Goal: Task Accomplishment & Management: Complete application form

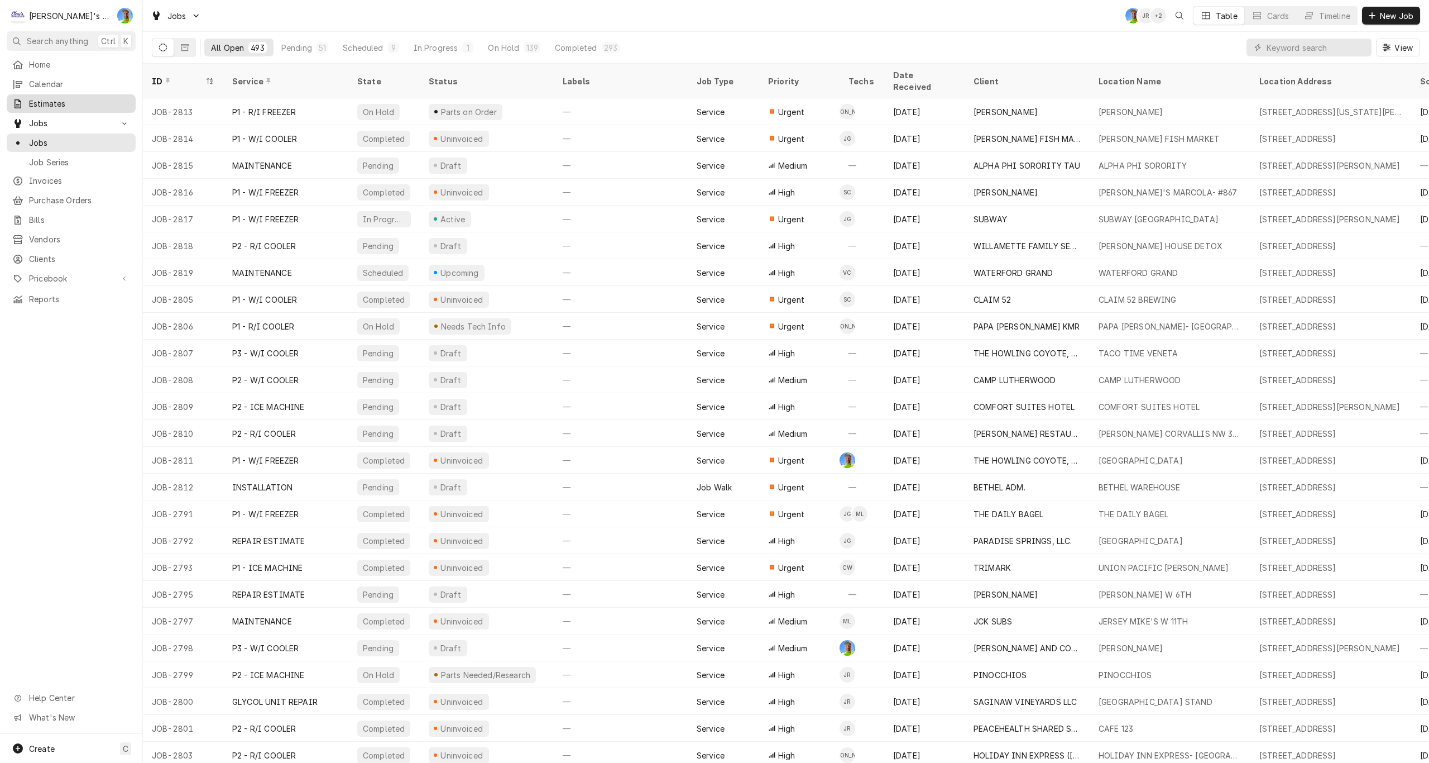
click at [51, 98] on span "Estimates" at bounding box center [79, 104] width 101 height 12
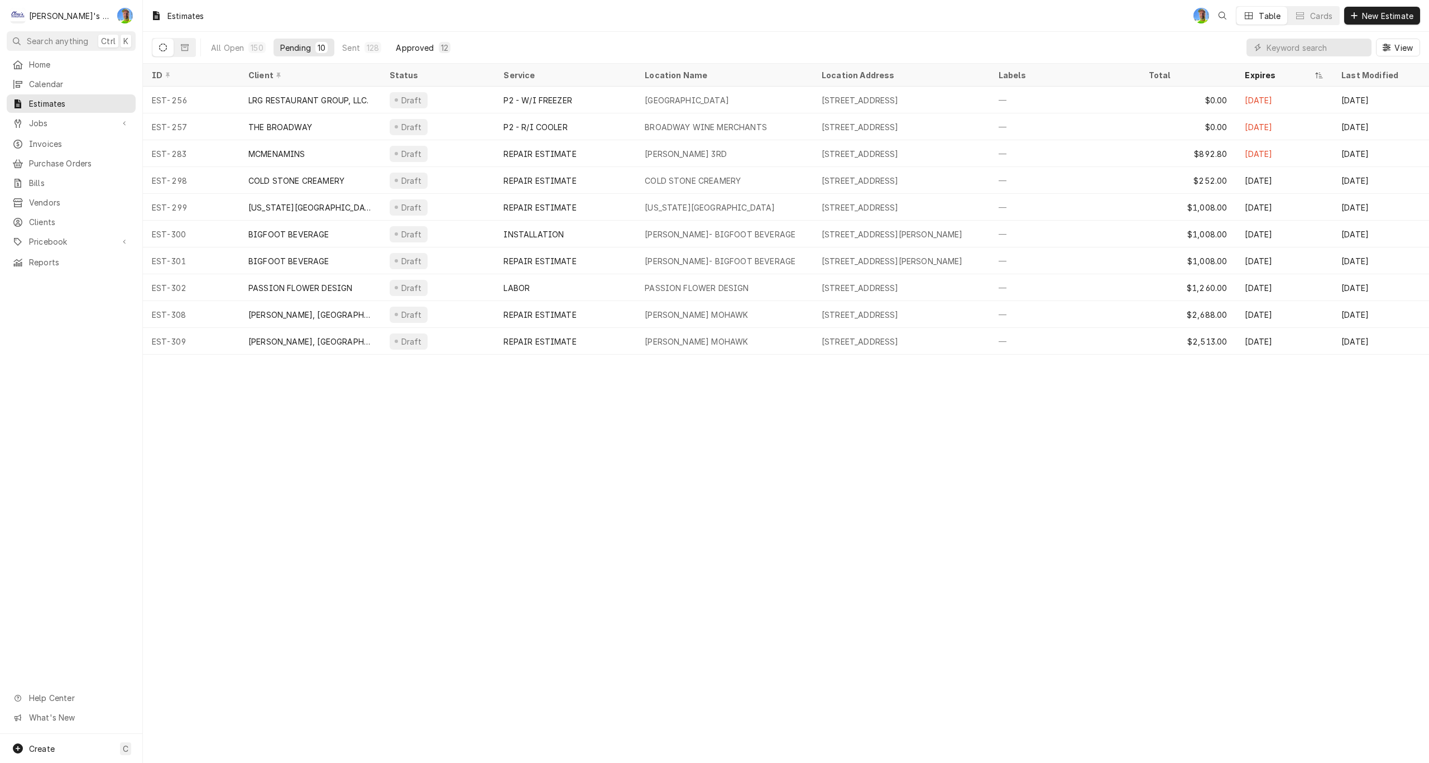
click at [411, 46] on div "Approved" at bounding box center [415, 48] width 38 height 12
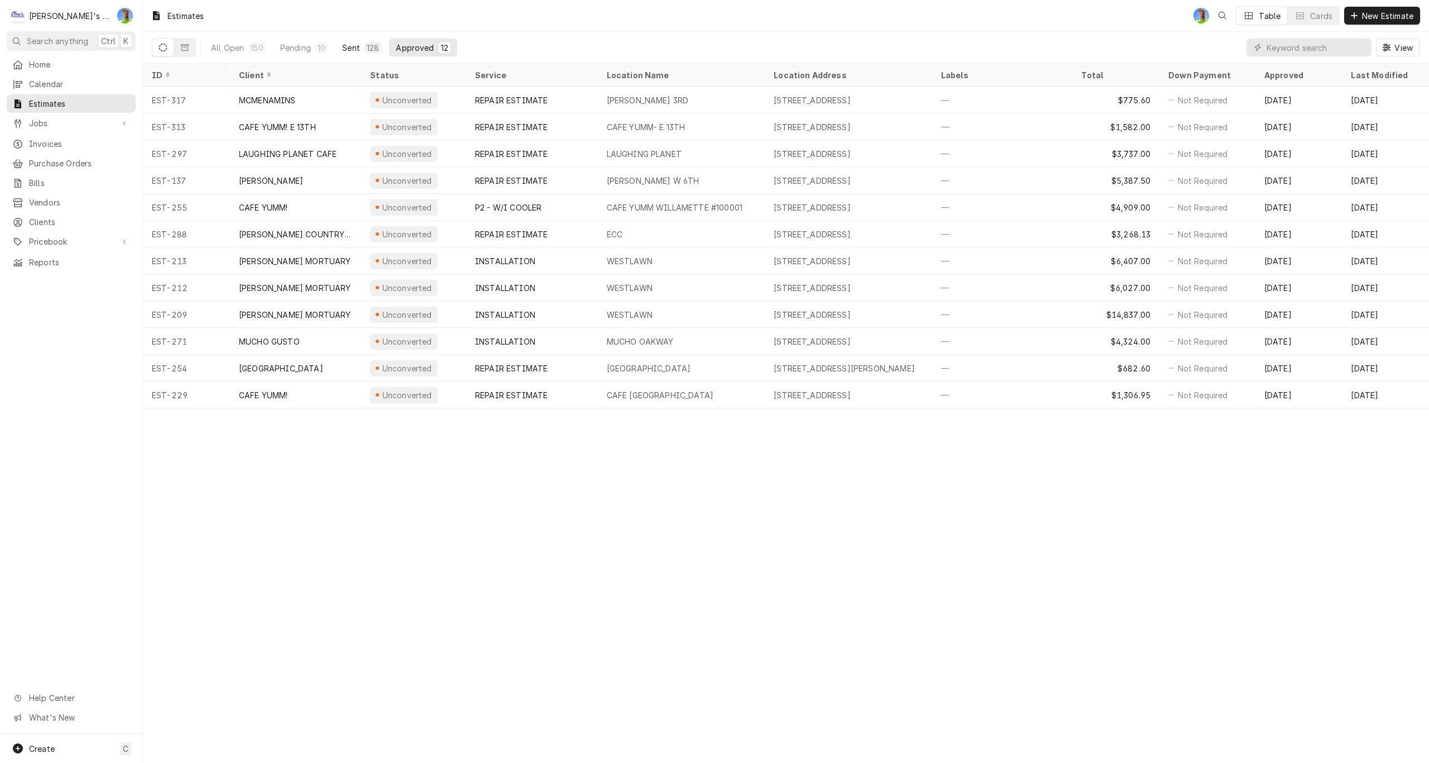
click at [348, 46] on div "Sent" at bounding box center [351, 48] width 18 height 12
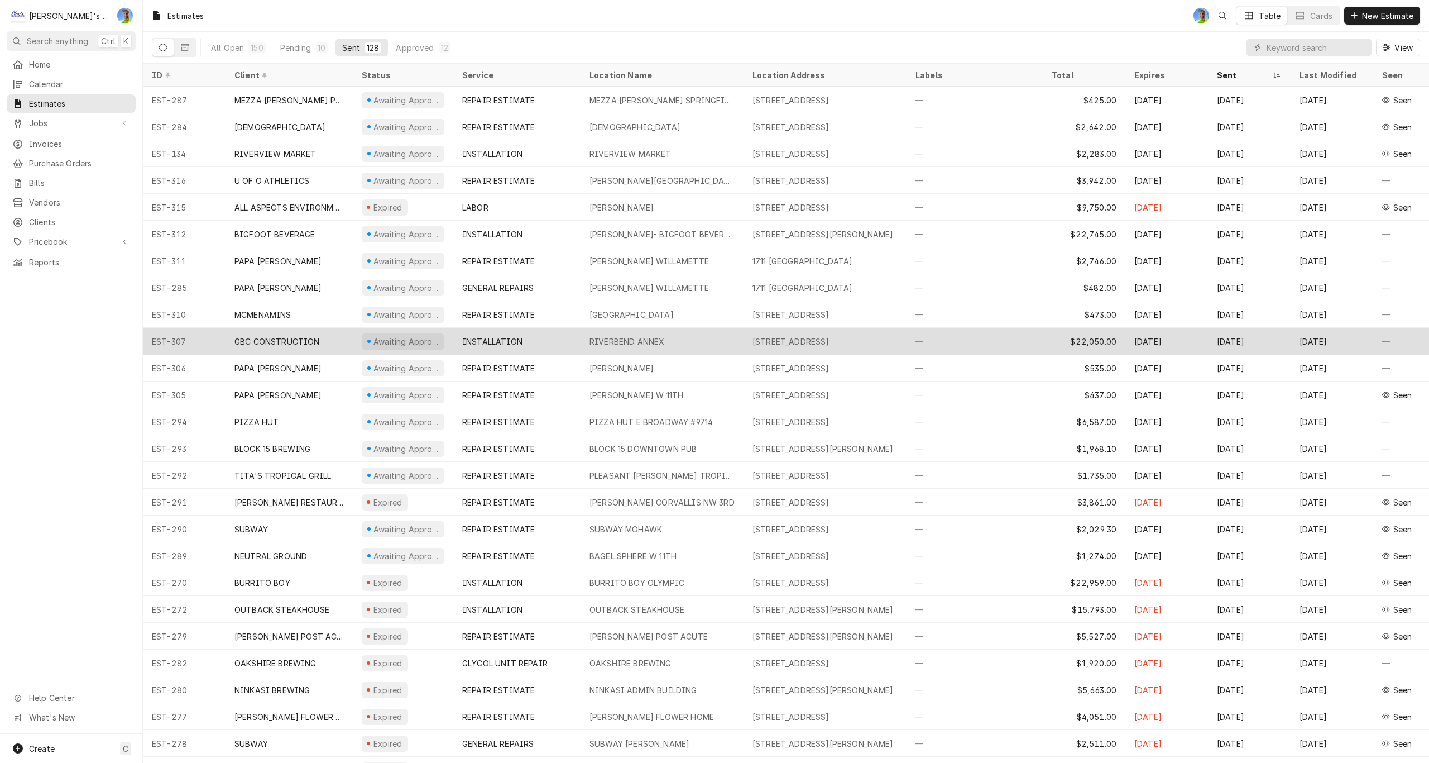
click at [951, 337] on div "—" at bounding box center [975, 341] width 136 height 27
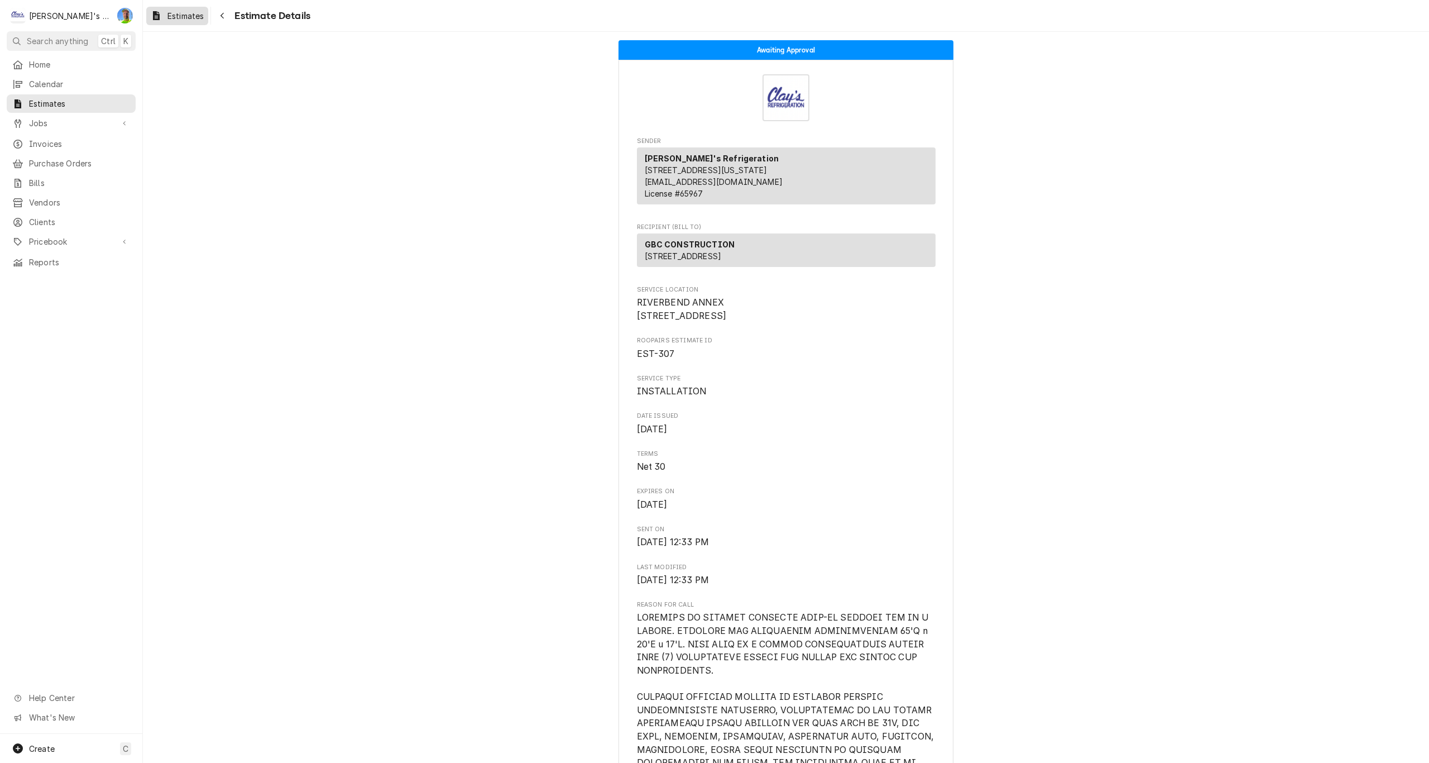
click at [193, 19] on span "Estimates" at bounding box center [185, 16] width 36 height 12
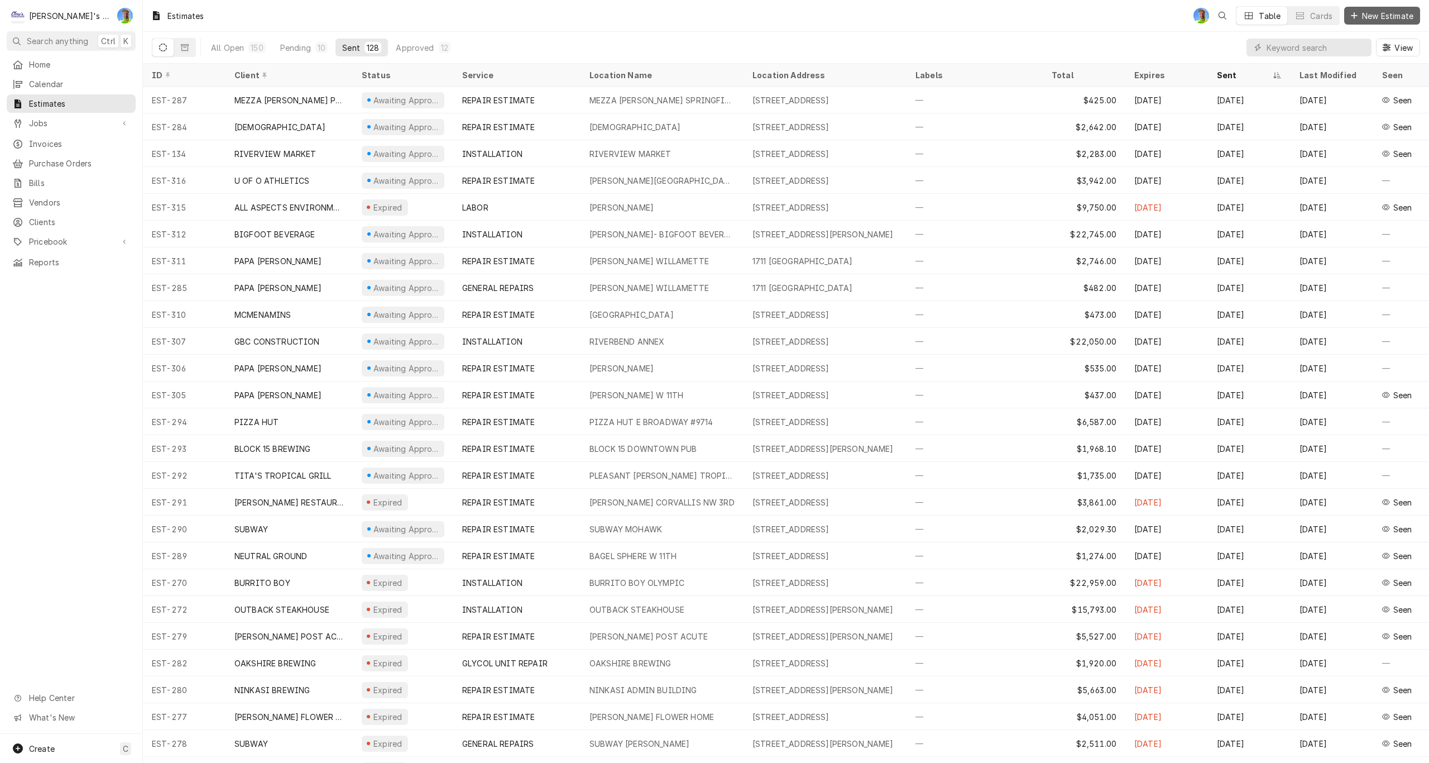
click at [1388, 16] on span "New Estimate" at bounding box center [1388, 16] width 56 height 12
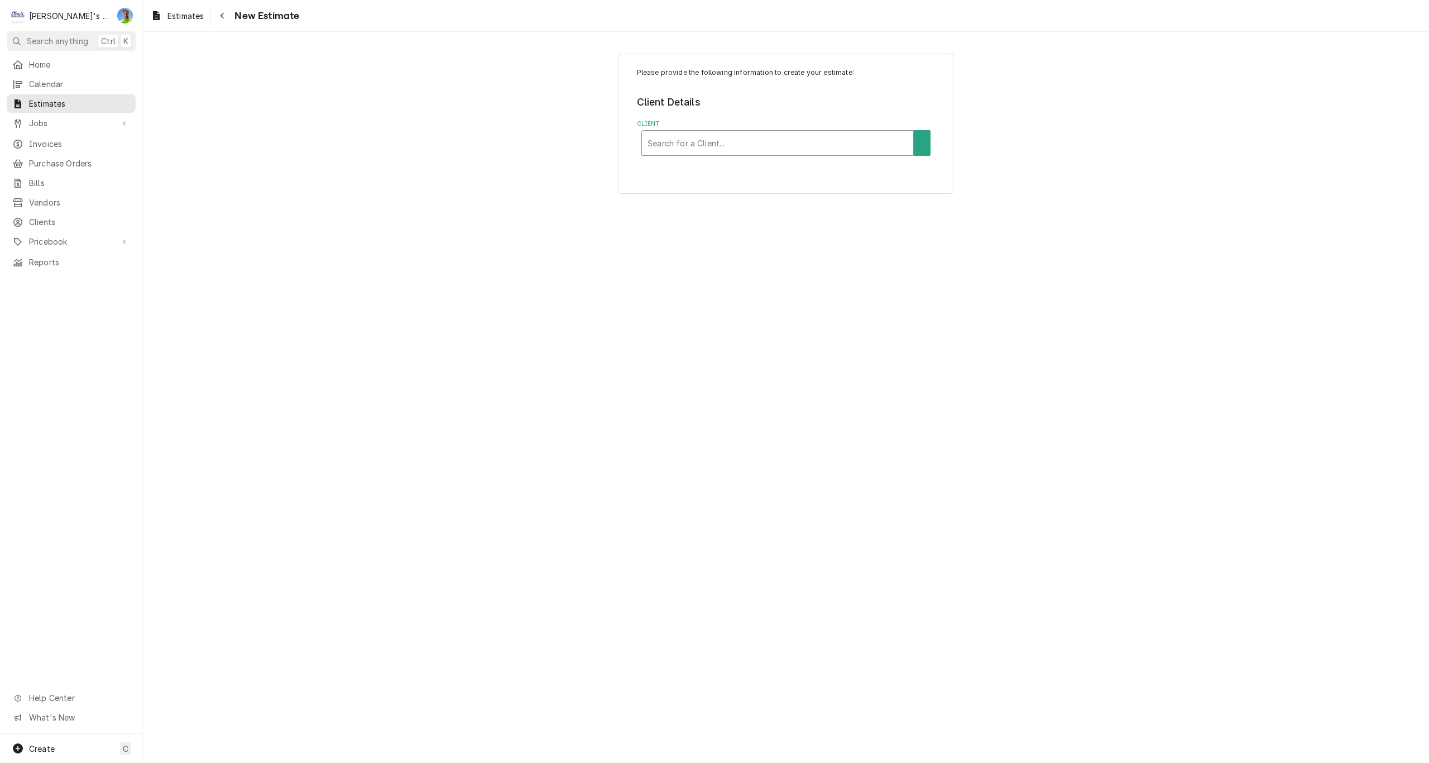
click at [756, 142] on div "Client" at bounding box center [778, 143] width 260 height 20
type input "mcdo"
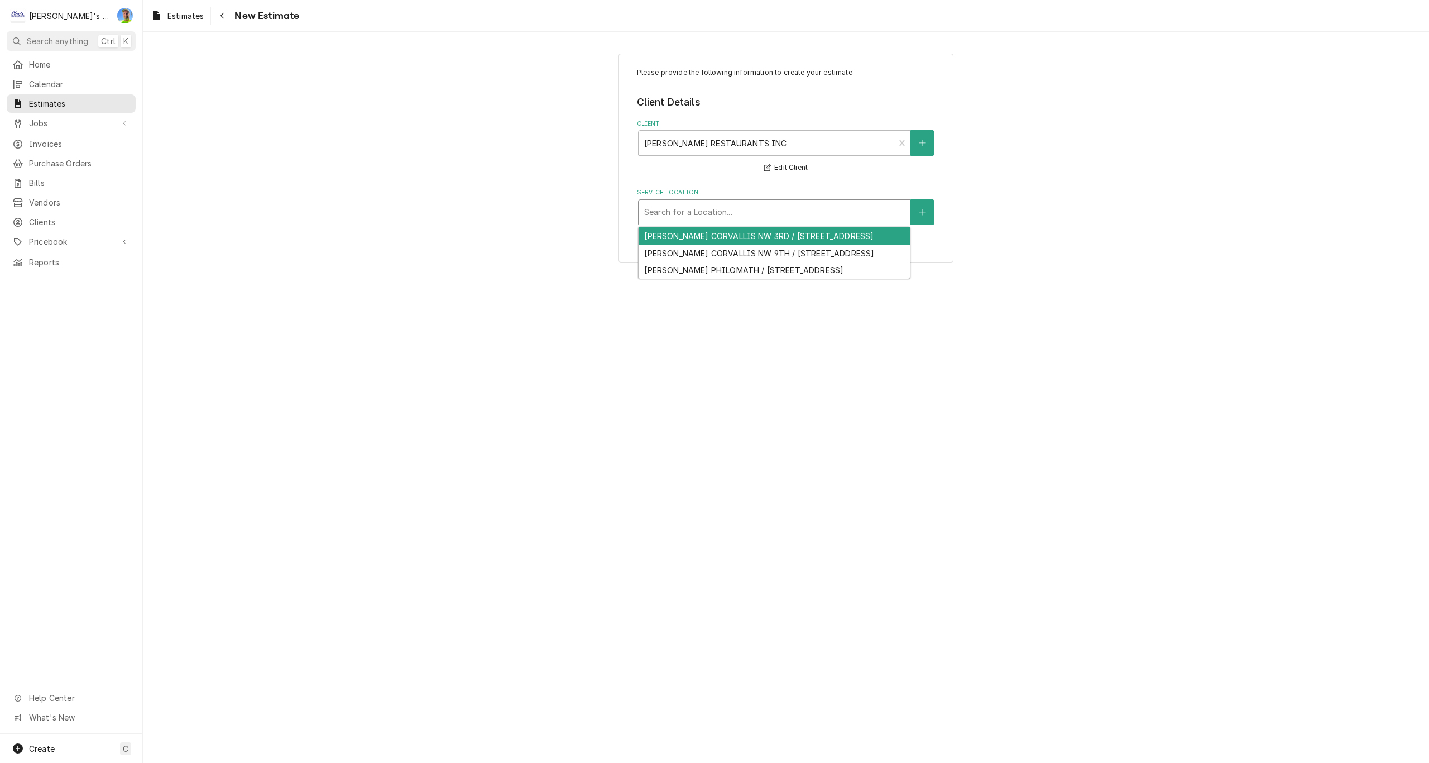
click at [706, 214] on div "Service Location" at bounding box center [774, 212] width 260 height 20
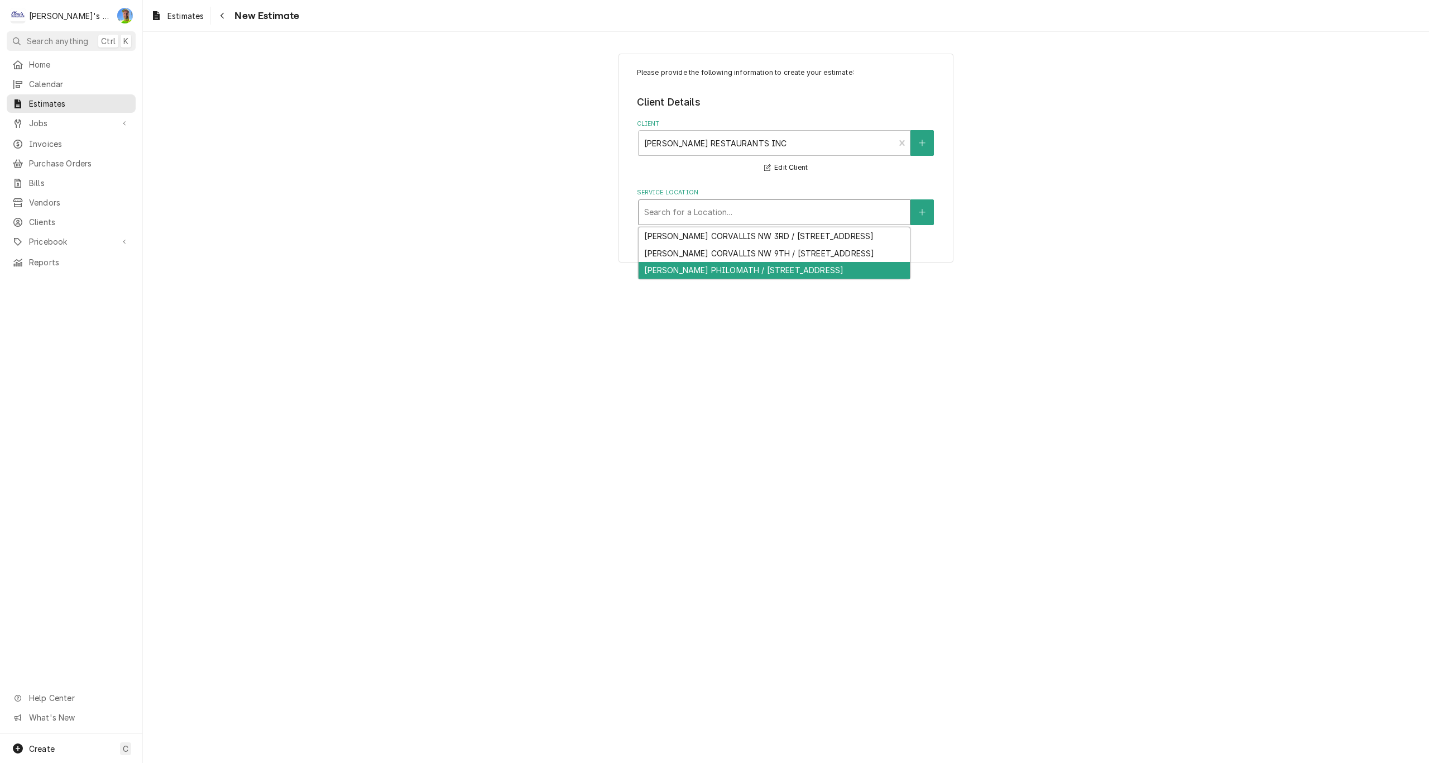
click at [737, 279] on div "MCDONALD'S PHILOMATH / 125 S 14TH ST, PHILOMATH, OR 97370" at bounding box center [774, 270] width 271 height 17
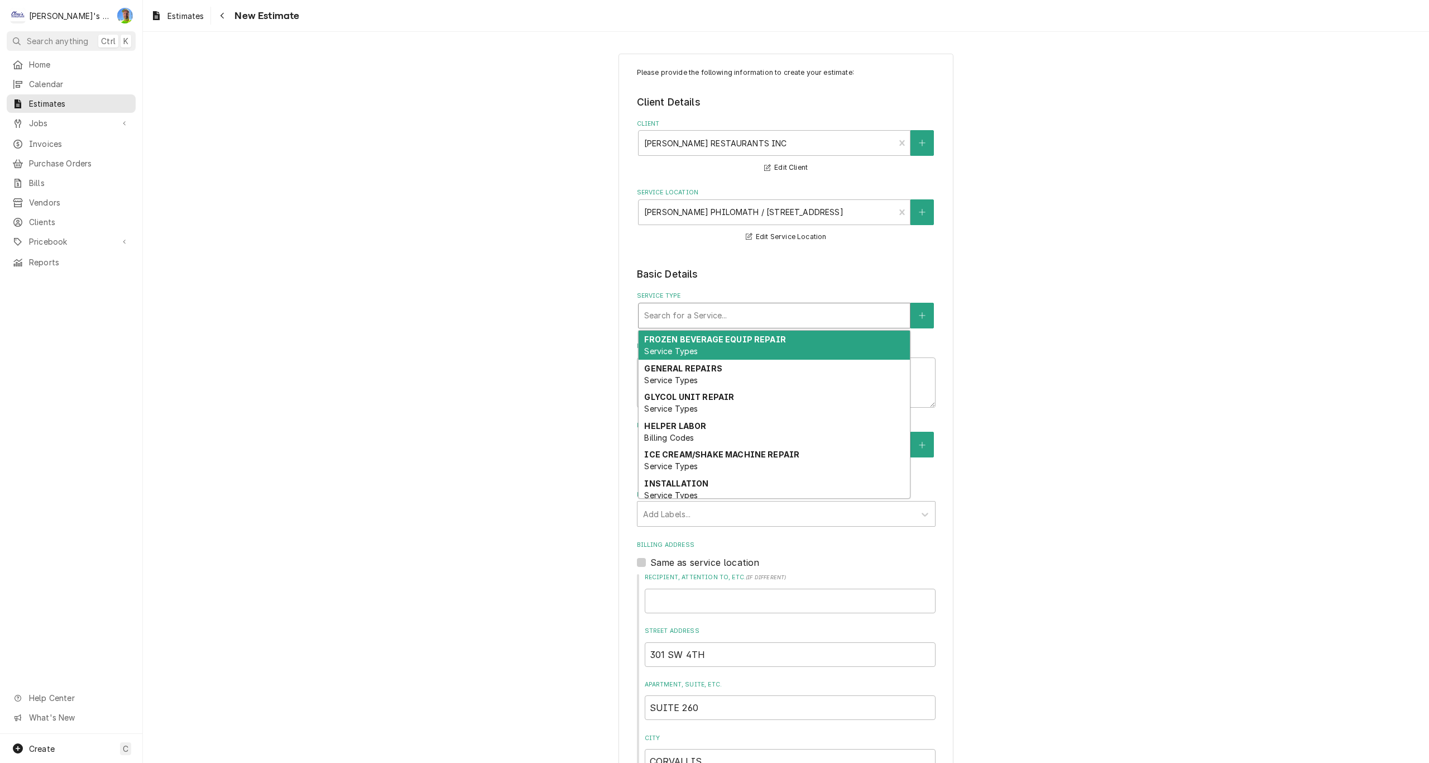
click at [731, 316] on div "Service Type" at bounding box center [774, 315] width 260 height 20
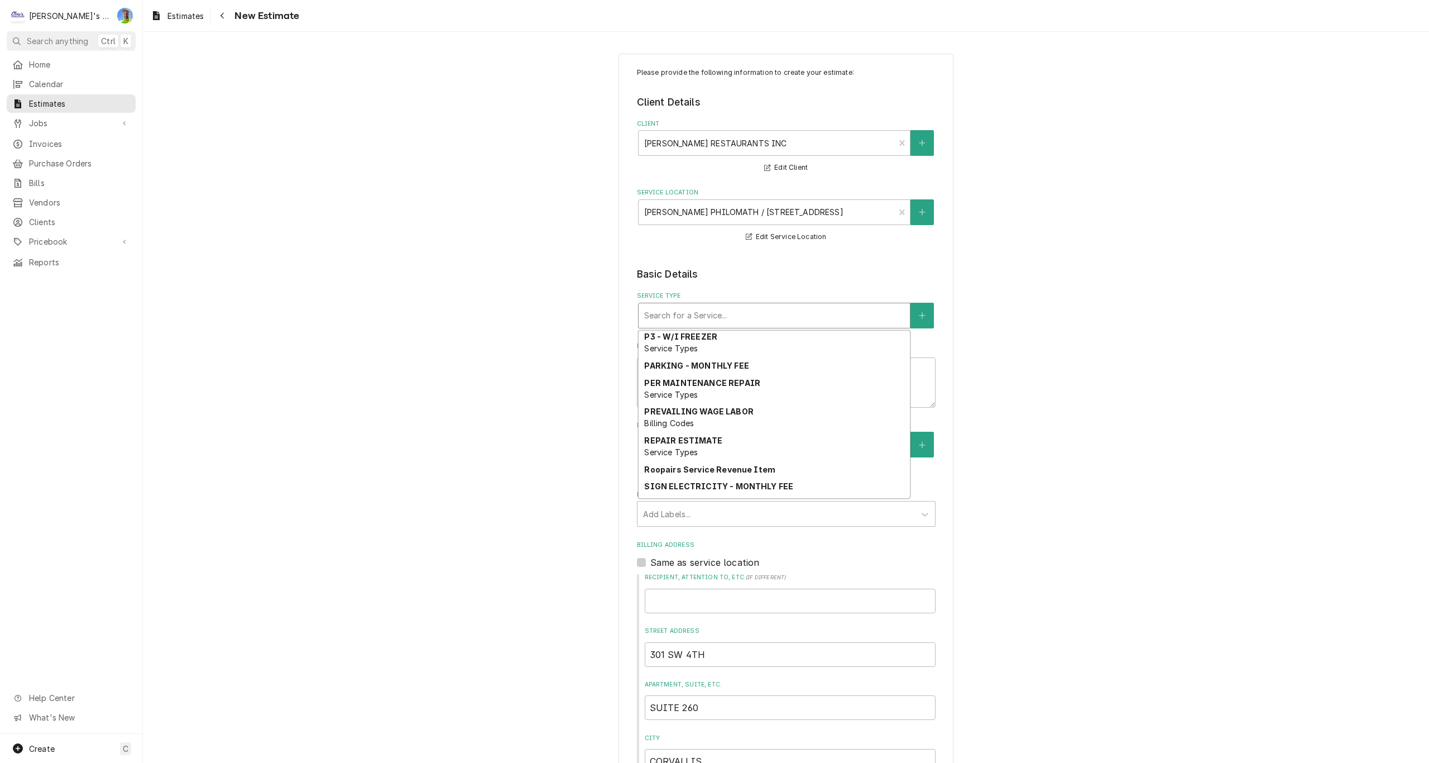
scroll to position [835, 0]
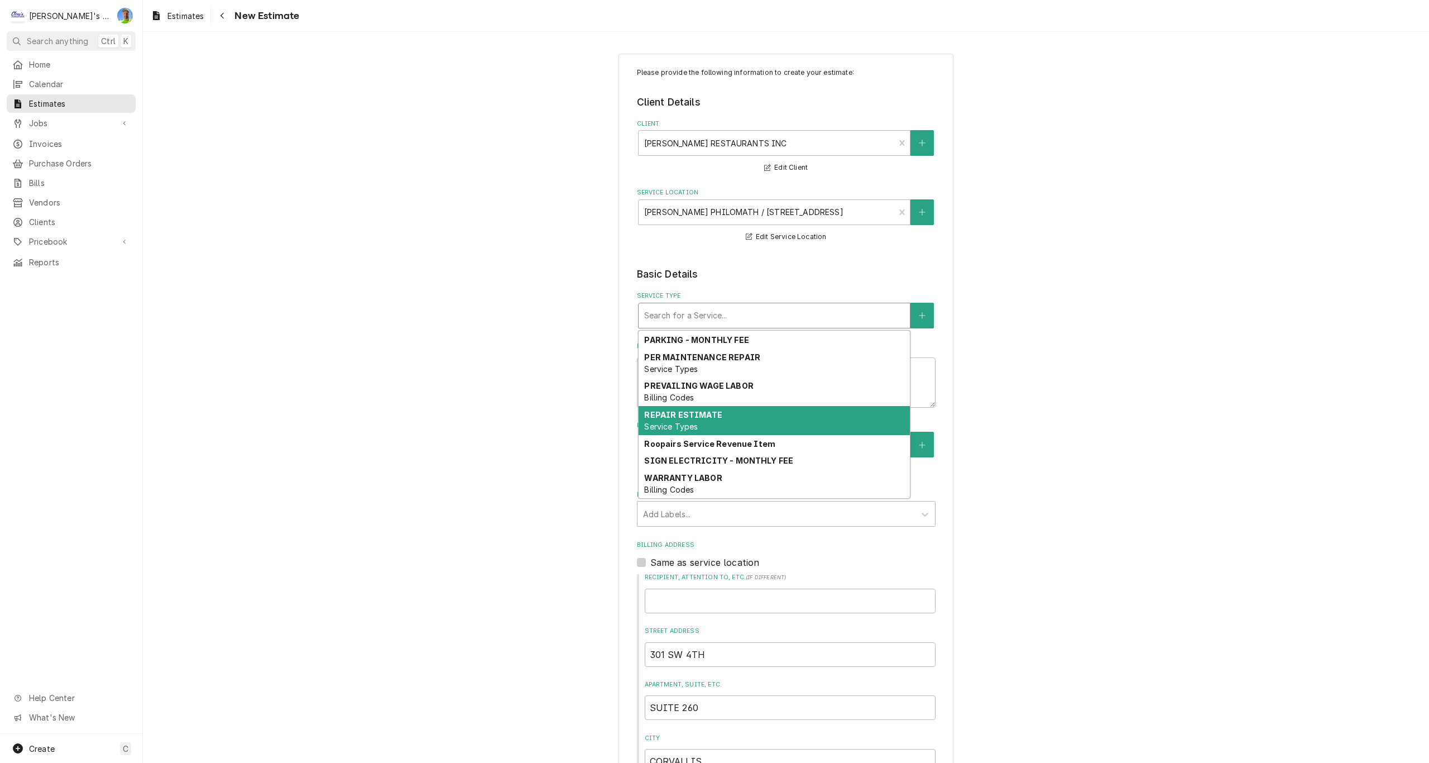
click at [753, 418] on div "REPAIR ESTIMATE Service Types" at bounding box center [774, 420] width 271 height 29
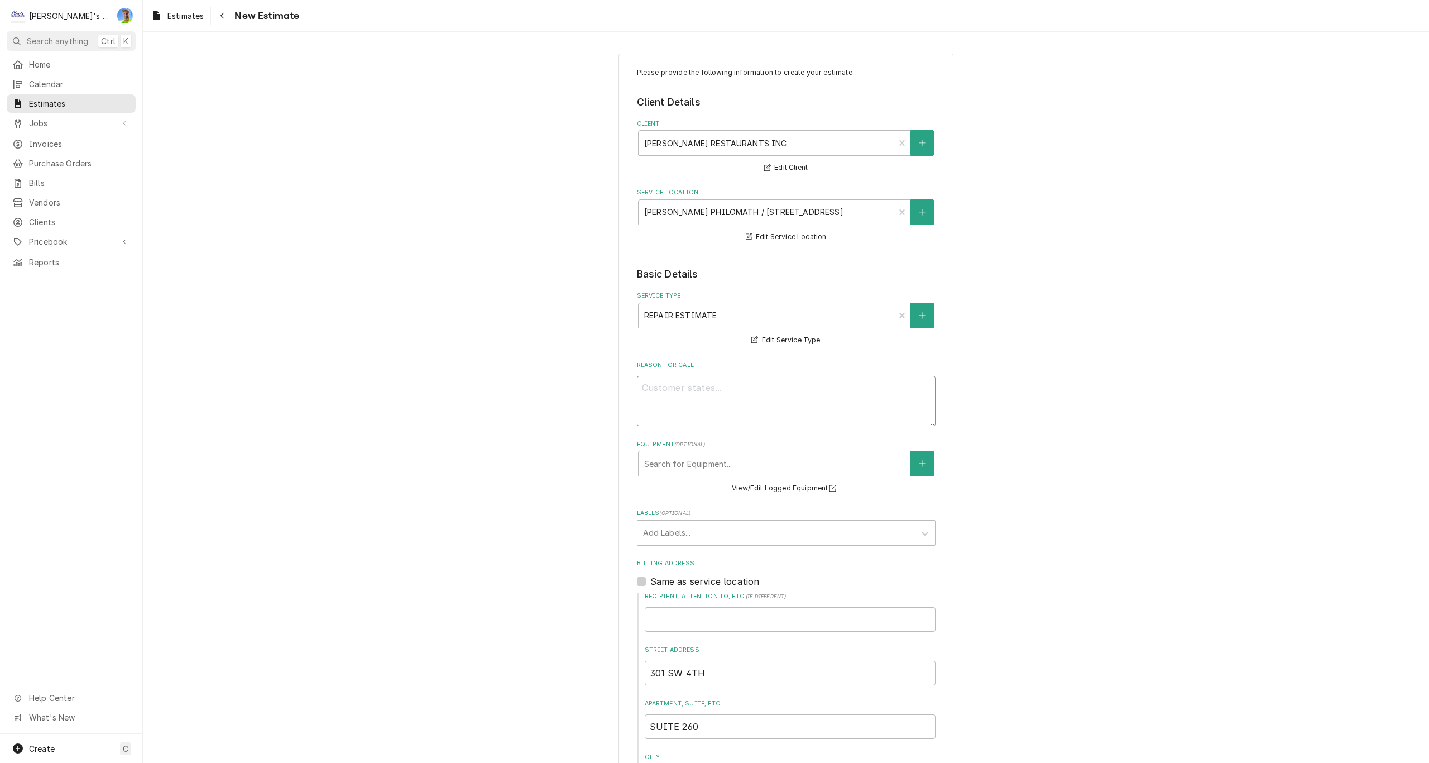
click at [734, 389] on textarea "Reason For Call" at bounding box center [786, 401] width 299 height 50
type textarea "x"
type textarea "E"
type textarea "x"
type textarea "ES"
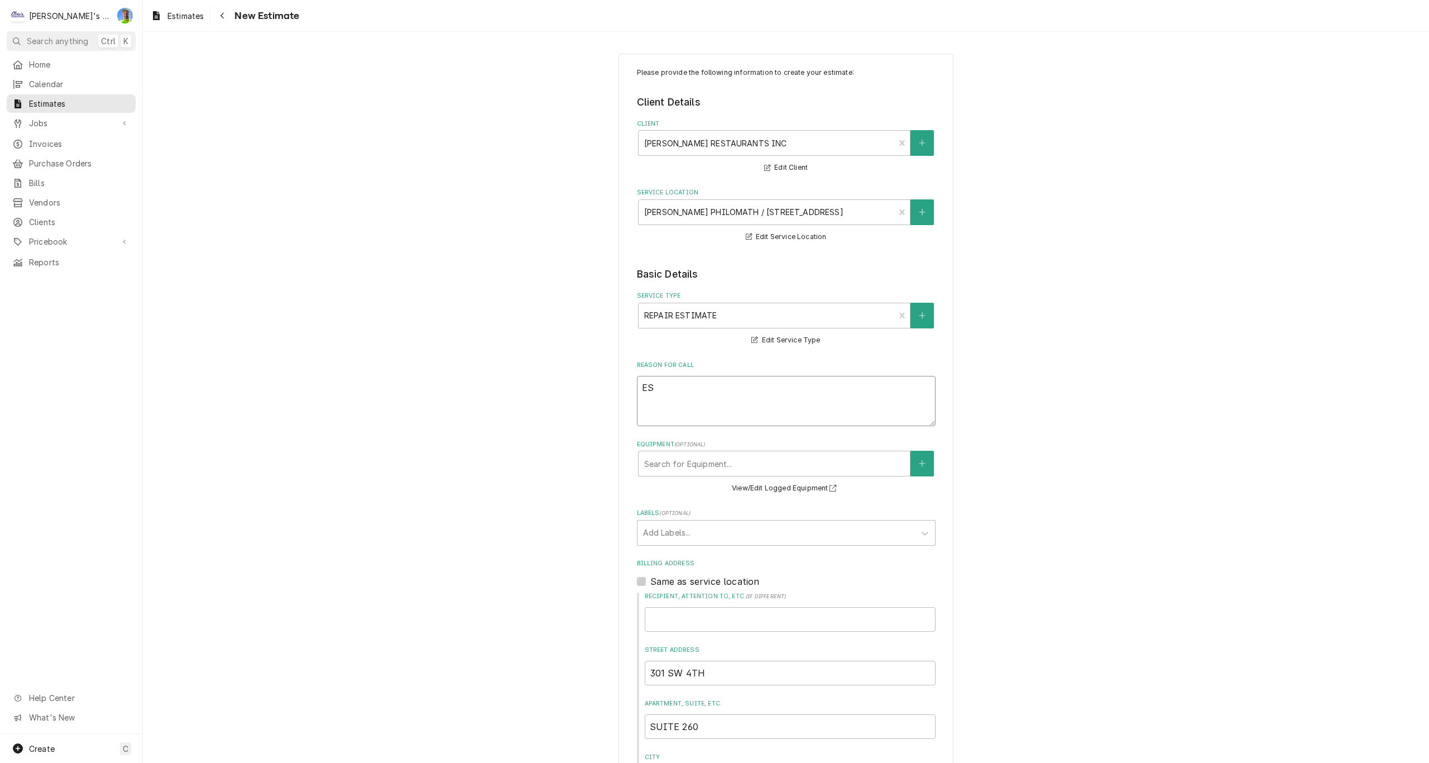
type textarea "x"
type textarea "EST"
type textarea "x"
type textarea "ESTI"
type textarea "x"
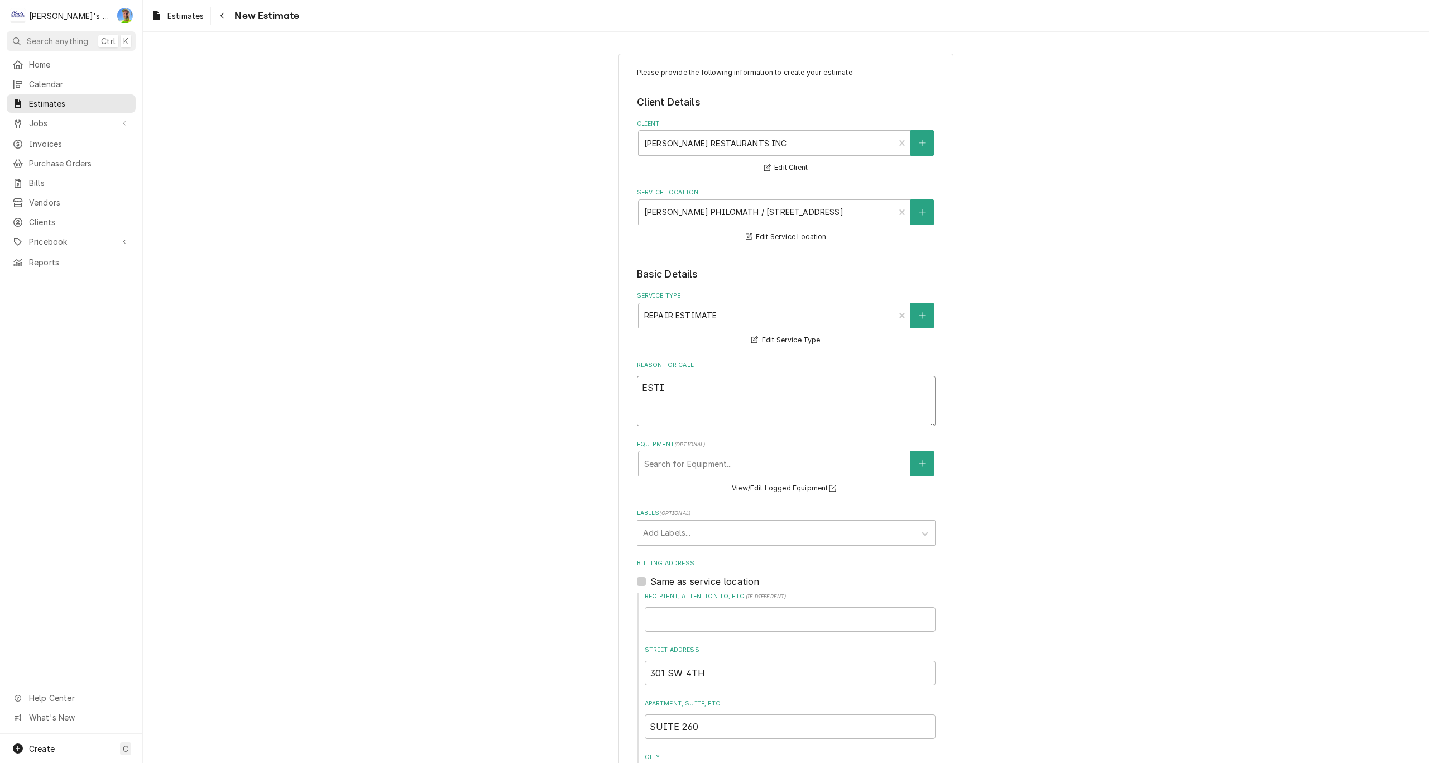
type textarea "ESTIM"
type textarea "x"
type textarea "ESTIMA"
type textarea "x"
type textarea "ESTIMAT"
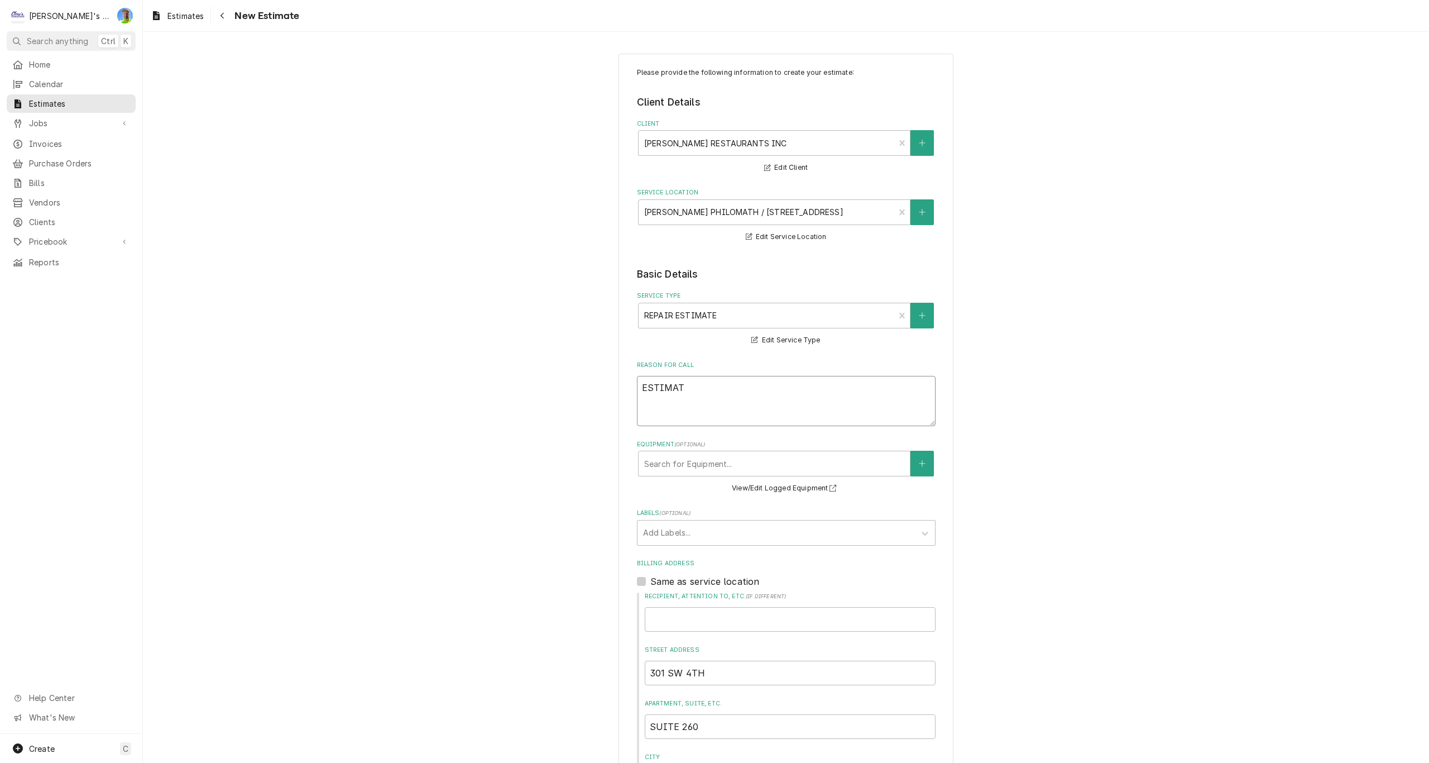
type textarea "x"
type textarea "ESTIMATE"
type textarea "x"
type textarea "ESTIMATE"
type textarea "x"
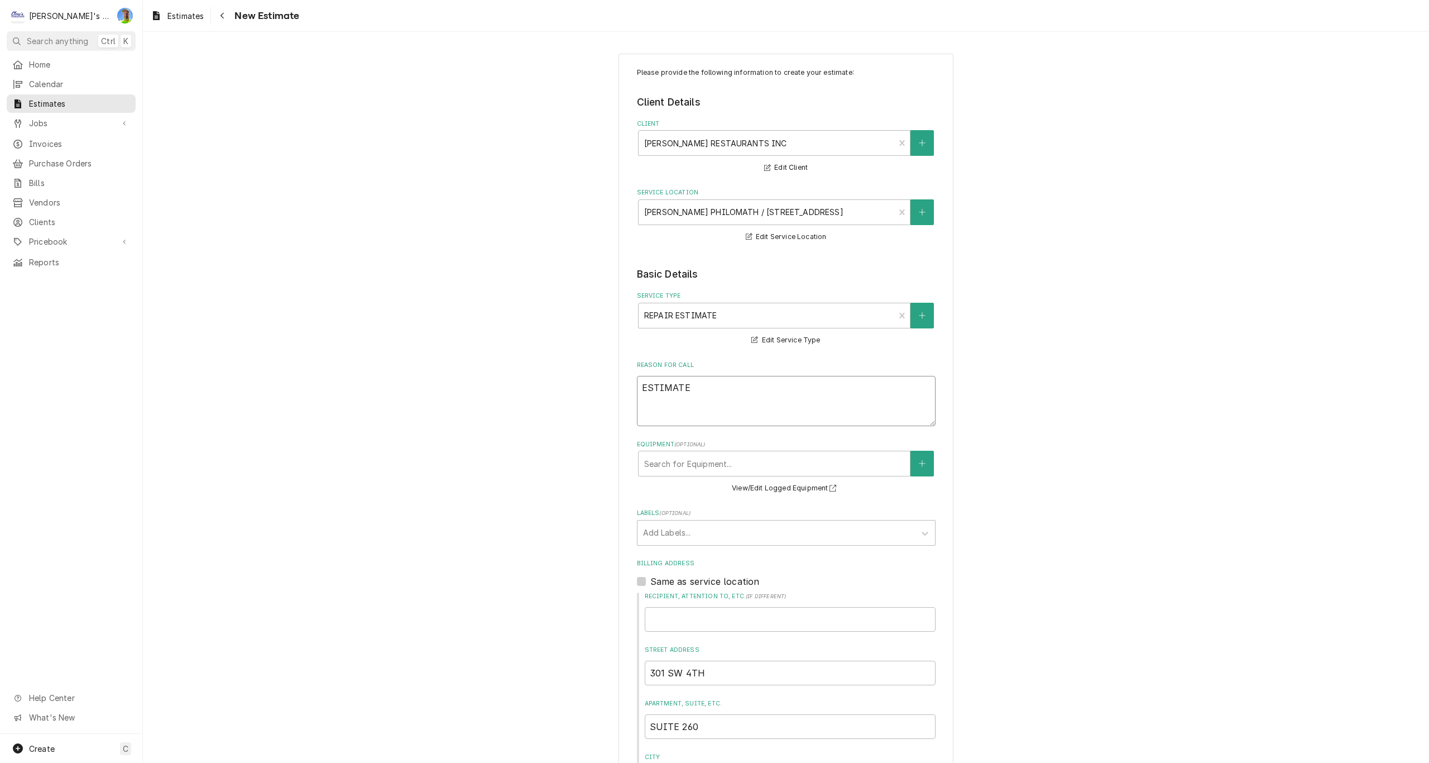
type textarea "ESTIMATE F"
type textarea "x"
type textarea "ESTIMATE FO"
type textarea "x"
type textarea "ESTIMATE FOR"
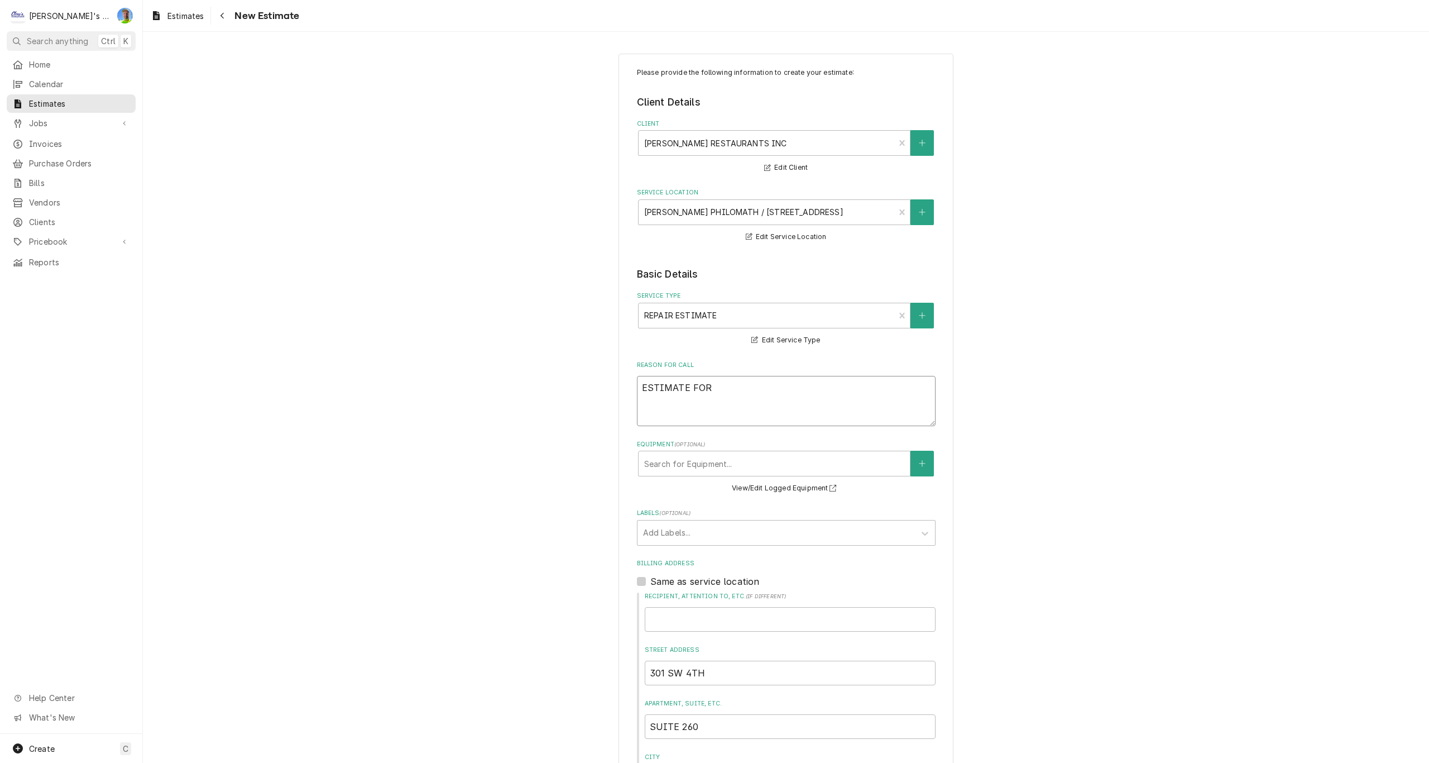
type textarea "x"
type textarea "ESTIMATE FOR"
type textarea "x"
type textarea "ESTIMATE FOR R"
type textarea "x"
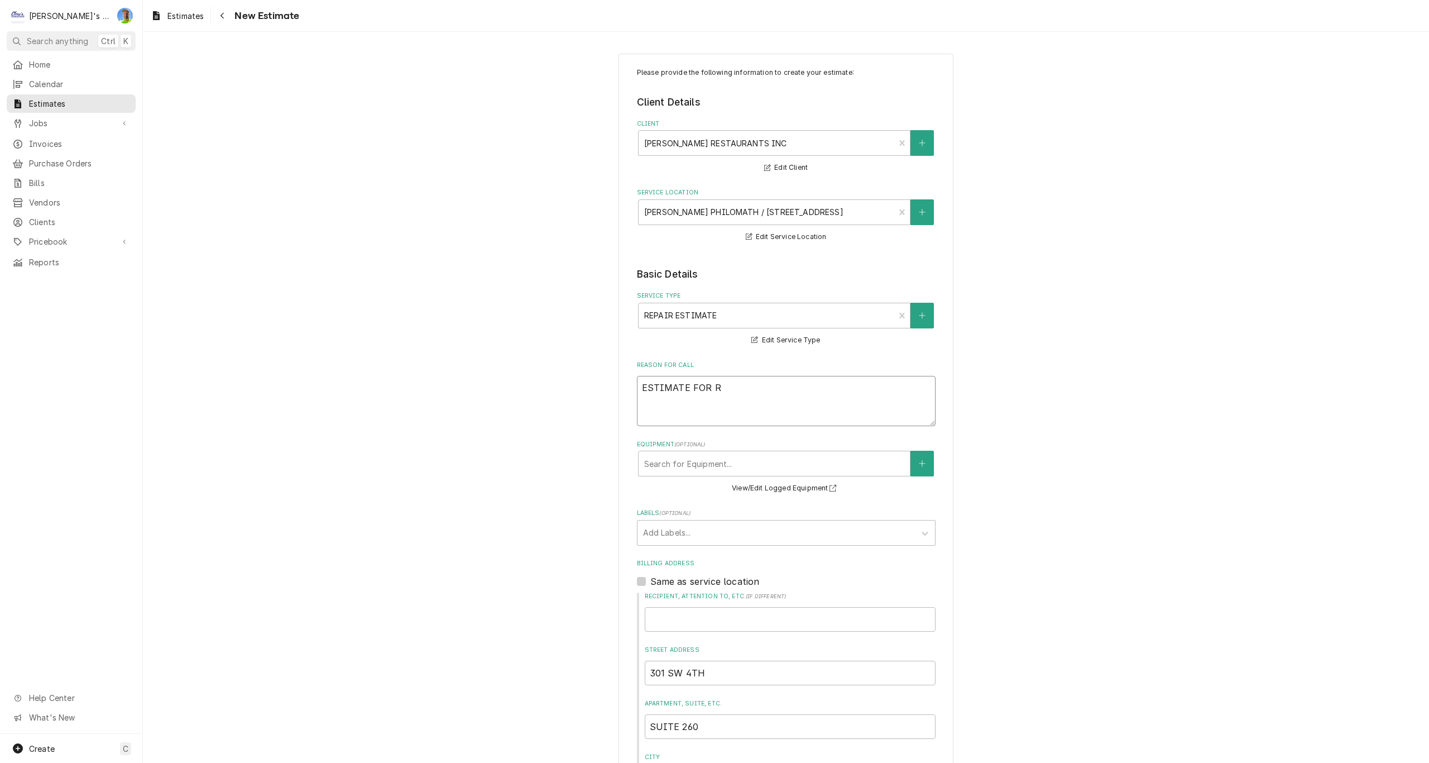
type textarea "ESTIMATE FOR RE"
type textarea "x"
type textarea "ESTIMATE FOR REP"
type textarea "x"
type textarea "ESTIMATE FOR REPA"
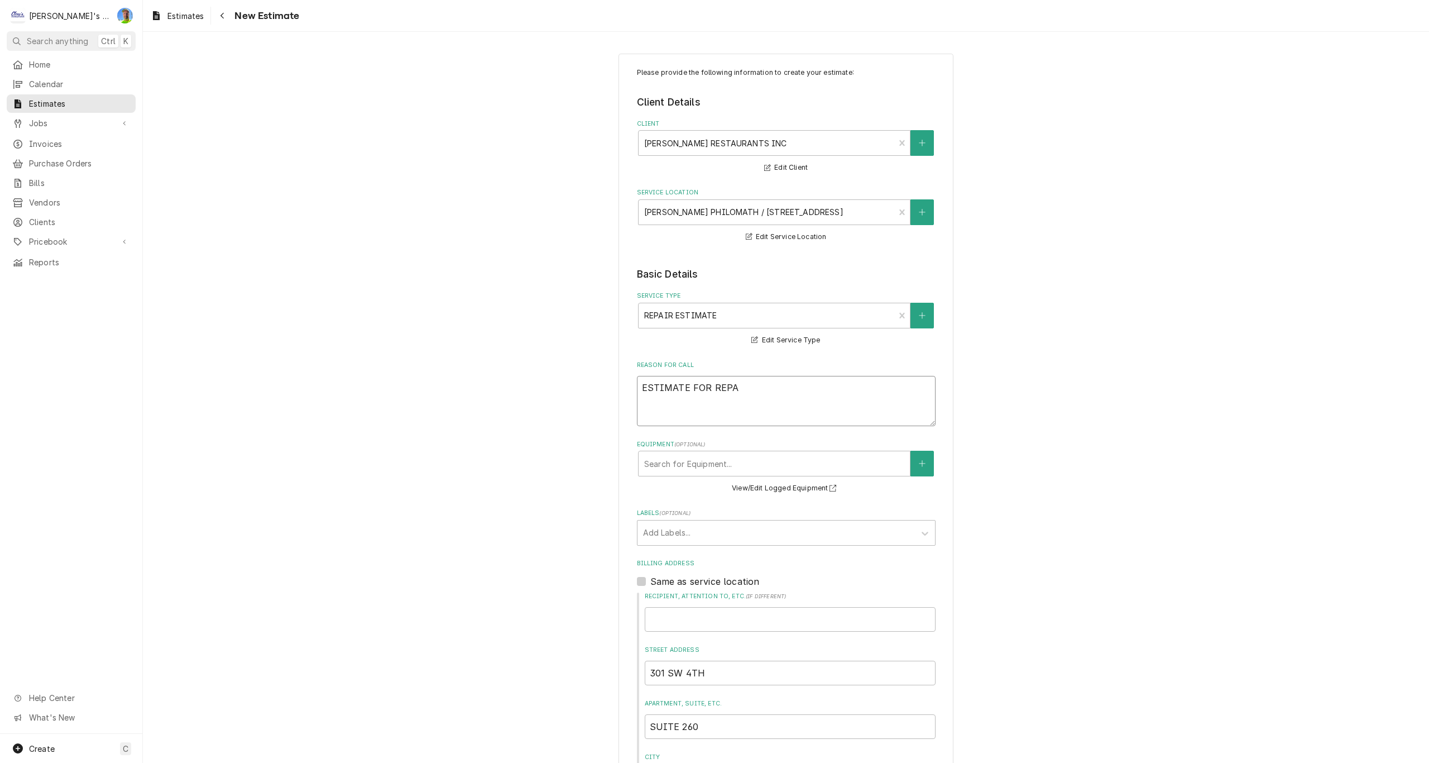
type textarea "x"
type textarea "ESTIMATE FOR REPAI"
type textarea "x"
type textarea "ESTIMATE FOR REPAIR"
type textarea "x"
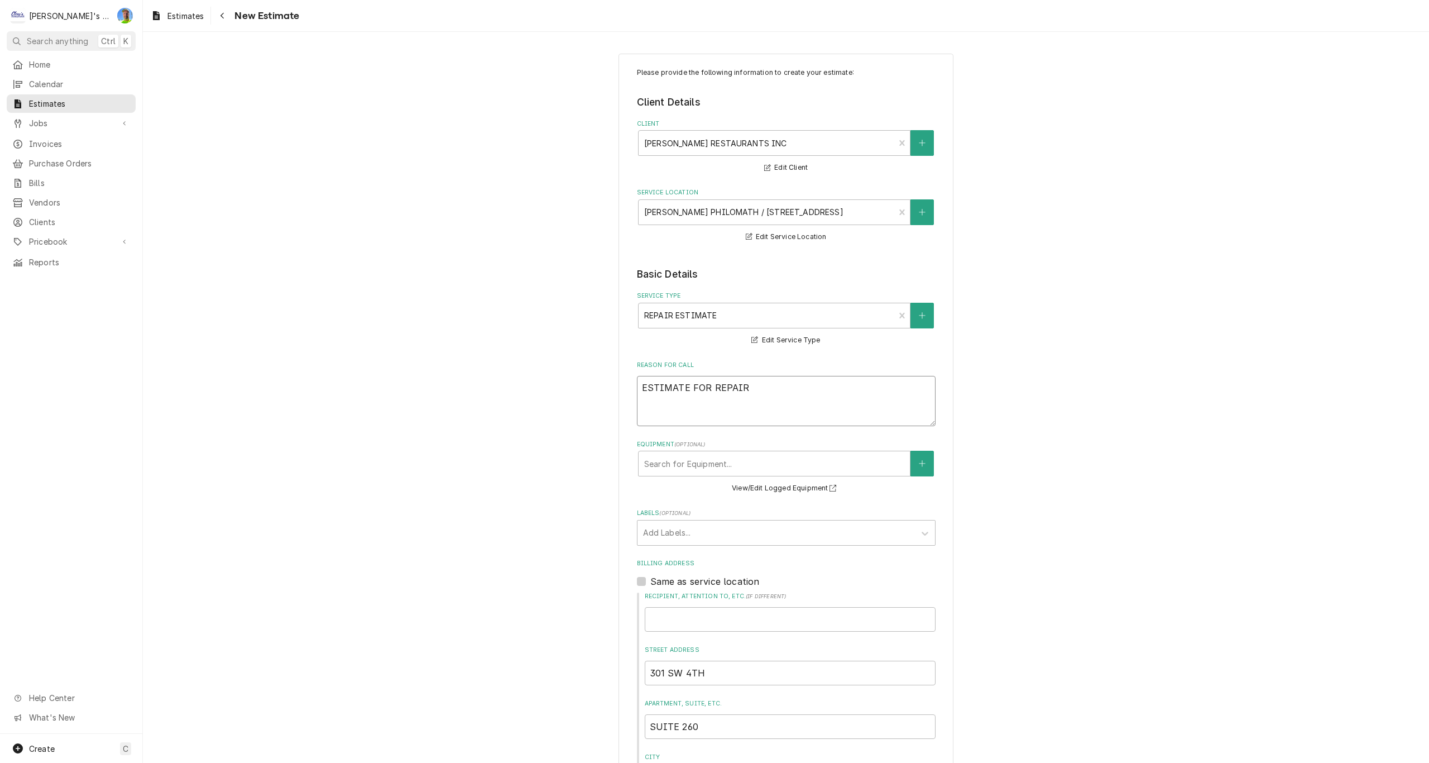
type textarea "ESTIMATE FOR REPAIRS"
type textarea "x"
type textarea "ESTIMATE FOR REPAIRS"
type textarea "x"
type textarea "ESTIMATE FOR REPAIRS T"
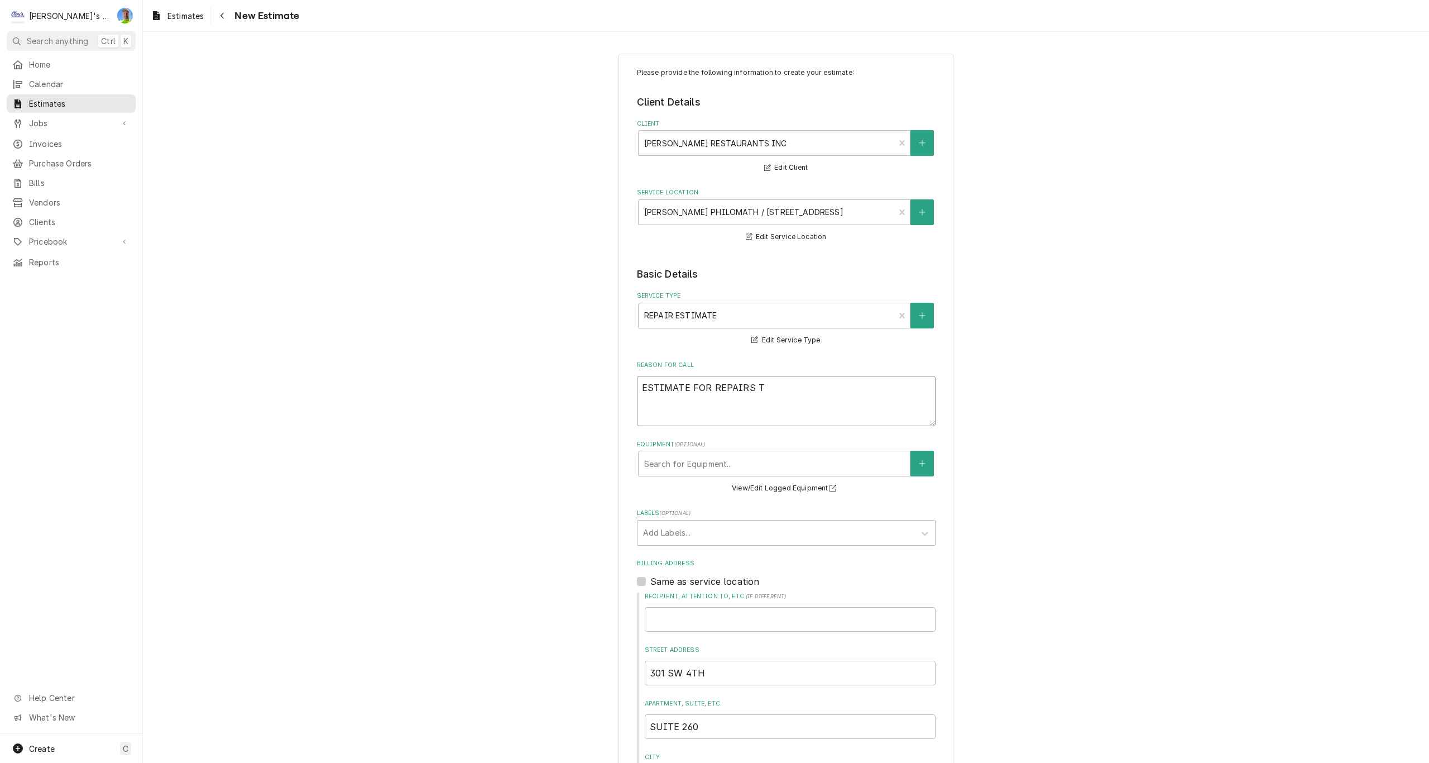
type textarea "x"
type textarea "ESTIMATE FOR REPAIRS TO"
type textarea "x"
type textarea "ESTIMATE FOR REPAIRS TO"
type textarea "x"
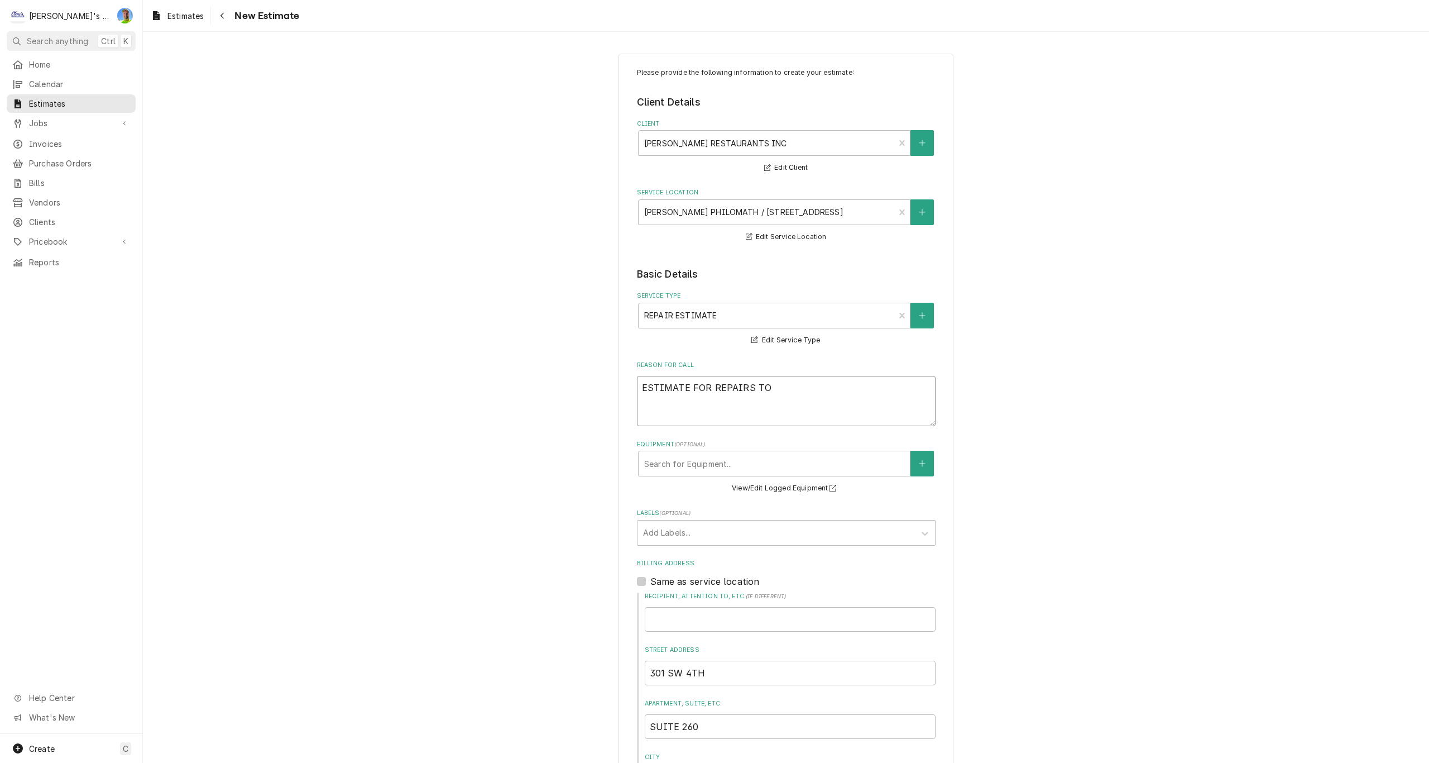
type textarea "ESTIMATE FOR REPAIRS TO K"
type textarea "x"
type textarea "ESTIMATE FOR REPAIRS TO KI"
type textarea "x"
type textarea "ESTIMATE FOR REPAIRS TO KIT"
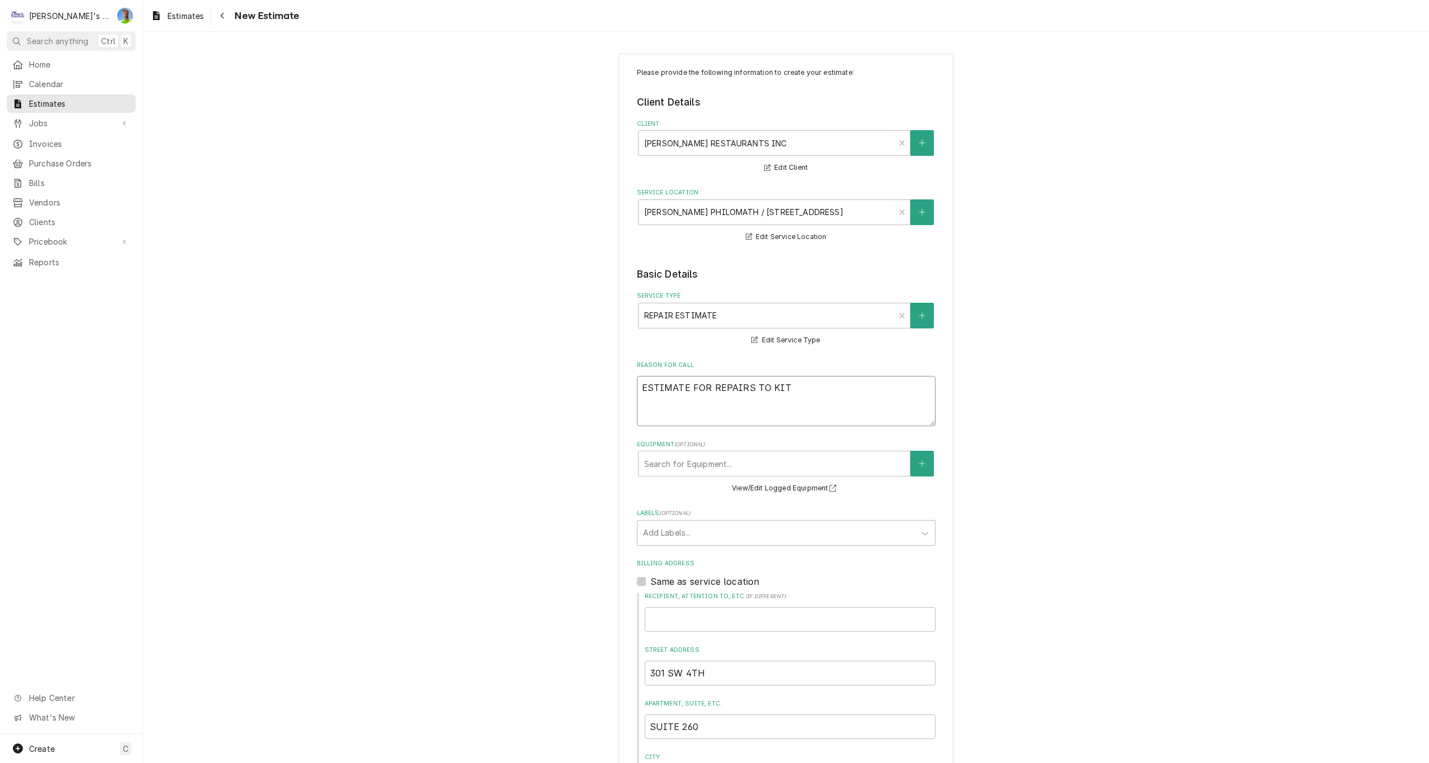
type textarea "x"
type textarea "ESTIMATE FOR REPAIRS TO KITC"
type textarea "x"
type textarea "ESTIMATE FOR REPAIRS TO KITCH"
type textarea "x"
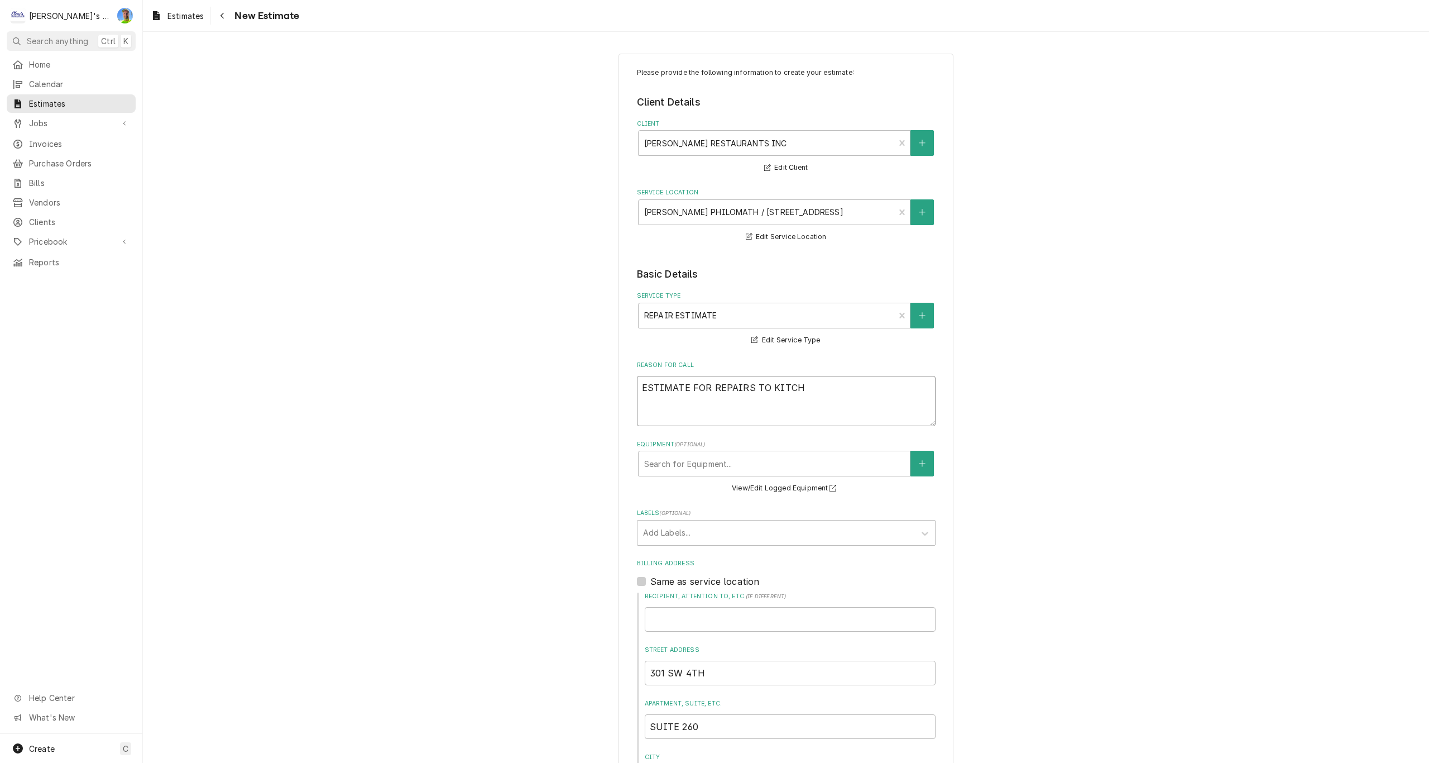
type textarea "ESTIMATE FOR REPAIRS TO KITCHE"
type textarea "x"
type textarea "ESTIMATE FOR REPAIRS TO KITCHEN"
type textarea "x"
type textarea "ESTIMATE FOR REPAIRS TO KITCHEN"
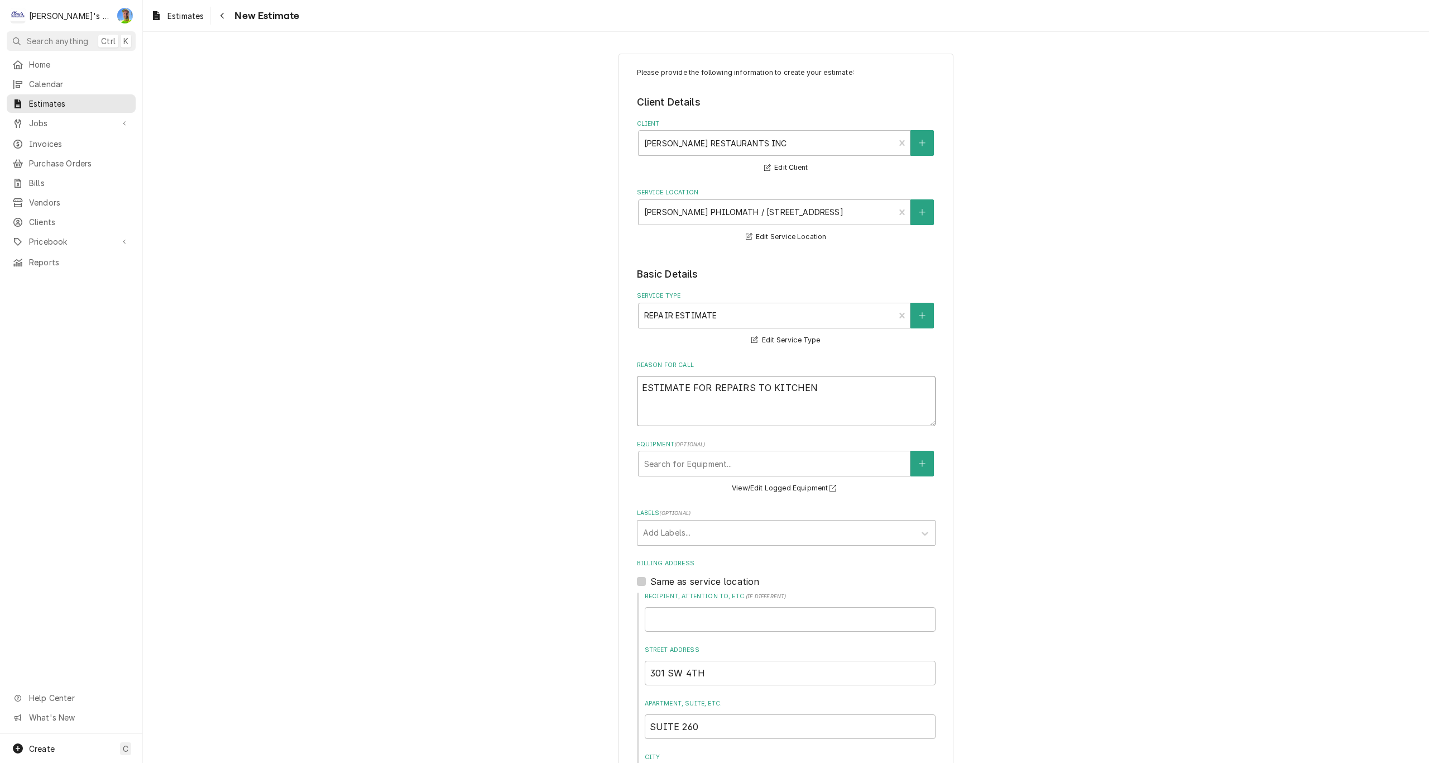
type textarea "x"
type textarea "ESTIMATE FOR REPAIRS TO KITCHEN I"
type textarea "x"
type textarea "ESTIMATE FOR REPAIRS TO KITCHEN IC"
type textarea "x"
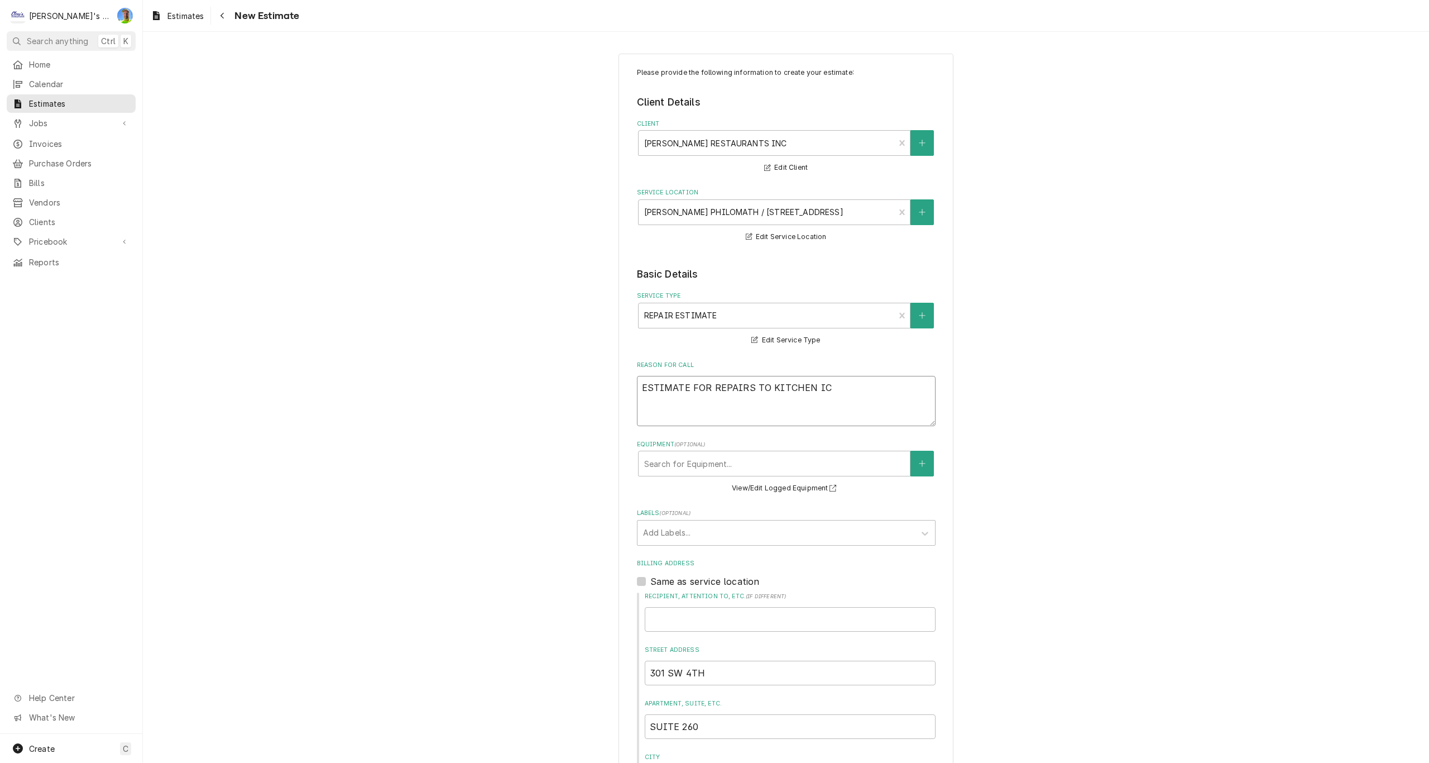
type textarea "ESTIMATE FOR REPAIRS TO KITCHEN ICE"
type textarea "x"
type textarea "ESTIMATE FOR REPAIRS TO KITCHEN ICE"
type textarea "x"
type textarea "ESTIMATE FOR REPAIRS TO KITCHEN ICE M"
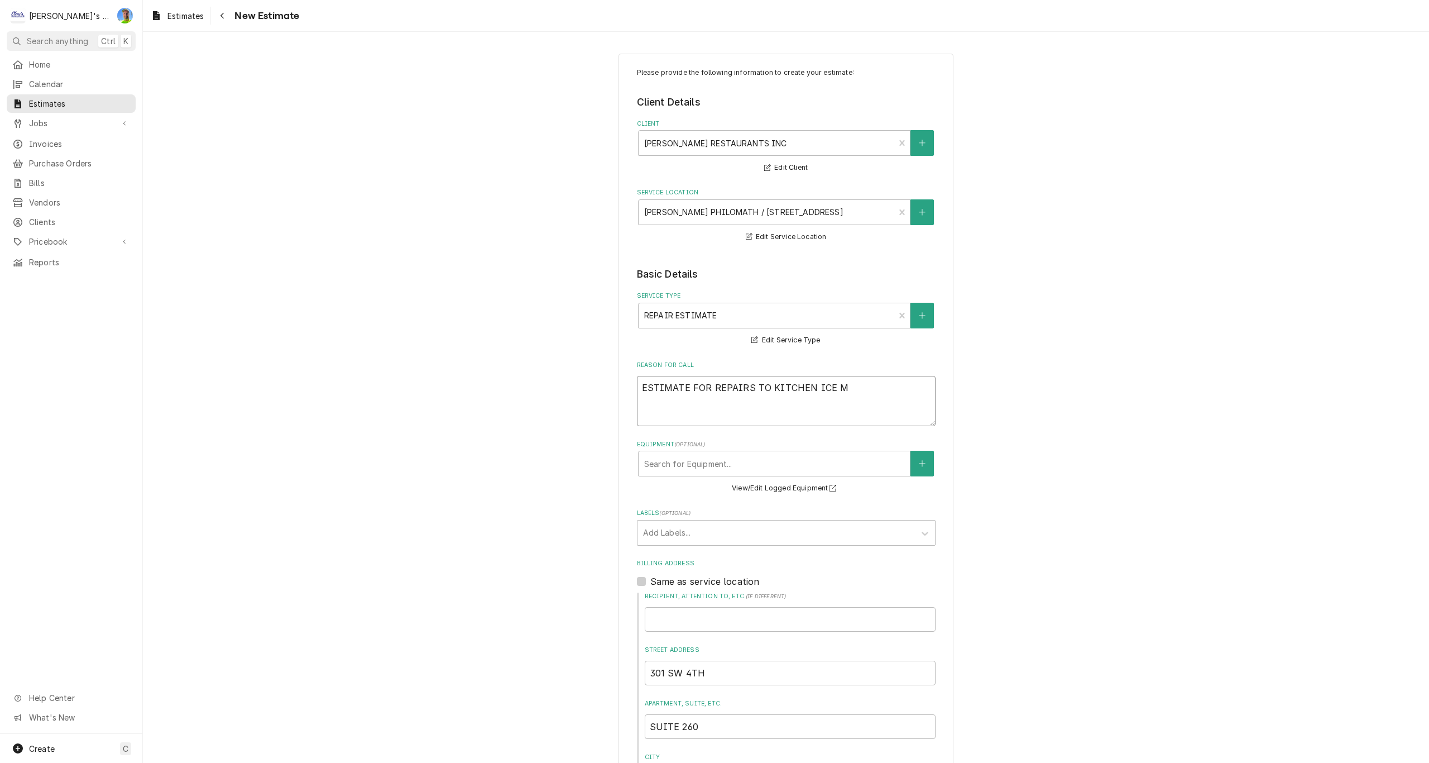
type textarea "x"
type textarea "ESTIMATE FOR REPAIRS TO KITCHEN ICE MA"
type textarea "x"
type textarea "ESTIMATE FOR REPAIRS TO KITCHEN ICE MAC"
type textarea "x"
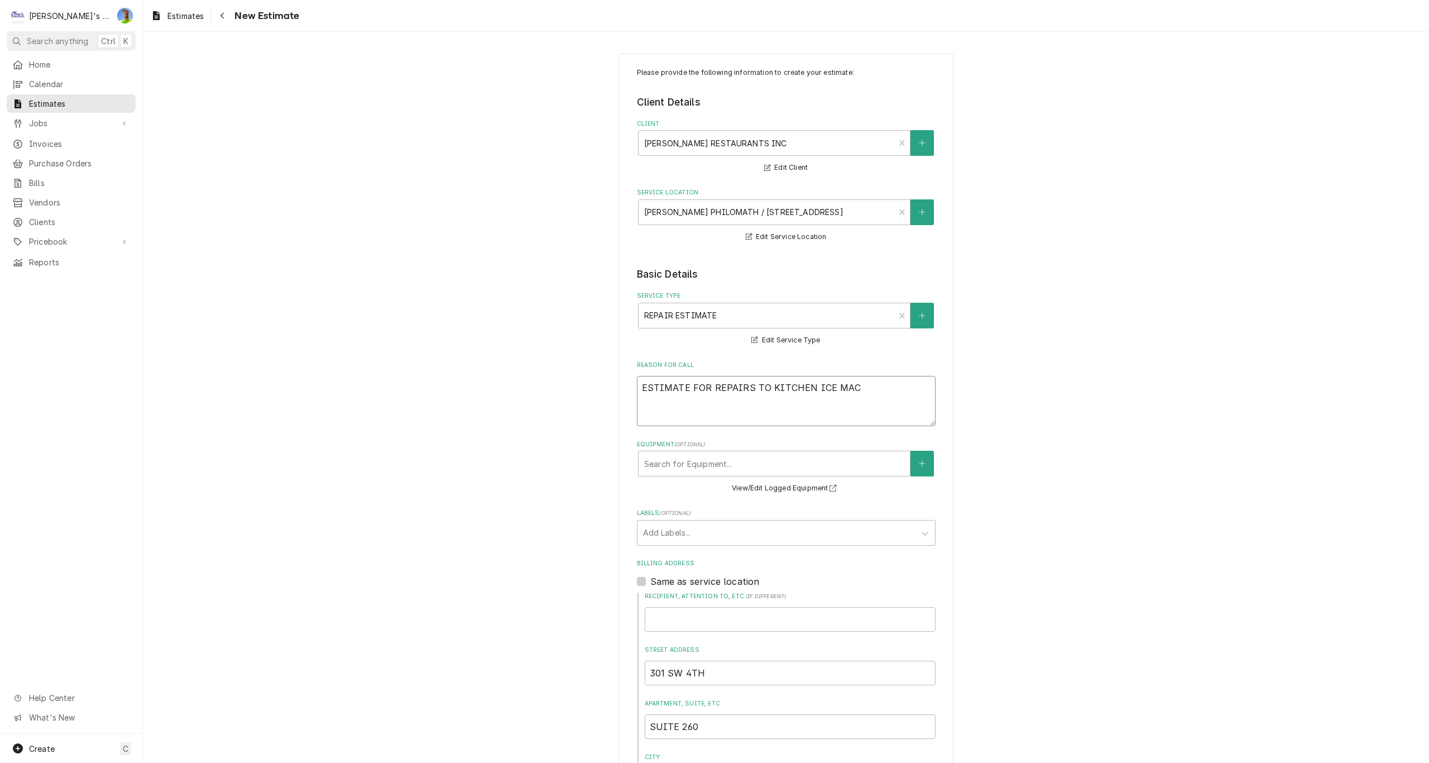
type textarea "ESTIMATE FOR REPAIRS TO KITCHEN ICE MACH"
type textarea "x"
type textarea "ESTIMATE FOR REPAIRS TO KITCHEN ICE MACHI"
type textarea "x"
type textarea "ESTIMATE FOR REPAIRS TO KITCHEN ICE MACHIN"
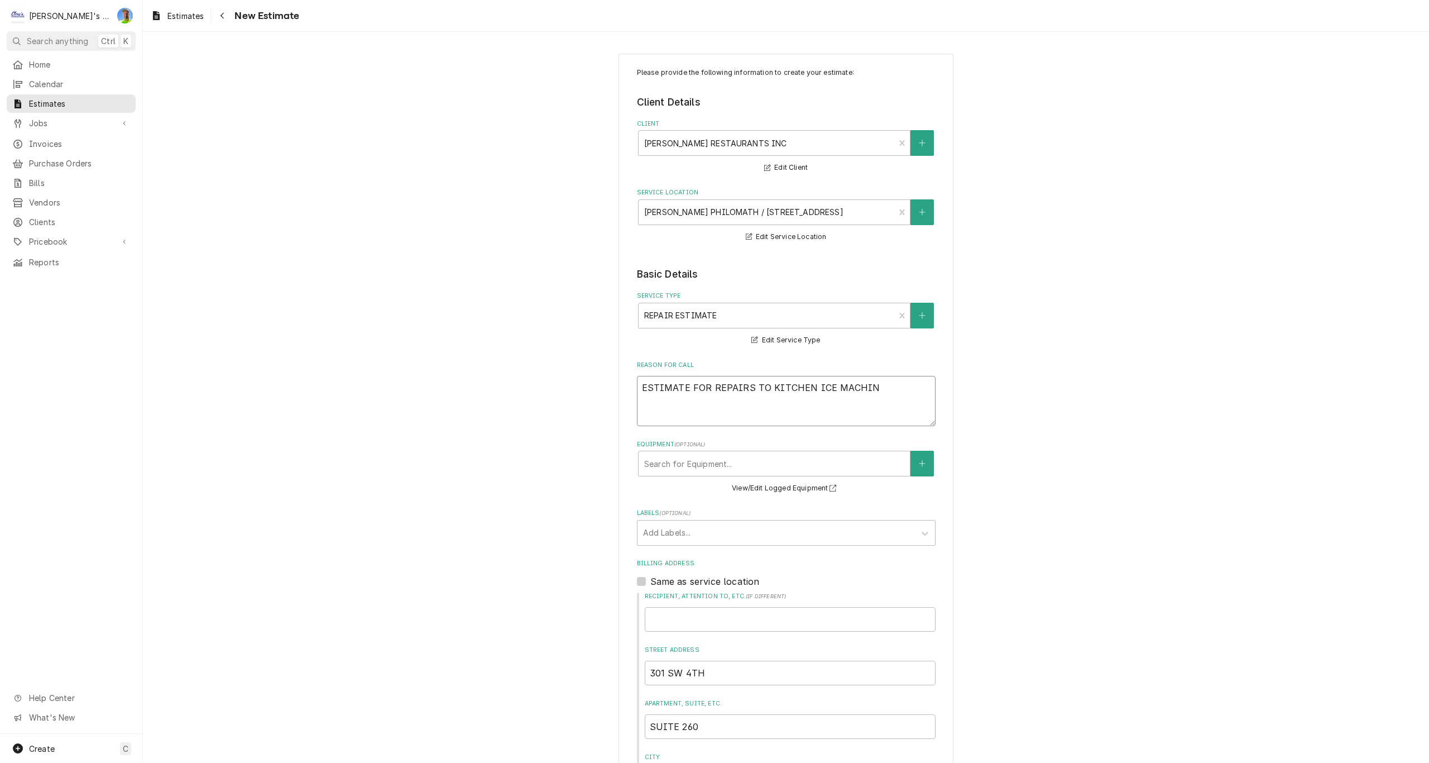
type textarea "x"
type textarea "ESTIMATE FOR REPAIRS TO KITCHEN ICE MACHINE"
type textarea "x"
type textarea "ESTIMATE FOR REPAIRS TO KITCHEN ICE MACHINE"
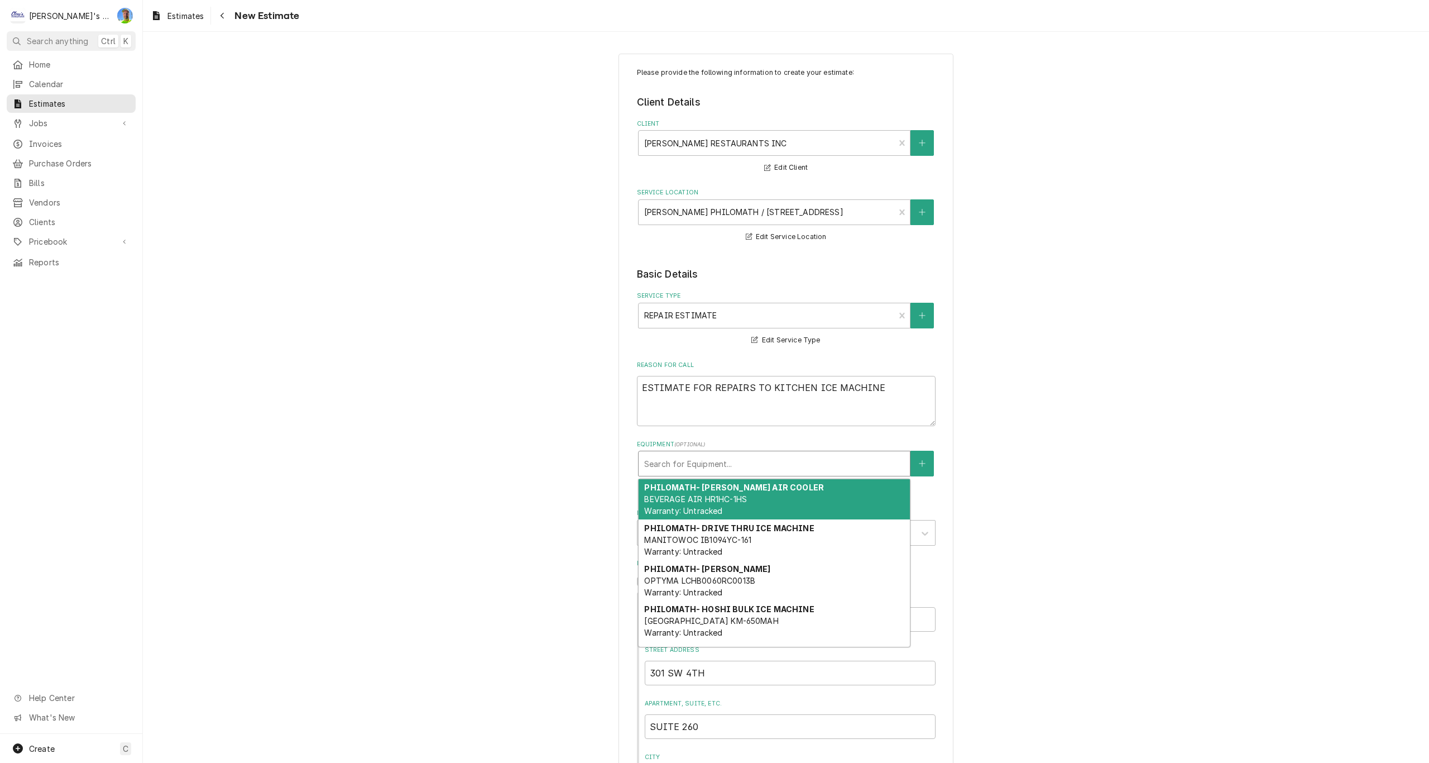
click at [759, 468] on div "Equipment" at bounding box center [774, 463] width 260 height 20
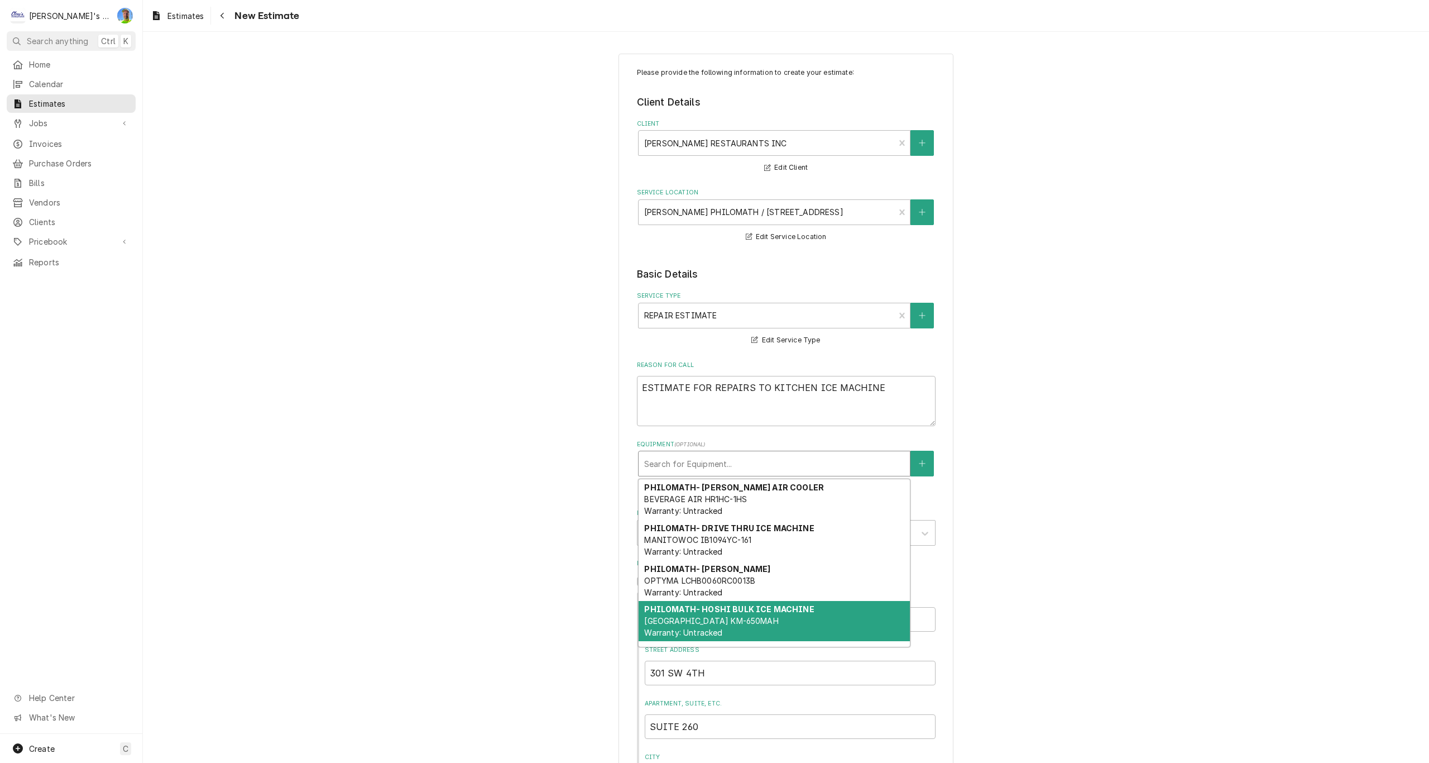
click at [806, 617] on div "PHILOMATH- HOSHI BULK ICE MACHINE HOSHIZAKI KM-650MAH Warranty: Untracked" at bounding box center [774, 621] width 271 height 41
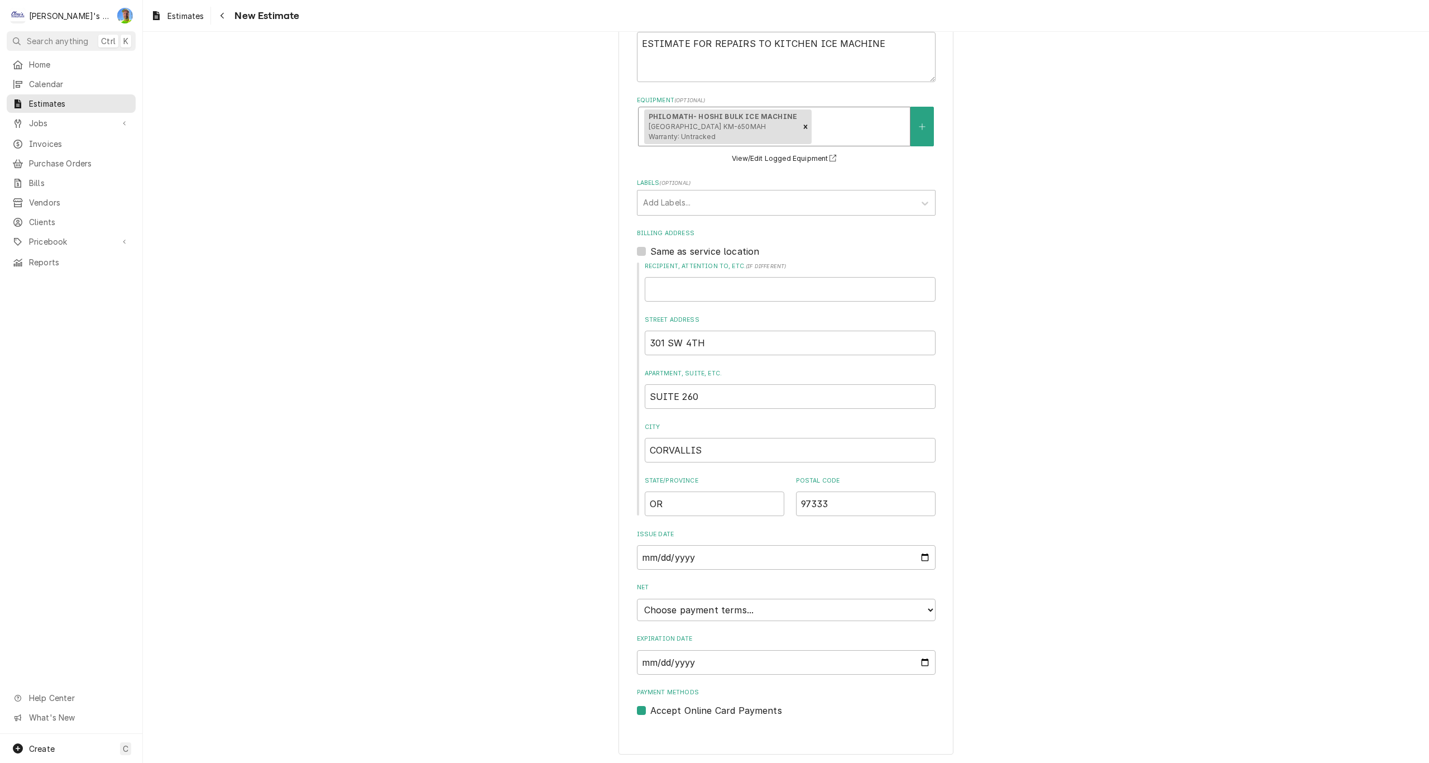
scroll to position [346, 0]
click at [924, 664] on input "Expiration Date" at bounding box center [786, 660] width 299 height 25
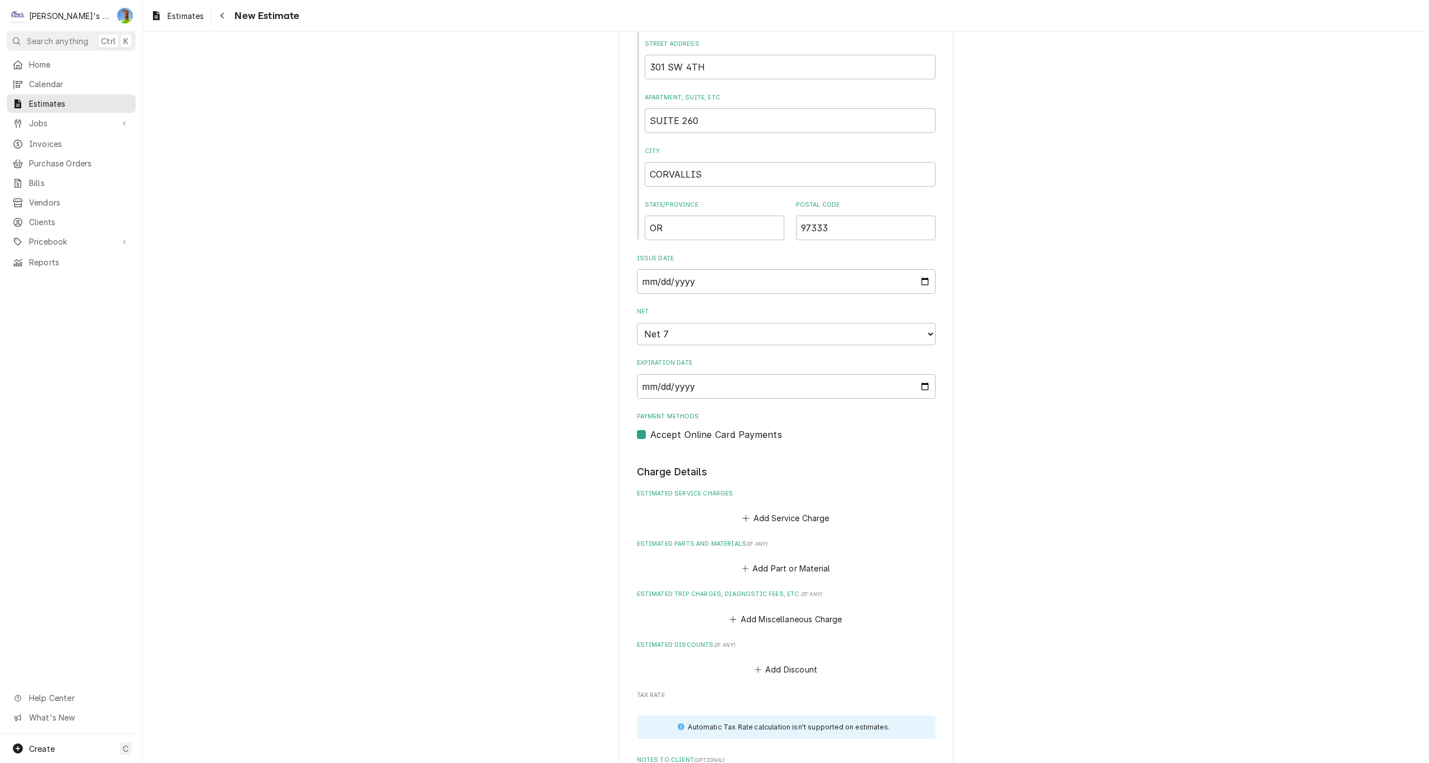
scroll to position [629, 0]
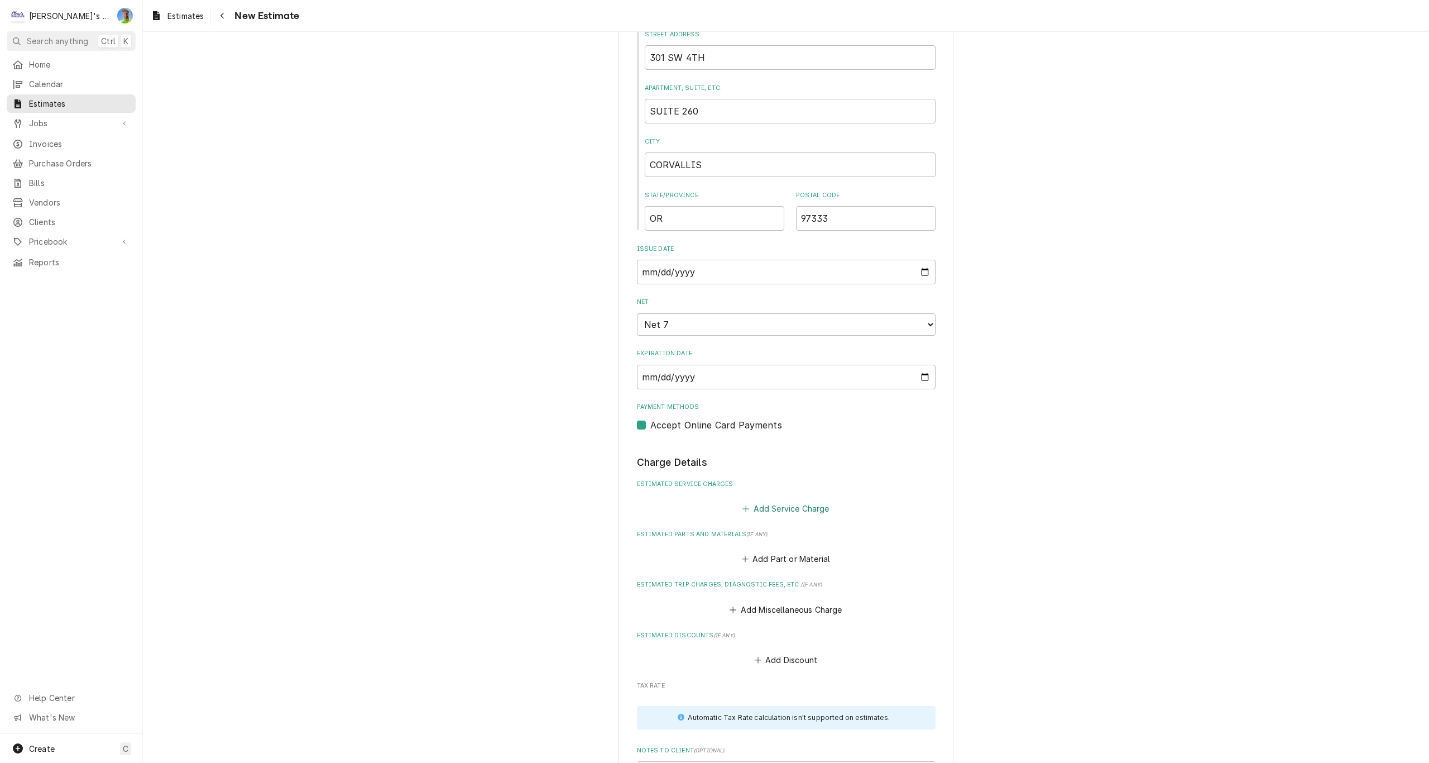
click at [759, 510] on button "Add Service Charge" at bounding box center [786, 508] width 90 height 16
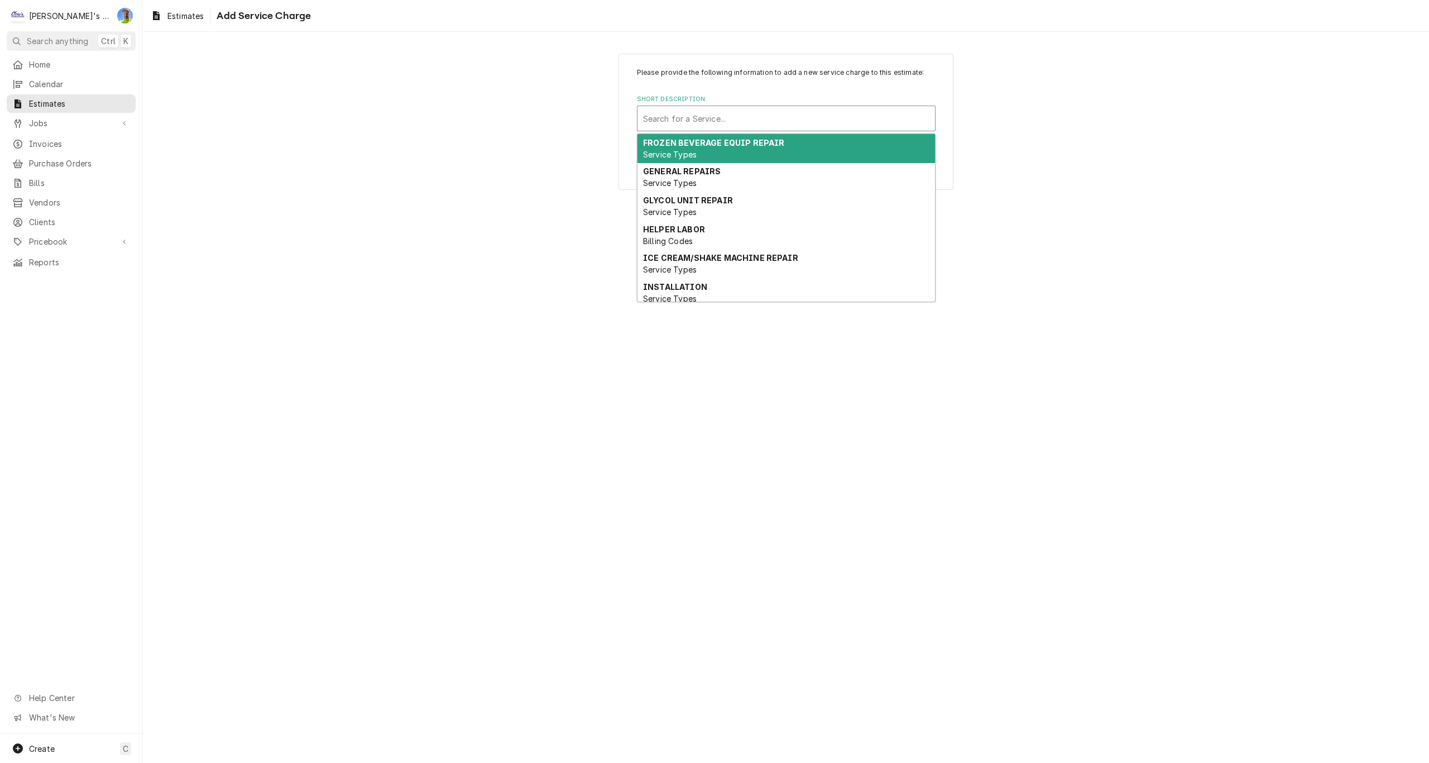
click at [676, 119] on div "Short Description" at bounding box center [786, 118] width 286 height 20
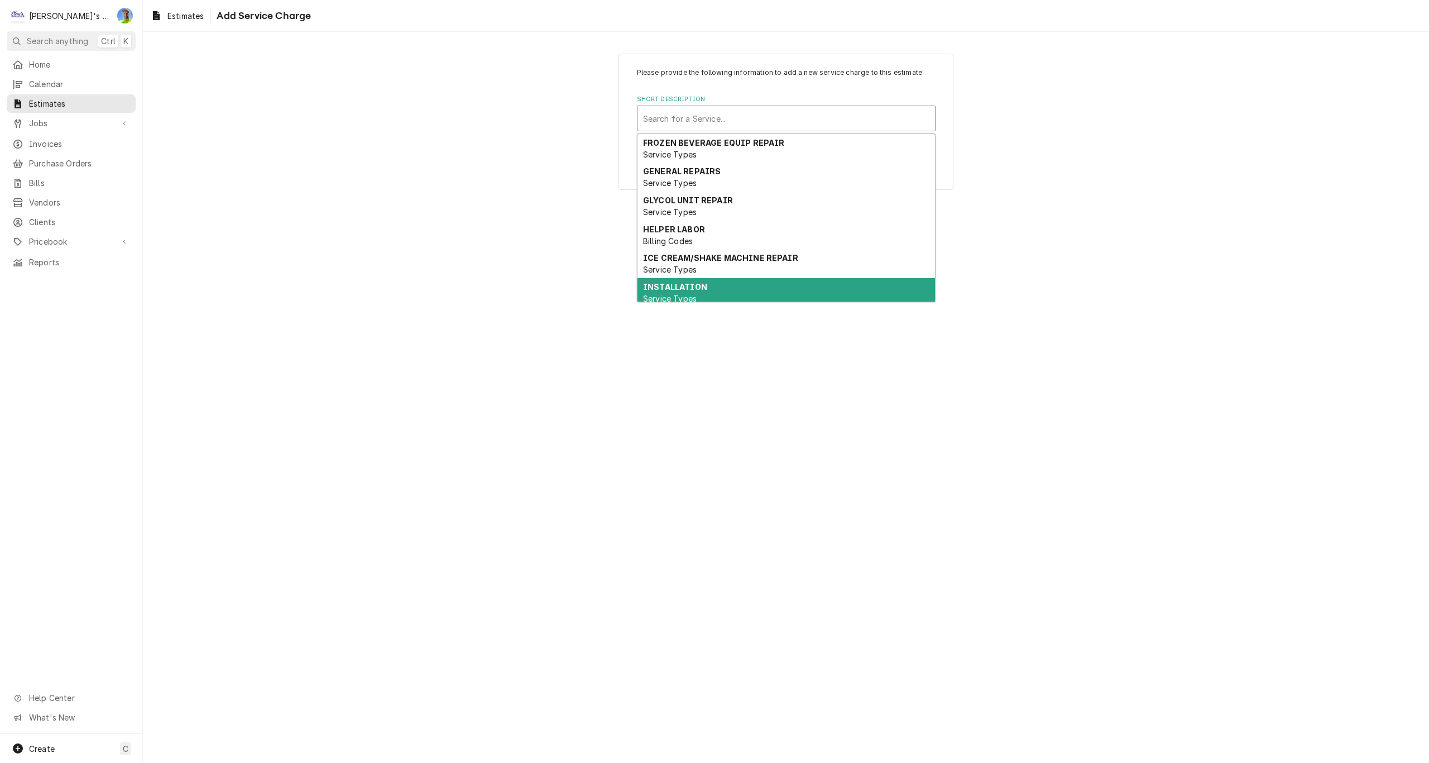
scroll to position [56, 0]
click at [692, 285] on div "LABOR Billing Codes" at bounding box center [786, 294] width 298 height 29
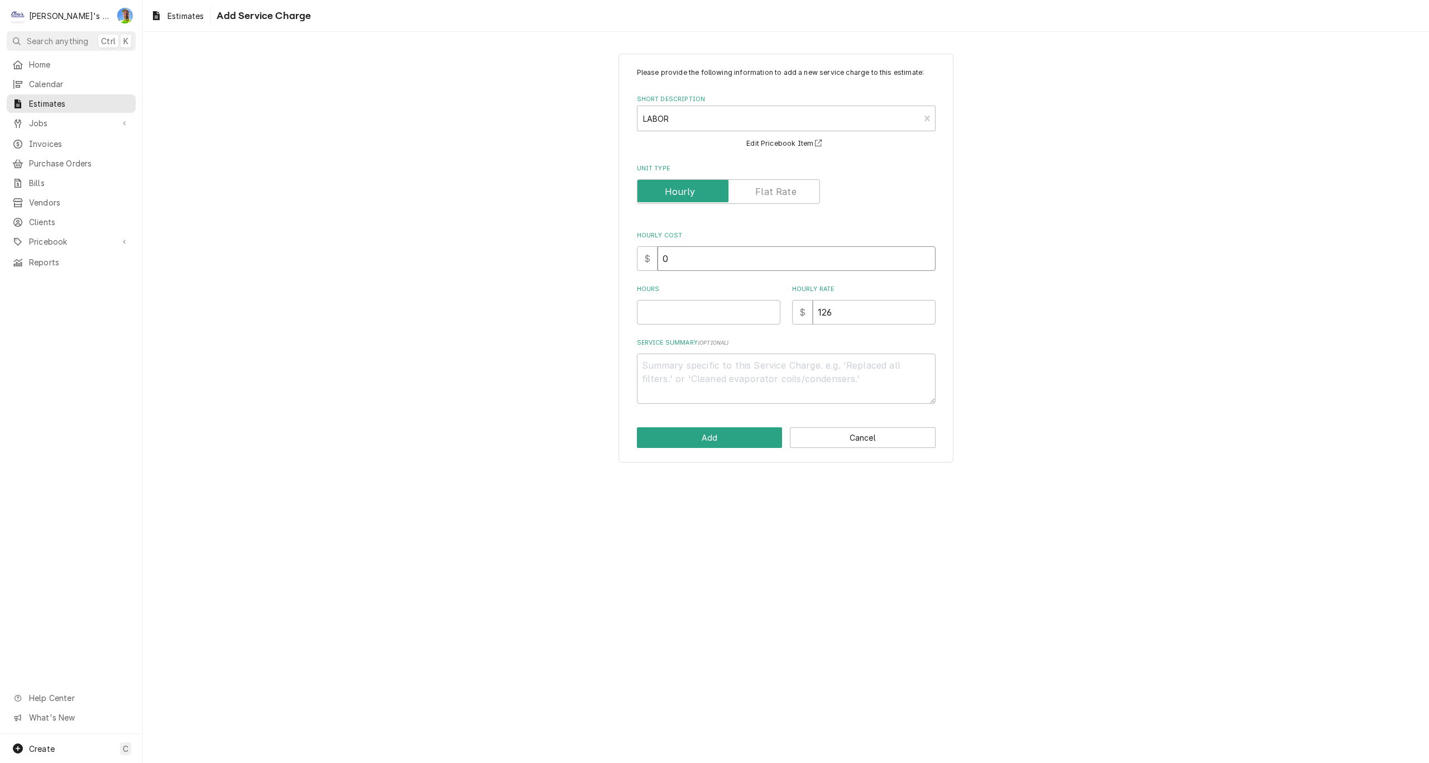
click at [691, 268] on input "0" at bounding box center [797, 258] width 278 height 25
type textarea "x"
type input "6"
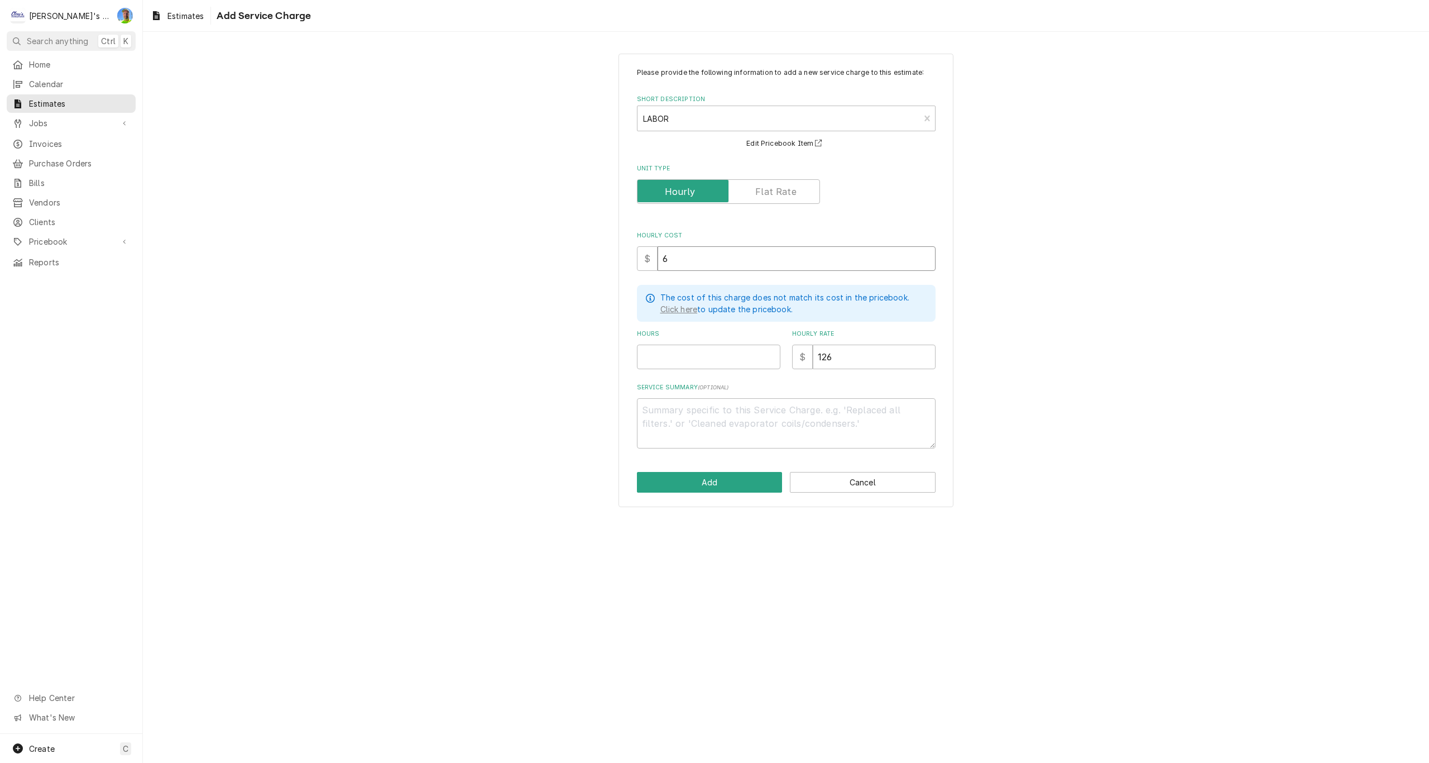
type textarea "x"
type input "60"
type textarea "x"
type input "60"
type textarea "x"
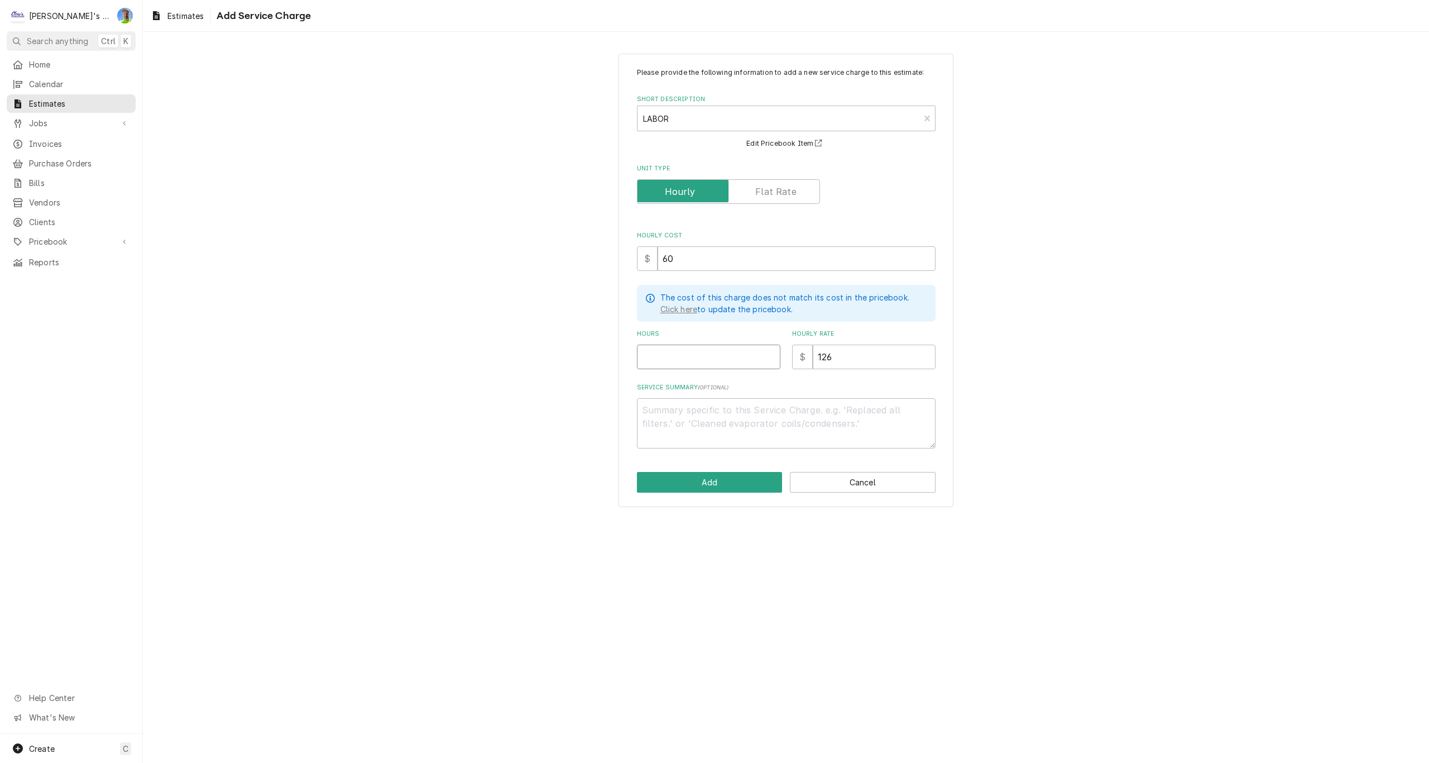
type input "8"
type textarea "x"
type input "6"
type textarea "x"
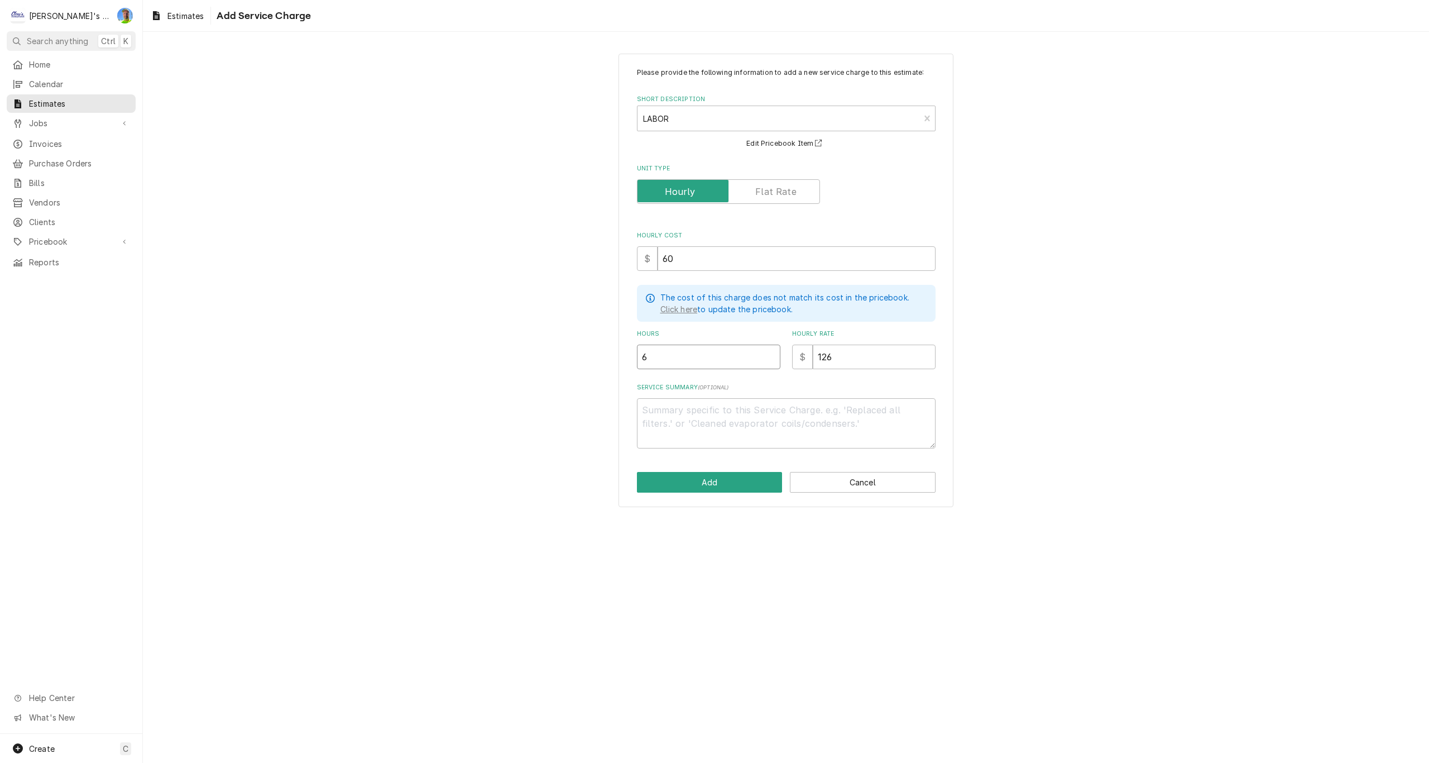
type input "6"
type textarea "x"
type textarea "E"
type textarea "x"
type textarea "ES"
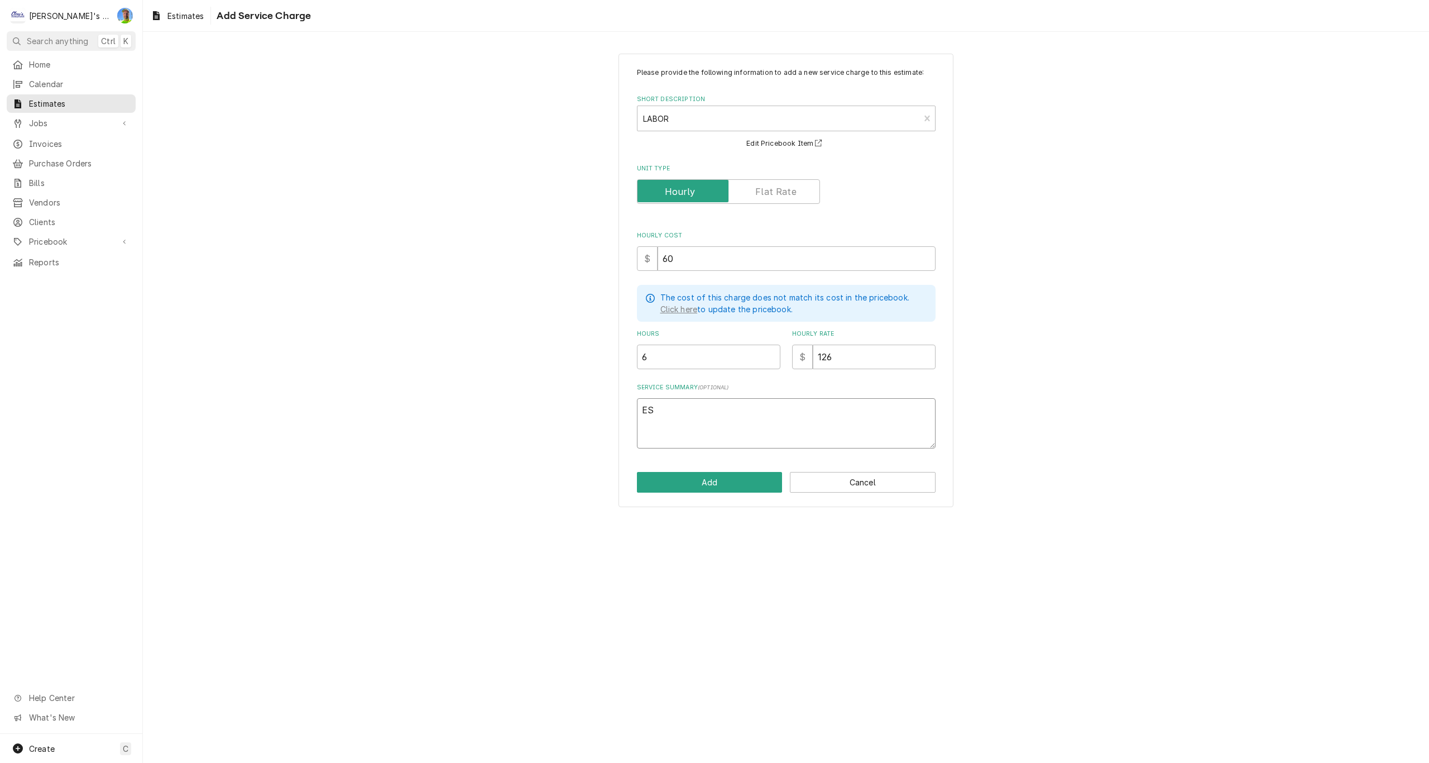
type textarea "x"
type textarea "EST"
type textarea "x"
type textarea "ESTI"
type textarea "x"
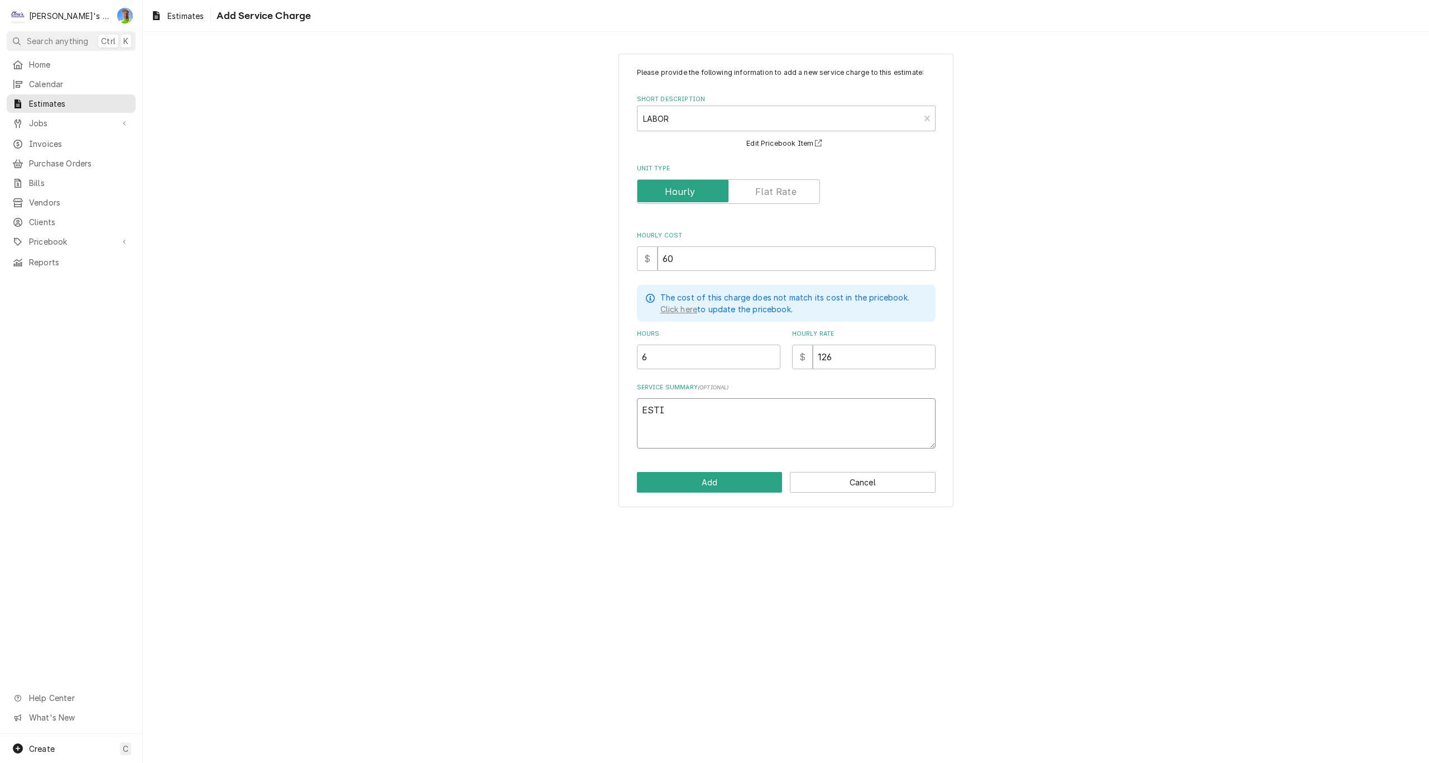
type textarea "ESTIM"
type textarea "x"
type textarea "ESTIMA"
type textarea "x"
type textarea "ESTIMAT"
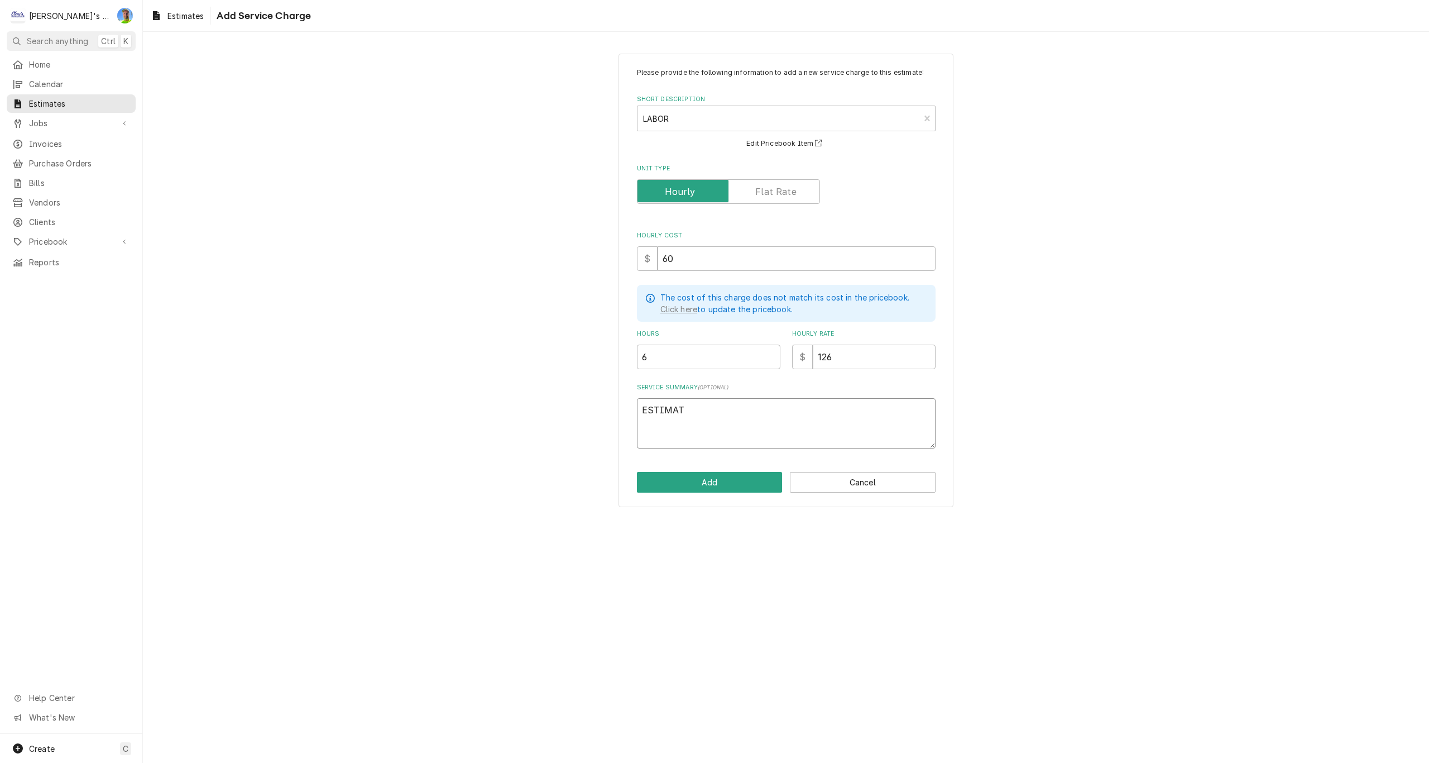
type textarea "x"
type textarea "ESTIMATI"
type textarea "x"
type textarea "ESTIMATIN"
type textarea "x"
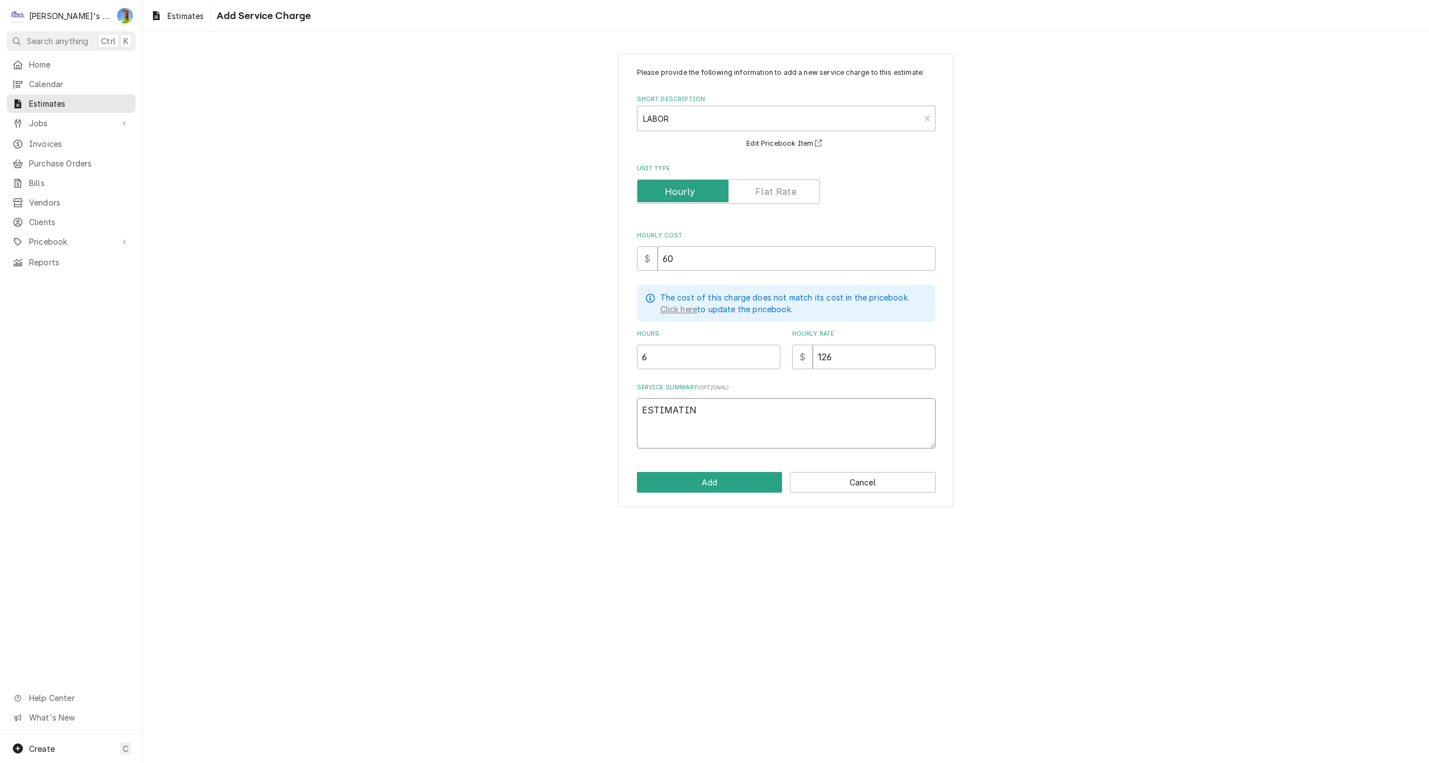
type textarea "ESTIMATING"
type textarea "x"
type textarea "ESTIMATING"
type textarea "x"
type textarea "ESTIMATING L"
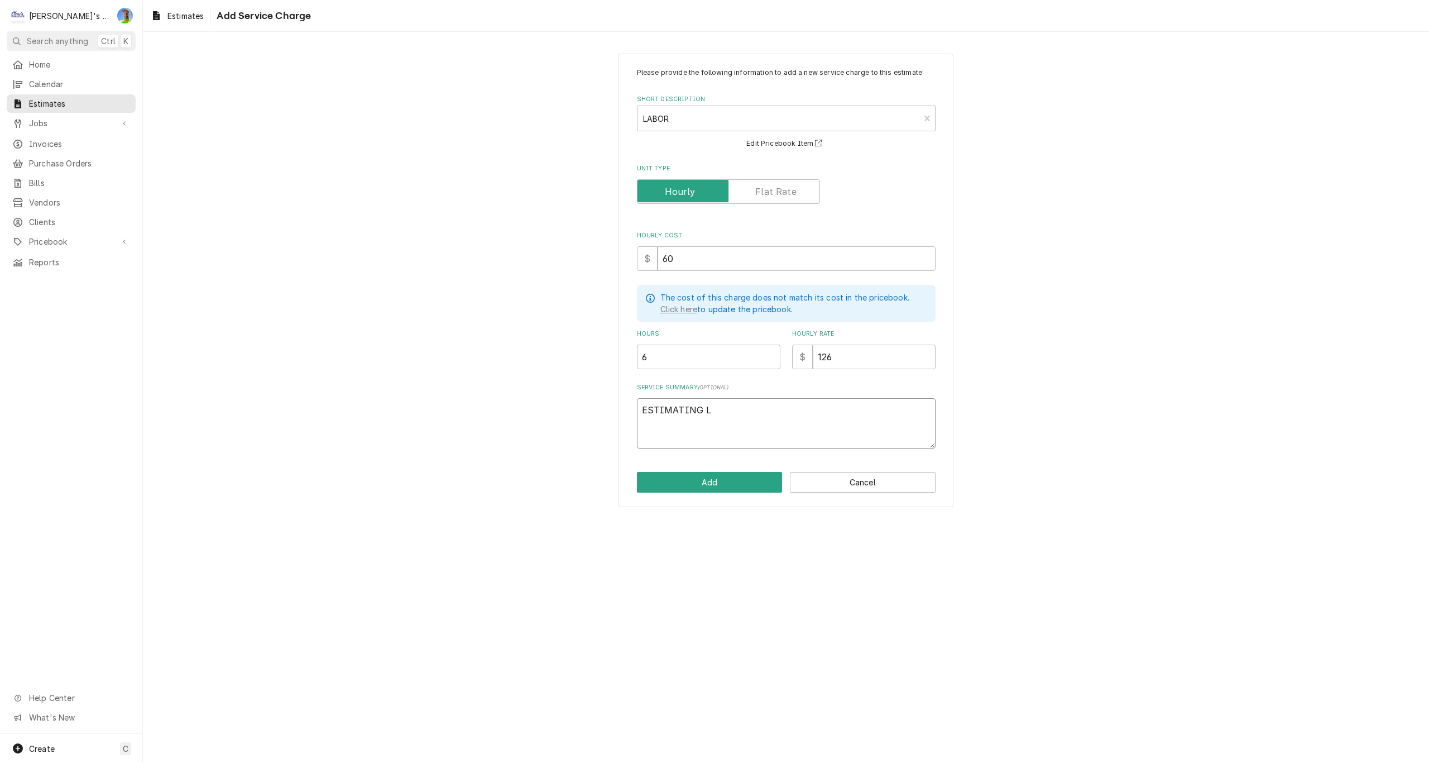
type textarea "x"
type textarea "ESTIMATING LB"
type textarea "x"
type textarea "ESTIMATING LBO"
type textarea "x"
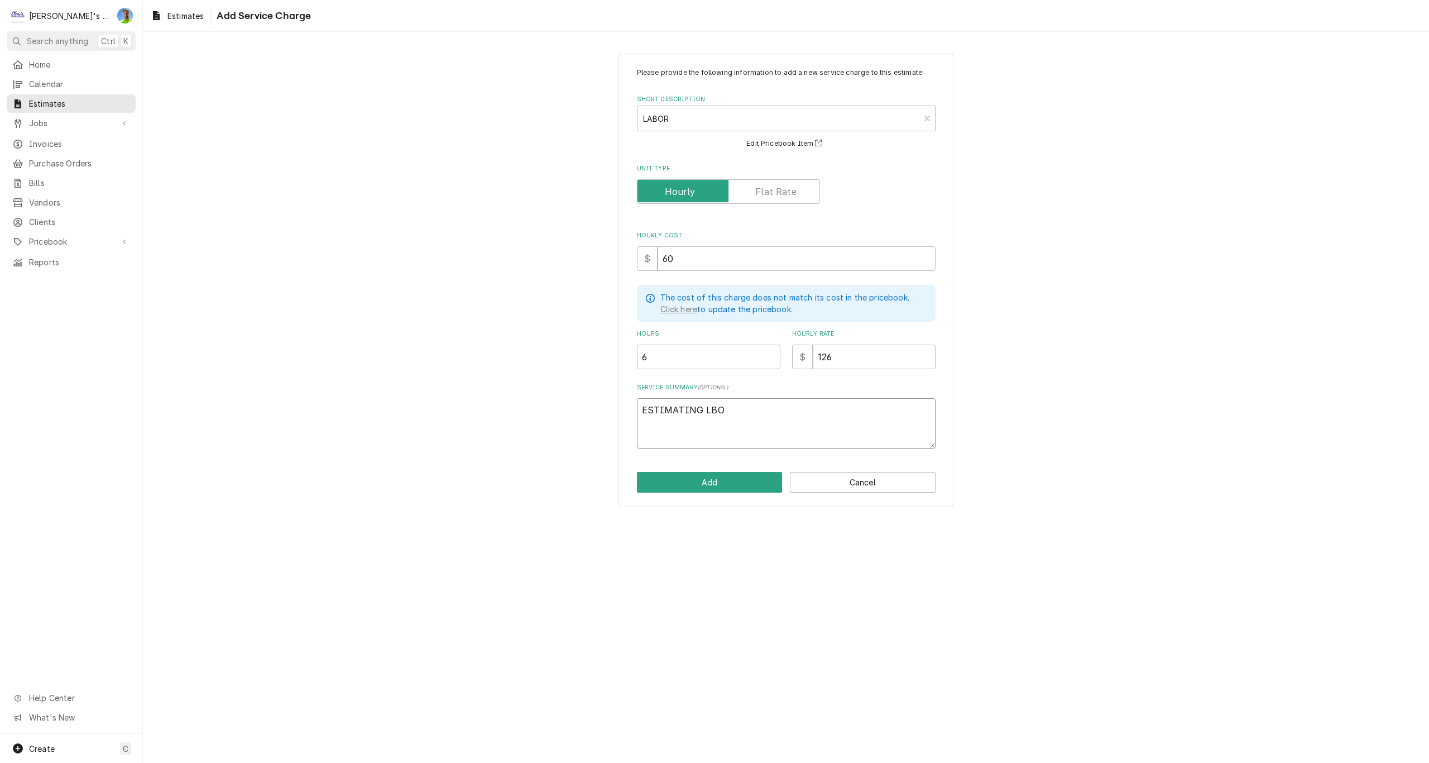
type textarea "ESTIMATING LBOR"
type textarea "x"
type textarea "ESTIMATING LBOR"
type textarea "x"
type textarea "ESTIMATING LBOR -"
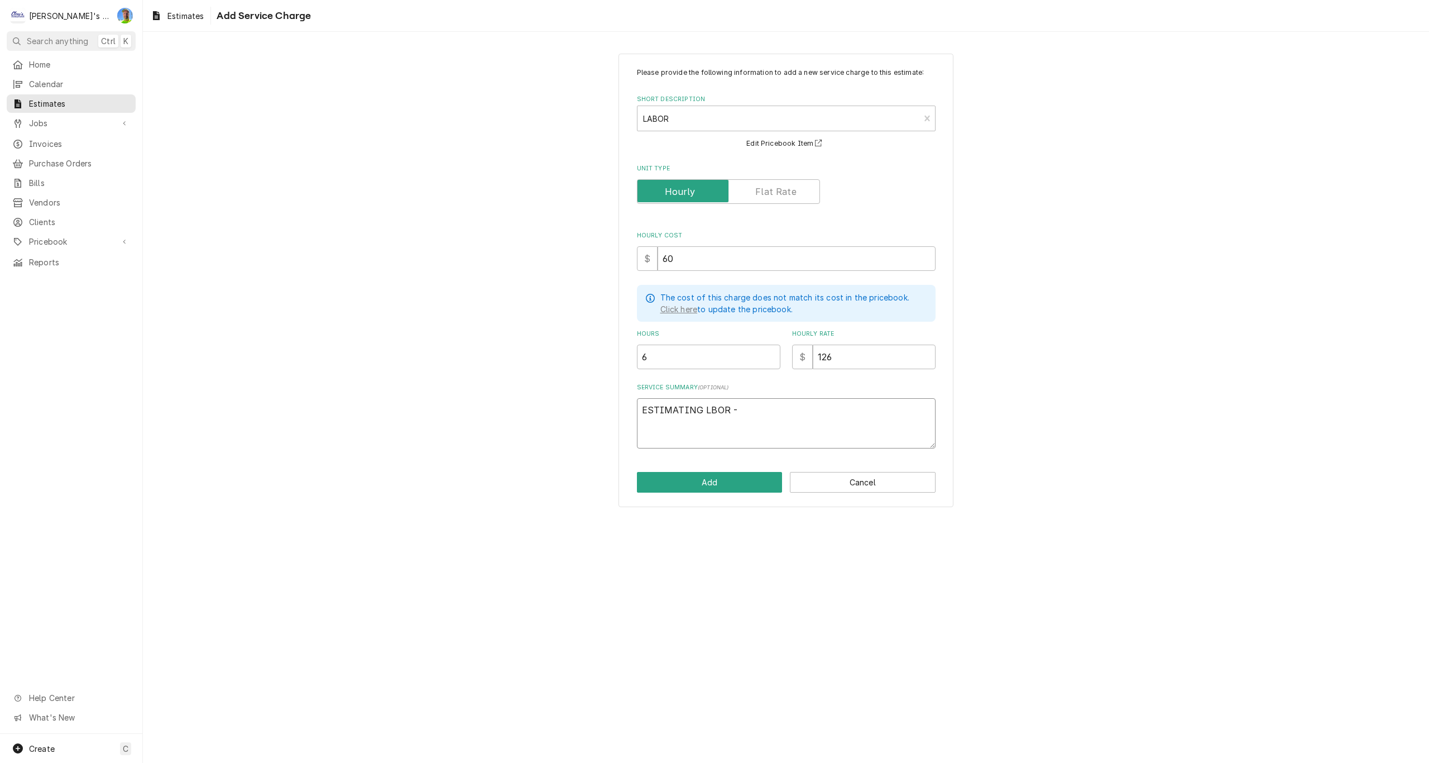
type textarea "x"
type textarea "ESTIMATING LBOR"
type textarea "x"
type textarea "ESTIMATING LBOR"
type textarea "x"
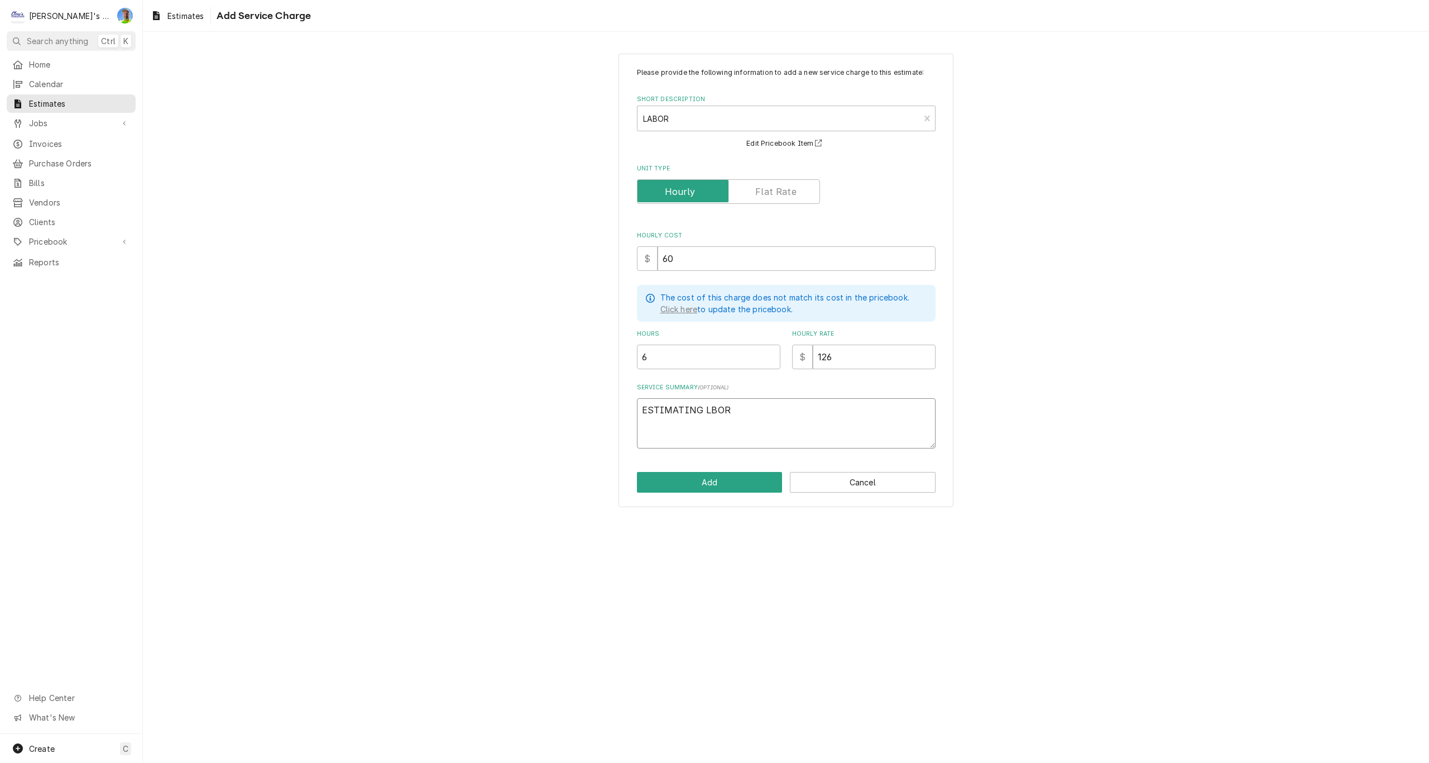
type textarea "ESTIMATING LBO"
type textarea "x"
type textarea "ESTIMATING LB"
type textarea "x"
type textarea "ESTIMATING L"
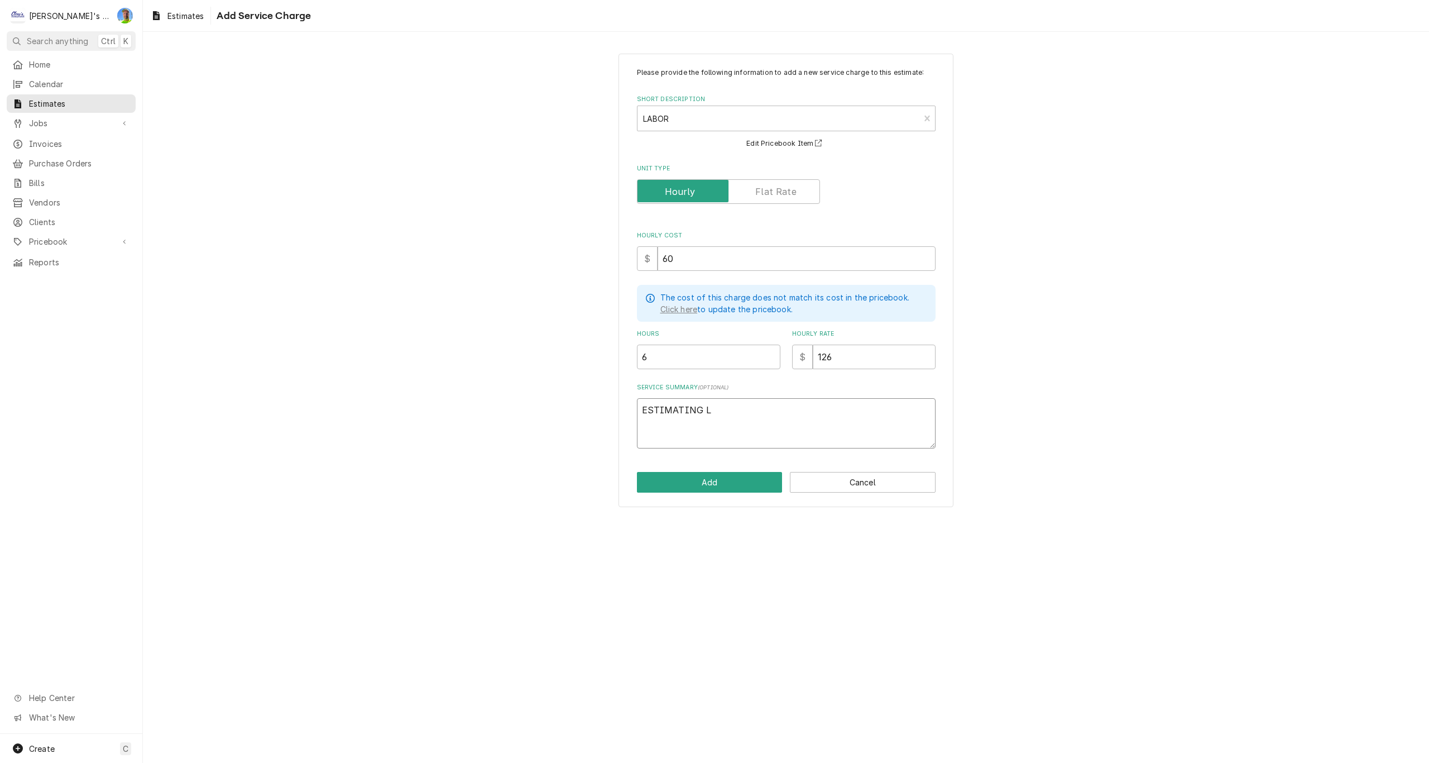
type textarea "x"
type textarea "ESTIMATING LA"
type textarea "x"
type textarea "ESTIMATING LAB"
type textarea "x"
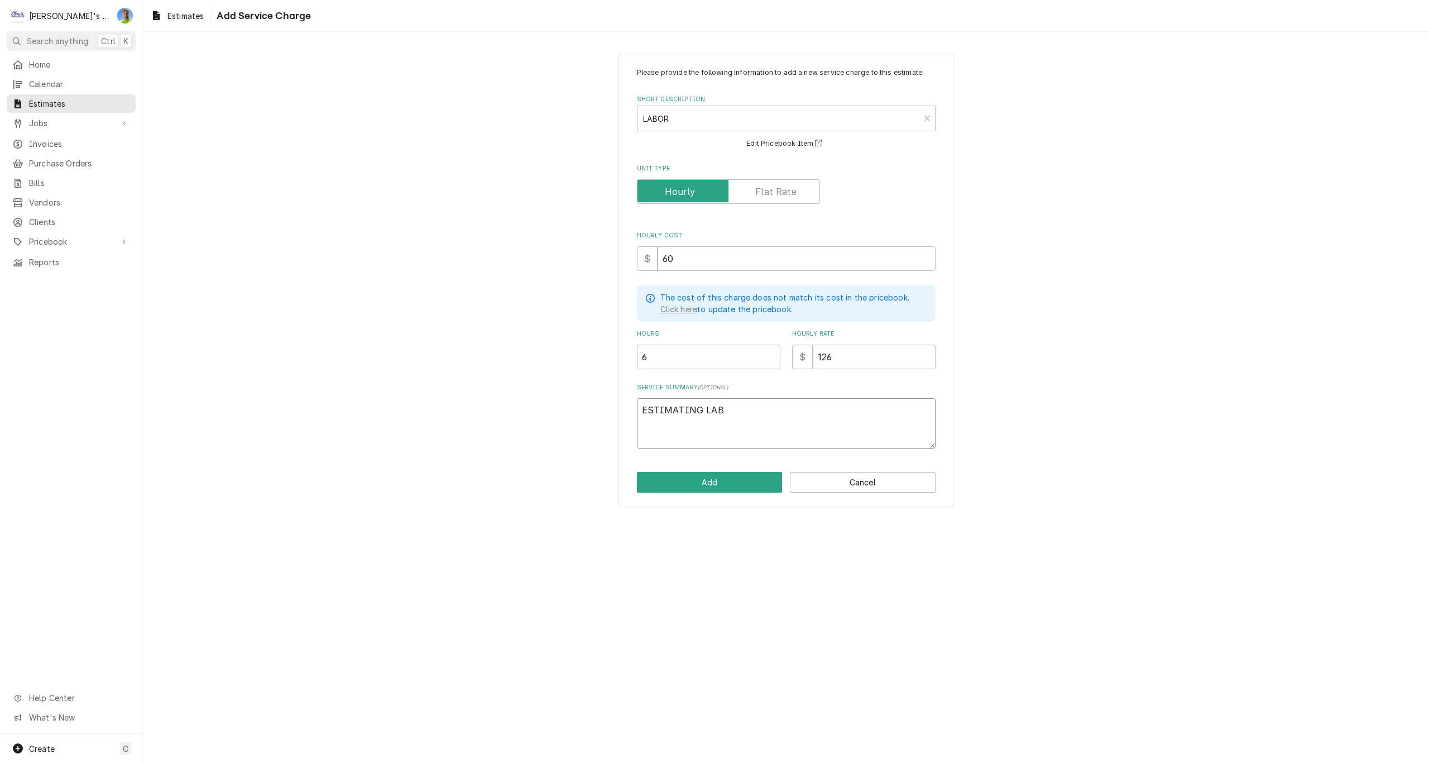
type textarea "ESTIMATING LABO"
type textarea "x"
type textarea "ESTIMATING LABOR"
type textarea "x"
type textarea "ESTIMATING LABOR"
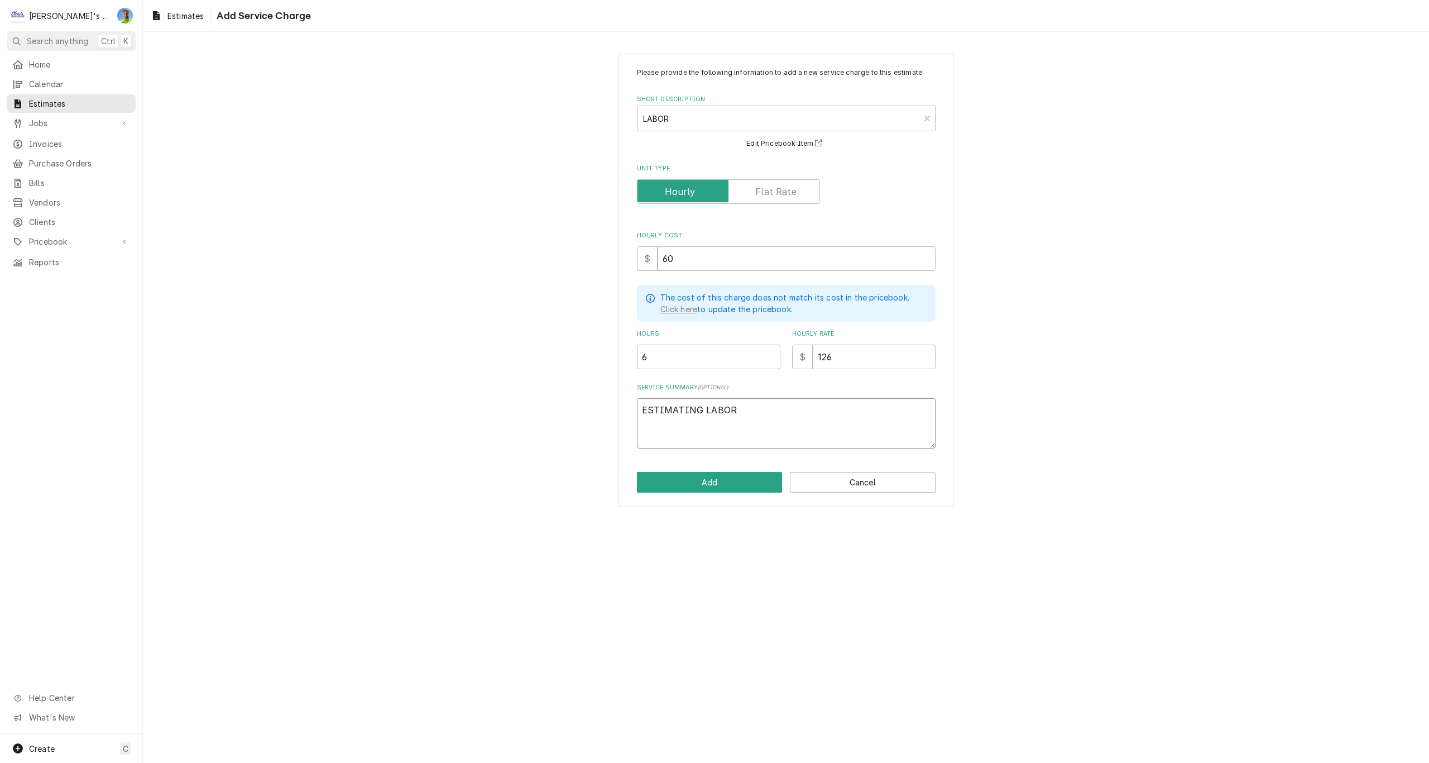
type textarea "x"
type textarea "ESTIMATING LABOR -"
type textarea "x"
type textarea "ESTIMATING LABOR -"
type textarea "x"
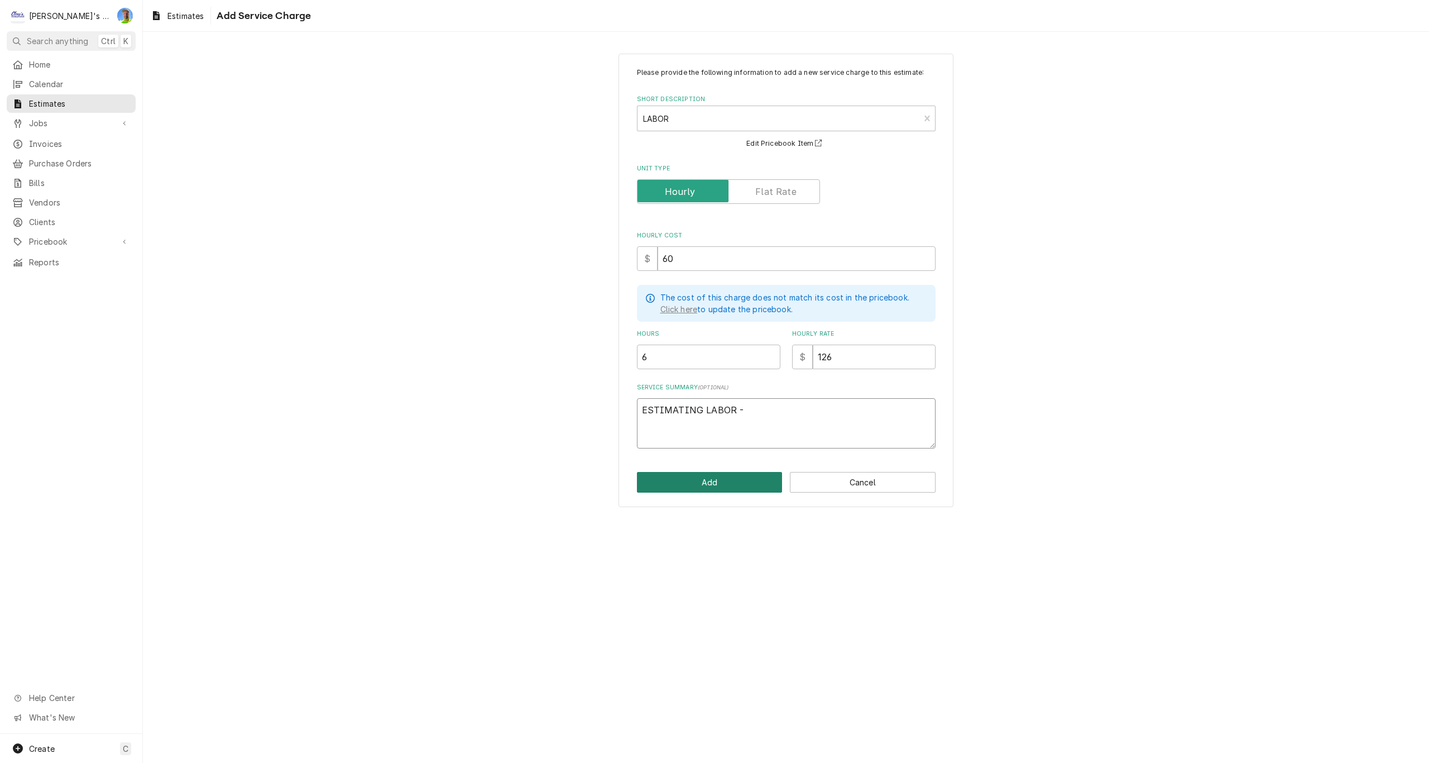
type textarea "ESTIMATING LABOR -"
click at [699, 480] on button "Add" at bounding box center [710, 482] width 146 height 21
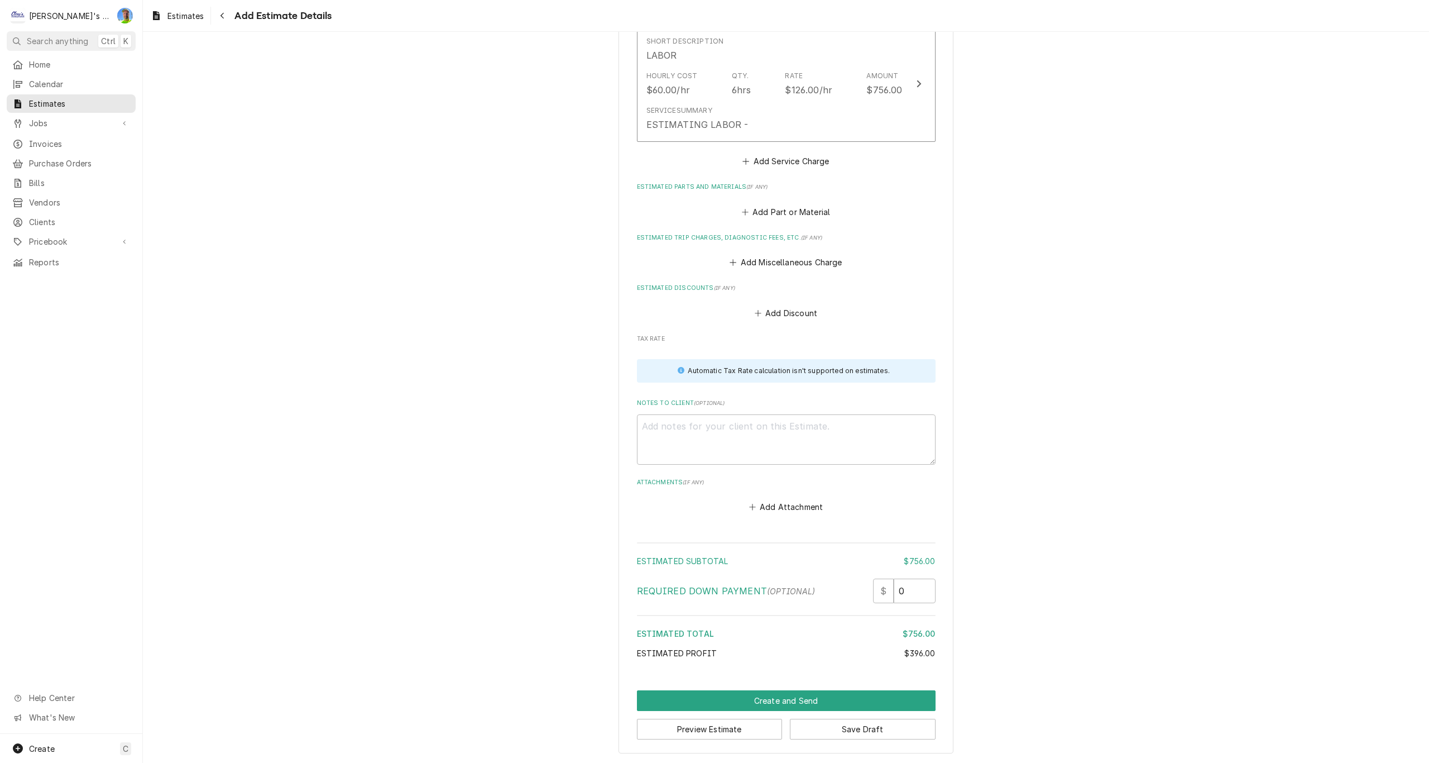
scroll to position [1099, 0]
click at [842, 732] on button "Save Draft" at bounding box center [863, 728] width 146 height 21
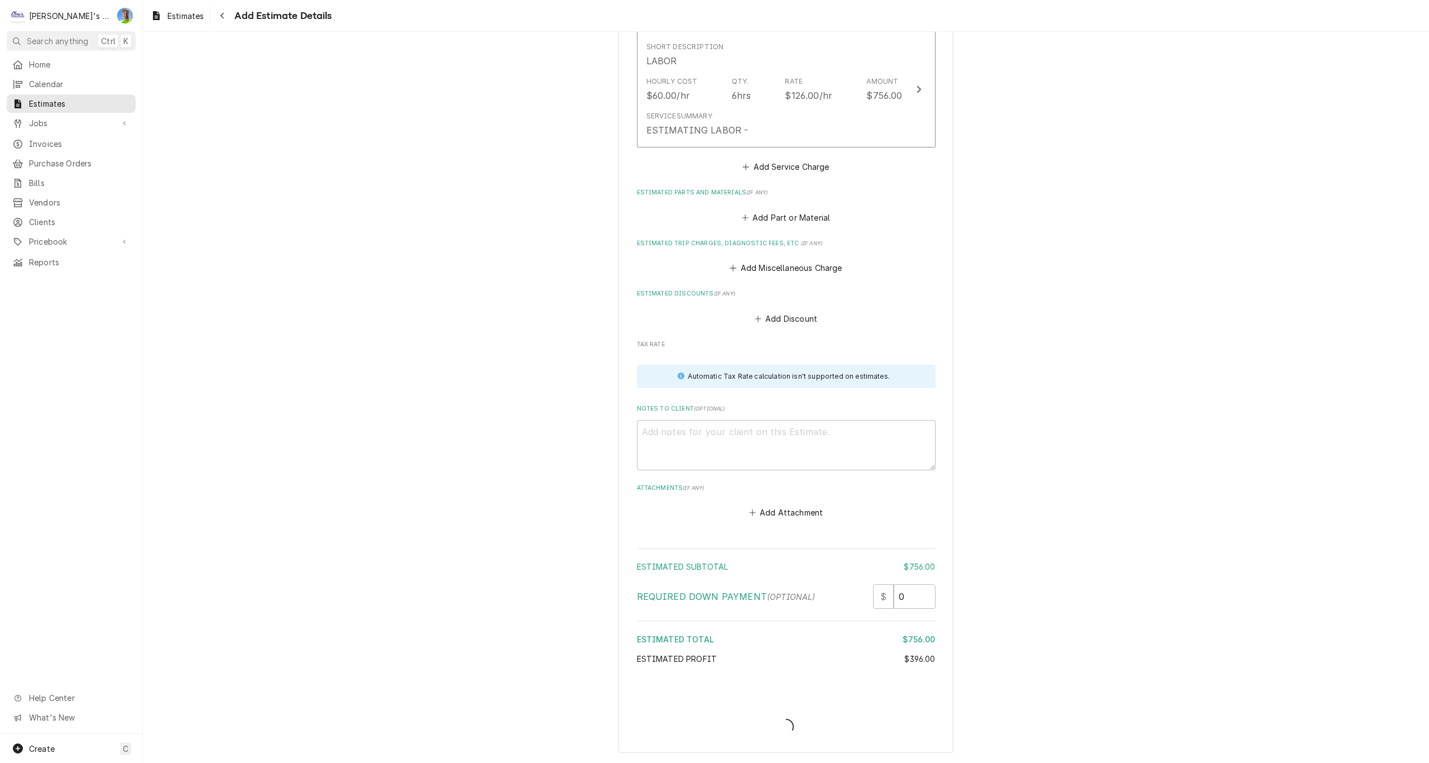
scroll to position [1092, 0]
type textarea "x"
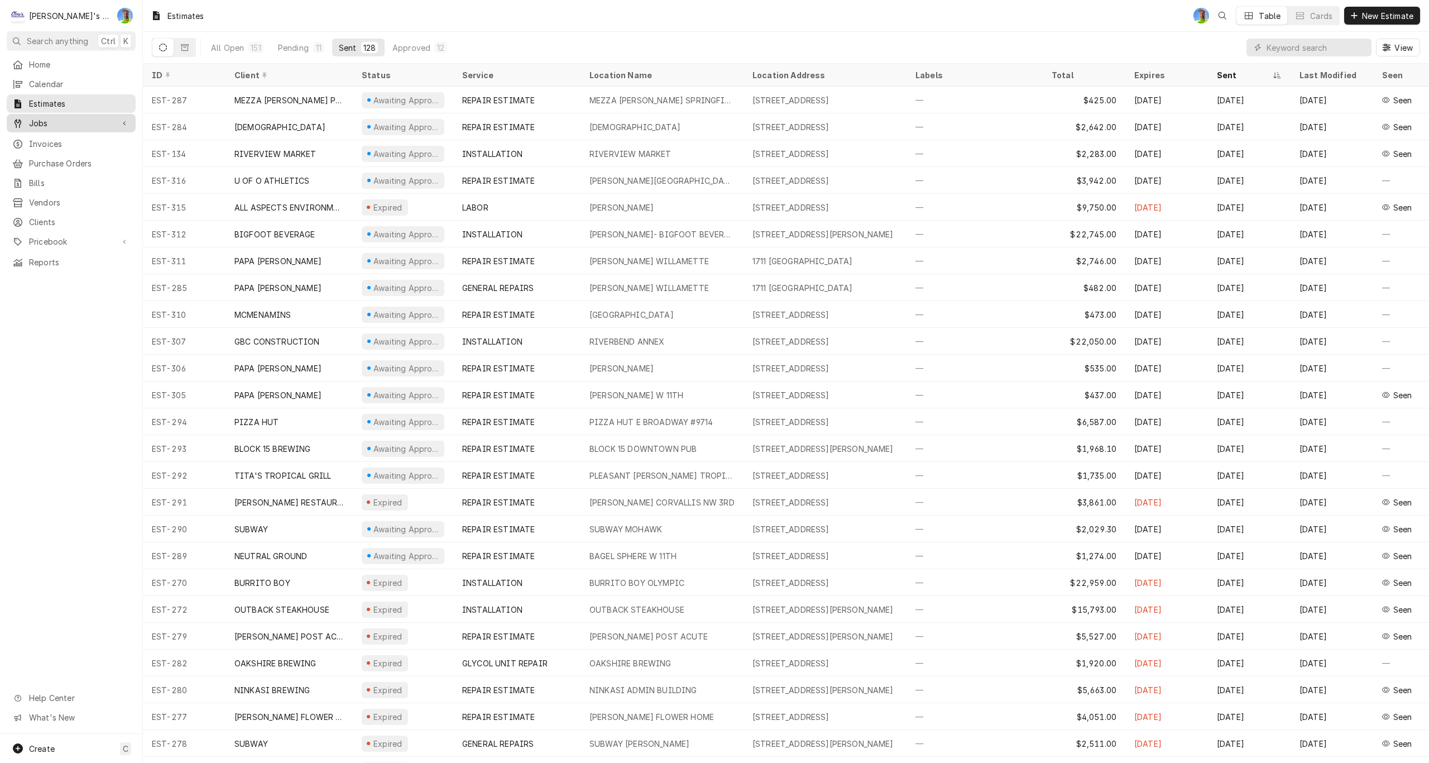
click at [60, 118] on span "Jobs" at bounding box center [71, 123] width 84 height 12
click at [61, 141] on span "Jobs" at bounding box center [79, 143] width 101 height 12
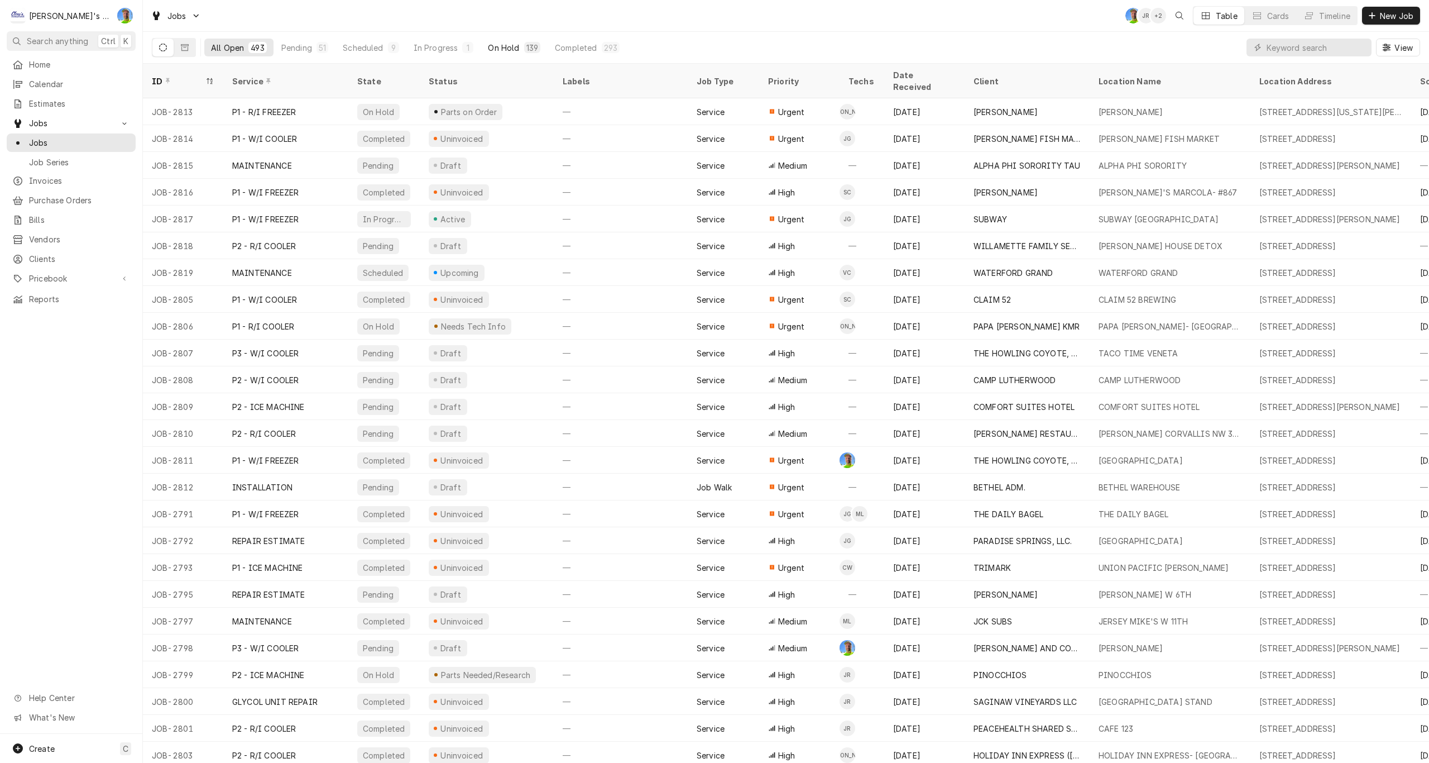
click at [502, 49] on div "On Hold" at bounding box center [503, 48] width 31 height 12
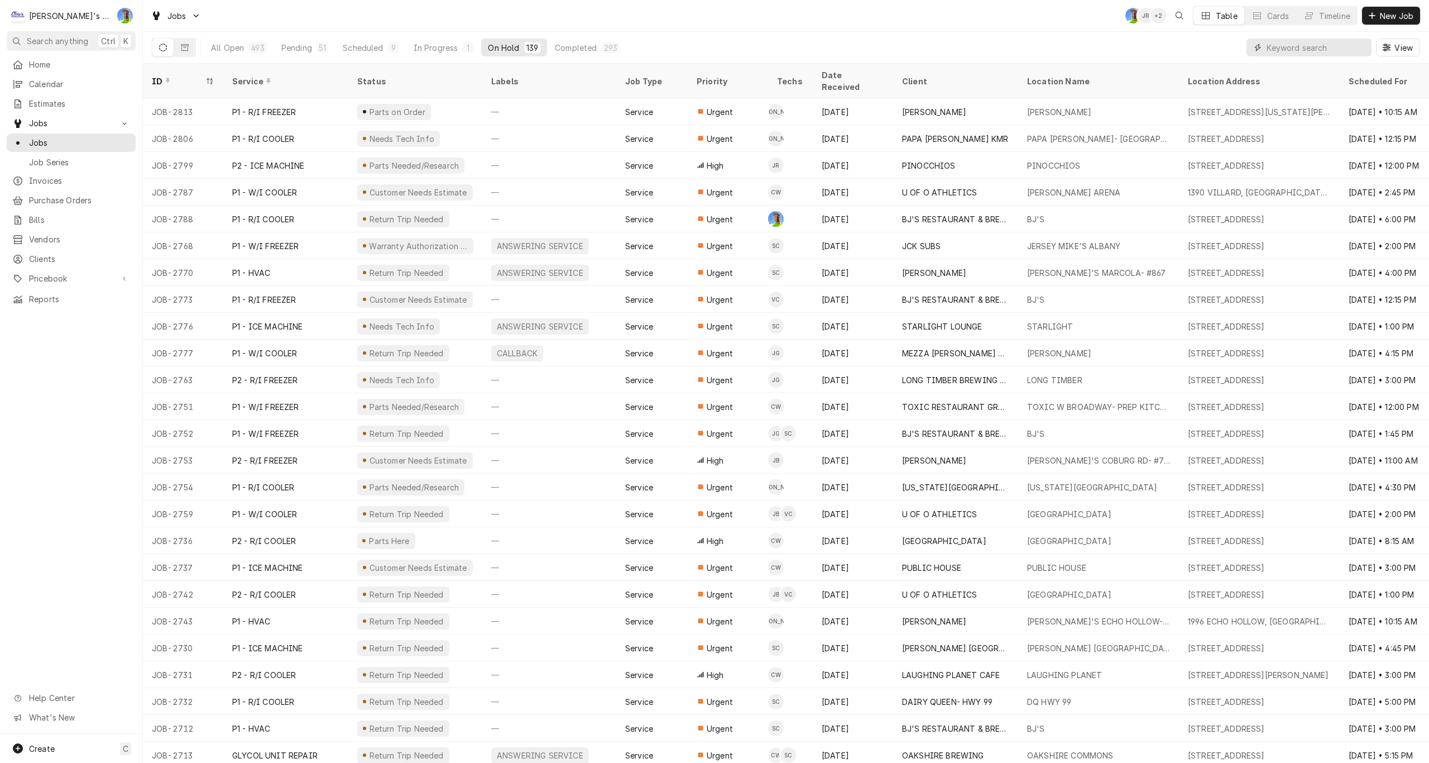
click at [1281, 47] on input "Dynamic Content Wrapper" at bounding box center [1316, 48] width 99 height 18
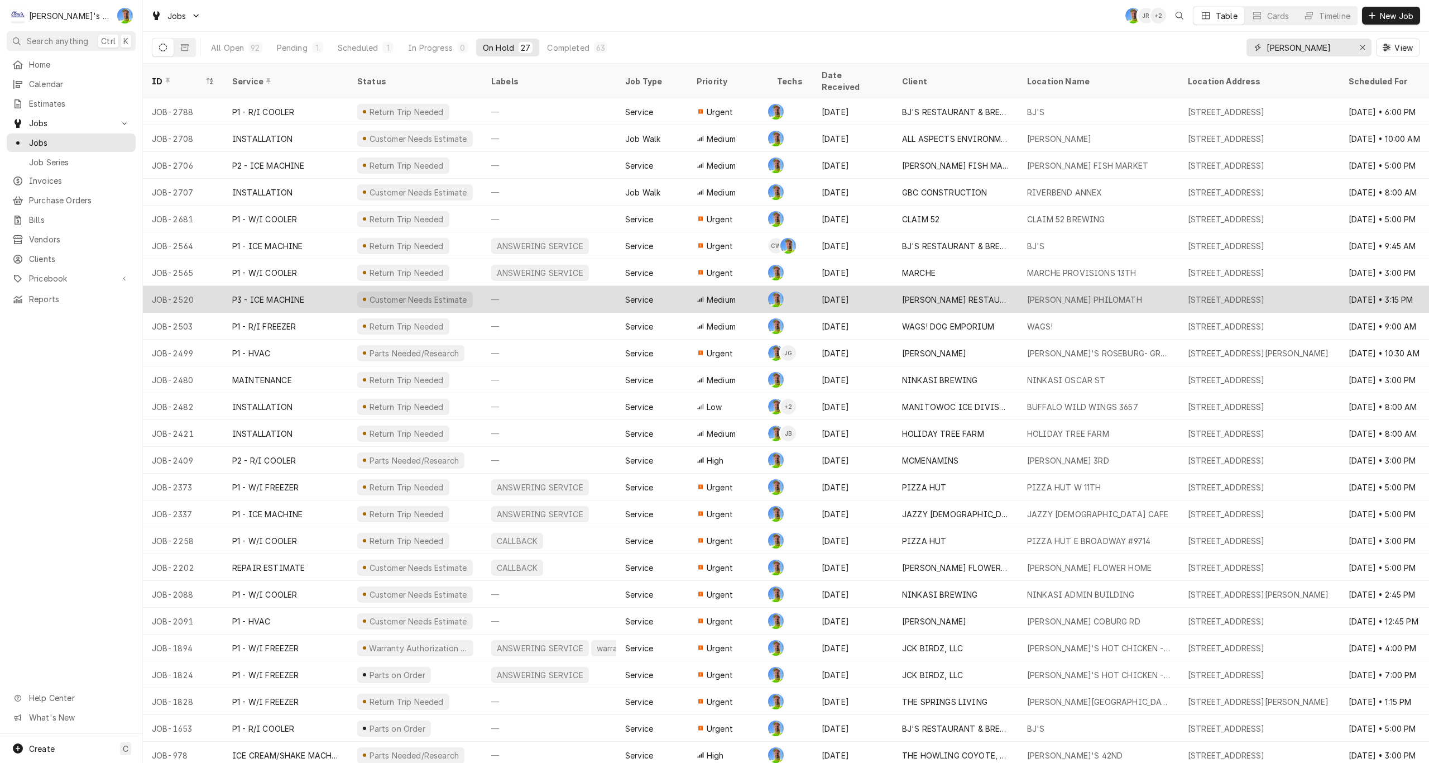
type input "GREG"
click at [967, 294] on div "[PERSON_NAME] RESTAURANTS INC" at bounding box center [955, 300] width 107 height 12
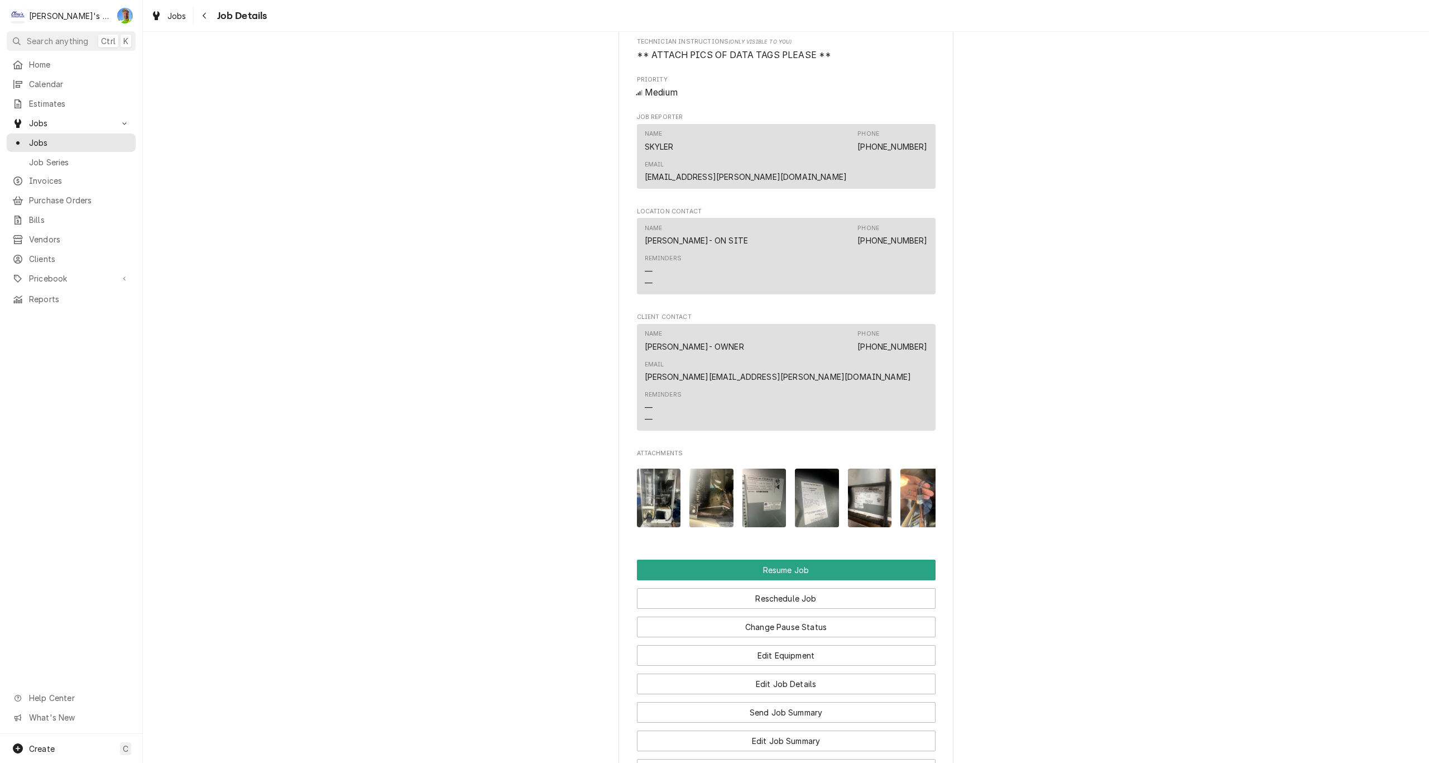
scroll to position [1172, 0]
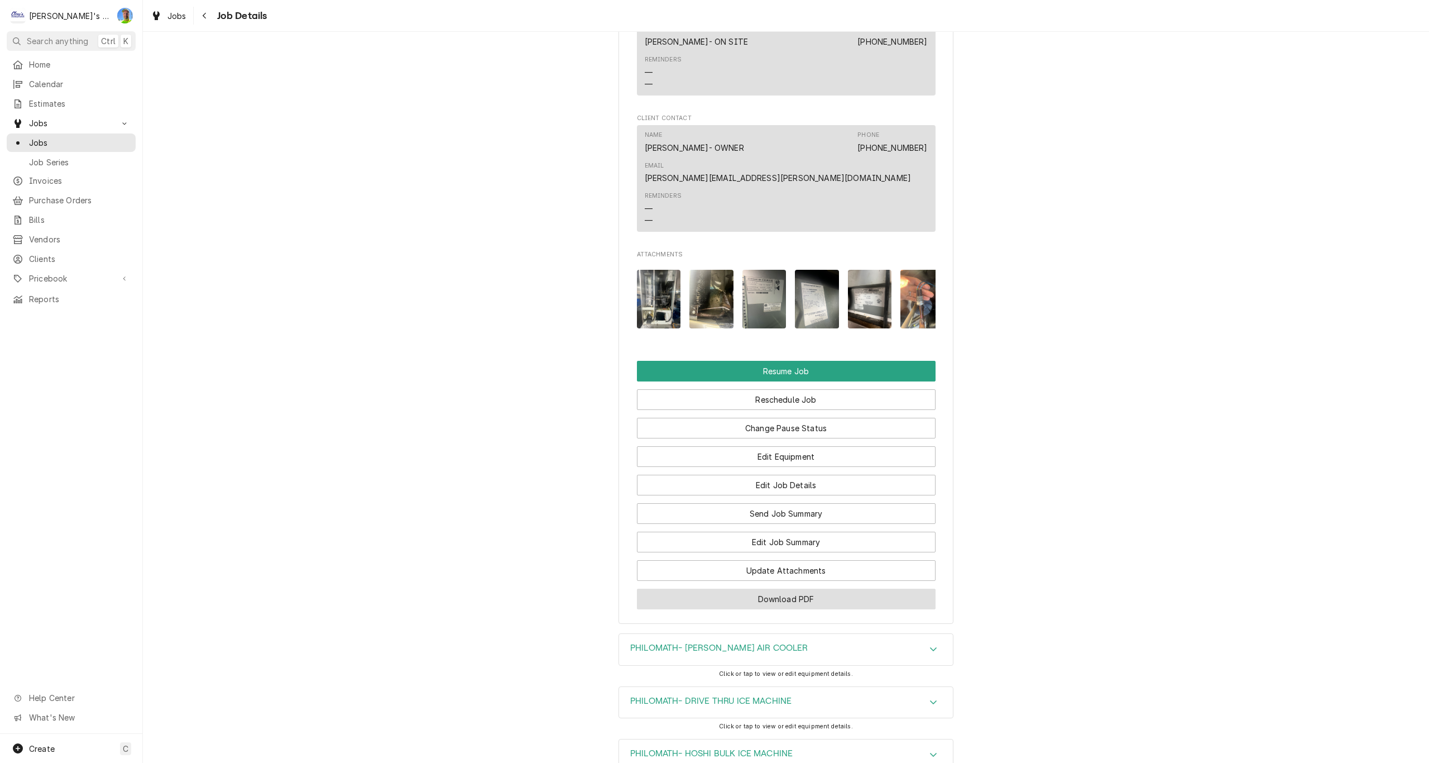
click at [915, 589] on button "Download PDF" at bounding box center [786, 598] width 299 height 21
click at [165, 19] on div "Jobs" at bounding box center [168, 16] width 40 height 14
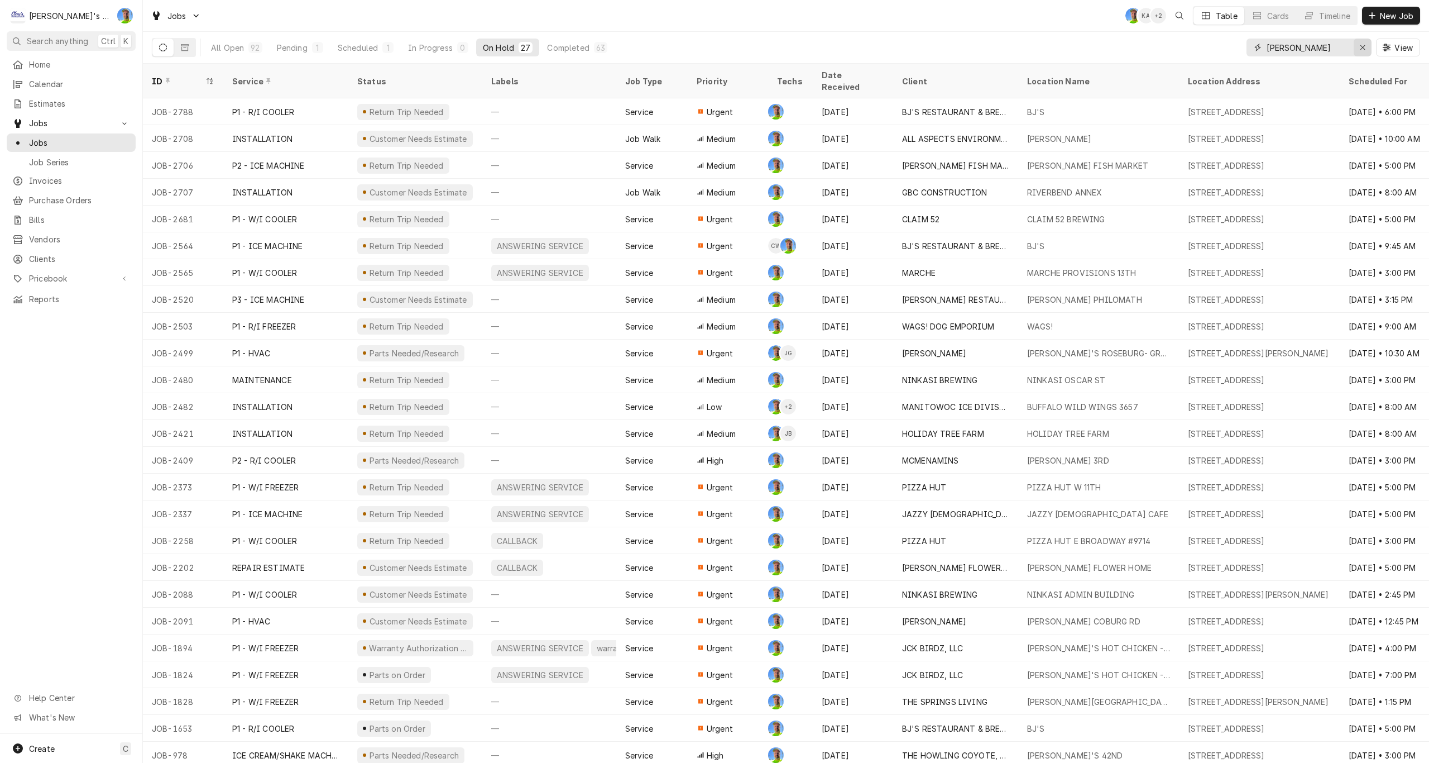
click at [1361, 49] on icon "Erase input" at bounding box center [1362, 47] width 4 height 4
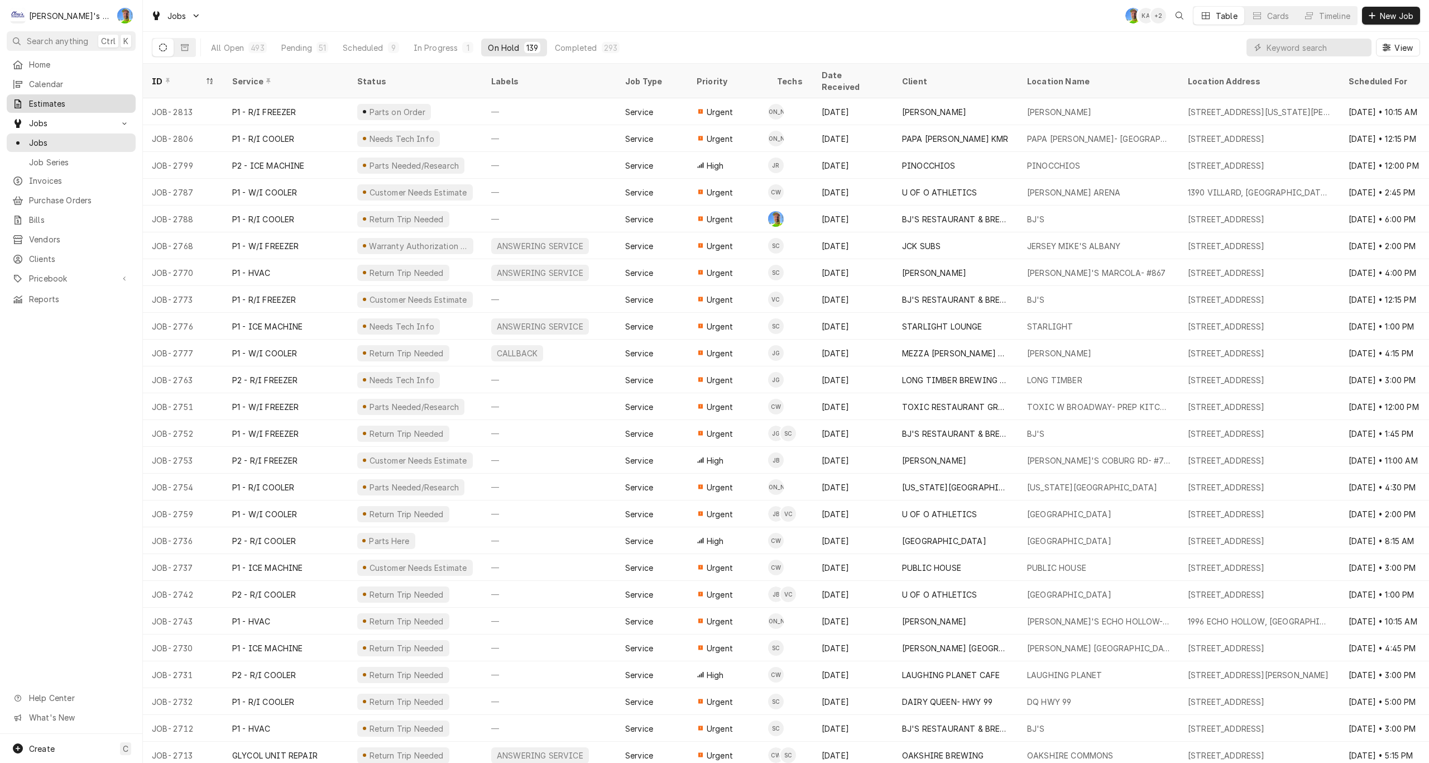
click at [64, 100] on span "Estimates" at bounding box center [79, 104] width 101 height 12
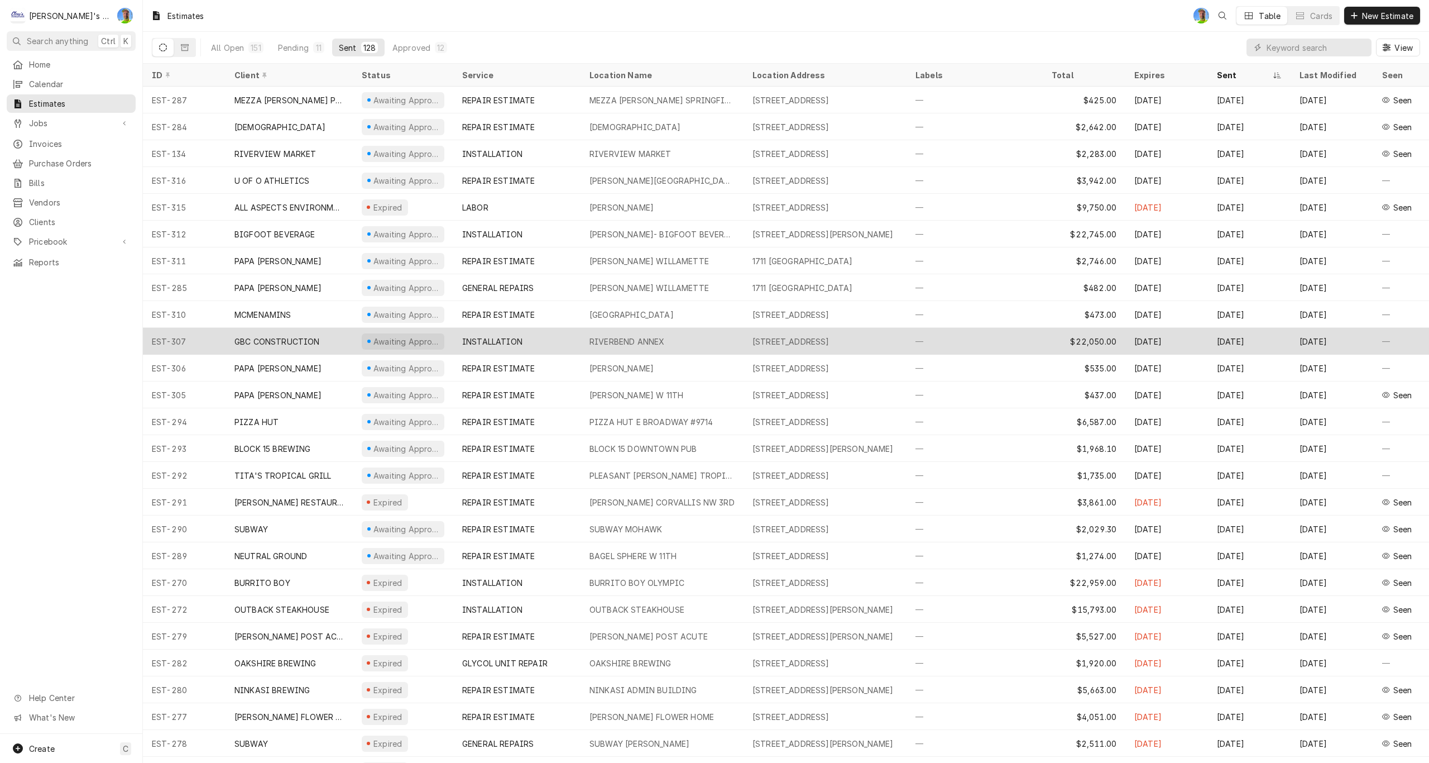
click at [1174, 337] on div "Sep 24" at bounding box center [1166, 341] width 83 height 27
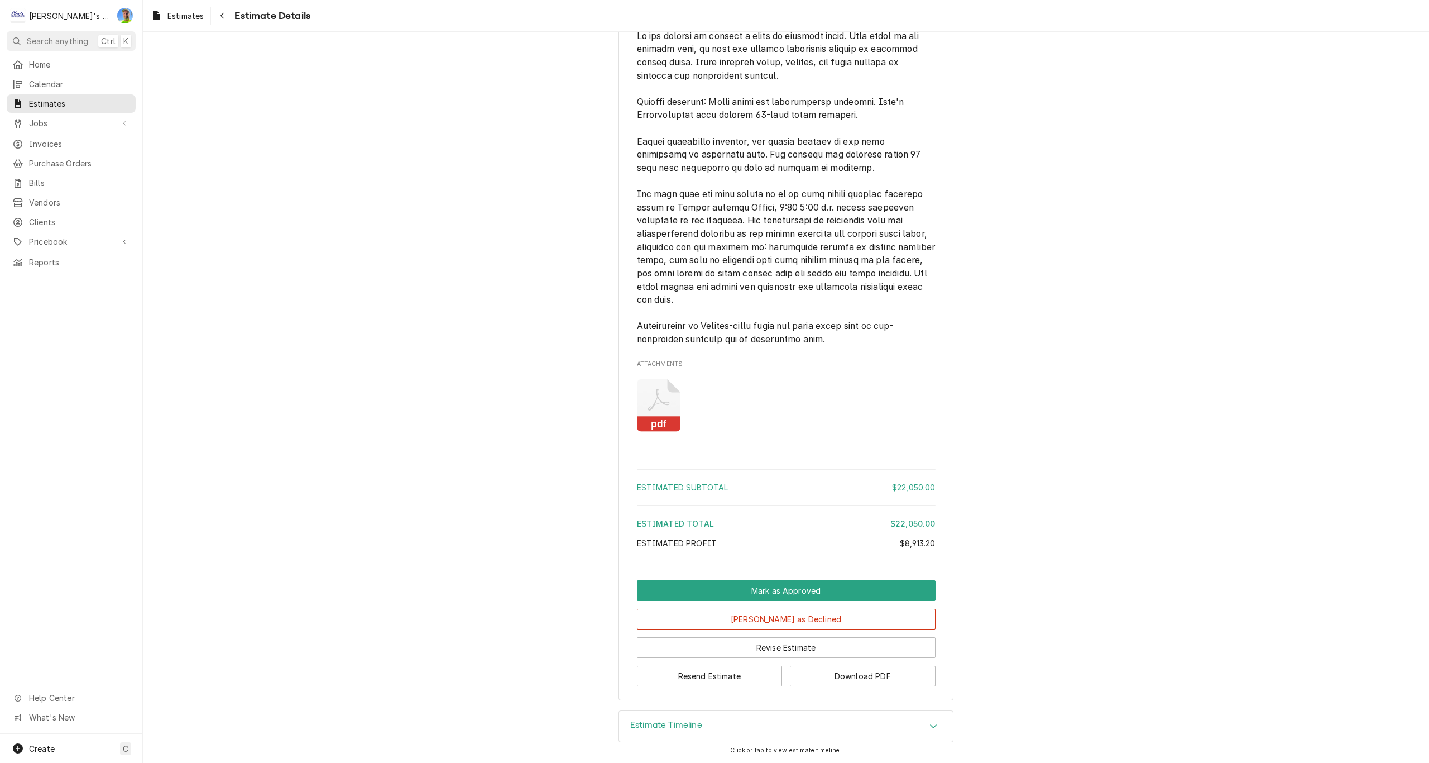
scroll to position [4930, 0]
click at [845, 684] on button "Download PDF" at bounding box center [863, 675] width 146 height 21
click at [182, 14] on span "Estimates" at bounding box center [185, 16] width 36 height 12
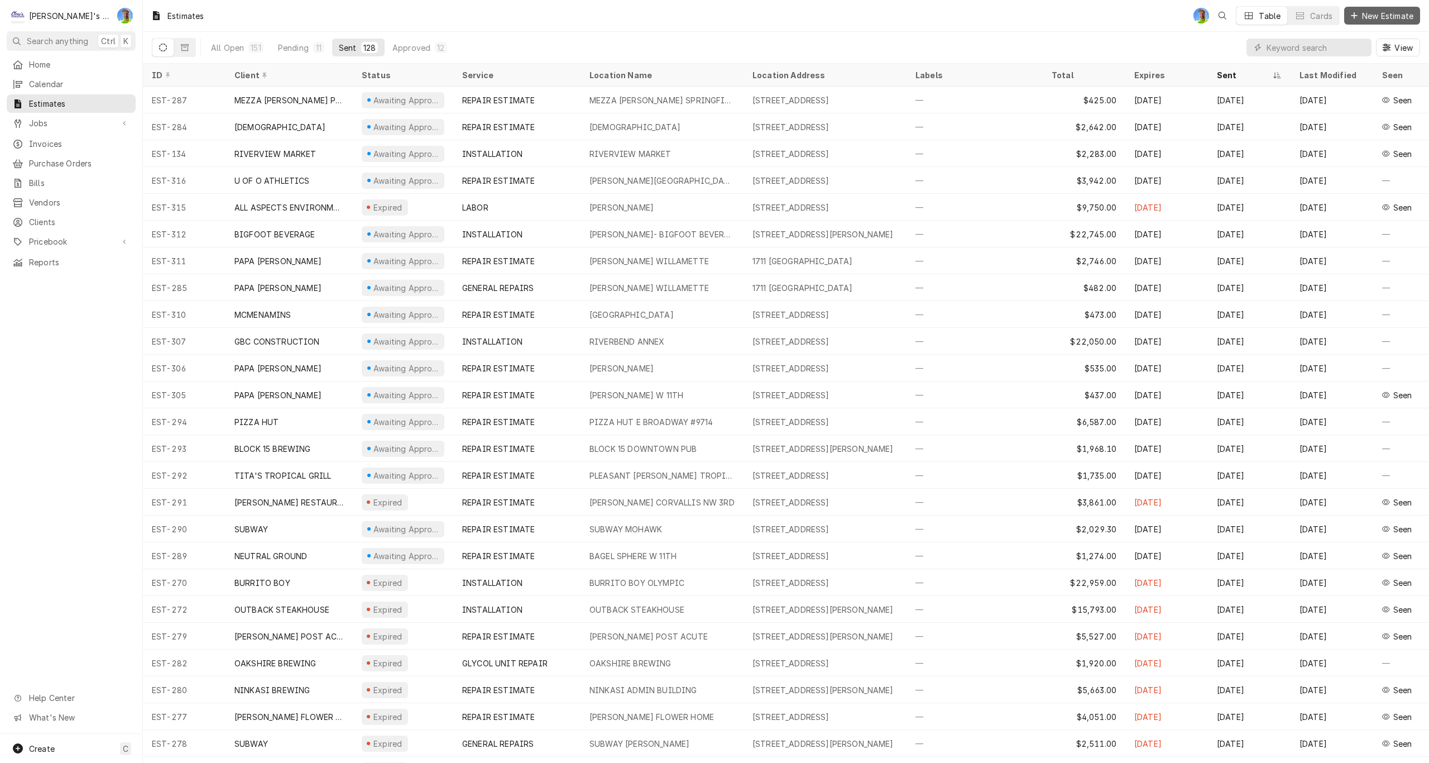
click at [1375, 22] on button "New Estimate" at bounding box center [1382, 16] width 76 height 18
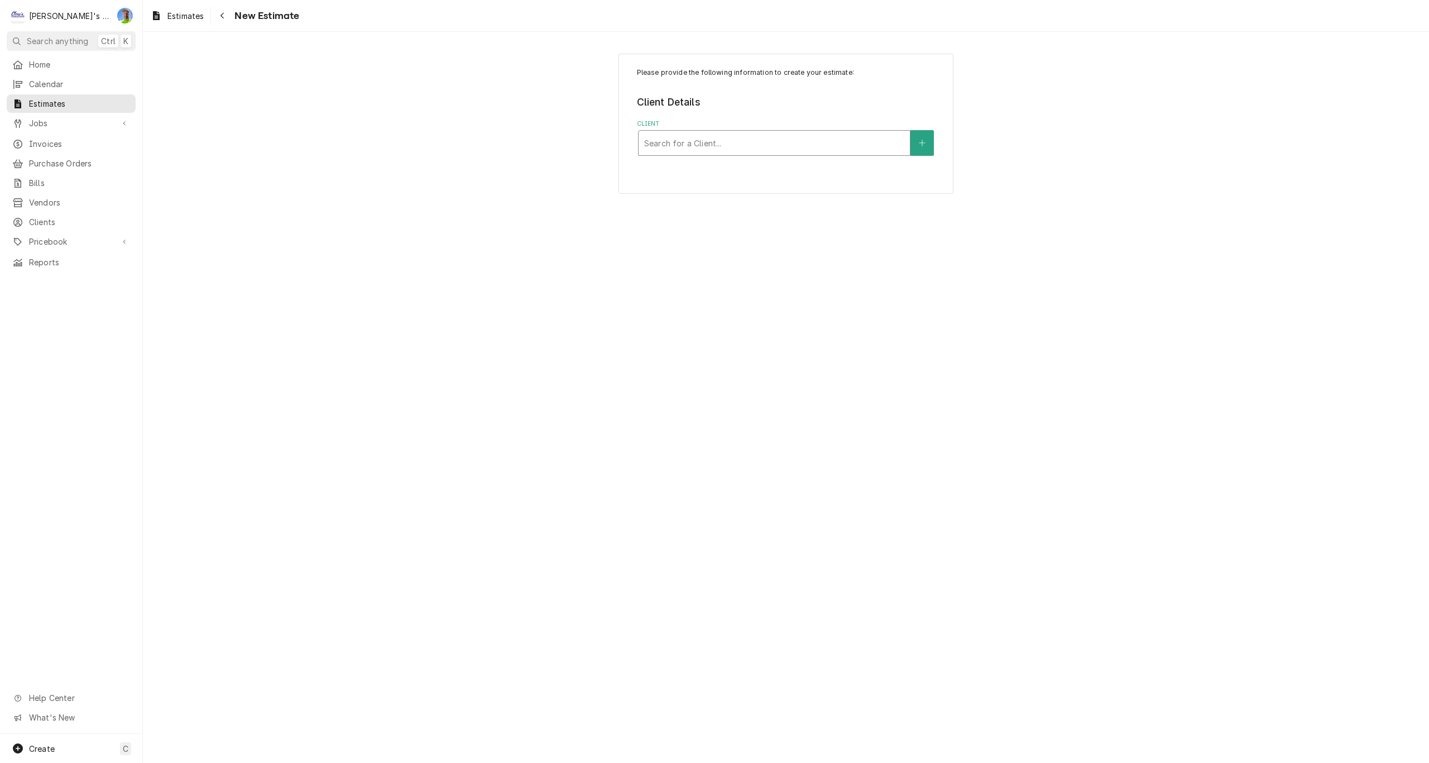
click at [818, 146] on div "Client" at bounding box center [774, 143] width 260 height 20
type input "GBC"
type input "R"
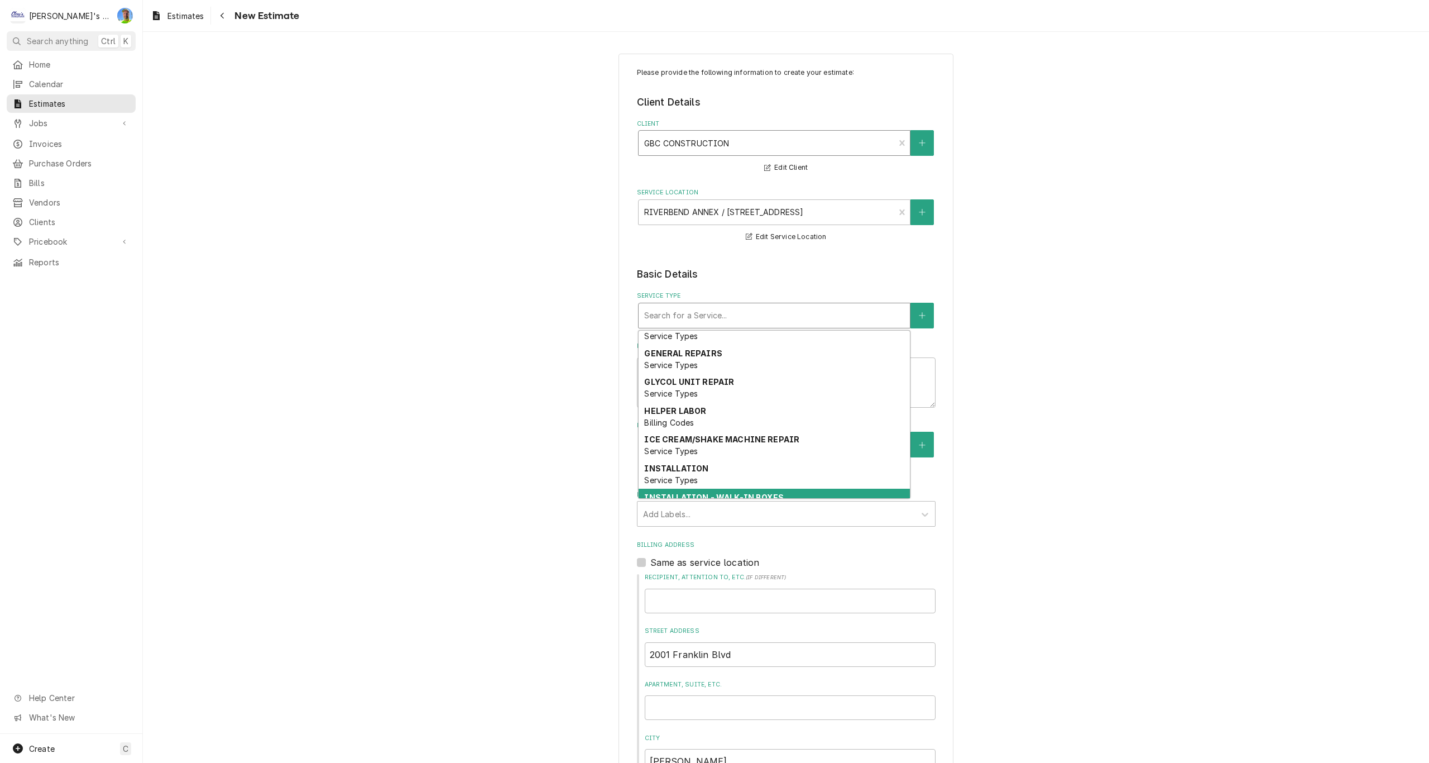
scroll to position [44, 0]
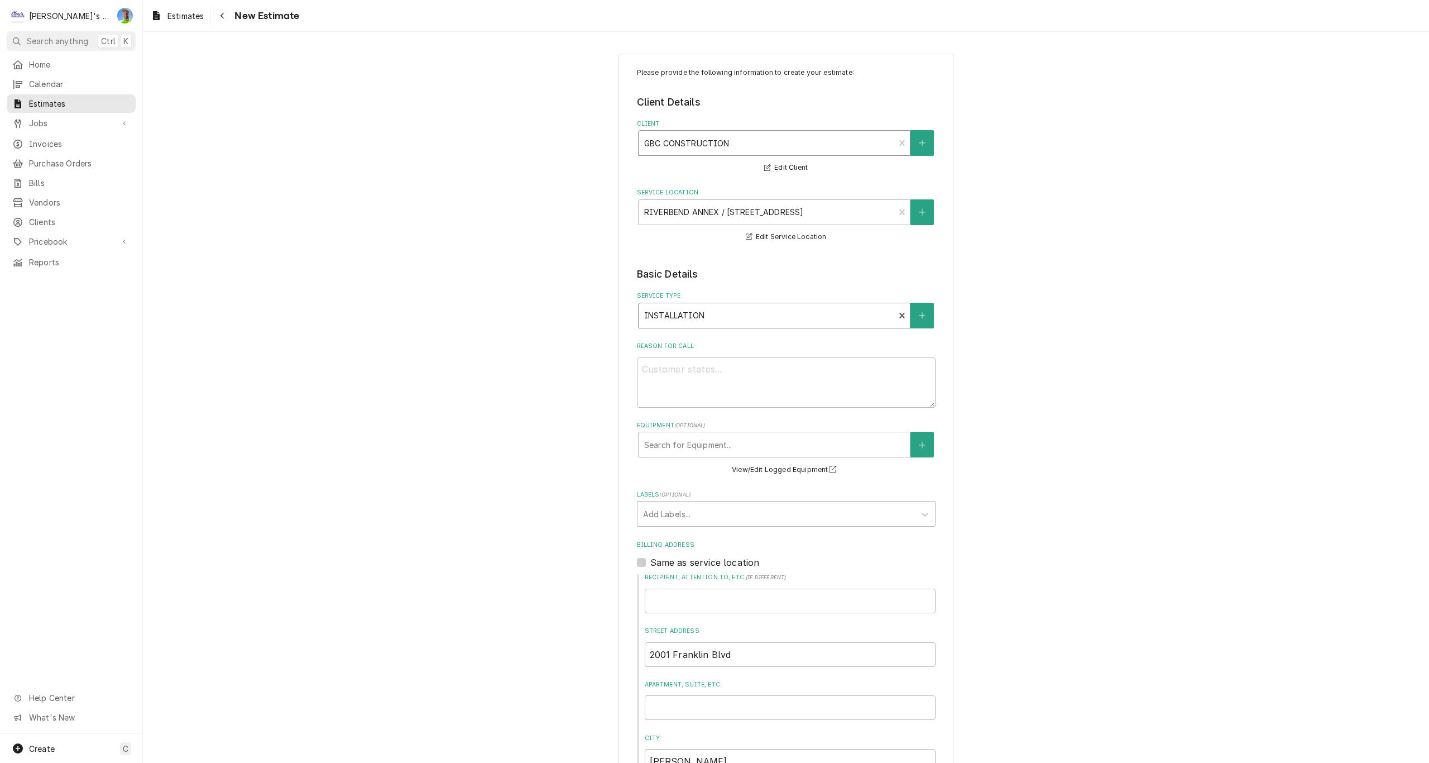
type textarea "x"
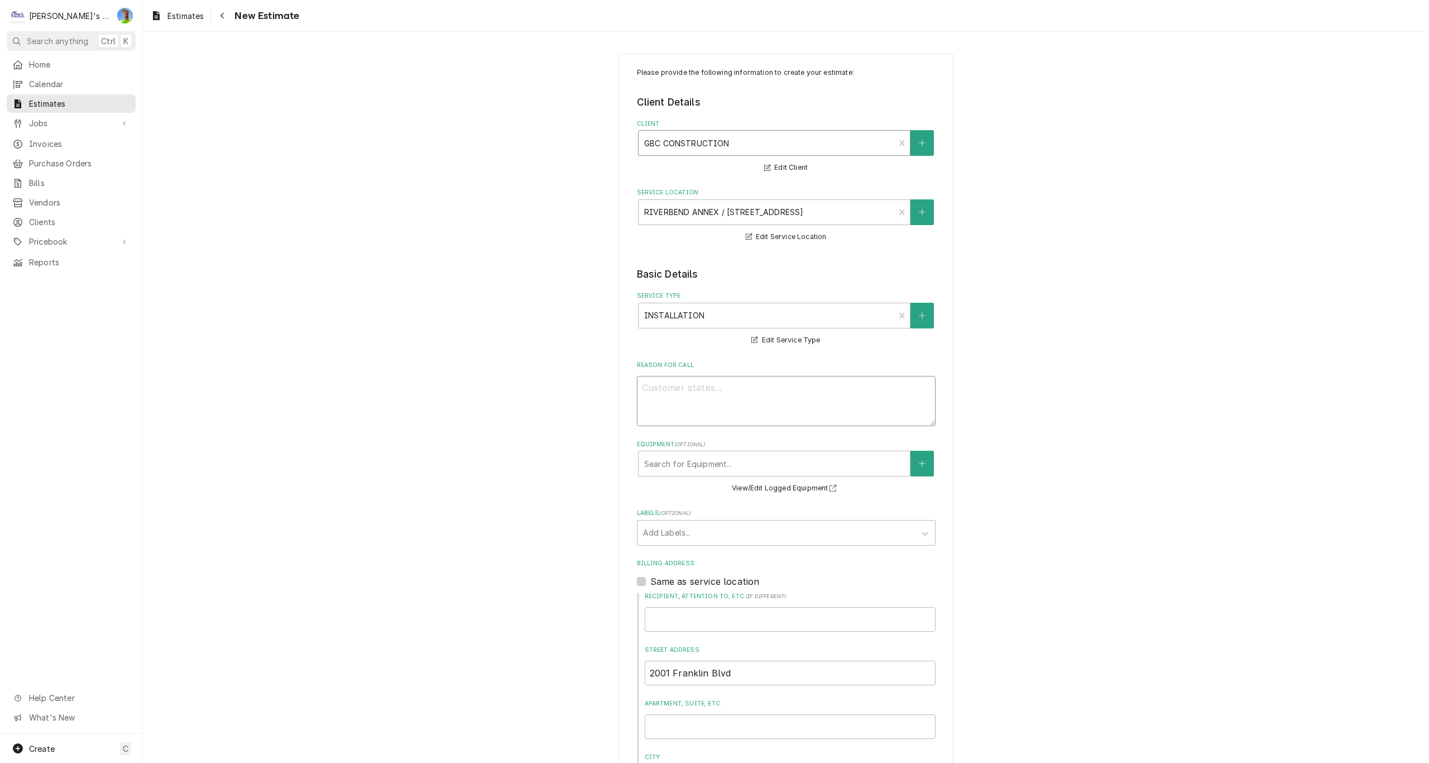
type textarea "x"
type textarea "H"
type textarea "x"
type textarea "HE"
type textarea "x"
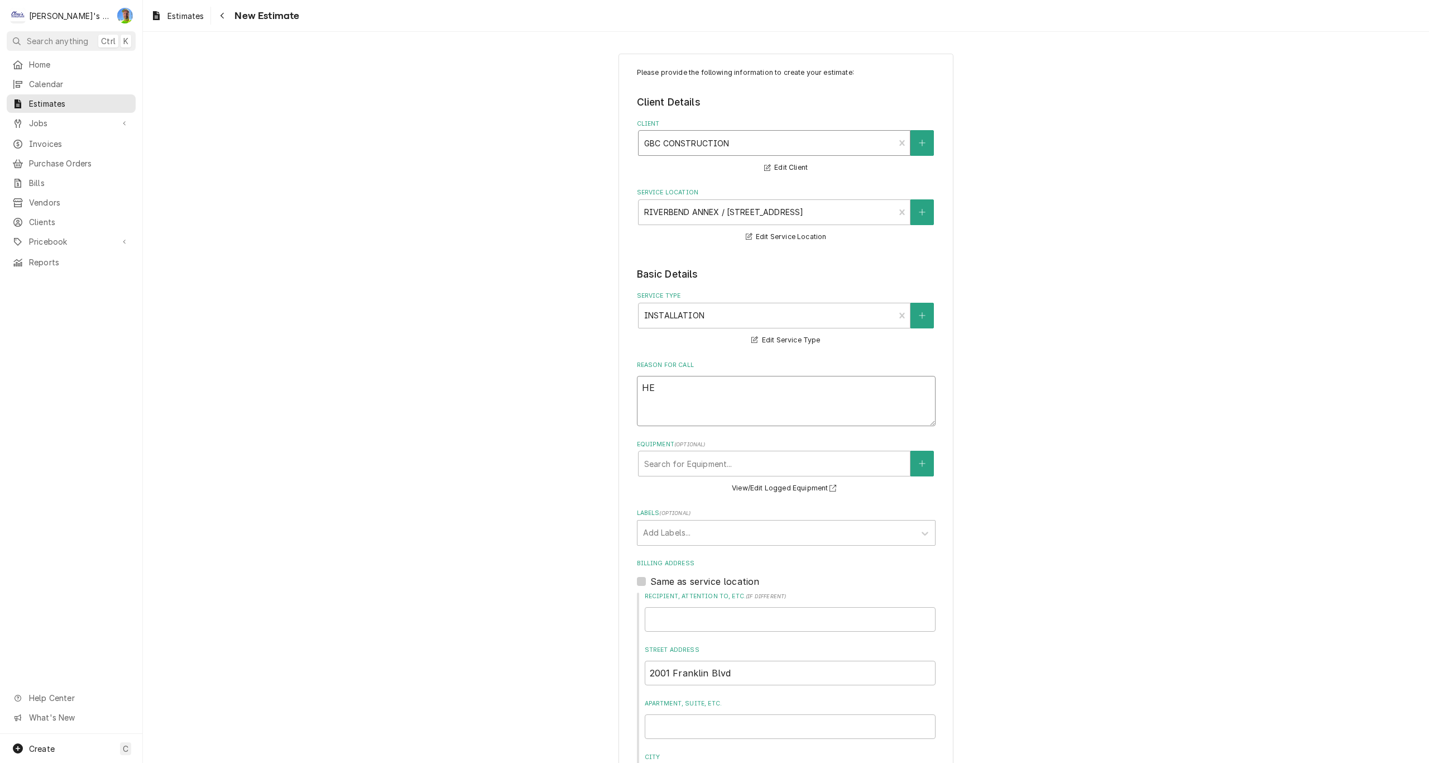
type textarea "HER"
type textarea "x"
type textarea "HERE"
type textarea "x"
type textarea "HERE"
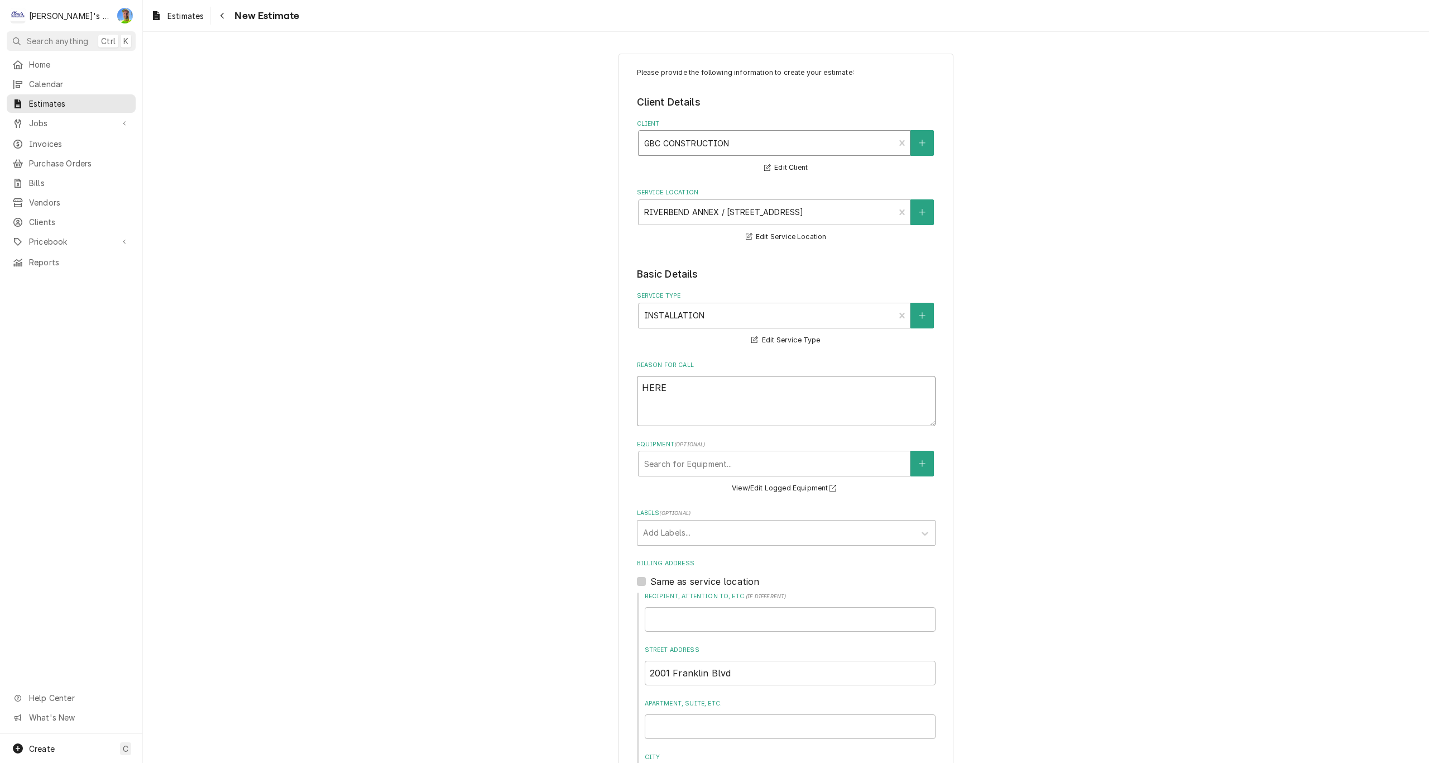
type textarea "x"
type textarea "HERE I"
type textarea "x"
type textarea "HERE IS"
type textarea "x"
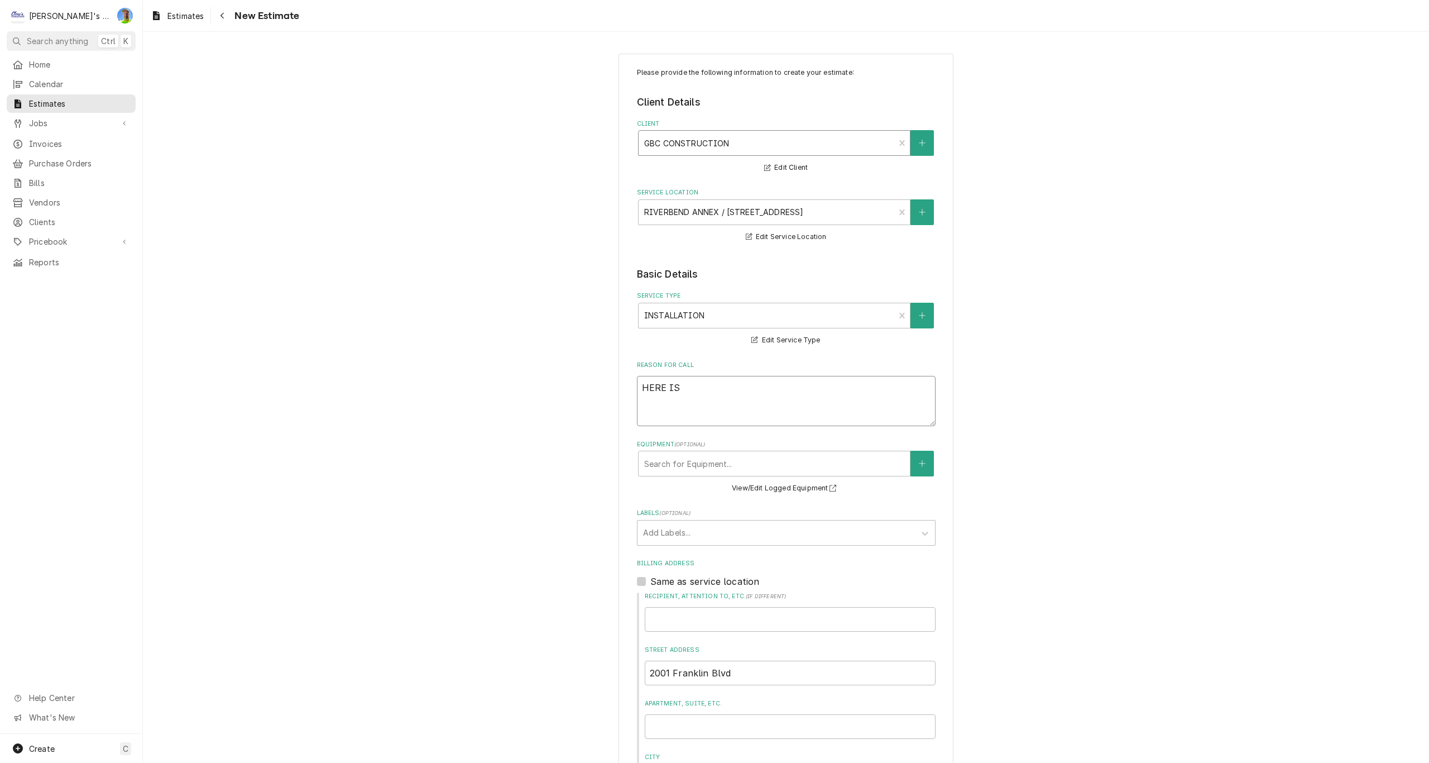
type textarea "HERE IS"
type textarea "x"
type textarea "HERE IS A"
type textarea "x"
type textarea "HERE IS A"
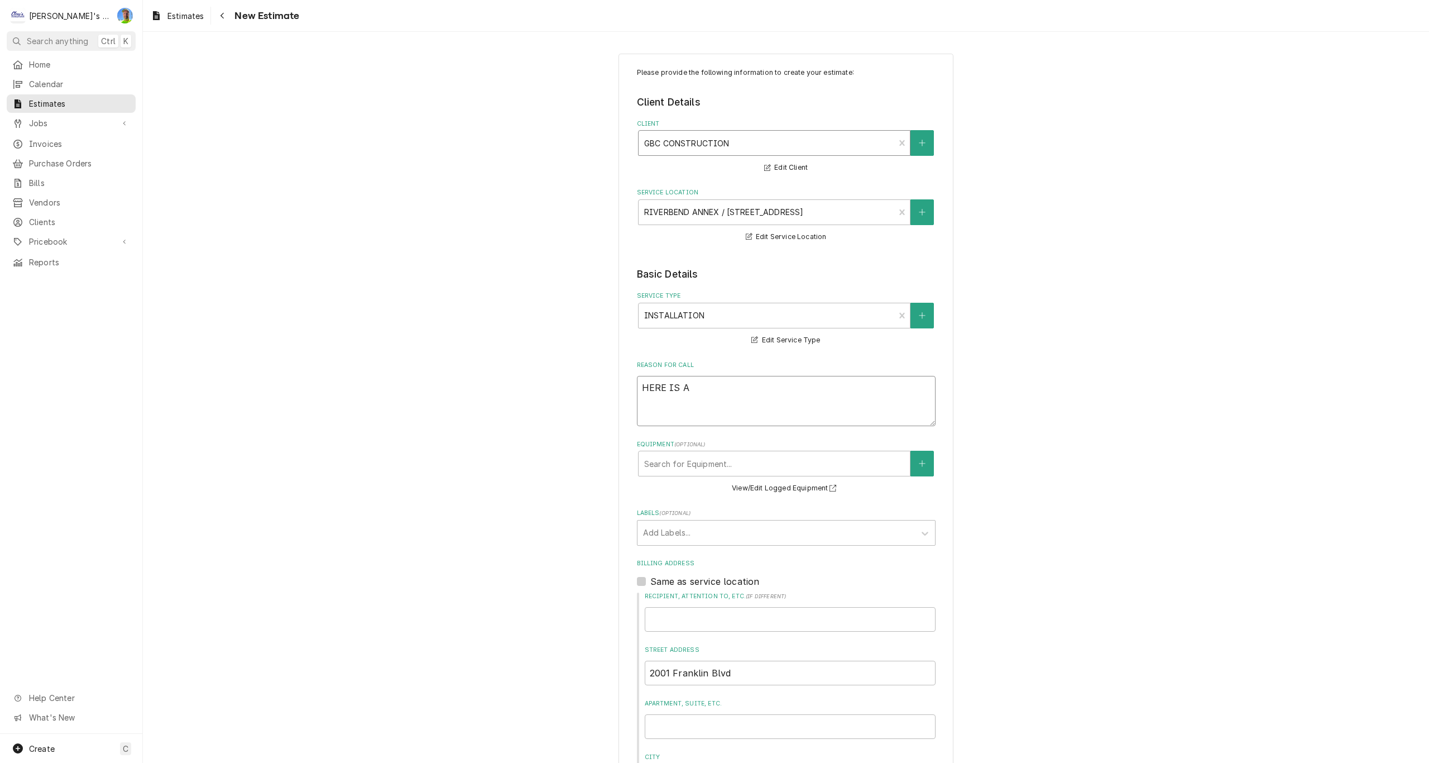
type textarea "x"
type textarea "HERE IS A S"
type textarea "x"
type textarea "HERE IS A SE"
type textarea "x"
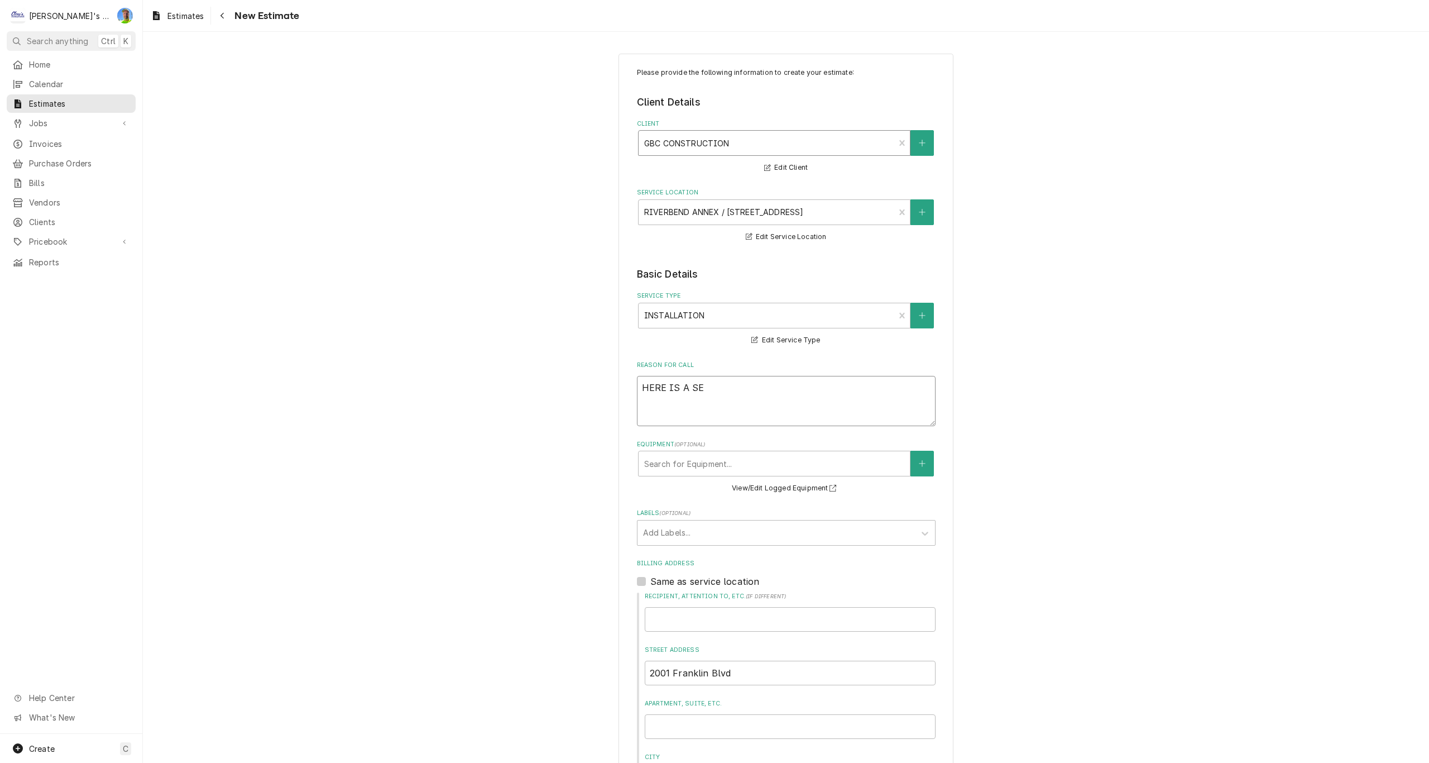
type textarea "HERE IS A SEC"
type textarea "x"
type textarea "HERE IS A SECO"
type textarea "x"
type textarea "HERE IS A SECON"
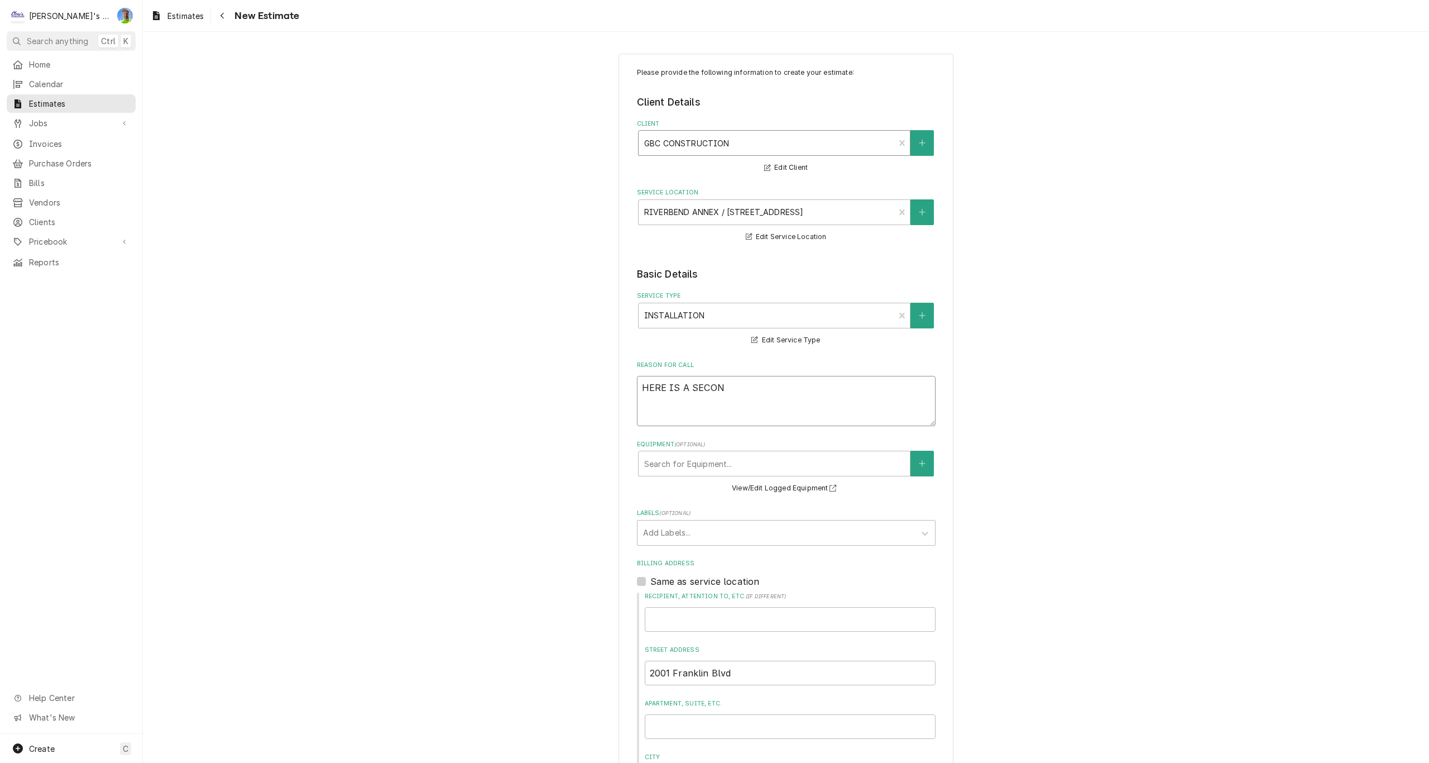
type textarea "x"
type textarea "HERE IS A SECOND"
type textarea "x"
type textarea "HERE IS A SECOND"
type textarea "x"
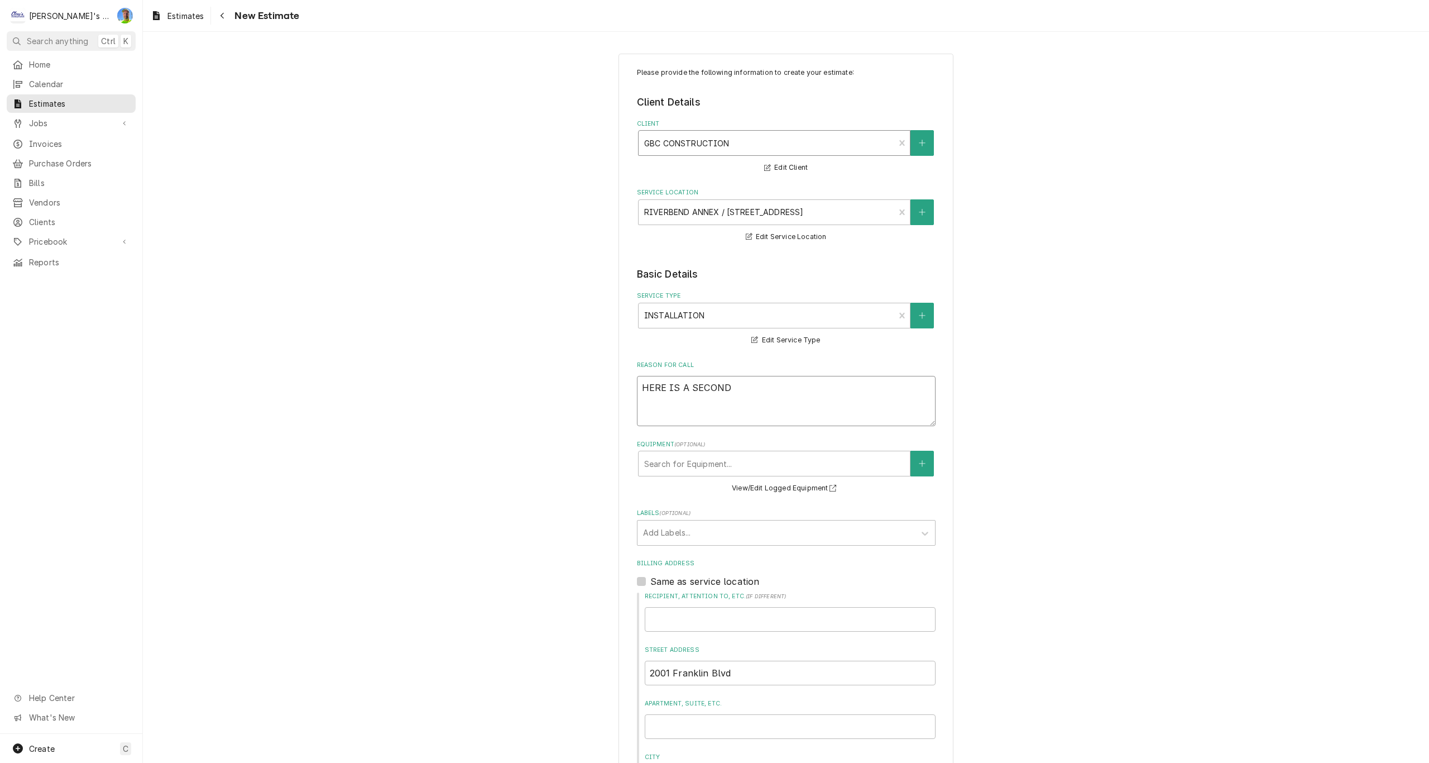
type textarea "HERE IS A SECOND O"
type textarea "x"
type textarea "HERE IS A SECOND OP"
type textarea "x"
type textarea "HERE IS A SECOND OPT"
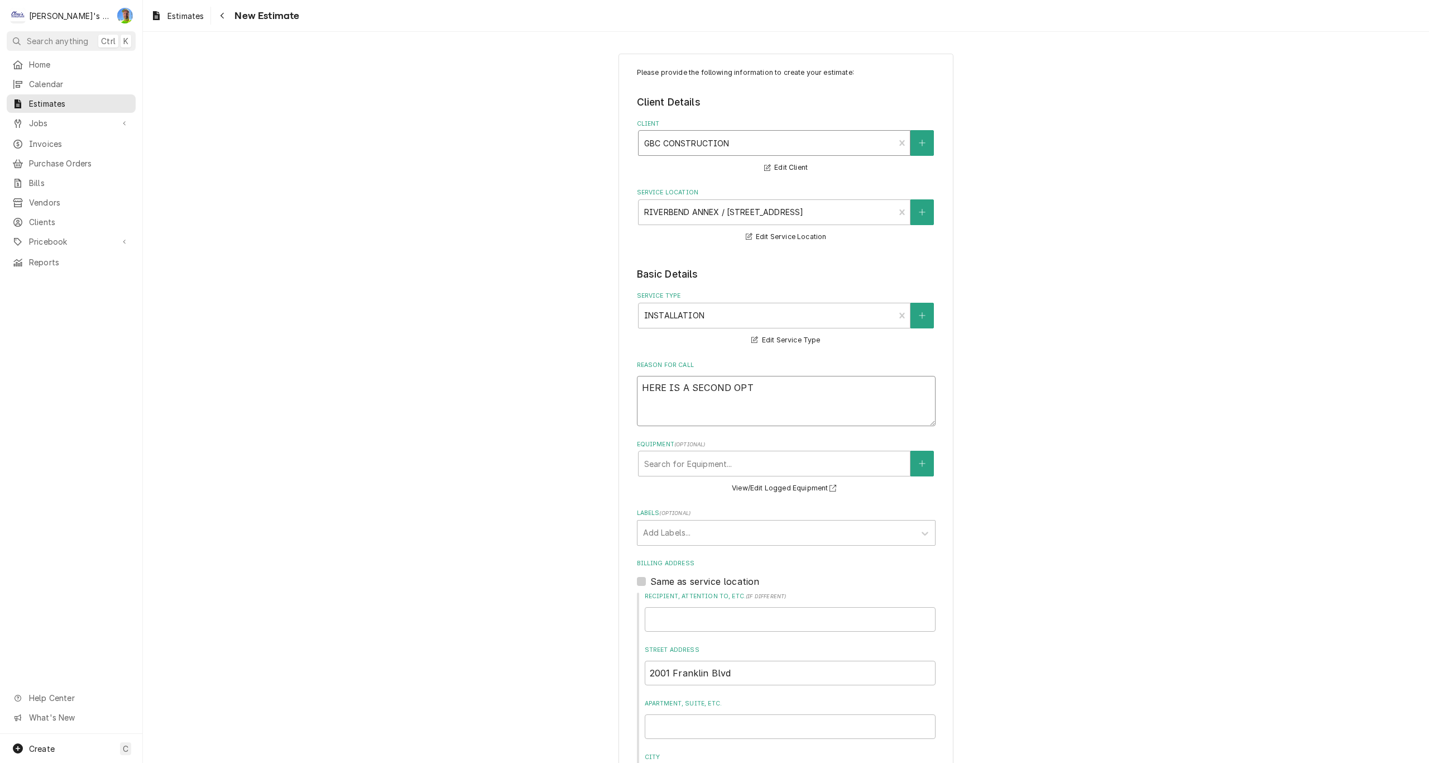
type textarea "x"
type textarea "HERE IS A SECOND OPTI"
type textarea "x"
type textarea "HERE IS A SECOND OPTIO"
type textarea "x"
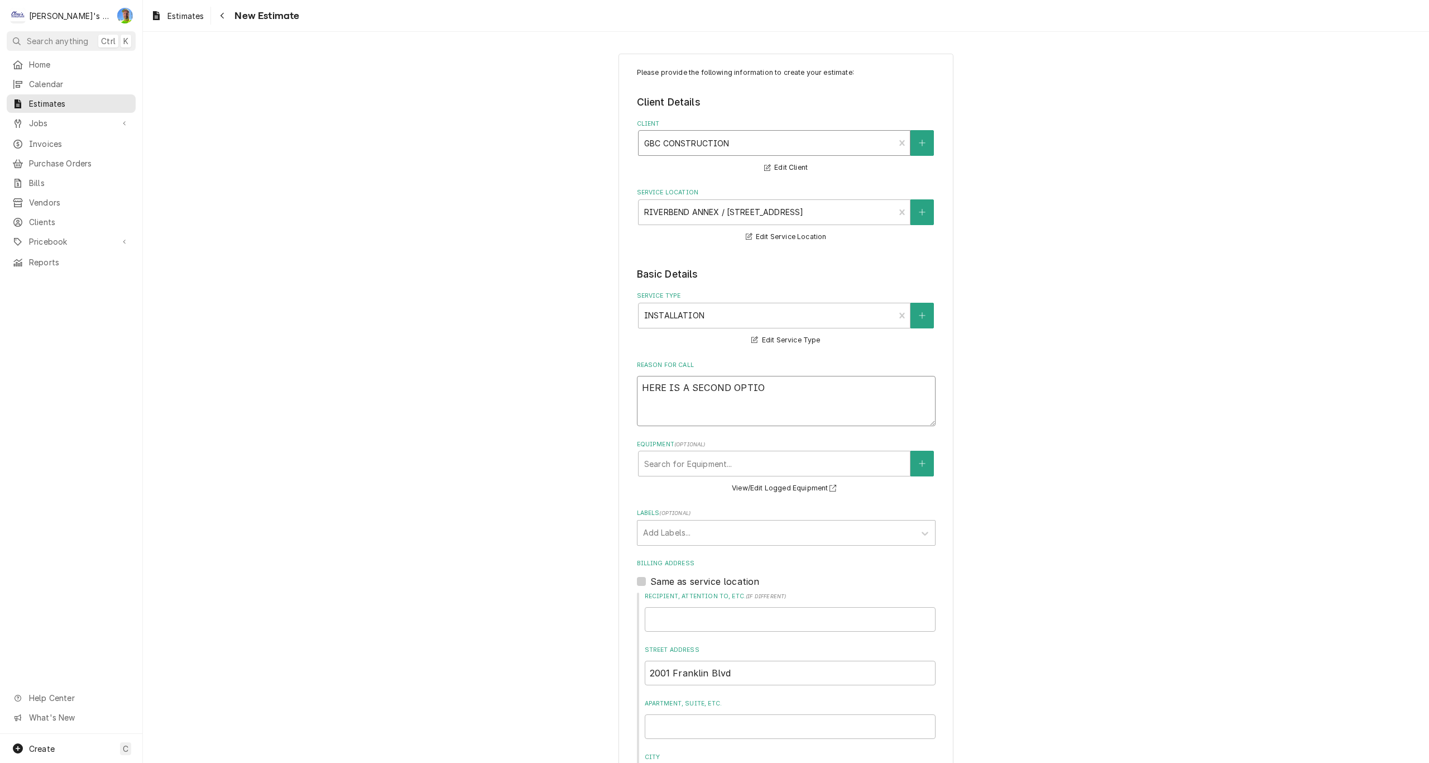
type textarea "HERE IS A SECOND OPTION"
type textarea "x"
type textarea "HERE IS A SECOND OPTION"
type textarea "x"
type textarea "HERE IS A SECOND OPTION"
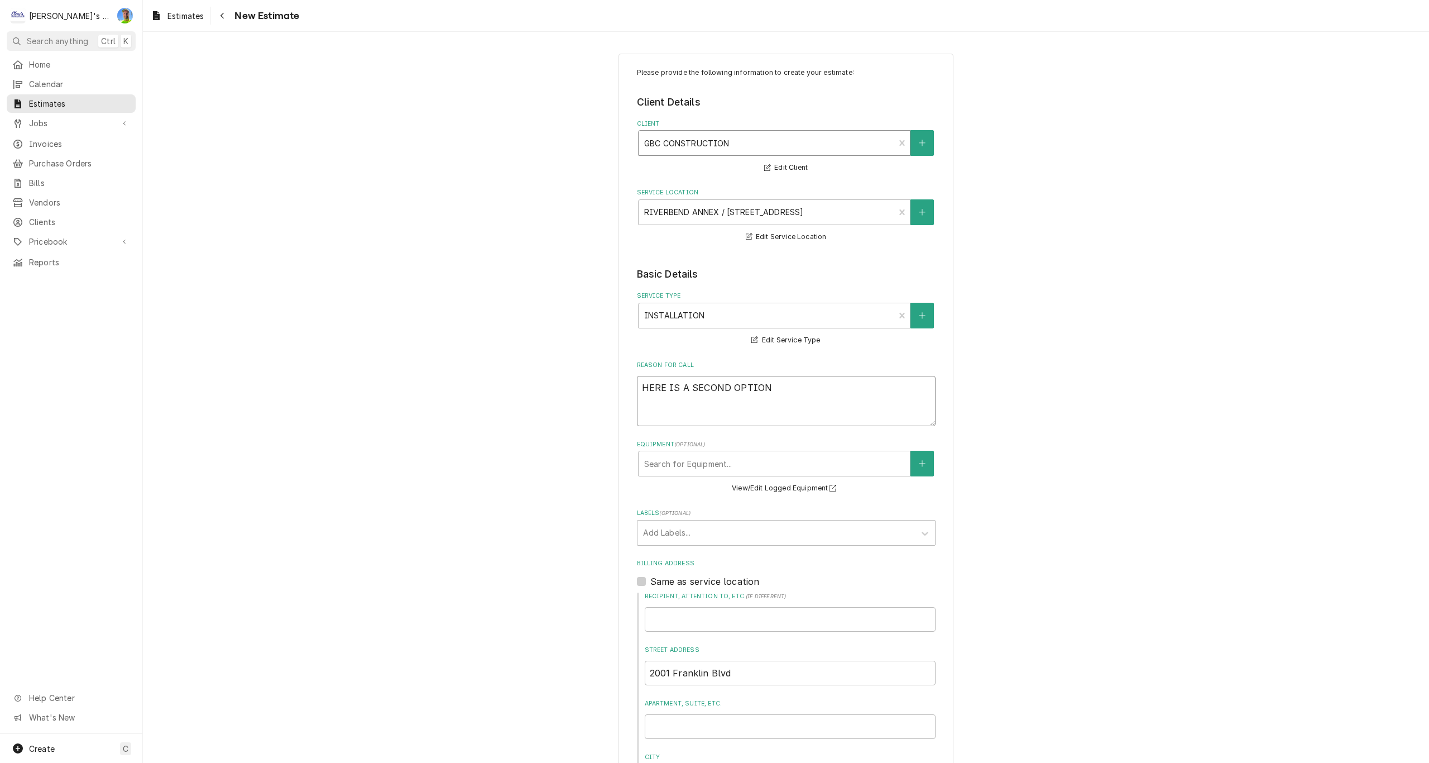
type textarea "x"
type textarea "HERE IS A SECOND OPTIO"
type textarea "x"
type textarea "HERE IS A SECOND OPTI"
type textarea "x"
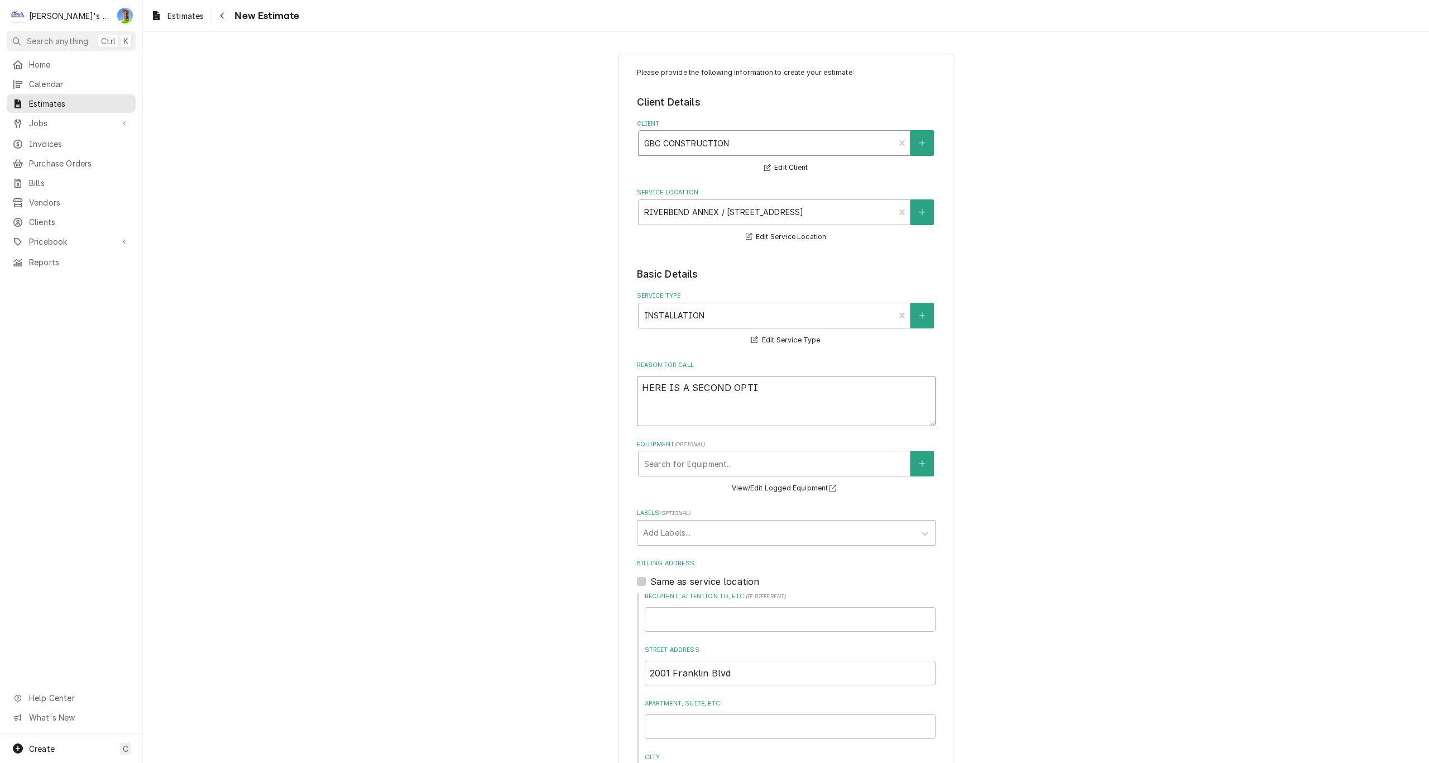
type textarea "HERE IS A SECOND OPT"
type textarea "x"
type textarea "HERE IS A SECOND OP"
type textarea "x"
type textarea "HERE IS A SECOND O"
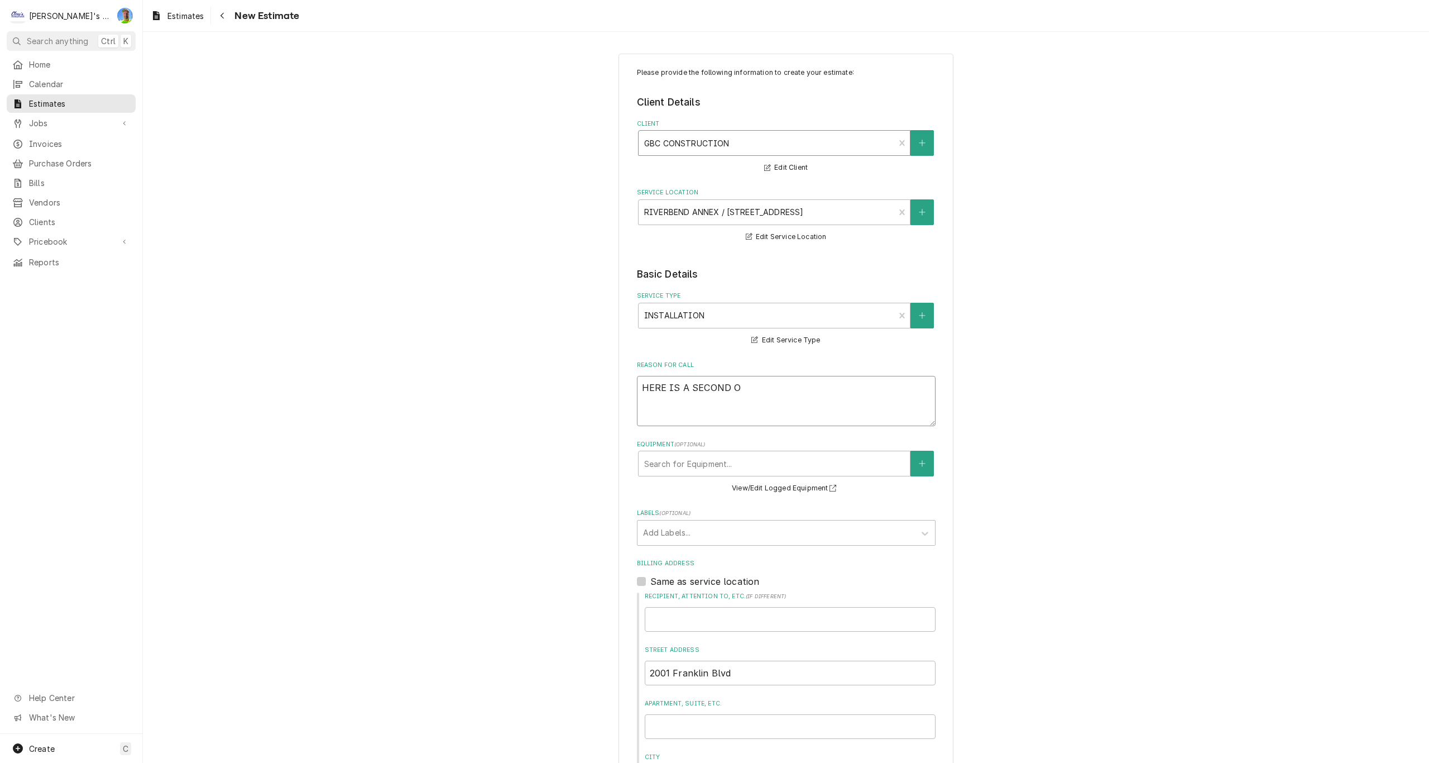
type textarea "x"
type textarea "HERE IS A SECOND"
type textarea "x"
type textarea "HERE IS A SECOND E"
type textarea "x"
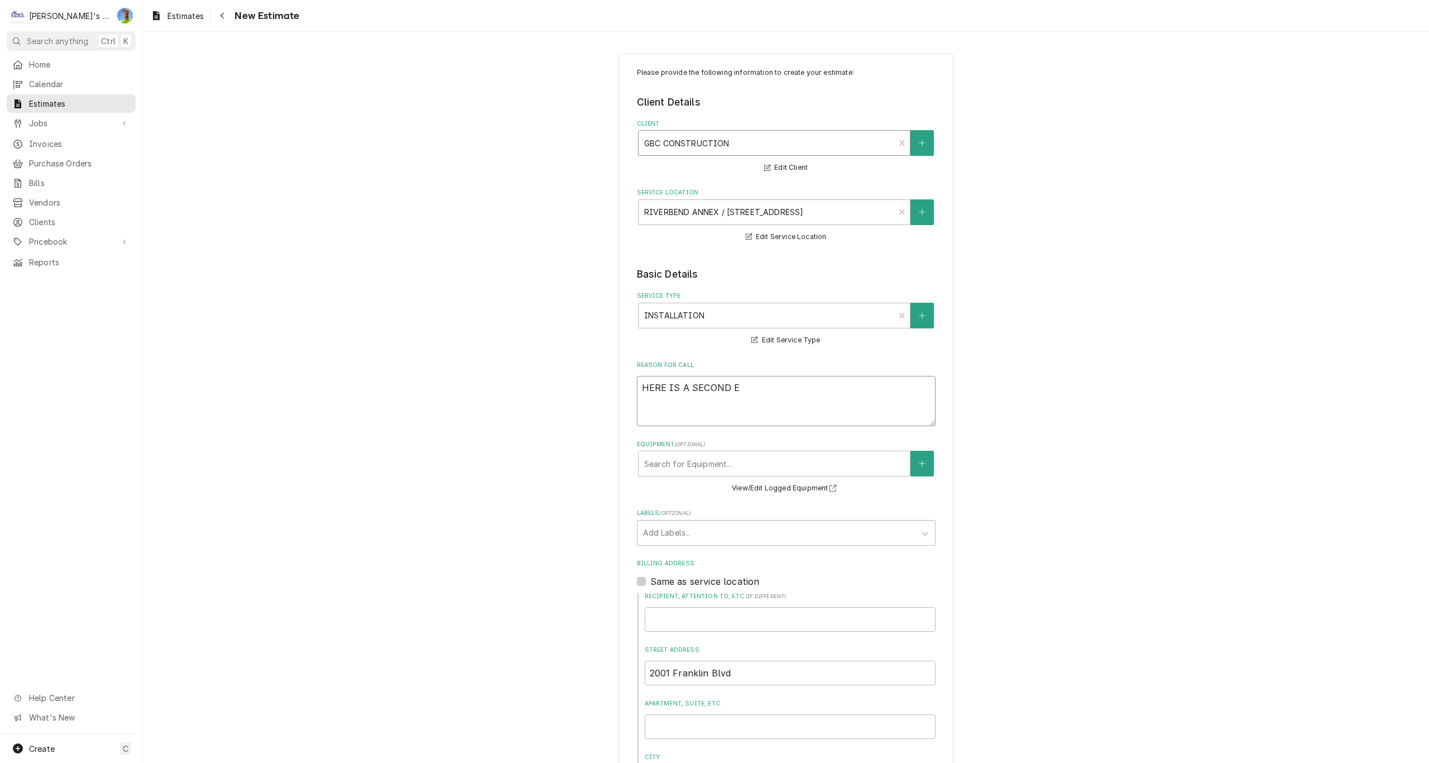
type textarea "HERE IS A SECOND ES"
type textarea "x"
type textarea "HERE IS A SECOND EST"
type textarea "x"
type textarea "HERE IS A SECOND ESTI"
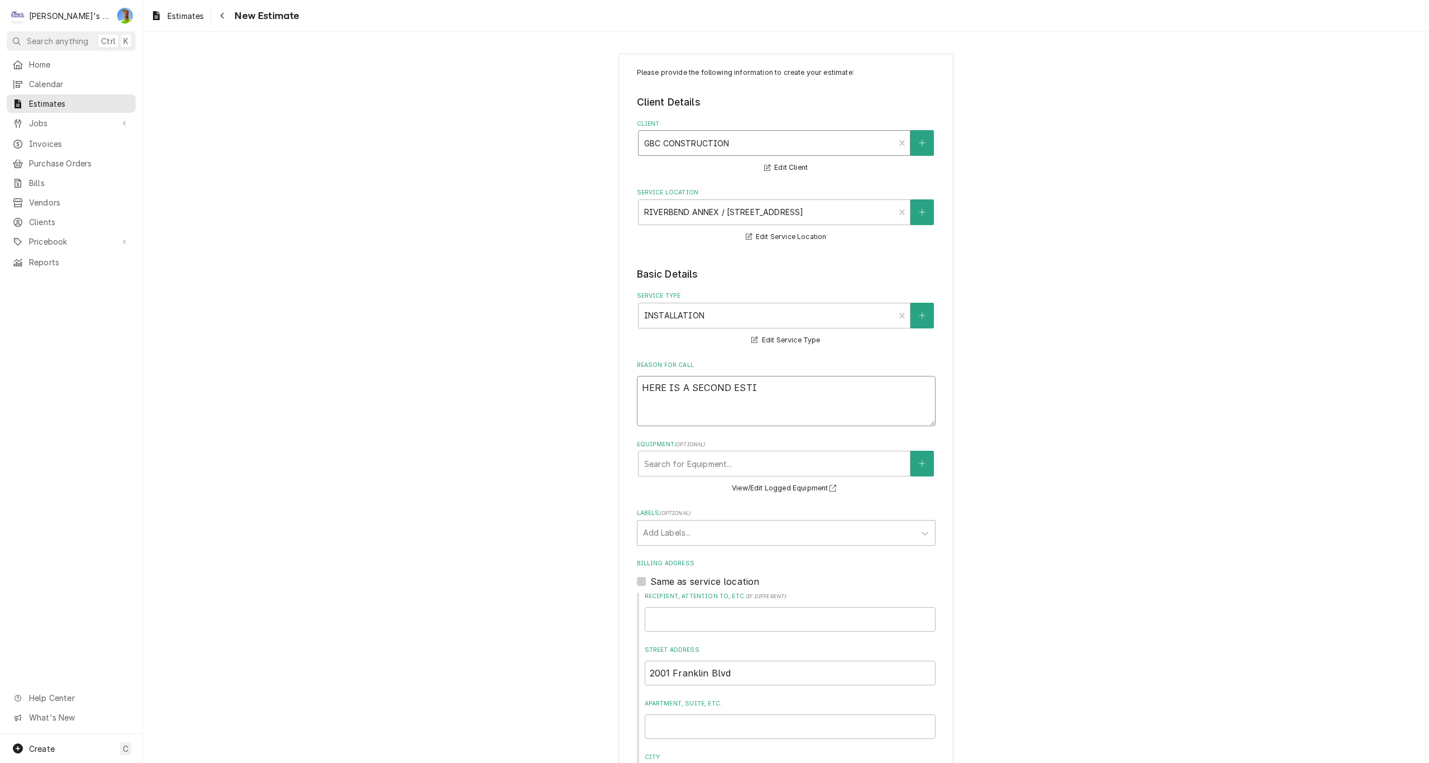
type textarea "x"
type textarea "HERE IS A SECOND ESTIM"
type textarea "x"
type textarea "HERE IS A SECOND ESTIMA"
type textarea "x"
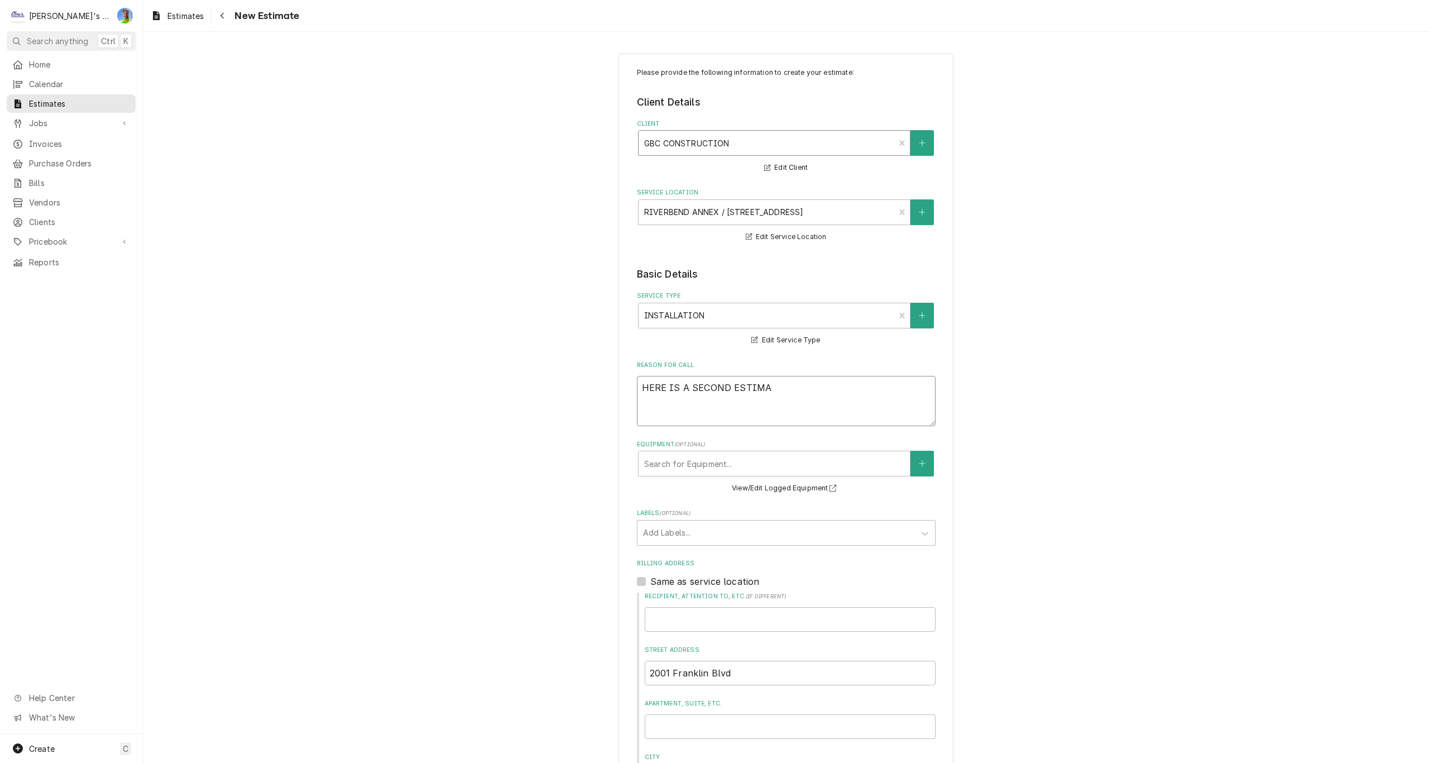
type textarea "HERE IS A SECOND ESTIMAT"
type textarea "x"
type textarea "HERE IS A SECOND ESTIMATE"
type textarea "x"
type textarea "HERE IS A SECOND ESTIMATE"
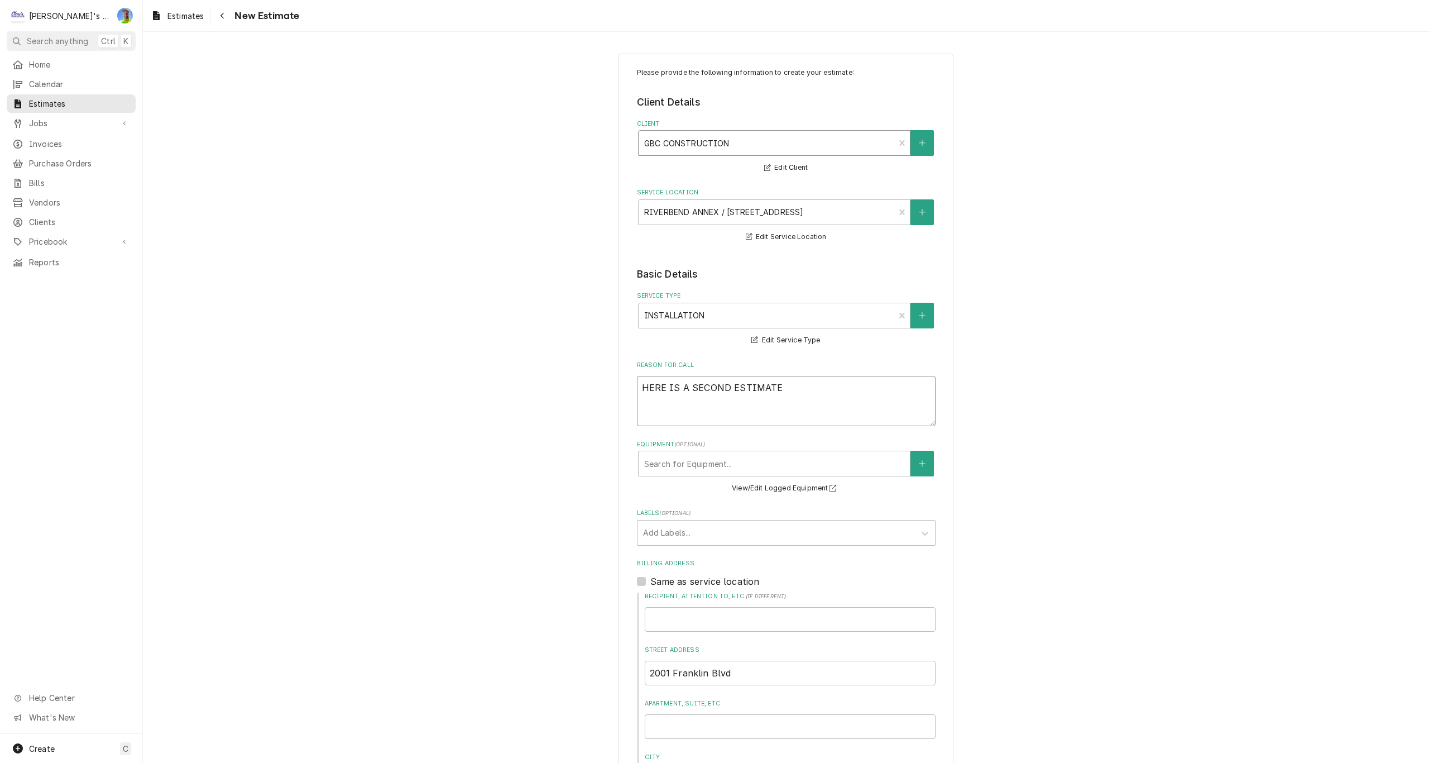
type textarea "x"
type textarea "HERE IS A SECOND ESTIMATE O"
type textarea "x"
type textarea "HERE IS A SECOND ESTIMATE OP"
type textarea "x"
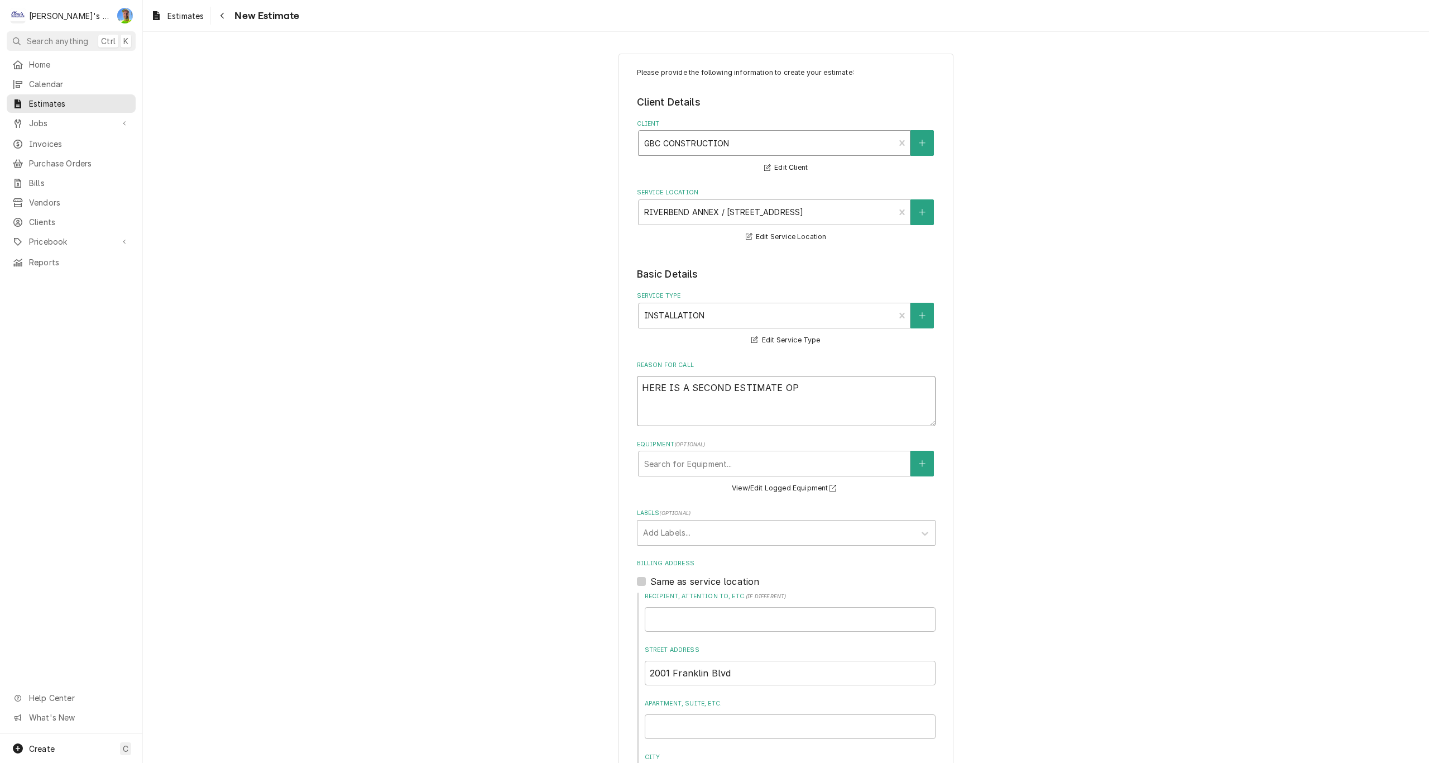
type textarea "HERE IS A SECOND ESTIMATE OPT"
type textarea "x"
type textarea "HERE IS A SECOND ESTIMATE OPTI"
type textarea "x"
type textarea "HERE IS A SECOND ESTIMATE OPTIO"
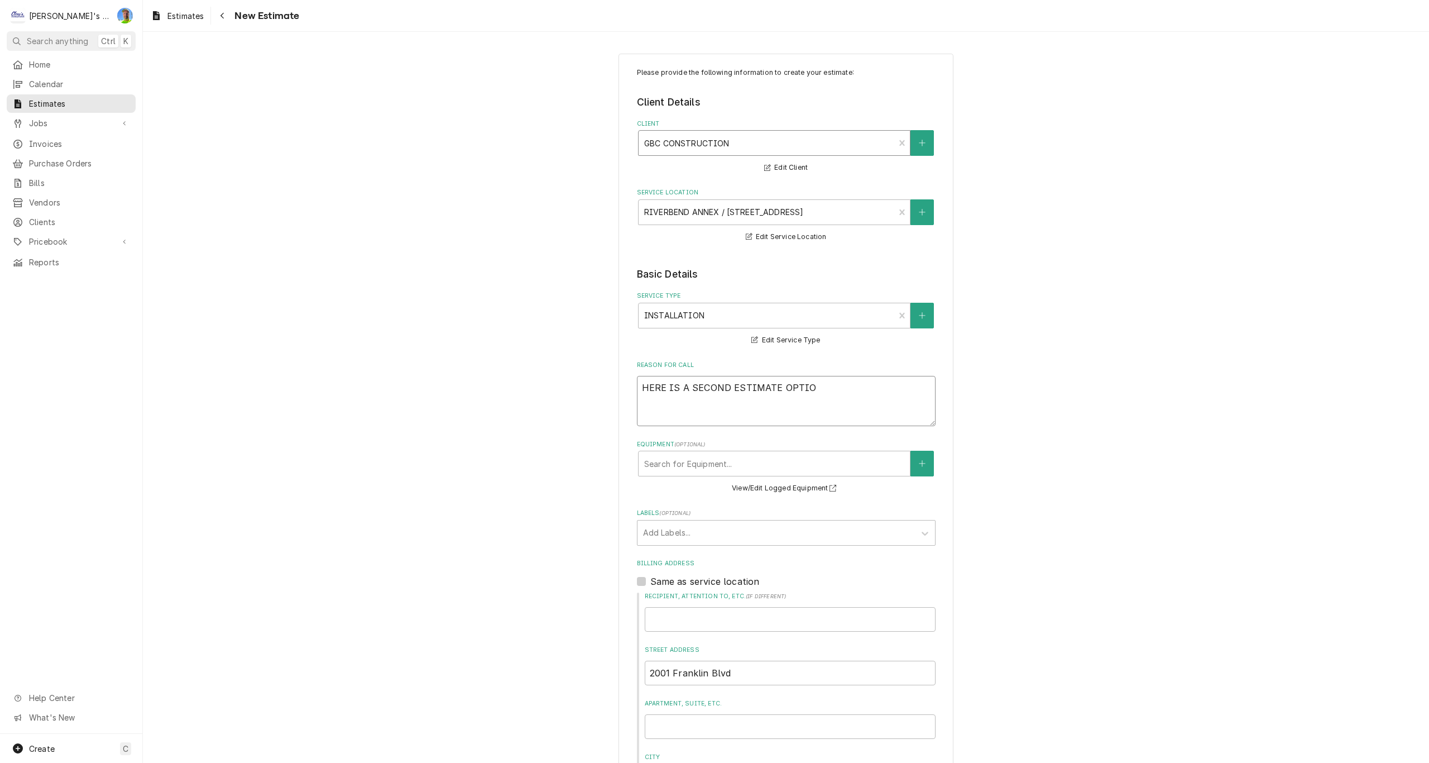
type textarea "x"
type textarea "HERE IS A SECOND ESTIMATE OPTION"
type textarea "x"
type textarea "HERE IS A SECOND ESTIMATE OPTION,"
type textarea "x"
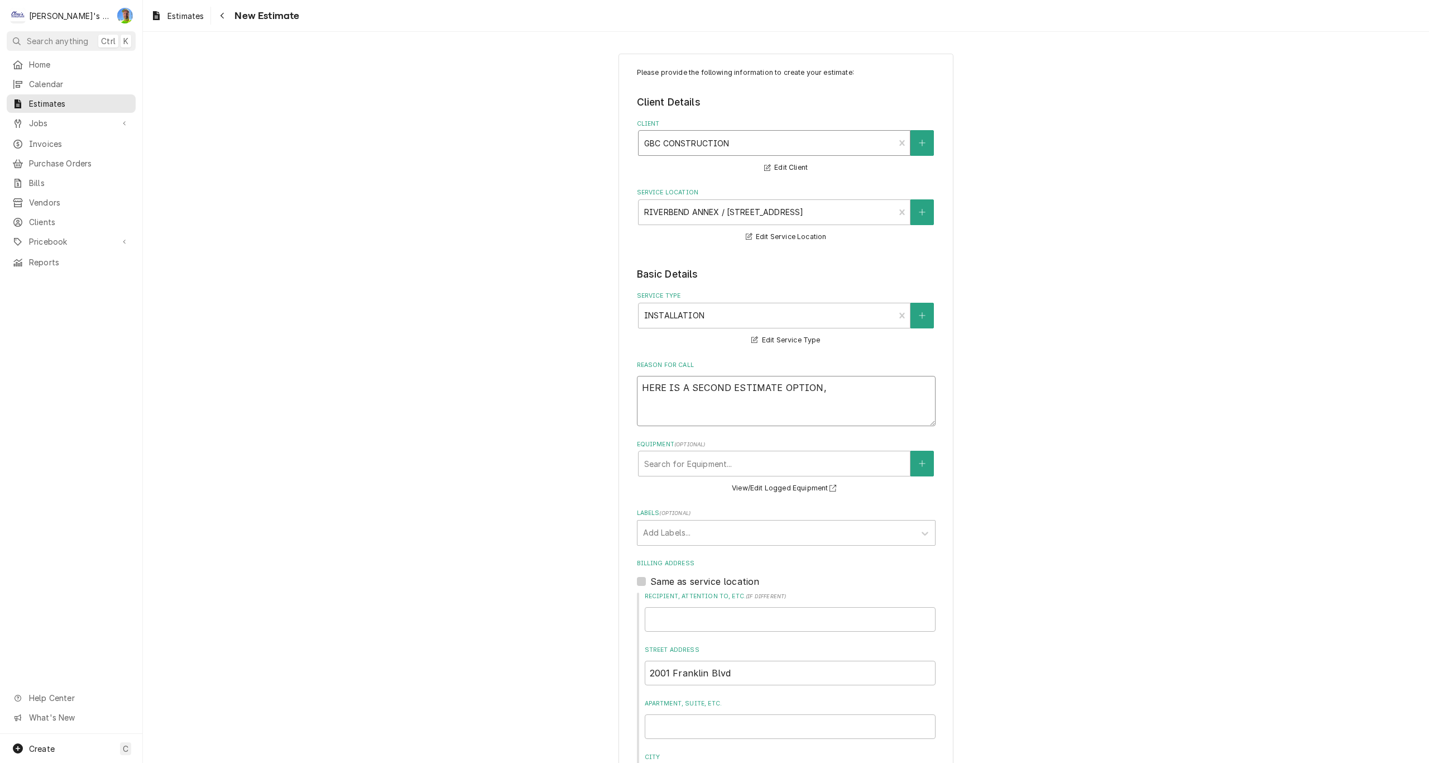
type textarea "HERE IS A SECOND ESTIMATE OPTION,"
type textarea "x"
type textarea "HERE IS A SECOND ESTIMATE OPTION, T"
type textarea "x"
type textarea "HERE IS A SECOND ESTIMATE OPTION, TH"
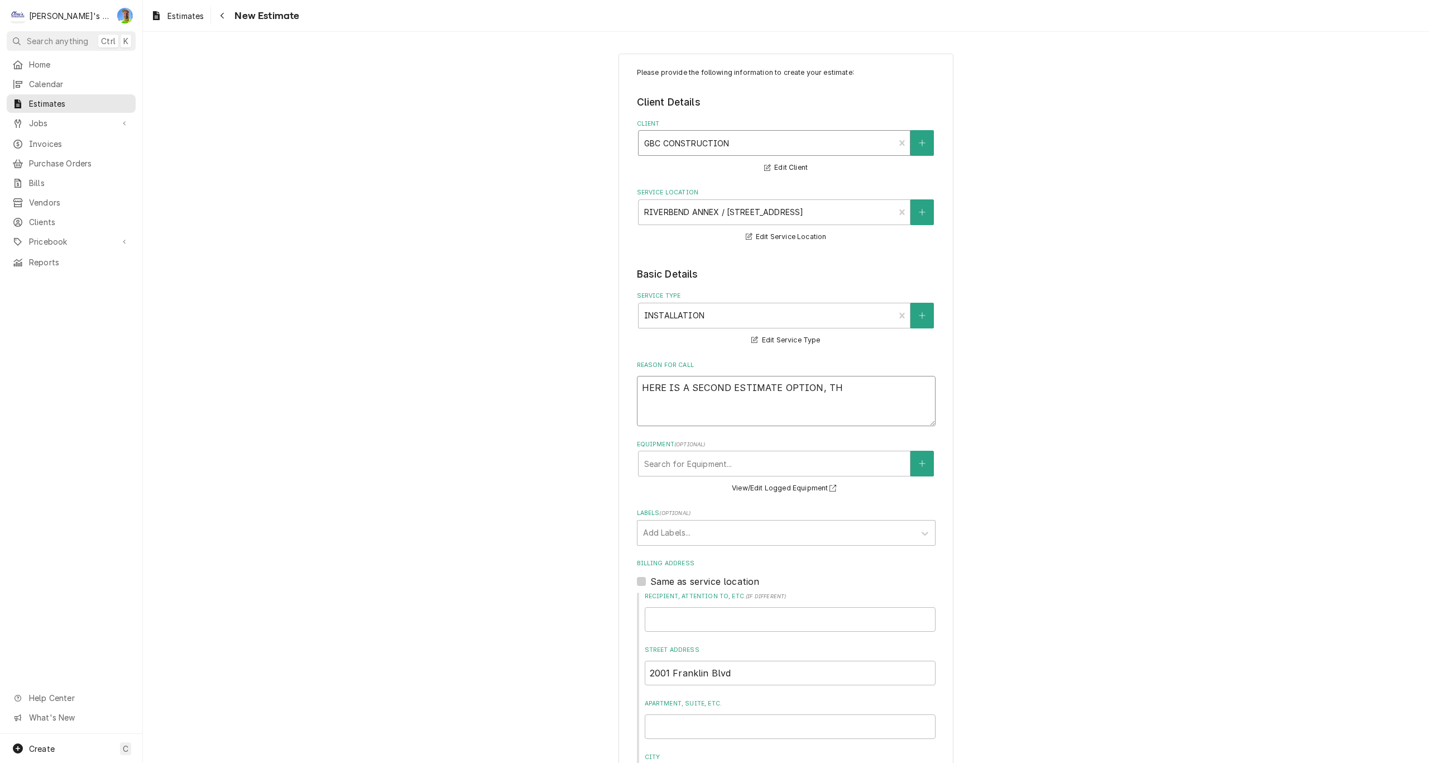
type textarea "x"
type textarea "HERE IS A SECOND ESTIMATE OPTION, THI"
type textarea "x"
type textarea "HERE IS A SECOND ESTIMATE OPTION, THIS"
type textarea "x"
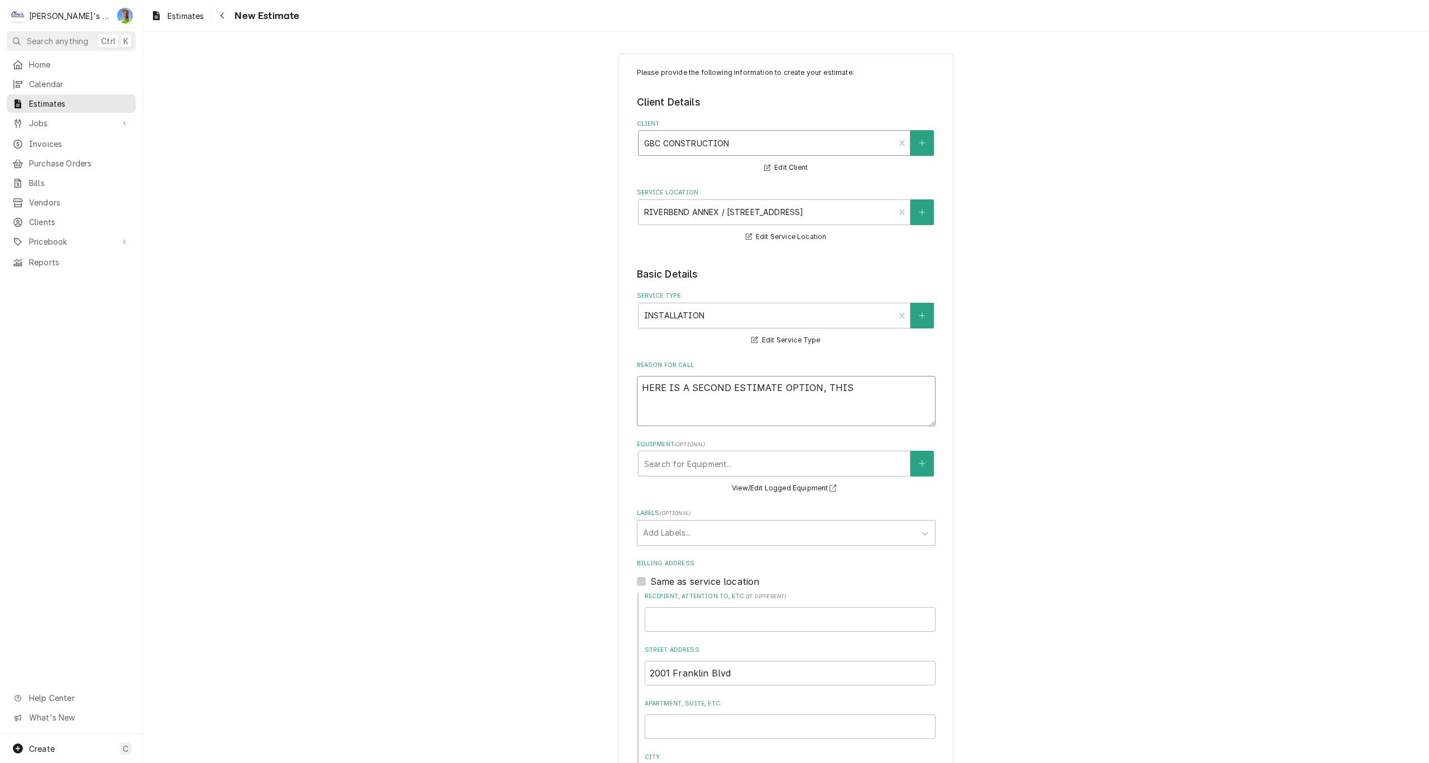
type textarea "HERE IS A SECOND ESTIMATE OPTION, THIS"
type textarea "x"
type textarea "HERE IS A SECOND ESTIMATE OPTION, THIS I"
type textarea "x"
type textarea "HERE IS A SECOND ESTIMATE OPTION, THIS IN"
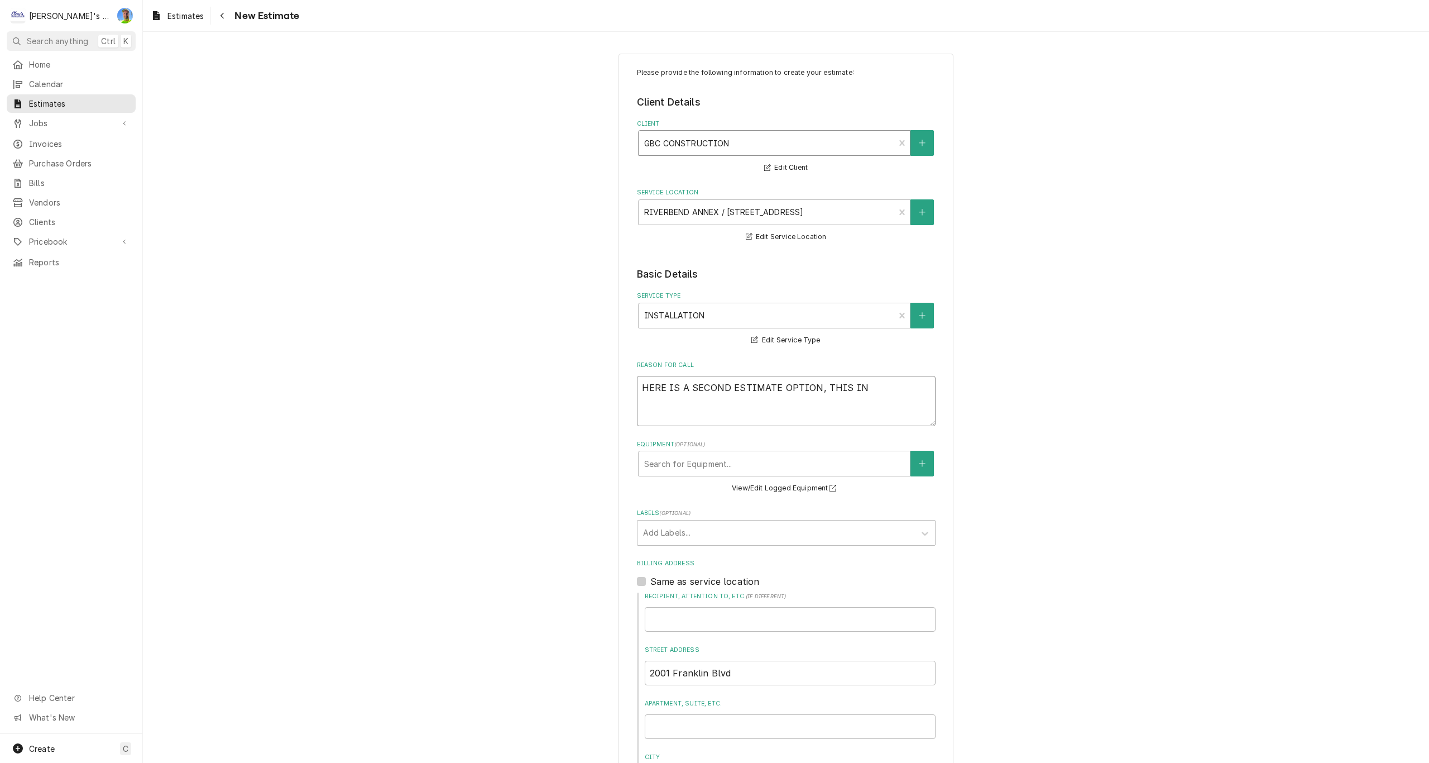
type textarea "x"
type textarea "HERE IS A SECOND ESTIMATE OPTION, THIS INC"
type textarea "x"
type textarea "HERE IS A SECOND ESTIMATE OPTION, THIS INCL"
type textarea "x"
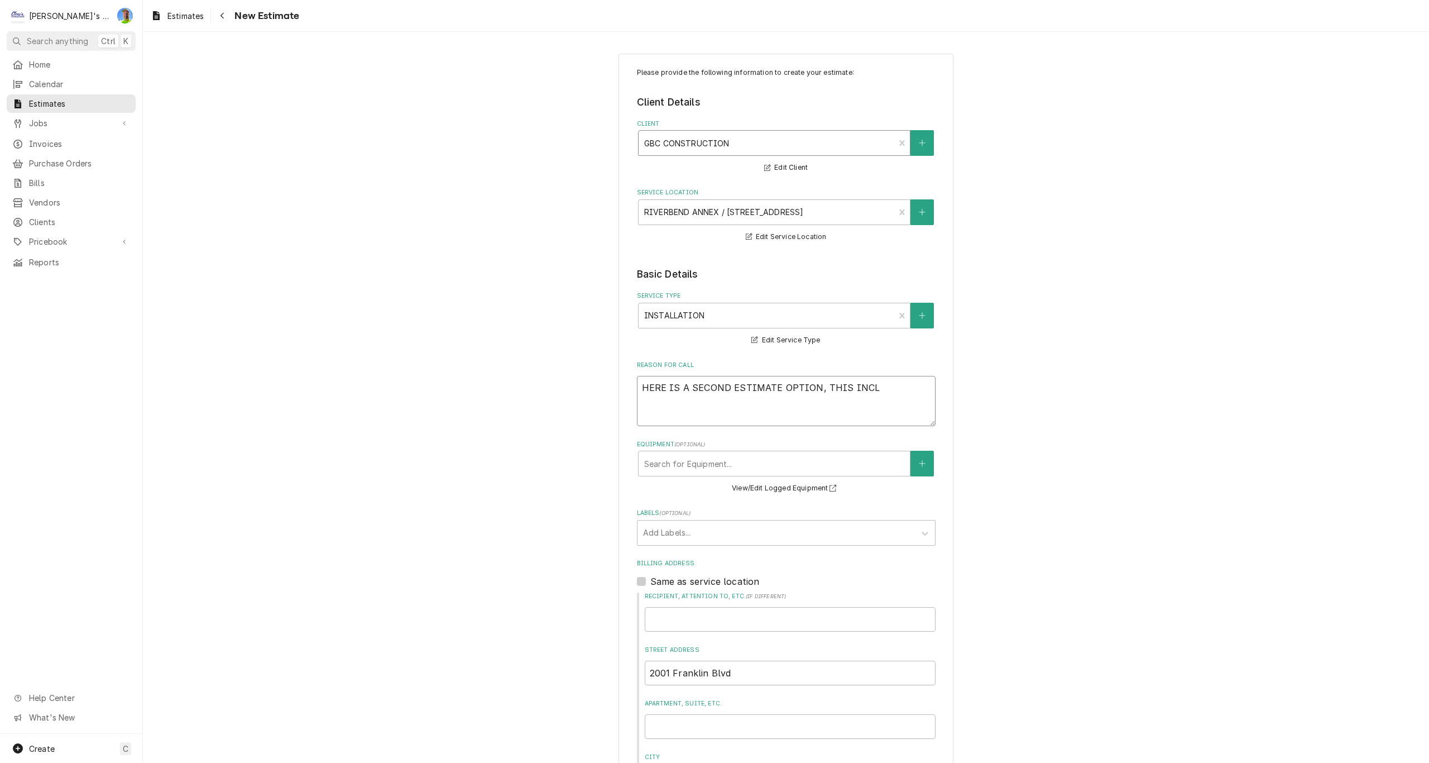
type textarea "HERE IS A SECOND ESTIMATE OPTION, THIS INCLU"
type textarea "x"
type textarea "HERE IS A SECOND ESTIMATE OPTION, THIS INCLUD"
type textarea "x"
type textarea "HERE IS A SECOND ESTIMATE OPTION, THIS INCLUDE"
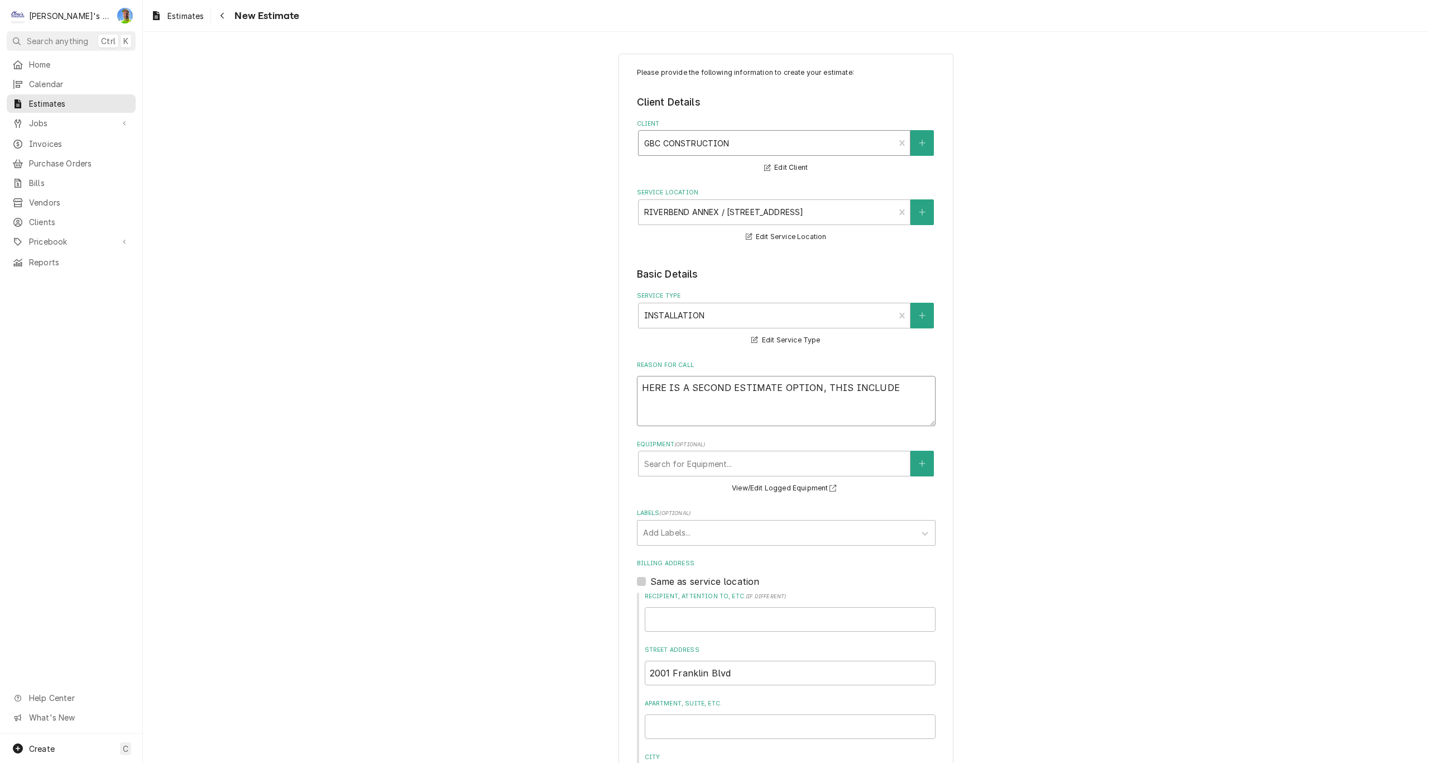
type textarea "x"
type textarea "HERE IS A SECOND ESTIMATE OPTION, THIS INCLUDES"
type textarea "x"
type textarea "HERE IS A SECOND ESTIMATE OPTION, THIS INCLUDES"
type textarea "x"
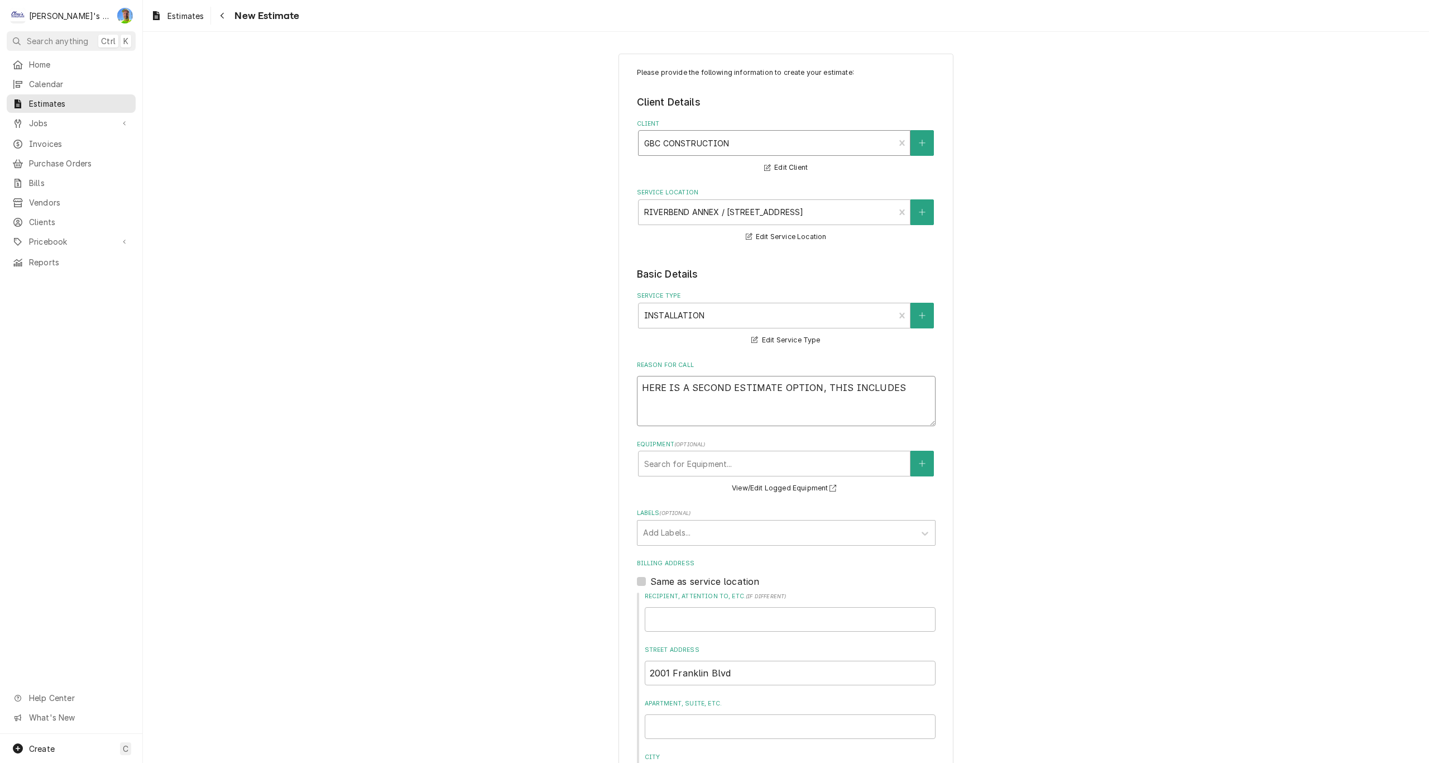
type textarea "HERE IS A SECOND ESTIMATE OPTION, THIS INCLUDES A"
type textarea "x"
type textarea "HERE IS A SECOND ESTIMATE OPTION, THIS INCLUDES A"
type textarea "x"
type textarea "HERE IS A SECOND ESTIMATE OPTION, THIS INCLUDES A S"
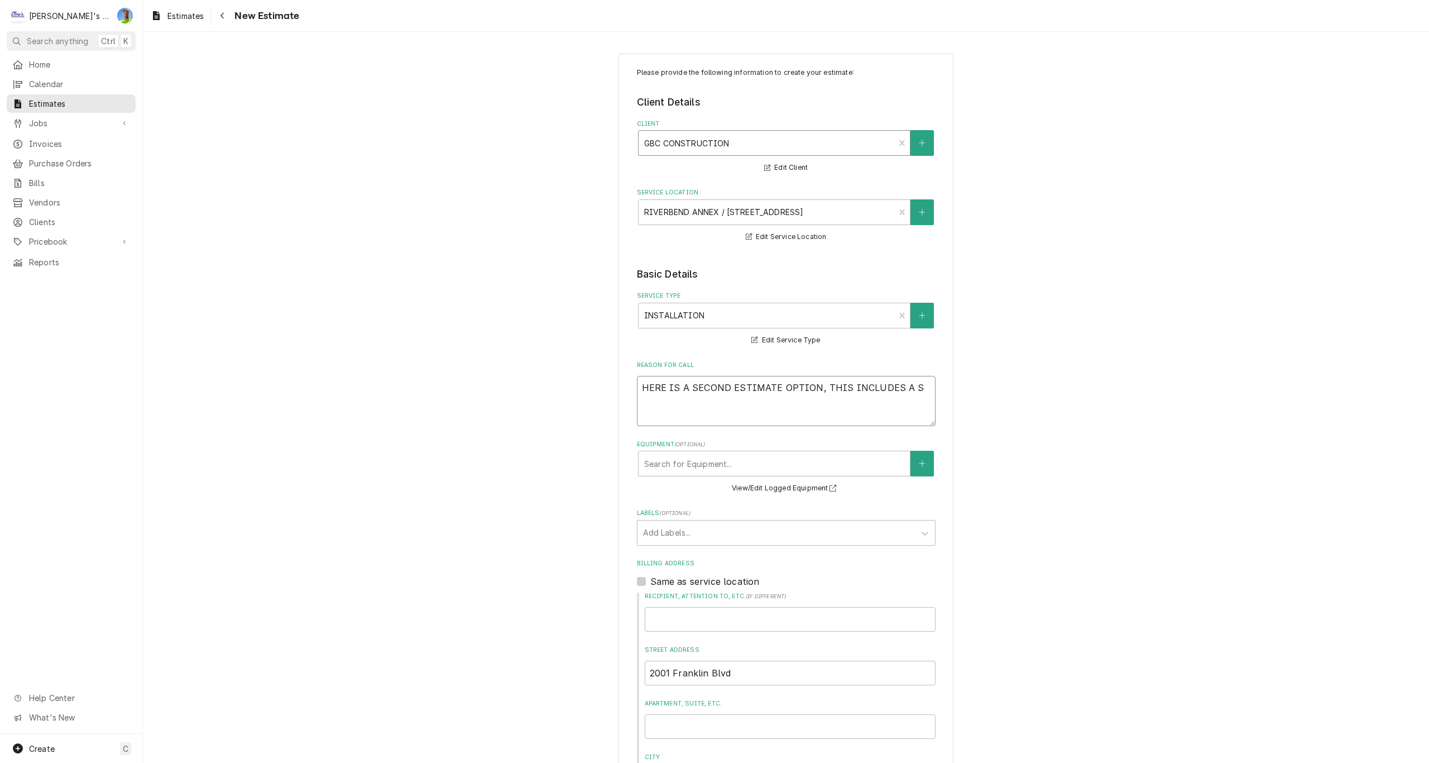
type textarea "x"
type textarea "HERE IS A SECOND ESTIMATE OPTION, THIS INCLUDES A SE"
type textarea "x"
type textarea "HERE IS A SECOND ESTIMATE OPTION, THIS INCLUDES A SEC"
type textarea "x"
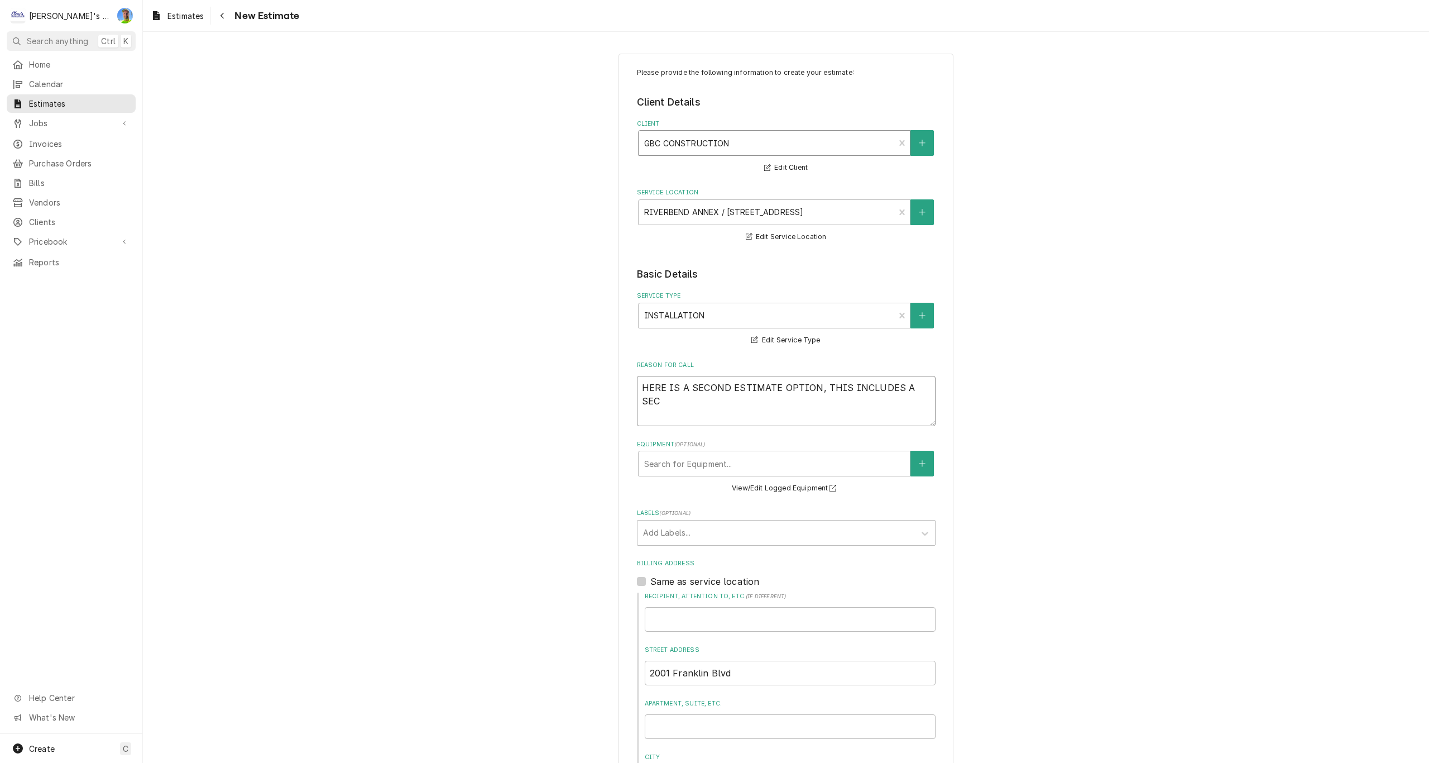
type textarea "HERE IS A SECOND ESTIMATE OPTION, THIS INCLUDES A SECO"
type textarea "x"
type textarea "HERE IS A SECOND ESTIMATE OPTION, THIS INCLUDES A SECON"
type textarea "x"
type textarea "HERE IS A SECOND ESTIMATE OPTION, THIS INCLUDES A SECOND"
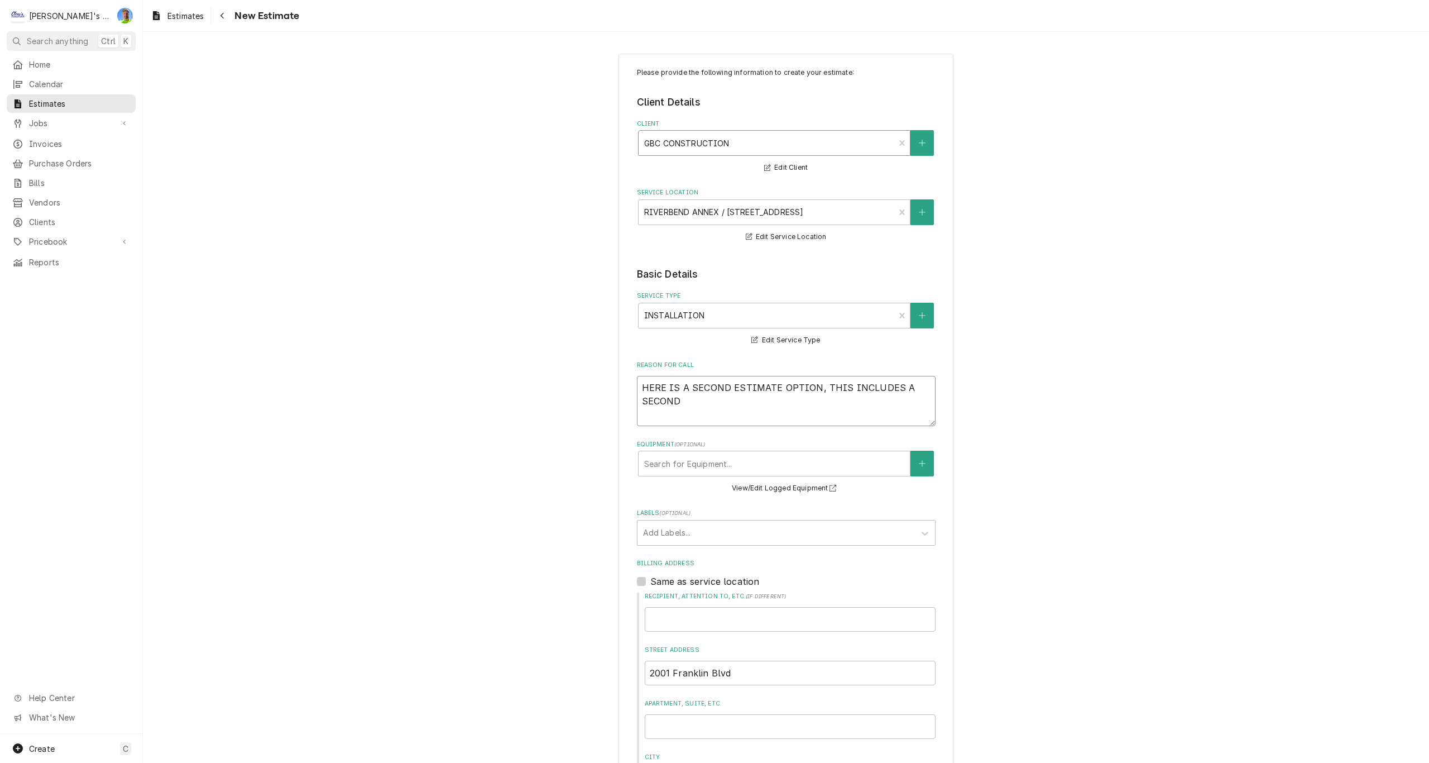
type textarea "x"
type textarea "HERE IS A SECOND ESTIMATE OPTION, THIS INCLUDES A SECOND"
type textarea "x"
type textarea "HERE IS A SECOND ESTIMATE OPTION, THIS INCLUDES A SECOND R"
type textarea "x"
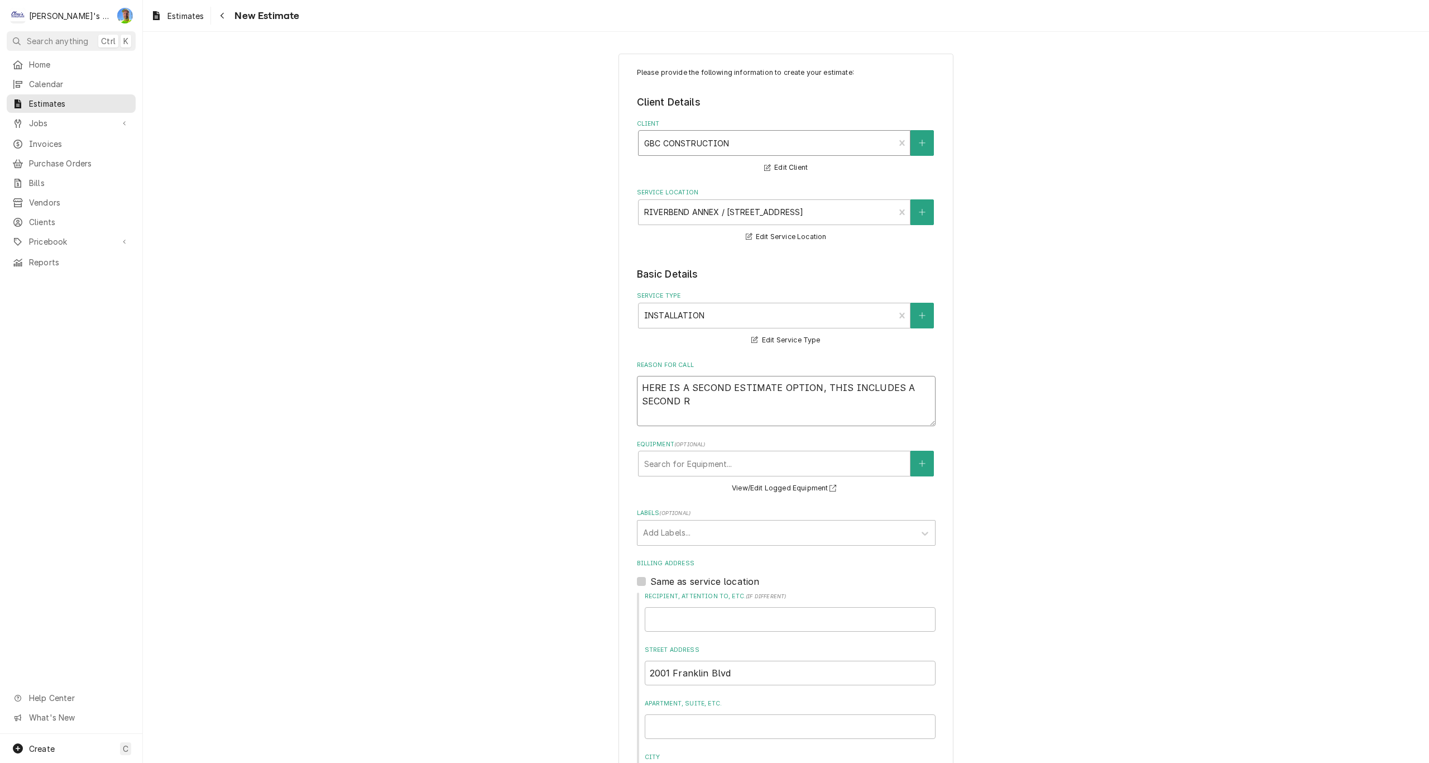
type textarea "HERE IS A SECOND ESTIMATE OPTION, THIS INCLUDES A SECOND RE"
type textarea "x"
type textarea "HERE IS A SECOND ESTIMATE OPTION, THIS INCLUDES A SECOND REF"
type textarea "x"
type textarea "HERE IS A SECOND ESTIMATE OPTION, THIS INCLUDES A SECOND REFR"
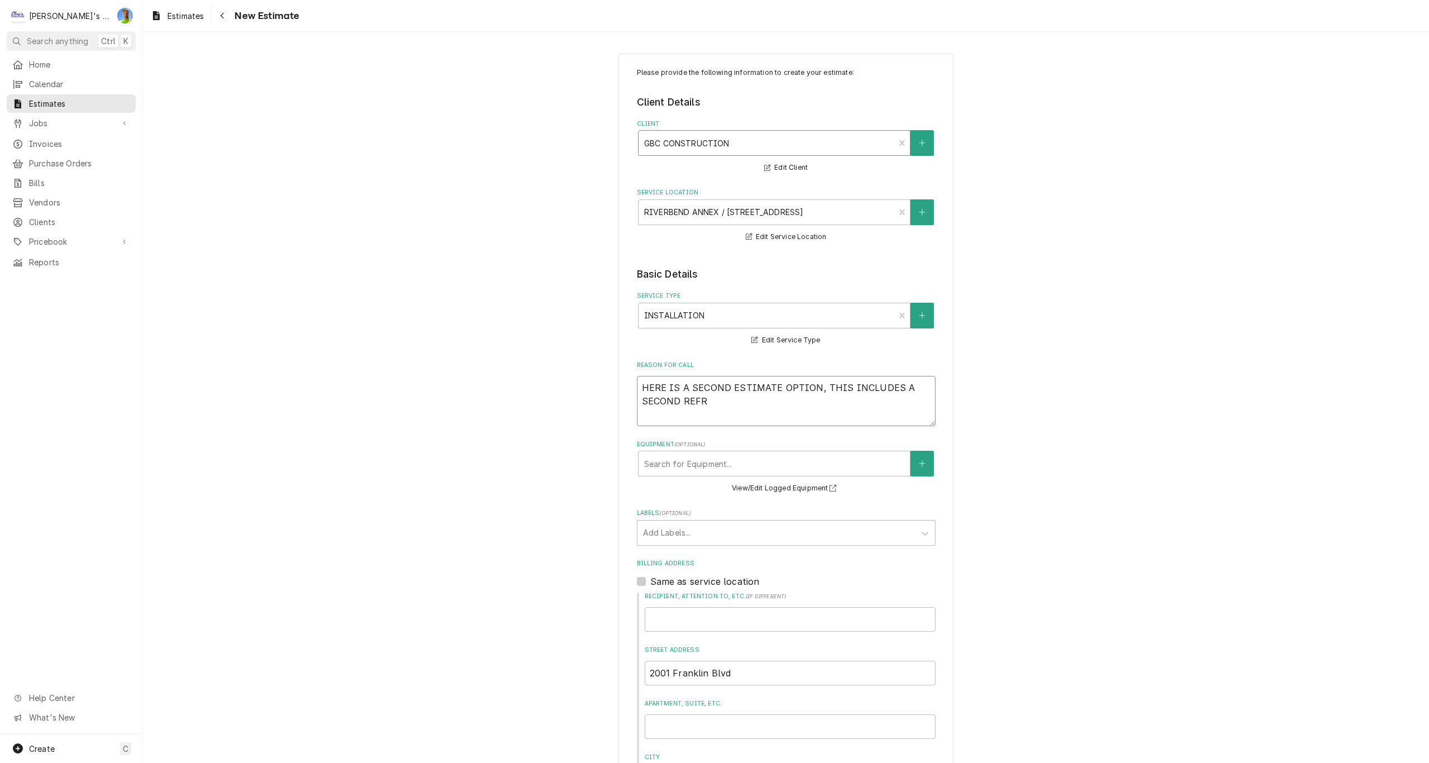
type textarea "x"
type textarea "HERE IS A SECOND ESTIMATE OPTION, THIS INCLUDES A SECOND REFRI"
type textarea "x"
type textarea "HERE IS A SECOND ESTIMATE OPTION, THIS INCLUDES A SECOND REFRIG"
type textarea "x"
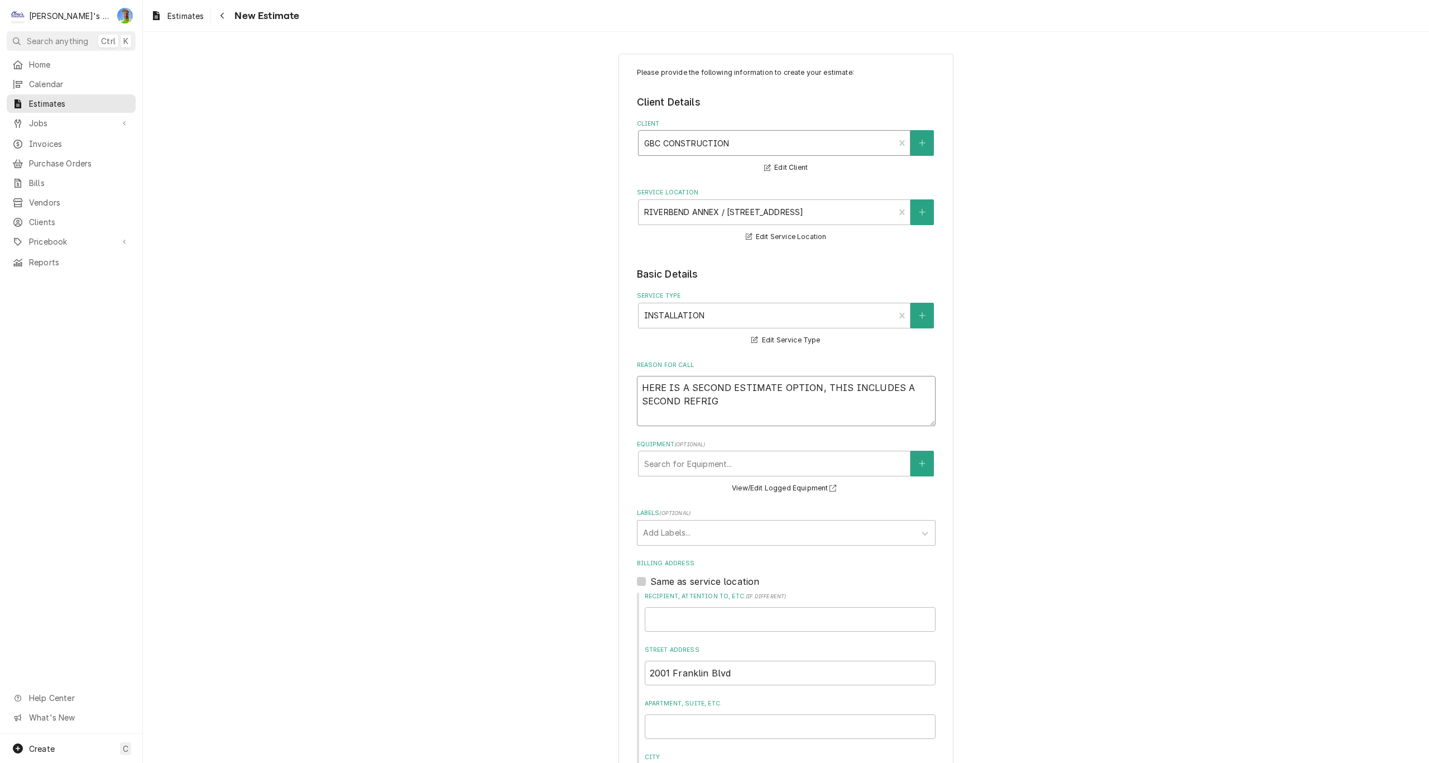
type textarea "HERE IS A SECOND ESTIMATE OPTION, THIS INCLUDES A SECOND REFRIGE"
type textarea "x"
type textarea "HERE IS A SECOND ESTIMATE OPTION, THIS INCLUDES A SECOND REFRIGER"
type textarea "x"
type textarea "HERE IS A SECOND ESTIMATE OPTION, THIS INCLUDES A SECOND REFRIGERA"
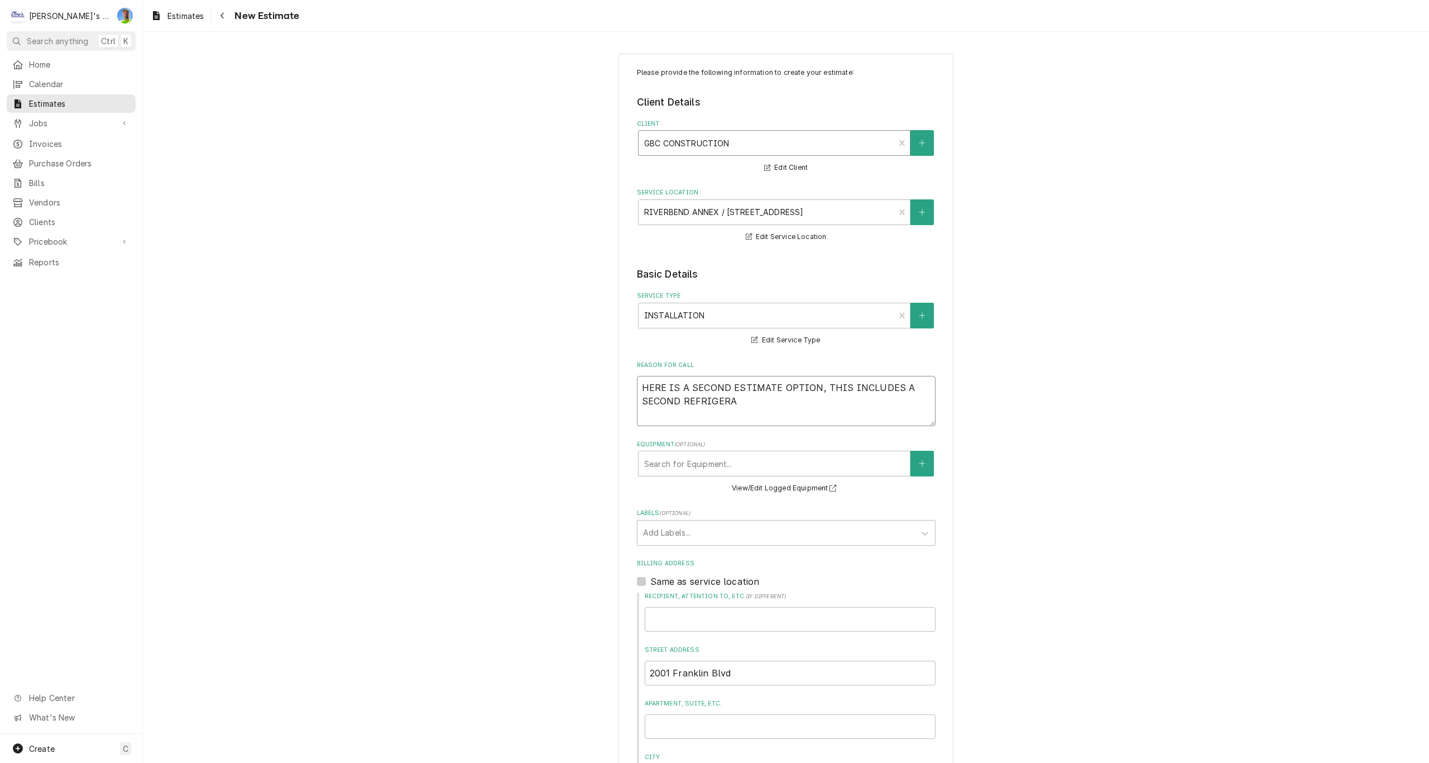
type textarea "x"
type textarea "HERE IS A SECOND ESTIMATE OPTION, THIS INCLUDES A SECOND REFRIGERAT"
type textarea "x"
type textarea "HERE IS A SECOND ESTIMATE OPTION, THIS INCLUDES A SECOND REFRIGERATI"
type textarea "x"
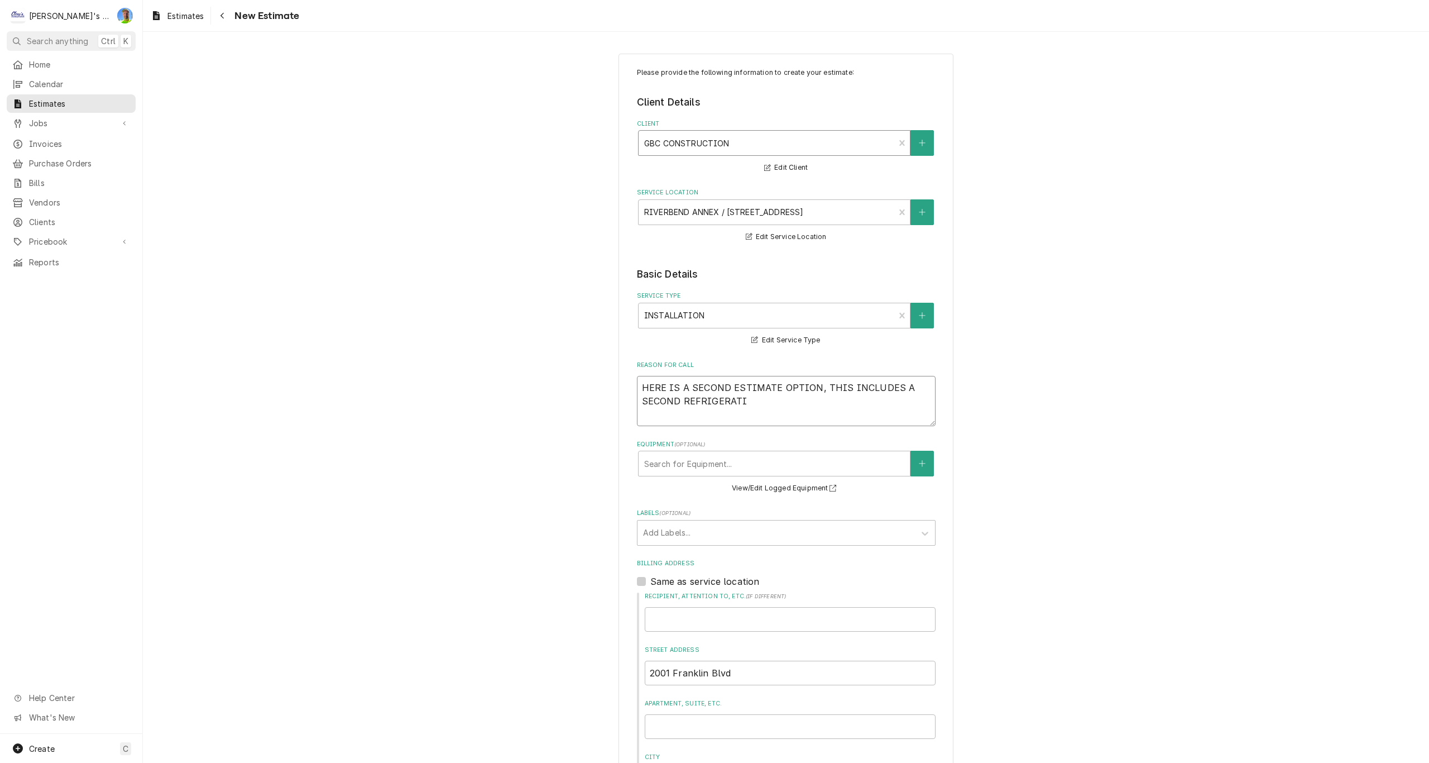
type textarea "HERE IS A SECOND ESTIMATE OPTION, THIS INCLUDES A SECOND REFRIGERATIO"
type textarea "x"
type textarea "HERE IS A SECOND ESTIMATE OPTION, THIS INCLUDES A SECOND REFRIGERATION"
type textarea "x"
type textarea "HERE IS A SECOND ESTIMATE OPTION, THIS INCLUDES A SECOND REFRIGERATION"
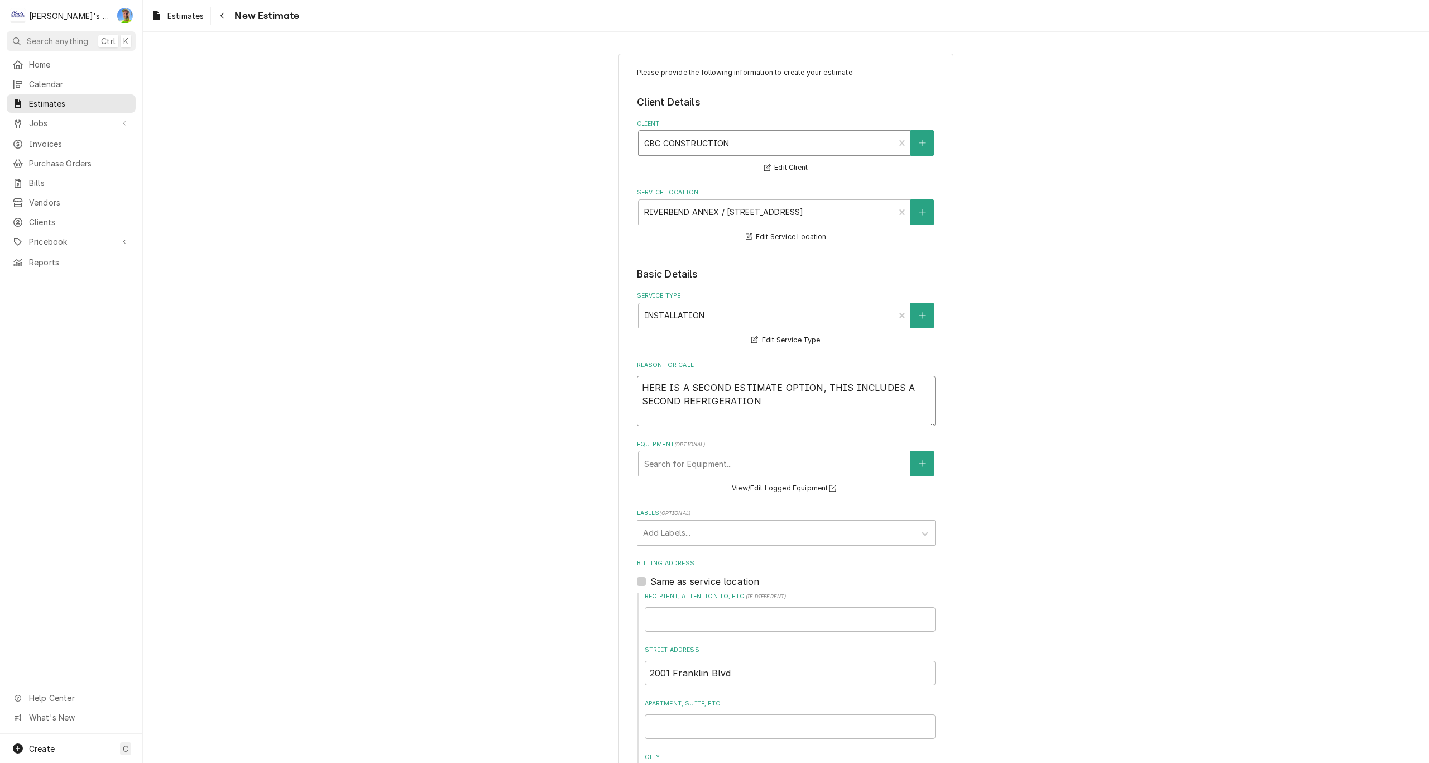
type textarea "x"
type textarea "HERE IS A SECOND ESTIMATE OPTION, THIS INCLUDES A SECOND REFRIGERATION S"
type textarea "x"
type textarea "HERE IS A SECOND ESTIMATE OPTION, THIS INCLUDES A SECOND REFRIGERATION SY"
type textarea "x"
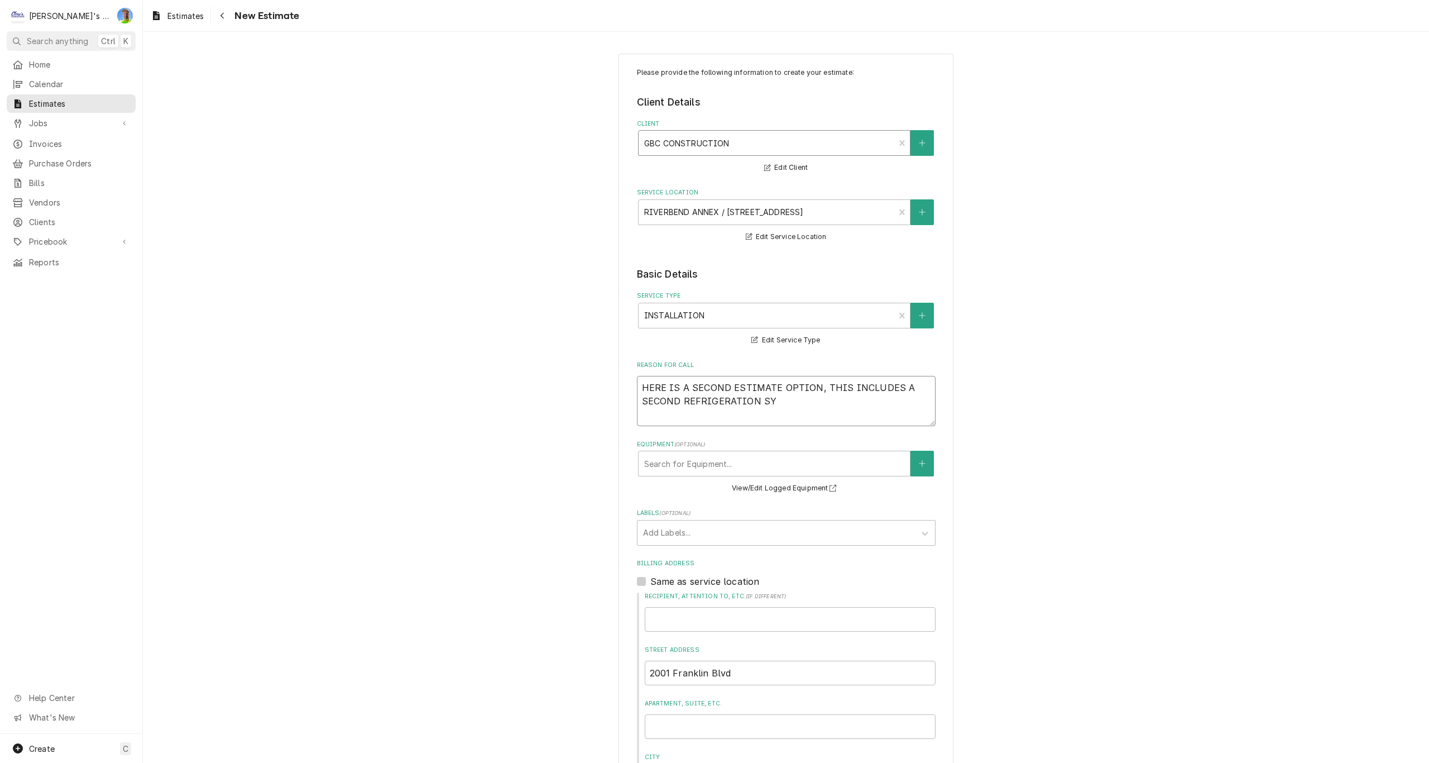
type textarea "HERE IS A SECOND ESTIMATE OPTION, THIS INCLUDES A SECOND REFRIGERATION SYS"
type textarea "x"
type textarea "HERE IS A SECOND ESTIMATE OPTION, THIS INCLUDES A SECOND REFRIGERATION SYST"
type textarea "x"
type textarea "HERE IS A SECOND ESTIMATE OPTION, THIS INCLUDES A SECOND REFRIGERATION SYSTE"
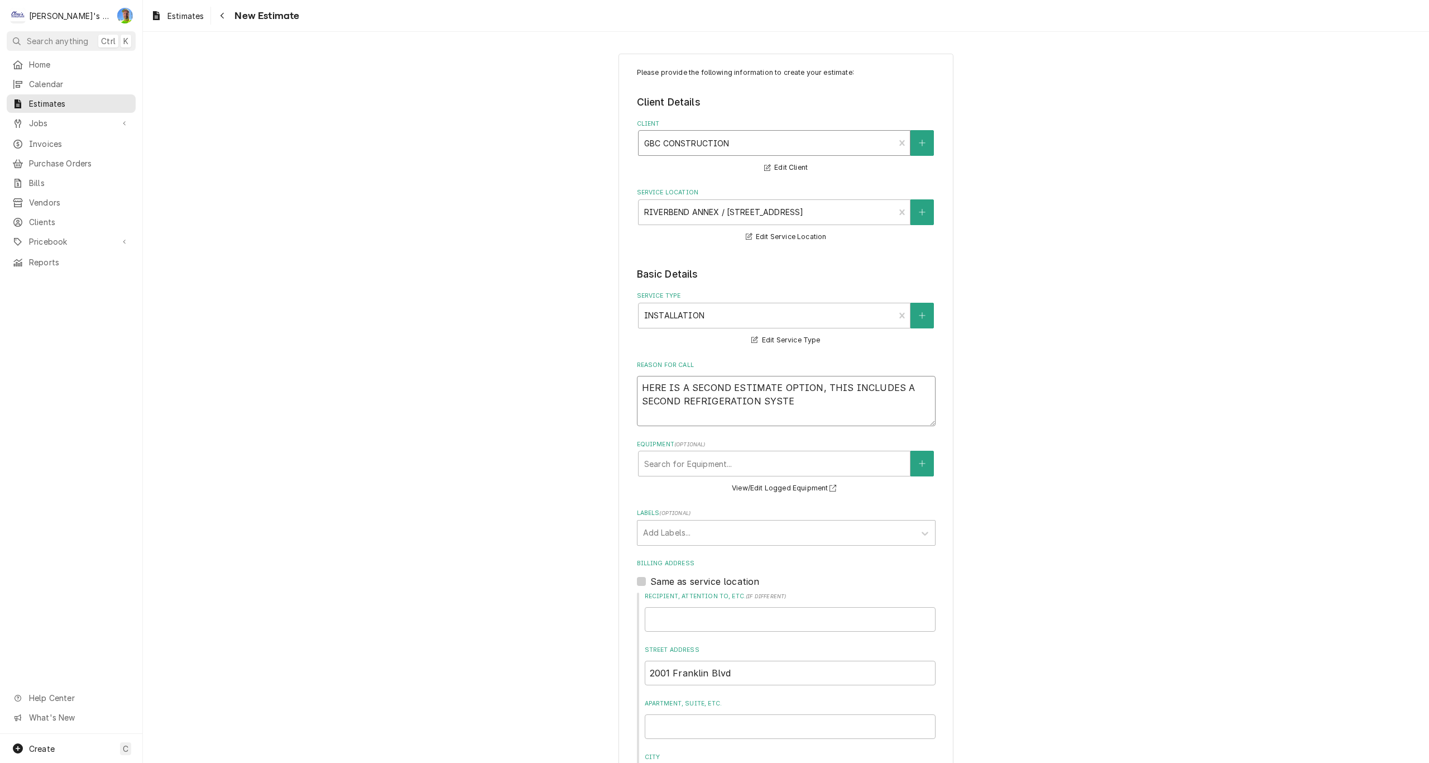
type textarea "x"
type textarea "HERE IS A SECOND ESTIMATE OPTION, THIS INCLUDES A SECOND REFRIGERATION SYSTEM"
type textarea "x"
type textarea "HERE IS A SECOND ESTIMATE OPTION, THIS INCLUDES A SECOND REFRIGERATION SYSTEM"
type textarea "x"
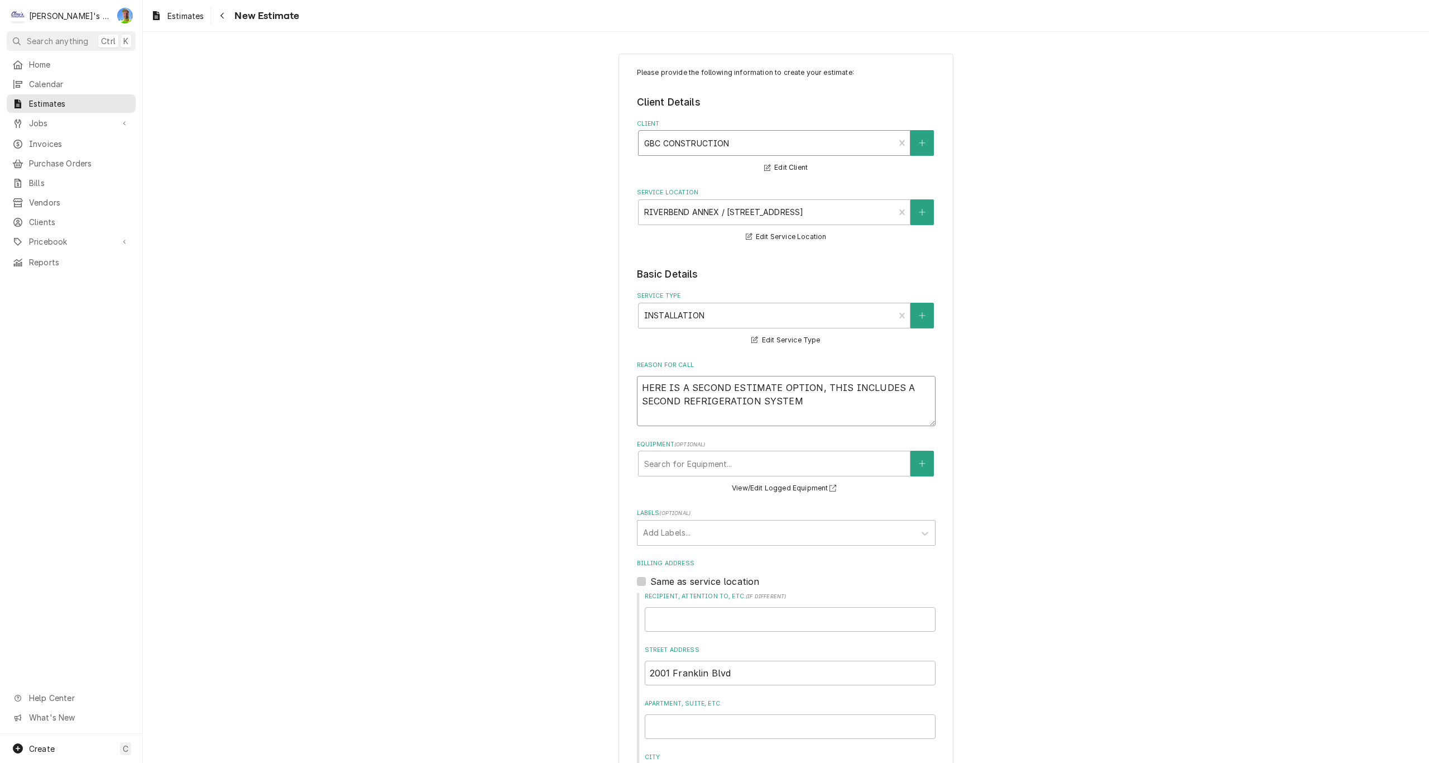
type textarea "HERE IS A SECOND ESTIMATE OPTION, THIS INCLUDES A SECOND REFRIGERATION SYSTEM F"
type textarea "x"
type textarea "HERE IS A SECOND ESTIMATE OPTION, THIS INCLUDES A SECOND REFRIGERATION SYSTEM FO"
type textarea "x"
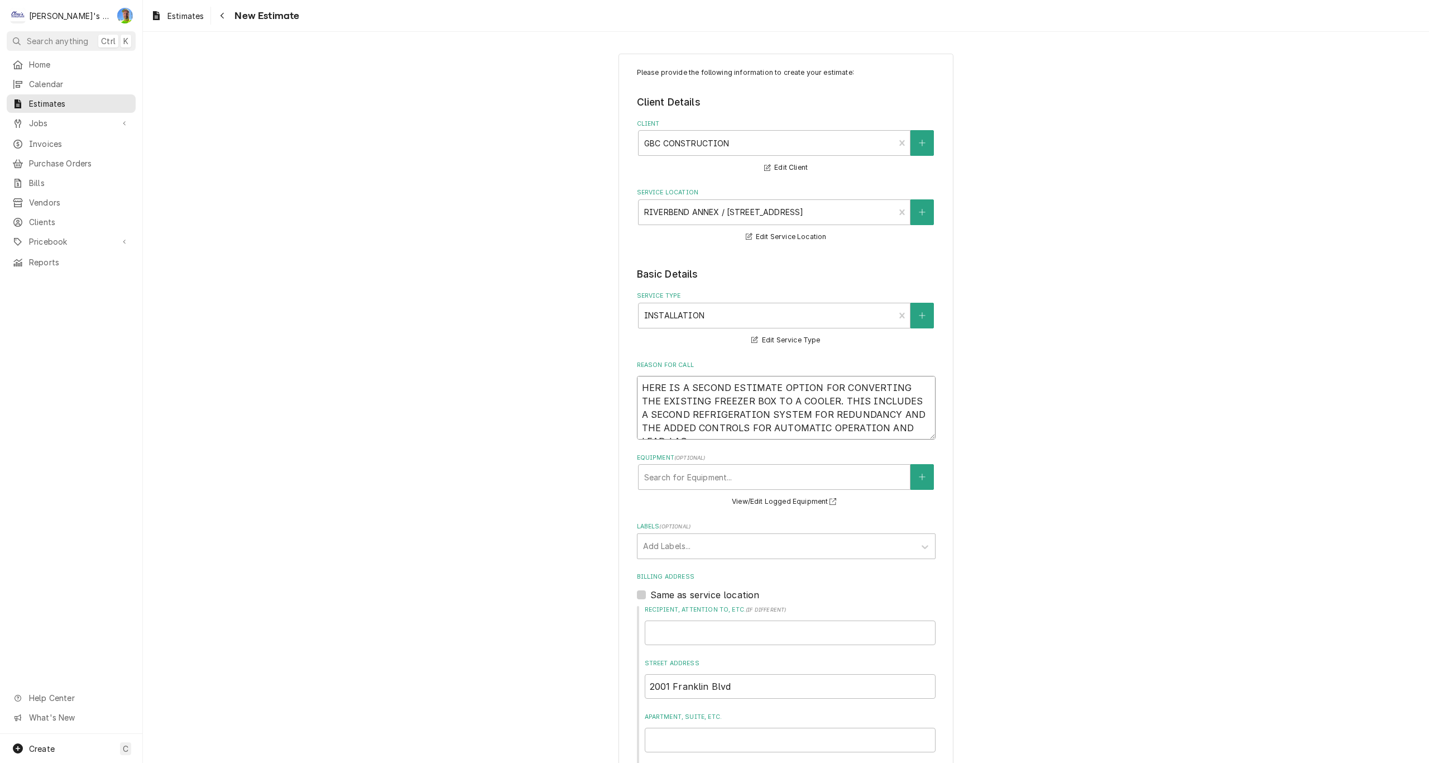
click at [927, 425] on textarea "HERE IS A SECOND ESTIMATE OPTION FOR CONVERTING THE EXISTING FREEZER BOX TO A C…" at bounding box center [786, 408] width 299 height 64
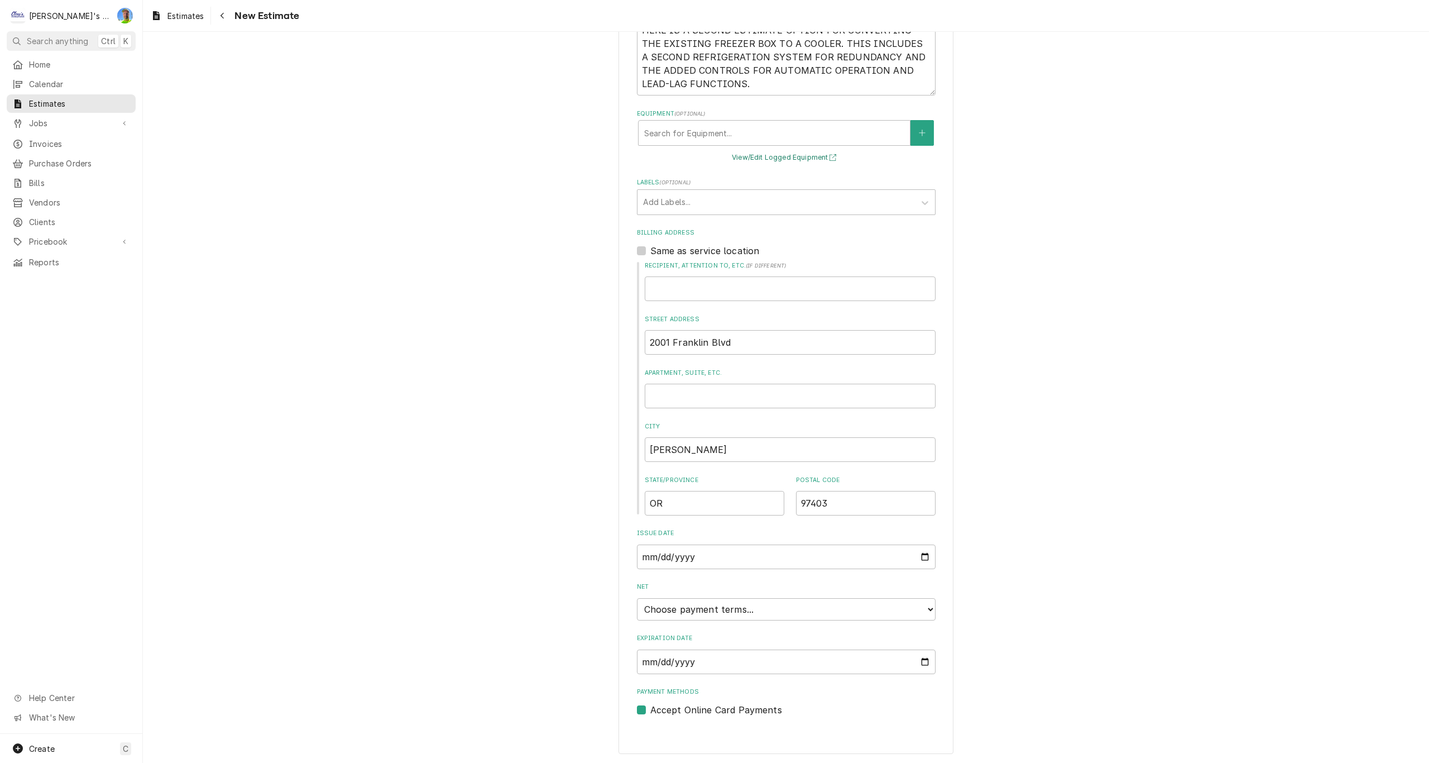
scroll to position [358, 0]
click at [927, 613] on select "Choose payment terms... Same Day Net 7 Net 14 Net 21 Net 30 Net 45 Net 60 Net 90" at bounding box center [786, 608] width 299 height 22
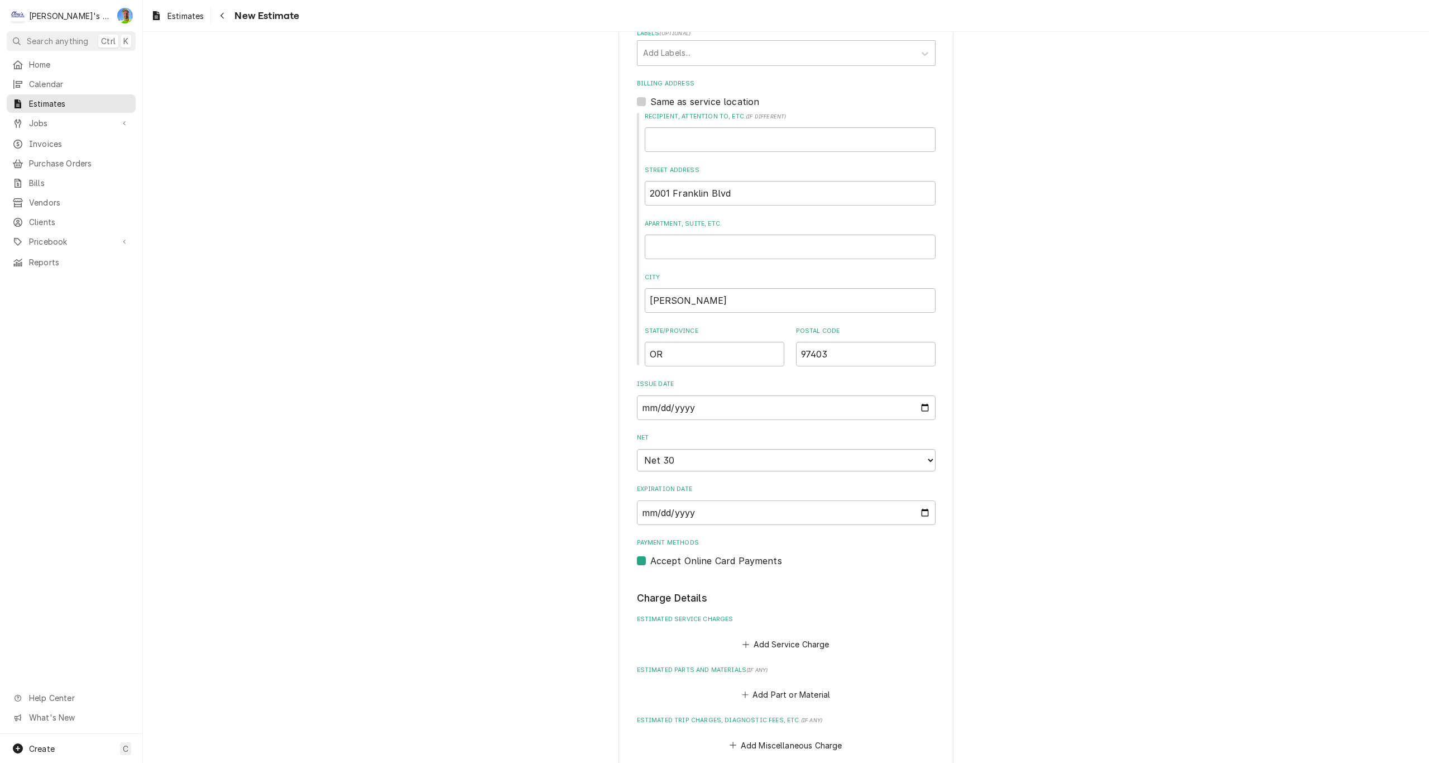
scroll to position [526, 0]
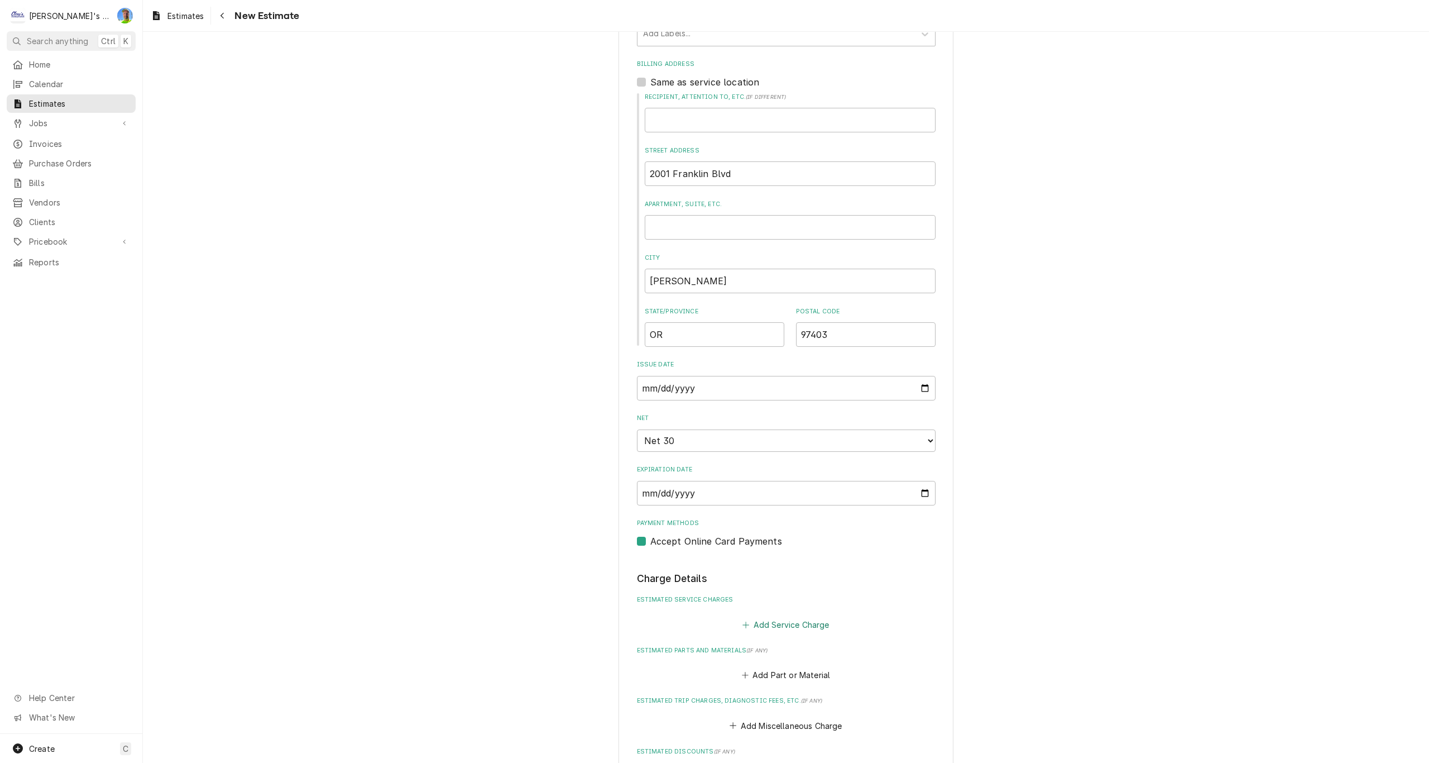
click at [801, 624] on button "Add Service Charge" at bounding box center [786, 624] width 90 height 16
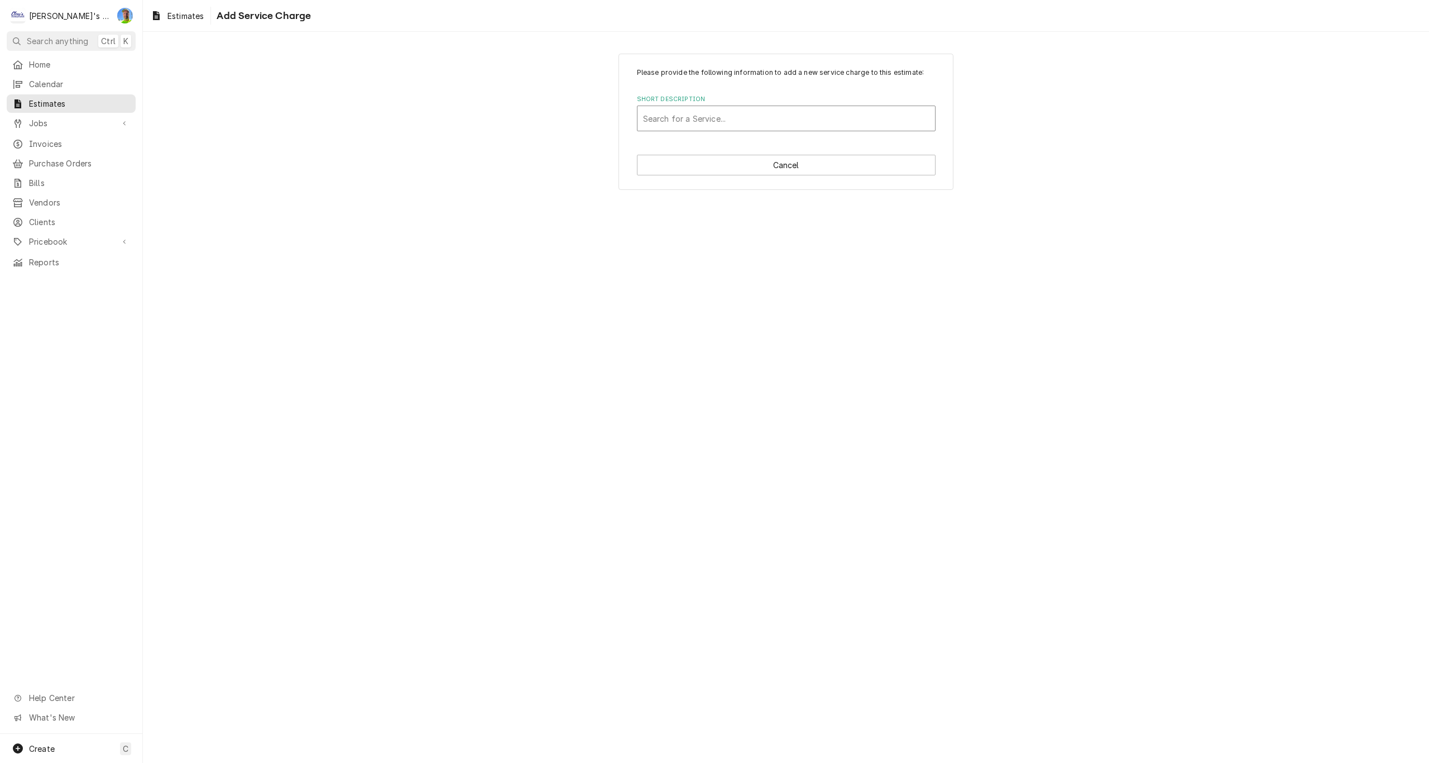
click at [682, 115] on div "Short Description" at bounding box center [786, 118] width 286 height 20
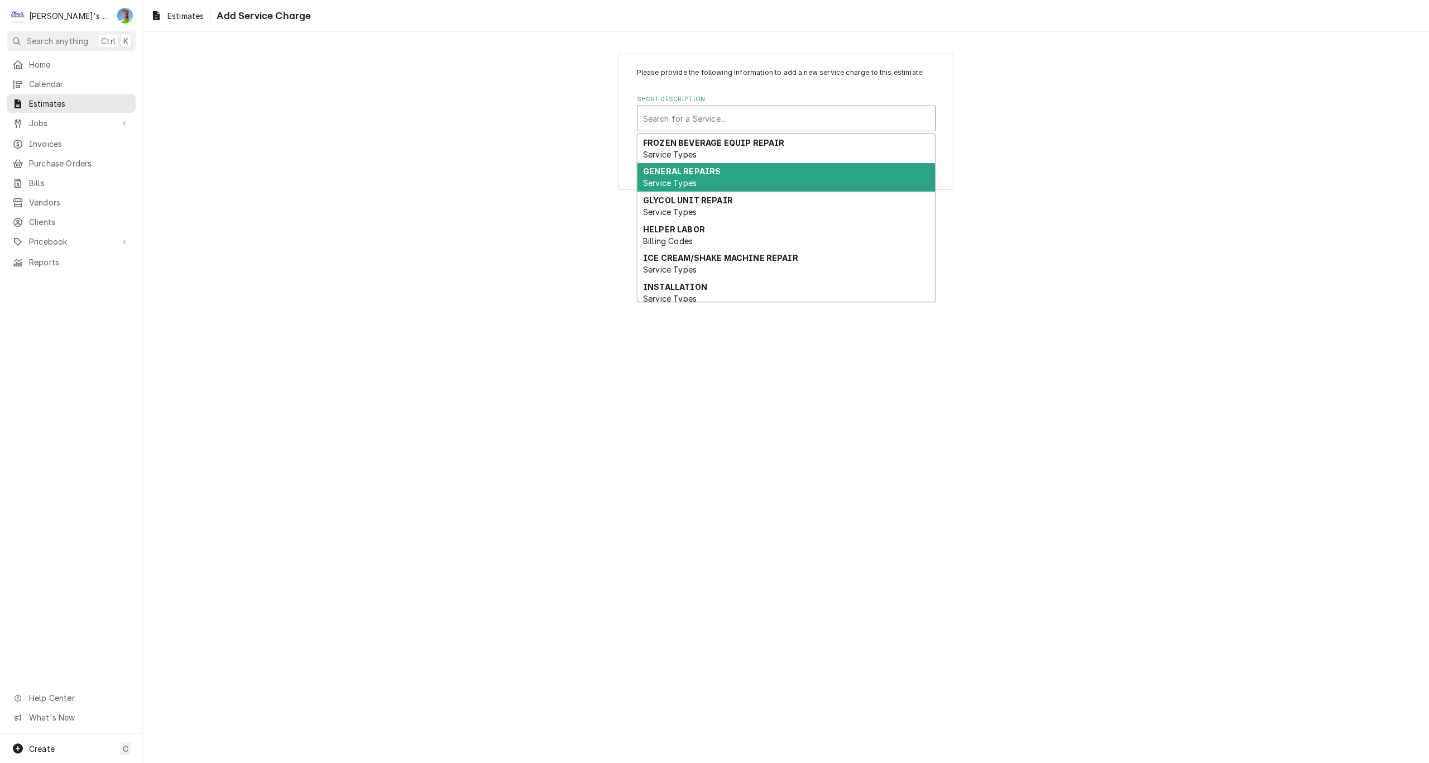
scroll to position [112, 0]
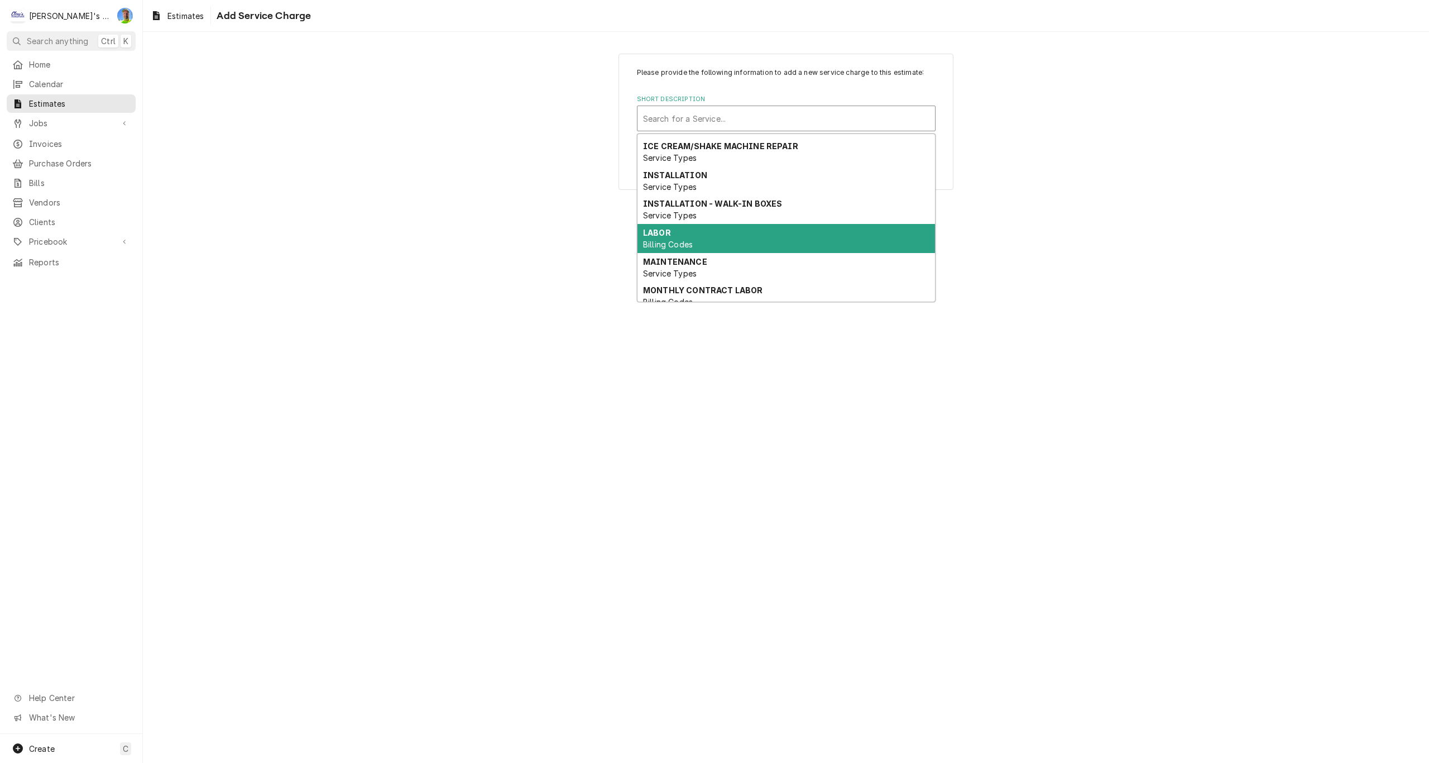
click at [701, 229] on div "LABOR Billing Codes" at bounding box center [786, 238] width 298 height 29
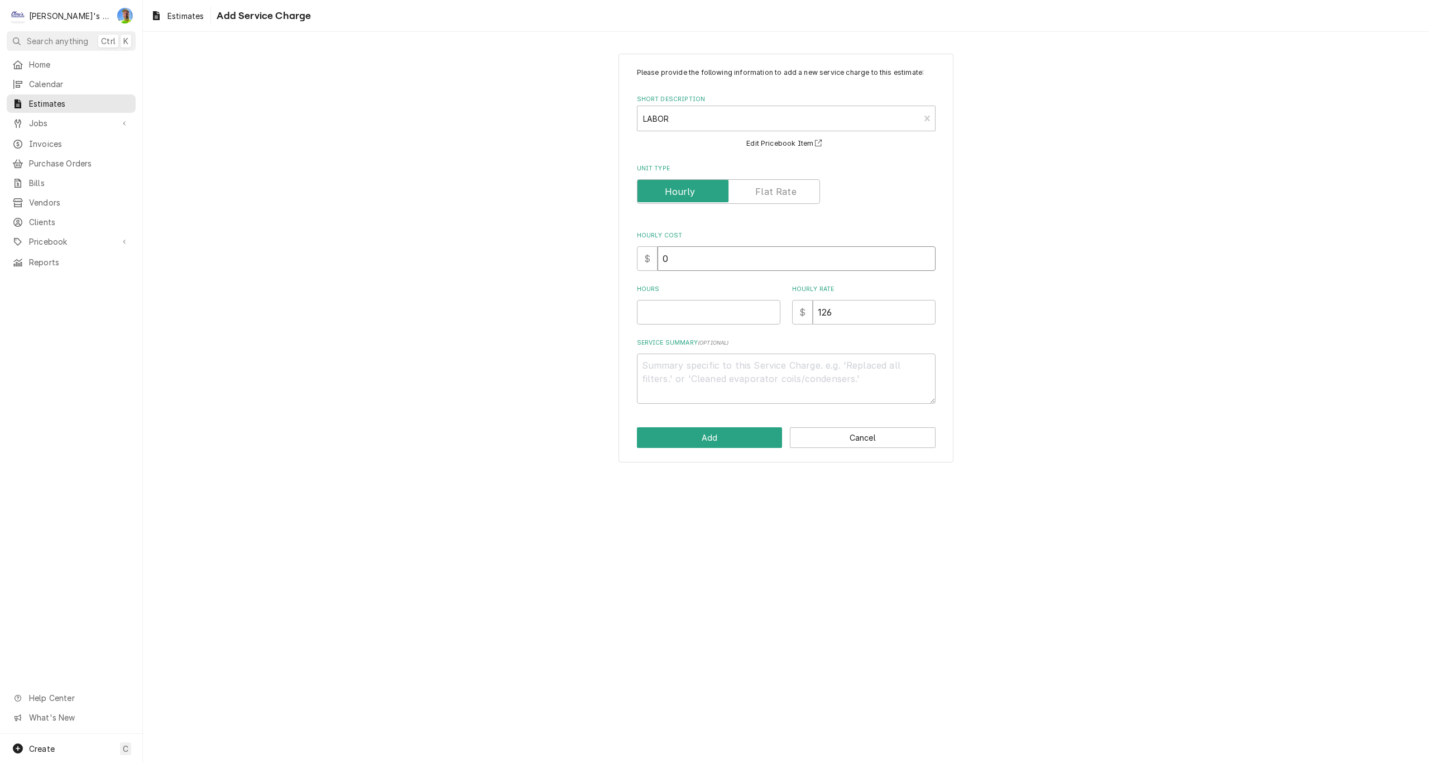
click at [701, 256] on input "0" at bounding box center [797, 258] width 278 height 25
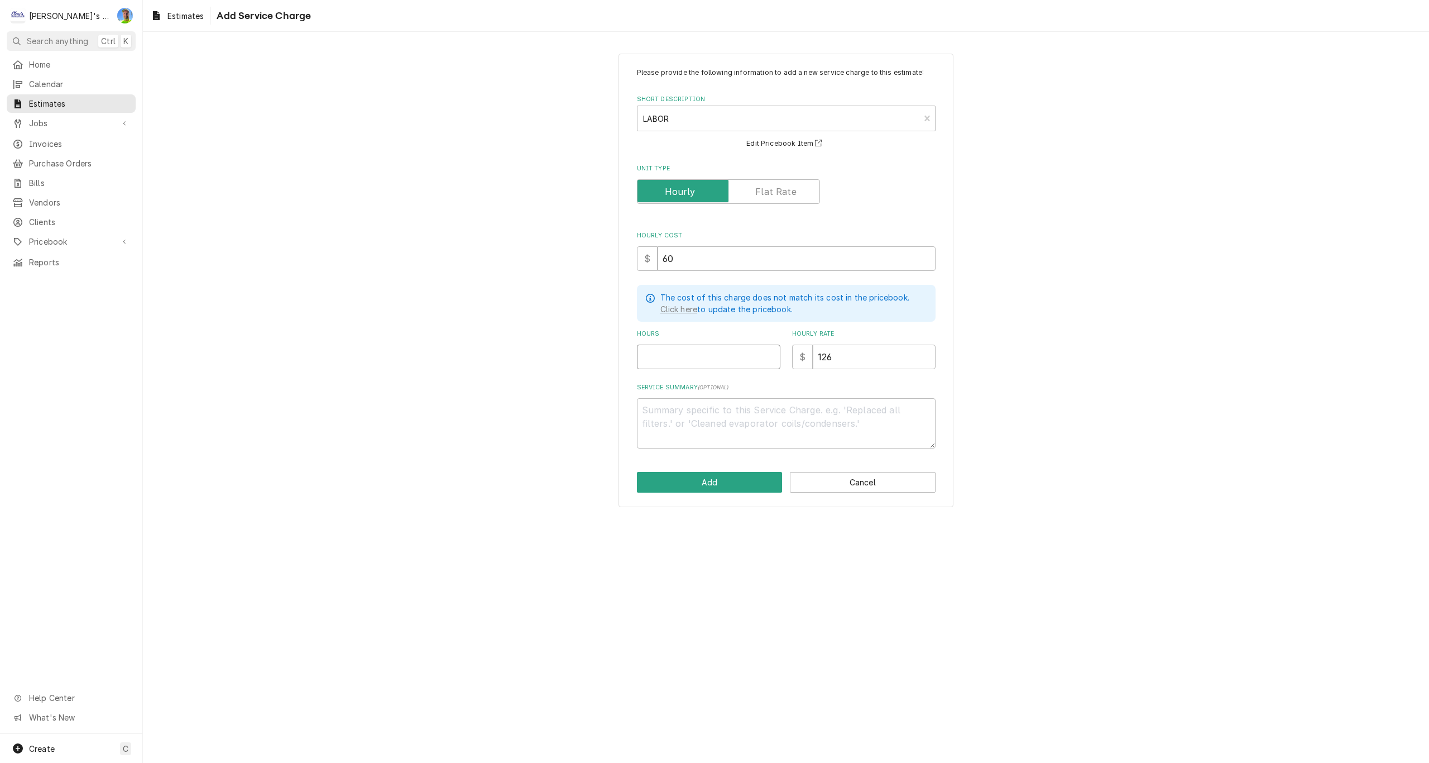
click at [704, 361] on input "Hours" at bounding box center [708, 356] width 143 height 25
click at [733, 477] on button "Add" at bounding box center [710, 482] width 146 height 21
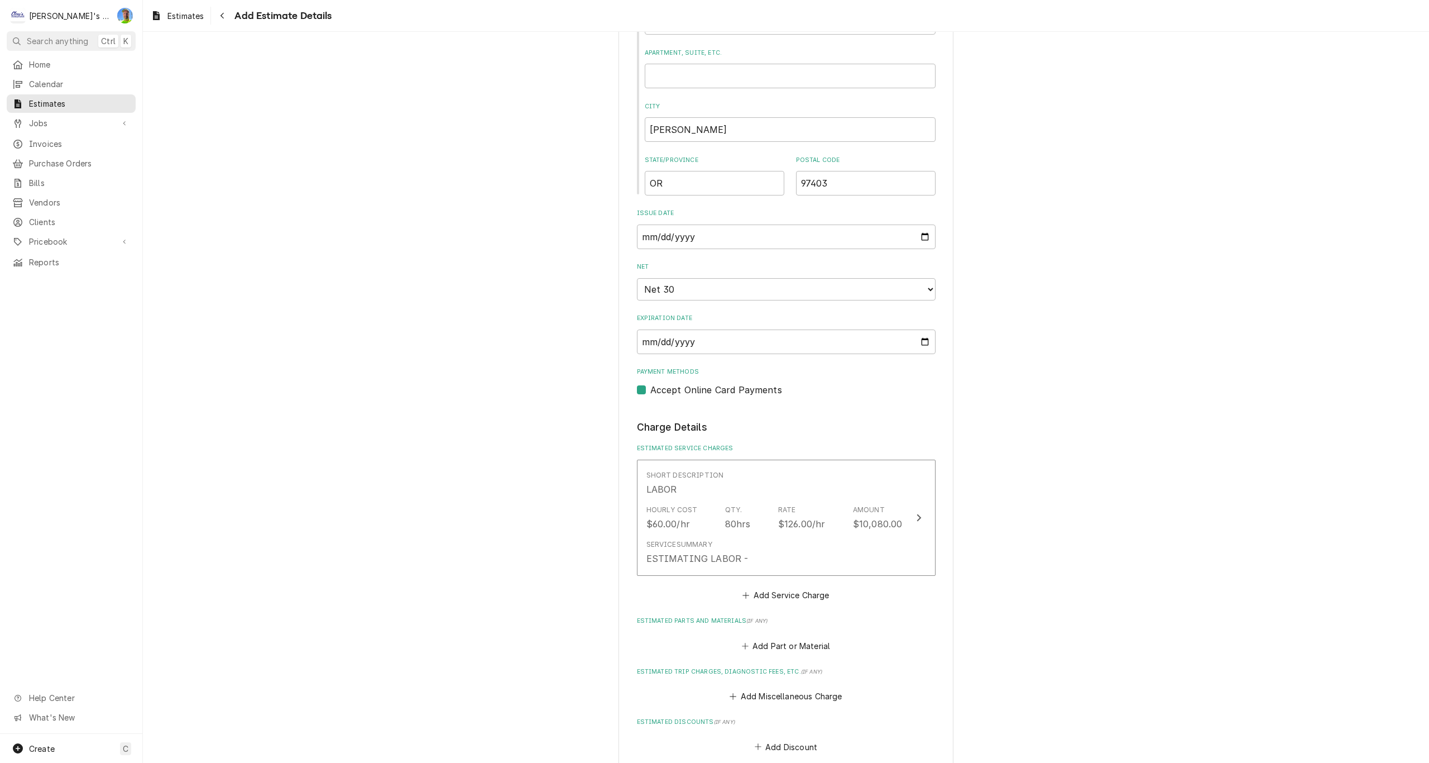
scroll to position [693, 0]
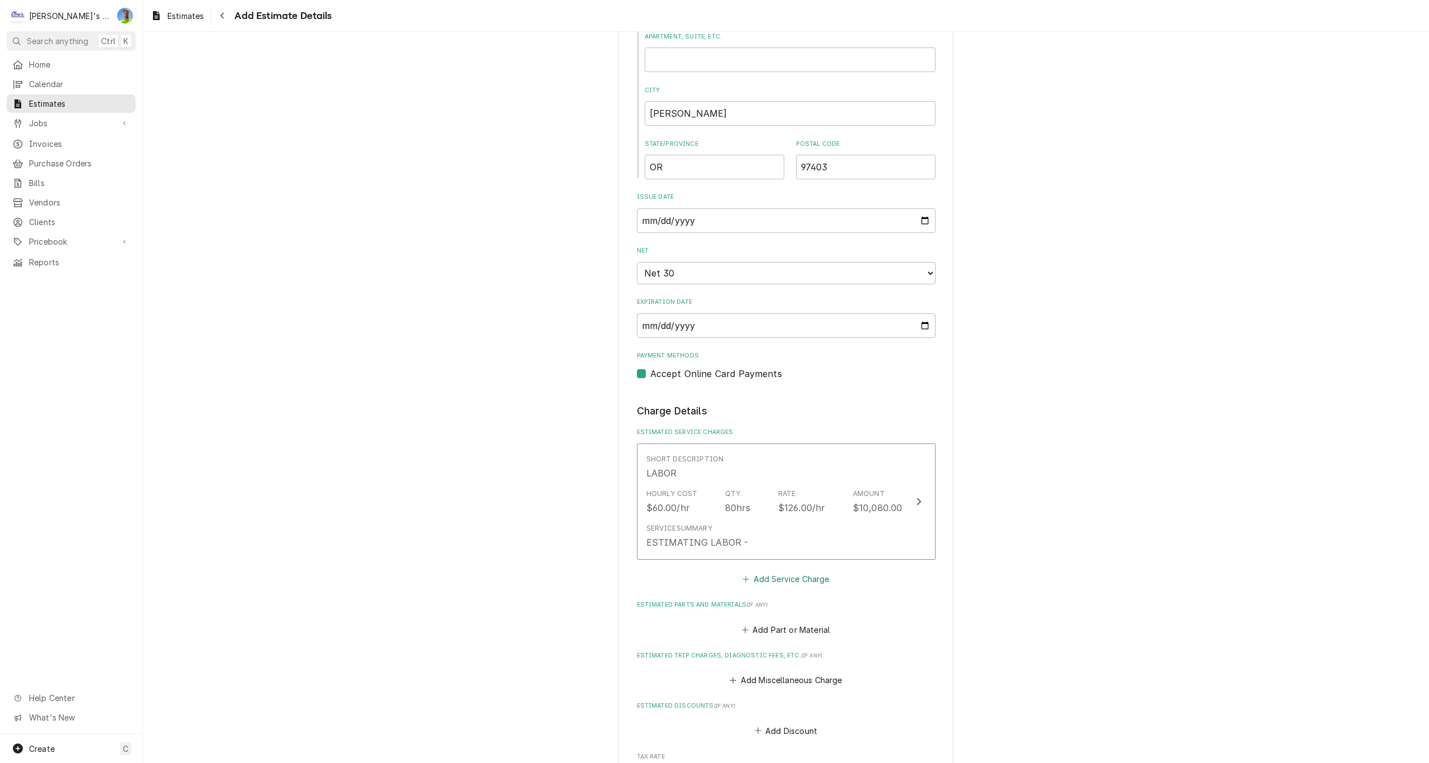
click at [768, 578] on button "Add Service Charge" at bounding box center [786, 579] width 90 height 16
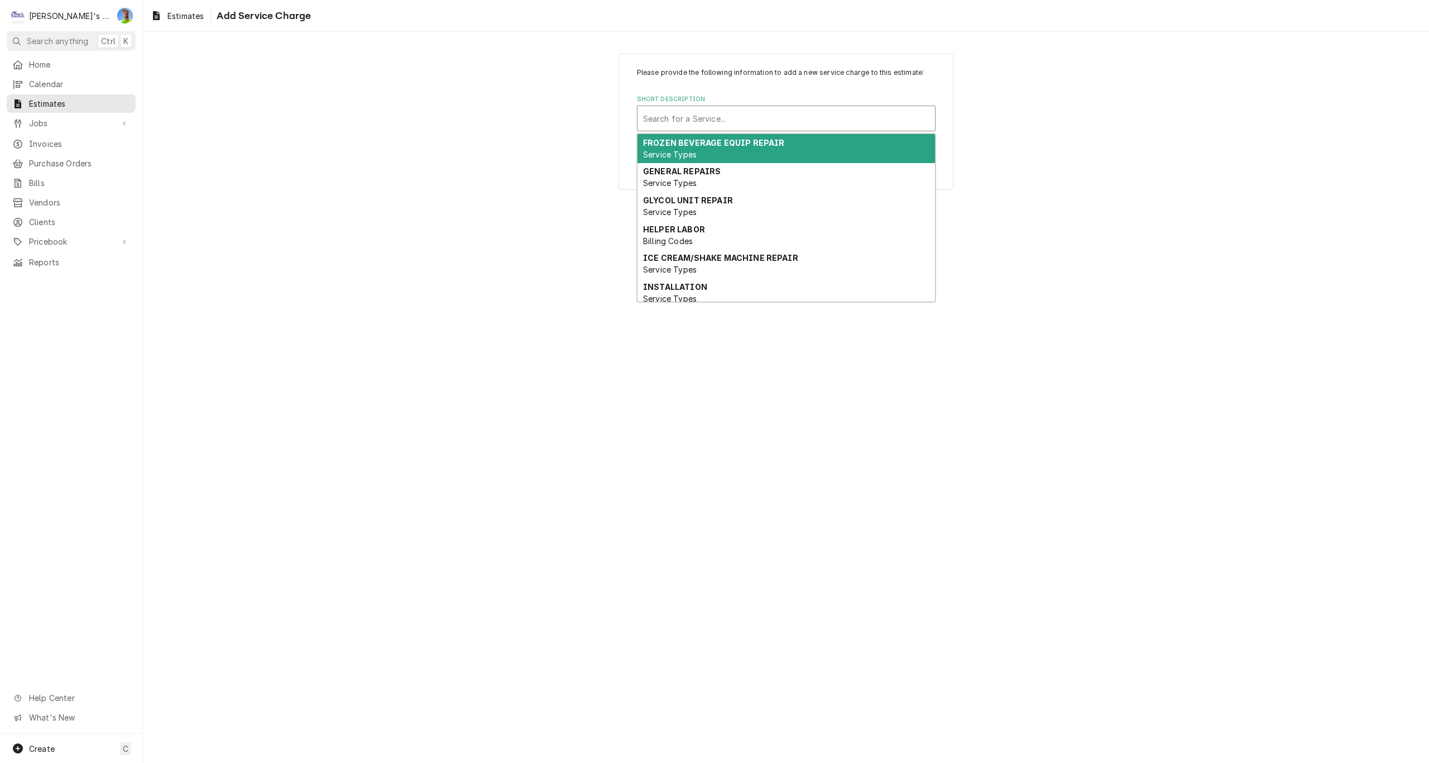
click at [689, 124] on div "Short Description" at bounding box center [786, 118] width 286 height 20
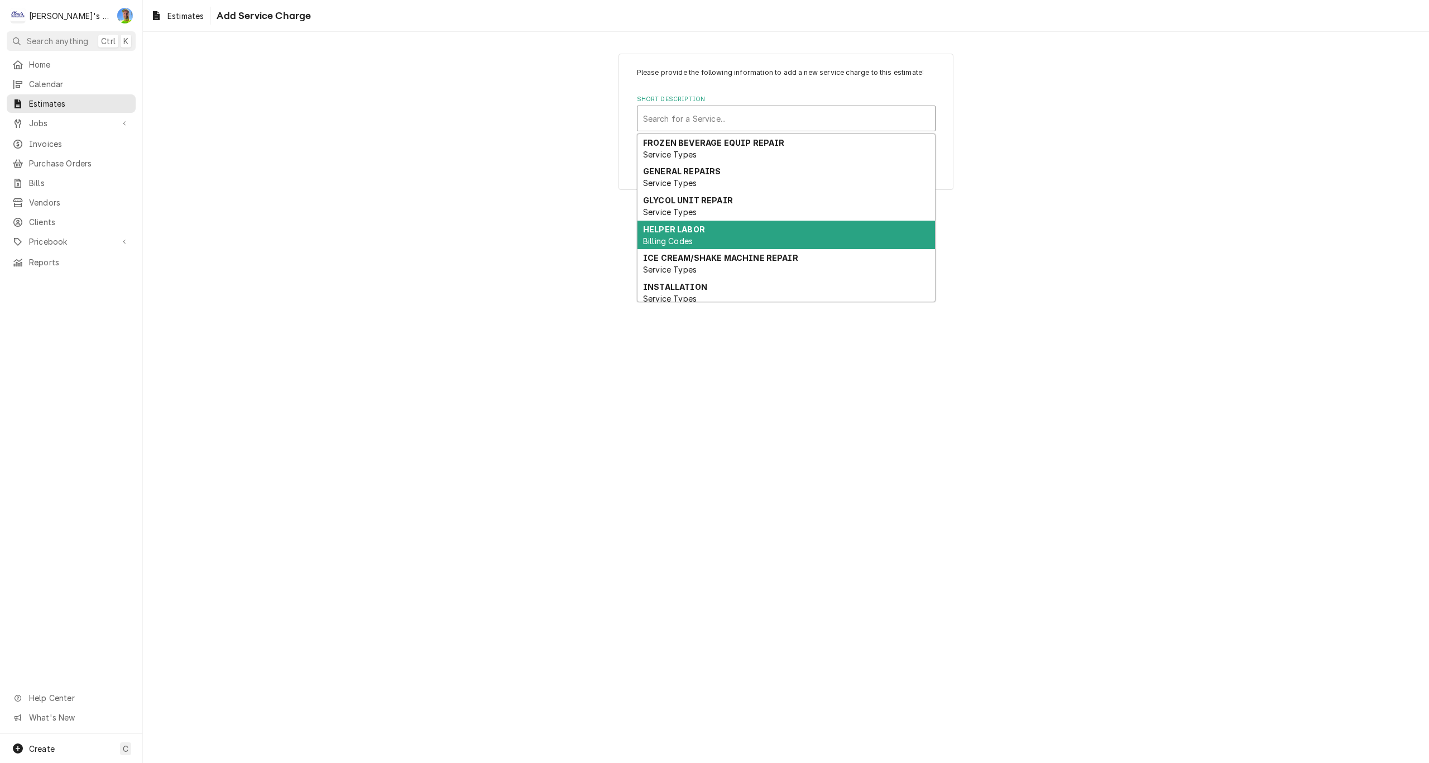
click at [692, 233] on strong "HELPER LABOR" at bounding box center [674, 228] width 62 height 9
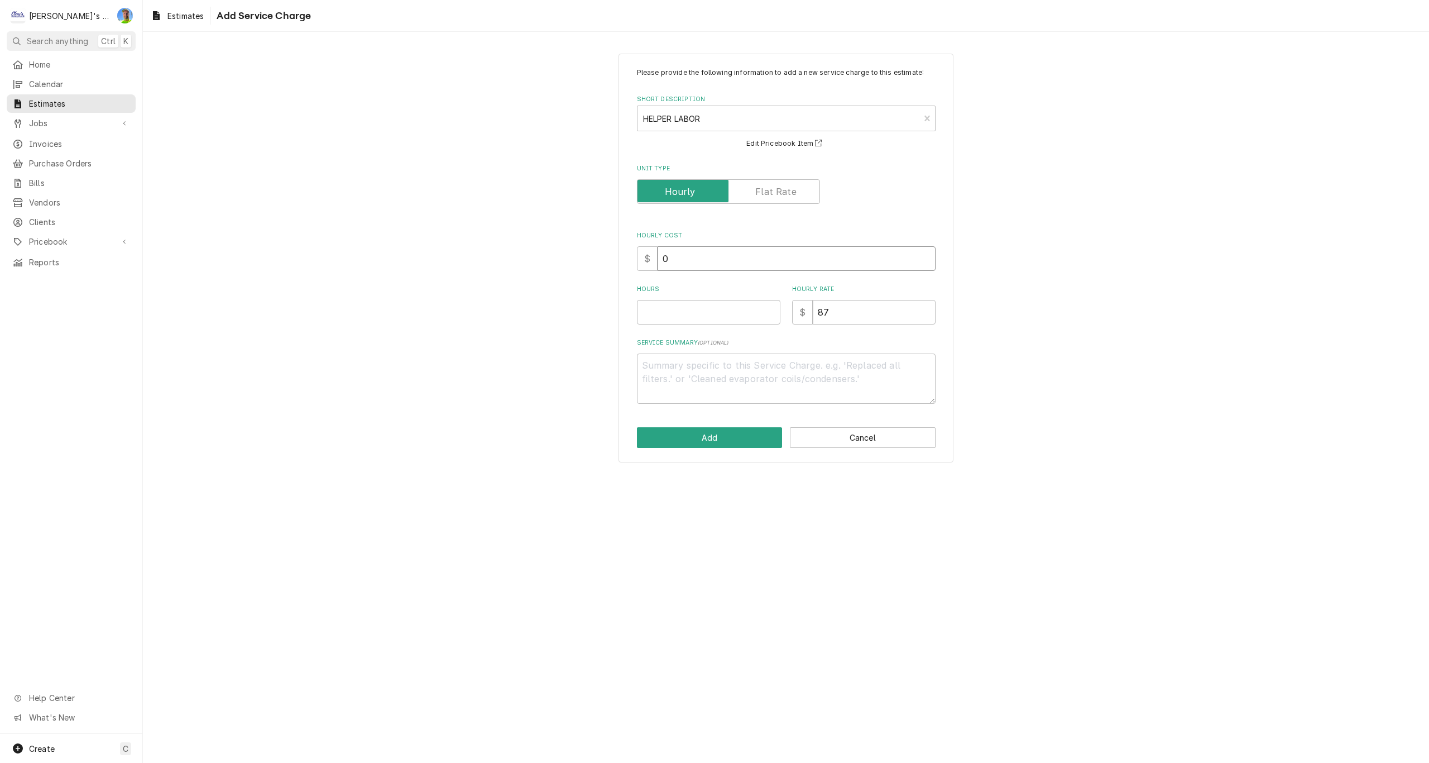
click at [687, 261] on input "0" at bounding box center [797, 258] width 278 height 25
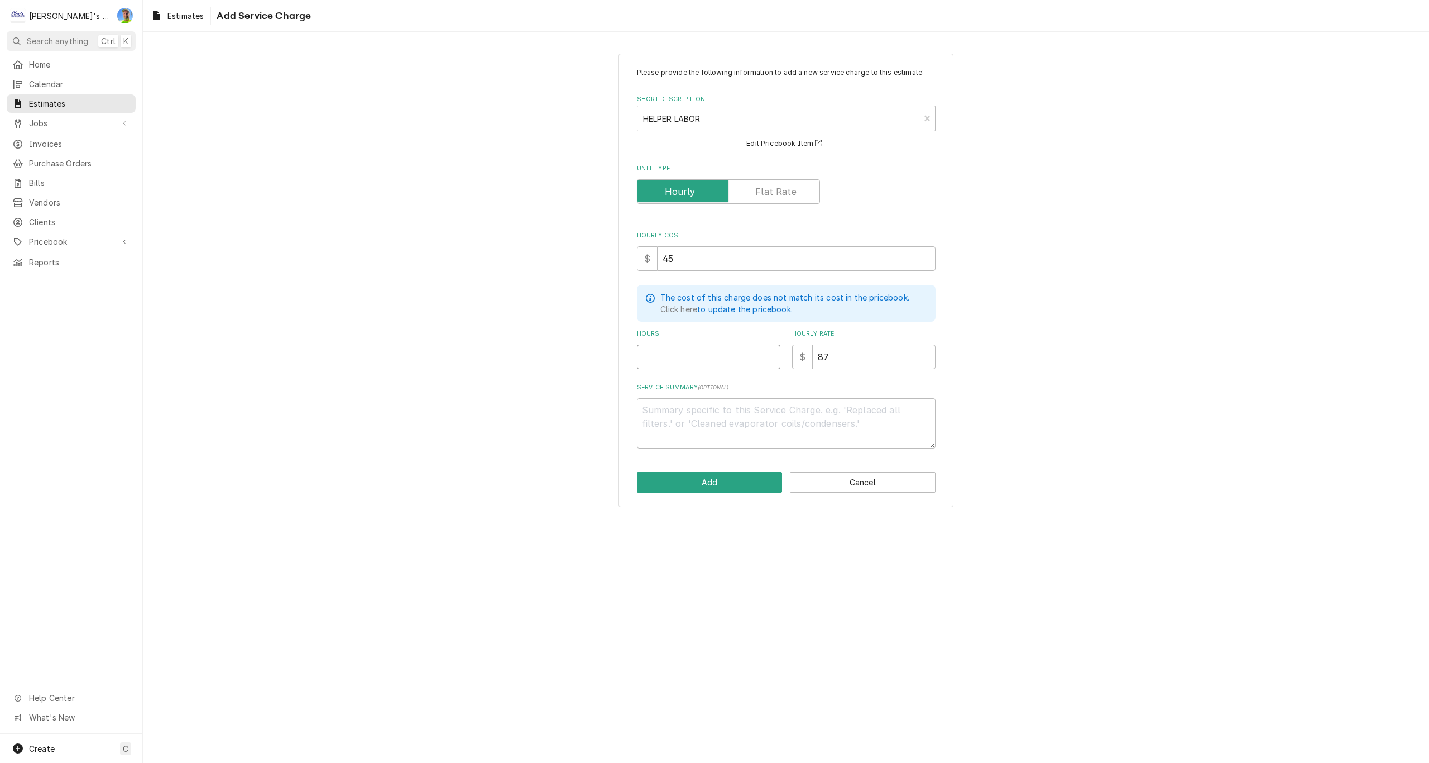
click at [693, 358] on input "Hours" at bounding box center [708, 356] width 143 height 25
click at [686, 411] on textarea "Service Summary ( optional )" at bounding box center [786, 423] width 299 height 50
click at [704, 474] on button "Add" at bounding box center [710, 482] width 146 height 21
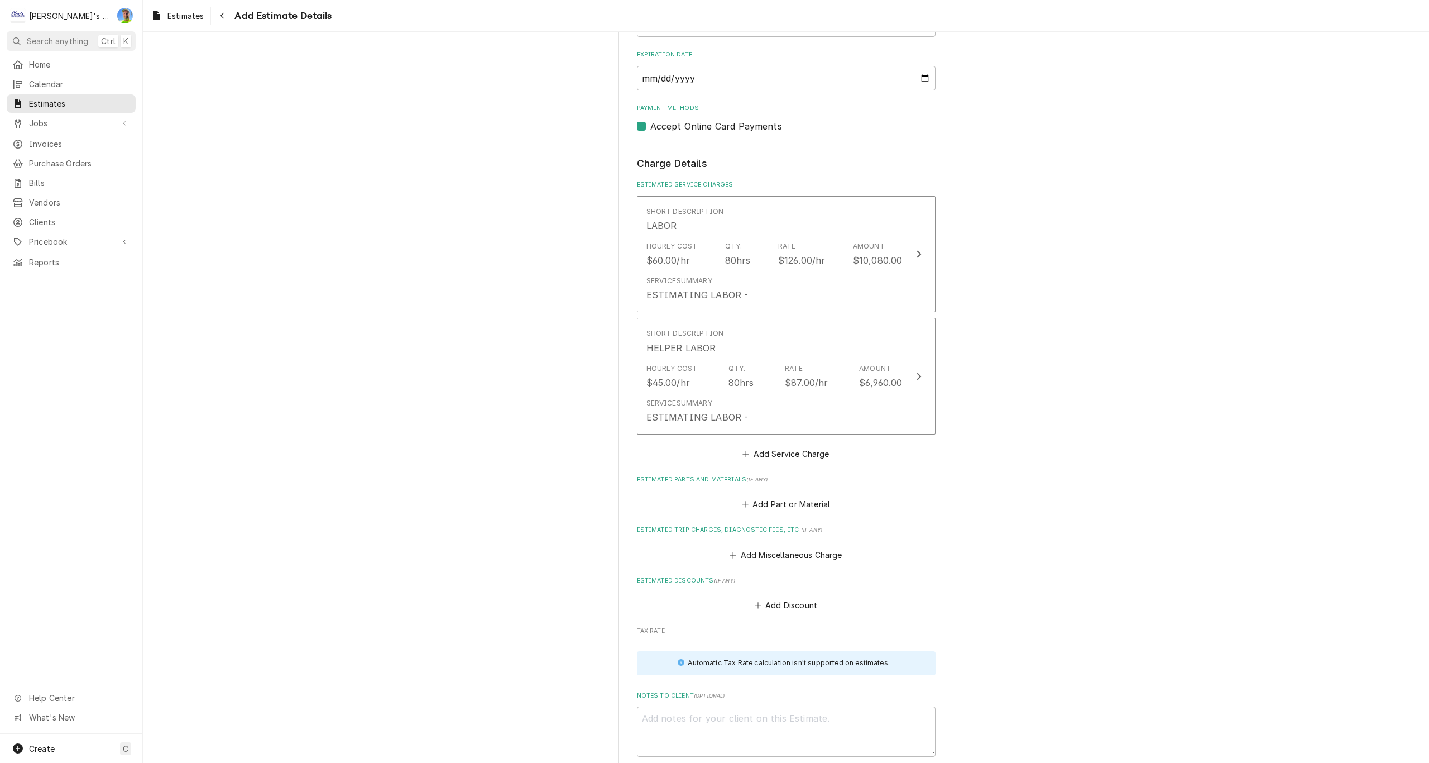
scroll to position [959, 0]
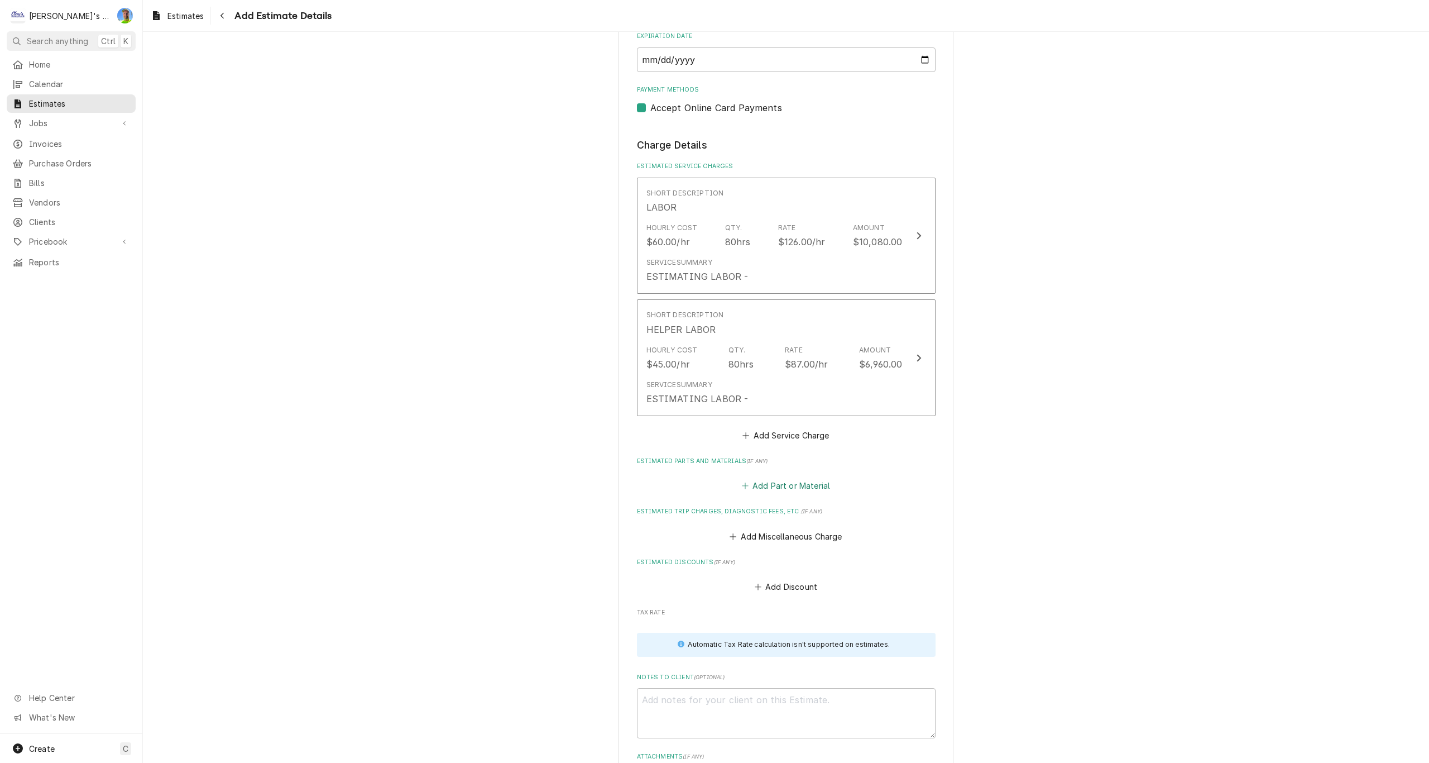
click at [789, 488] on button "Add Part or Material" at bounding box center [786, 486] width 92 height 16
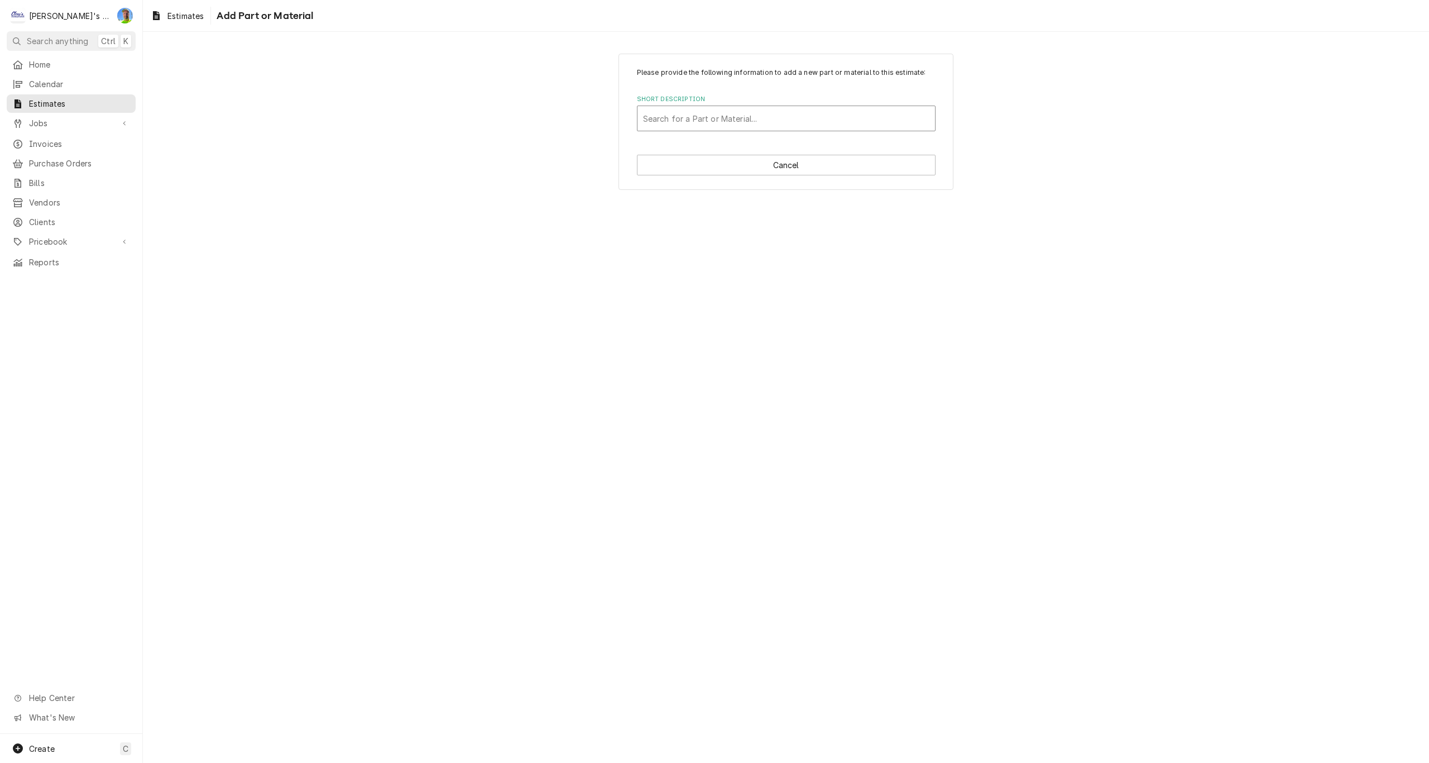
click at [707, 117] on div "Short Description" at bounding box center [786, 118] width 286 height 20
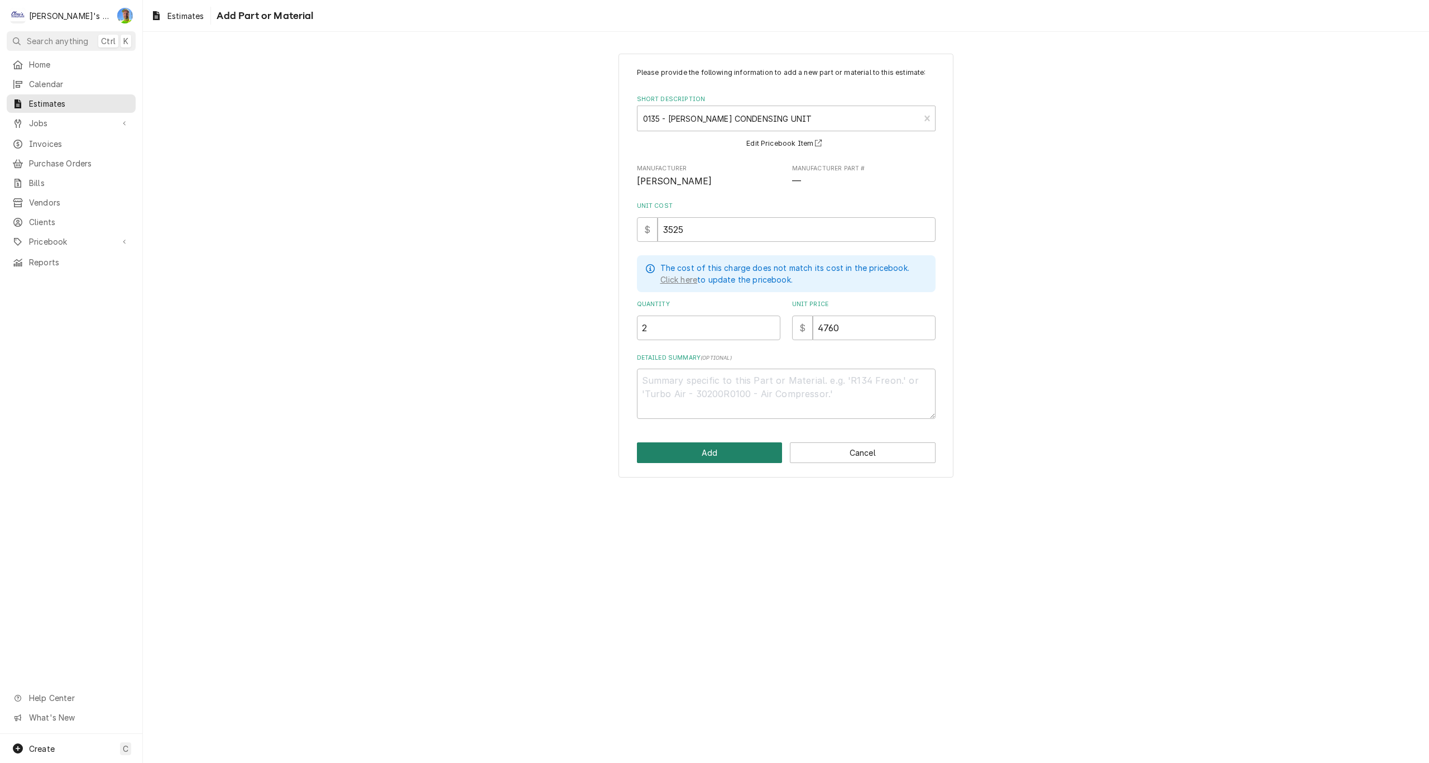
click at [704, 452] on button "Add" at bounding box center [710, 452] width 146 height 21
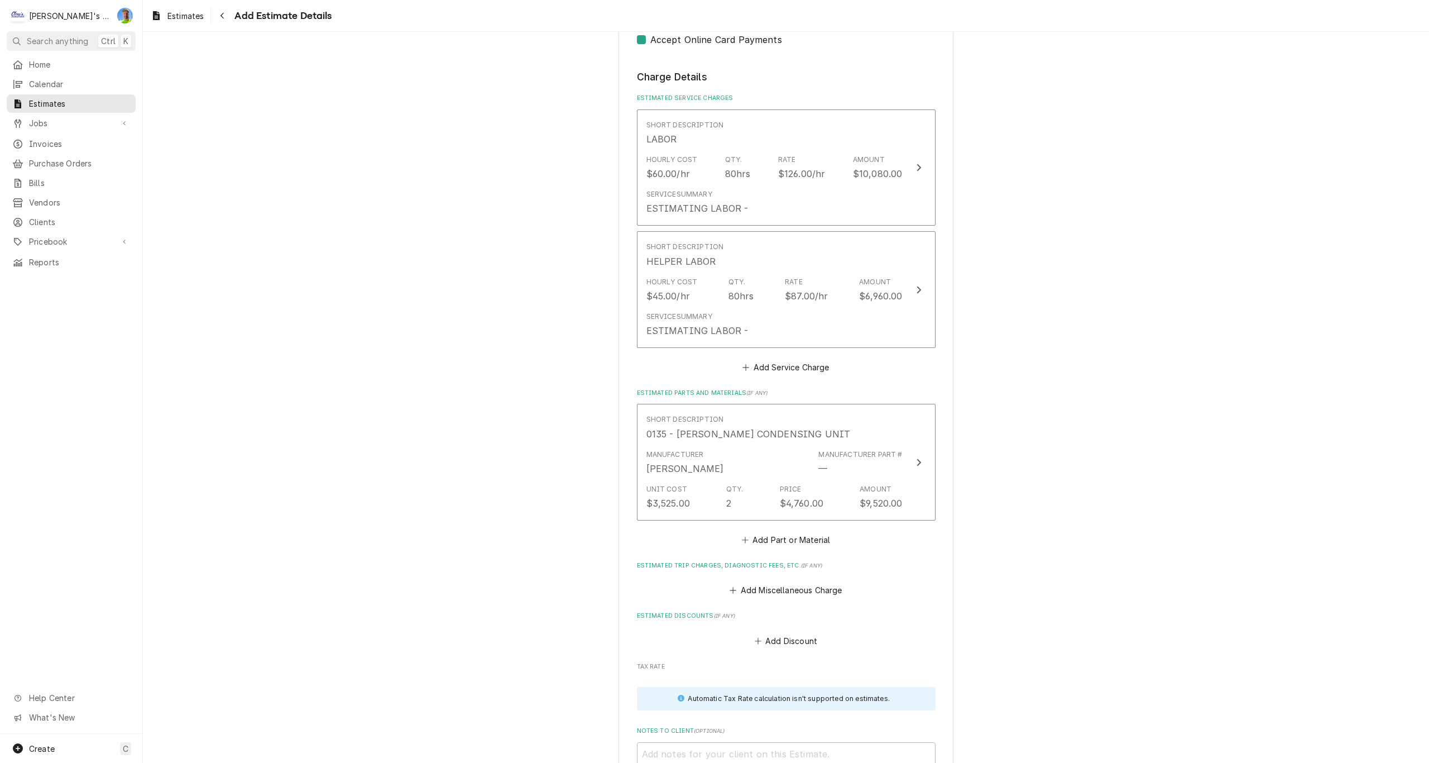
scroll to position [1113, 0]
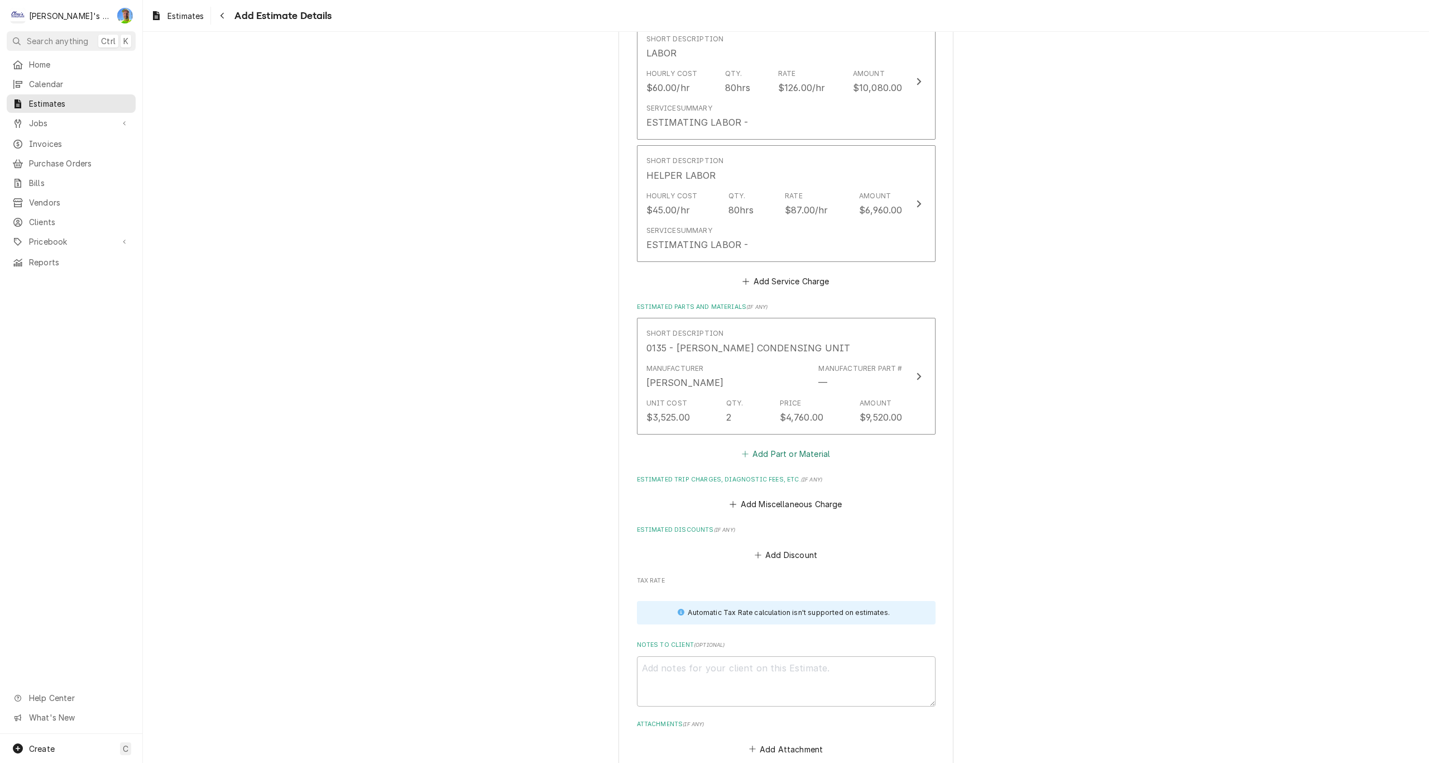
click at [756, 456] on button "Add Part or Material" at bounding box center [786, 453] width 92 height 16
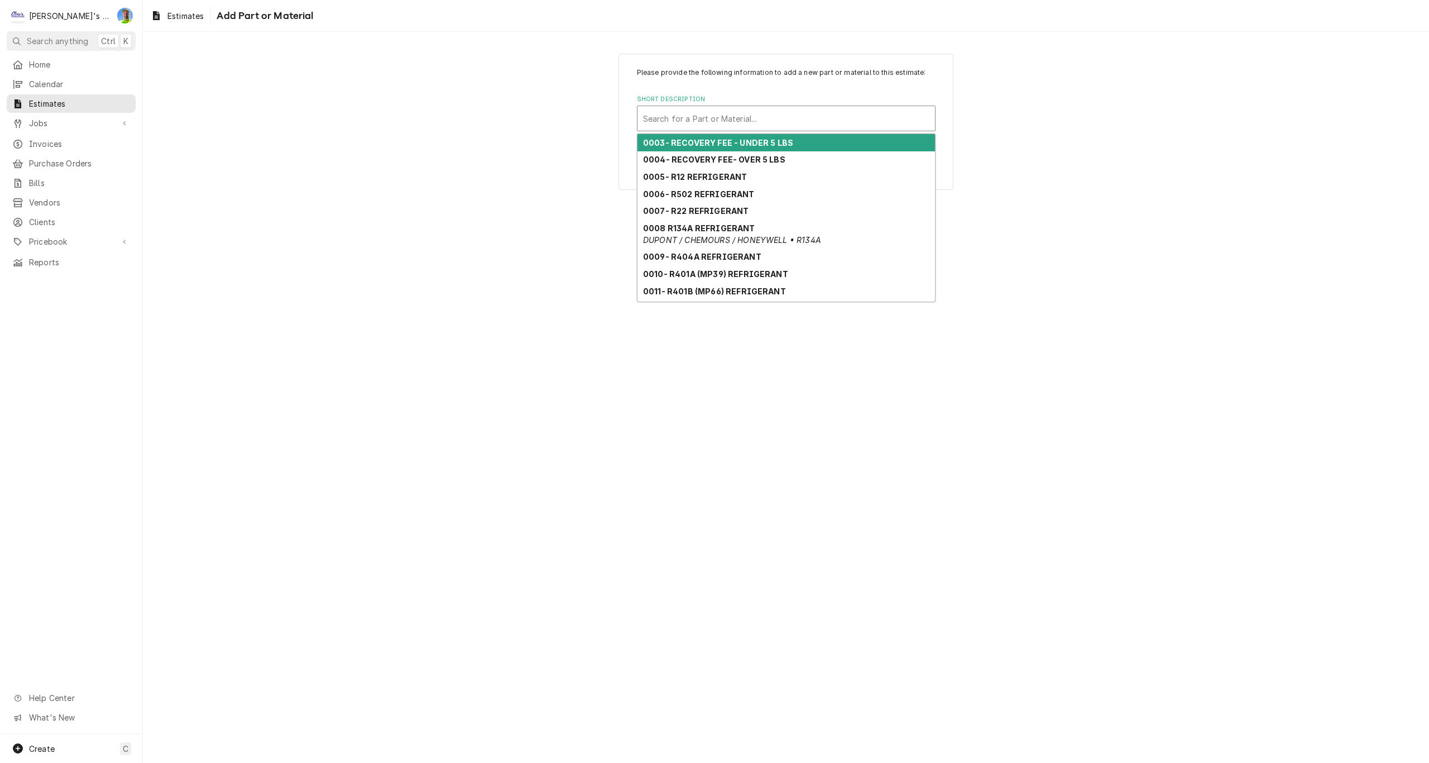
click at [713, 126] on div "Short Description" at bounding box center [786, 118] width 286 height 20
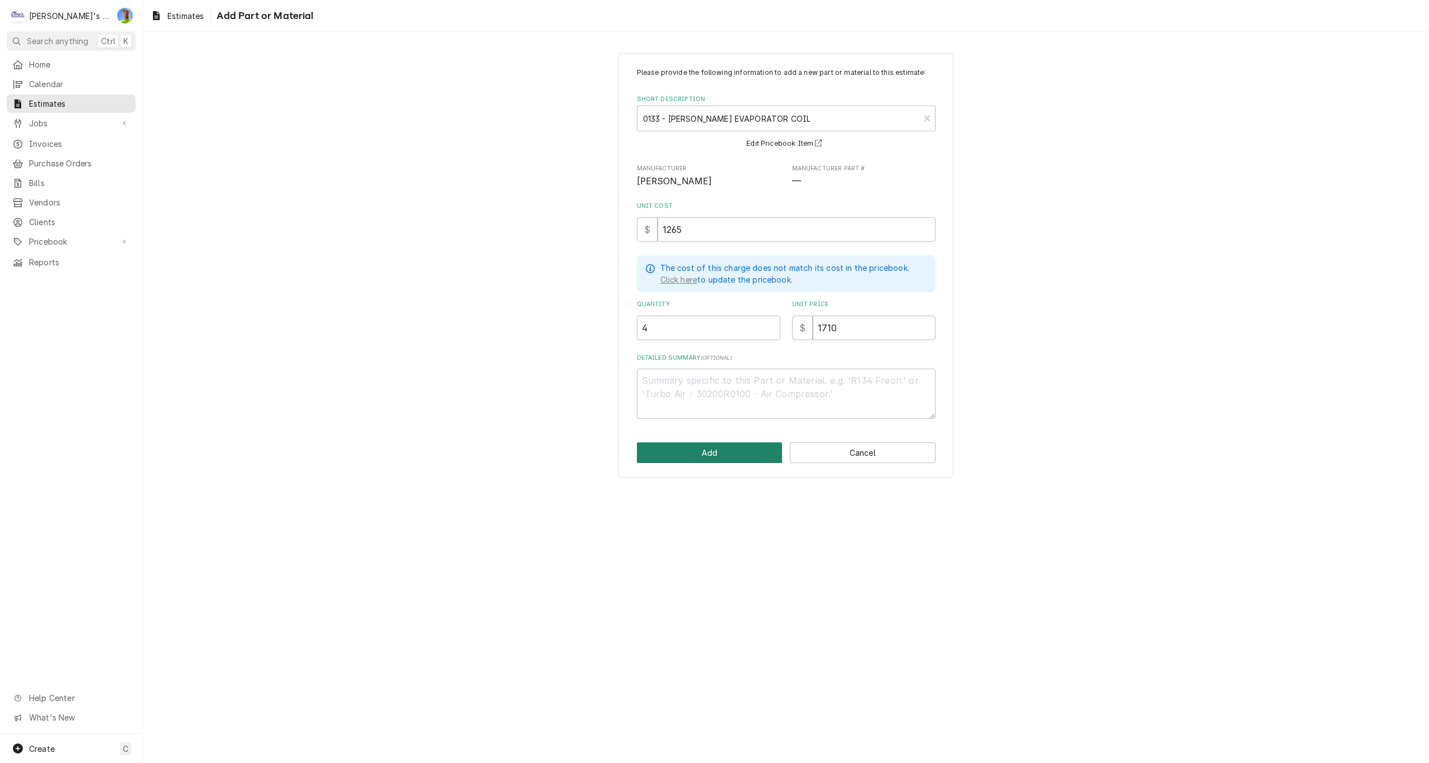
click at [717, 447] on button "Add" at bounding box center [710, 452] width 146 height 21
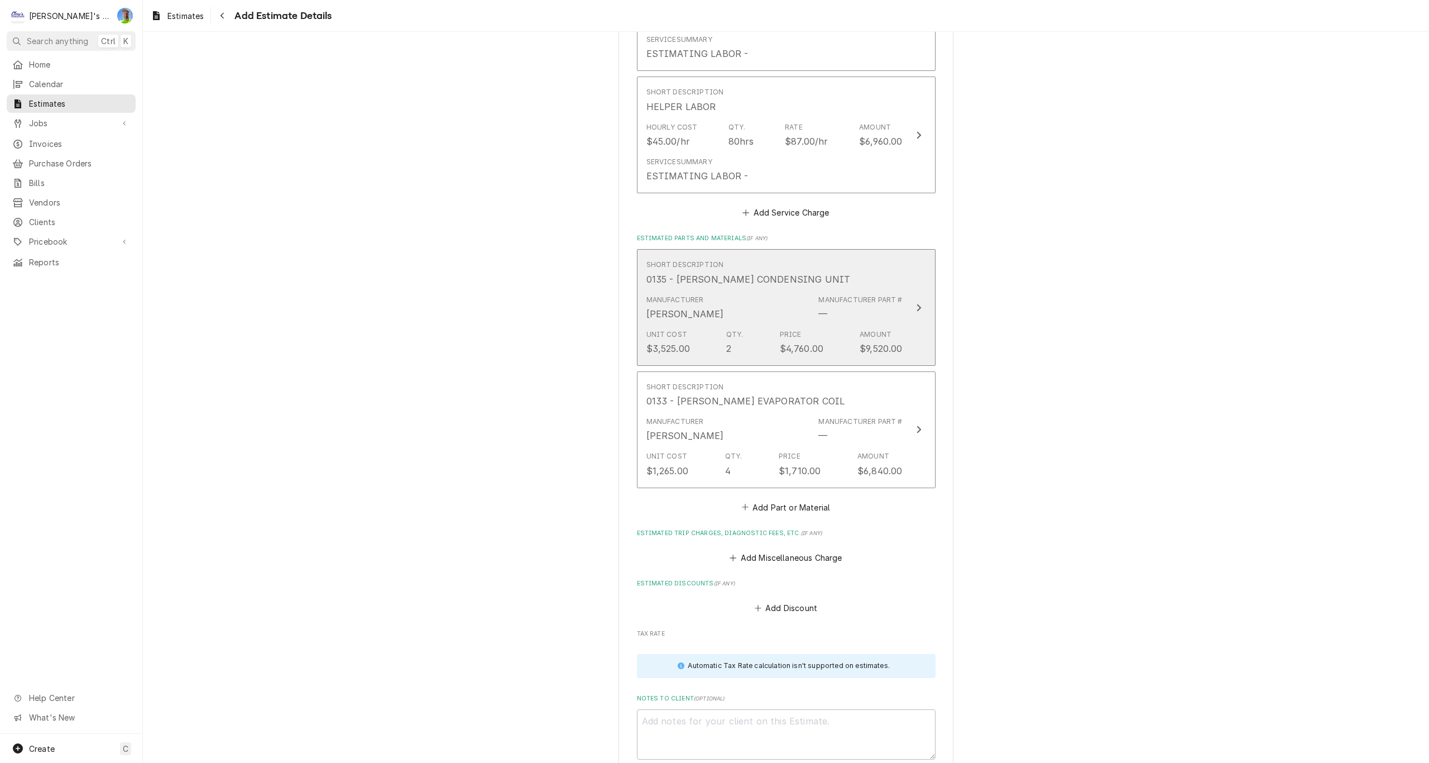
scroll to position [1211, 0]
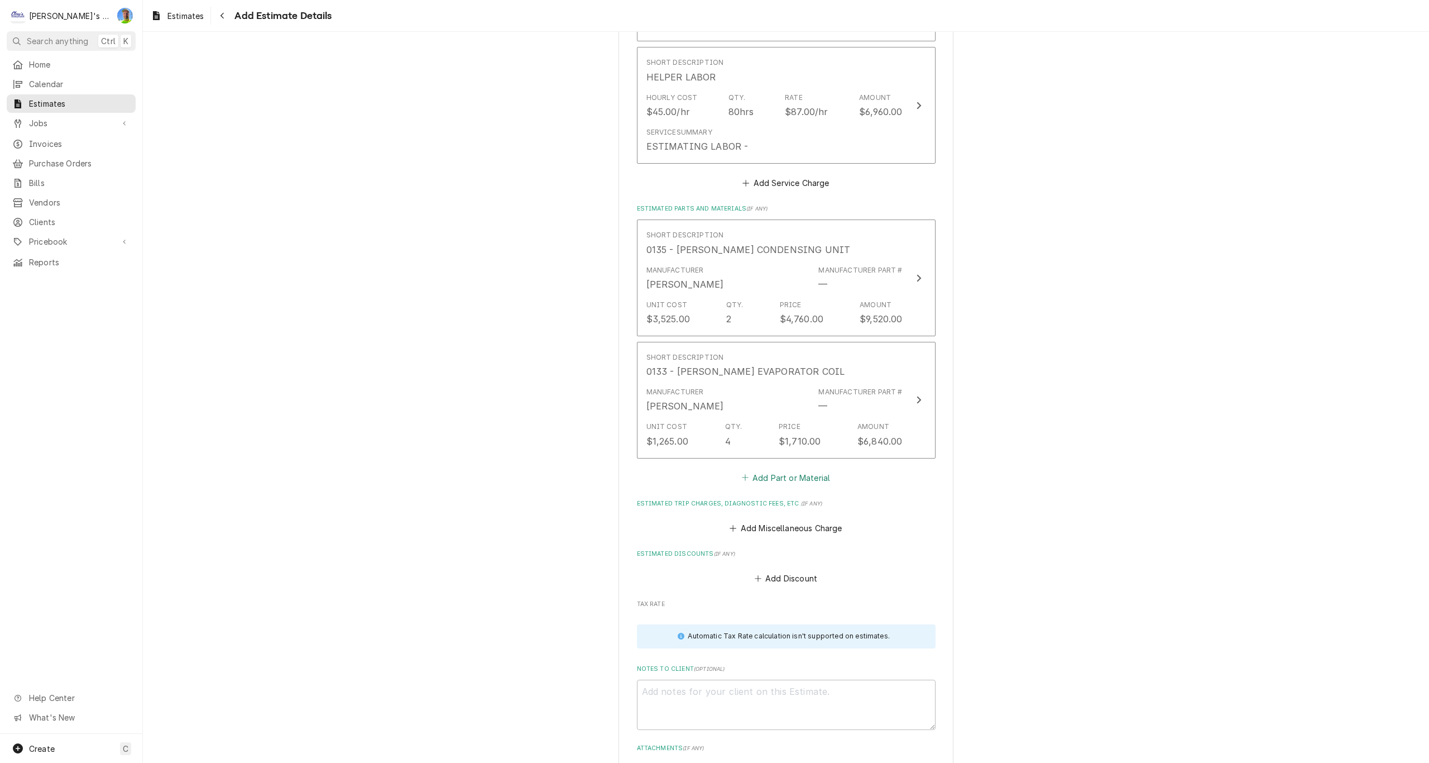
click at [788, 478] on button "Add Part or Material" at bounding box center [786, 477] width 92 height 16
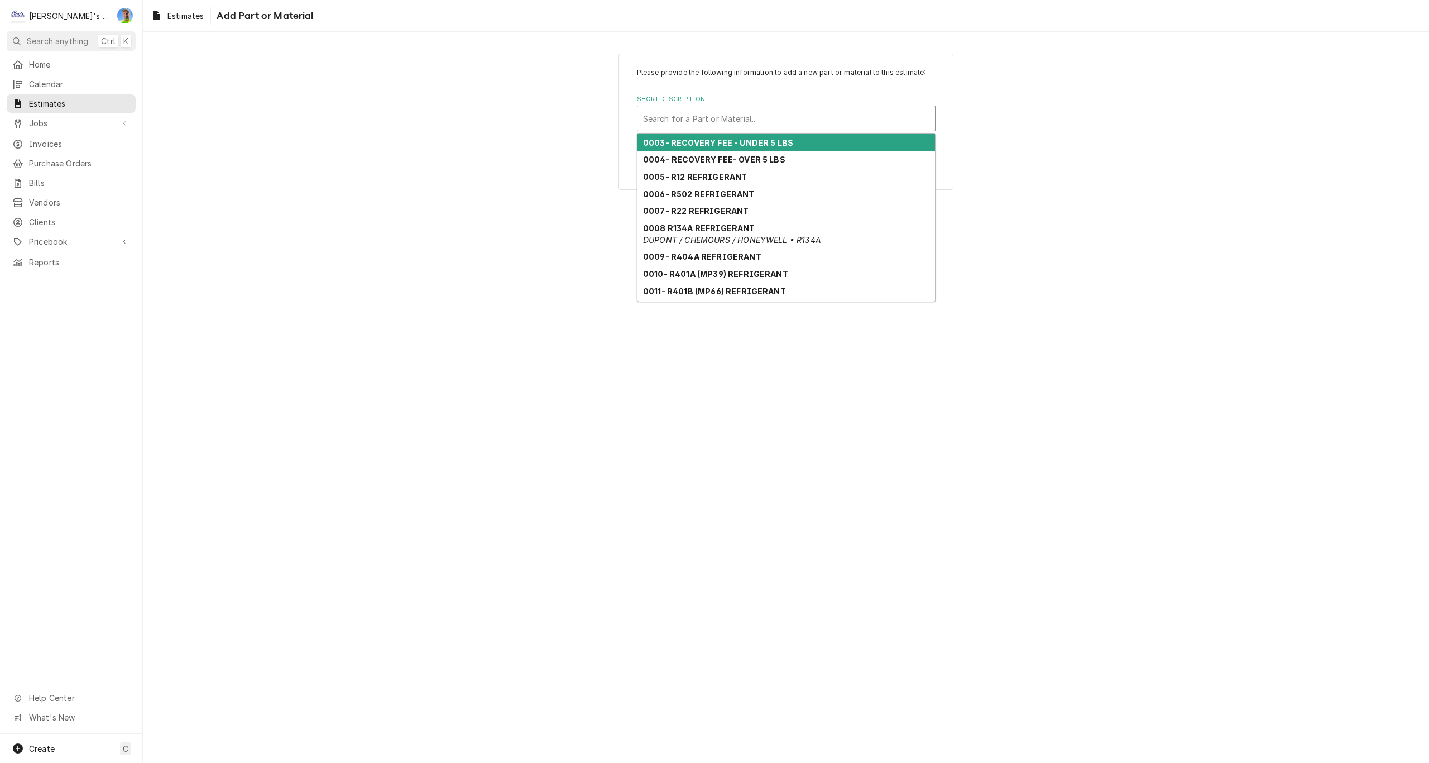
click at [716, 124] on div "Short Description" at bounding box center [786, 118] width 286 height 20
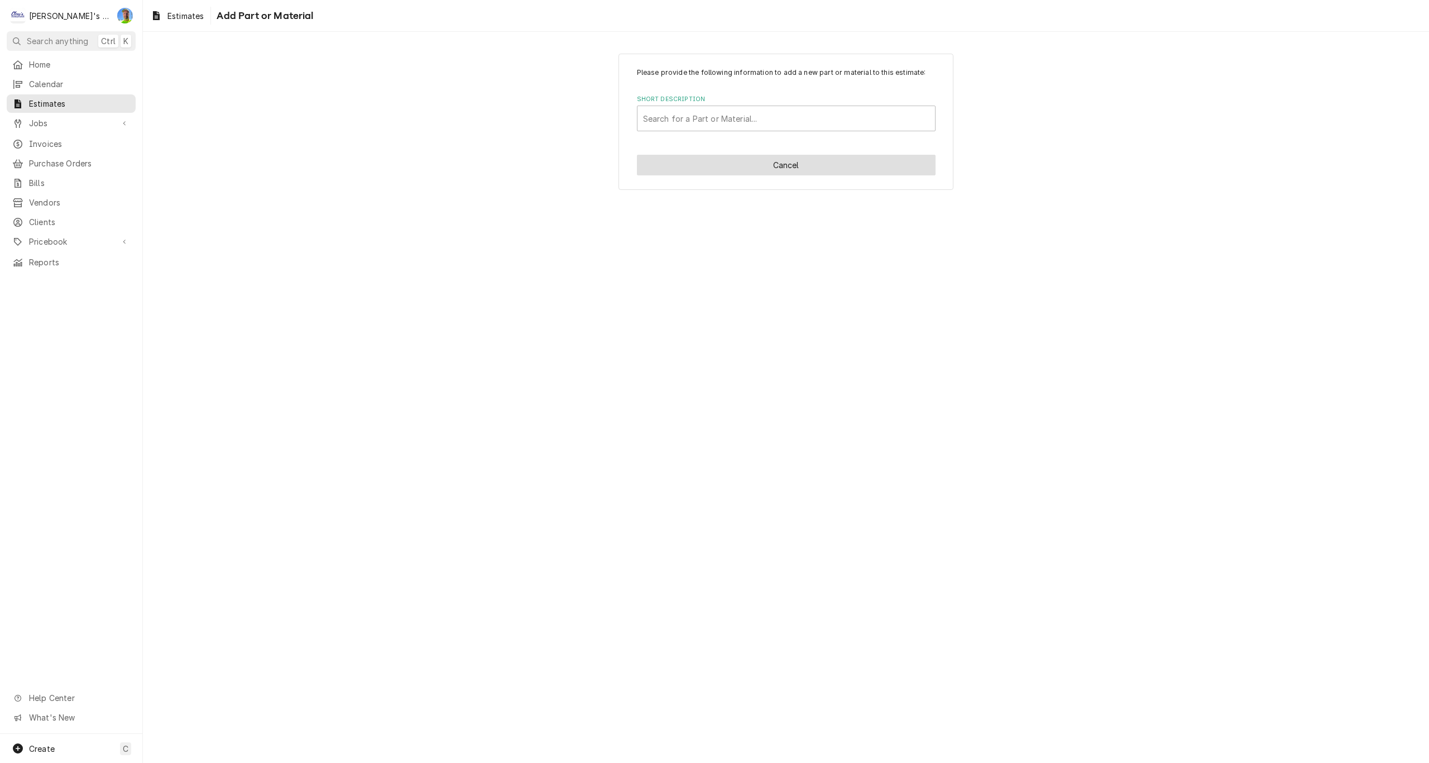
click at [819, 169] on button "Cancel" at bounding box center [786, 165] width 299 height 21
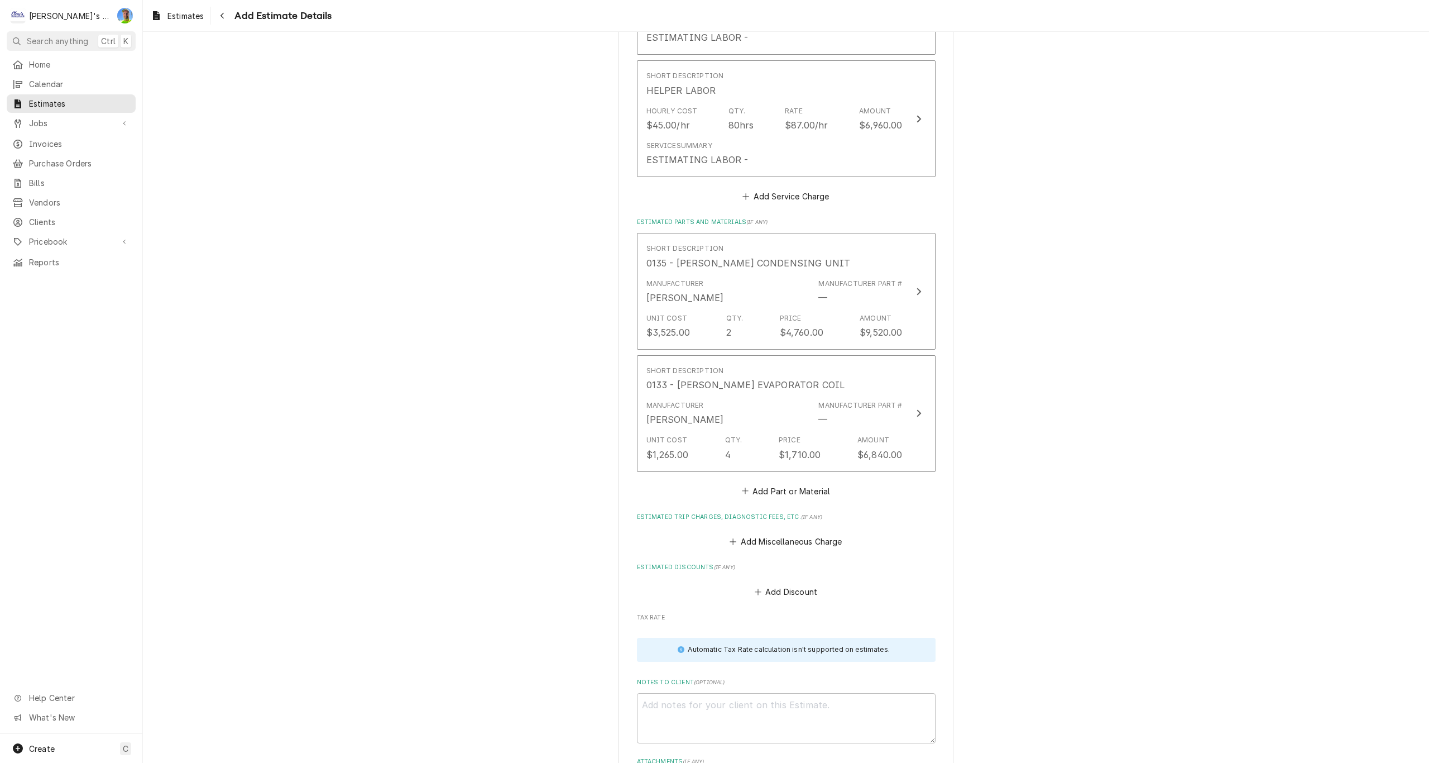
scroll to position [1198, 0]
click at [807, 498] on button "Add Part or Material" at bounding box center [786, 491] width 92 height 16
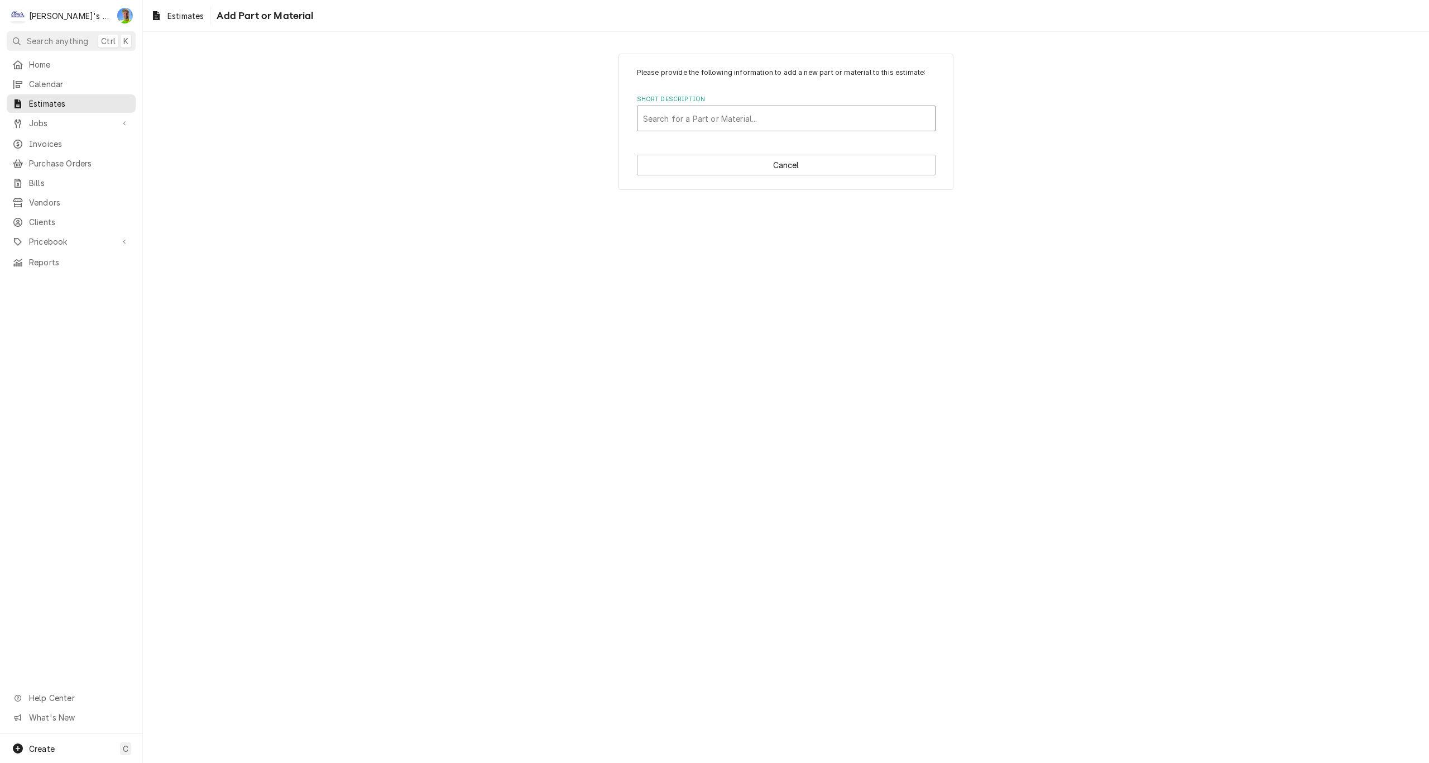
click at [740, 116] on div "Short Description" at bounding box center [786, 118] width 286 height 20
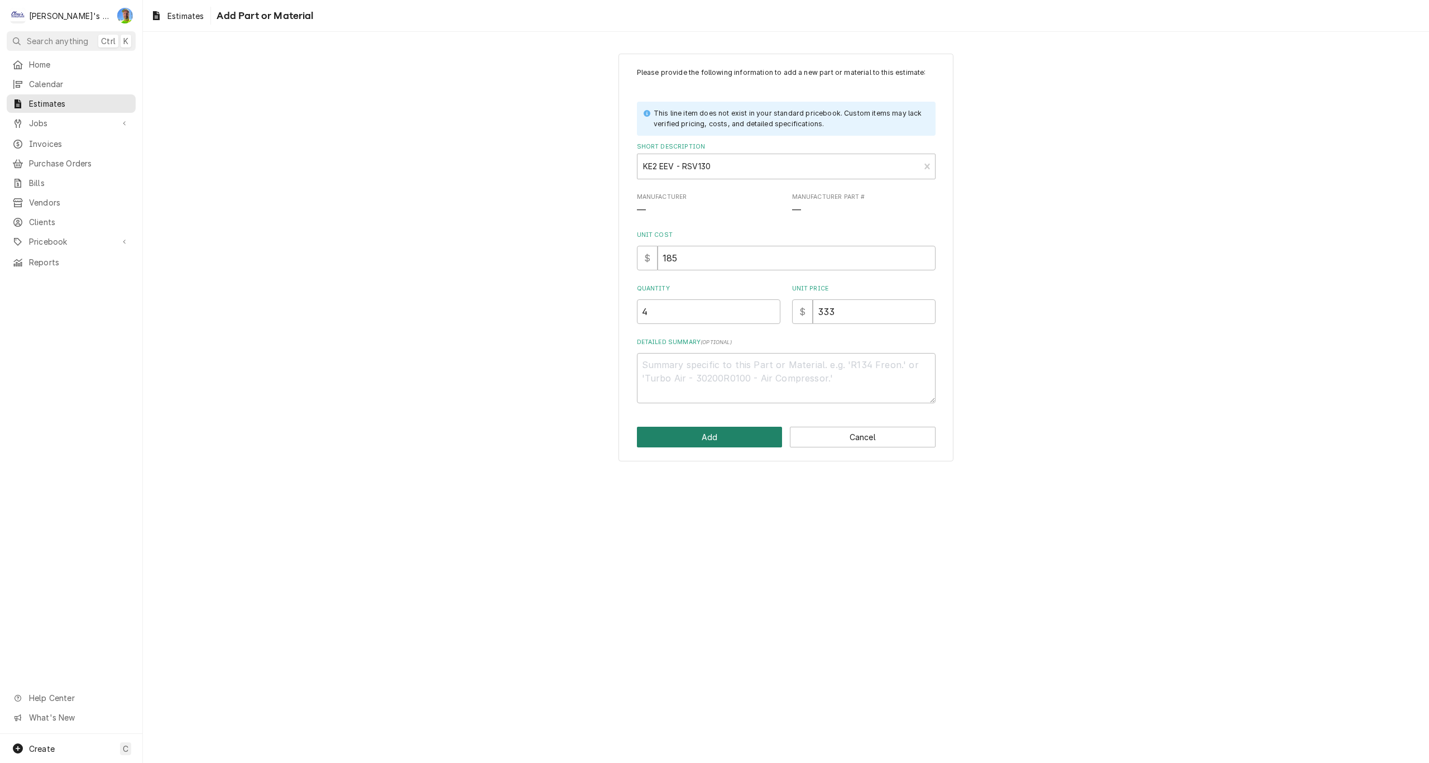
click at [726, 443] on button "Add" at bounding box center [710, 436] width 146 height 21
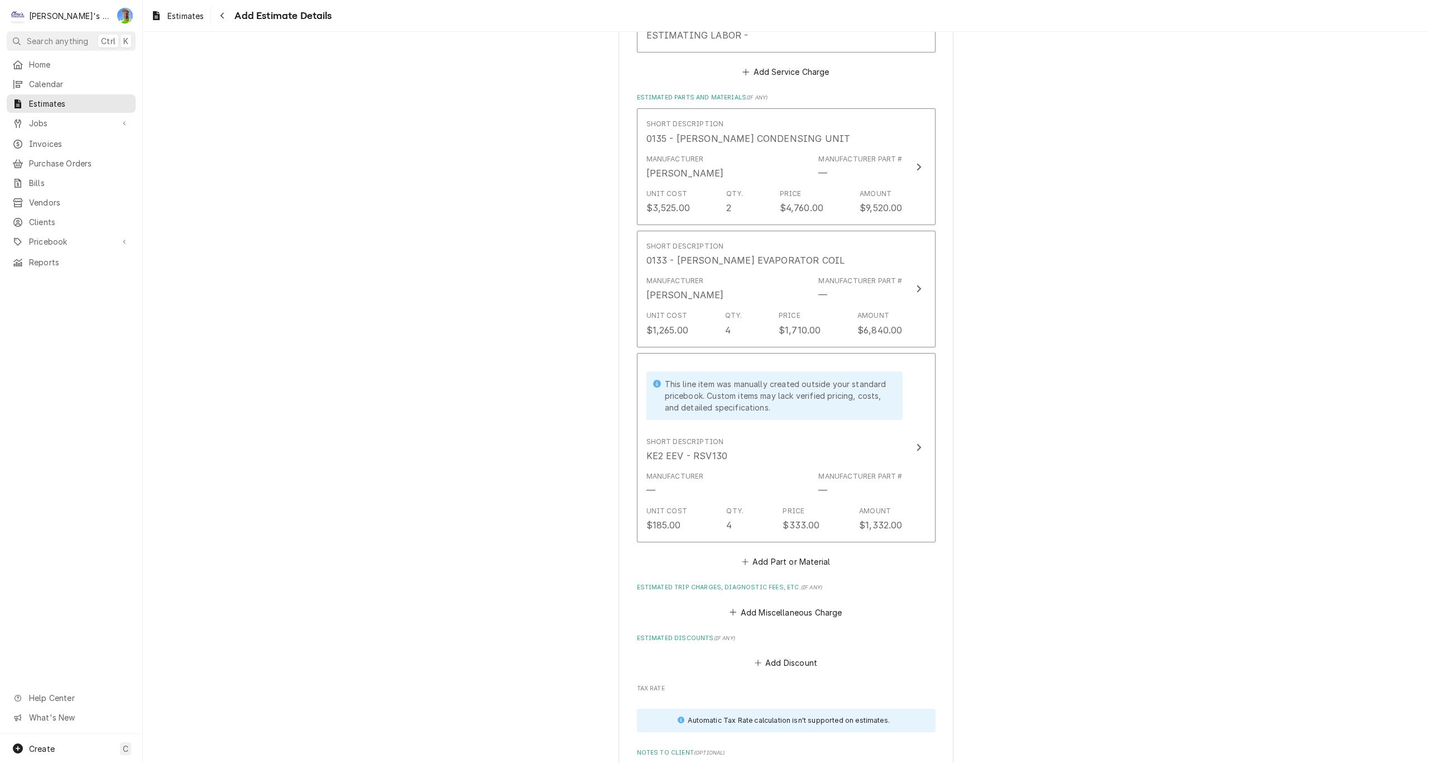
scroll to position [1408, 0]
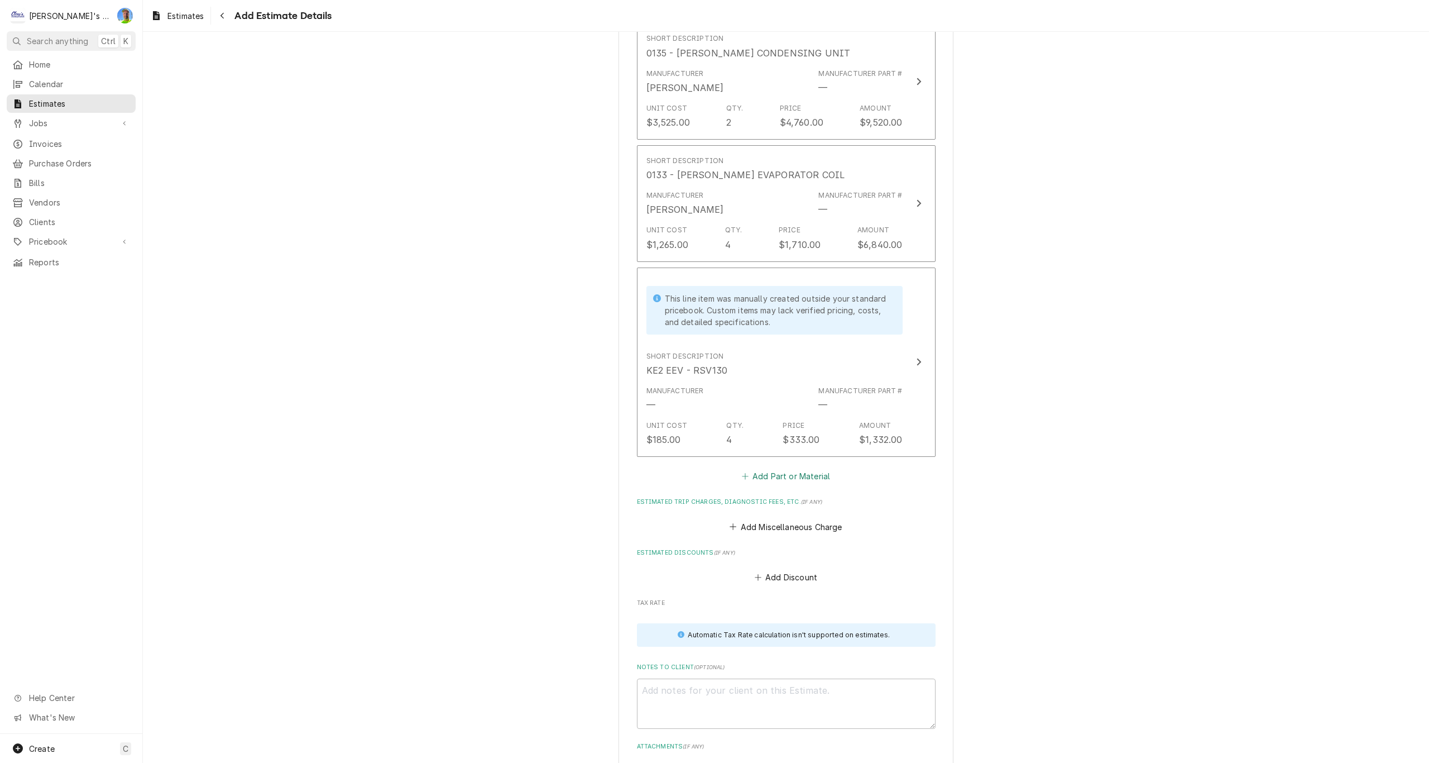
click at [785, 477] on button "Add Part or Material" at bounding box center [786, 476] width 92 height 16
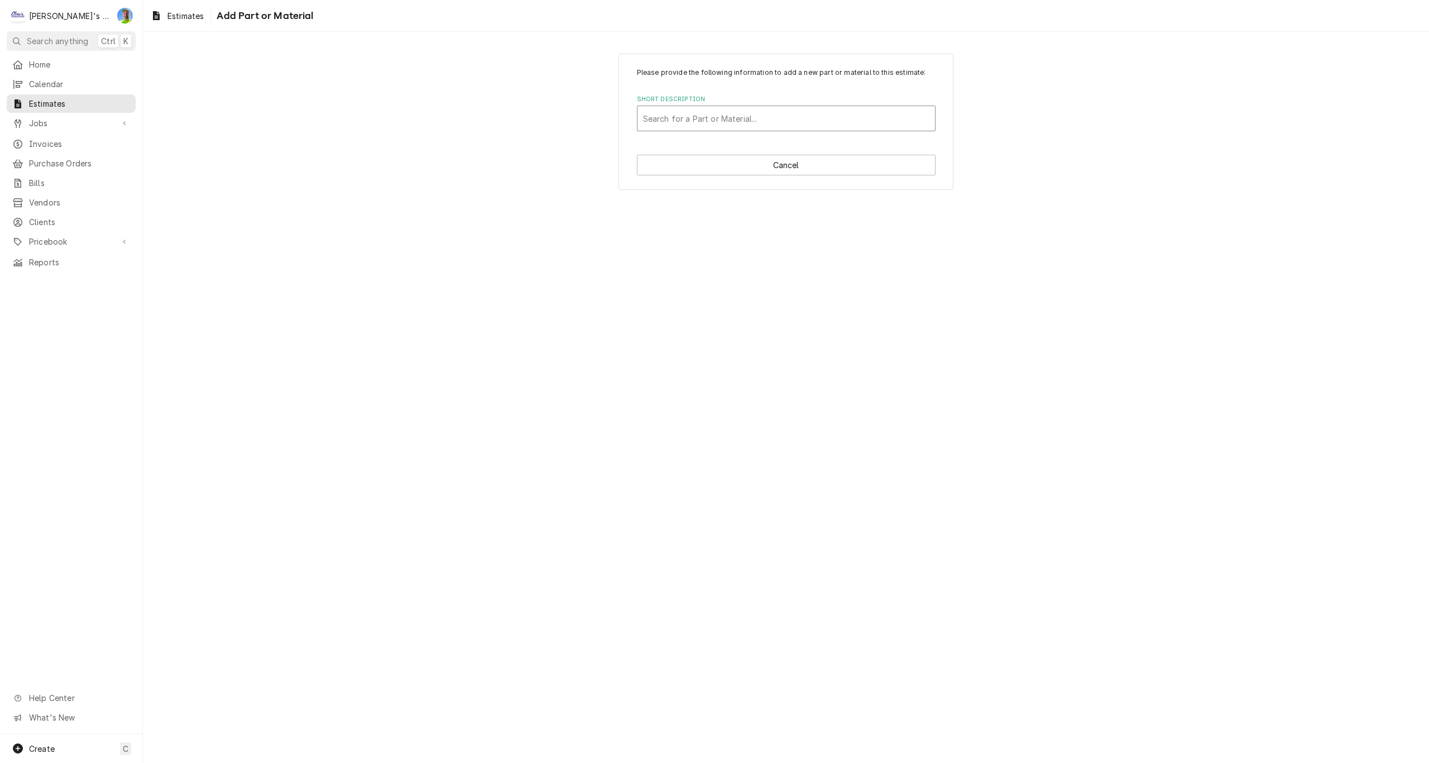
click at [691, 116] on div "Short Description" at bounding box center [786, 118] width 286 height 20
click at [663, 404] on button "Add" at bounding box center [710, 407] width 146 height 21
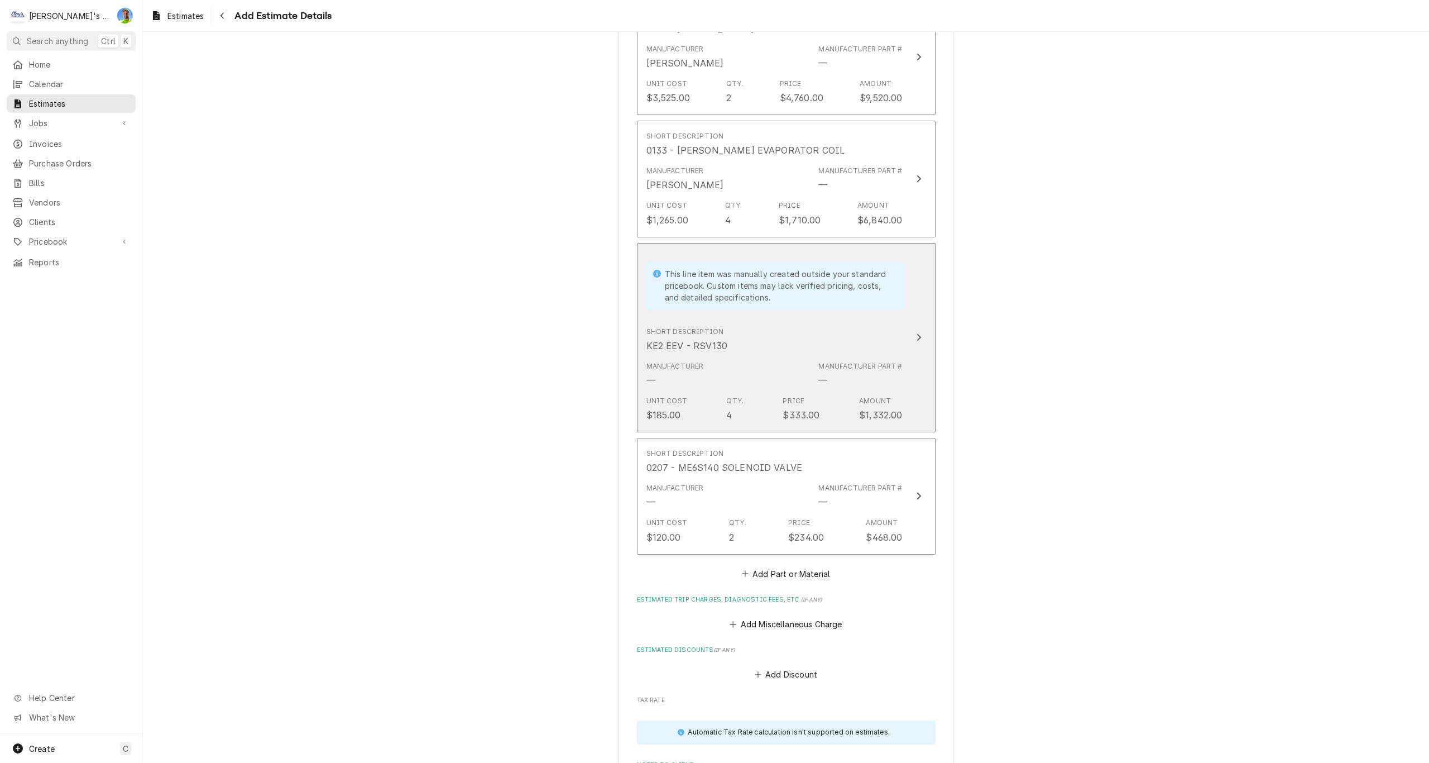
scroll to position [1450, 0]
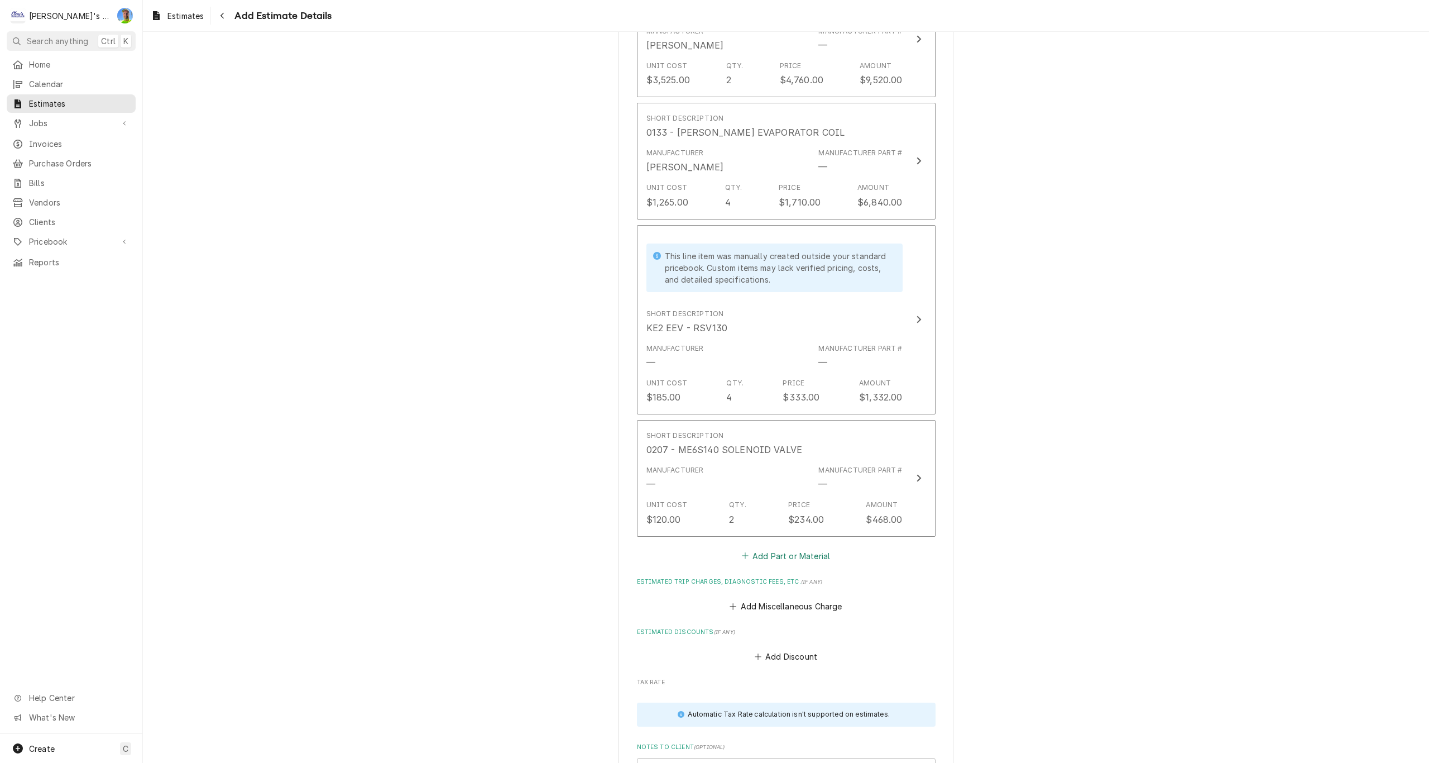
click at [786, 555] on button "Add Part or Material" at bounding box center [786, 556] width 92 height 16
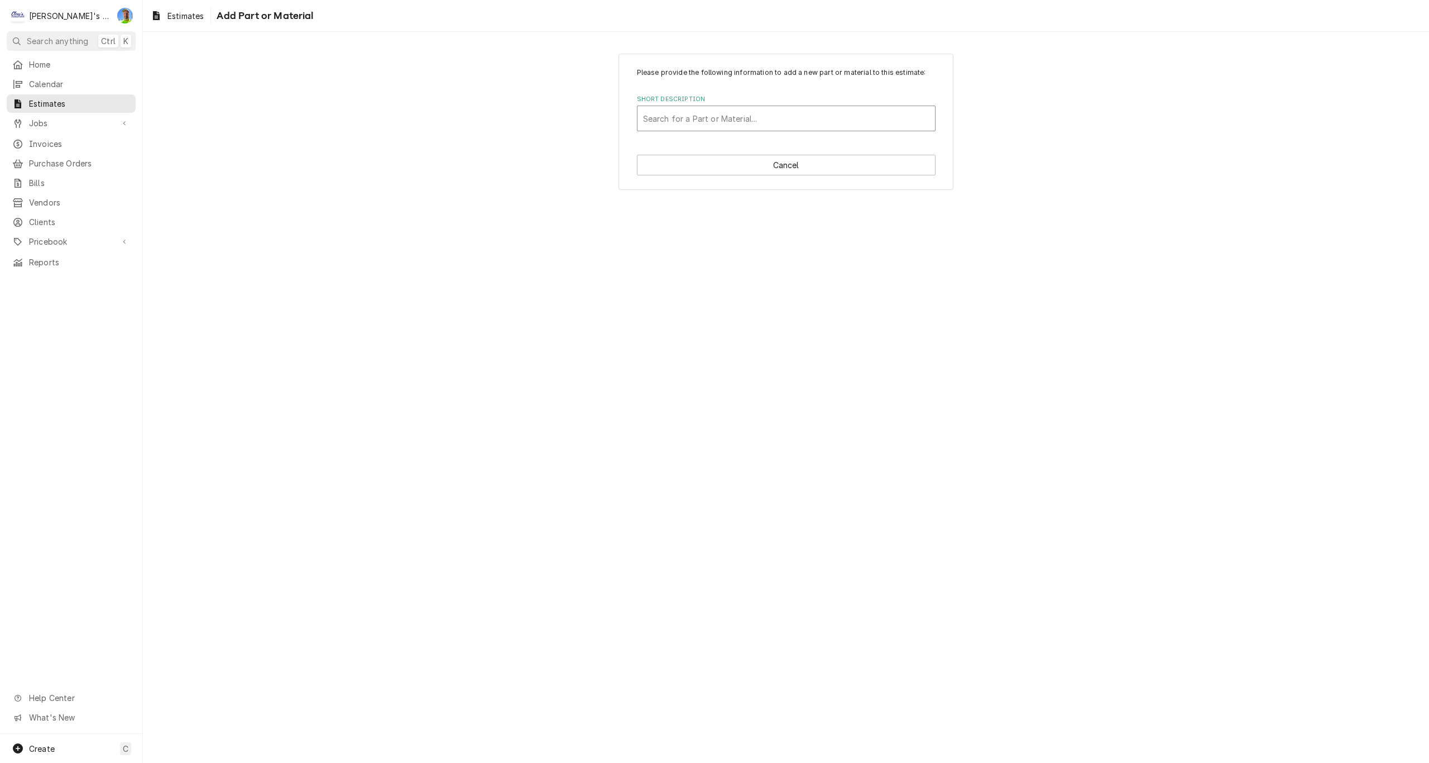
click at [718, 123] on div "Short Description" at bounding box center [786, 118] width 286 height 20
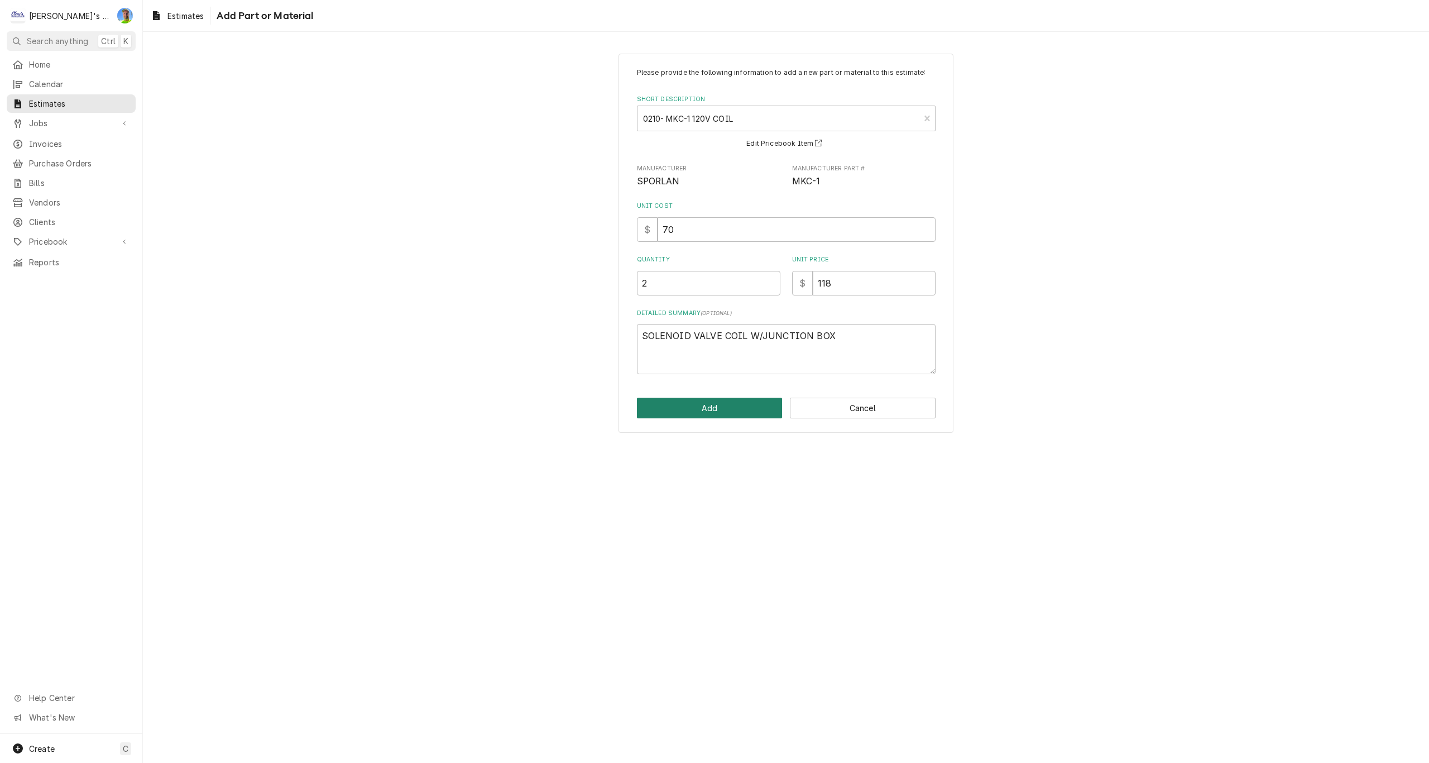
click at [727, 413] on button "Add" at bounding box center [710, 407] width 146 height 21
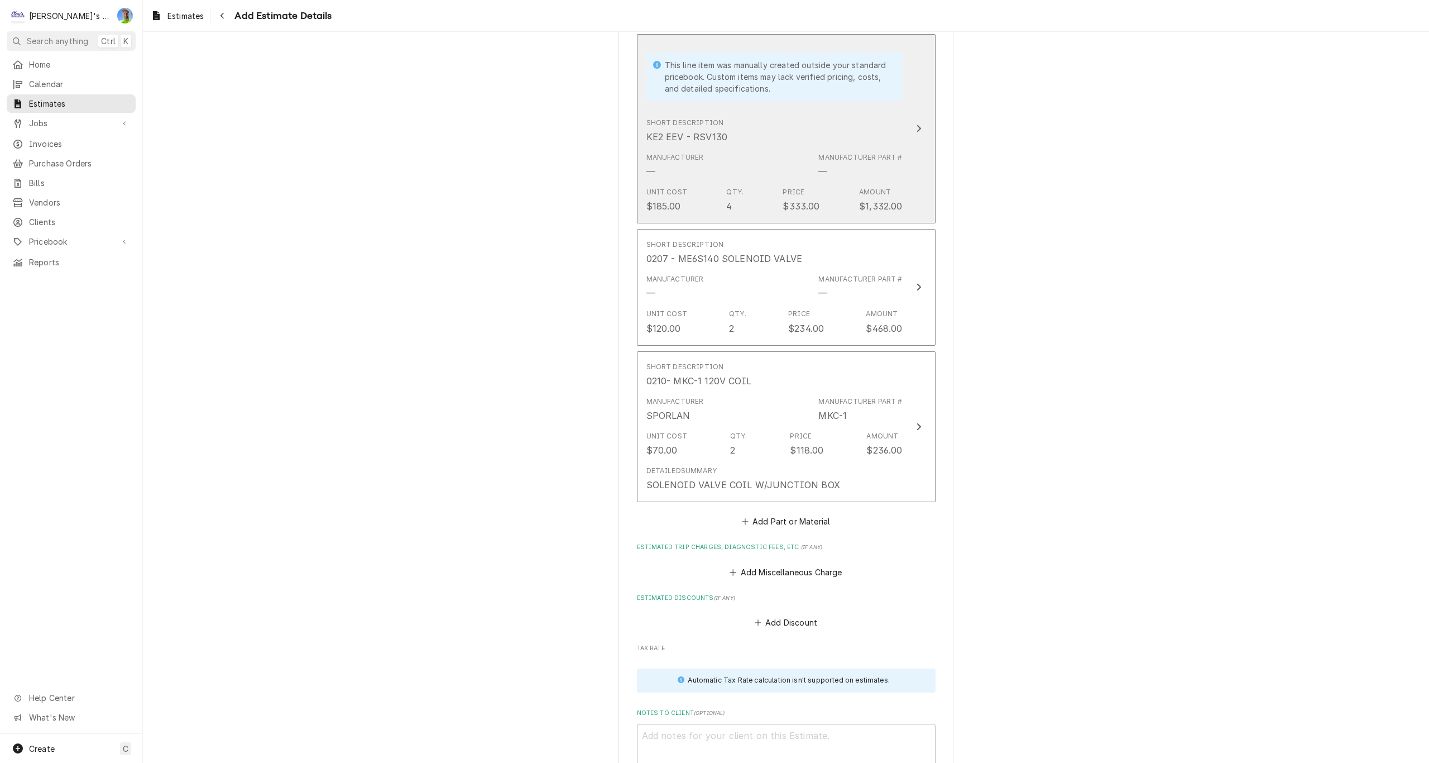
scroll to position [1660, 0]
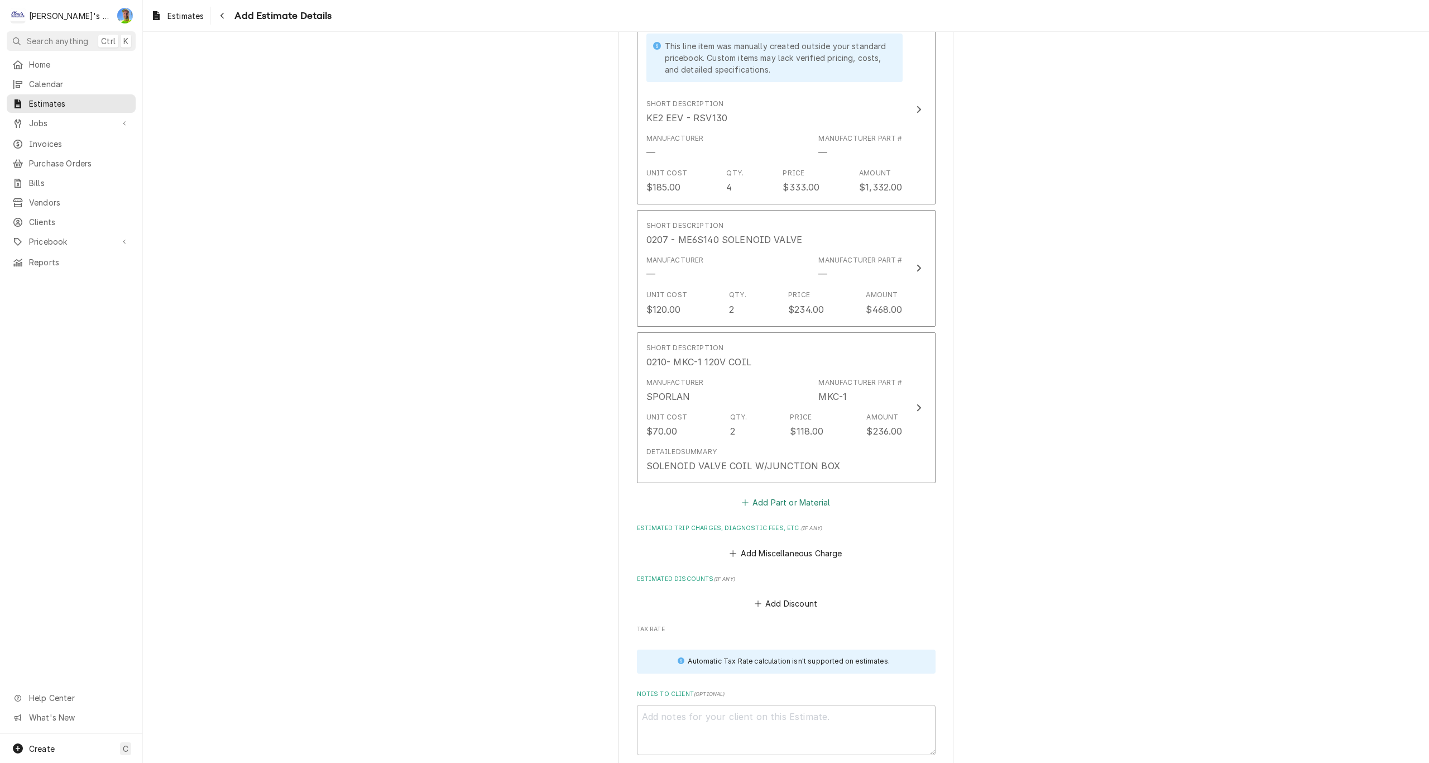
click at [758, 497] on button "Add Part or Material" at bounding box center [786, 503] width 92 height 16
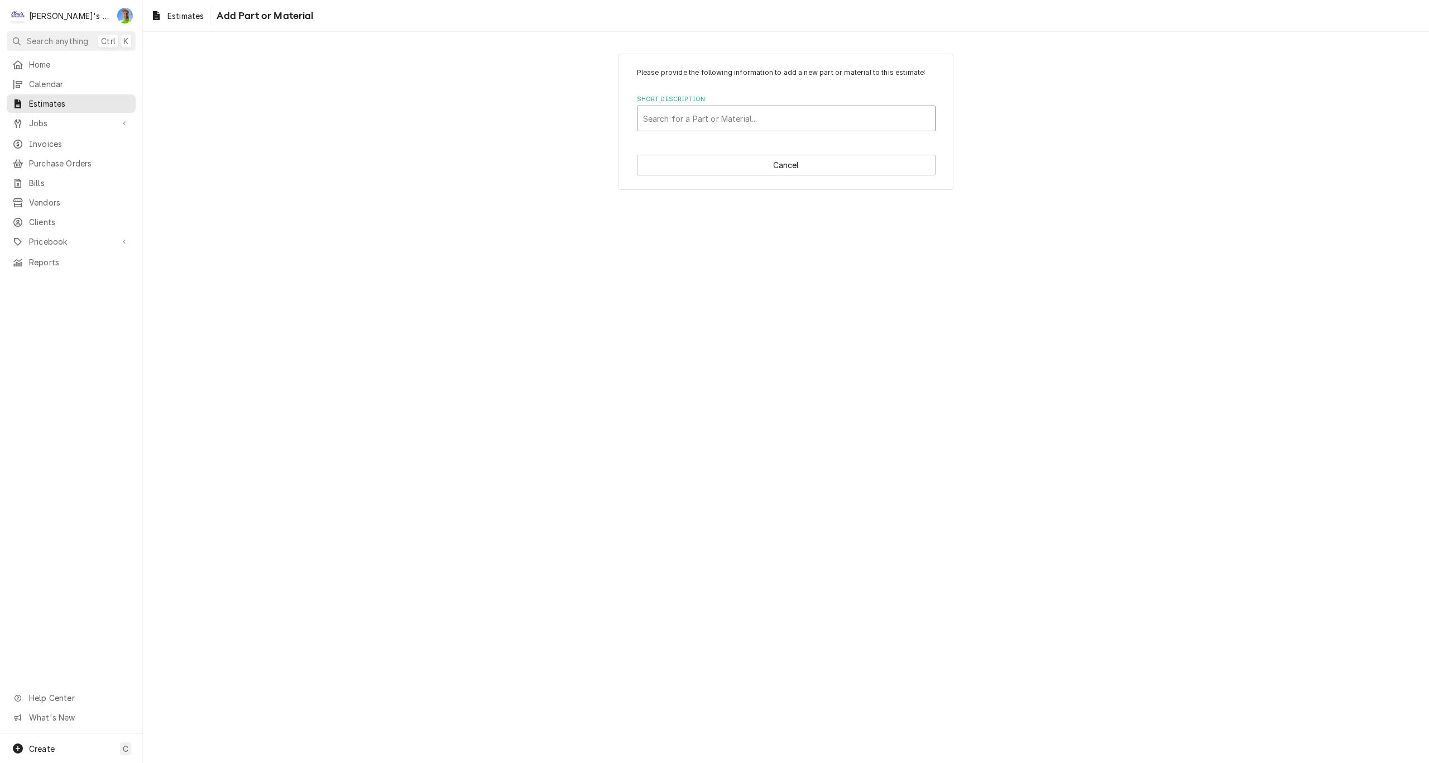
click at [691, 122] on div "Short Description" at bounding box center [786, 118] width 286 height 20
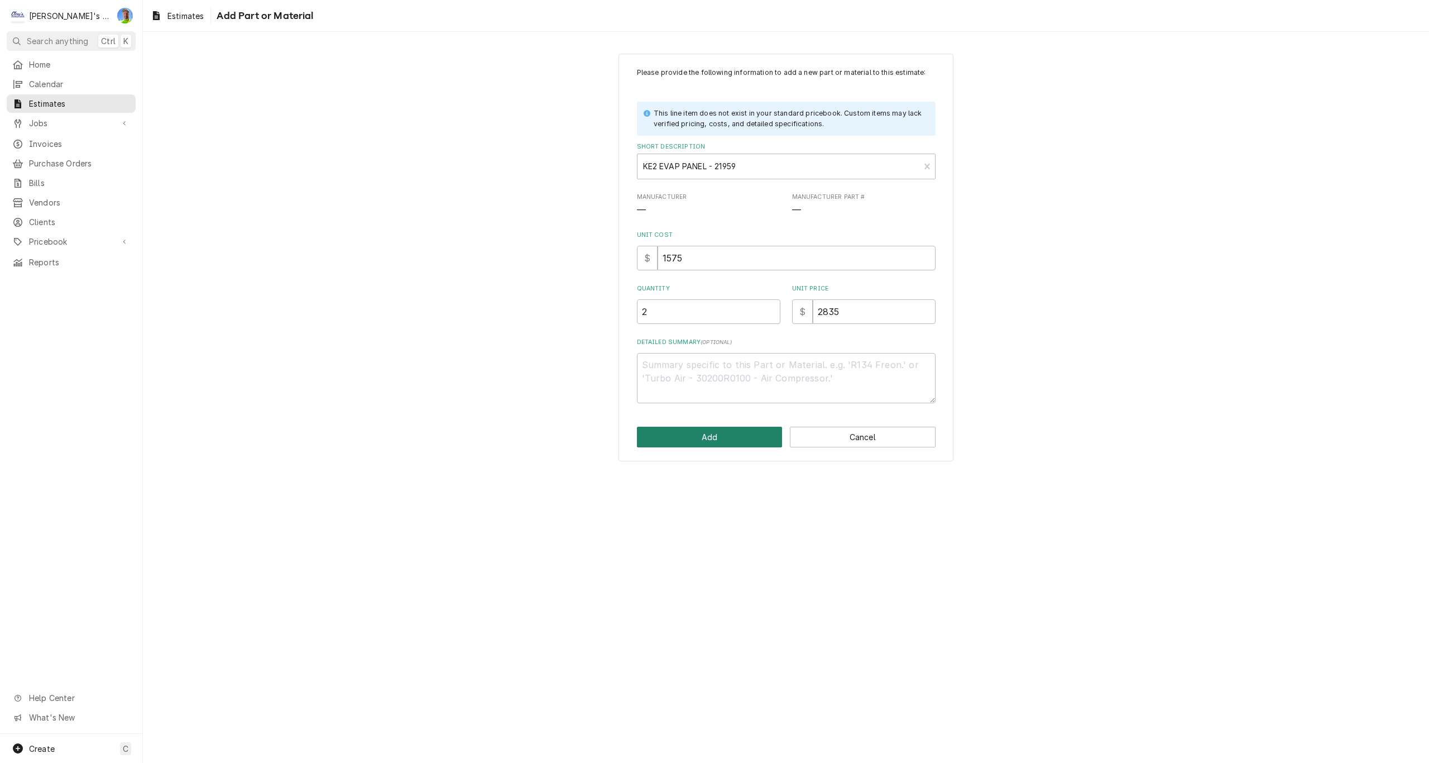
click at [751, 440] on button "Add" at bounding box center [710, 436] width 146 height 21
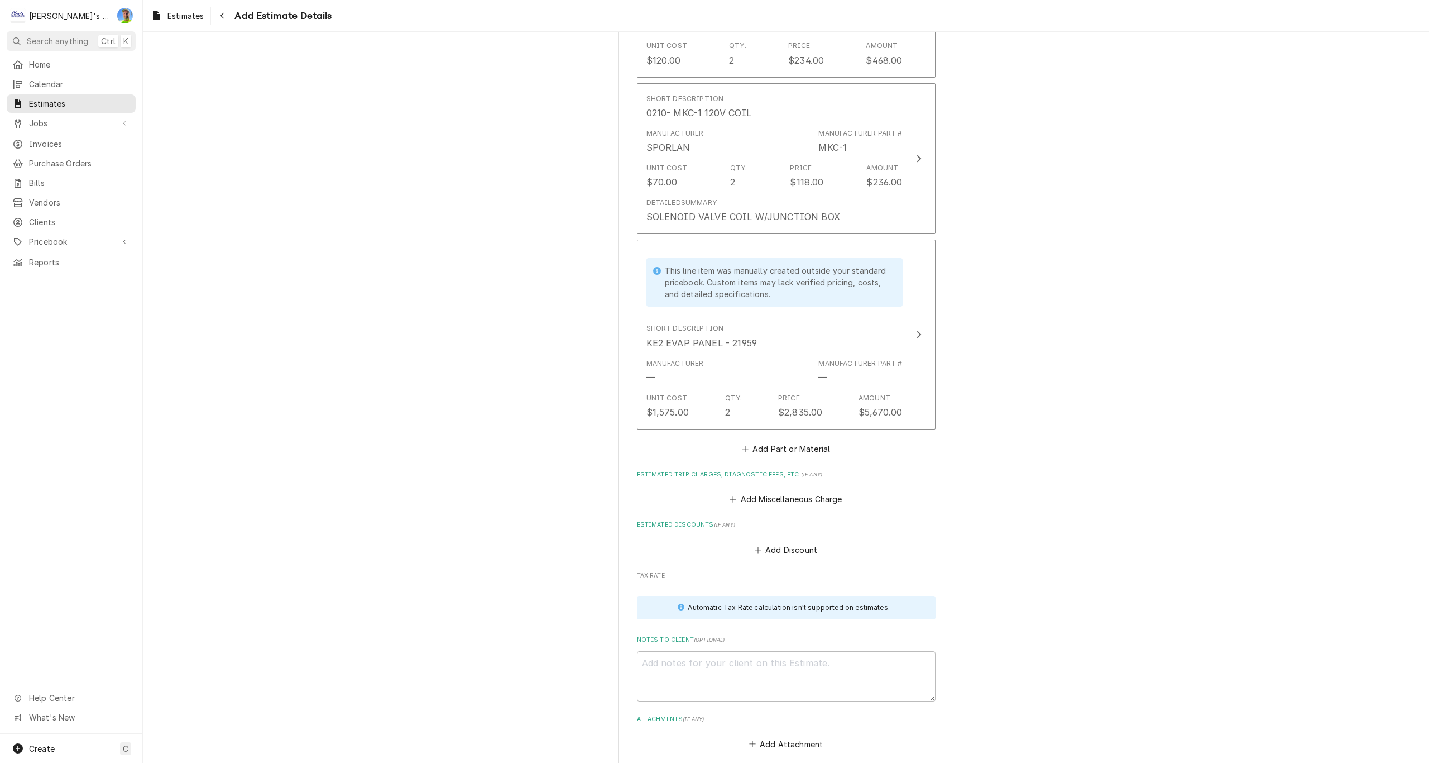
scroll to position [1926, 0]
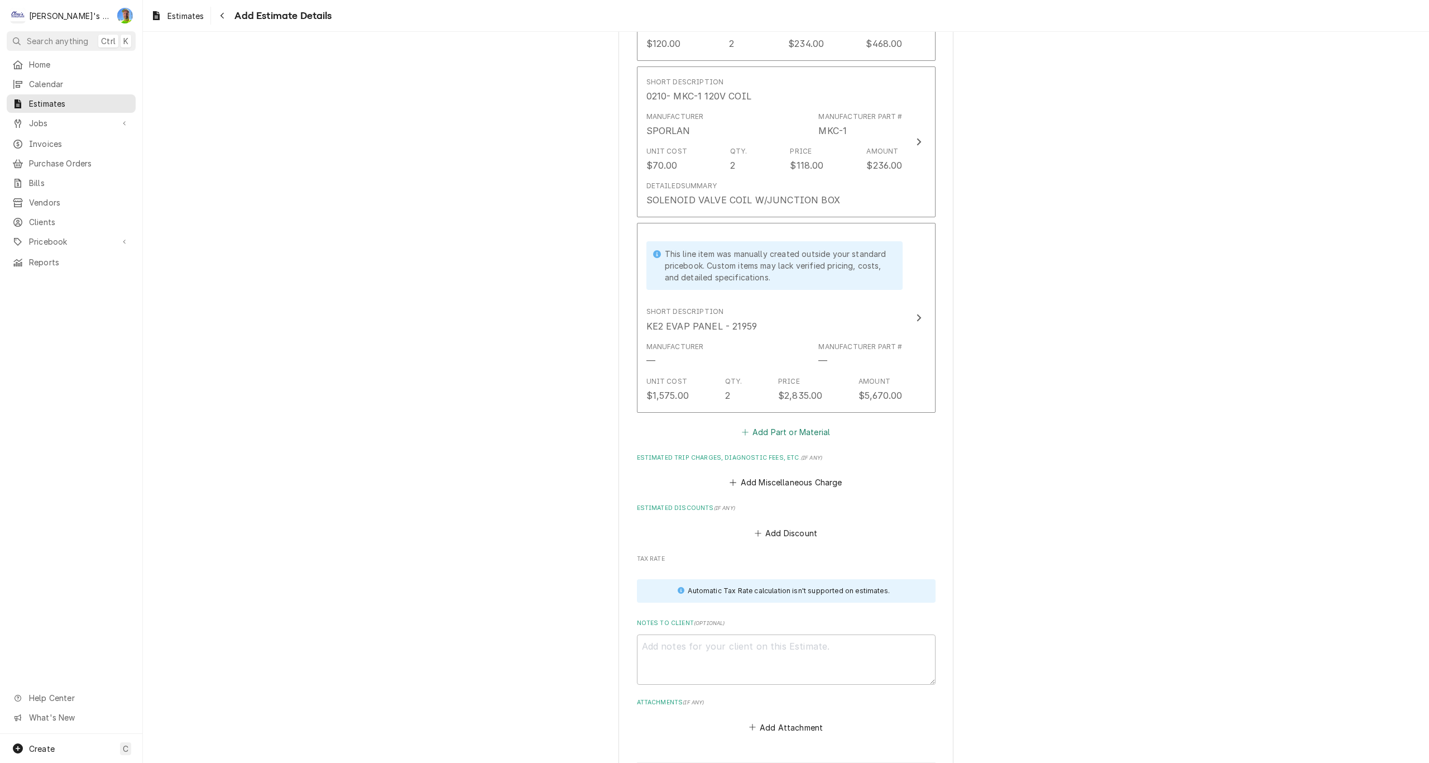
click at [787, 430] on button "Add Part or Material" at bounding box center [786, 432] width 92 height 16
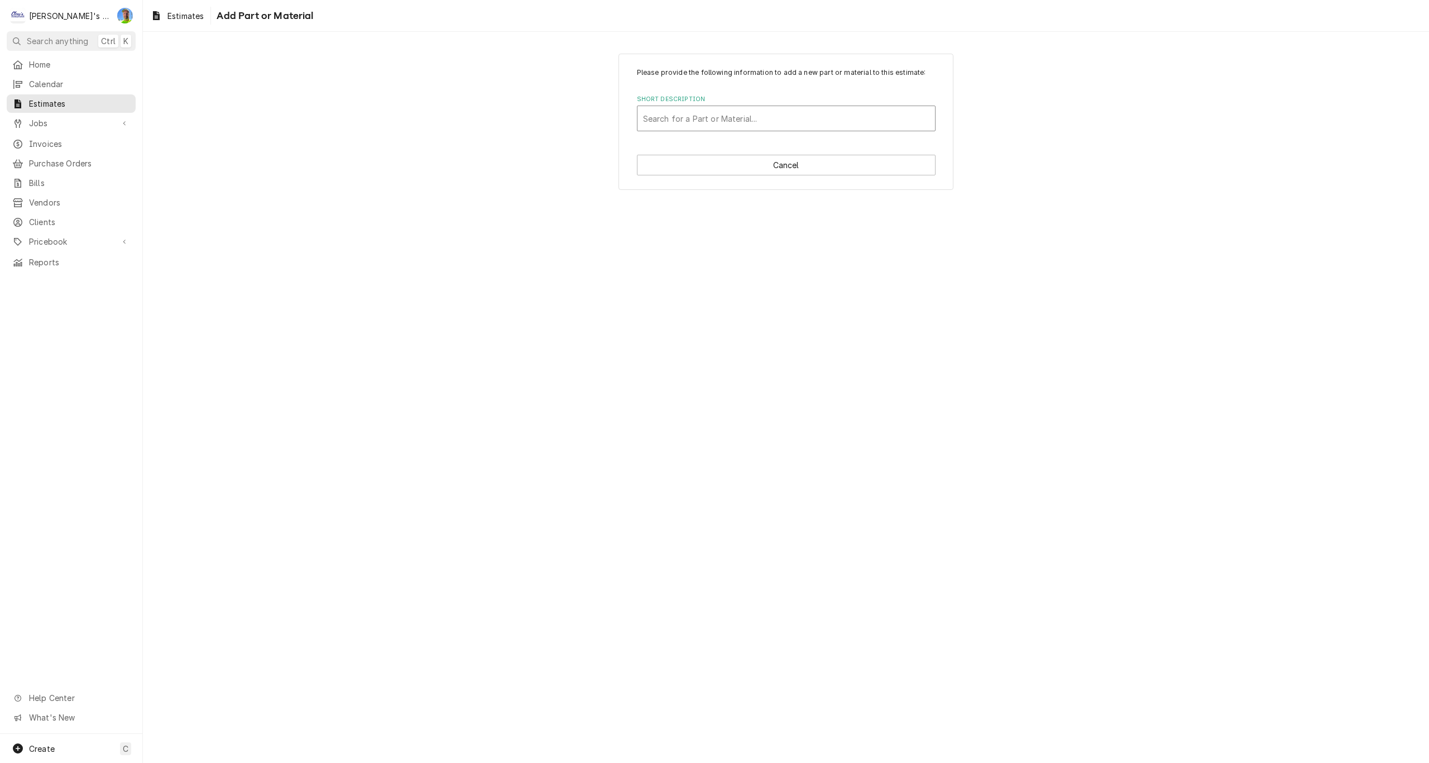
click at [721, 122] on div "Short Description" at bounding box center [786, 118] width 286 height 20
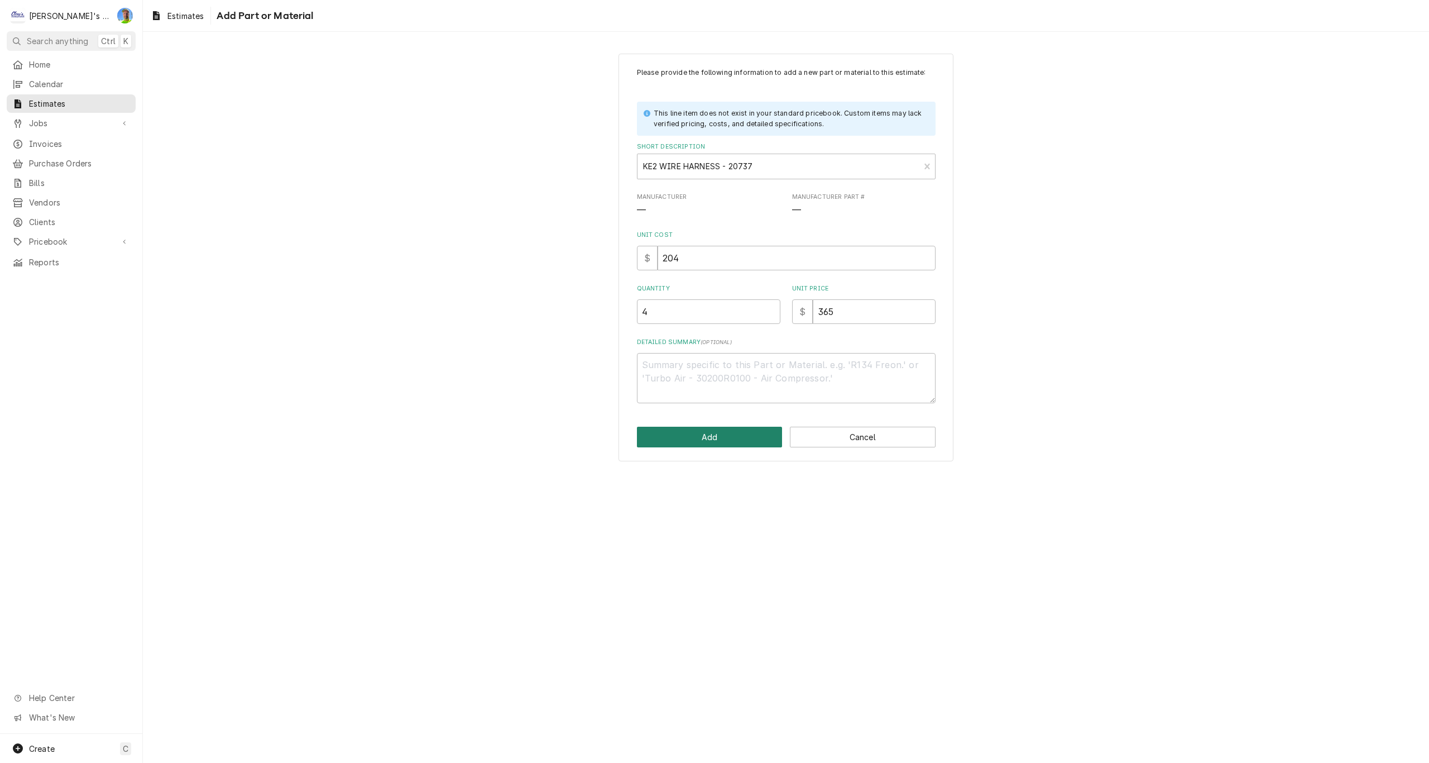
click at [712, 437] on button "Add" at bounding box center [710, 436] width 146 height 21
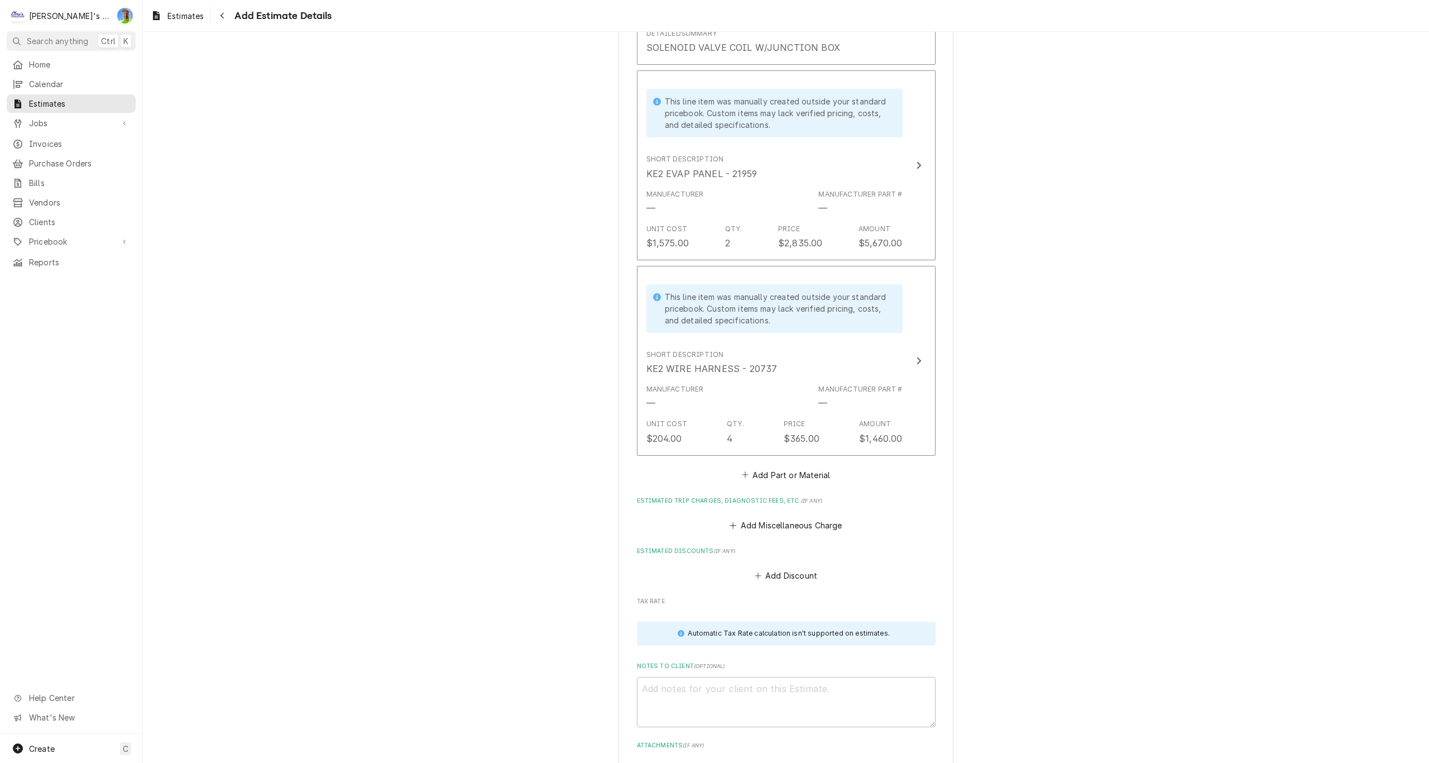
scroll to position [2080, 0]
click at [774, 477] on button "Add Part or Material" at bounding box center [786, 473] width 92 height 16
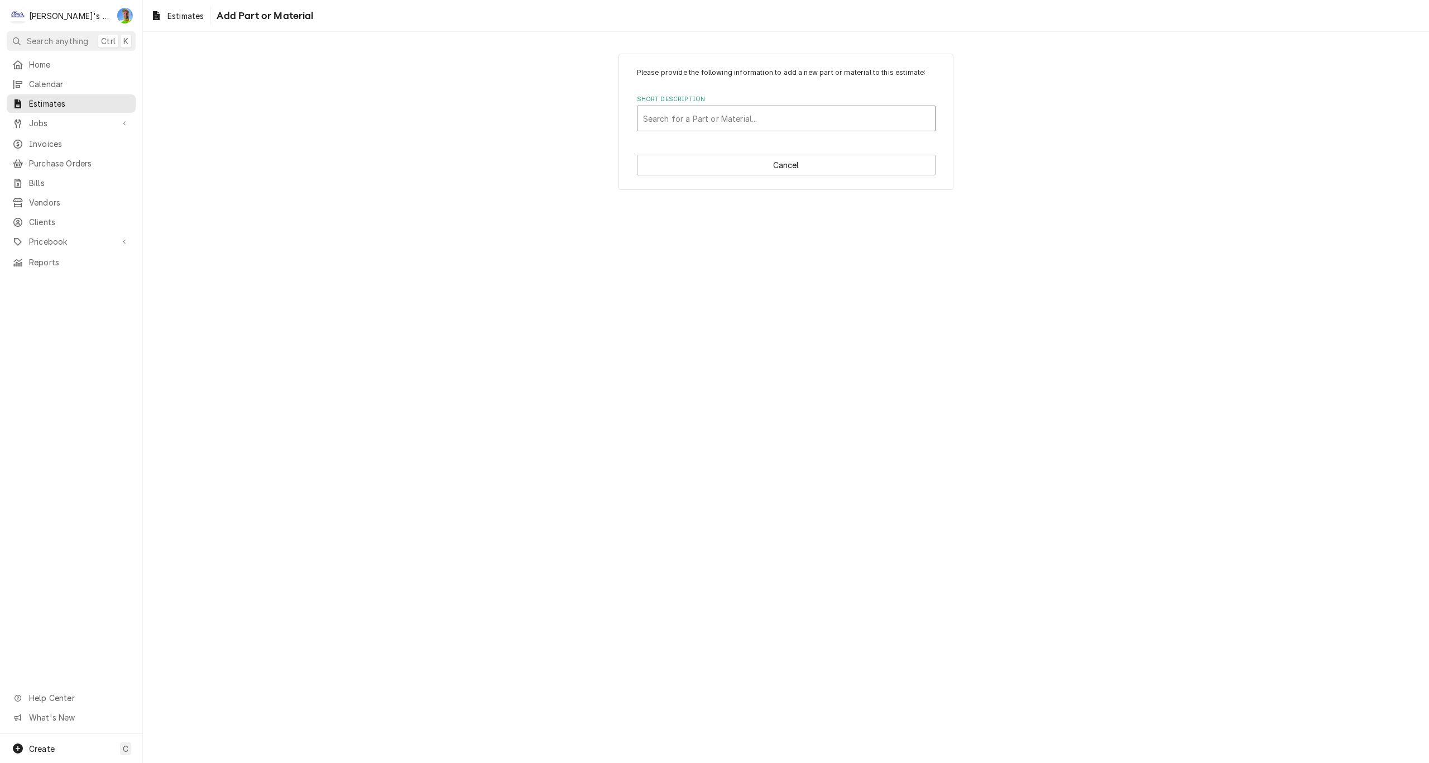
click at [731, 120] on div "Short Description" at bounding box center [786, 118] width 286 height 20
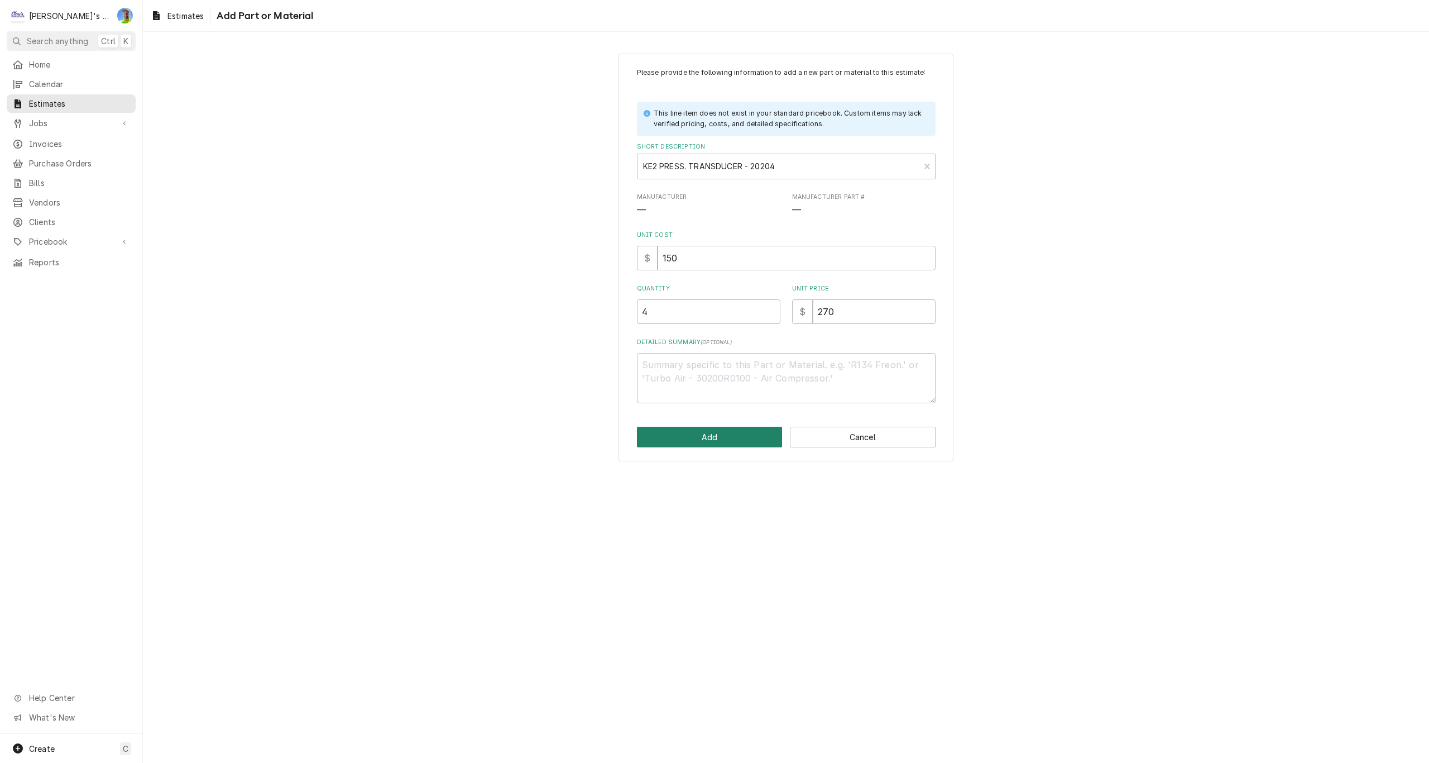
click at [712, 437] on button "Add" at bounding box center [710, 436] width 146 height 21
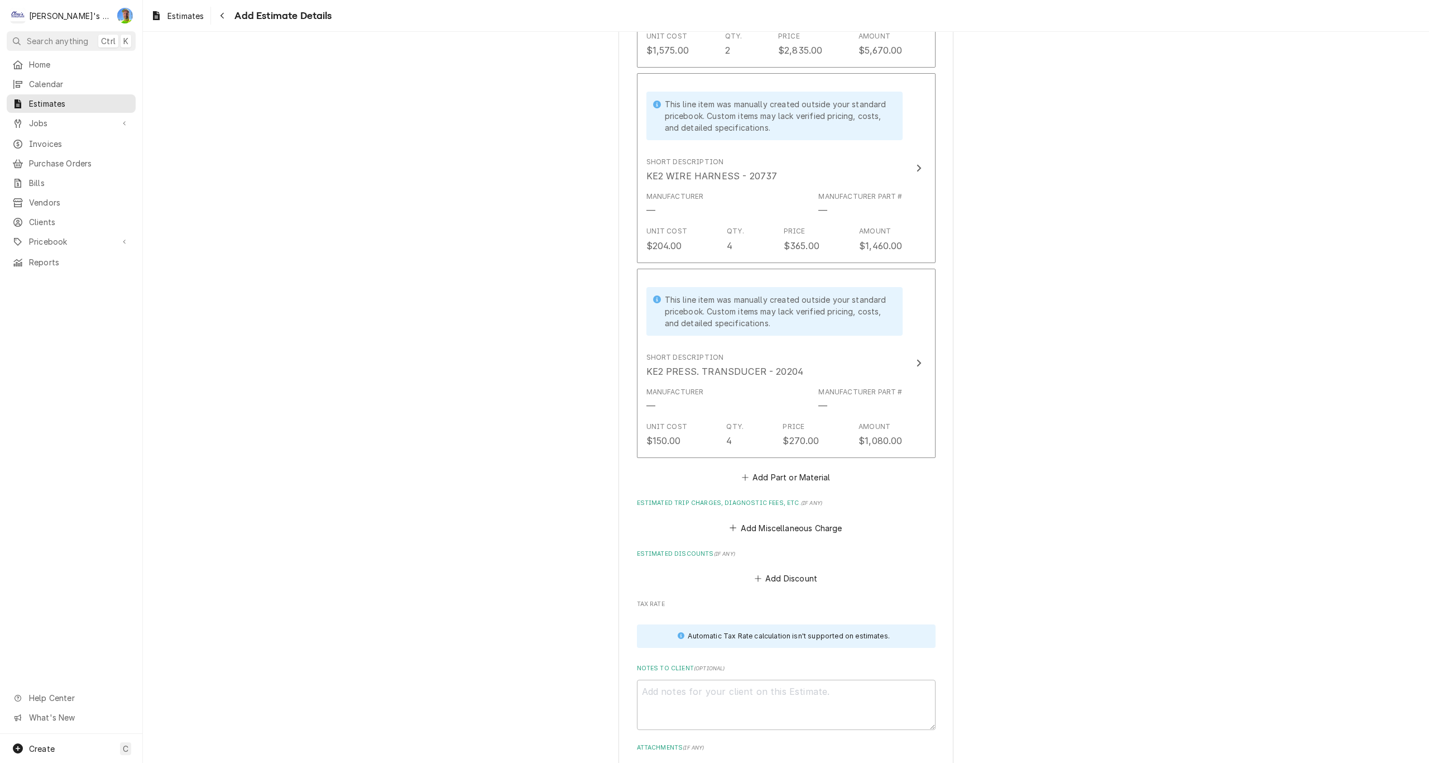
scroll to position [2290, 0]
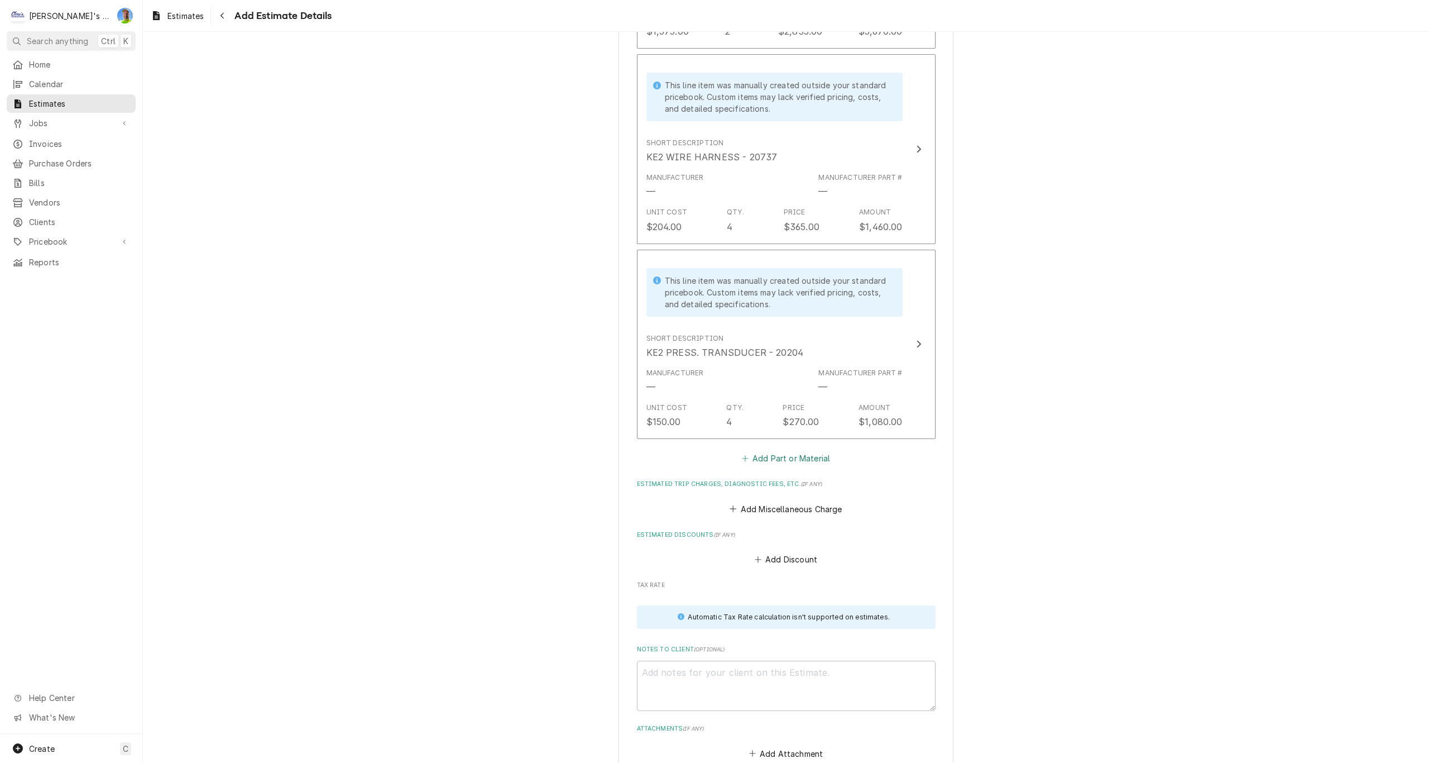
click at [775, 457] on button "Add Part or Material" at bounding box center [786, 458] width 92 height 16
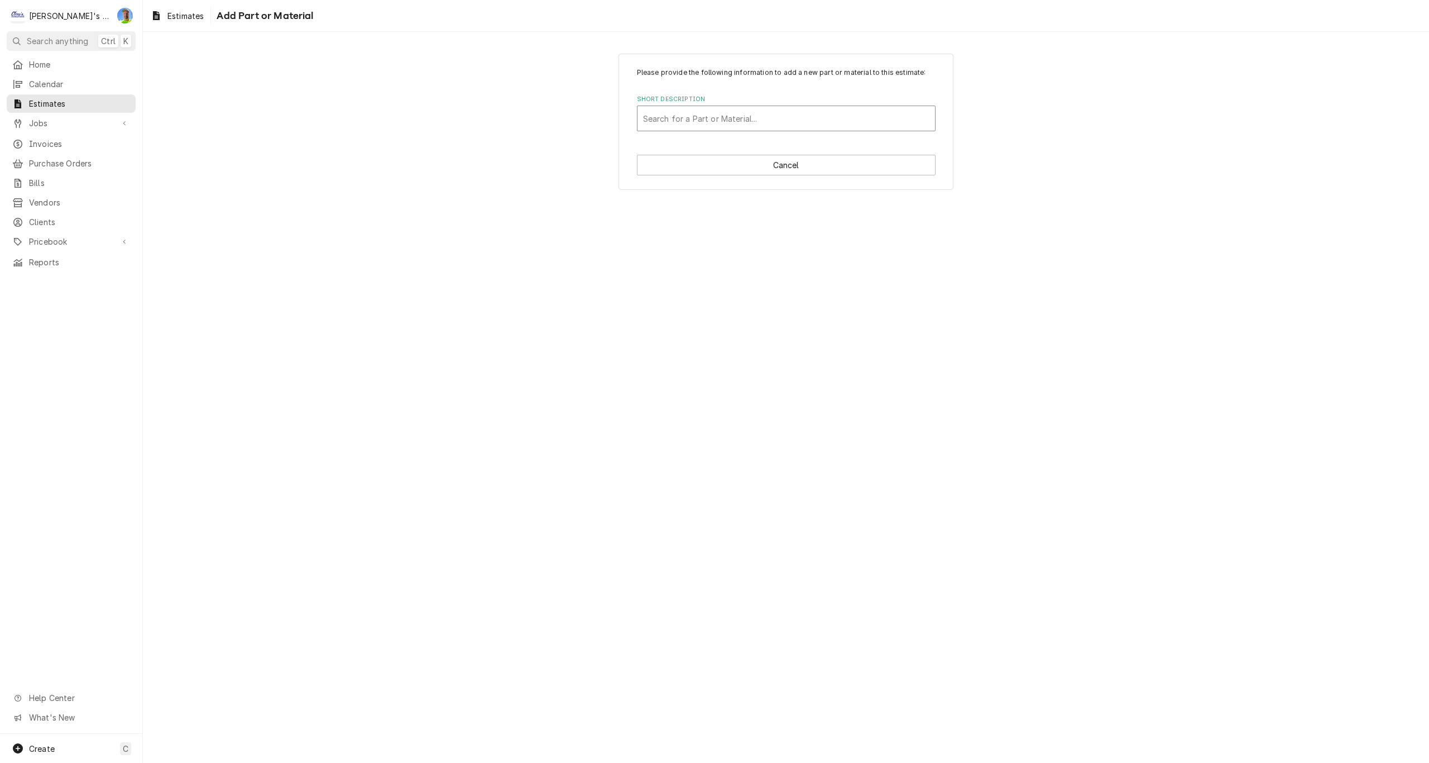
click at [667, 114] on div "Short Description" at bounding box center [786, 118] width 286 height 20
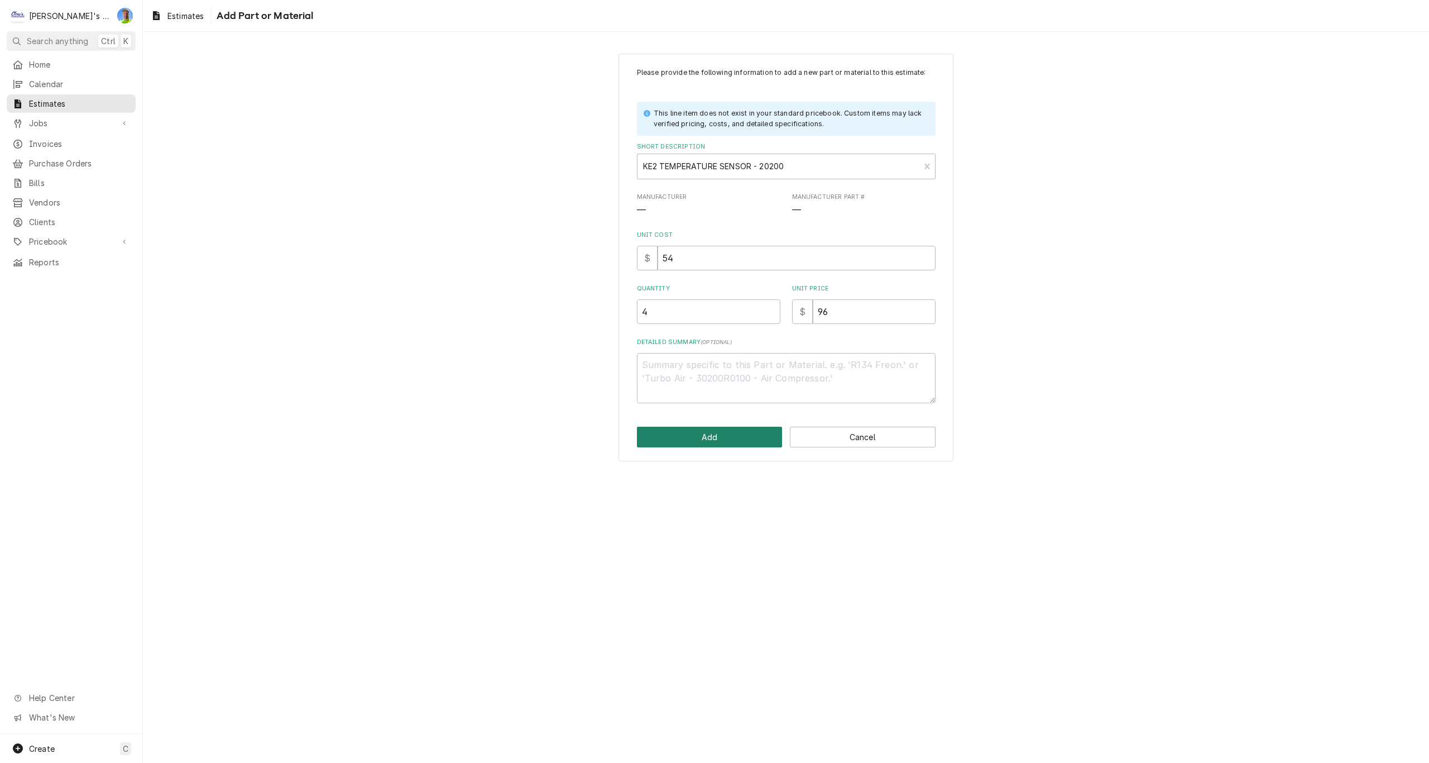
click at [697, 442] on button "Add" at bounding box center [710, 436] width 146 height 21
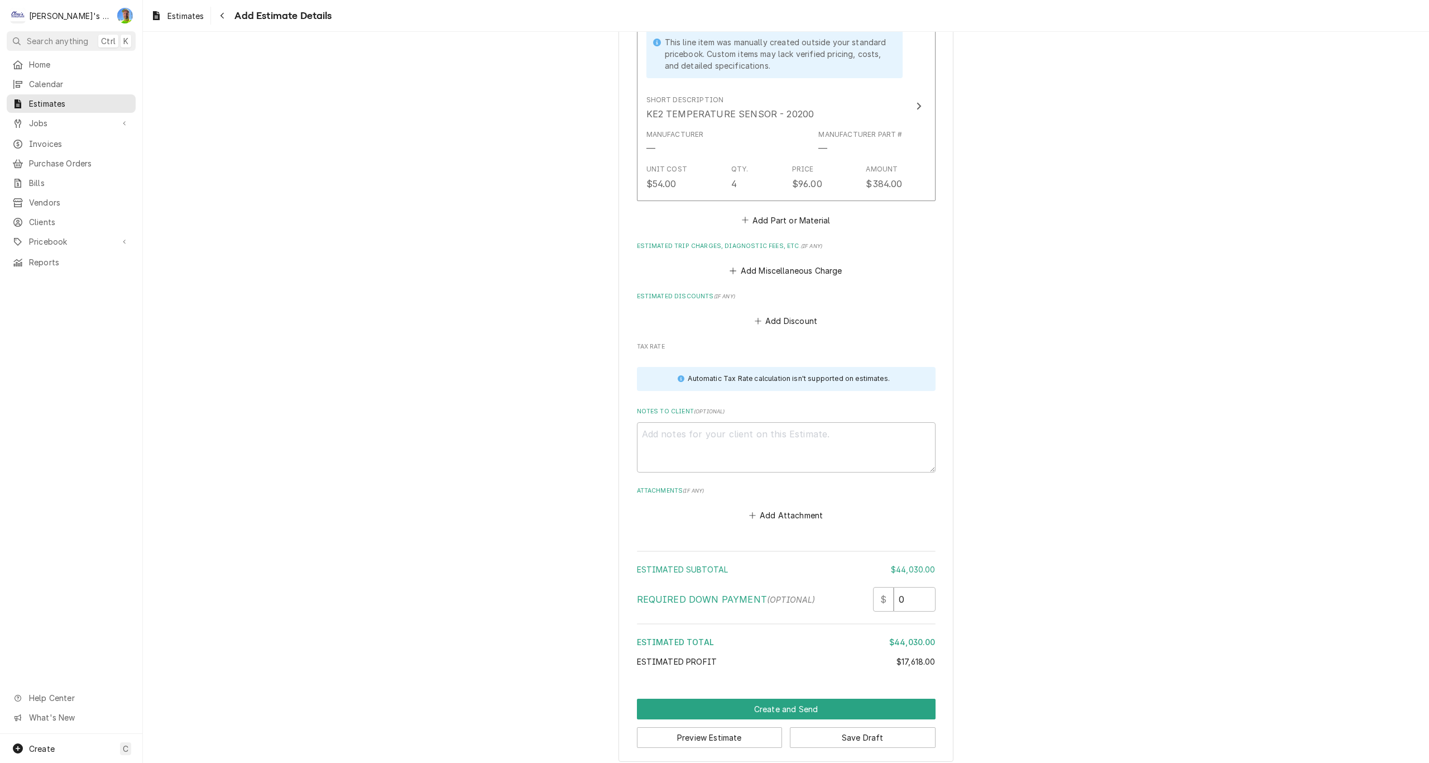
scroll to position [2611, 0]
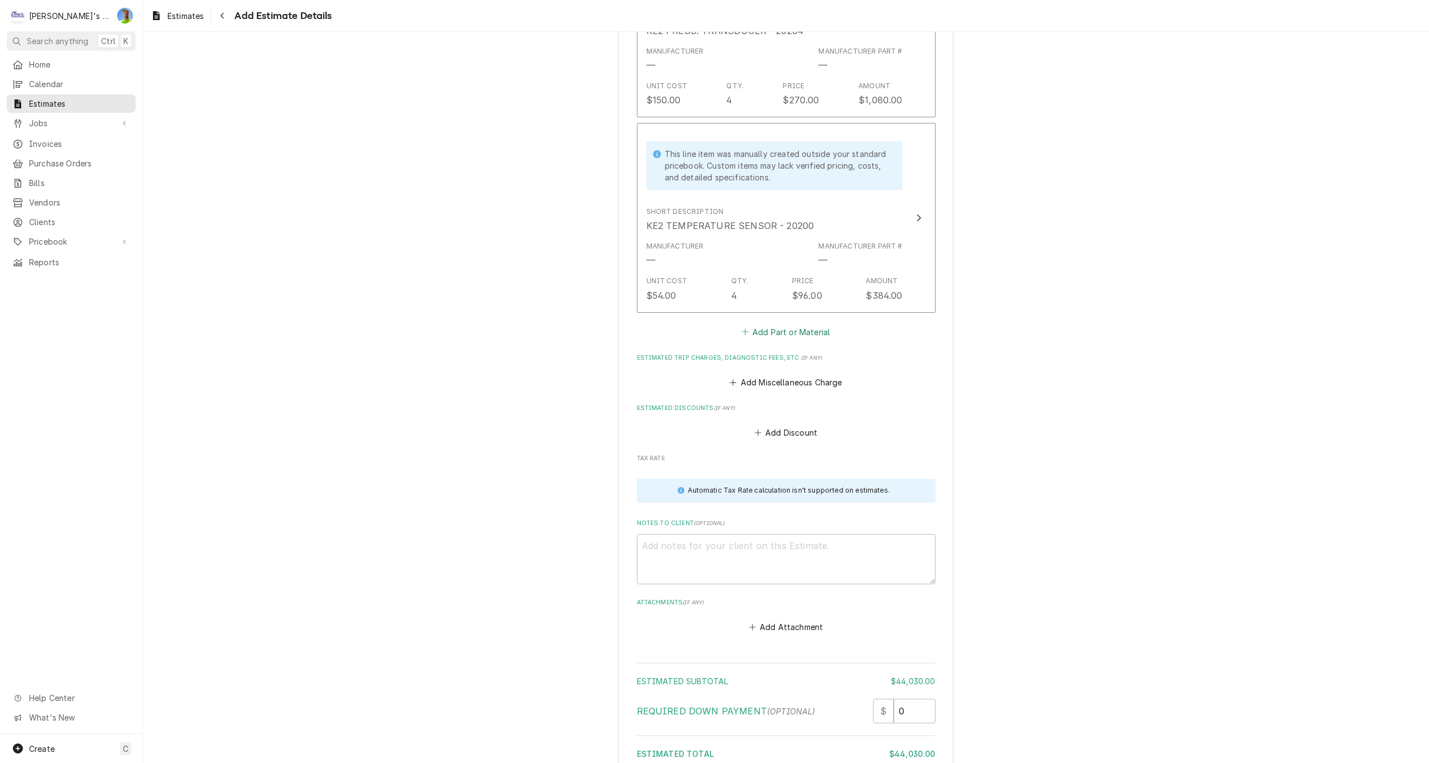
click at [757, 328] on button "Add Part or Material" at bounding box center [786, 332] width 92 height 16
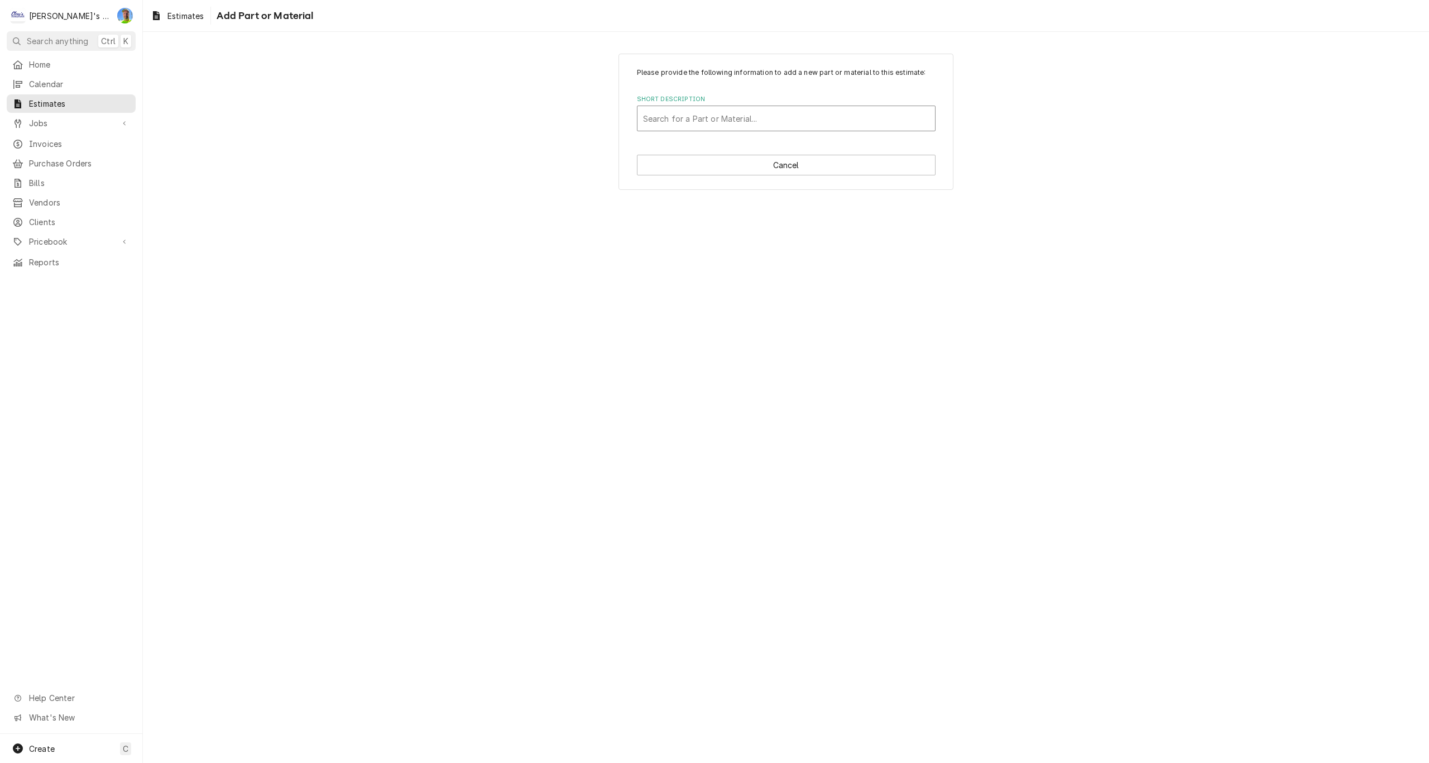
click at [694, 124] on div "Short Description" at bounding box center [786, 118] width 286 height 20
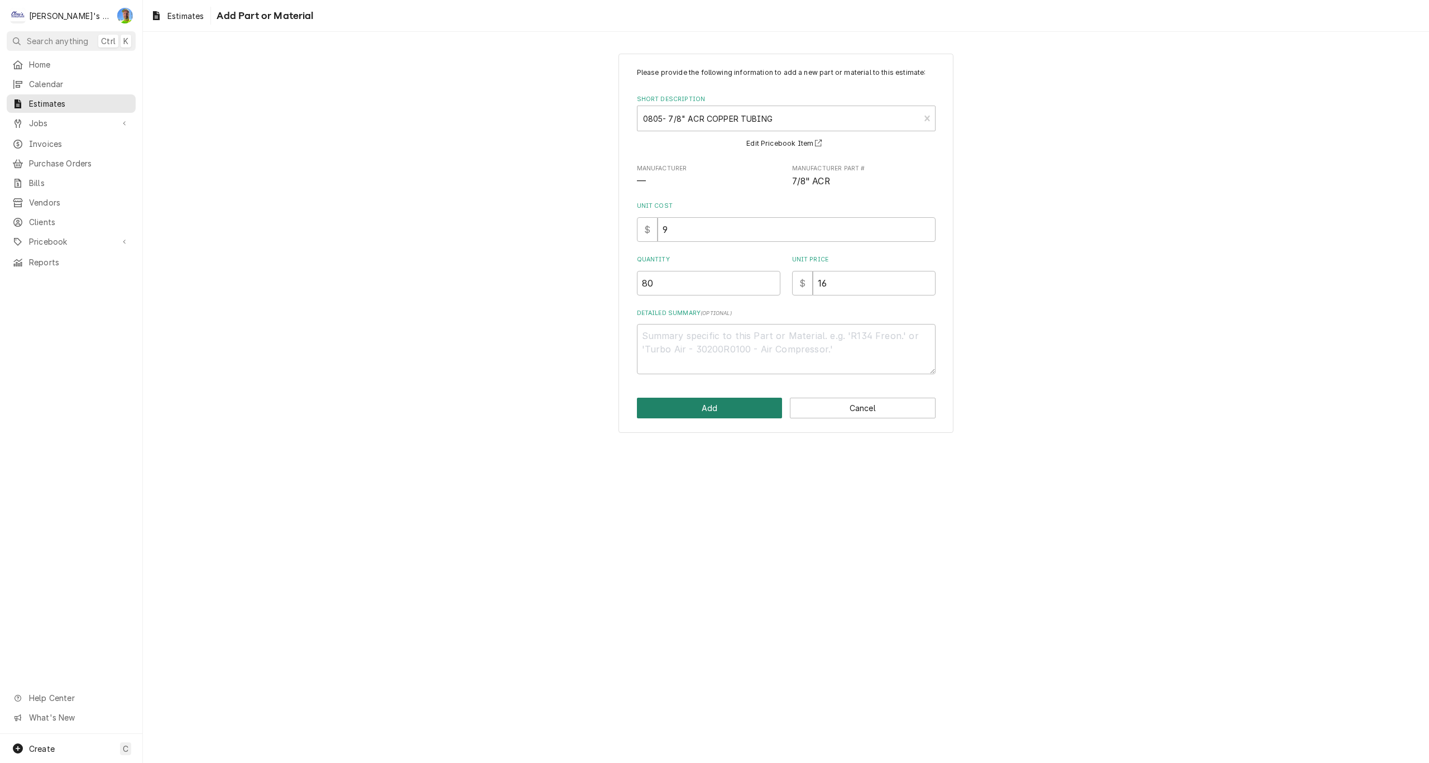
click at [713, 405] on button "Add" at bounding box center [710, 407] width 146 height 21
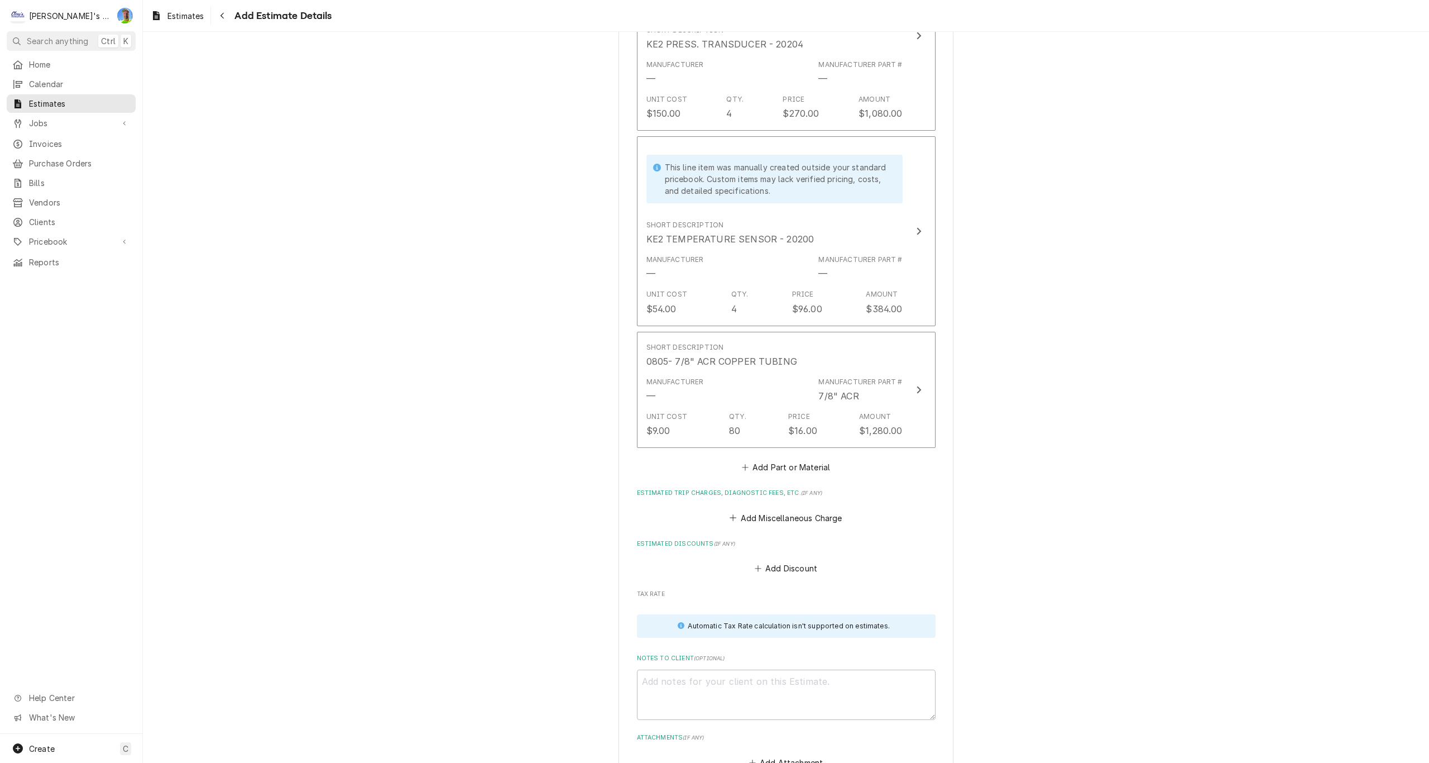
scroll to position [2598, 0]
click at [773, 468] on button "Add Part or Material" at bounding box center [786, 467] width 92 height 16
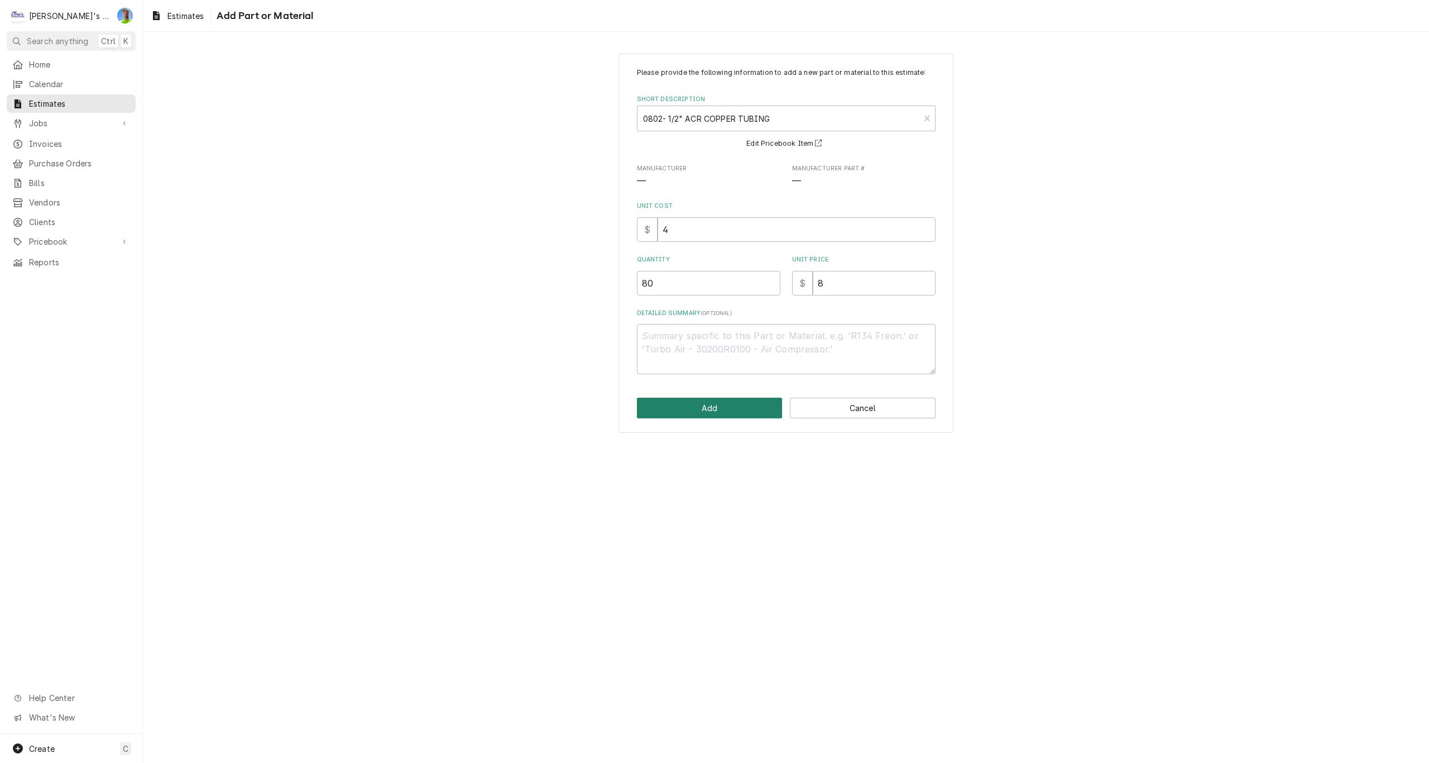
click at [737, 402] on button "Add" at bounding box center [710, 407] width 146 height 21
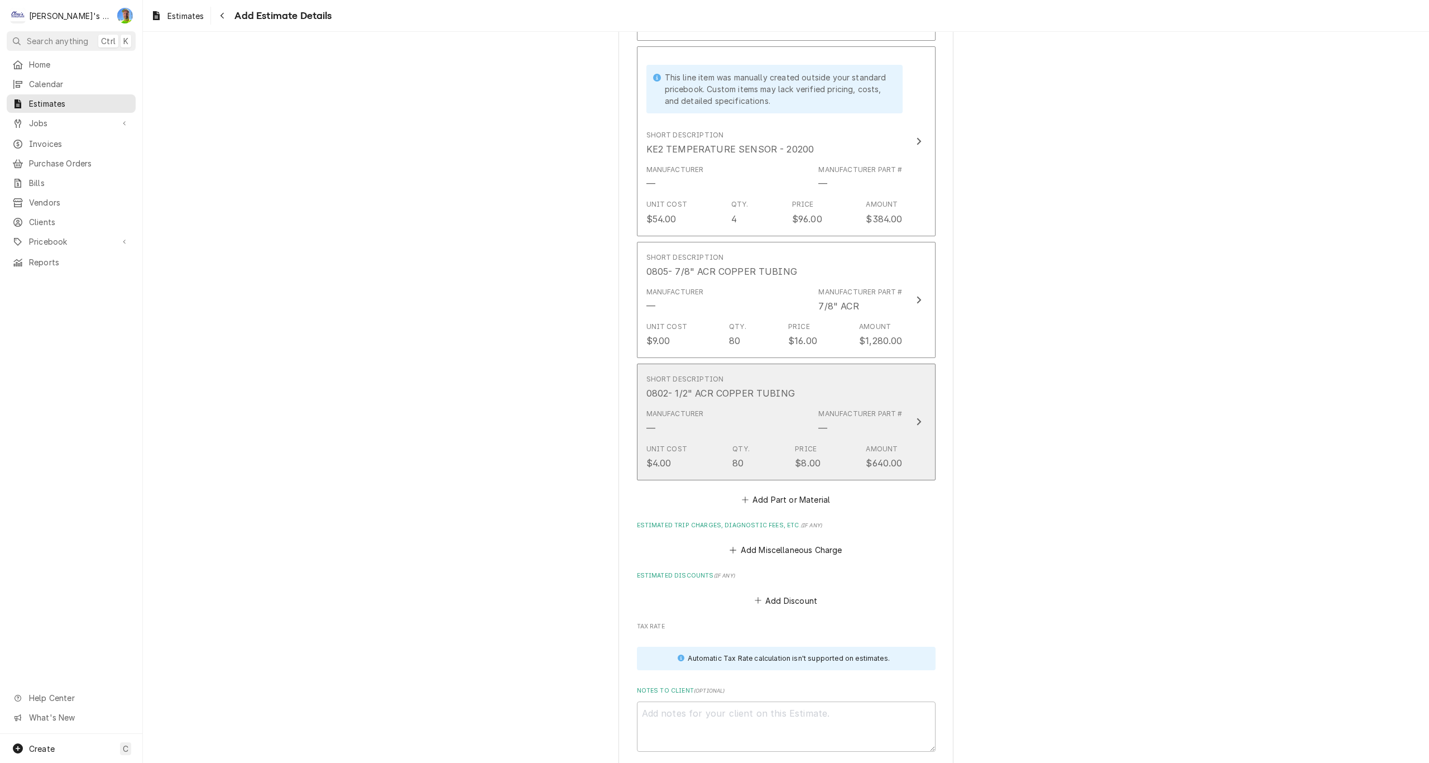
scroll to position [2696, 0]
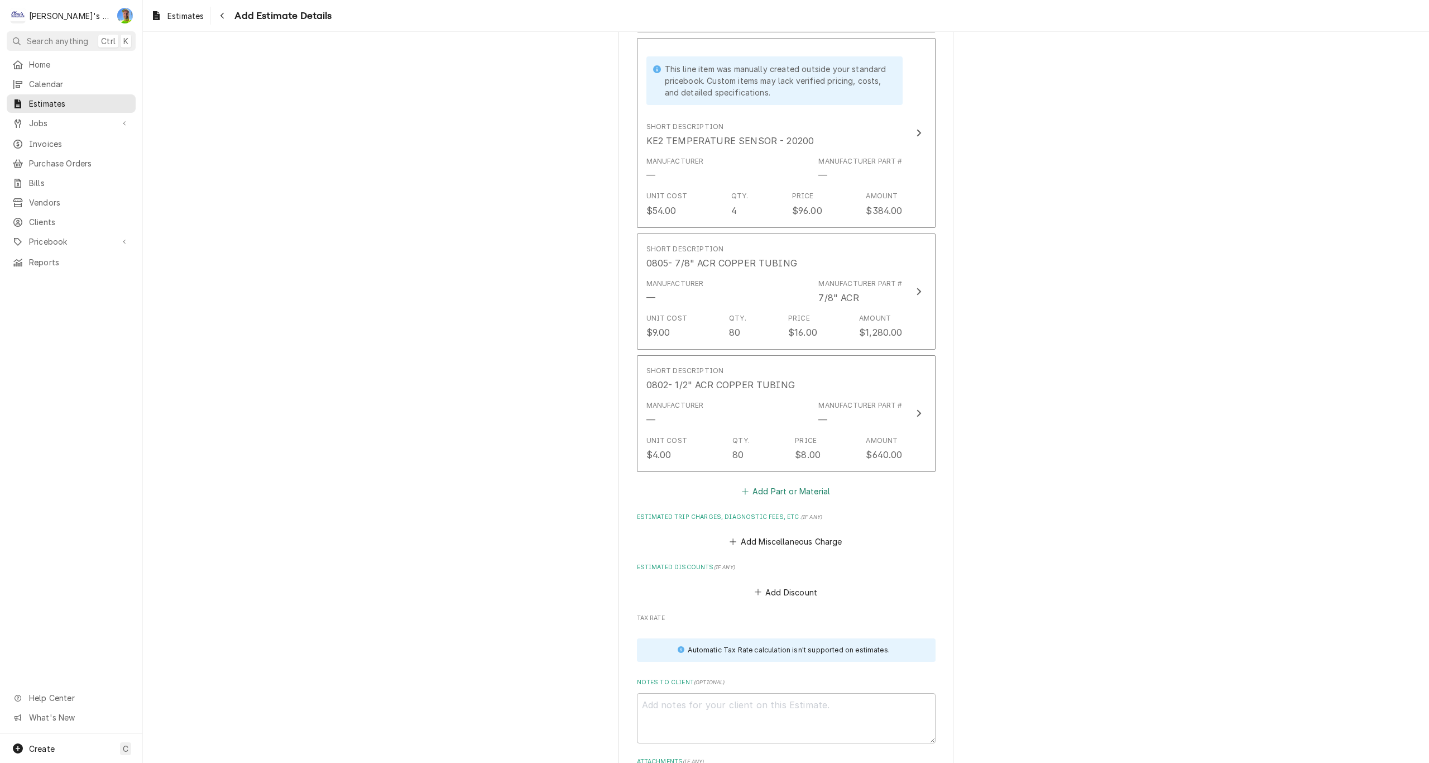
click at [766, 489] on button "Add Part or Material" at bounding box center [786, 491] width 92 height 16
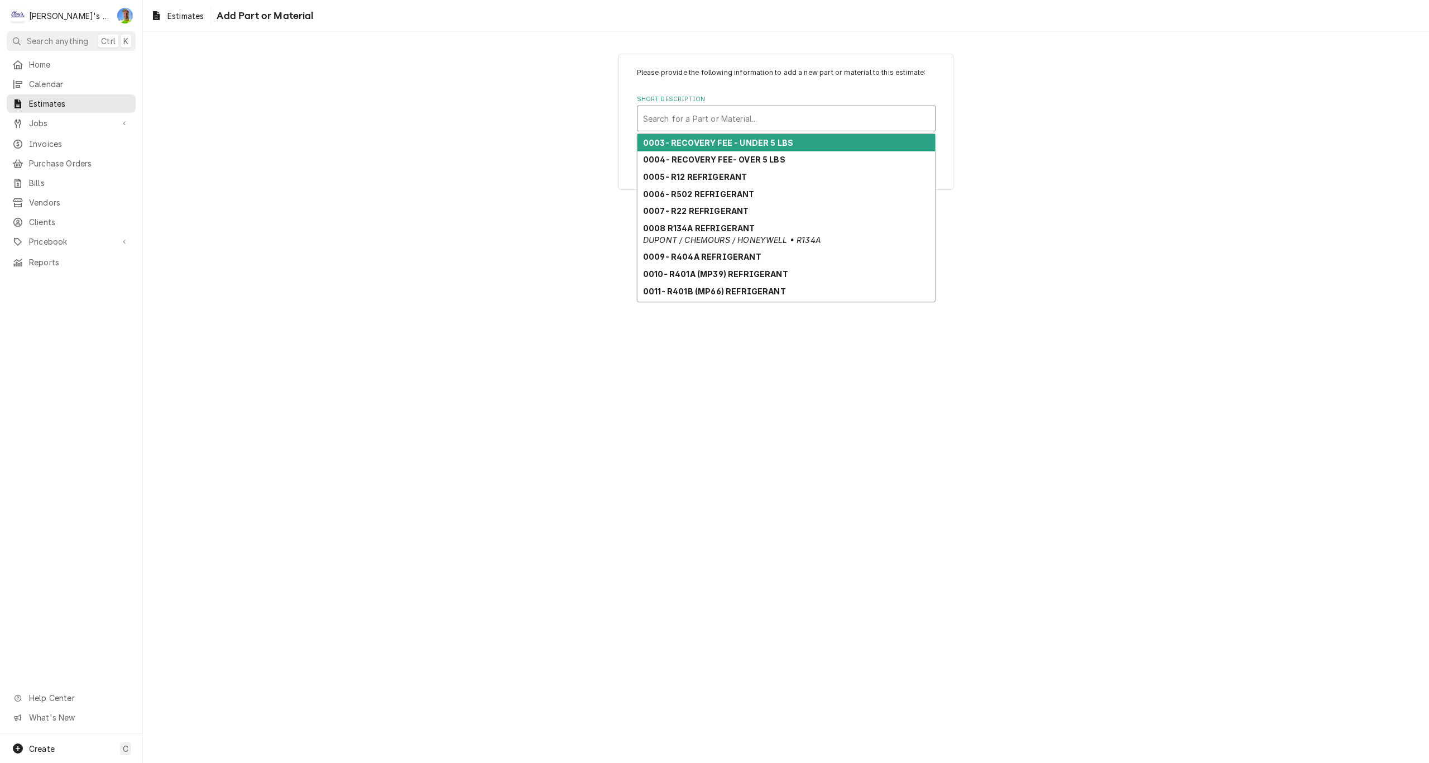
click at [735, 117] on div "Short Description" at bounding box center [786, 118] width 286 height 20
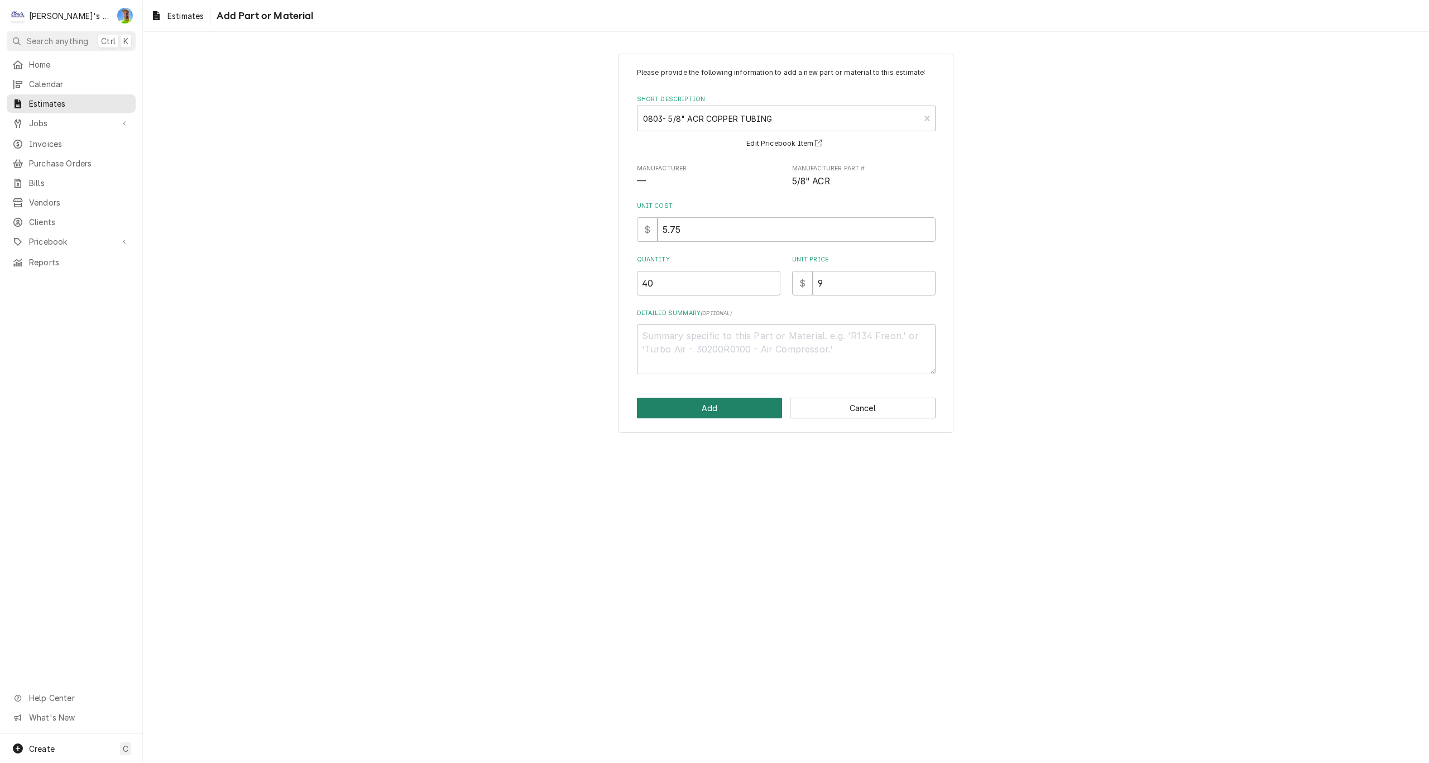
click at [711, 406] on button "Add" at bounding box center [710, 407] width 146 height 21
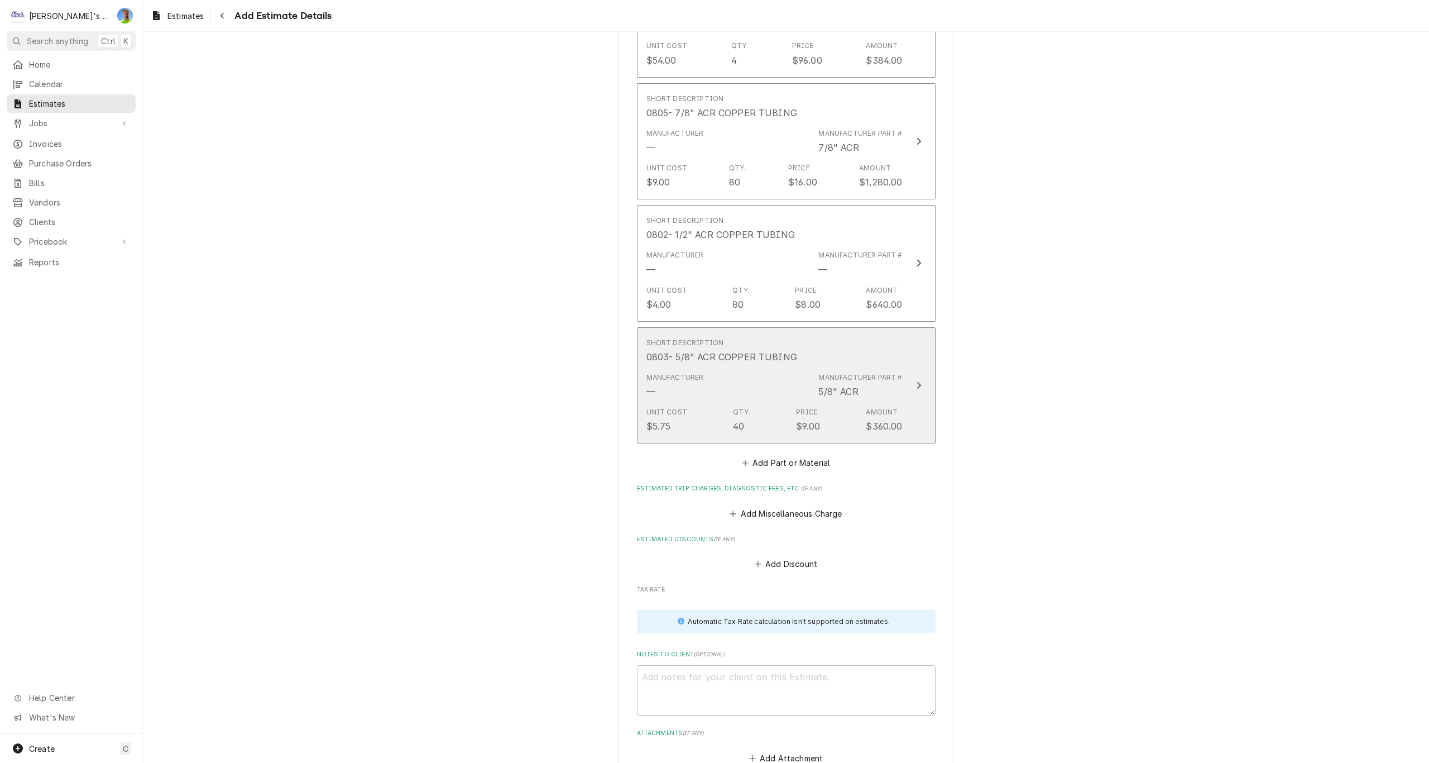
scroll to position [2850, 0]
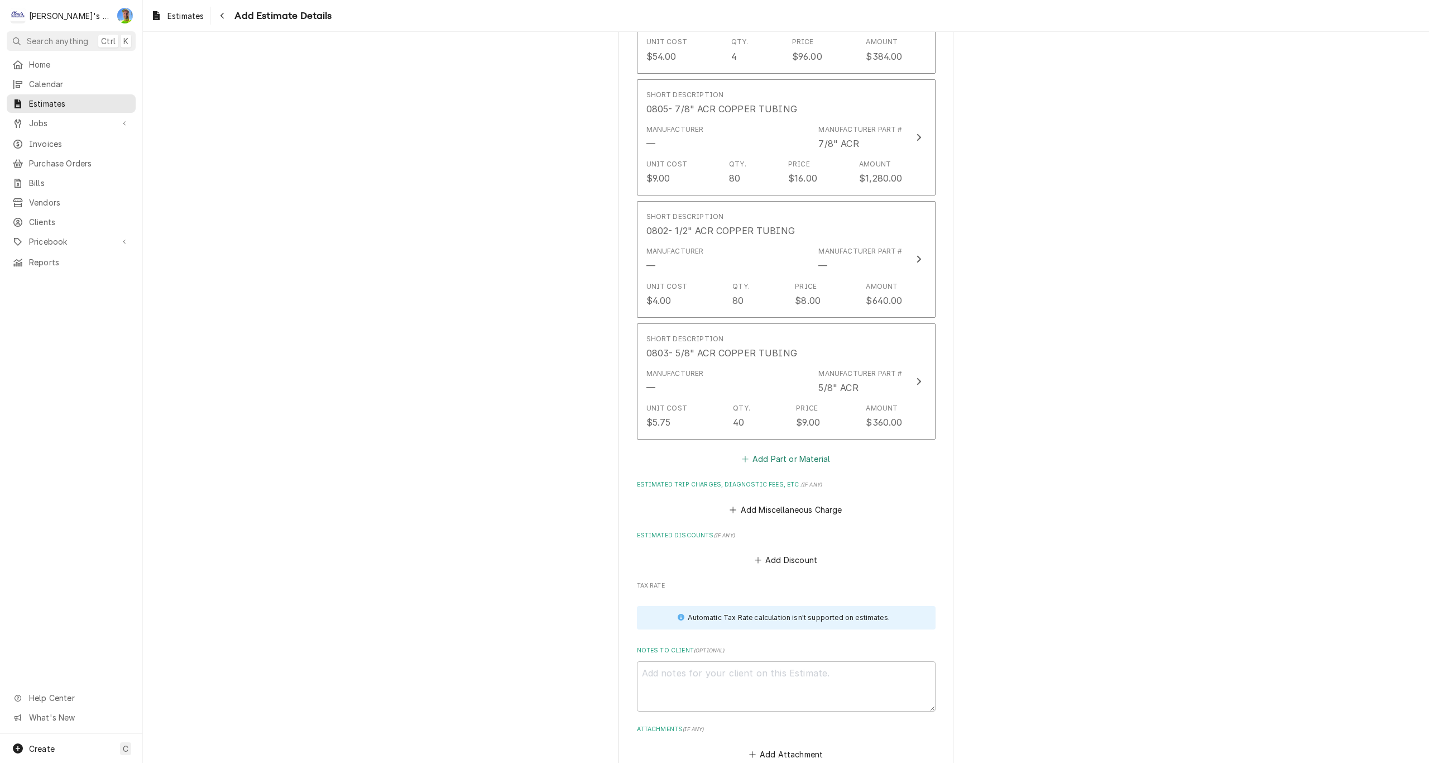
click at [773, 458] on button "Add Part or Material" at bounding box center [786, 459] width 92 height 16
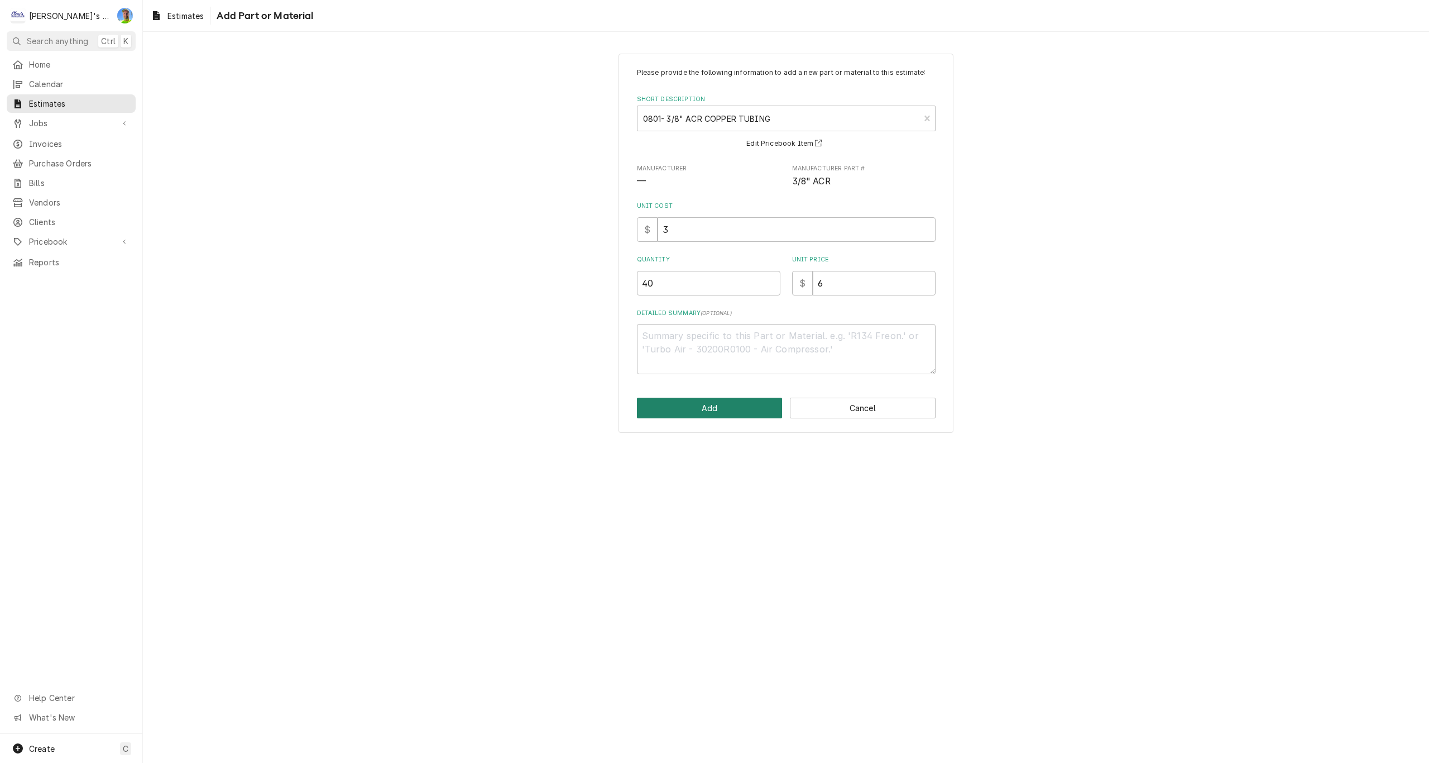
click at [752, 406] on button "Add" at bounding box center [710, 407] width 146 height 21
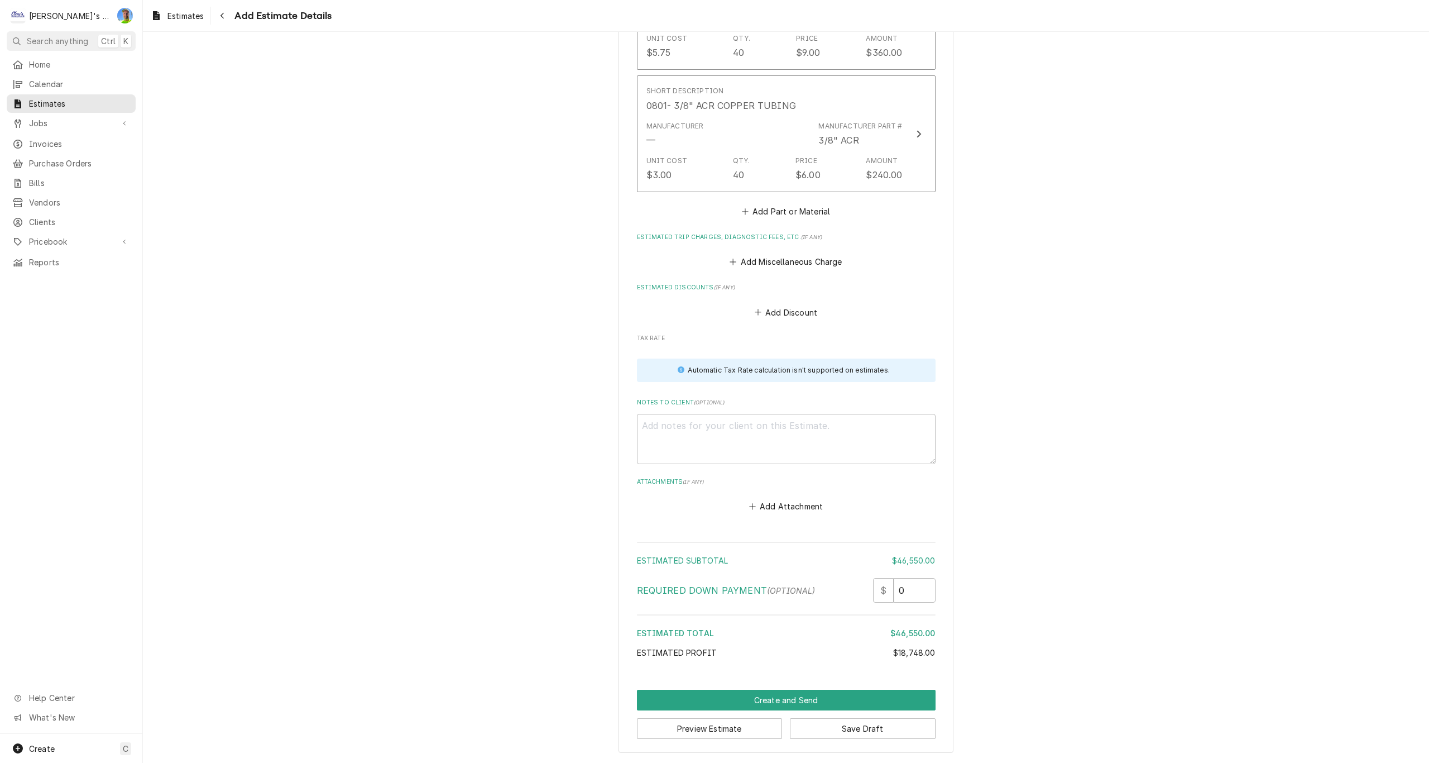
scroll to position [3164, 0]
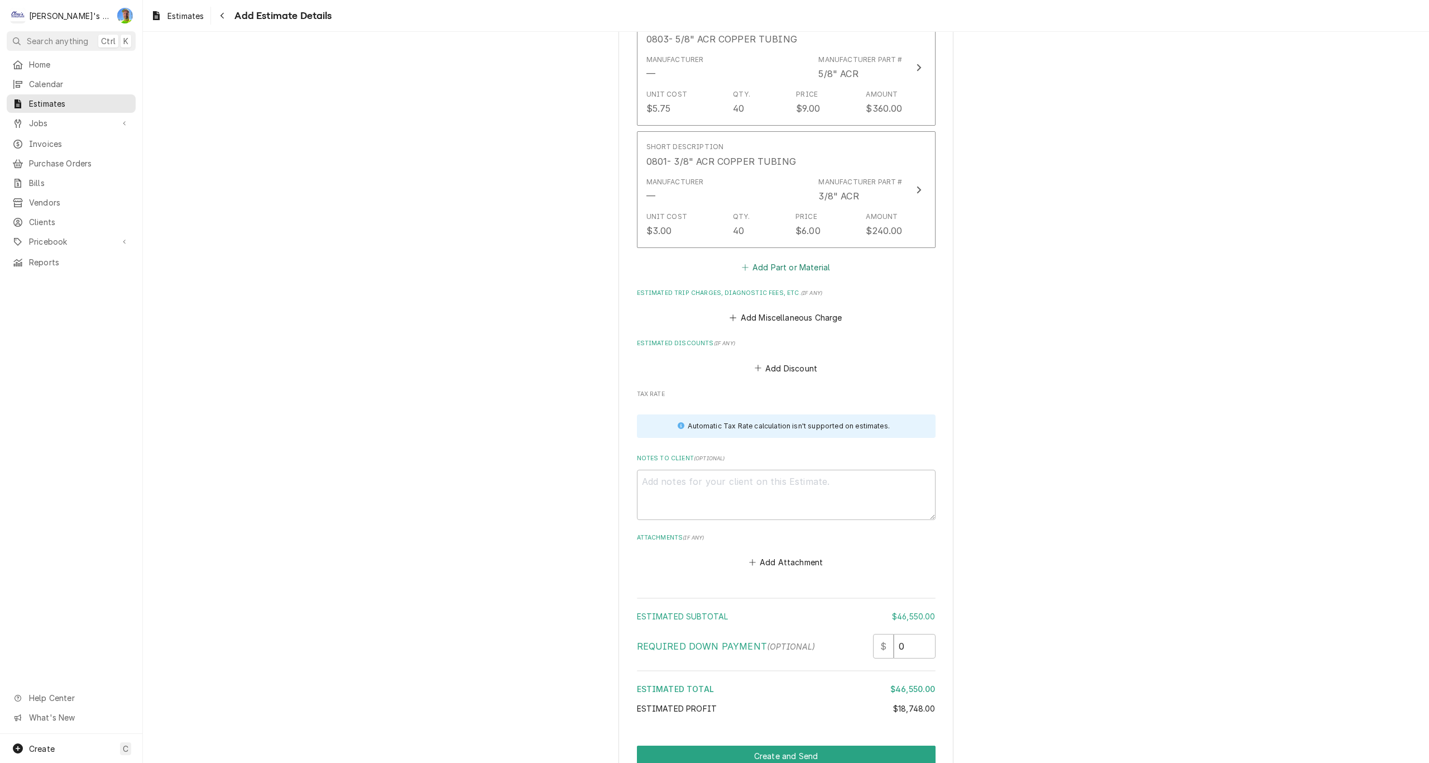
click at [776, 270] on button "Add Part or Material" at bounding box center [786, 267] width 92 height 16
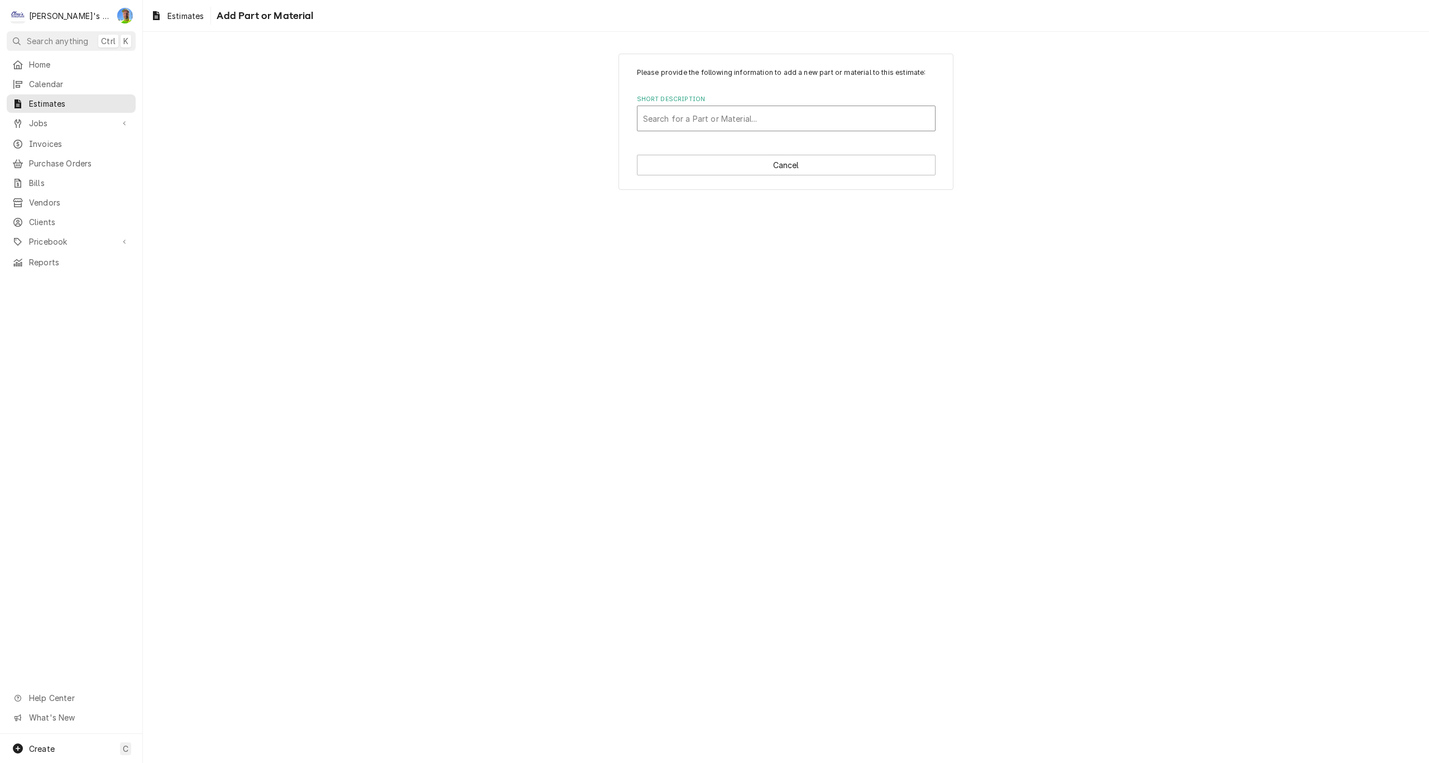
click at [744, 115] on div "Short Description" at bounding box center [786, 118] width 286 height 20
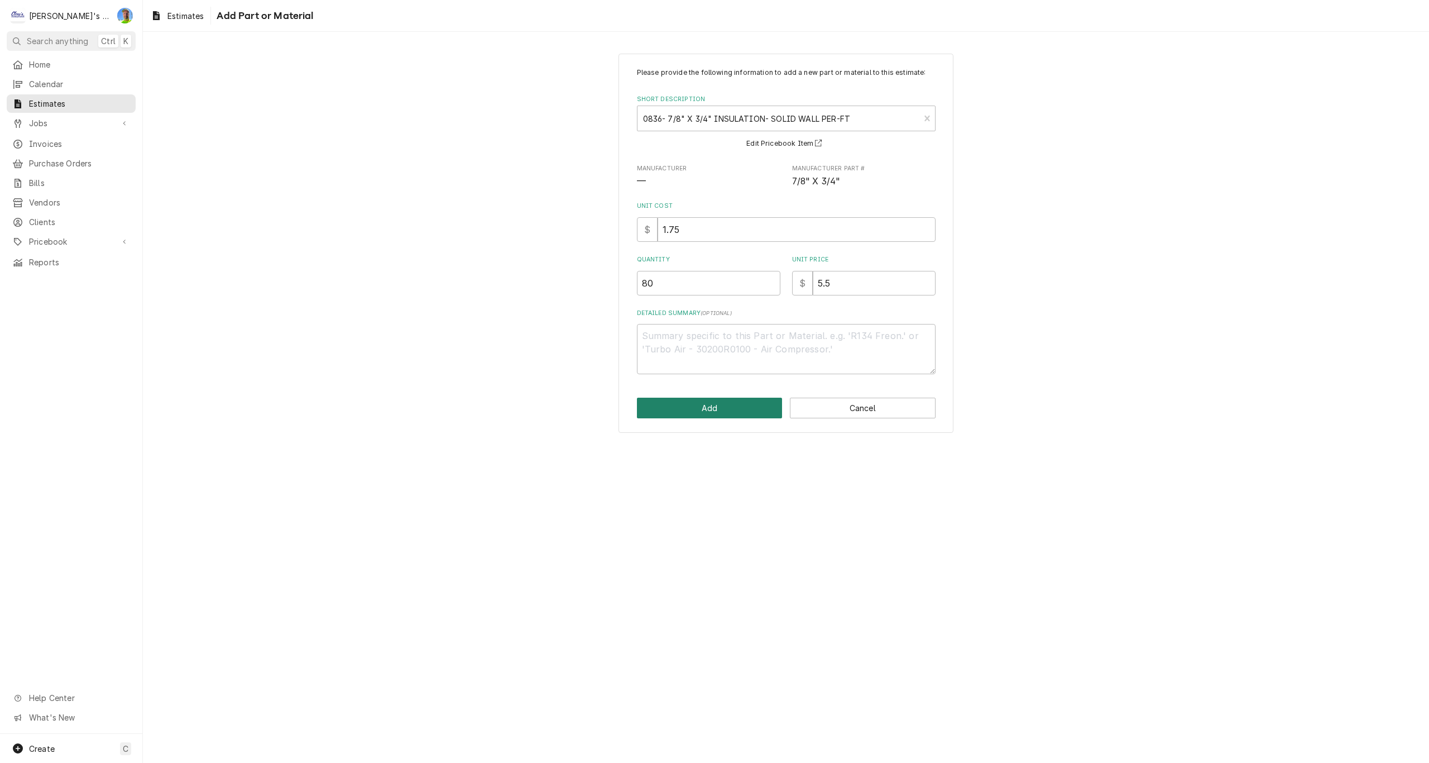
click at [699, 404] on button "Add" at bounding box center [710, 407] width 146 height 21
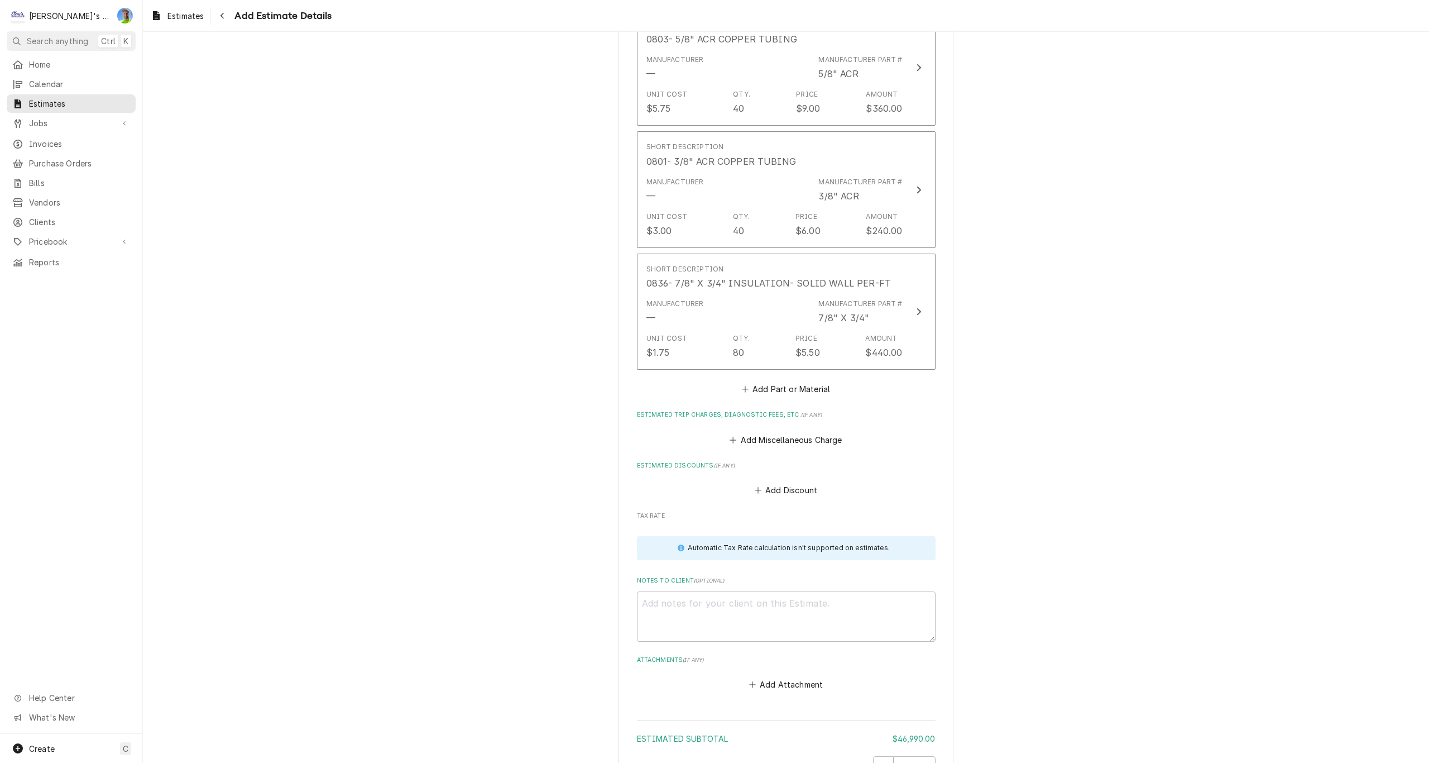
scroll to position [3151, 0]
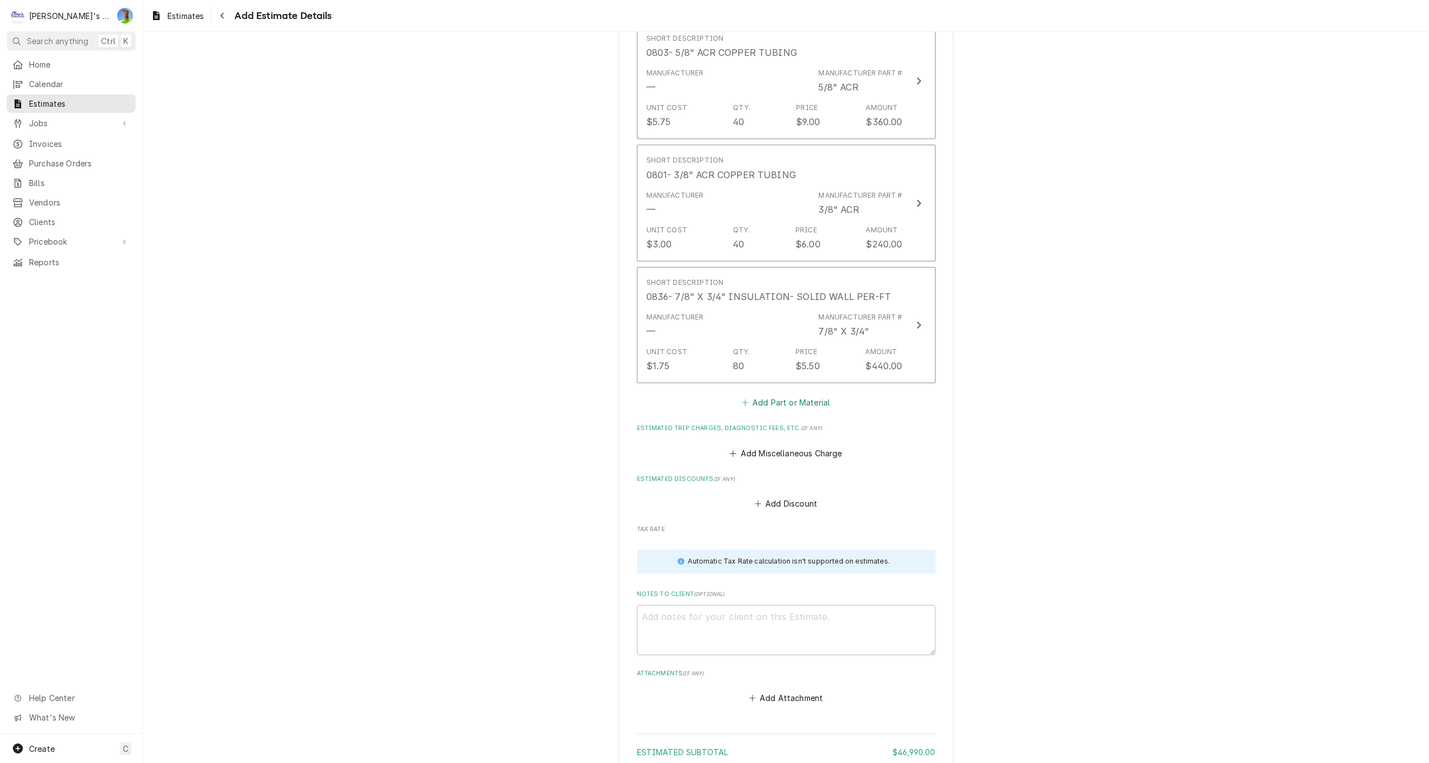
click at [785, 405] on button "Add Part or Material" at bounding box center [786, 403] width 92 height 16
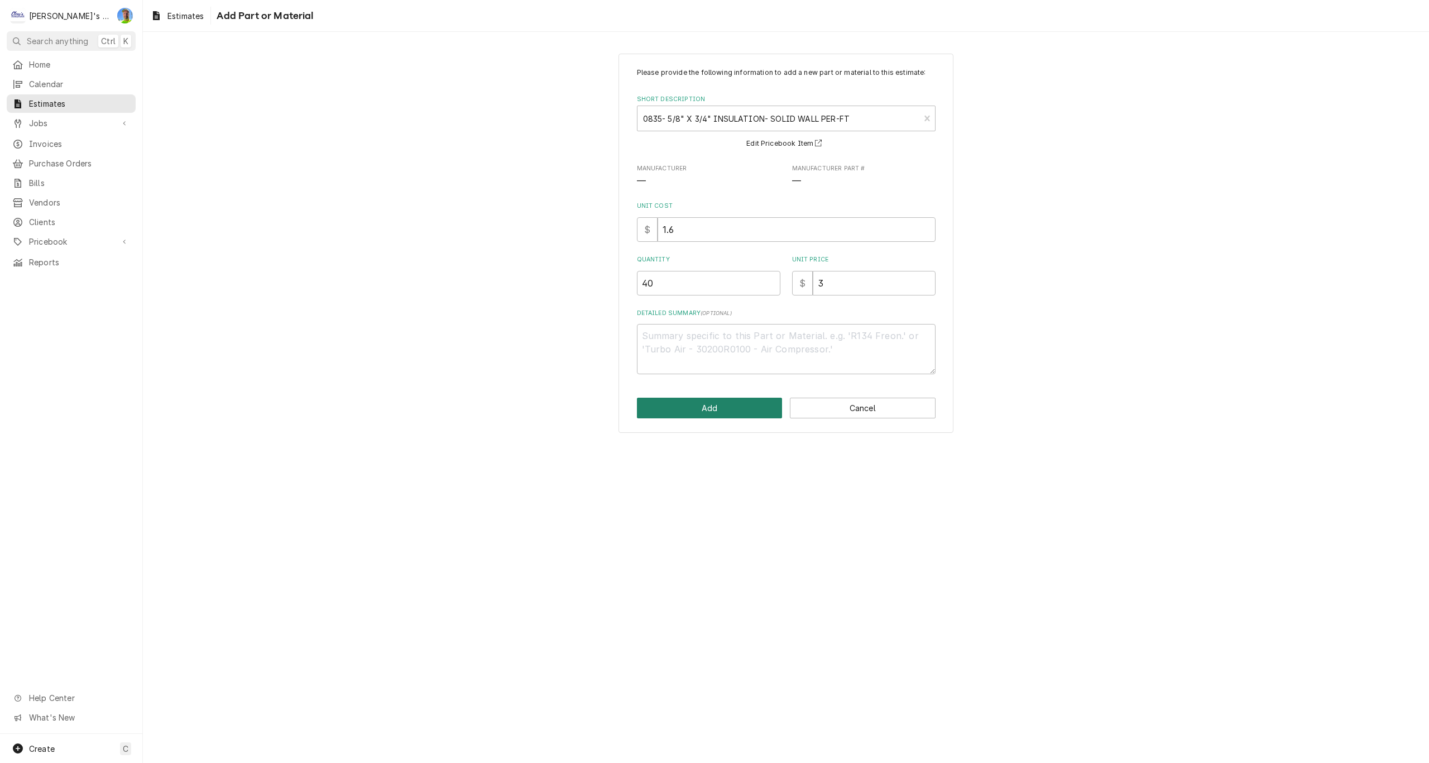
click at [752, 412] on button "Add" at bounding box center [710, 407] width 146 height 21
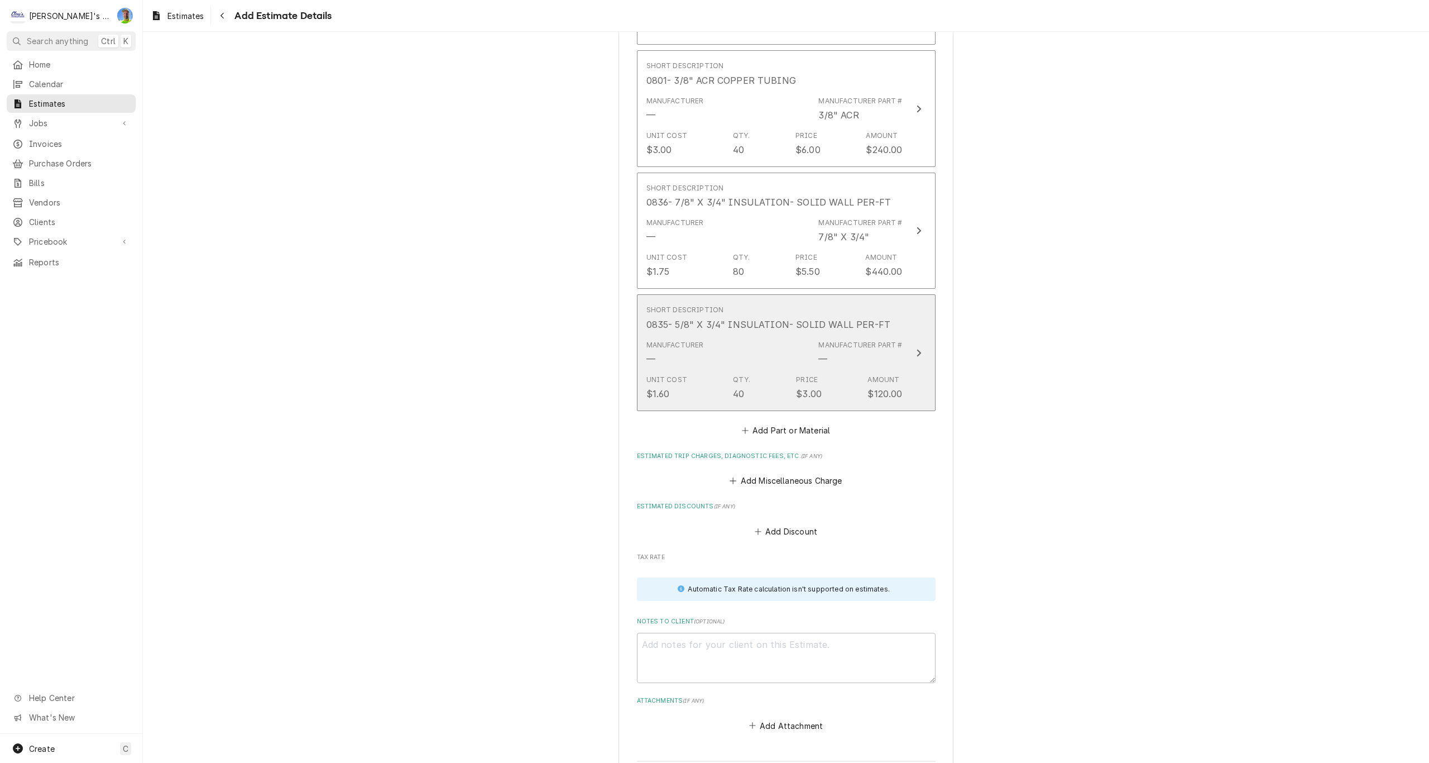
scroll to position [3249, 0]
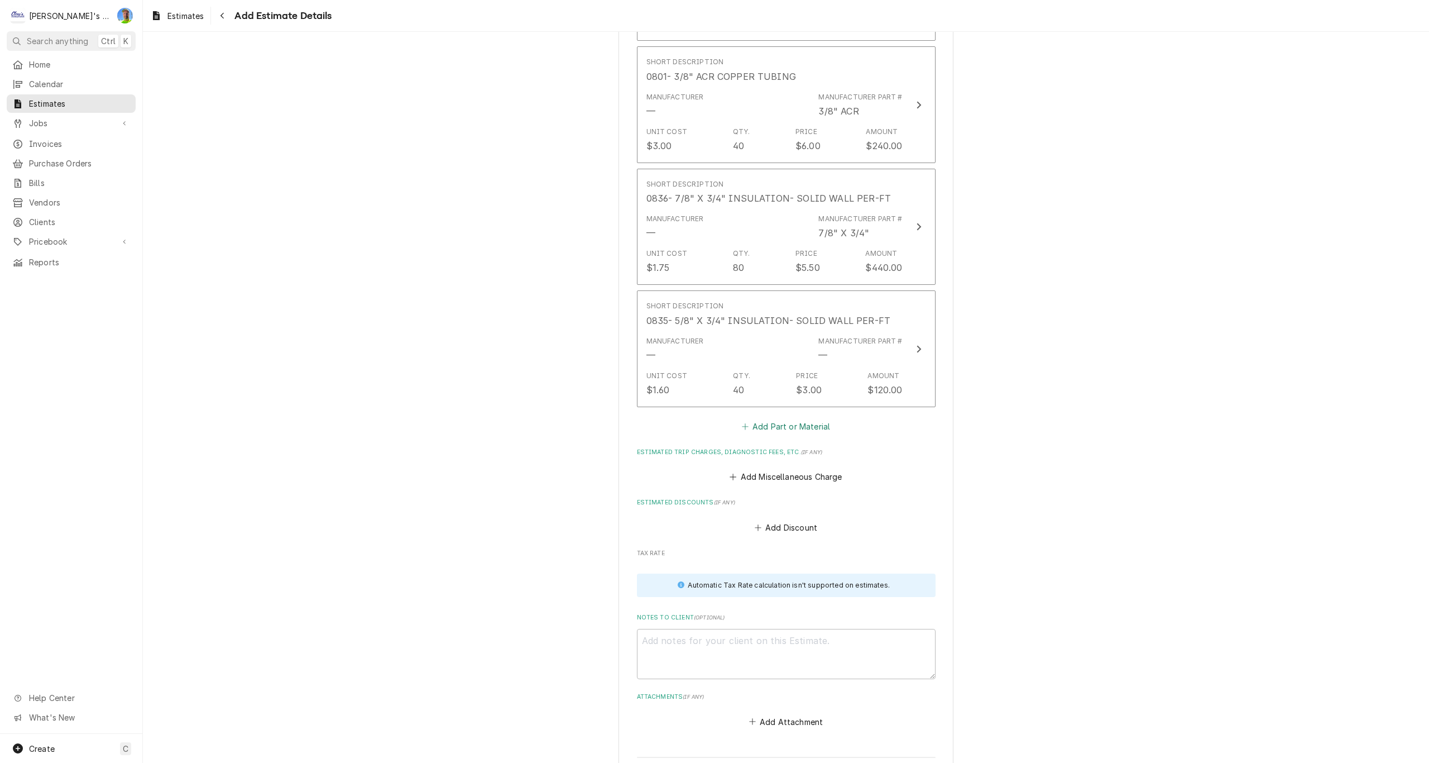
click at [758, 430] on html "C Clay's Refrigeration GA Search anything Ctrl K Home Calendar Estimates Jobs J…" at bounding box center [714, 381] width 1429 height 763
click at [758, 430] on button "Add Part or Material" at bounding box center [786, 427] width 92 height 16
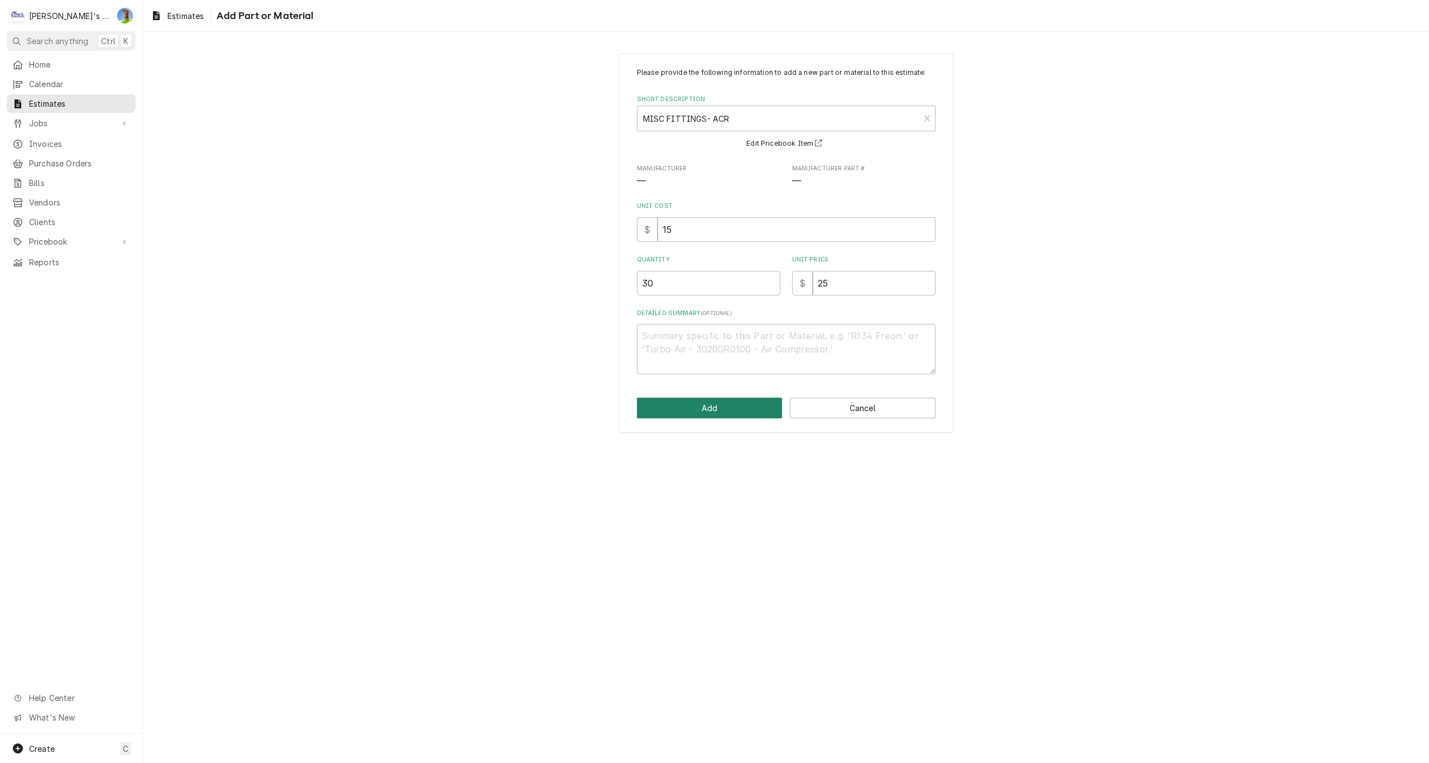
click at [761, 411] on button "Add" at bounding box center [710, 407] width 146 height 21
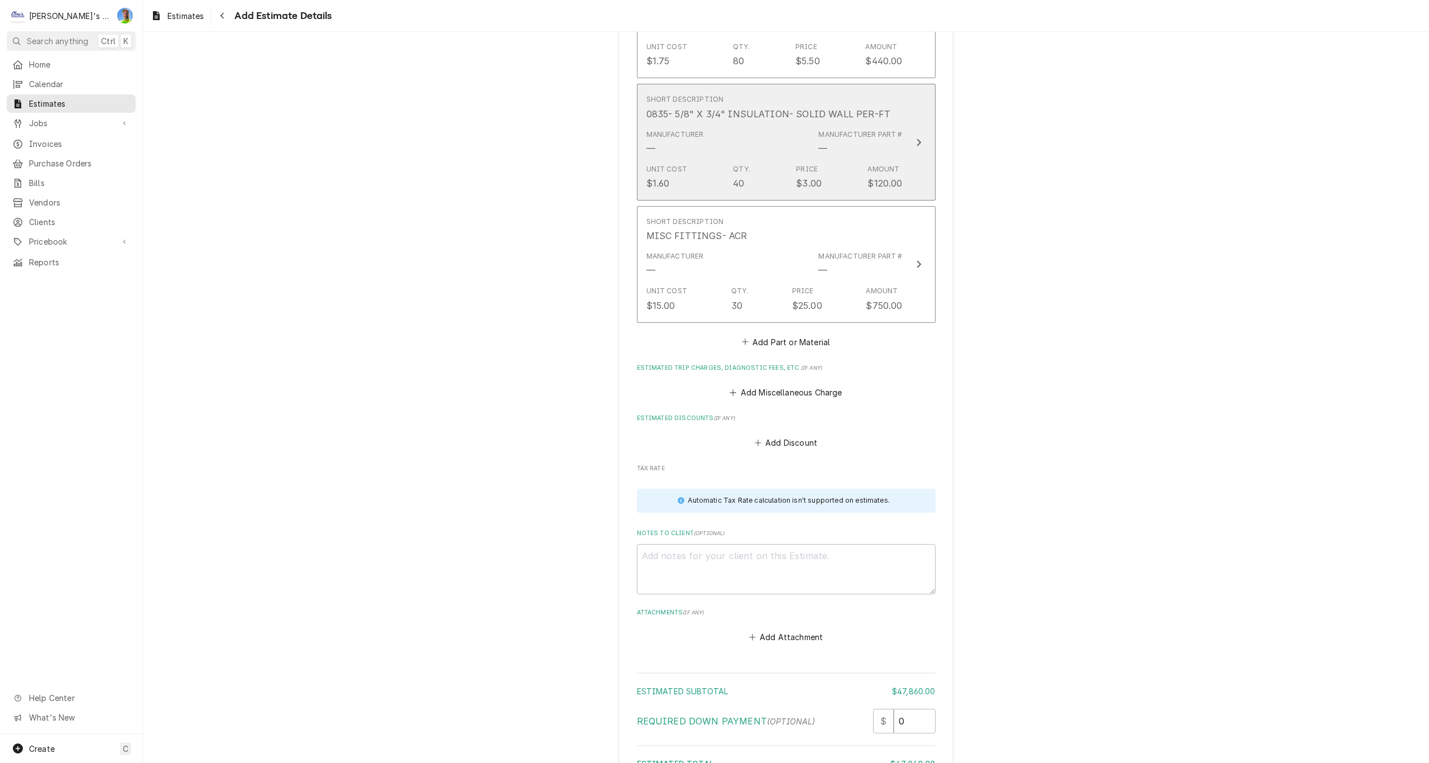
scroll to position [3459, 0]
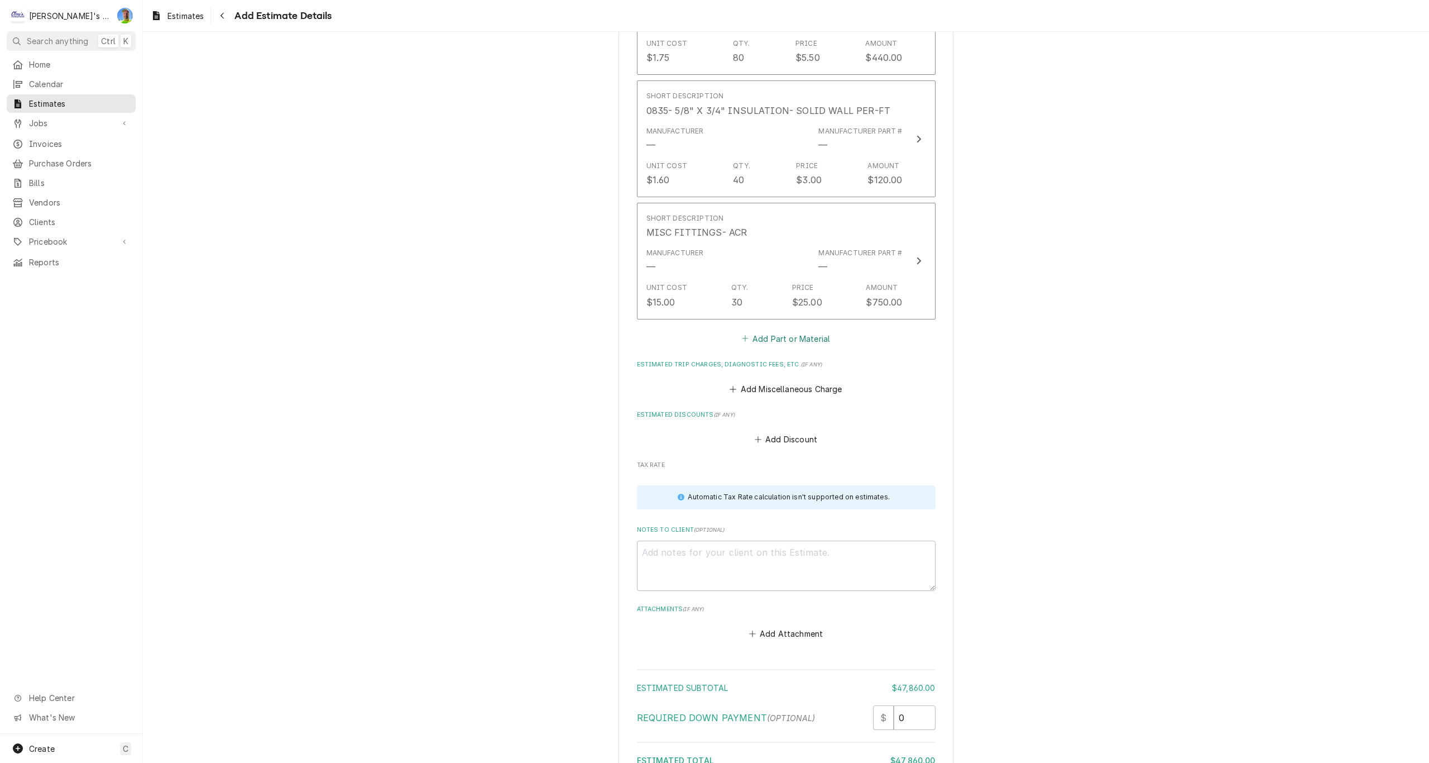
click at [754, 344] on button "Add Part or Material" at bounding box center [786, 338] width 92 height 16
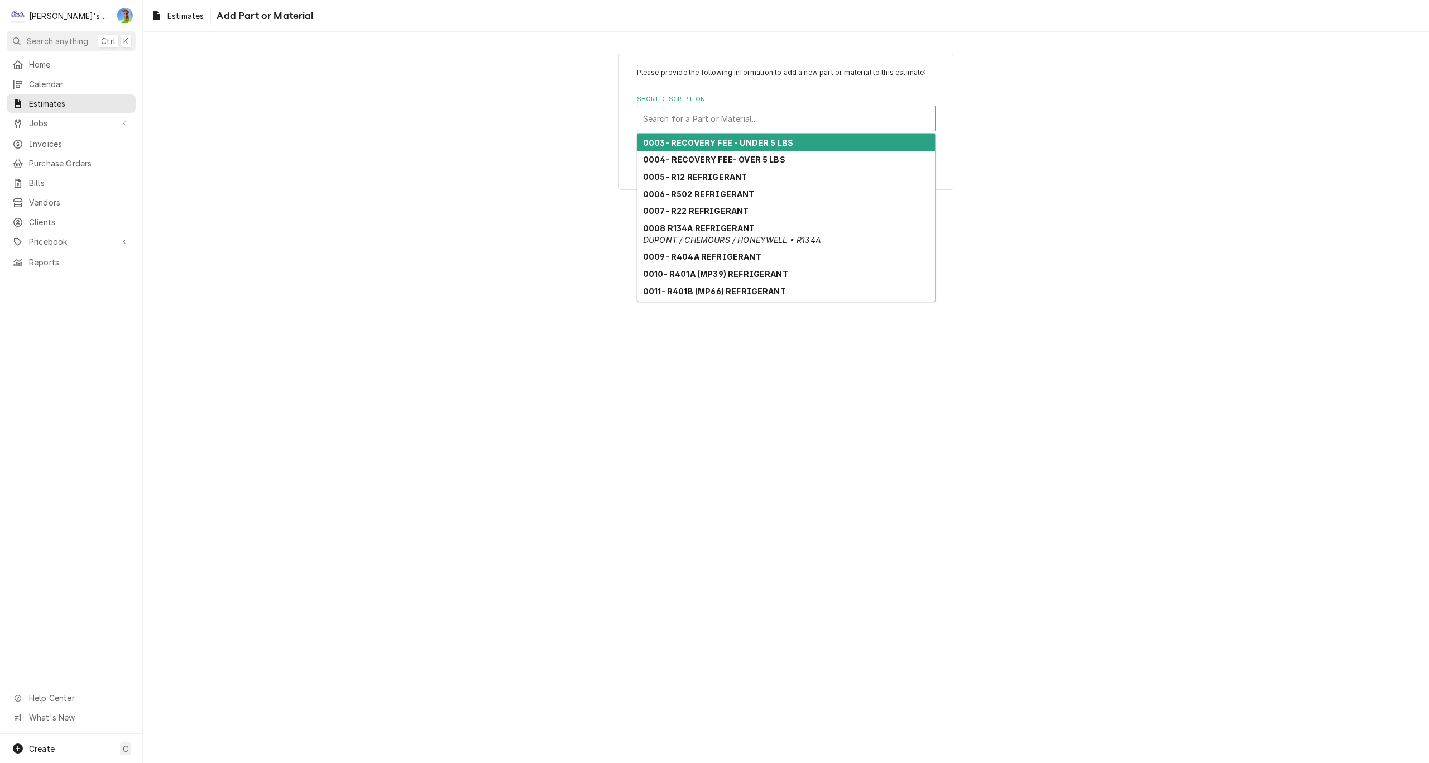
click at [694, 127] on div "Short Description" at bounding box center [786, 118] width 286 height 20
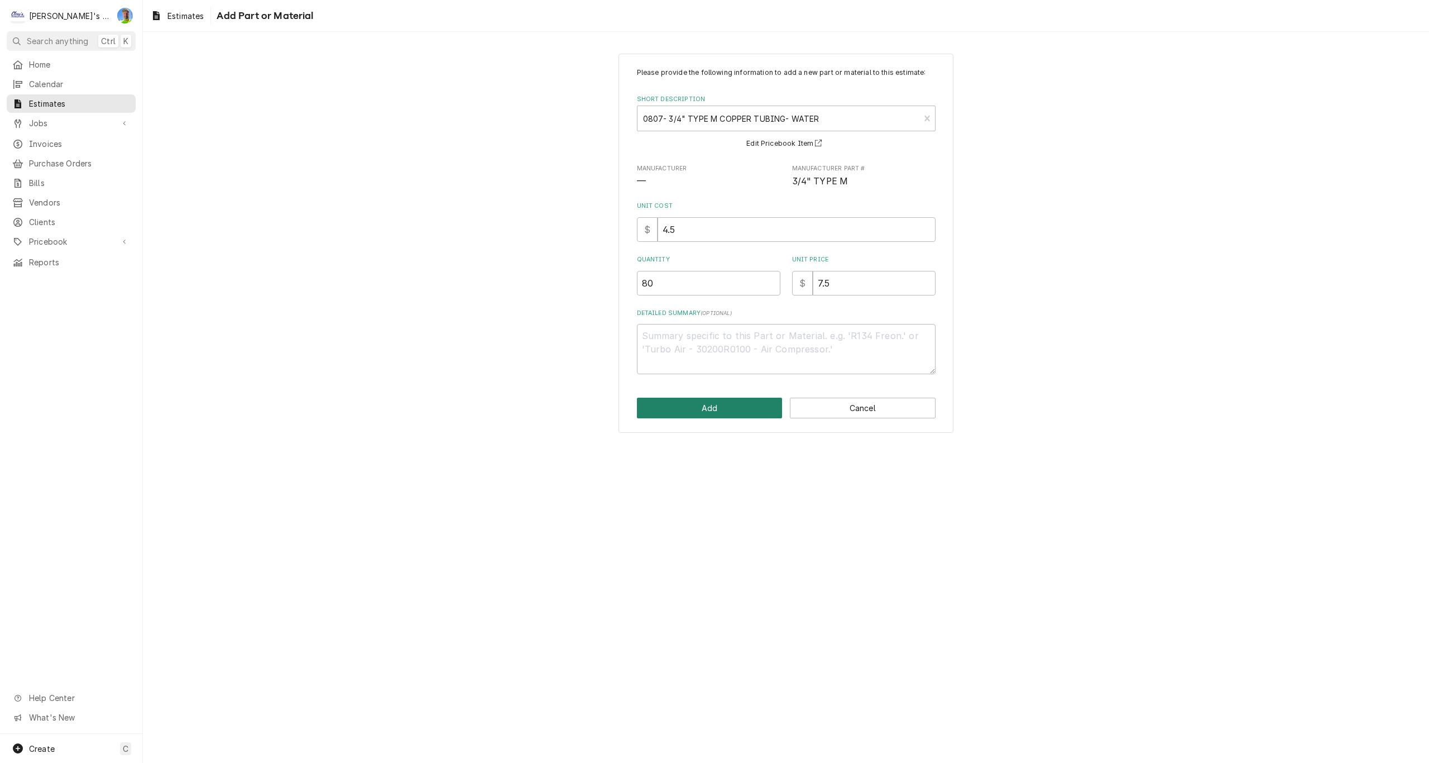
click at [701, 414] on button "Add" at bounding box center [710, 407] width 146 height 21
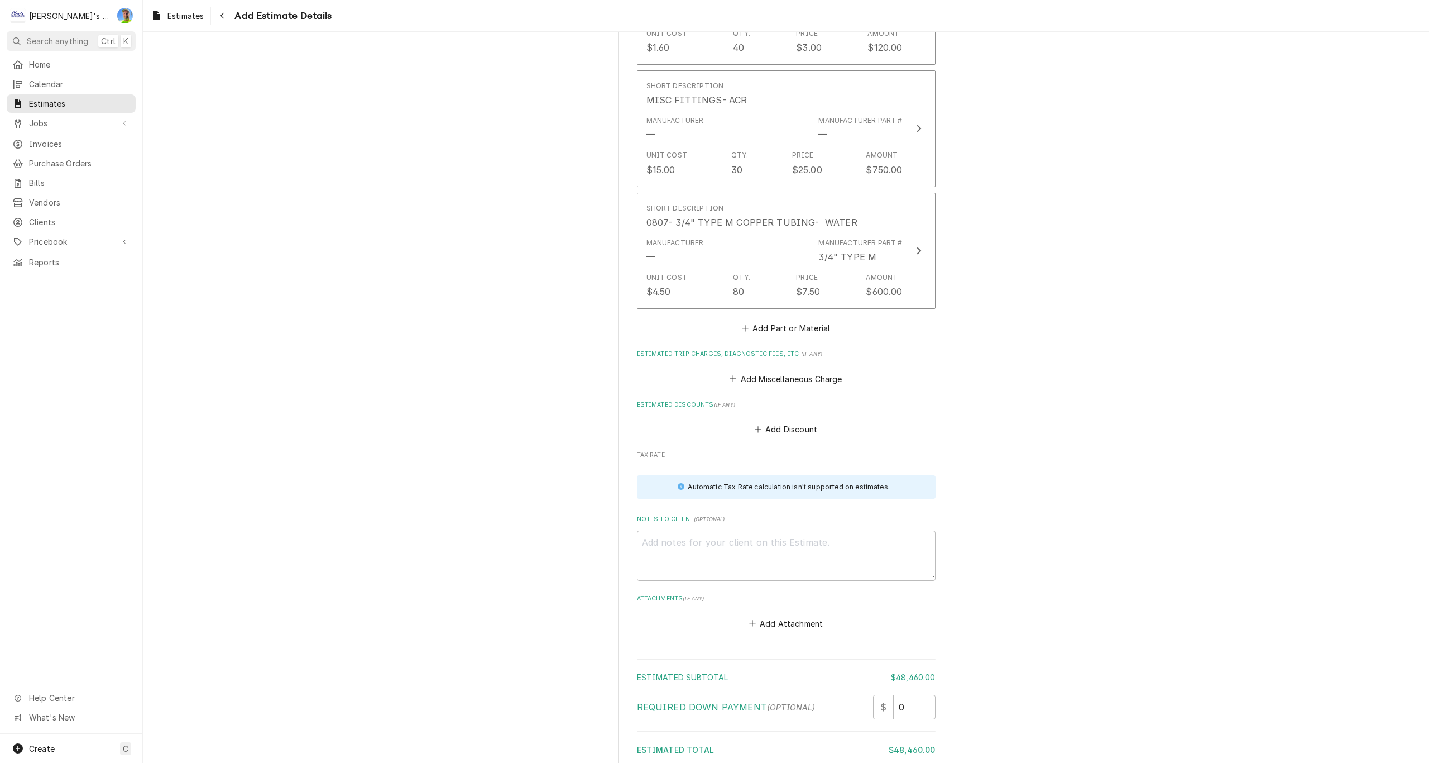
scroll to position [3613, 0]
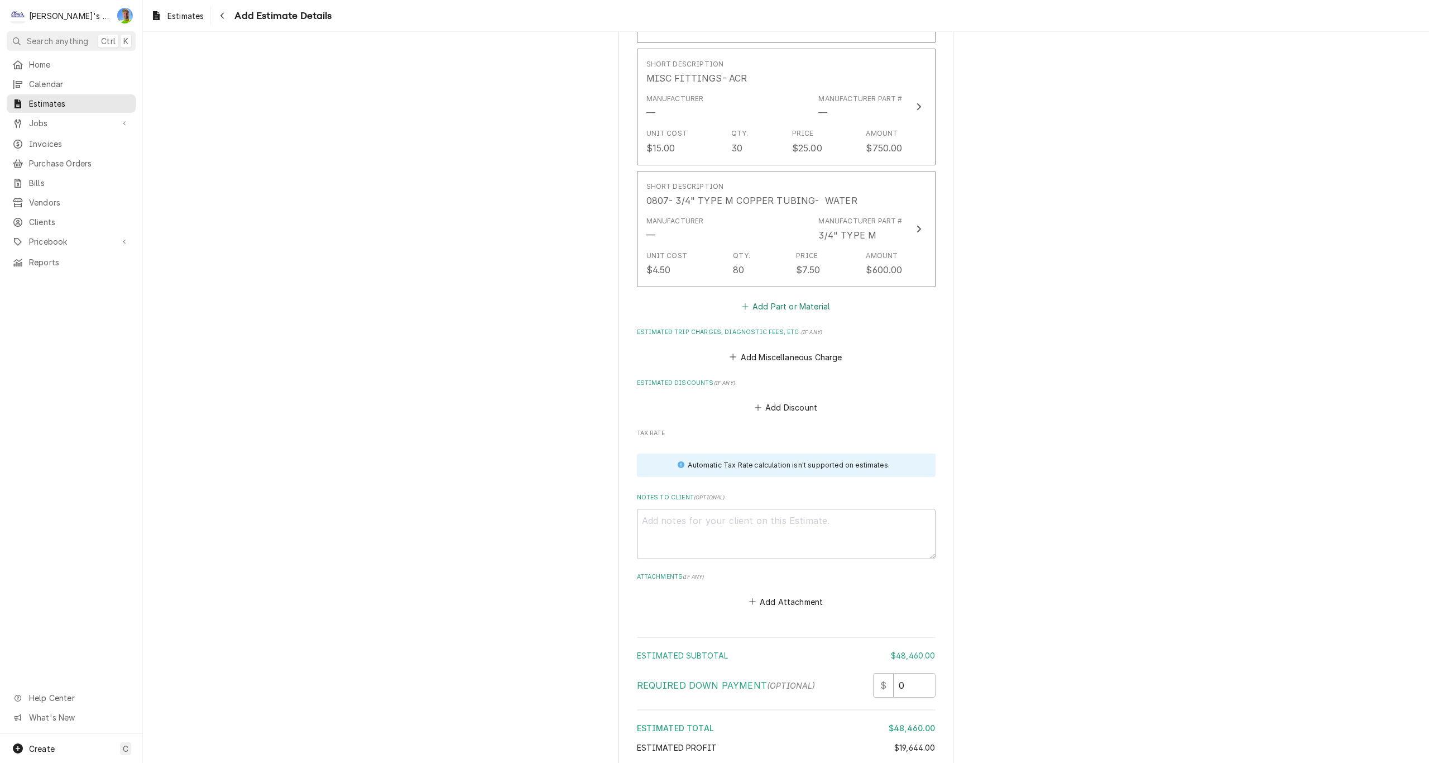
click at [765, 303] on button "Add Part or Material" at bounding box center [786, 307] width 92 height 16
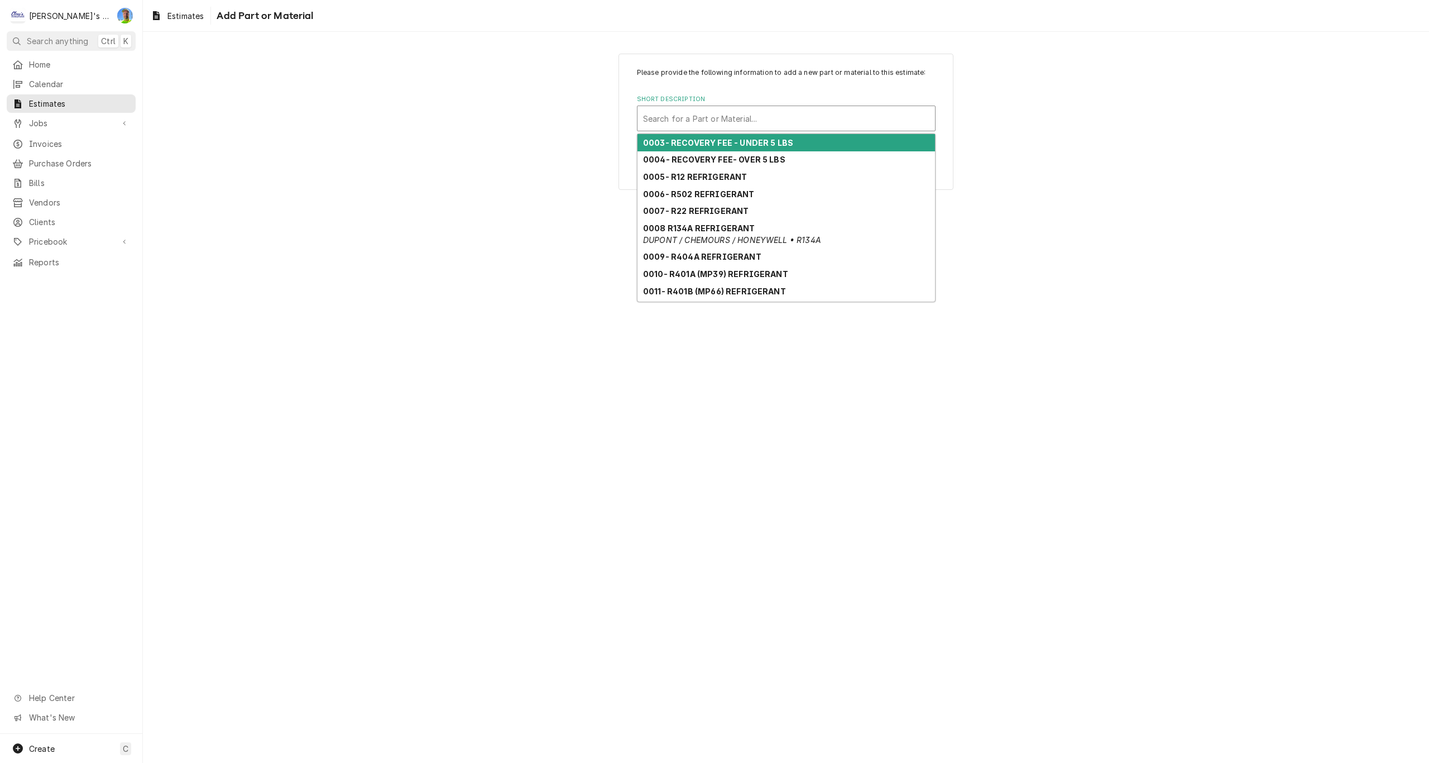
click at [714, 119] on div "Short Description" at bounding box center [786, 118] width 286 height 20
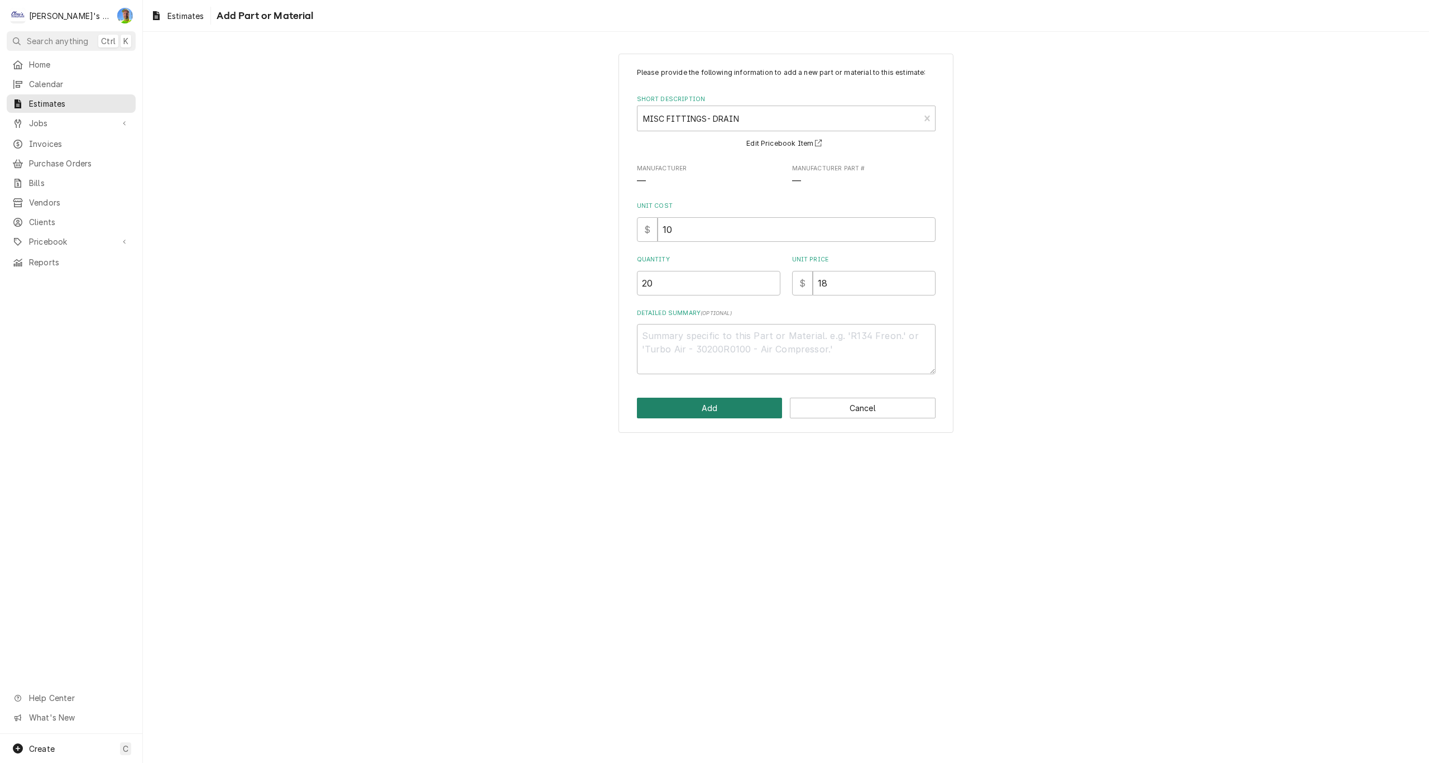
click at [699, 404] on button "Add" at bounding box center [710, 407] width 146 height 21
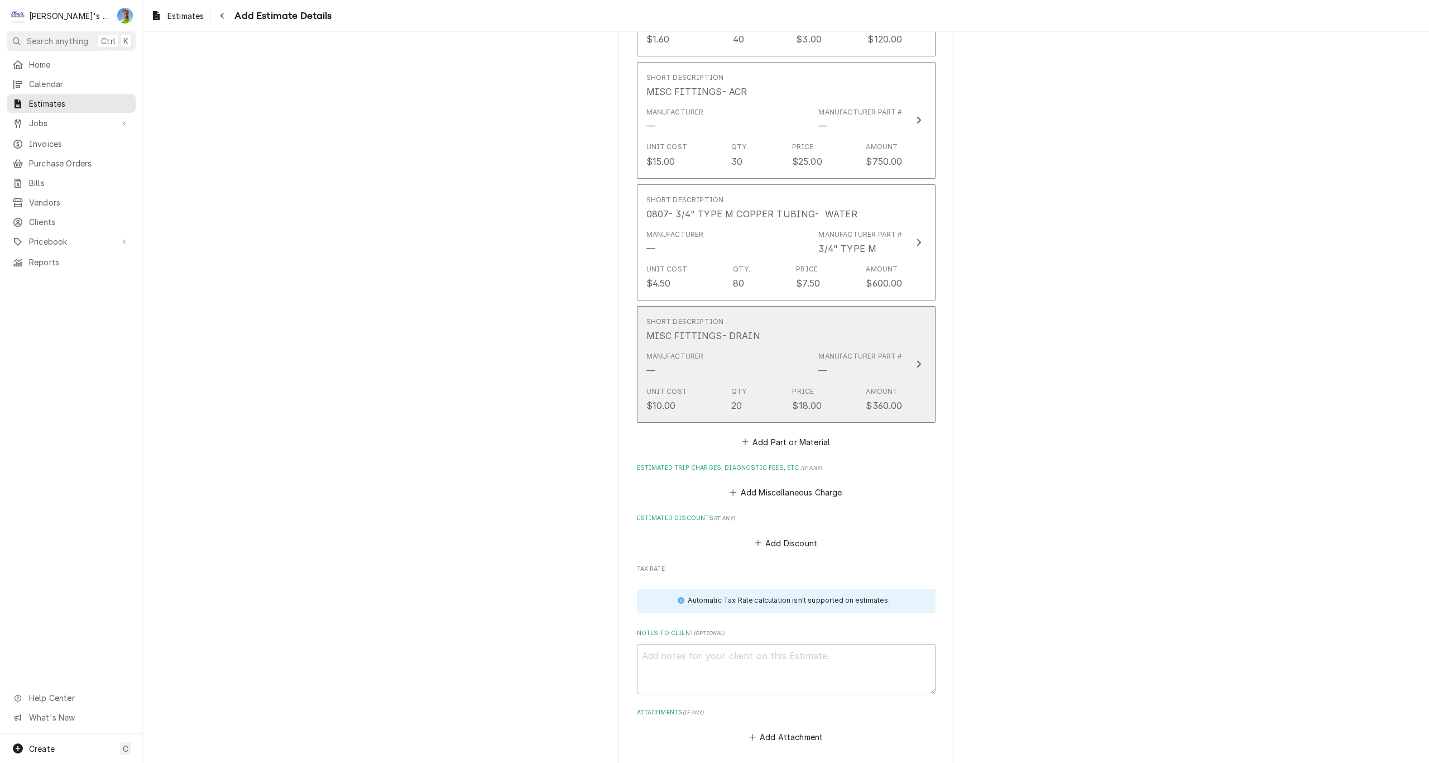
scroll to position [3599, 0]
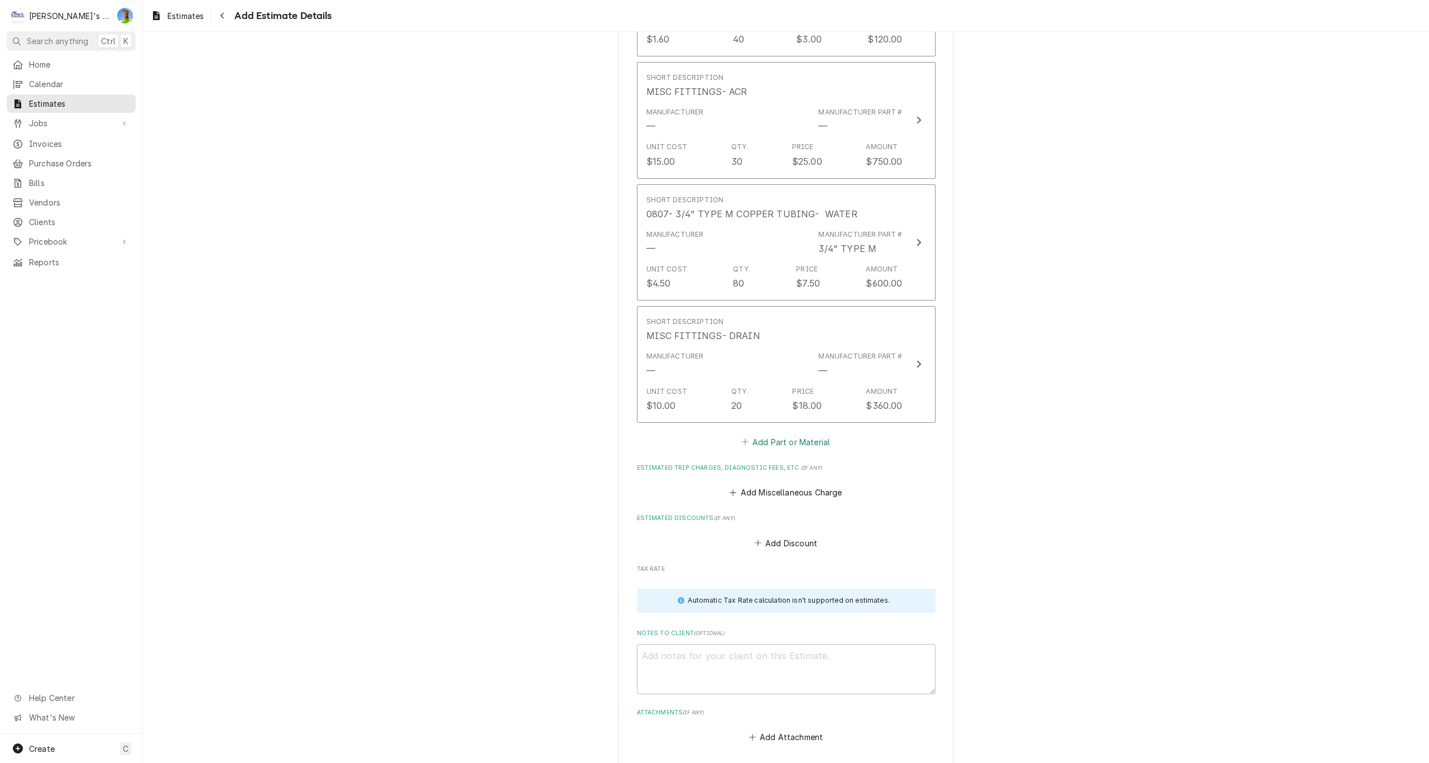
click at [786, 445] on button "Add Part or Material" at bounding box center [786, 442] width 92 height 16
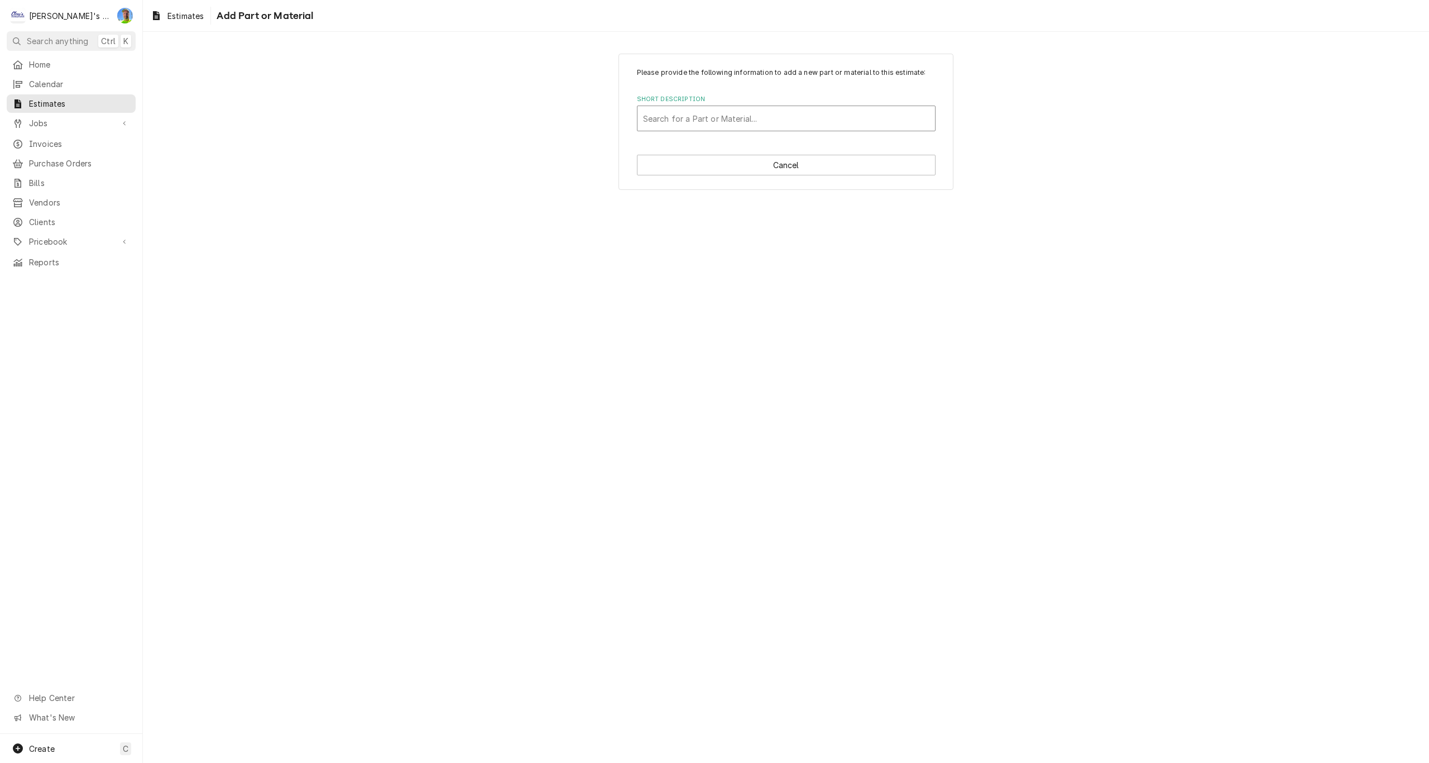
click at [714, 123] on div "Short Description" at bounding box center [786, 118] width 286 height 20
click at [730, 401] on button "Add" at bounding box center [710, 407] width 146 height 21
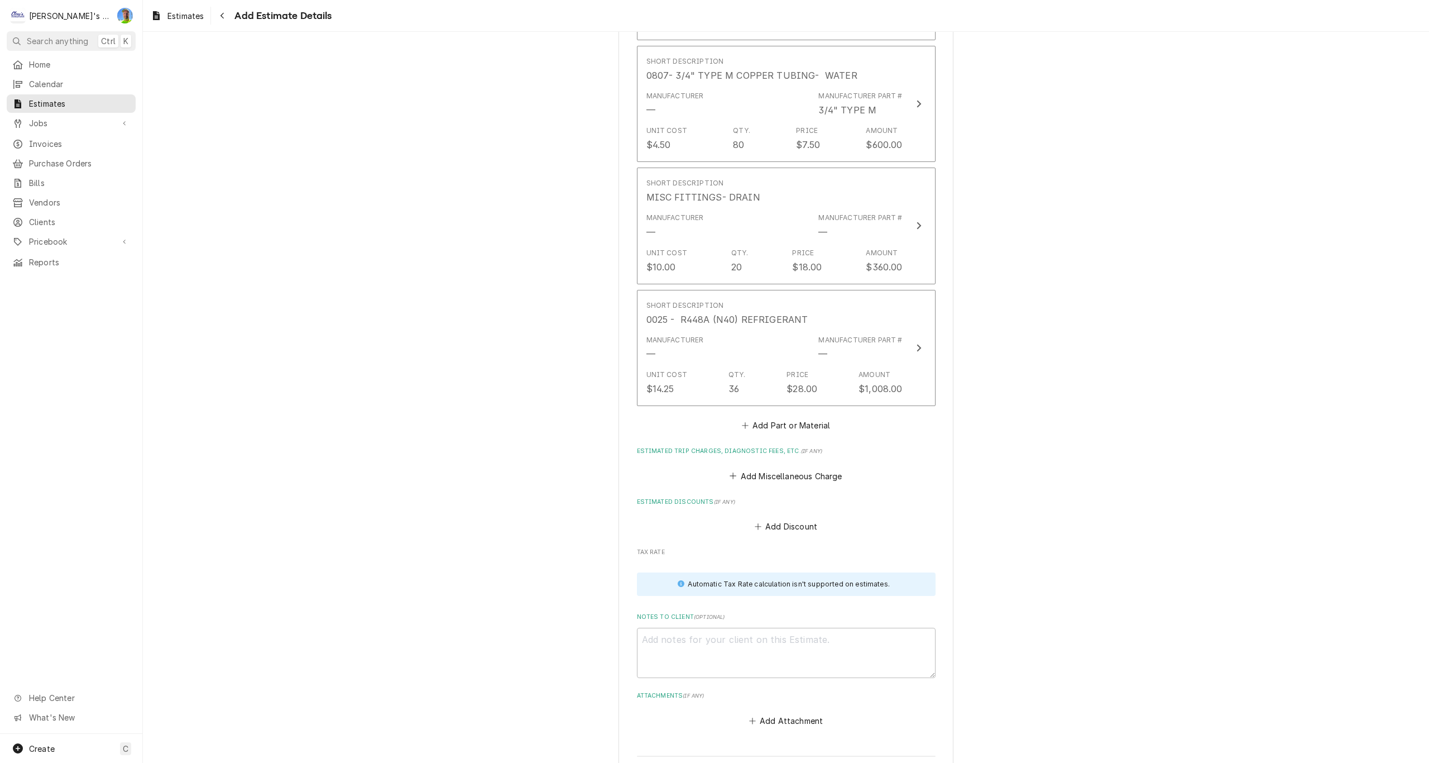
scroll to position [3754, 0]
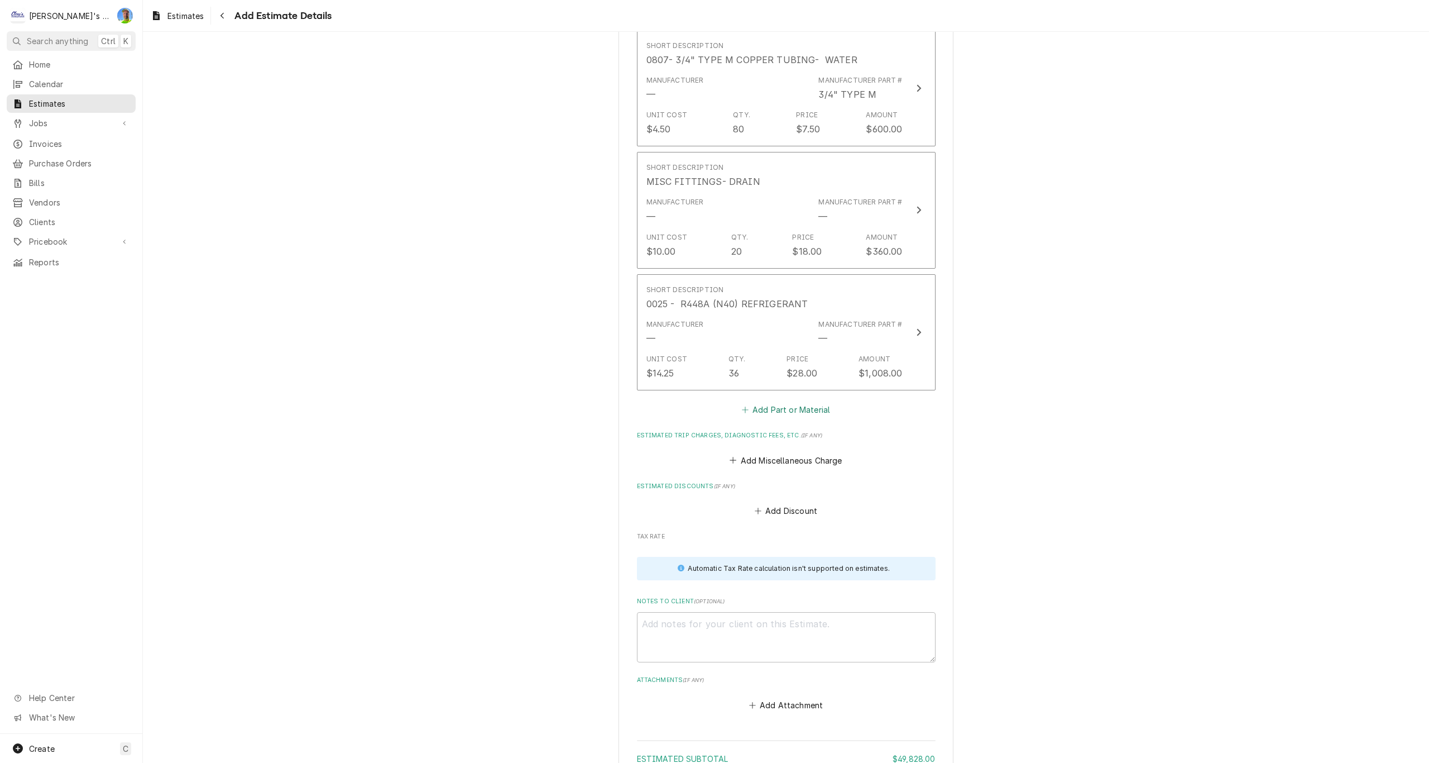
click at [762, 405] on button "Add Part or Material" at bounding box center [786, 410] width 92 height 16
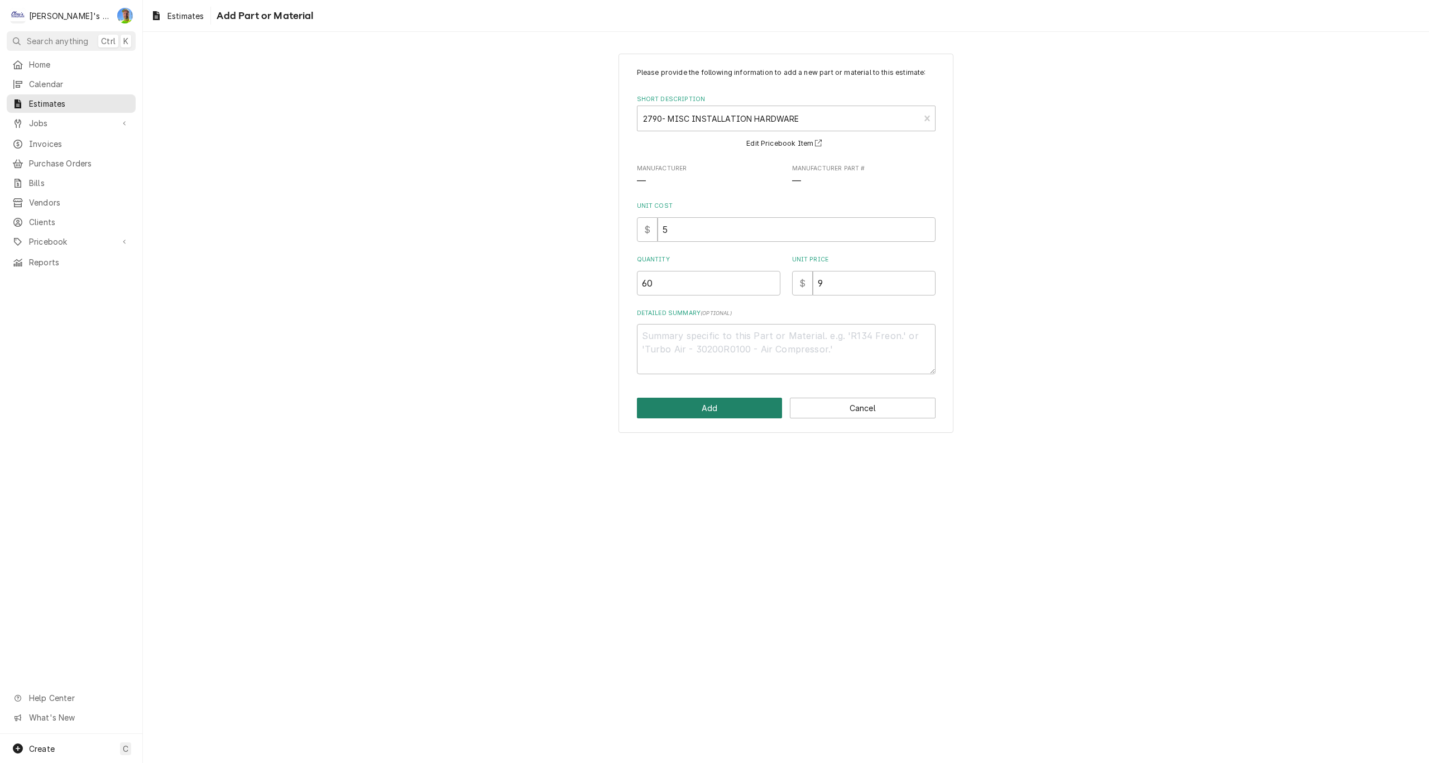
click at [736, 408] on button "Add" at bounding box center [710, 407] width 146 height 21
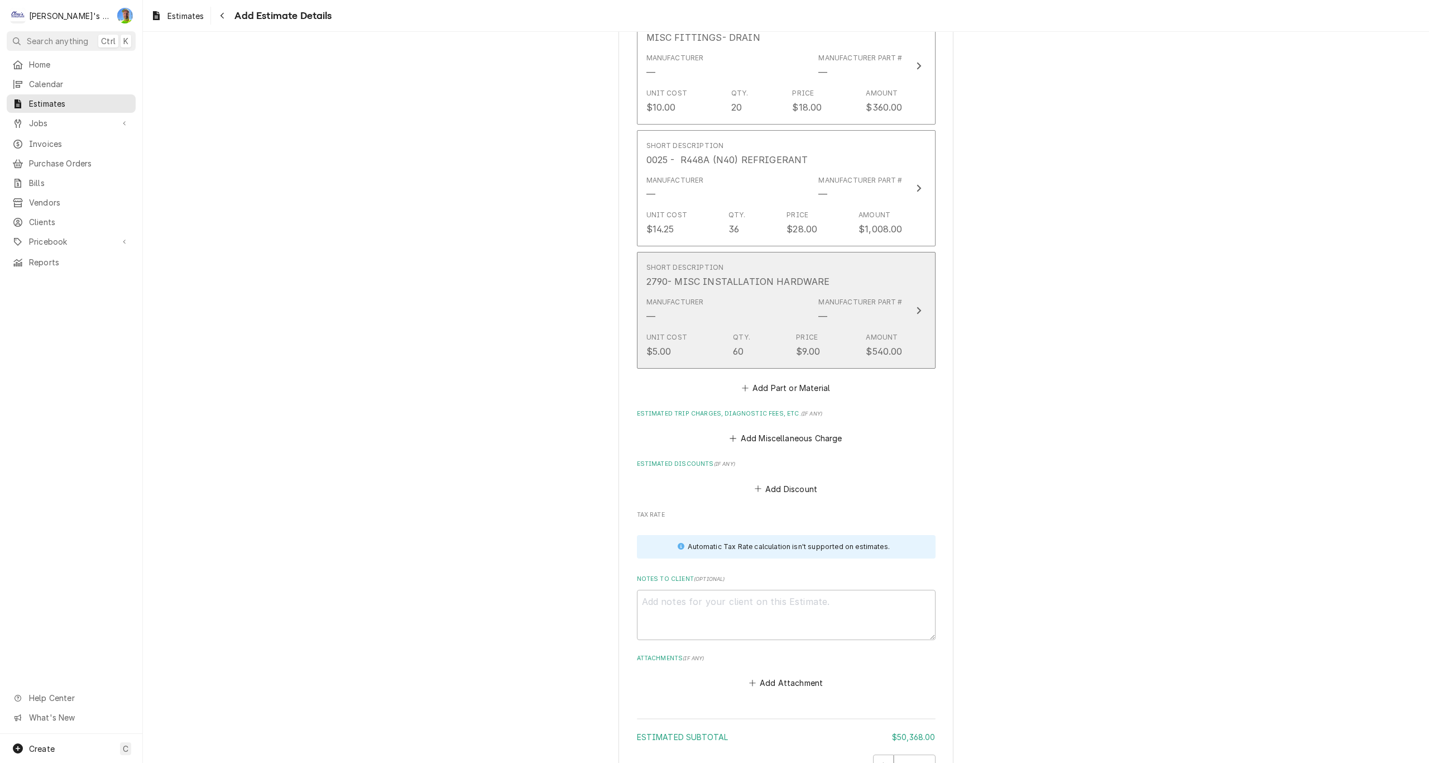
scroll to position [3908, 0]
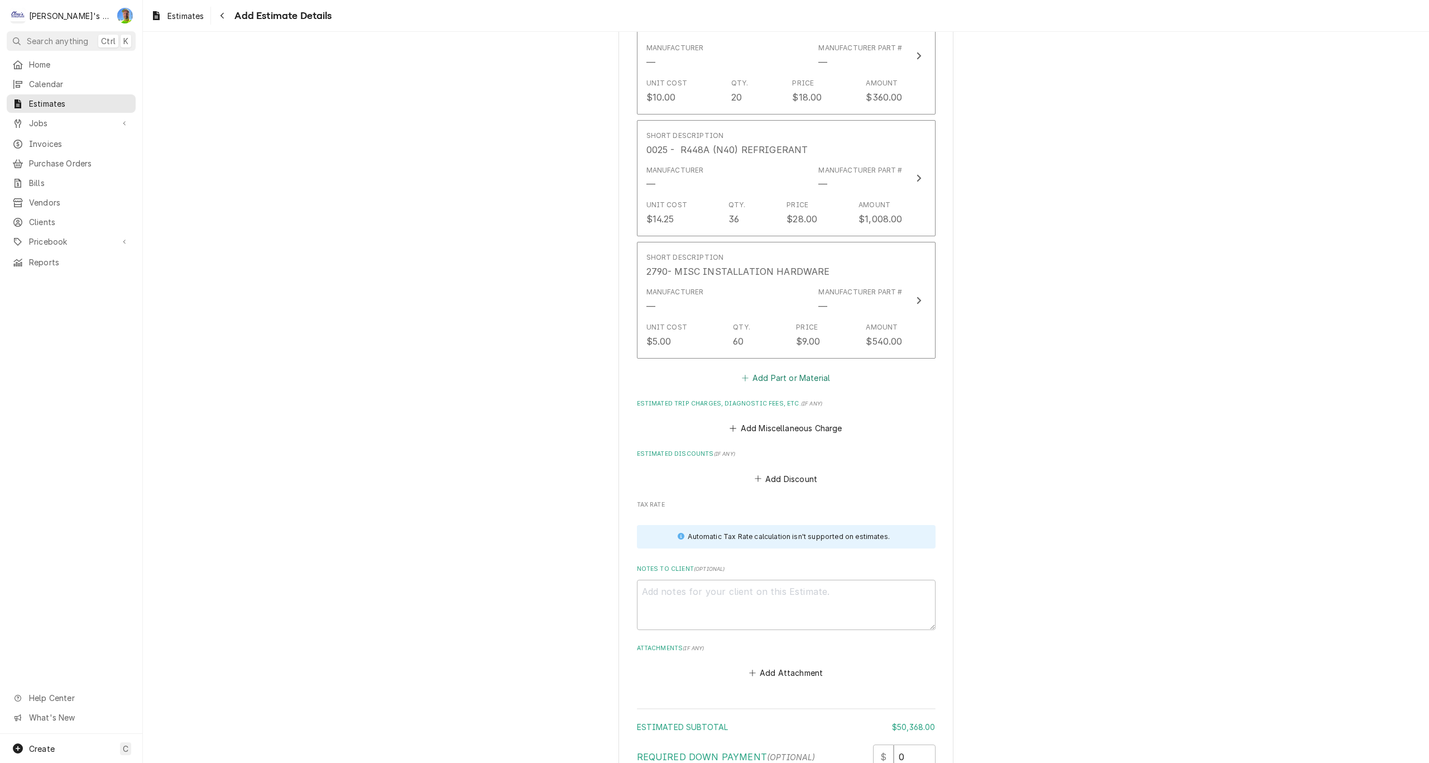
click at [766, 379] on button "Add Part or Material" at bounding box center [786, 378] width 92 height 16
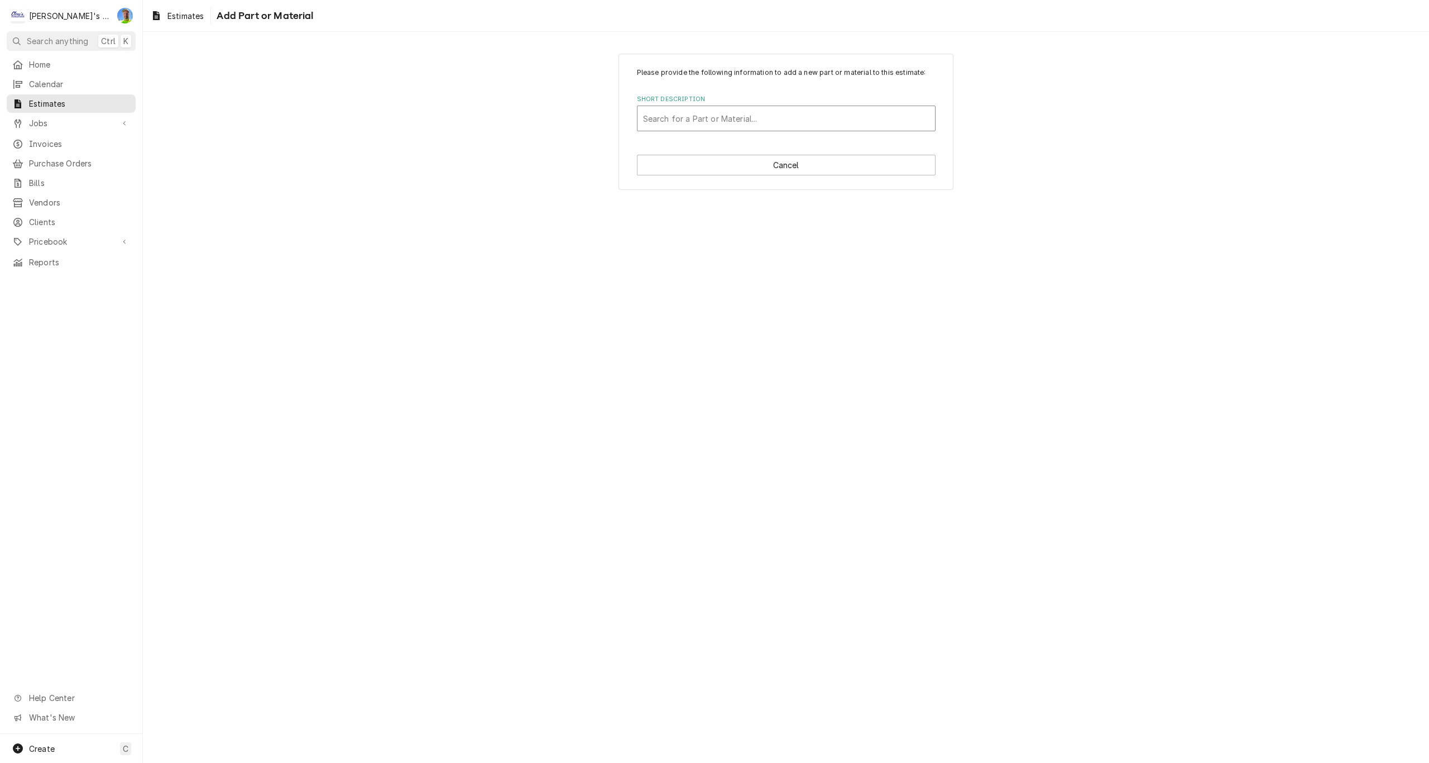
click at [718, 122] on div "Short Description" at bounding box center [786, 118] width 286 height 20
click at [686, 416] on button "Add" at bounding box center [710, 407] width 146 height 21
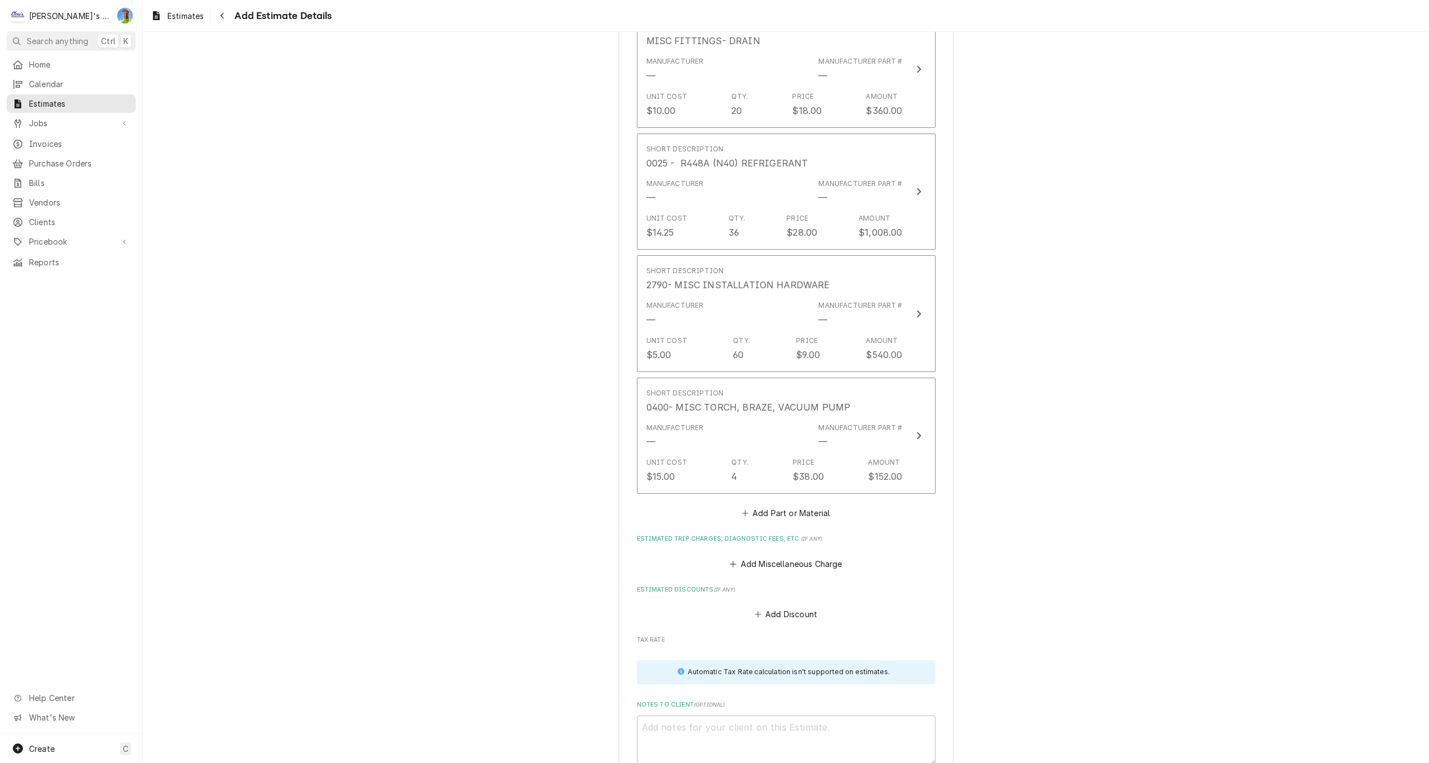
scroll to position [3894, 0]
click at [752, 515] on button "Add Part or Material" at bounding box center [786, 513] width 92 height 16
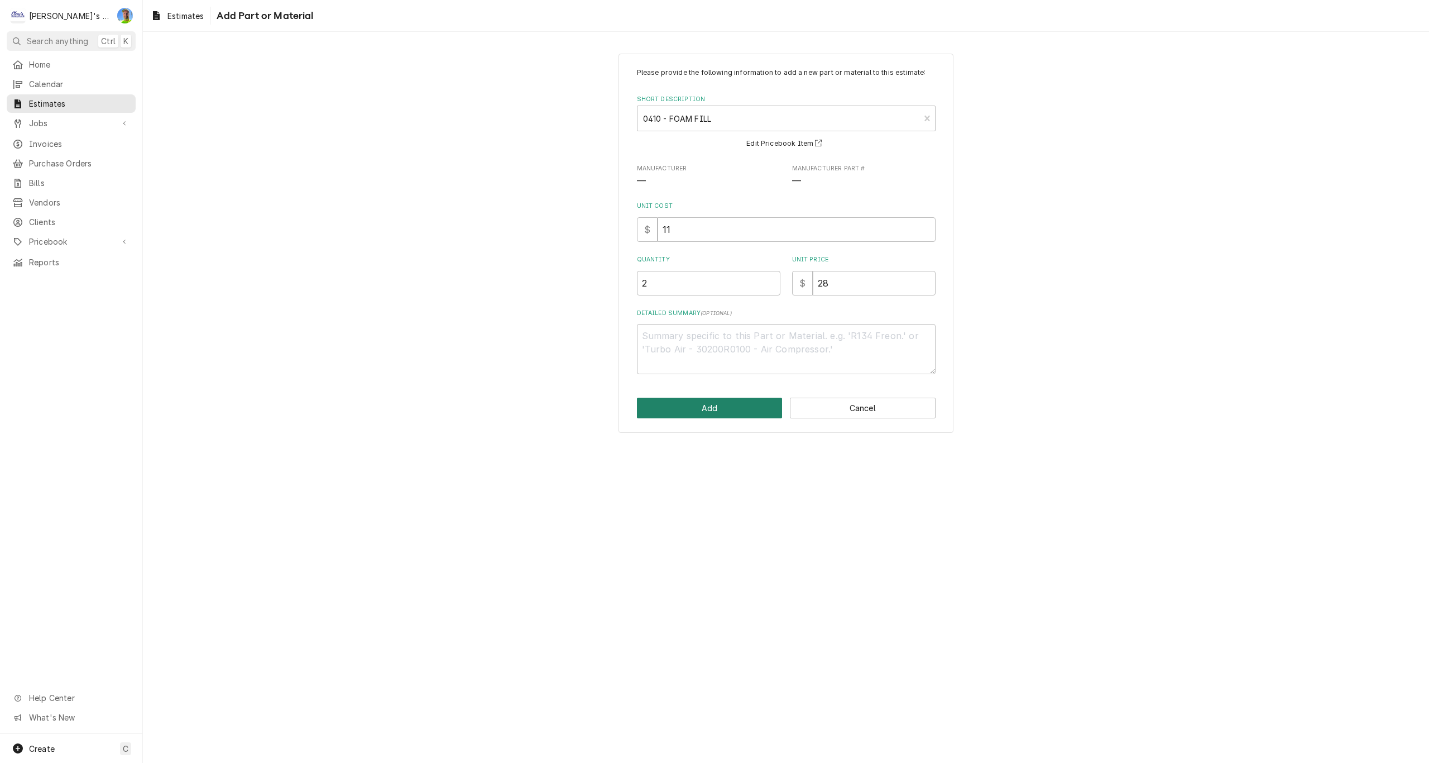
click at [708, 402] on button "Add" at bounding box center [710, 407] width 146 height 21
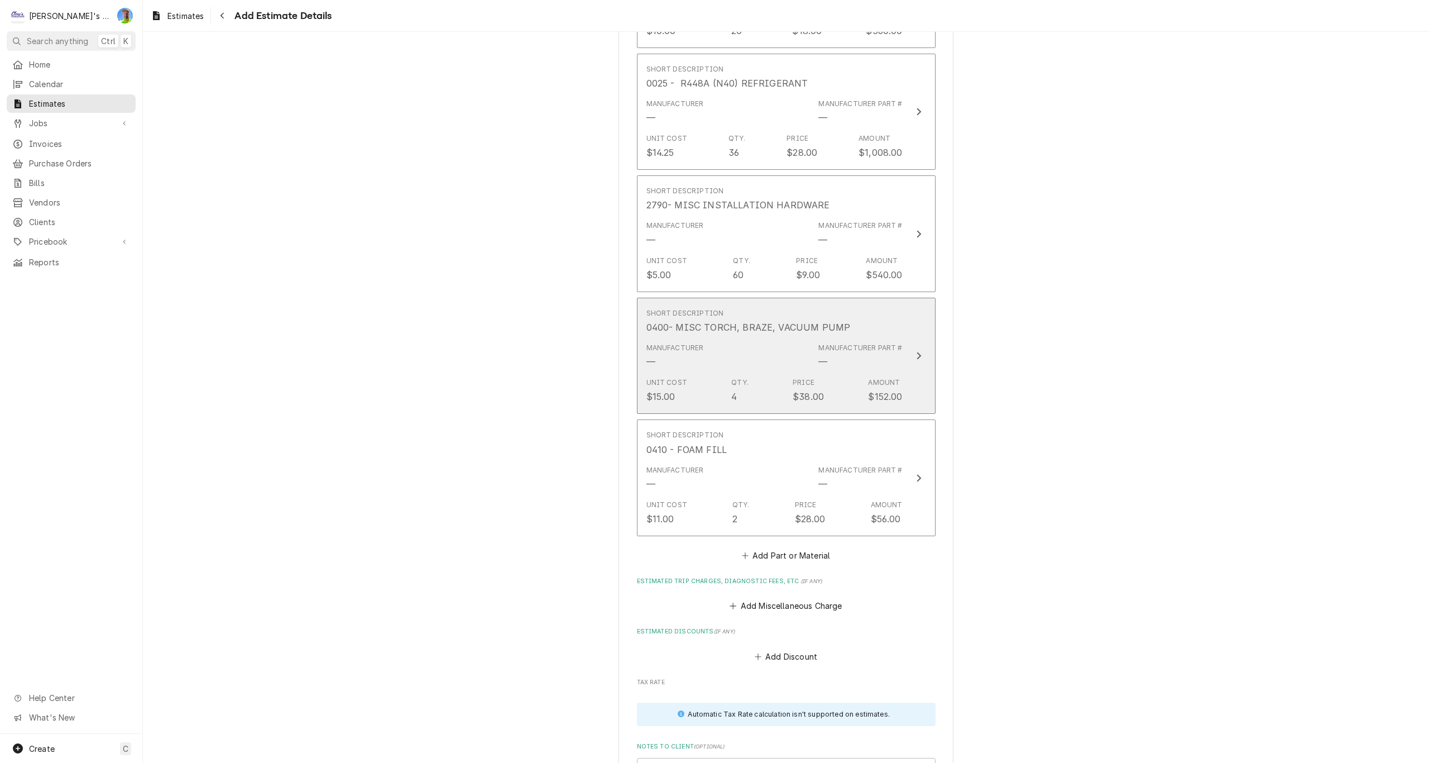
scroll to position [3992, 0]
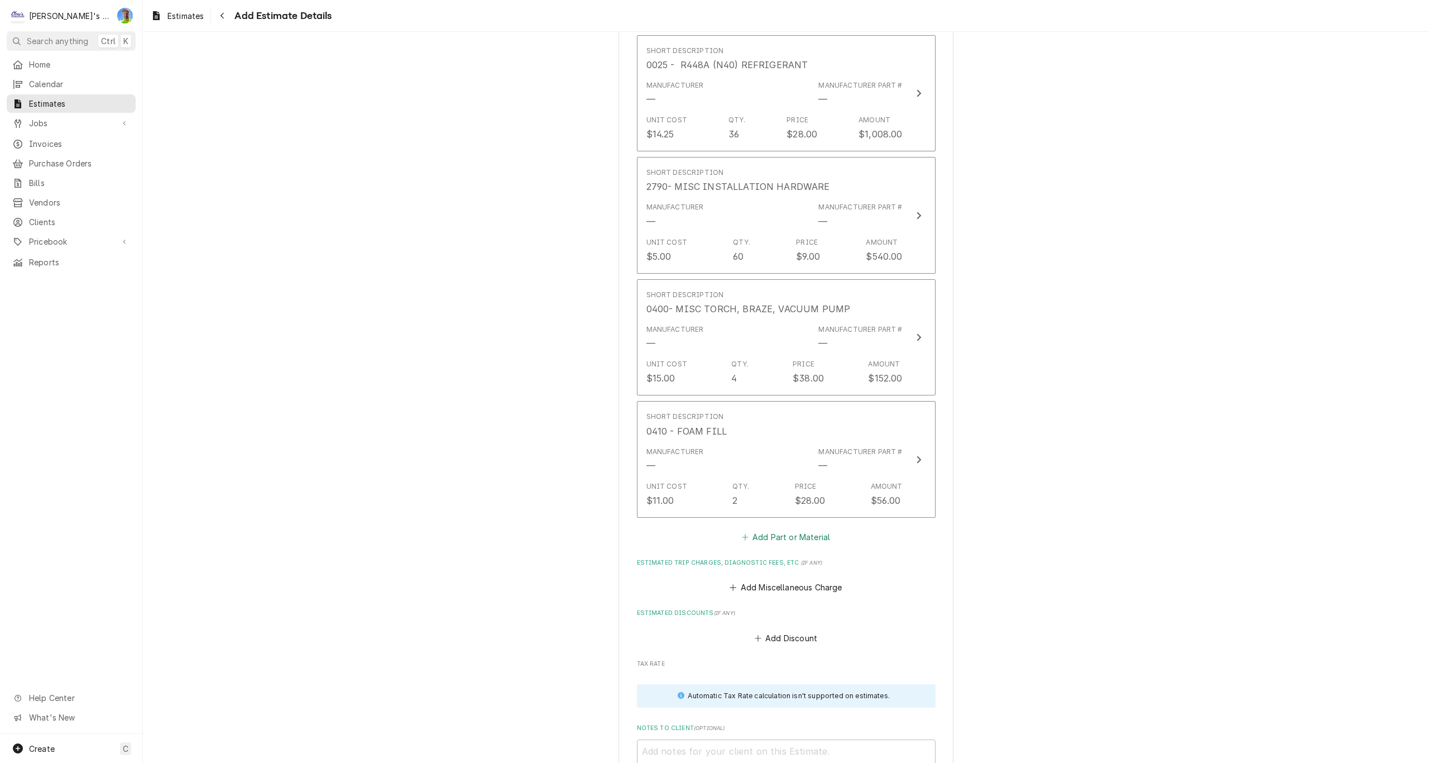
click at [755, 532] on button "Add Part or Material" at bounding box center [786, 537] width 92 height 16
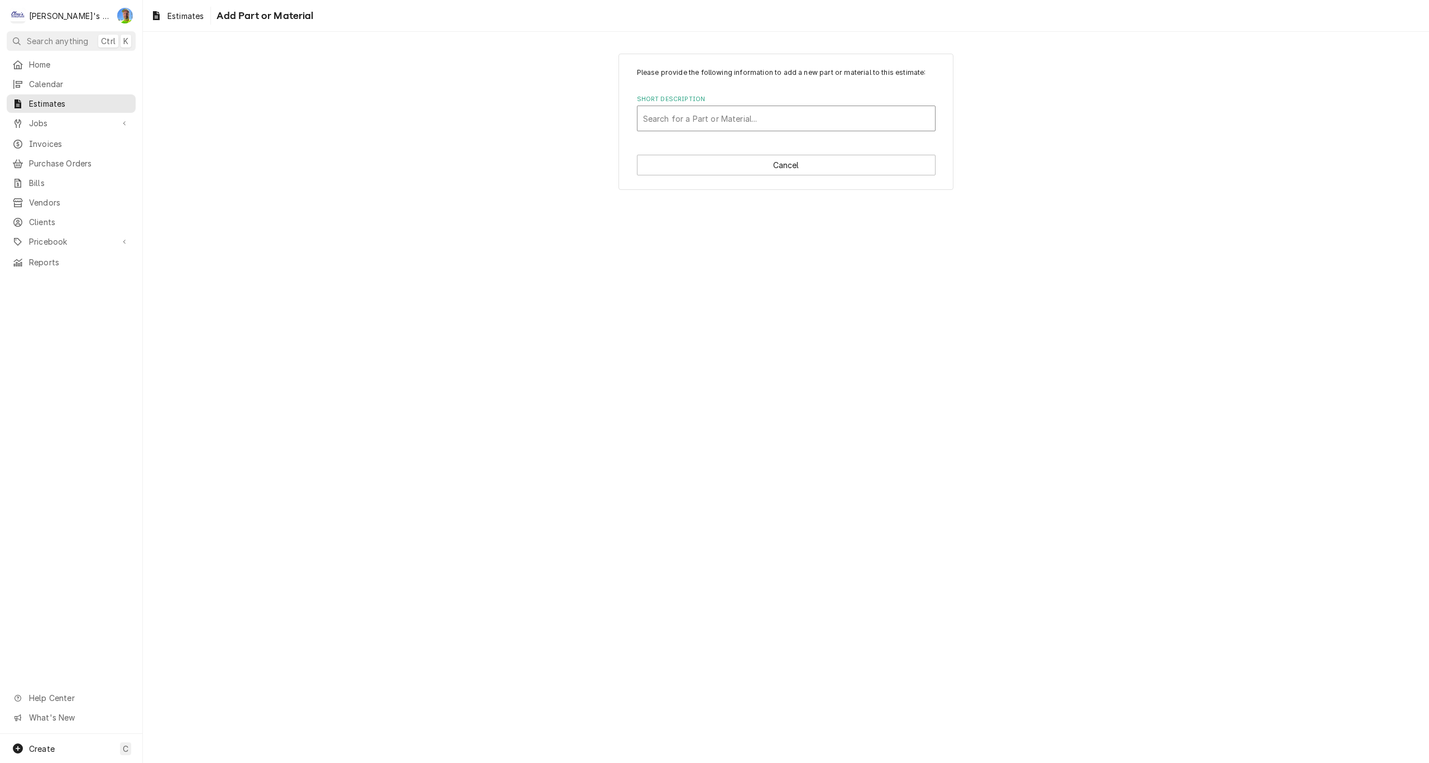
click at [690, 112] on div "Short Description" at bounding box center [786, 118] width 286 height 20
click at [717, 407] on button "Add" at bounding box center [710, 407] width 146 height 21
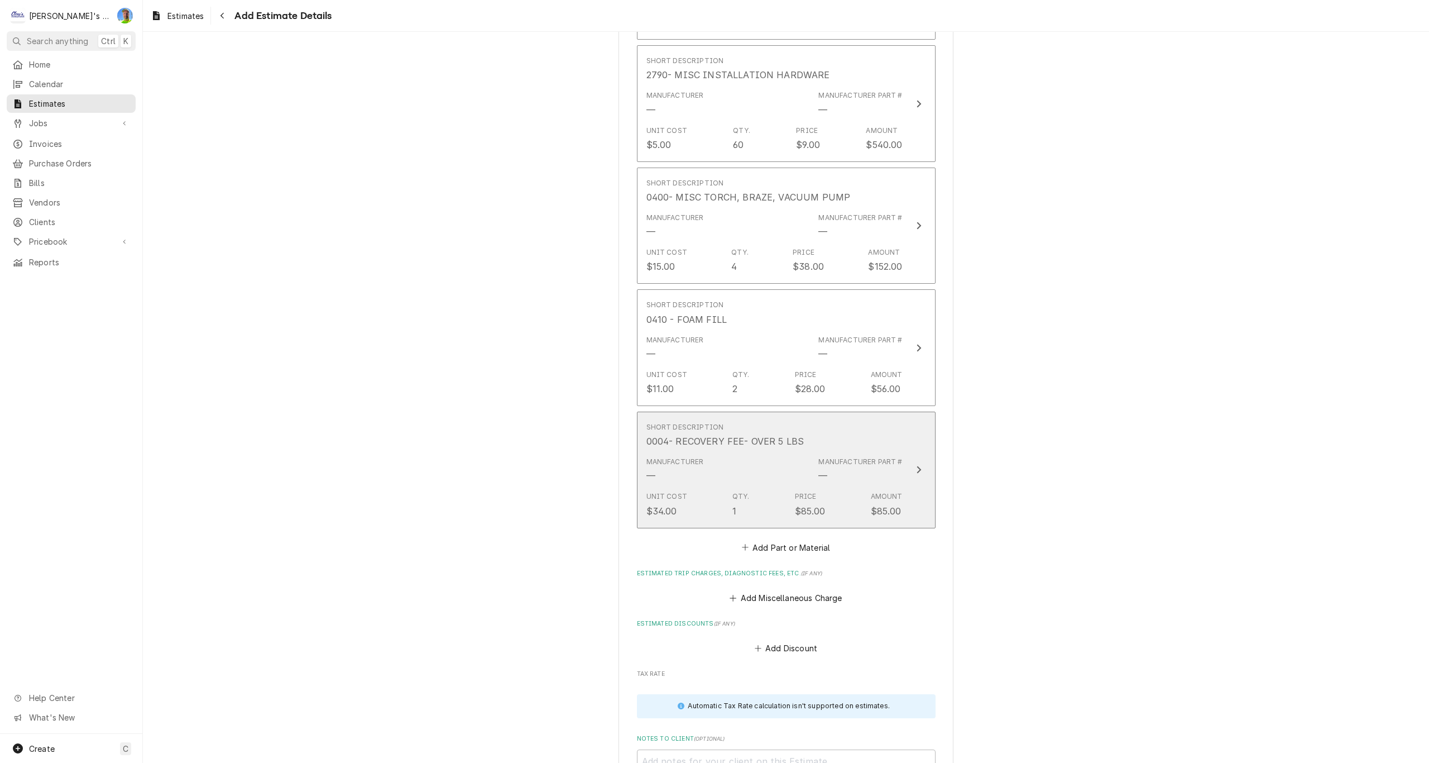
scroll to position [4147, 0]
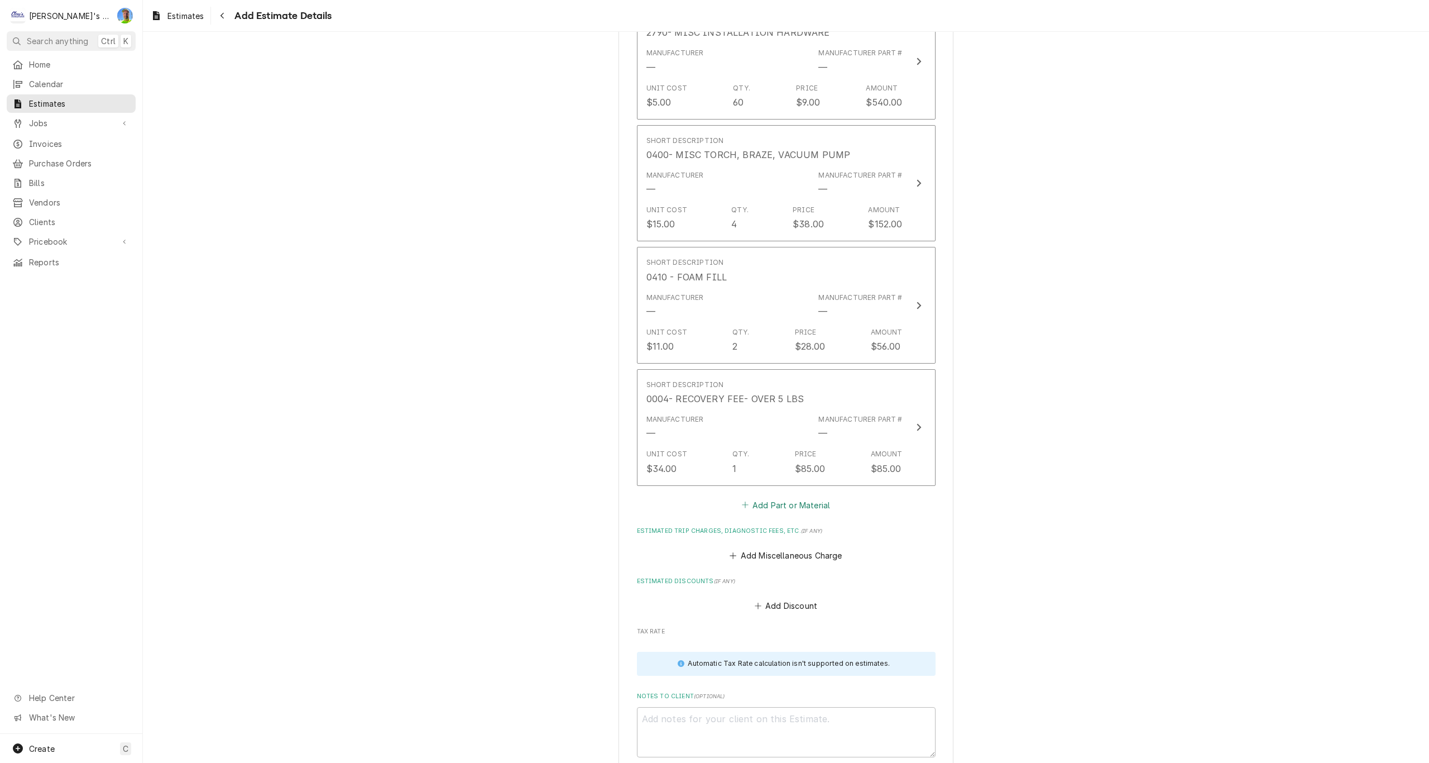
click at [763, 509] on button "Add Part or Material" at bounding box center [786, 505] width 92 height 16
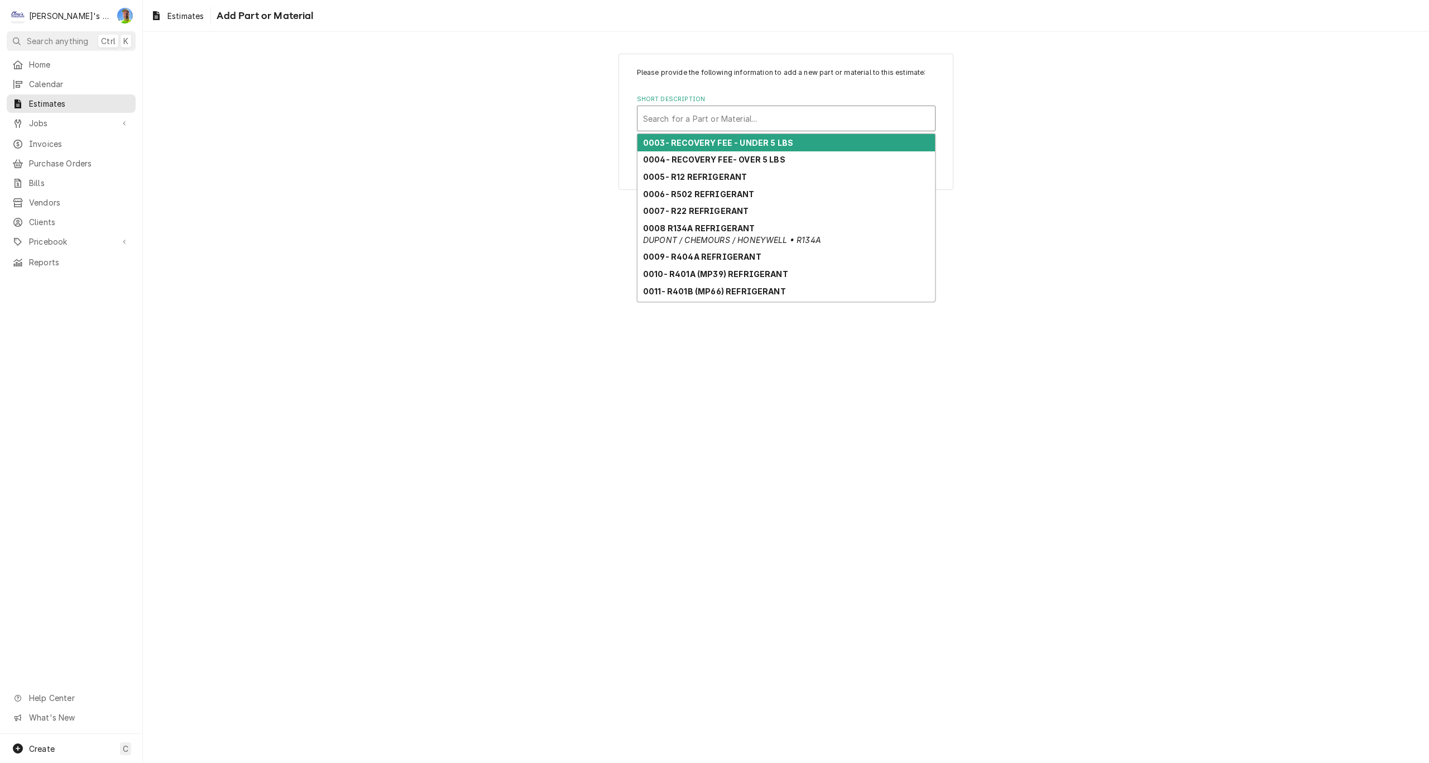
click at [698, 114] on div "Short Description" at bounding box center [786, 118] width 286 height 20
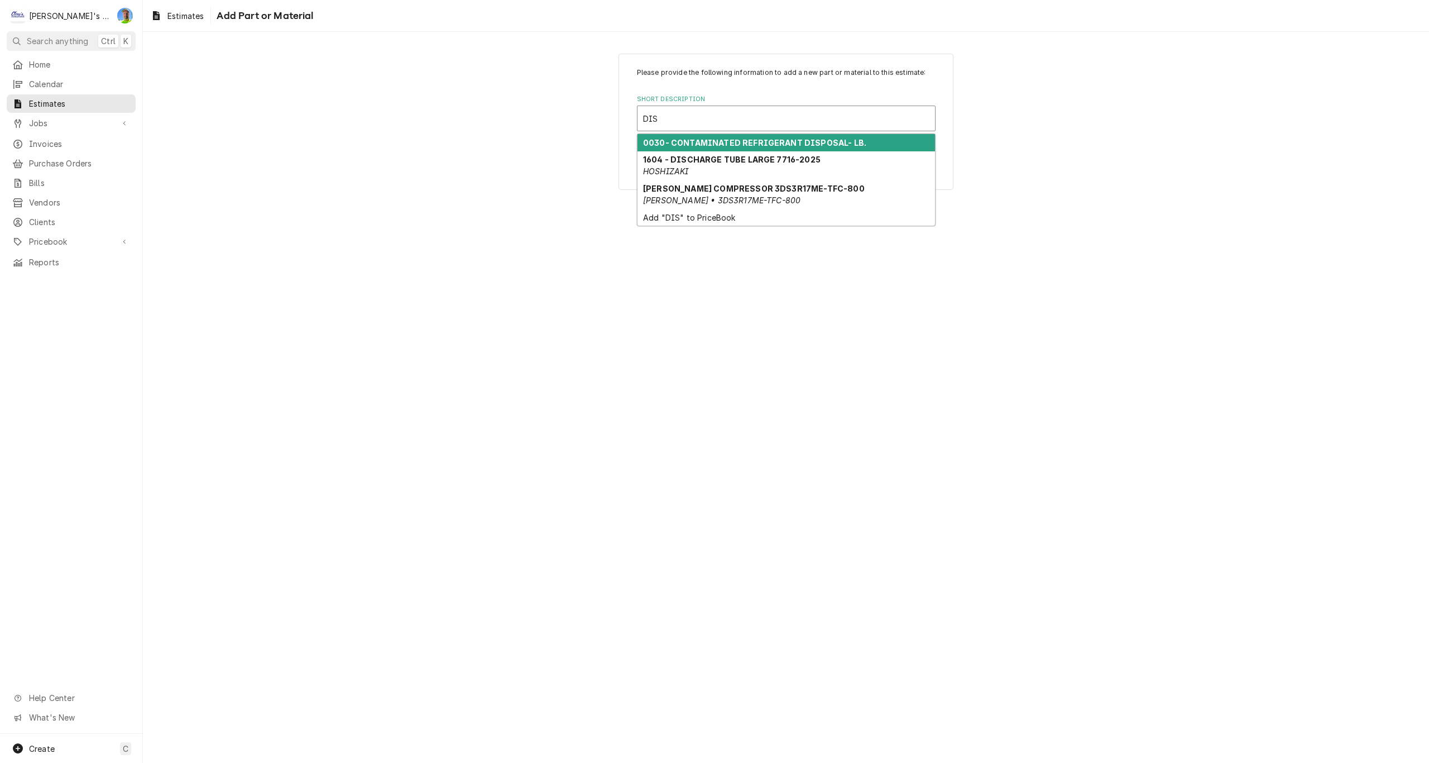
click at [694, 143] on strong "0030- CONTAMINATED REFRIGERANT DISPOSAL- LB." at bounding box center [754, 142] width 223 height 9
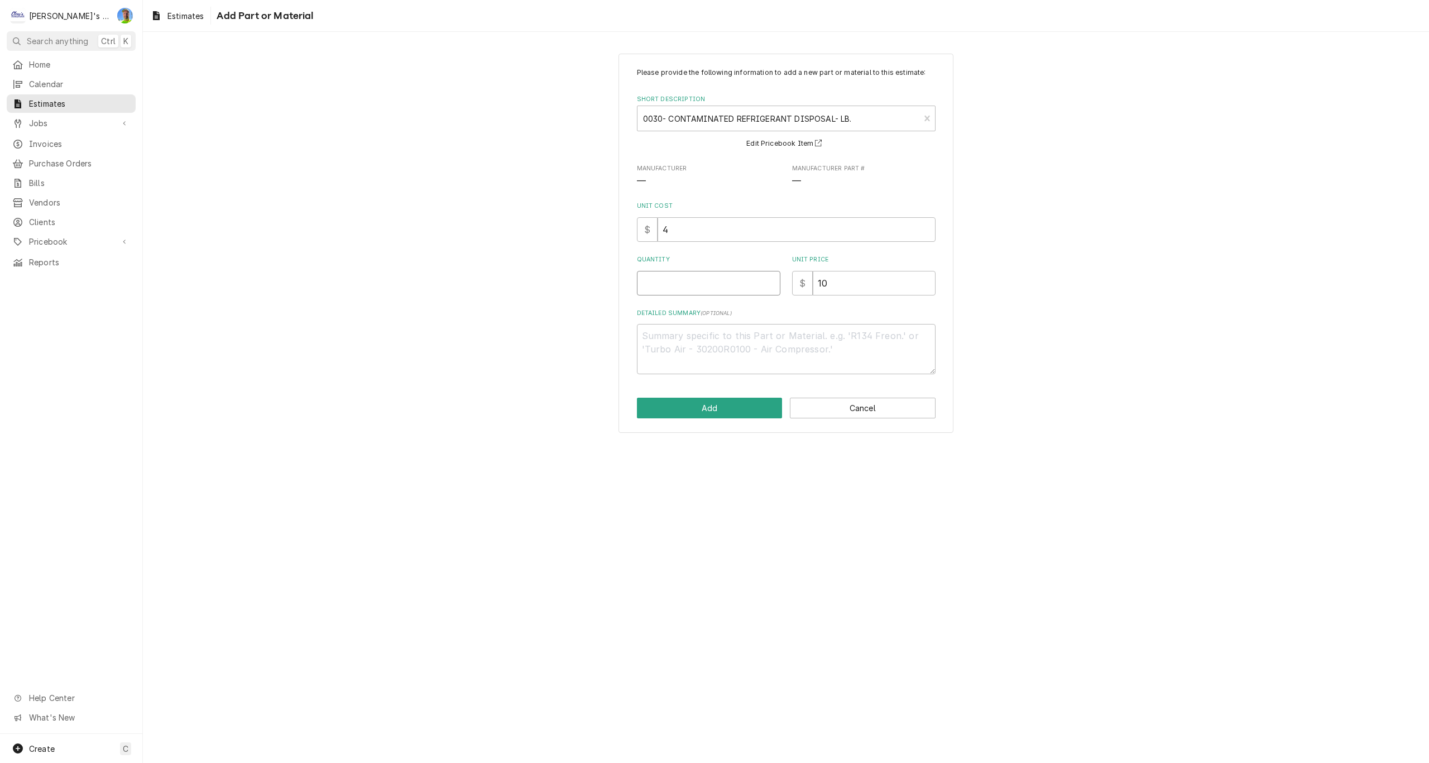
click at [682, 282] on input "Quantity" at bounding box center [708, 283] width 143 height 25
click at [713, 413] on button "Add" at bounding box center [710, 407] width 146 height 21
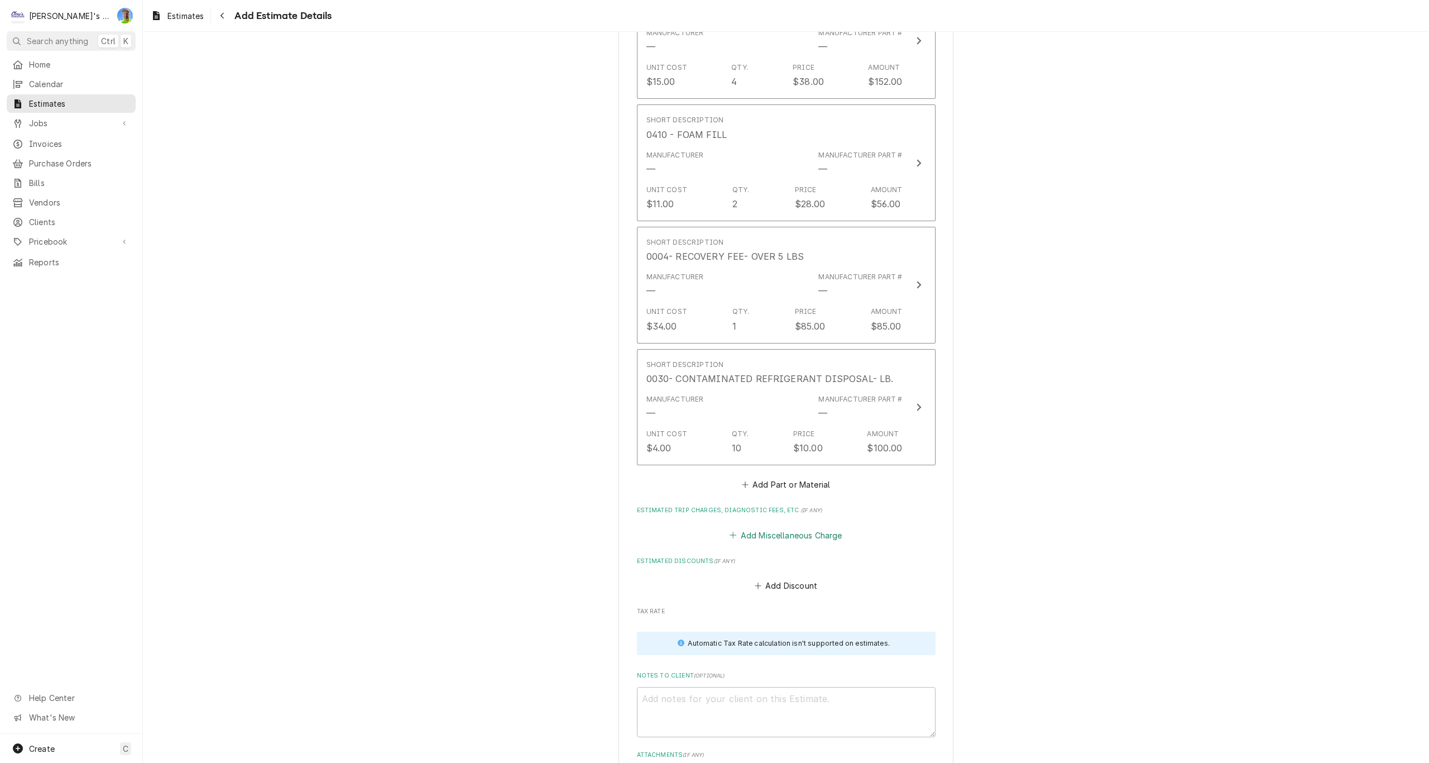
scroll to position [4301, 0]
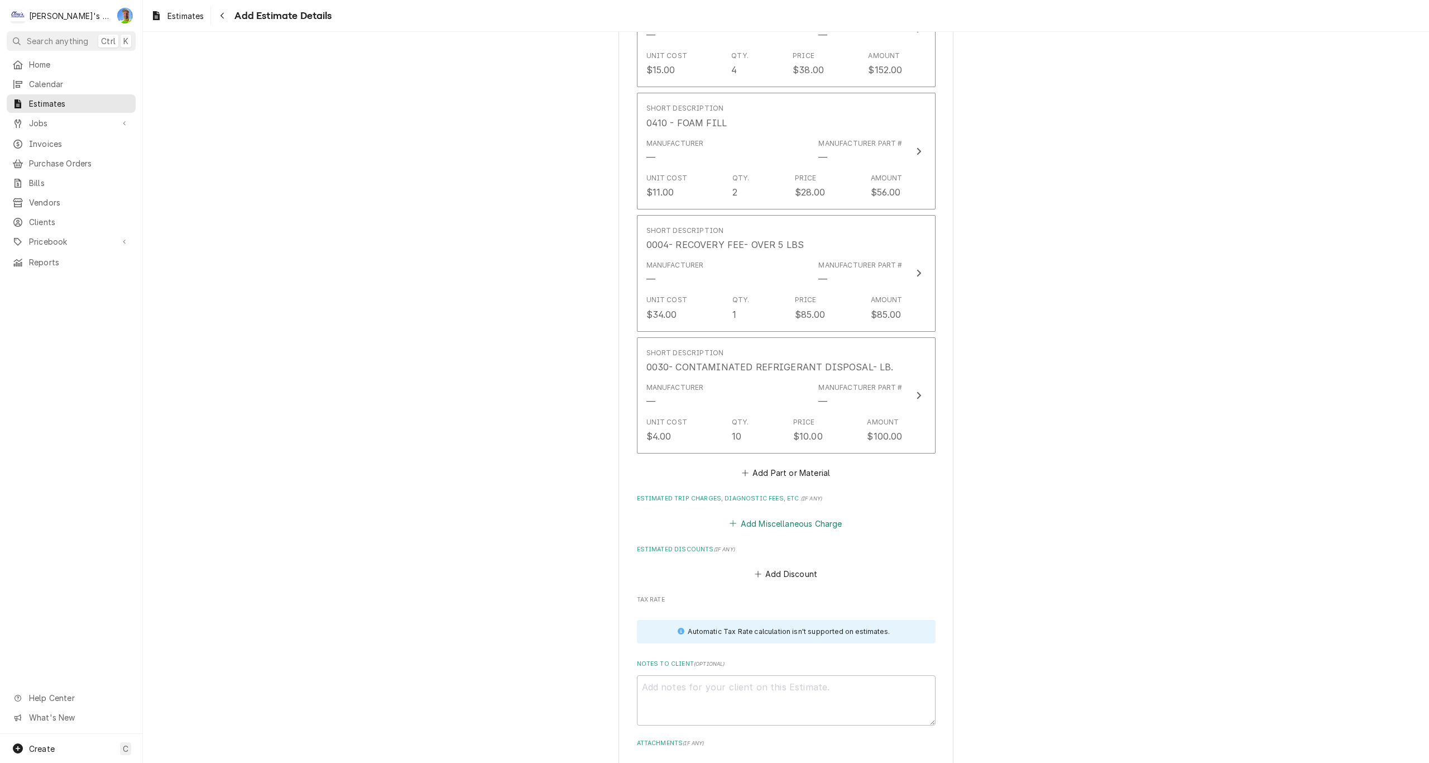
click at [779, 530] on button "Add Miscellaneous Charge" at bounding box center [786, 523] width 116 height 16
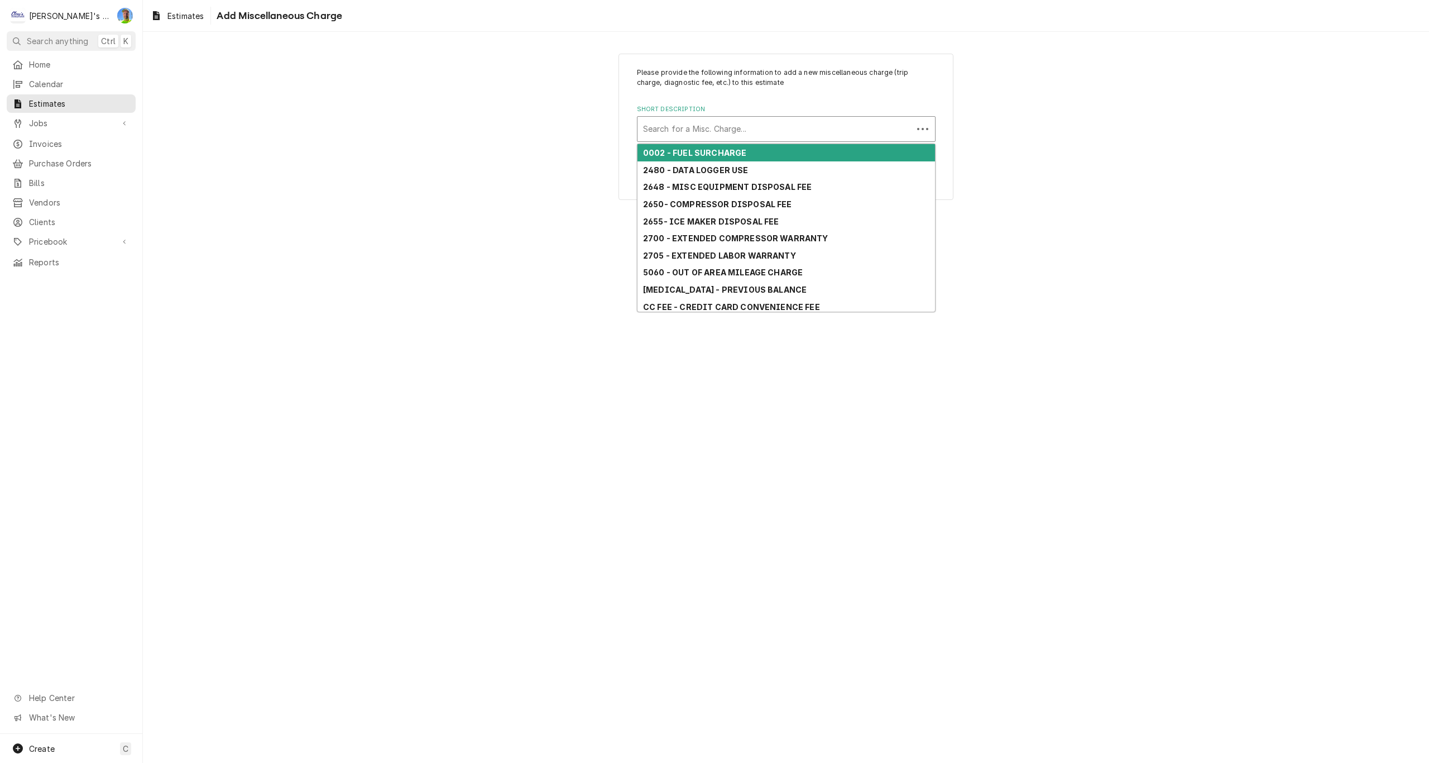
click at [726, 130] on div "Short Description" at bounding box center [775, 129] width 264 height 20
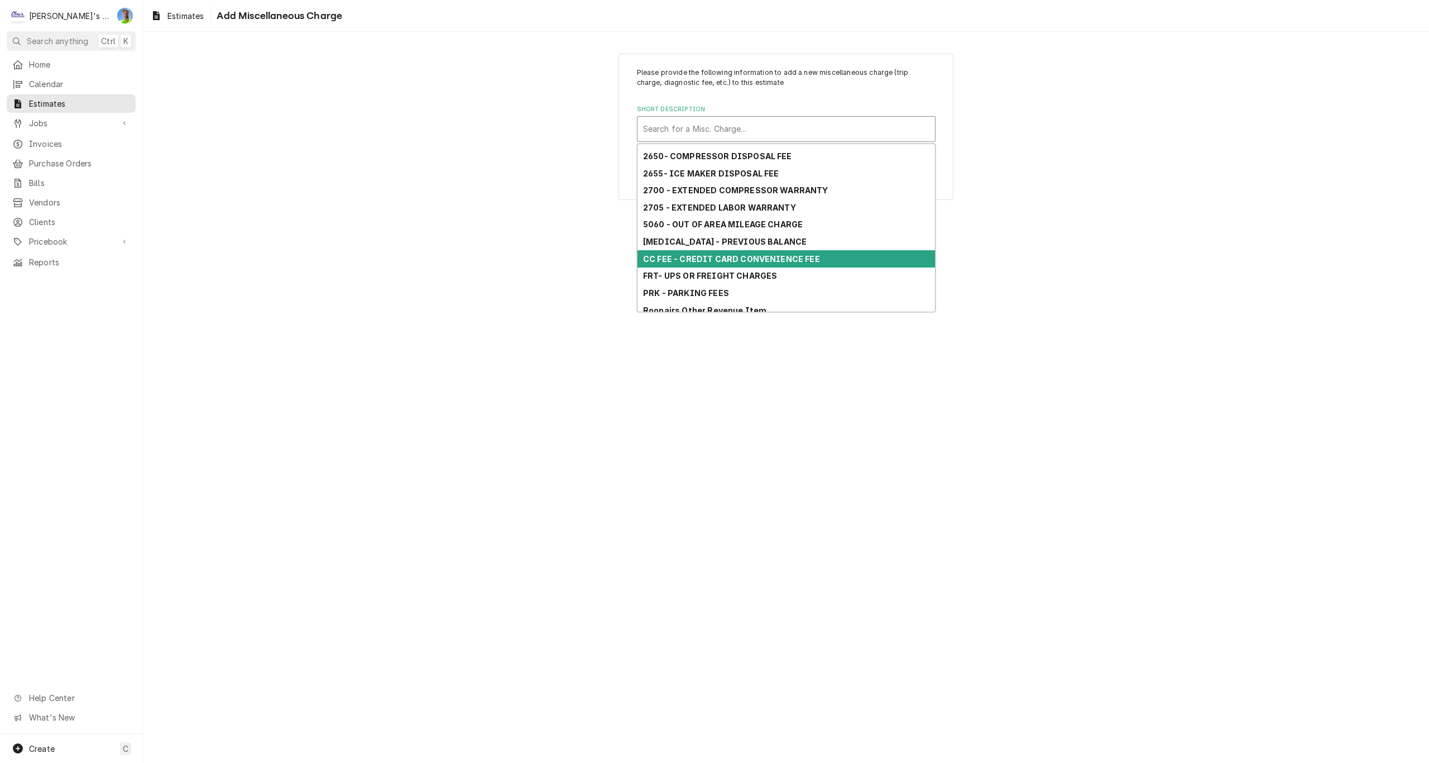
scroll to position [106, 0]
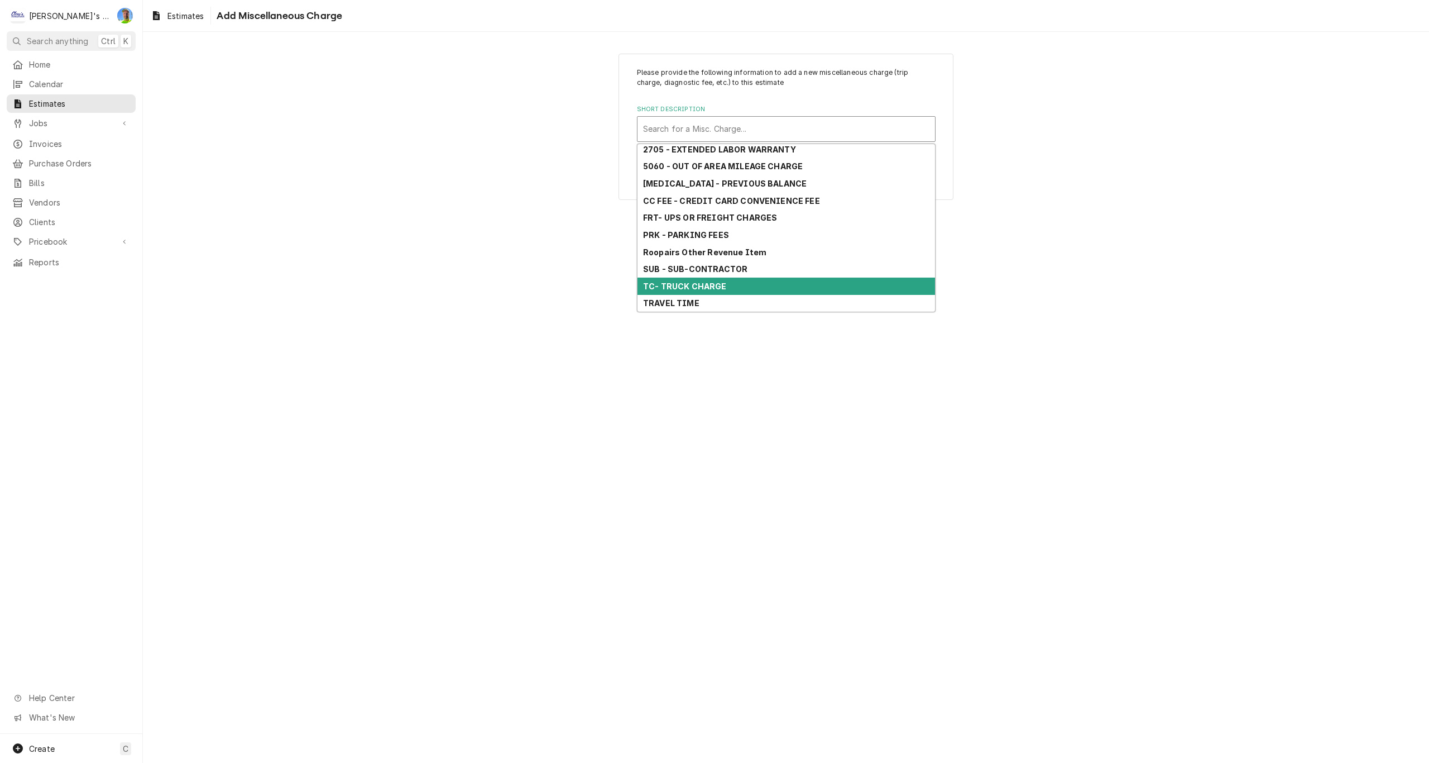
click at [733, 284] on div "TC- TRUCK CHARGE" at bounding box center [786, 285] width 298 height 17
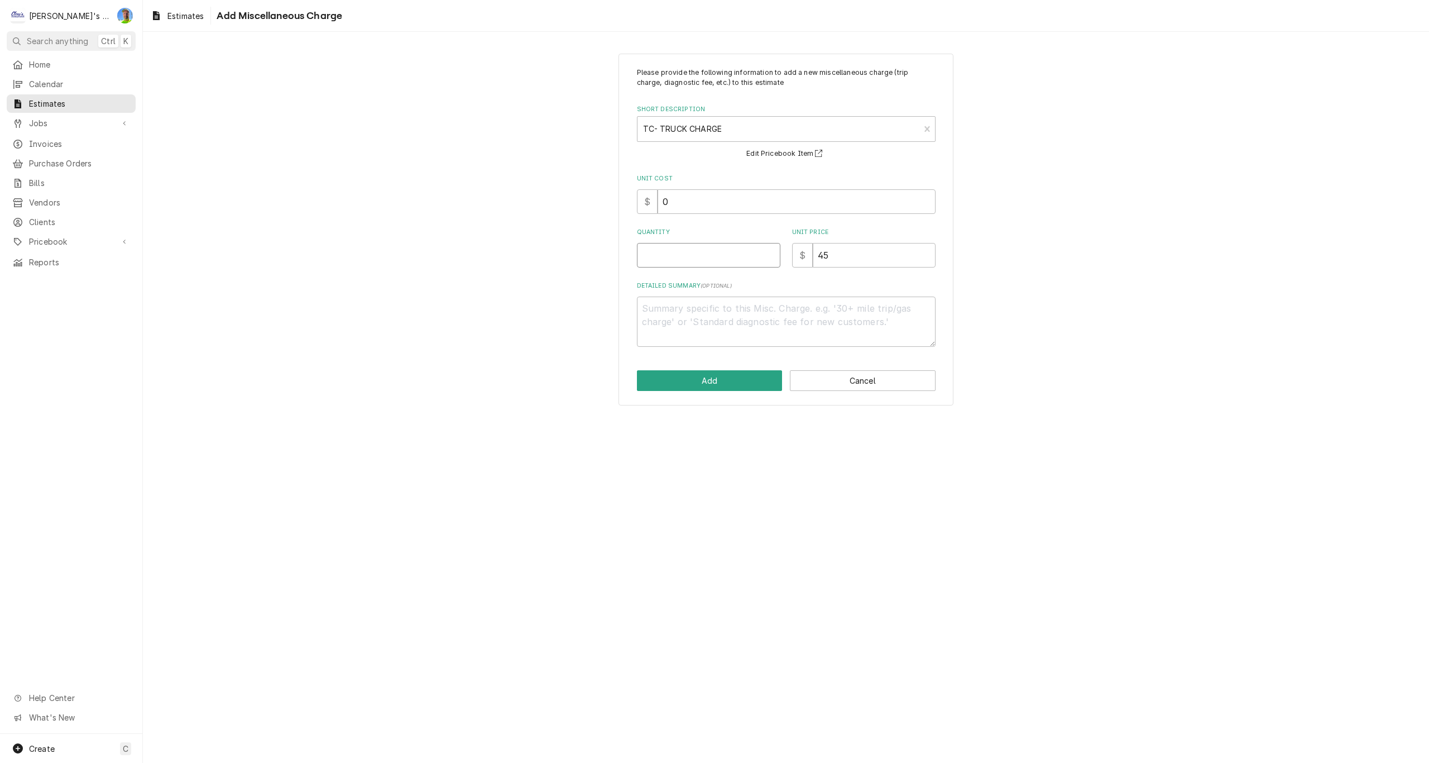
click at [709, 256] on input "Quantity" at bounding box center [708, 255] width 143 height 25
click at [723, 386] on button "Add" at bounding box center [710, 380] width 146 height 21
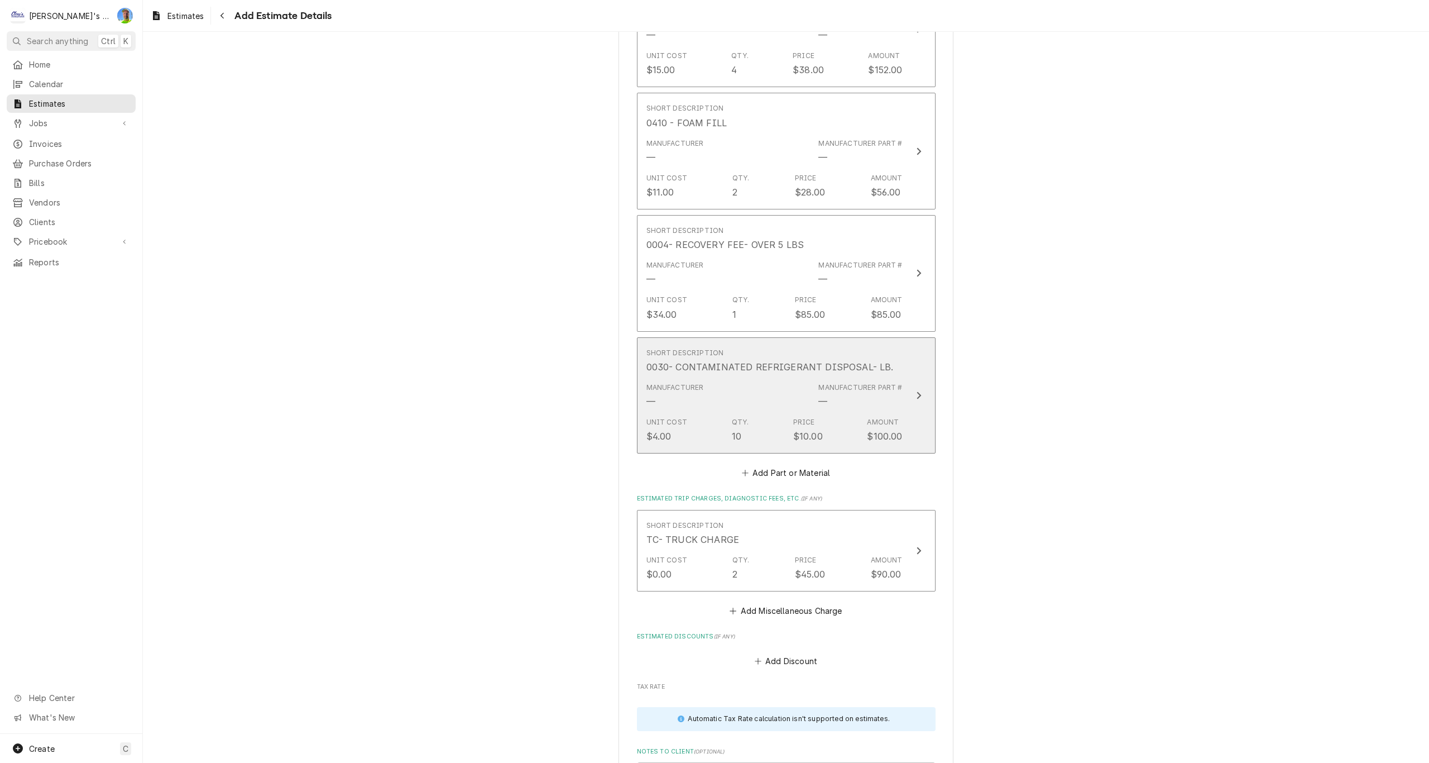
scroll to position [4287, 0]
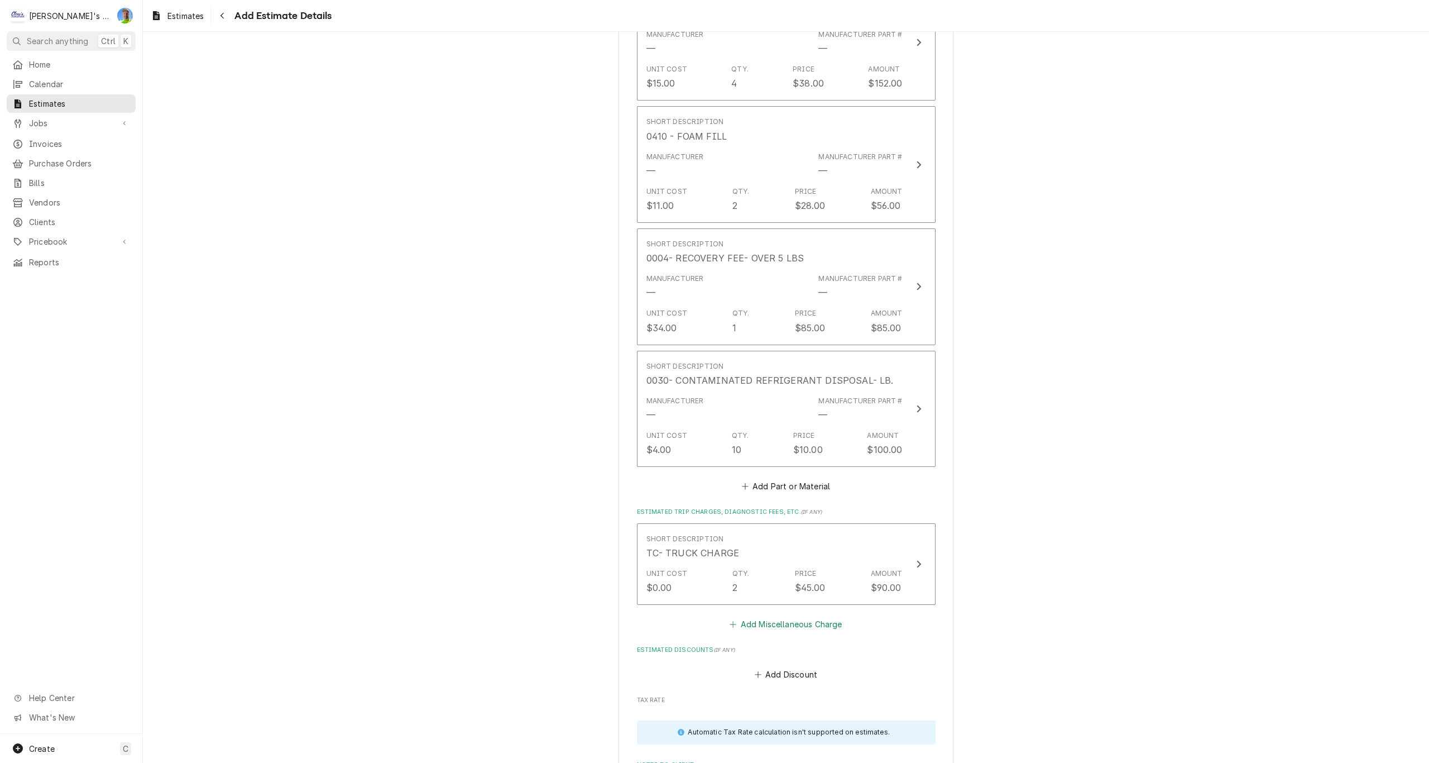
click at [776, 625] on button "Add Miscellaneous Charge" at bounding box center [786, 624] width 116 height 16
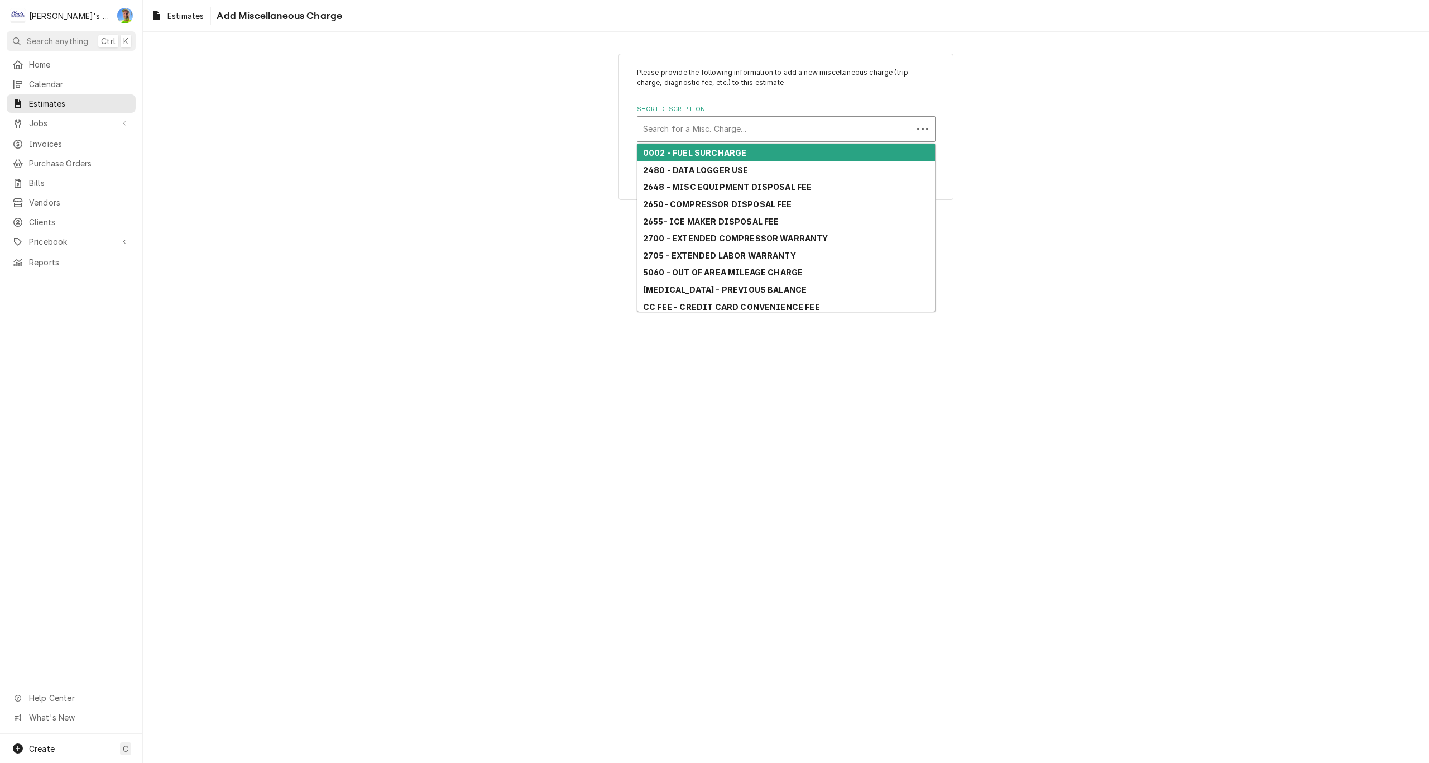
click at [677, 126] on div "Short Description" at bounding box center [775, 129] width 264 height 20
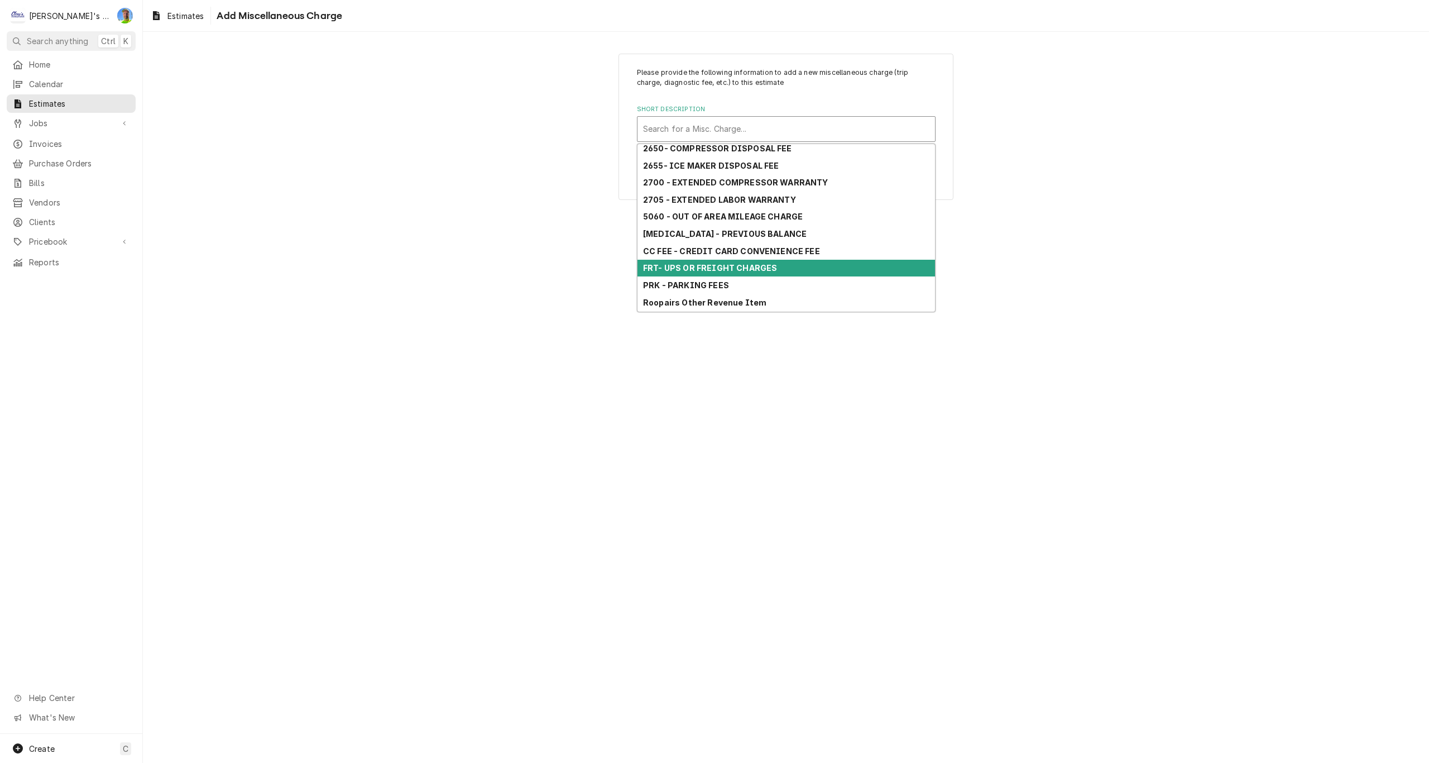
scroll to position [106, 0]
click at [727, 271] on strong "SUB - SUB-CONTRACTOR" at bounding box center [695, 268] width 104 height 9
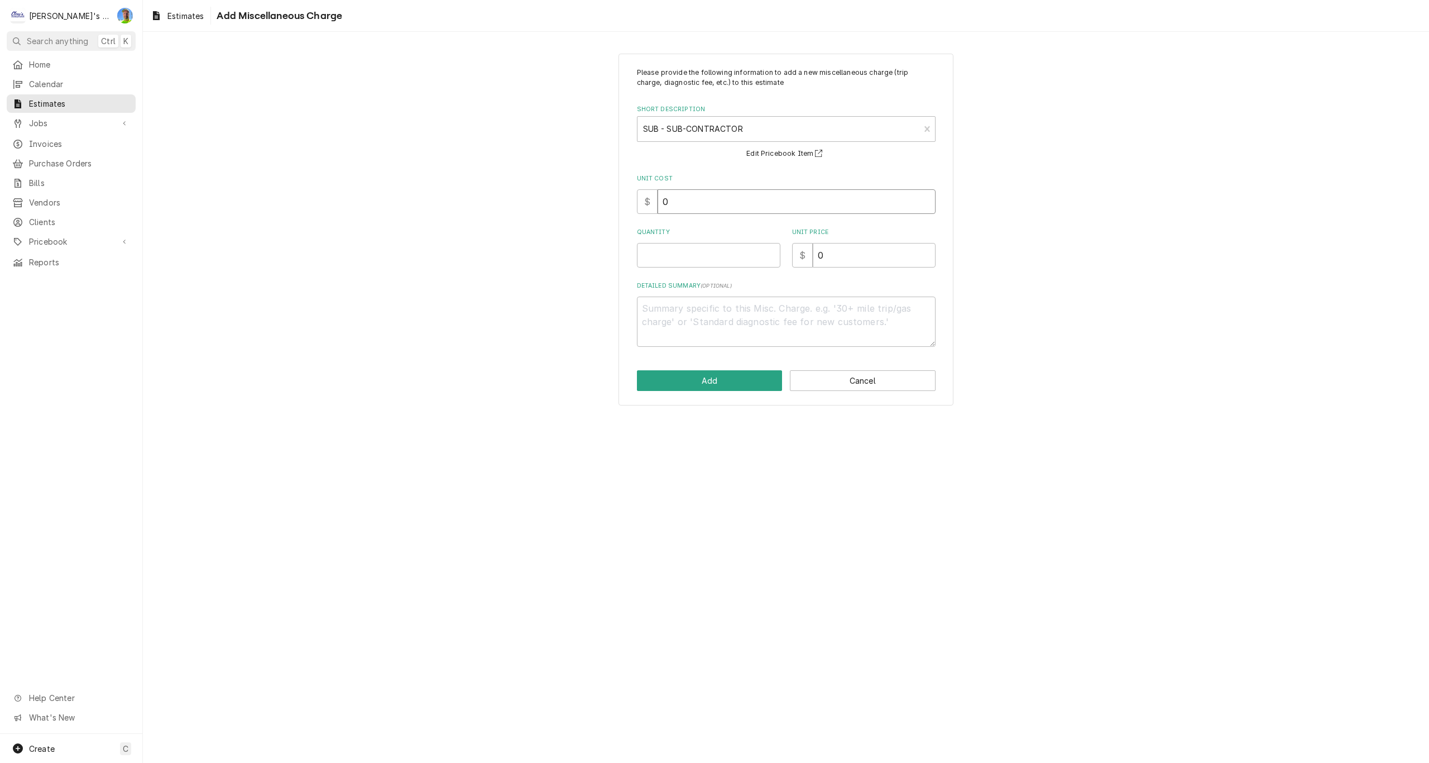
click at [698, 202] on input "0" at bounding box center [797, 201] width 278 height 25
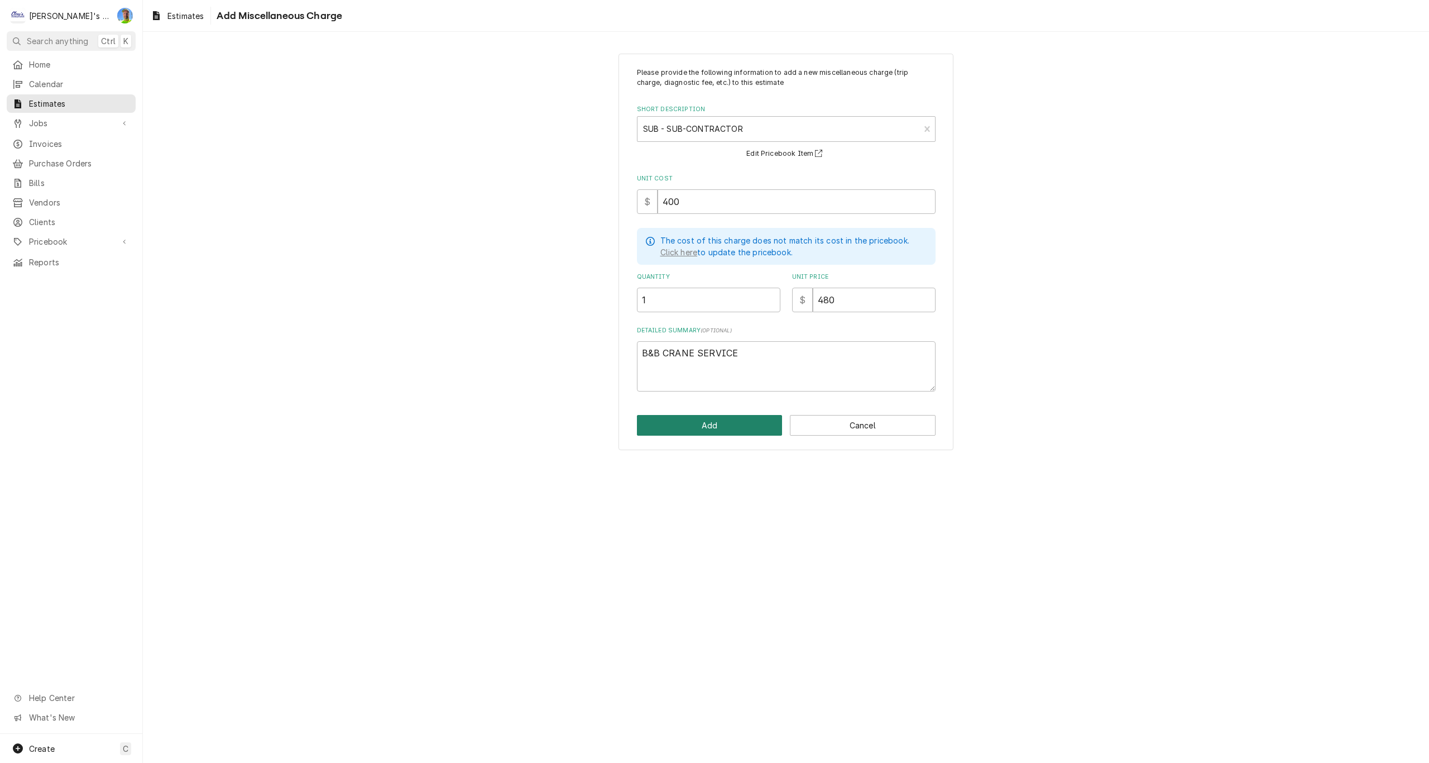
click at [725, 427] on button "Add" at bounding box center [710, 425] width 146 height 21
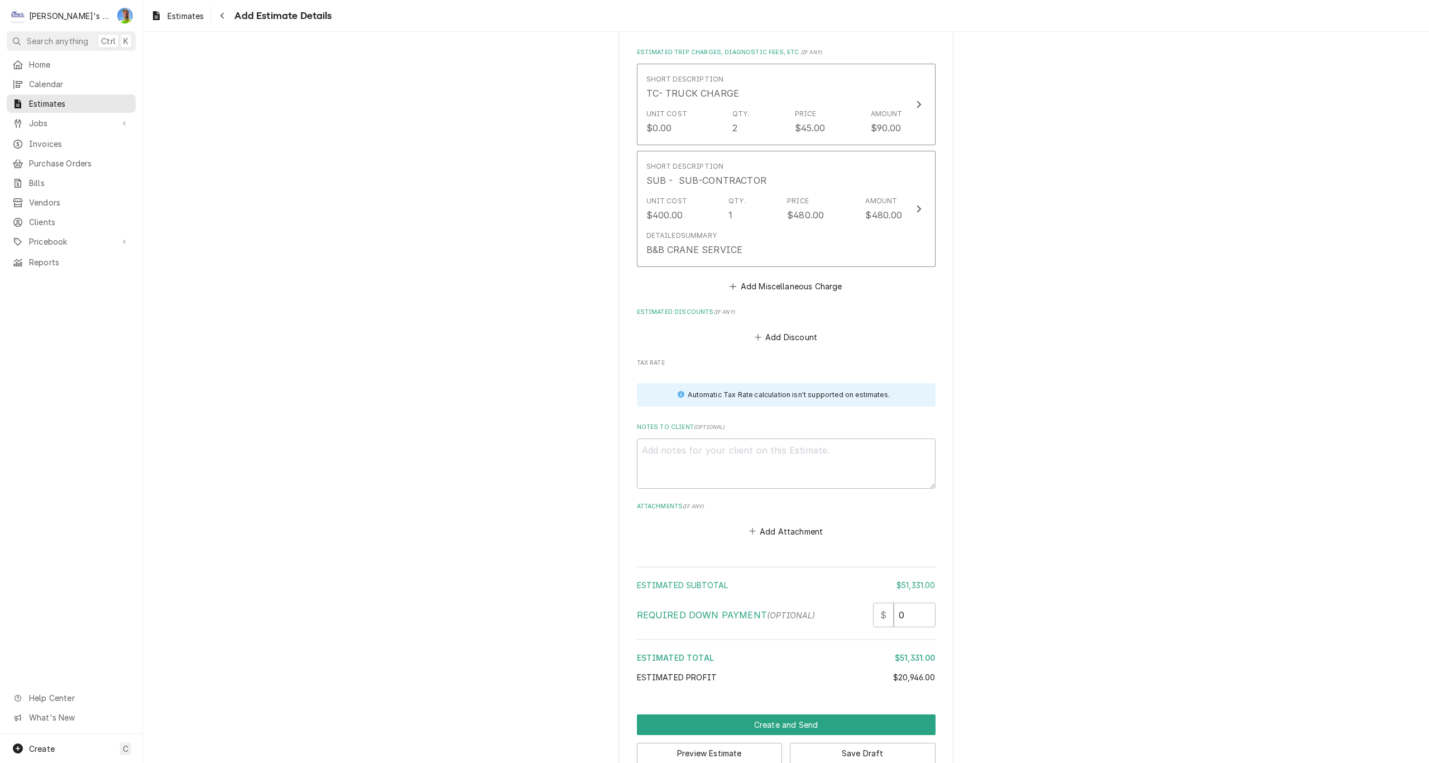
scroll to position [4771, 0]
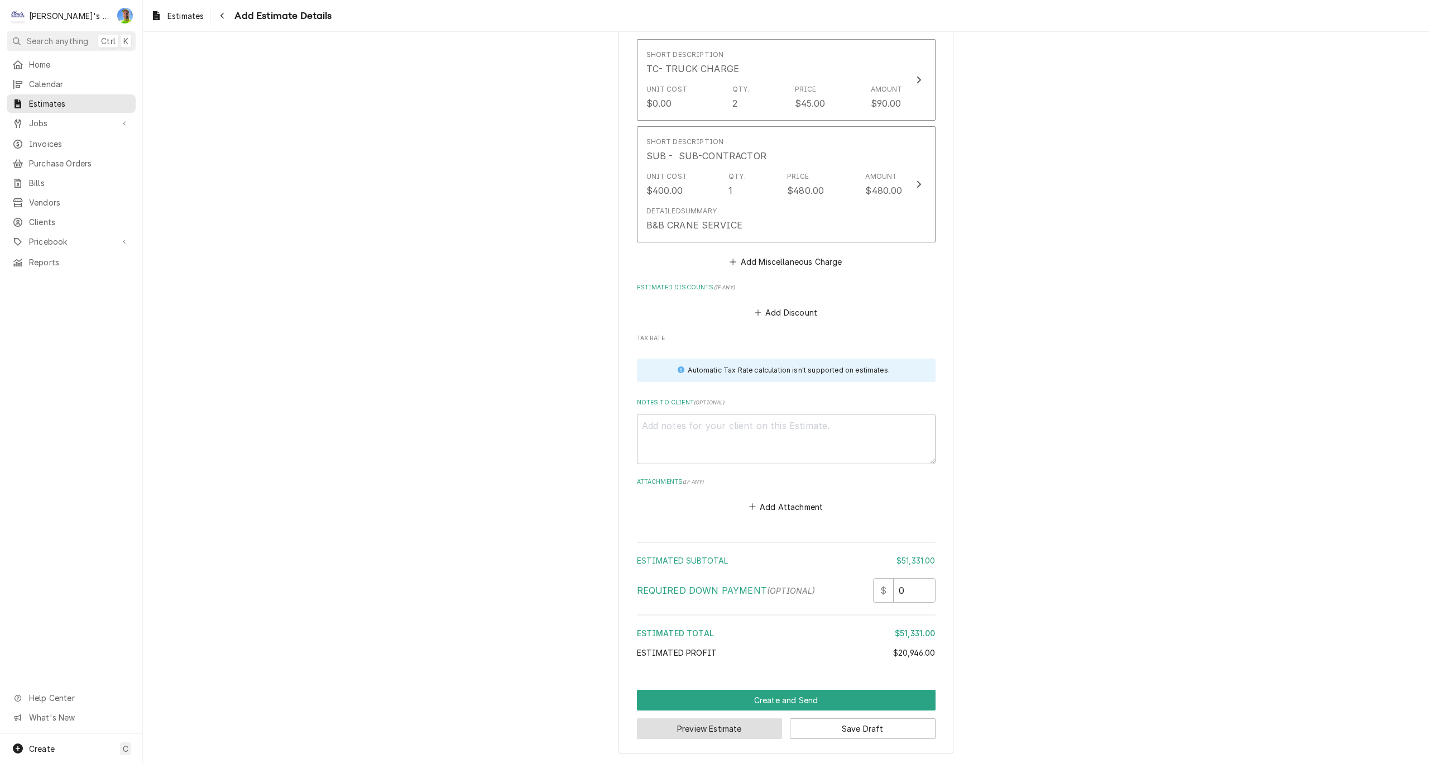
click at [751, 727] on button "Preview Estimate" at bounding box center [710, 728] width 146 height 21
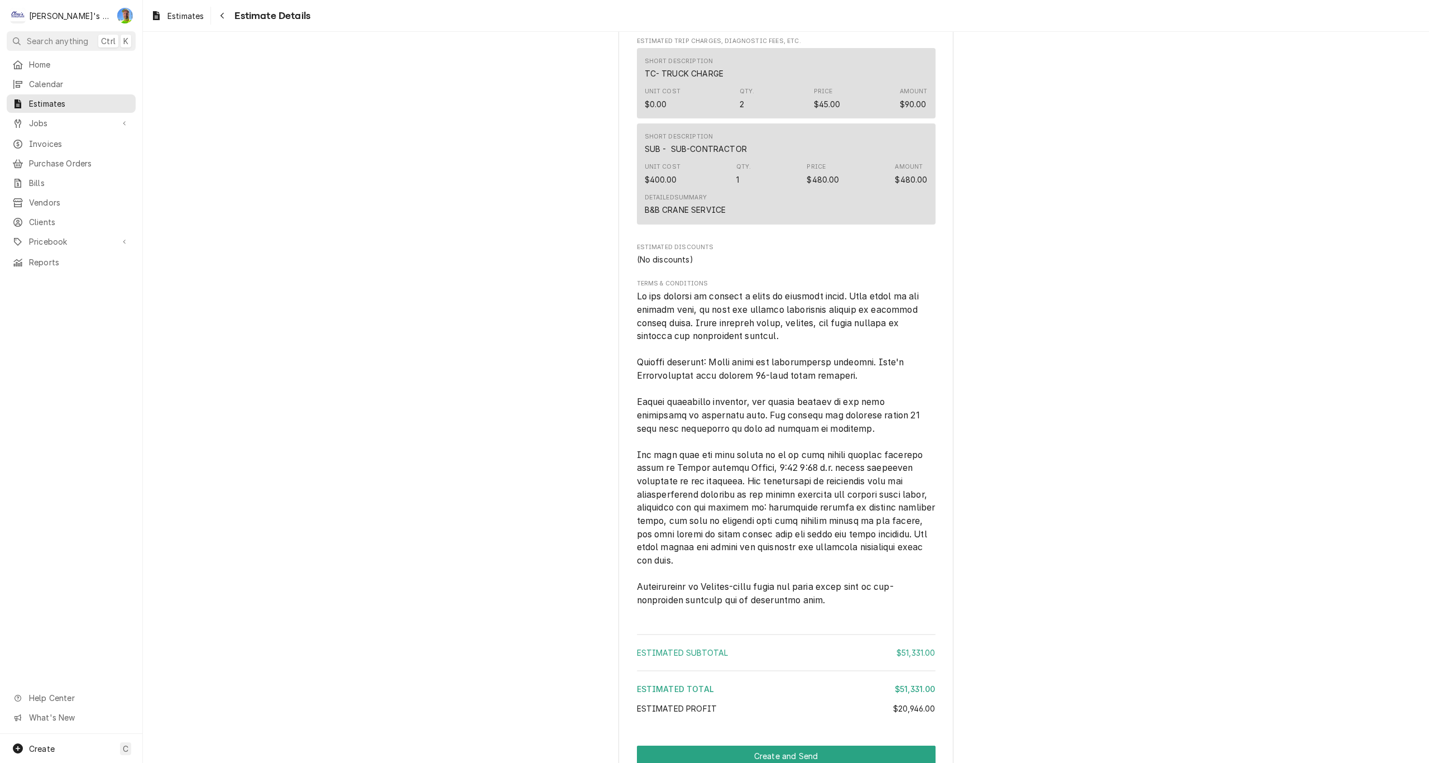
scroll to position [3829, 0]
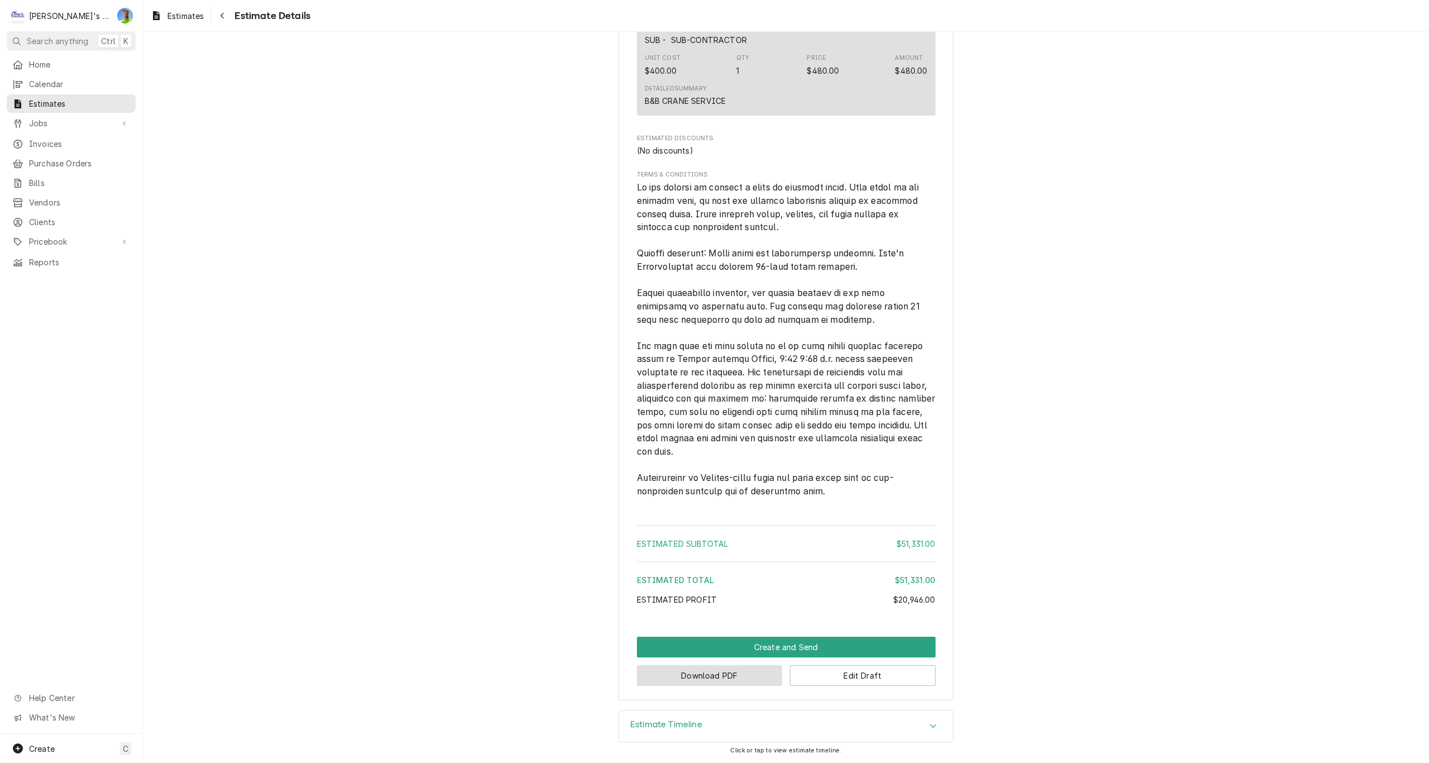
click at [746, 673] on button "Download PDF" at bounding box center [710, 675] width 146 height 21
click at [905, 679] on button "Edit Draft" at bounding box center [863, 675] width 146 height 21
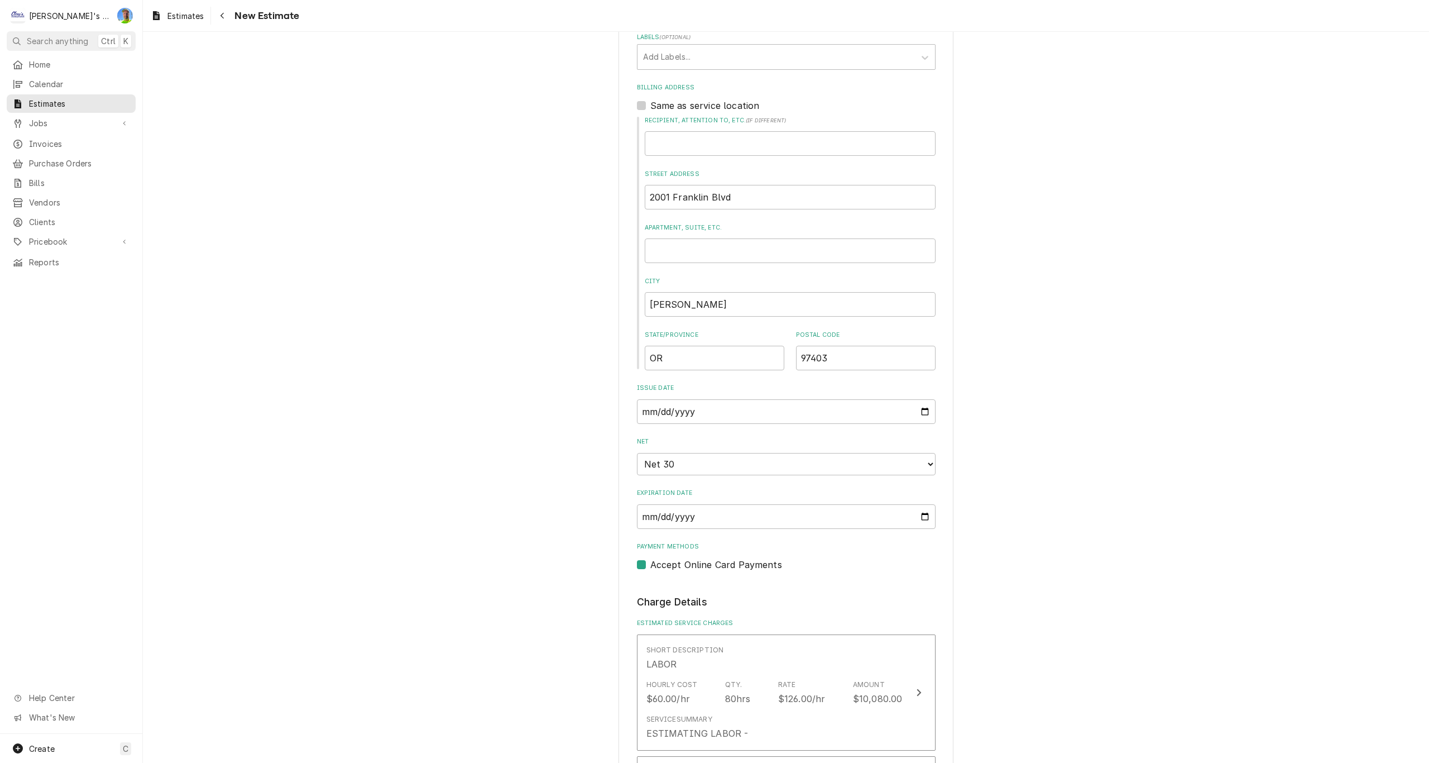
scroll to position [112, 0]
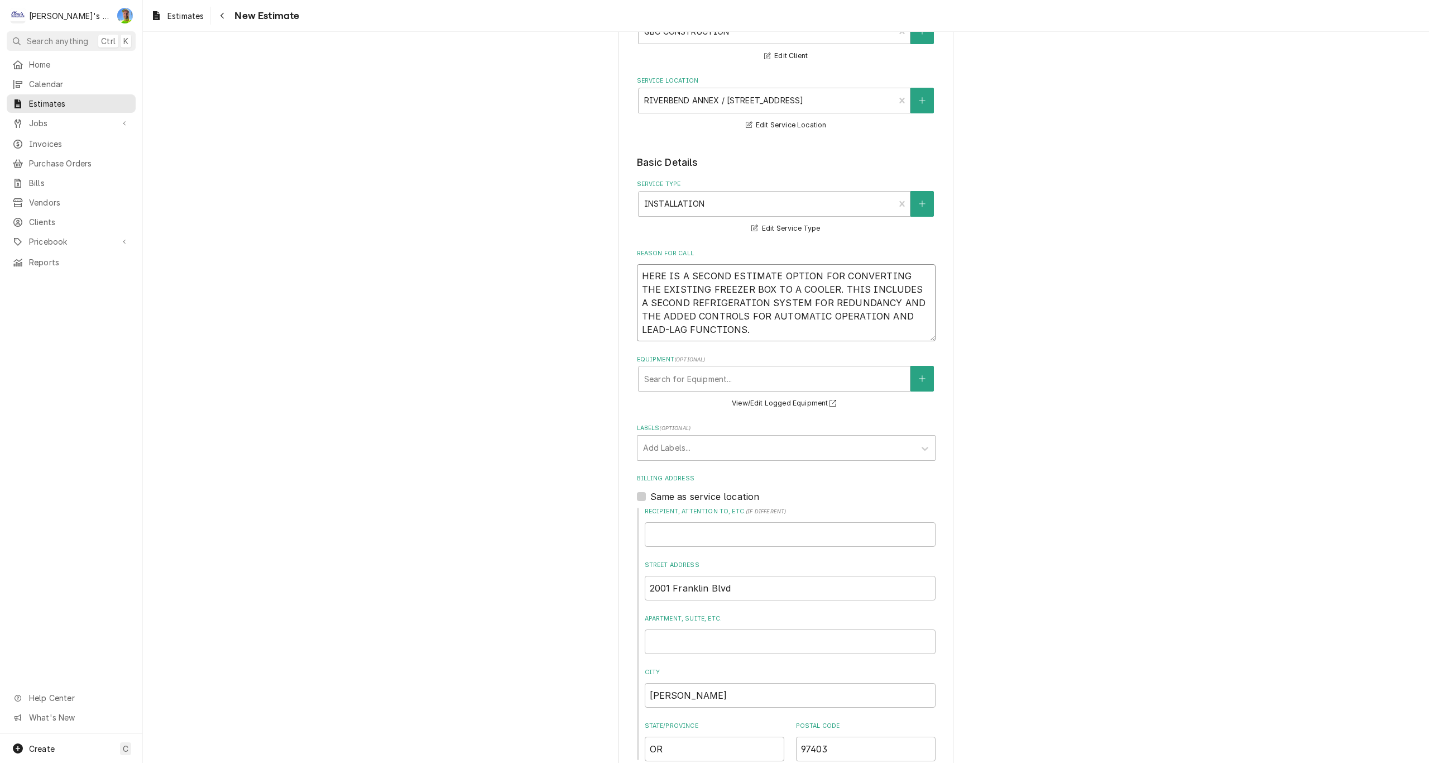
click at [671, 318] on textarea "HERE IS A SECOND ESTIMATE OPTION FOR CONVERTING THE EXISTING FREEZER BOX TO A C…" at bounding box center [786, 302] width 299 height 77
click at [725, 333] on textarea "HERE IS A SECOND ESTIMATE OPTION FOR CONVERTING THE EXISTING FREEZER BOX TO A C…" at bounding box center [786, 302] width 299 height 77
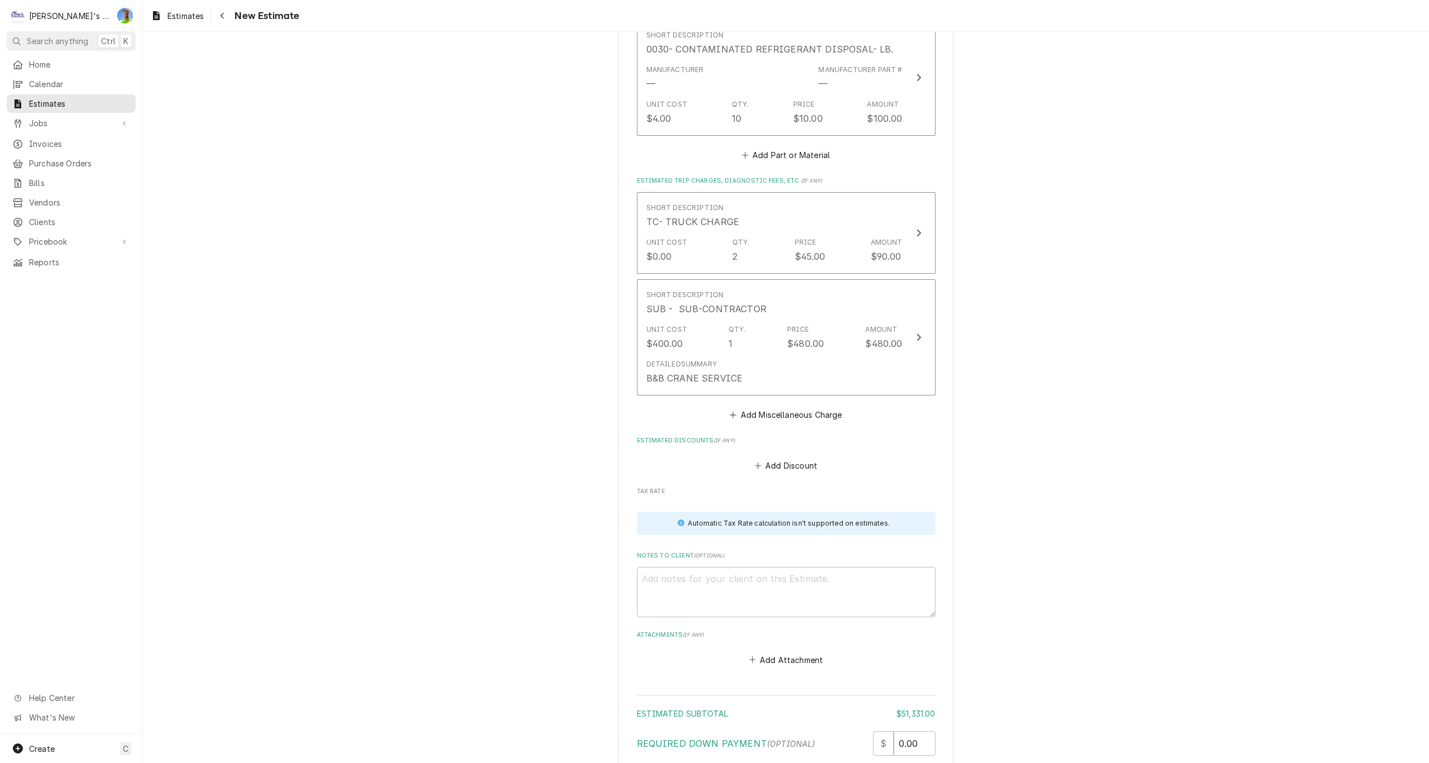
scroll to position [4852, 0]
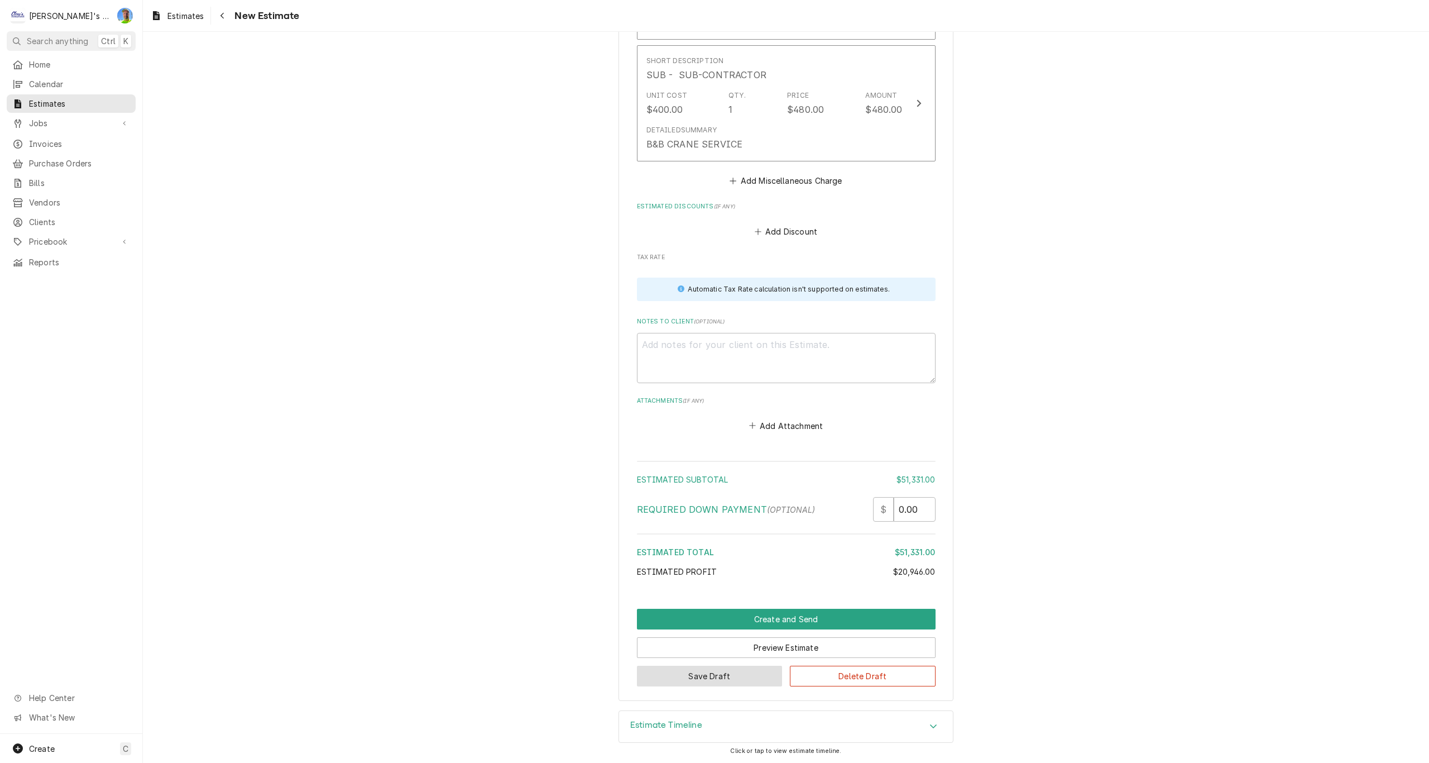
click at [675, 675] on button "Save Draft" at bounding box center [710, 675] width 146 height 21
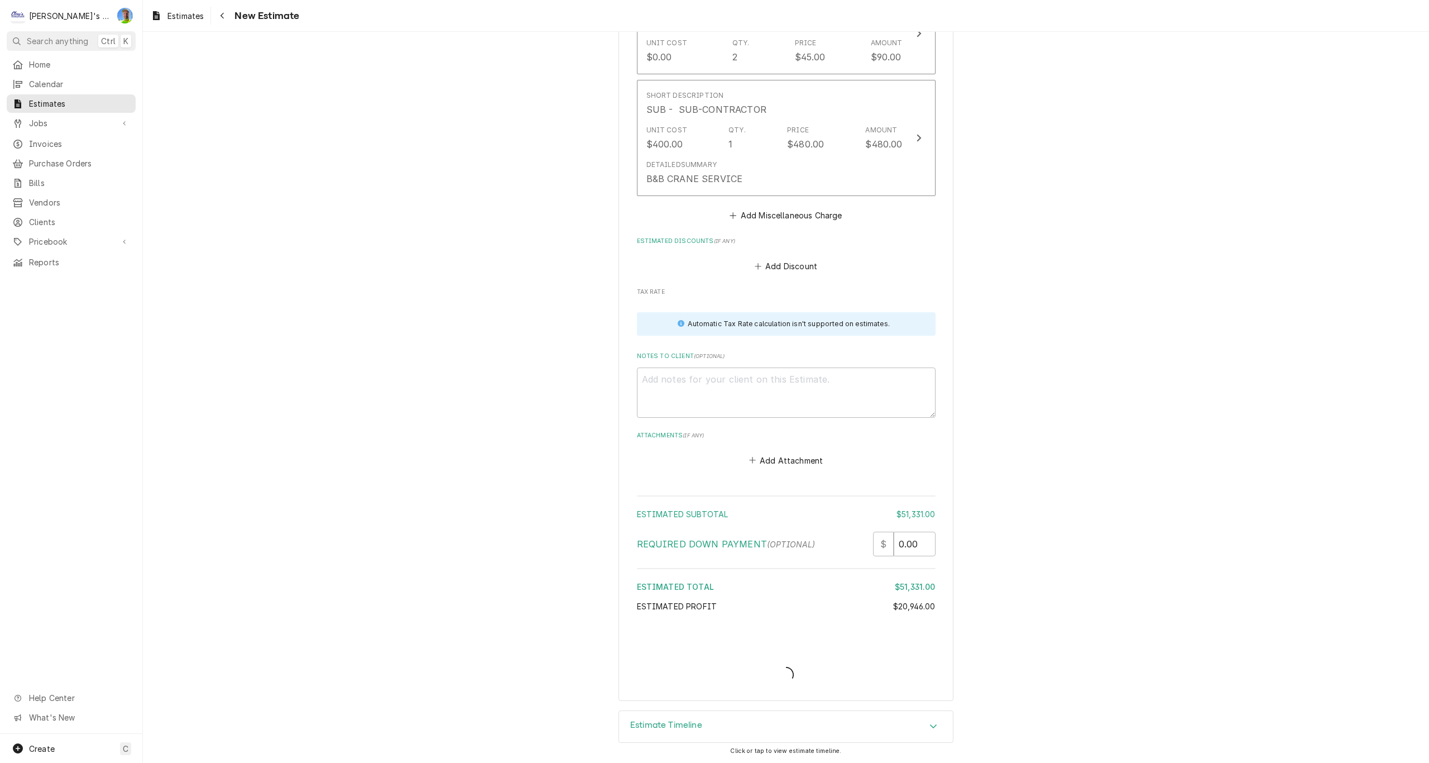
scroll to position [4818, 0]
type textarea "x"
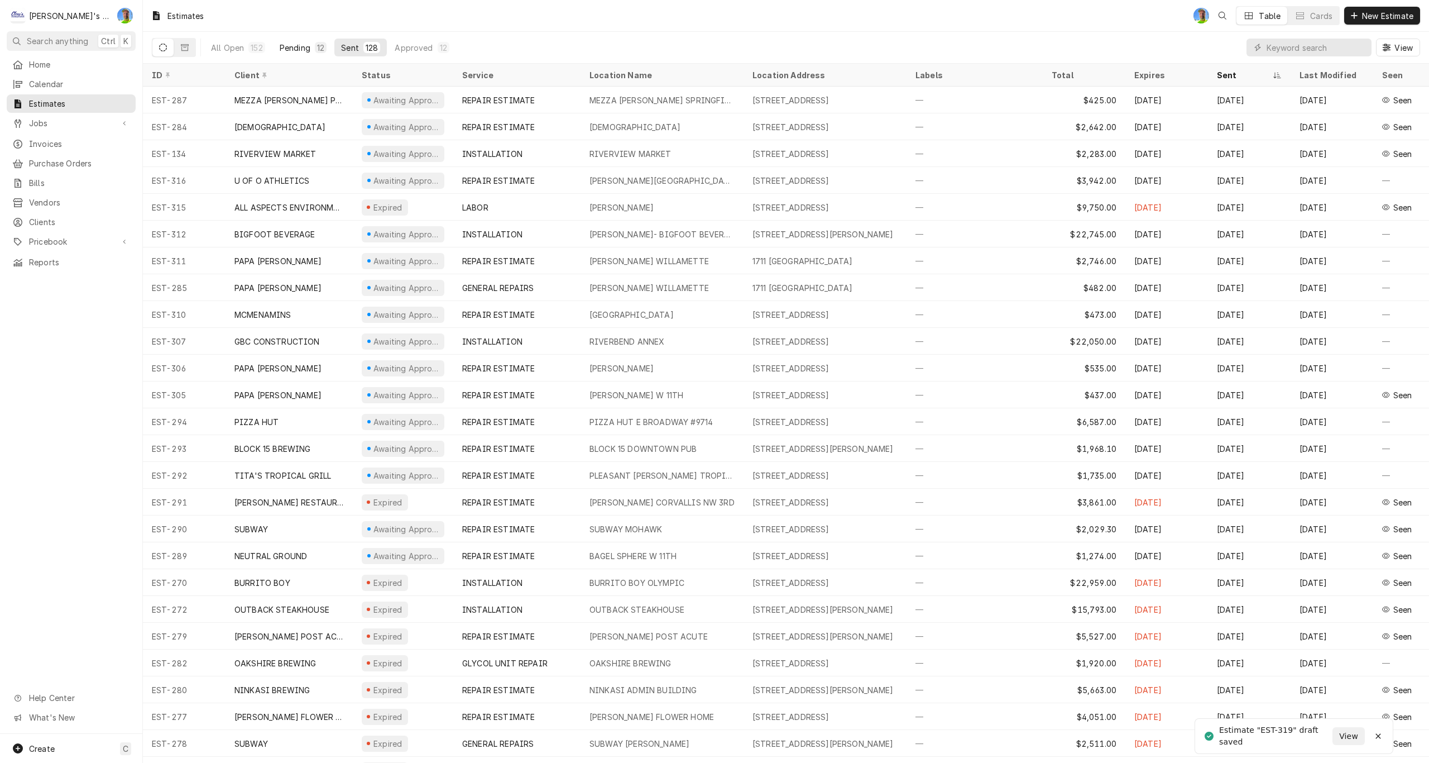
click at [291, 46] on div "Pending" at bounding box center [295, 48] width 31 height 12
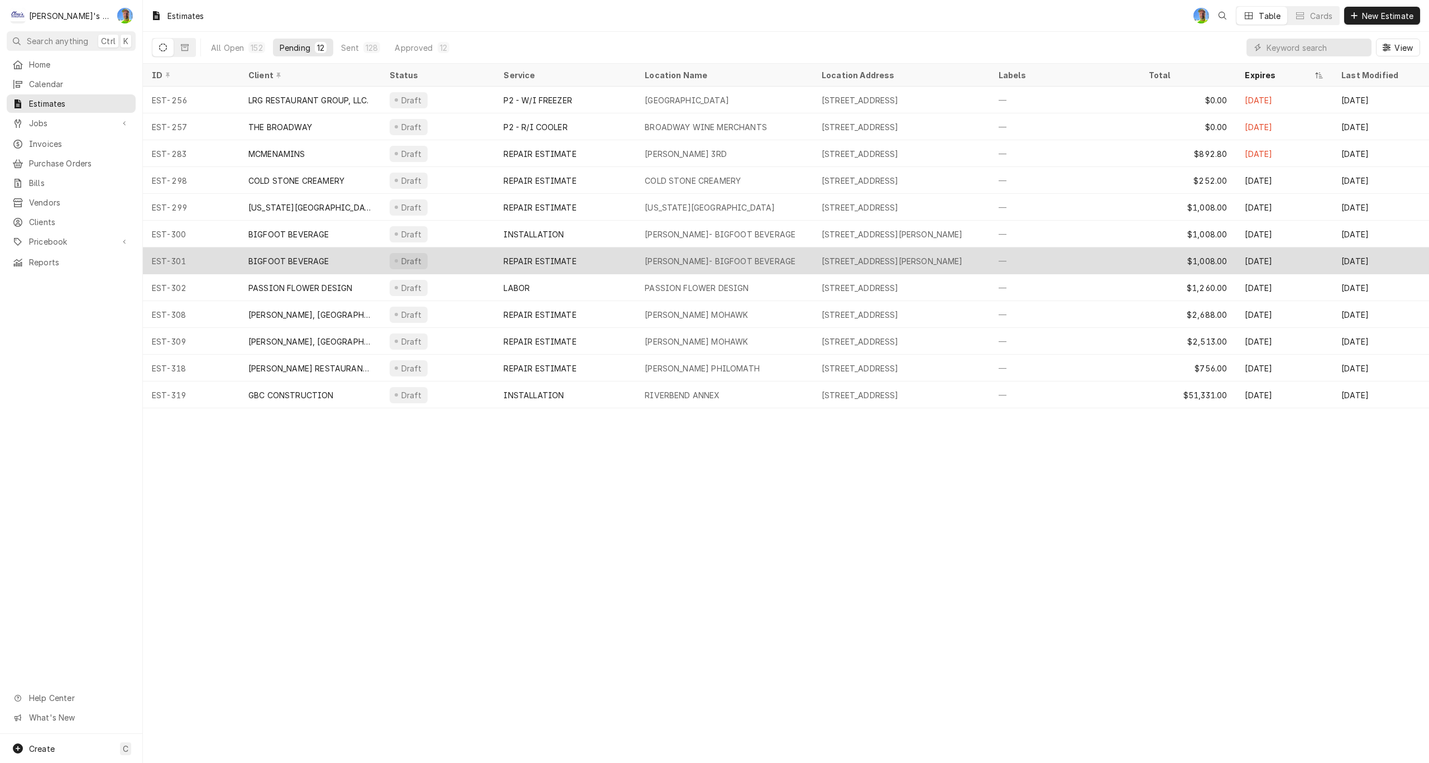
click at [568, 262] on div "REPAIR ESTIMATE" at bounding box center [540, 261] width 73 height 12
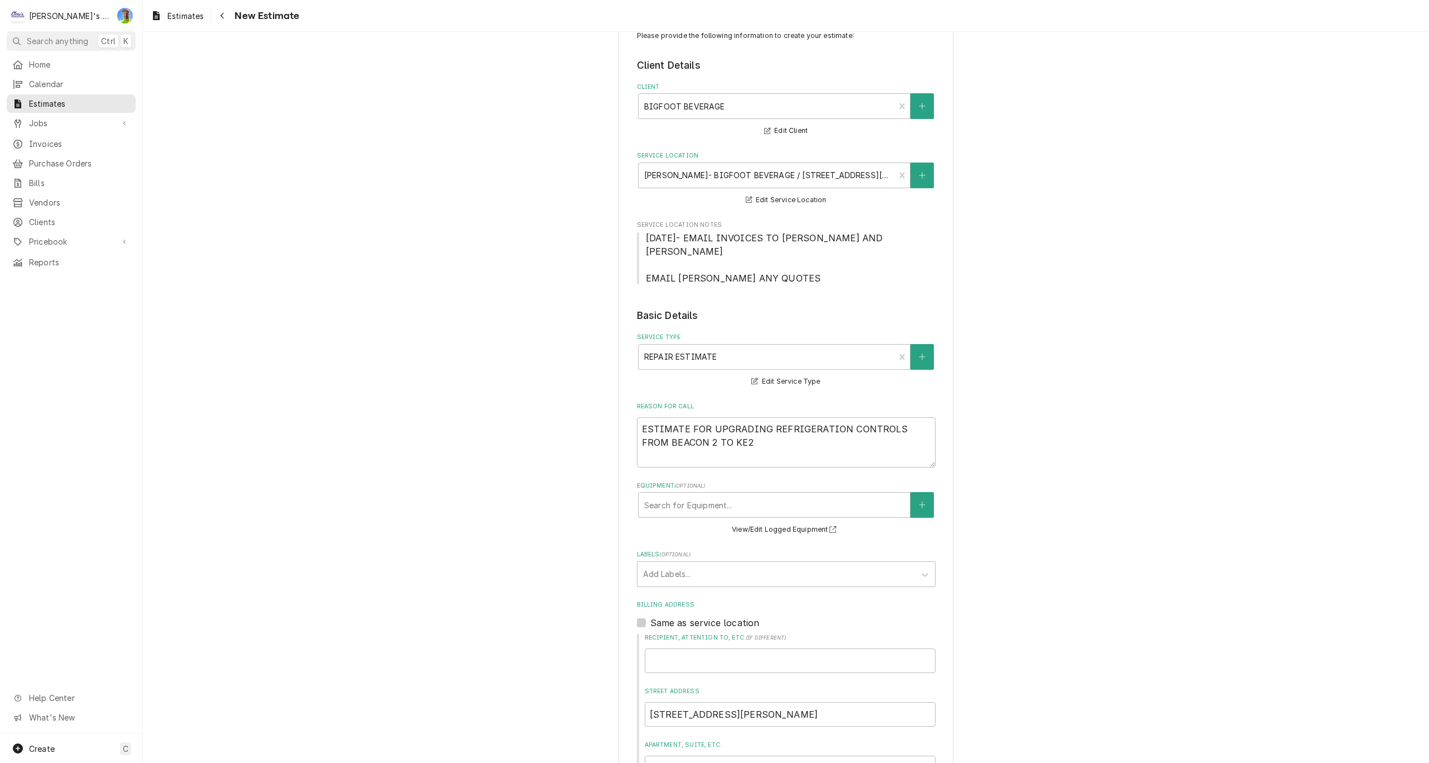
scroll to position [56, 0]
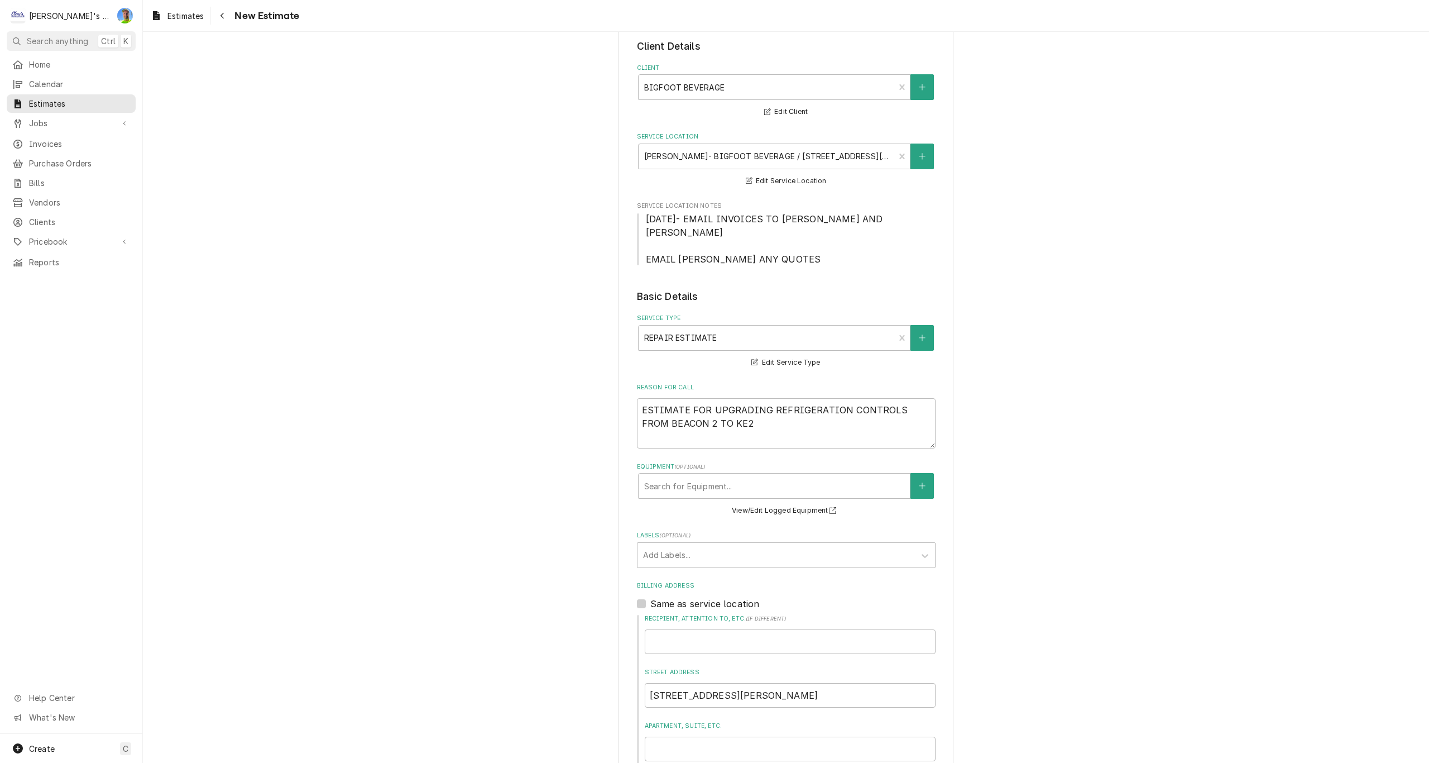
type textarea "x"
click at [186, 13] on span "Estimates" at bounding box center [185, 16] width 36 height 12
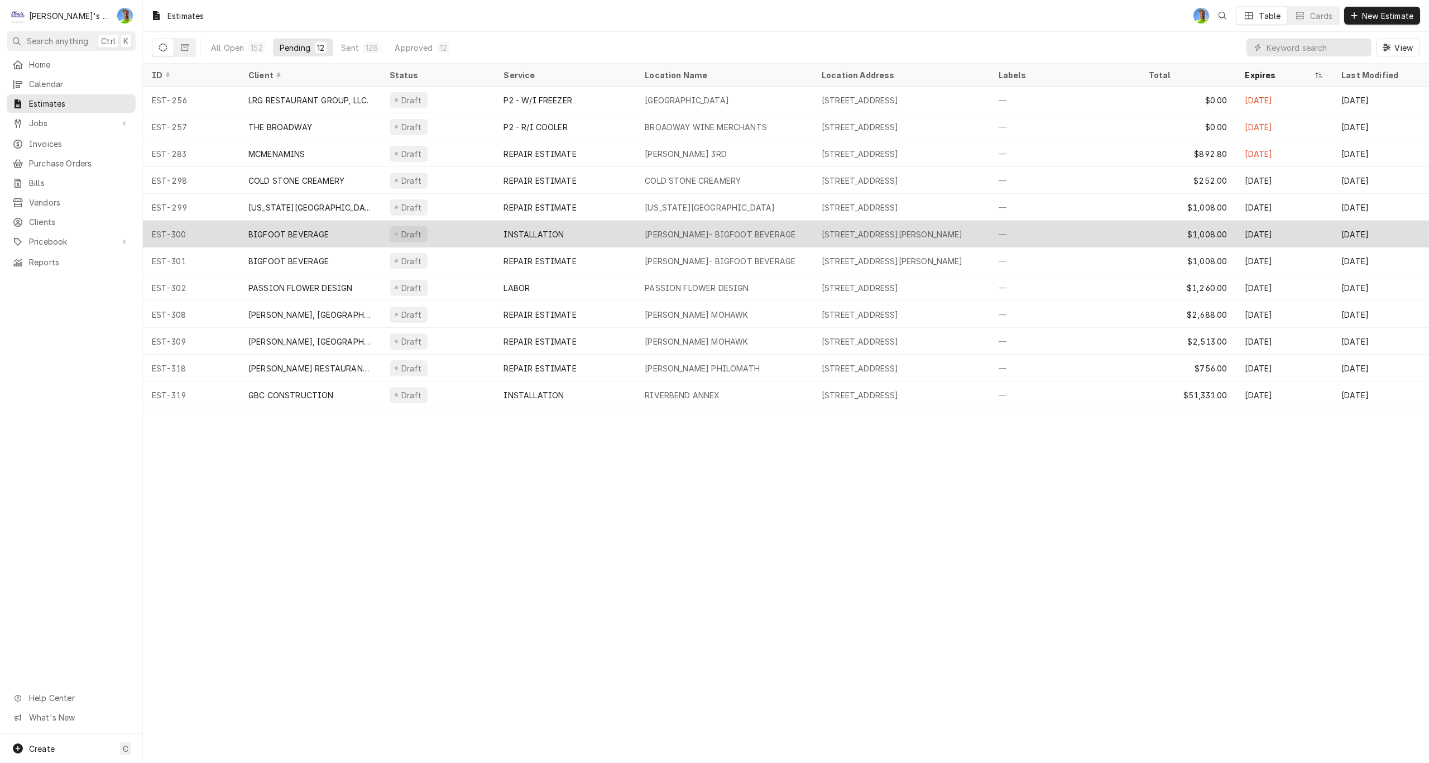
click at [609, 239] on div "INSTALLATION" at bounding box center [565, 234] width 141 height 27
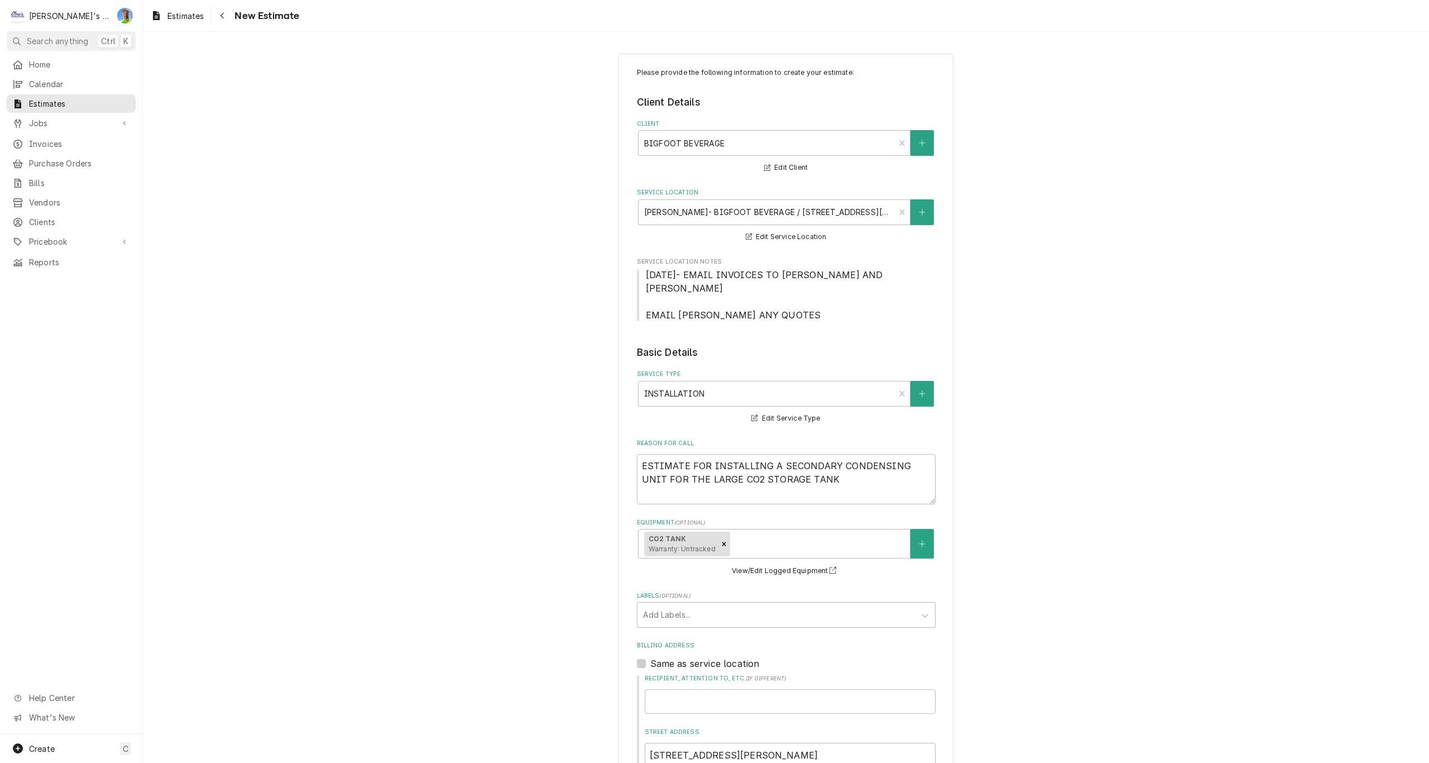
type textarea "x"
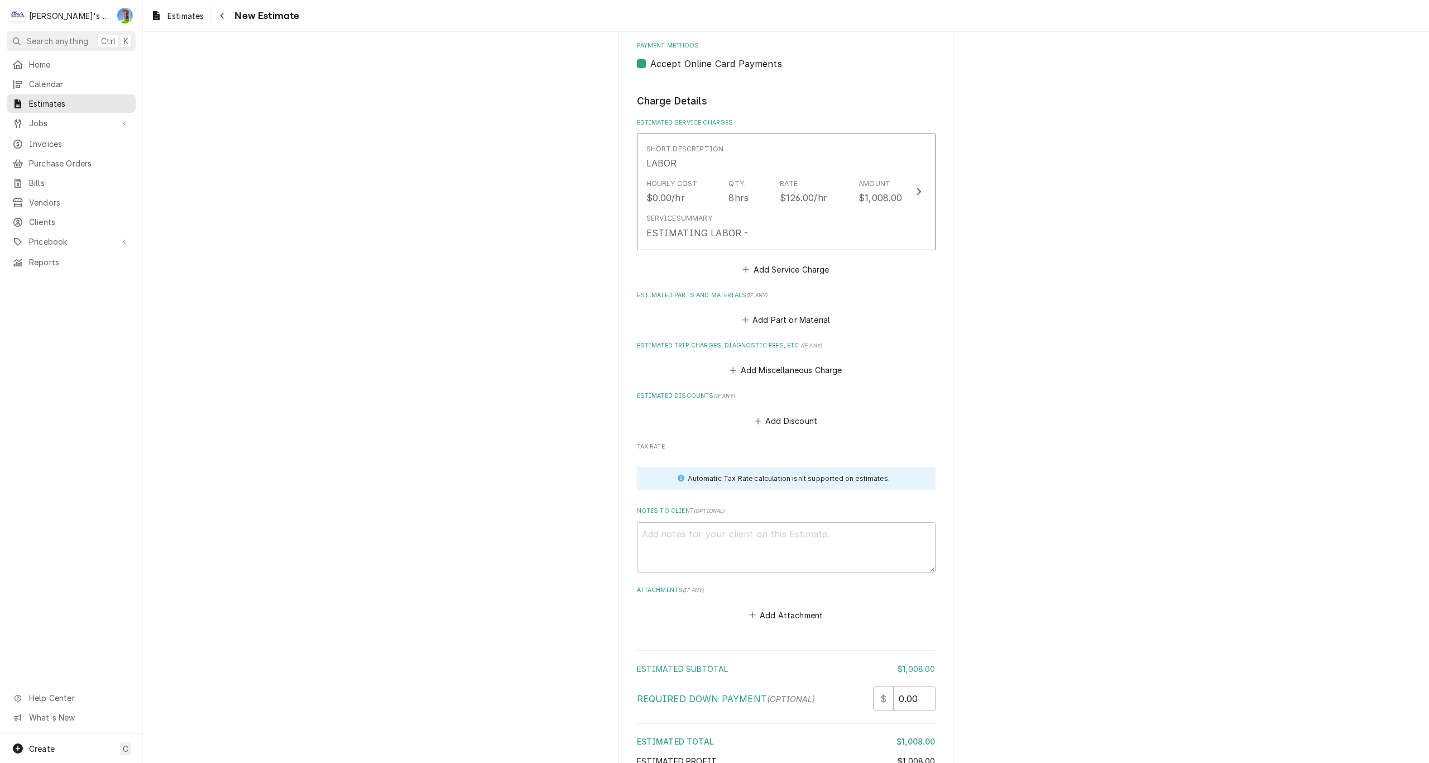
scroll to position [1116, 0]
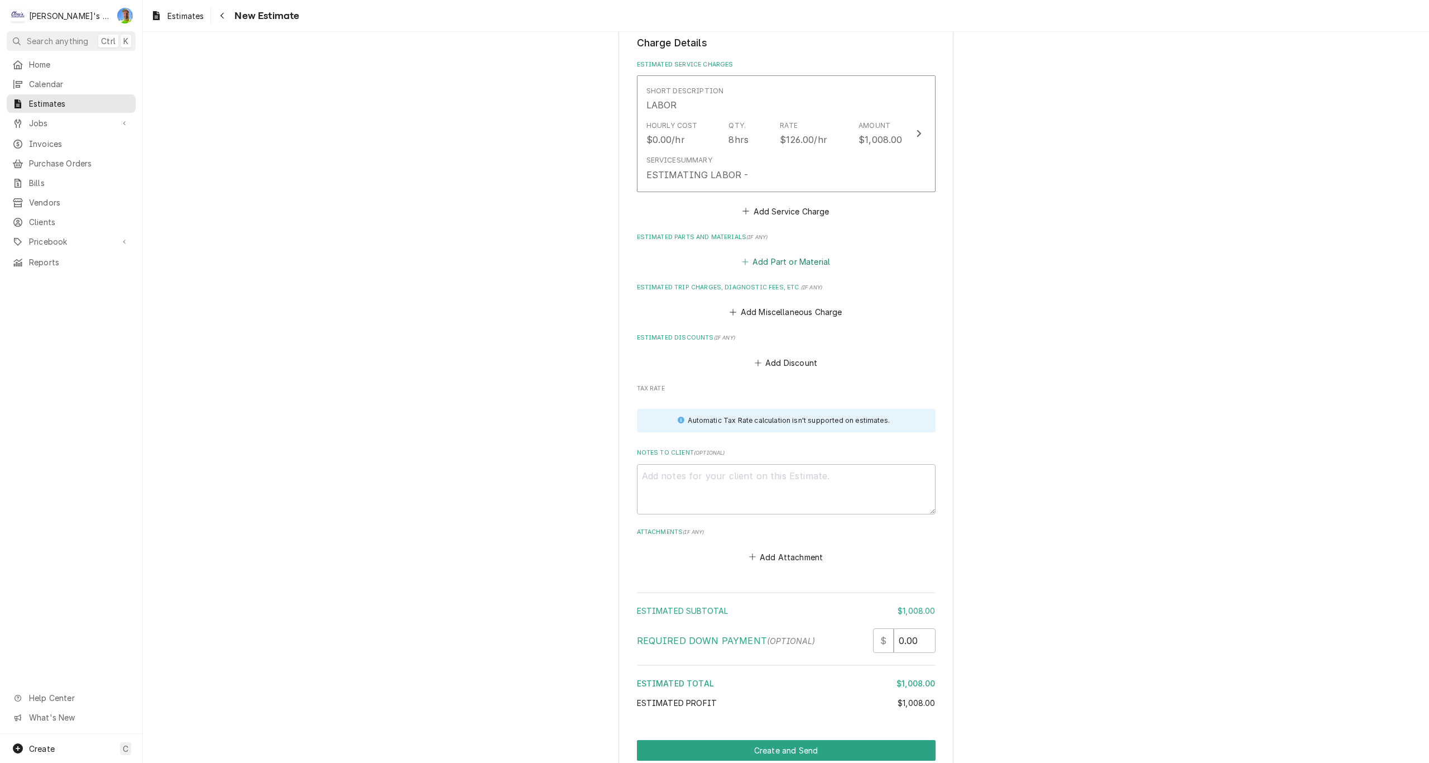
click at [742, 262] on icon "Estimated Parts and Materials" at bounding box center [745, 261] width 6 height 6
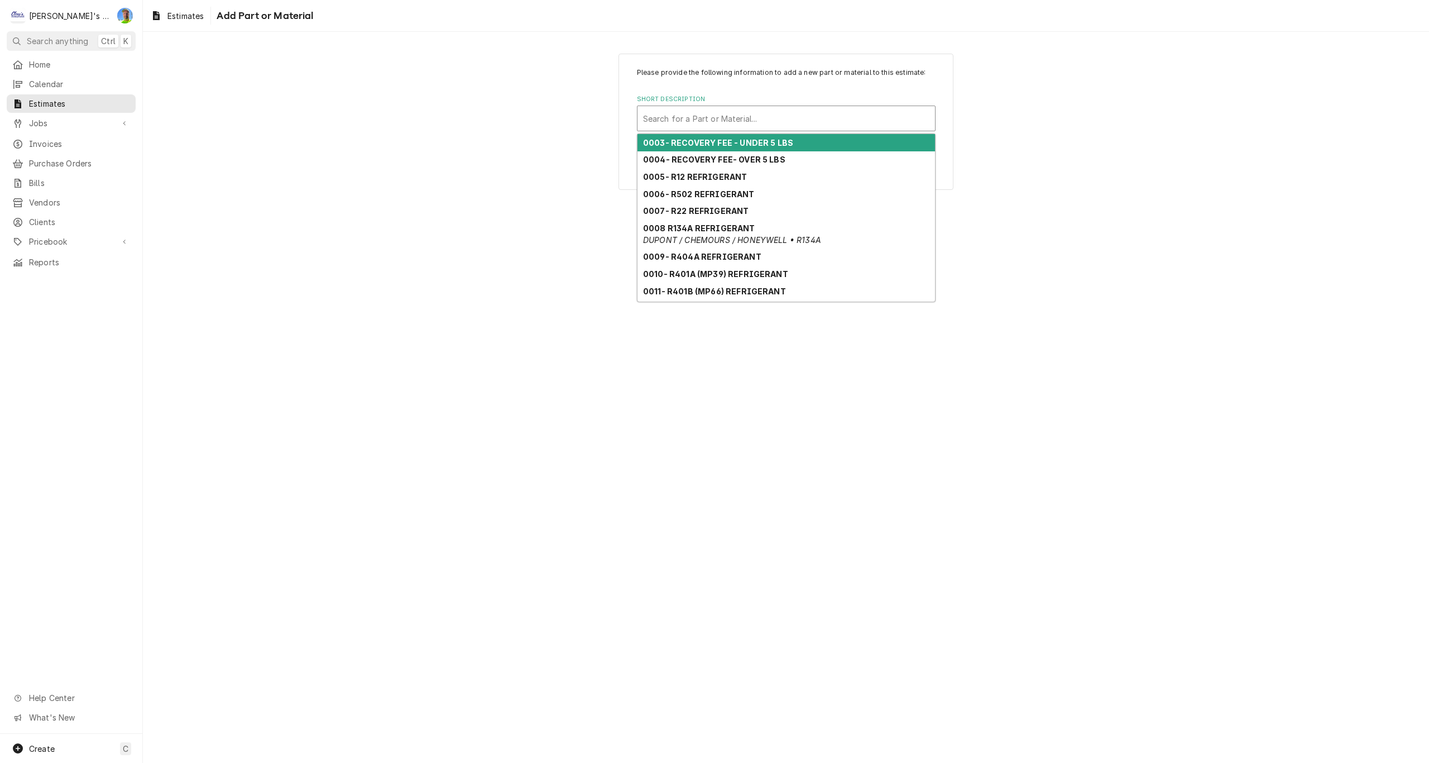
click at [683, 121] on div "Short Description" at bounding box center [786, 118] width 286 height 20
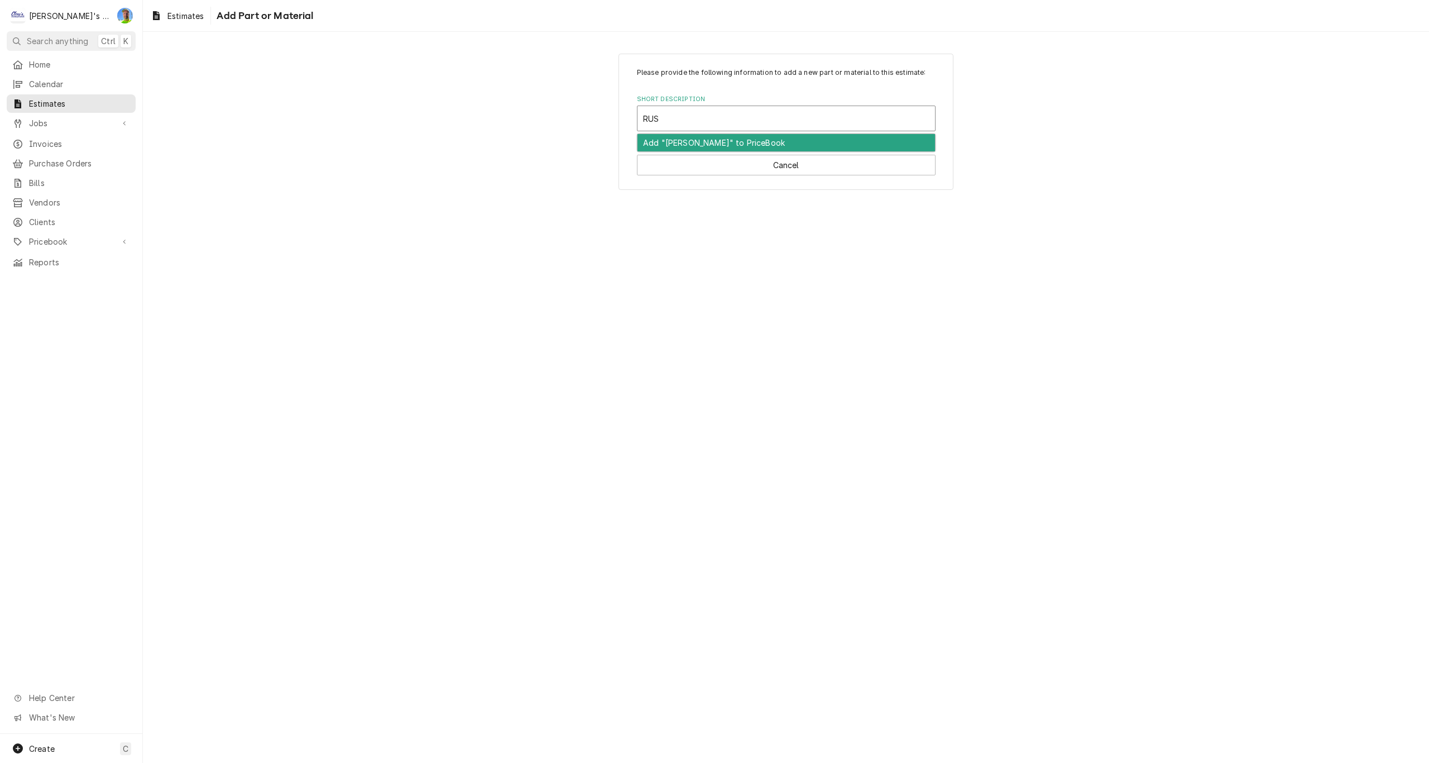
type input "RUSS"
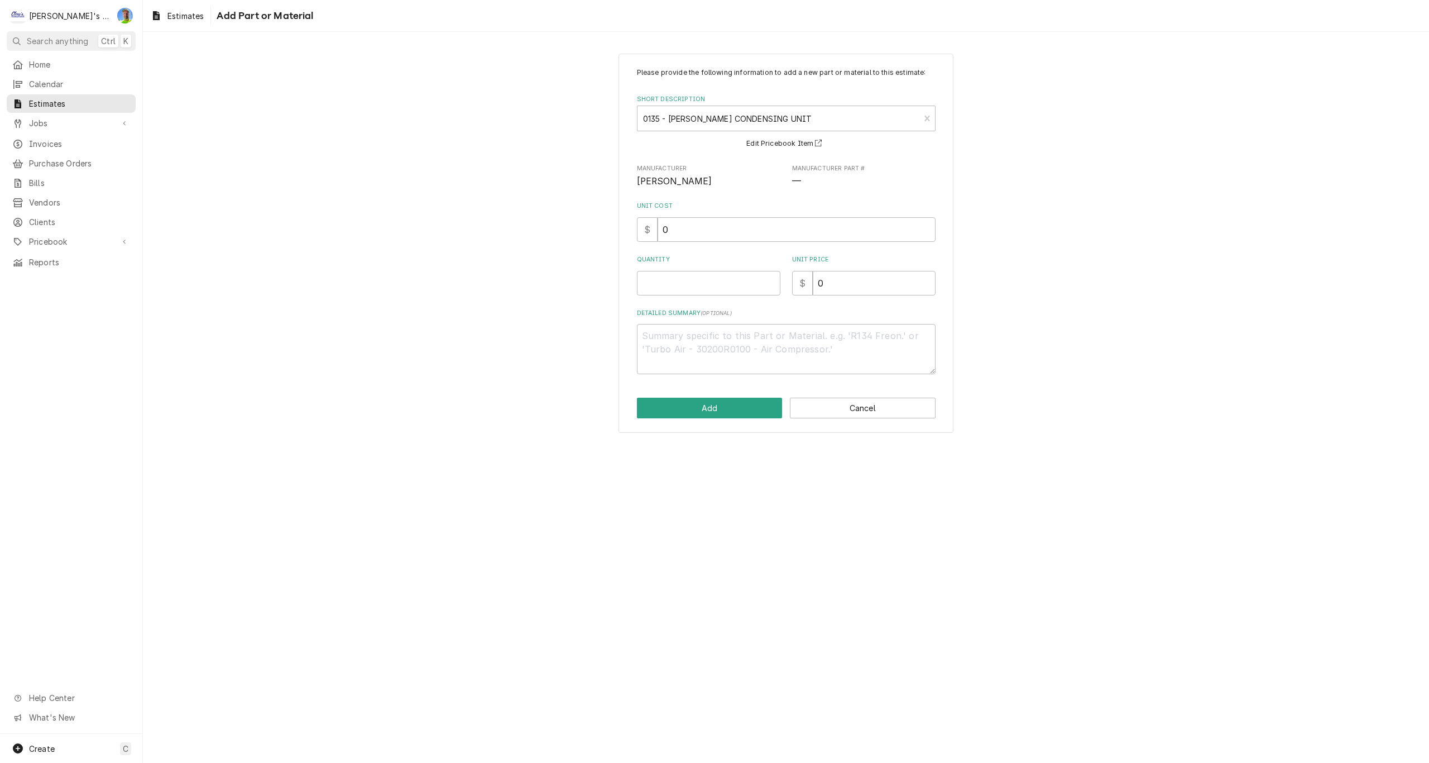
type textarea "x"
type input "5"
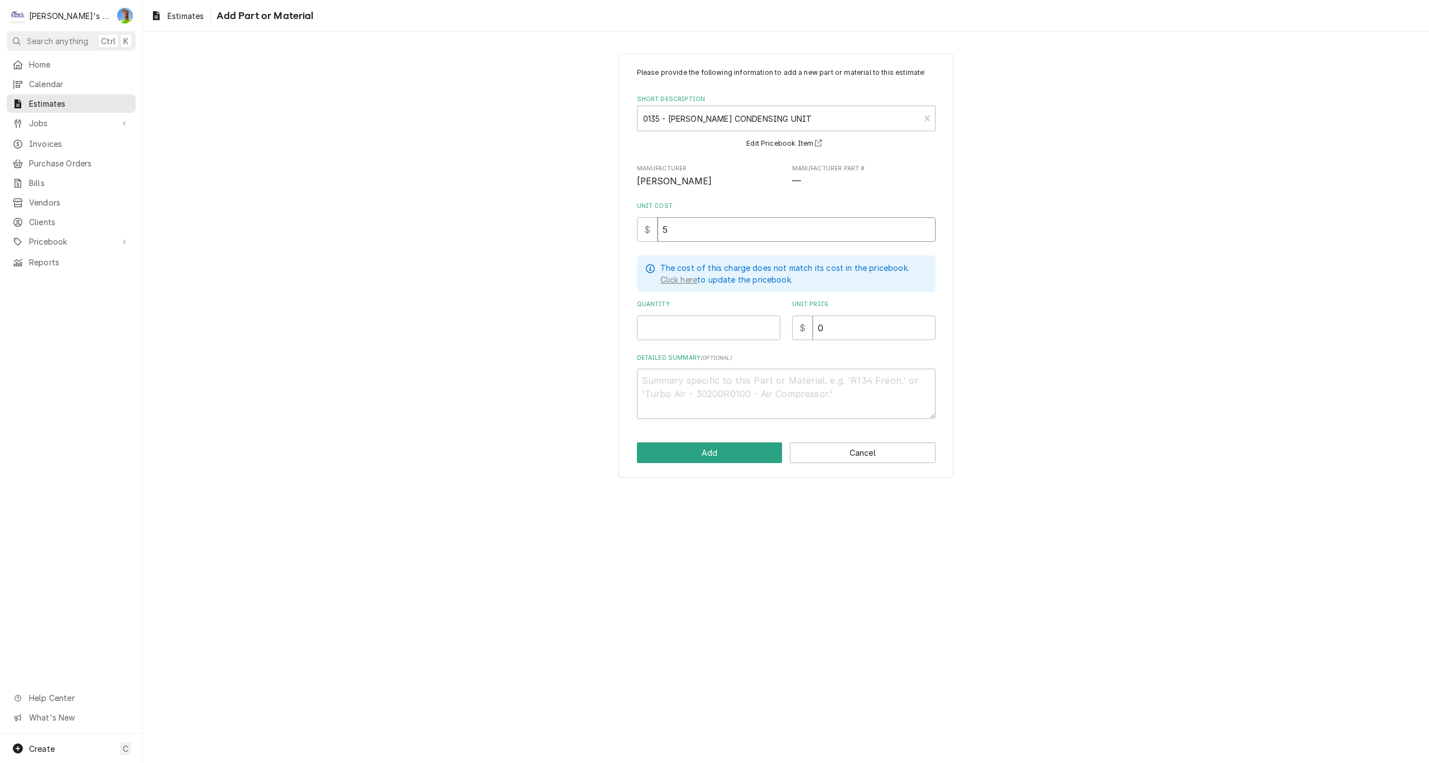
type textarea "x"
type input "51"
type textarea "x"
type input "515"
type textarea "x"
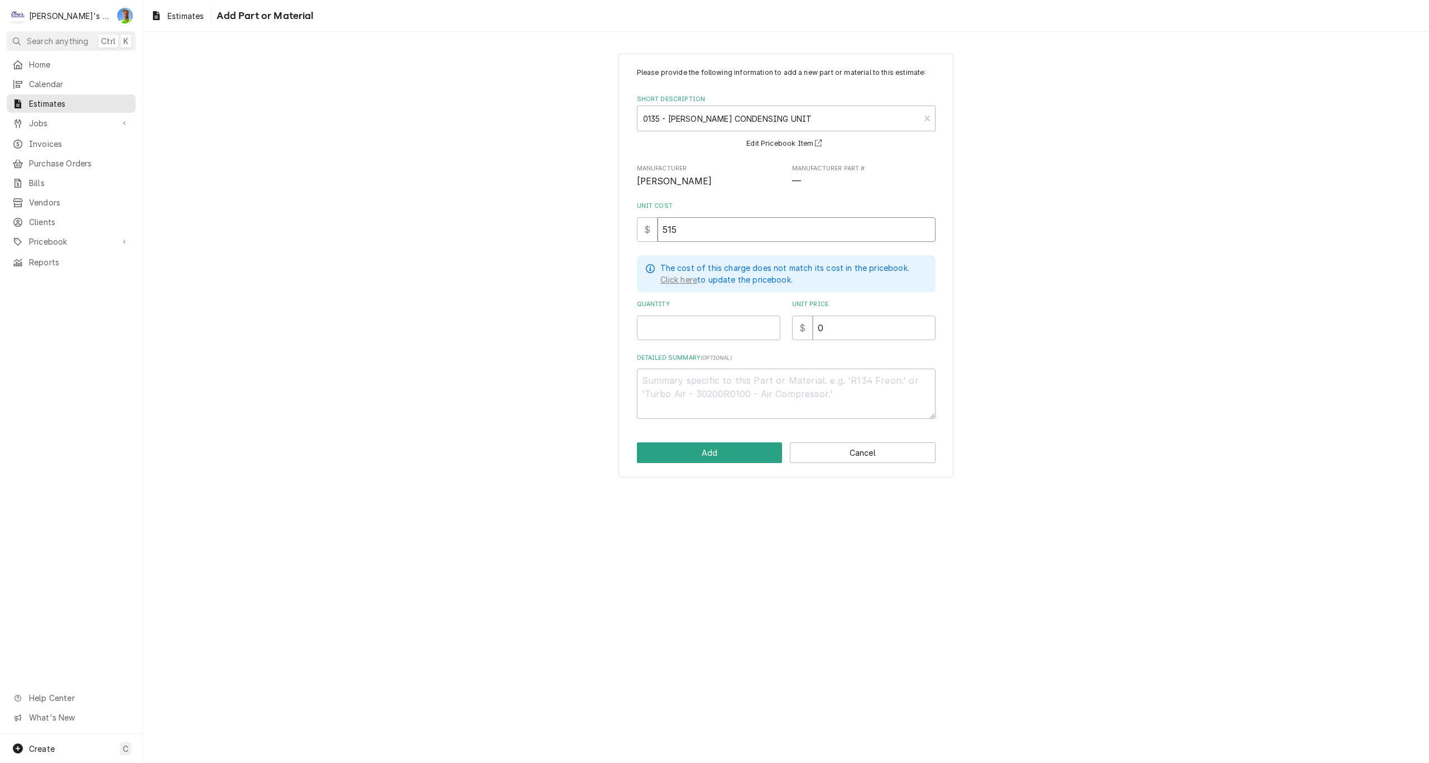
type input "5154"
type textarea "x"
type input "5154.3"
type textarea "x"
type input "5154.35"
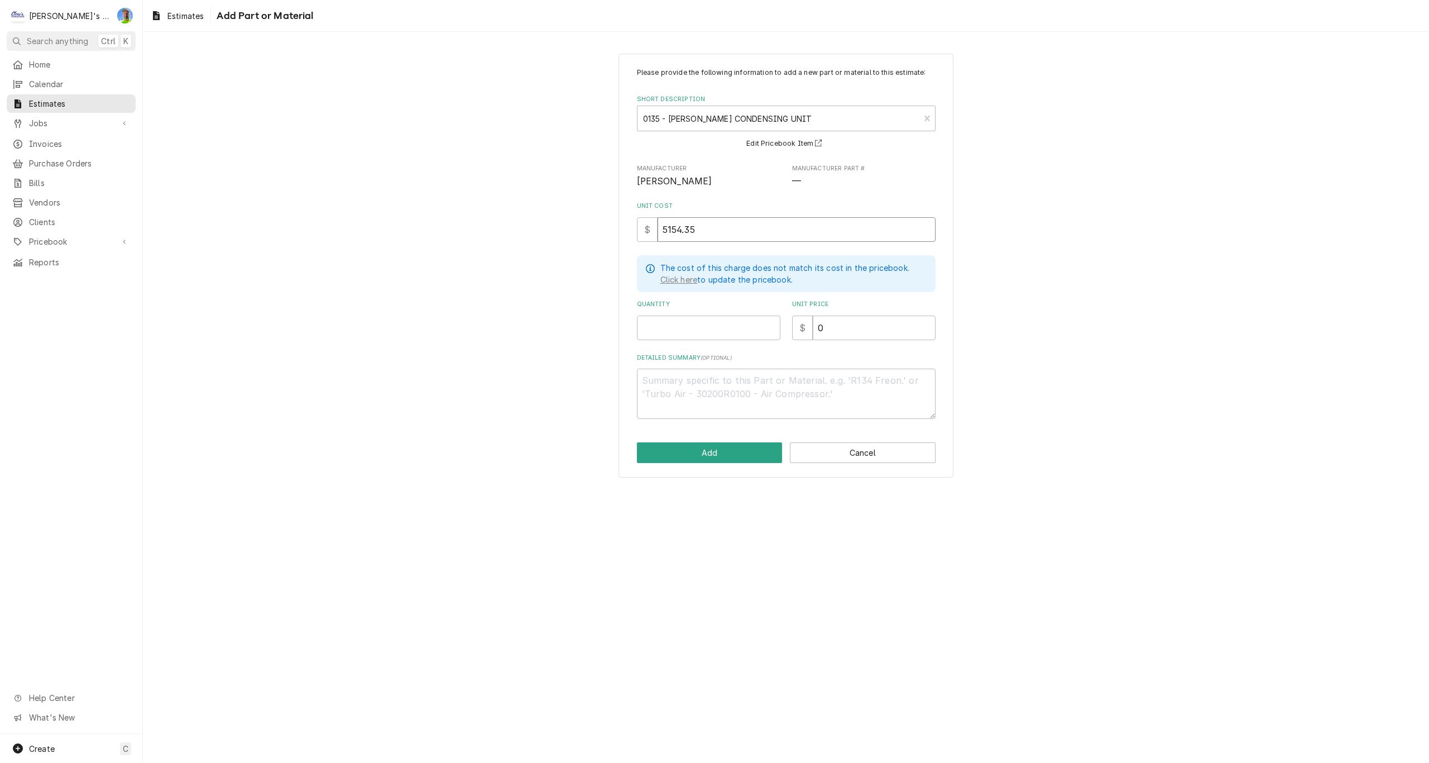
type textarea "x"
type input "5154.35"
type textarea "x"
type input "1"
type textarea "x"
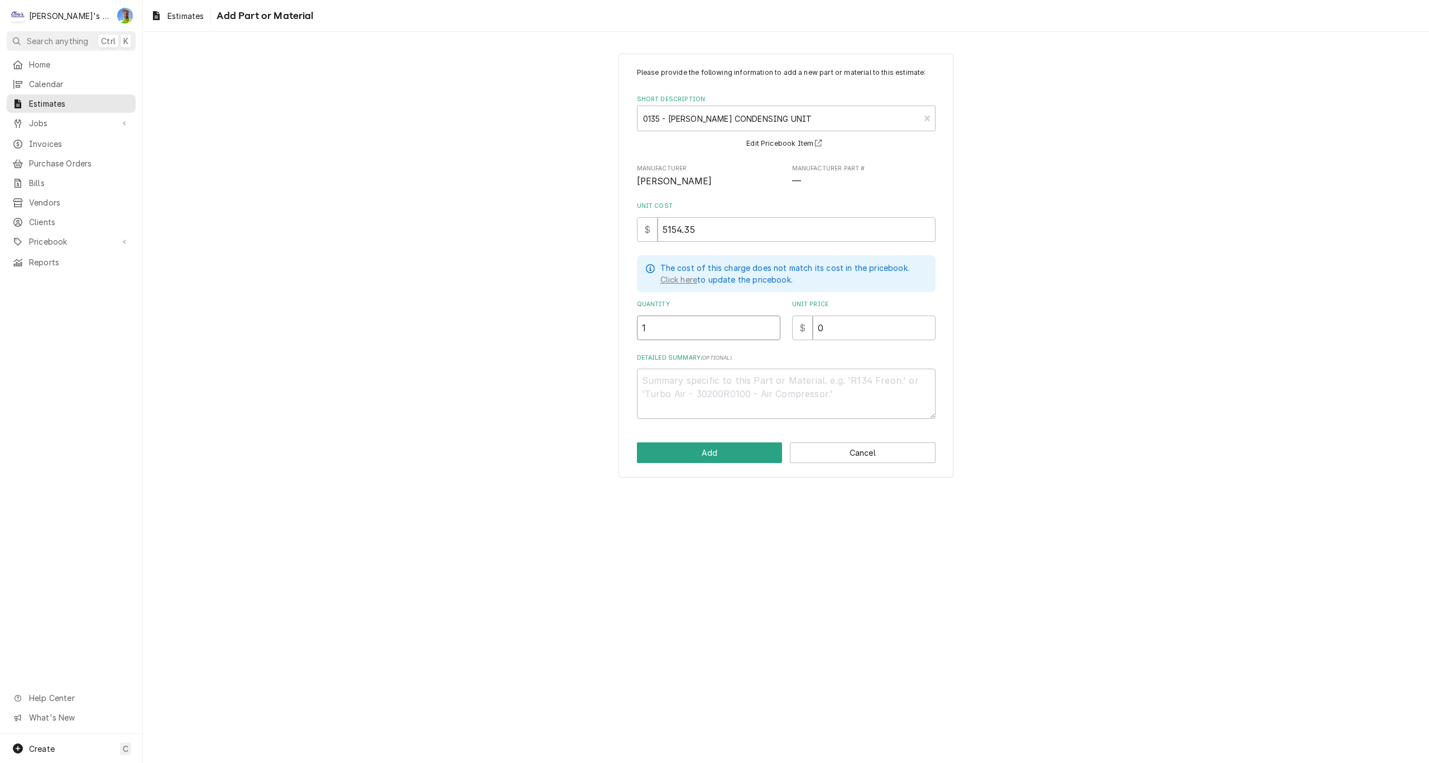
type input "1"
type textarea "x"
type input "6"
type textarea "x"
type input "69"
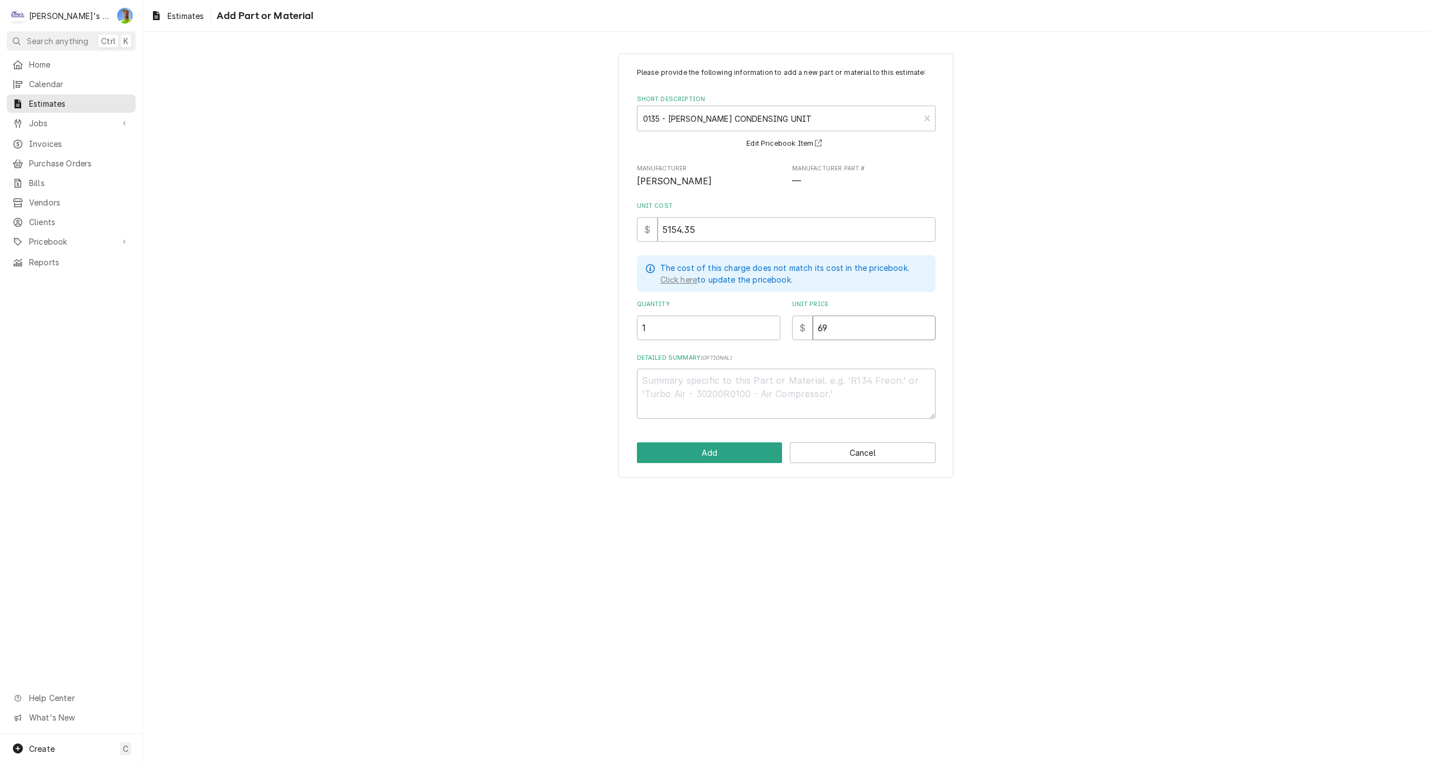
type textarea "x"
type input "696"
type textarea "x"
type input "6960"
type textarea "x"
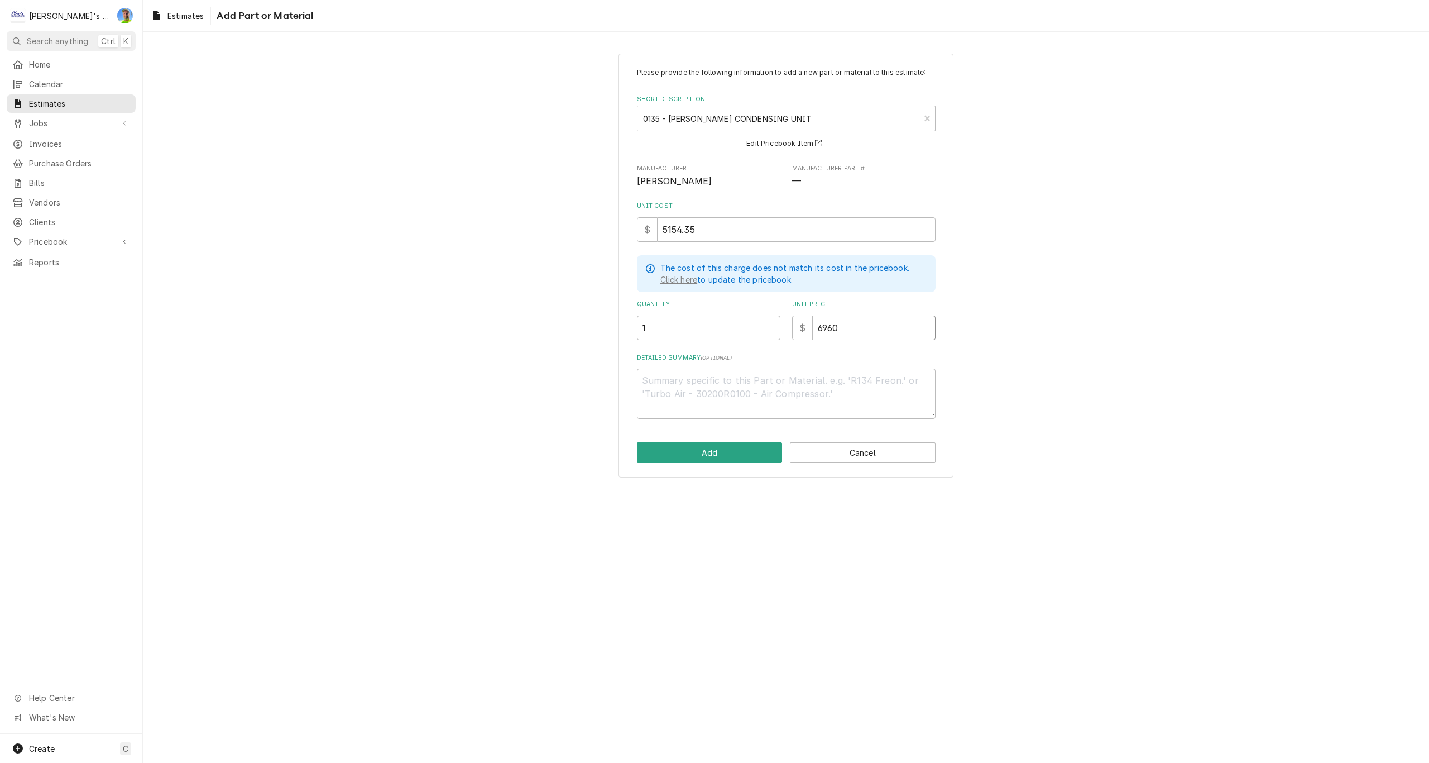
type input "6960"
click at [707, 376] on textarea "Detailed Summary ( optional )" at bounding box center [786, 393] width 299 height 50
type textarea "x"
type textarea "R"
type textarea "x"
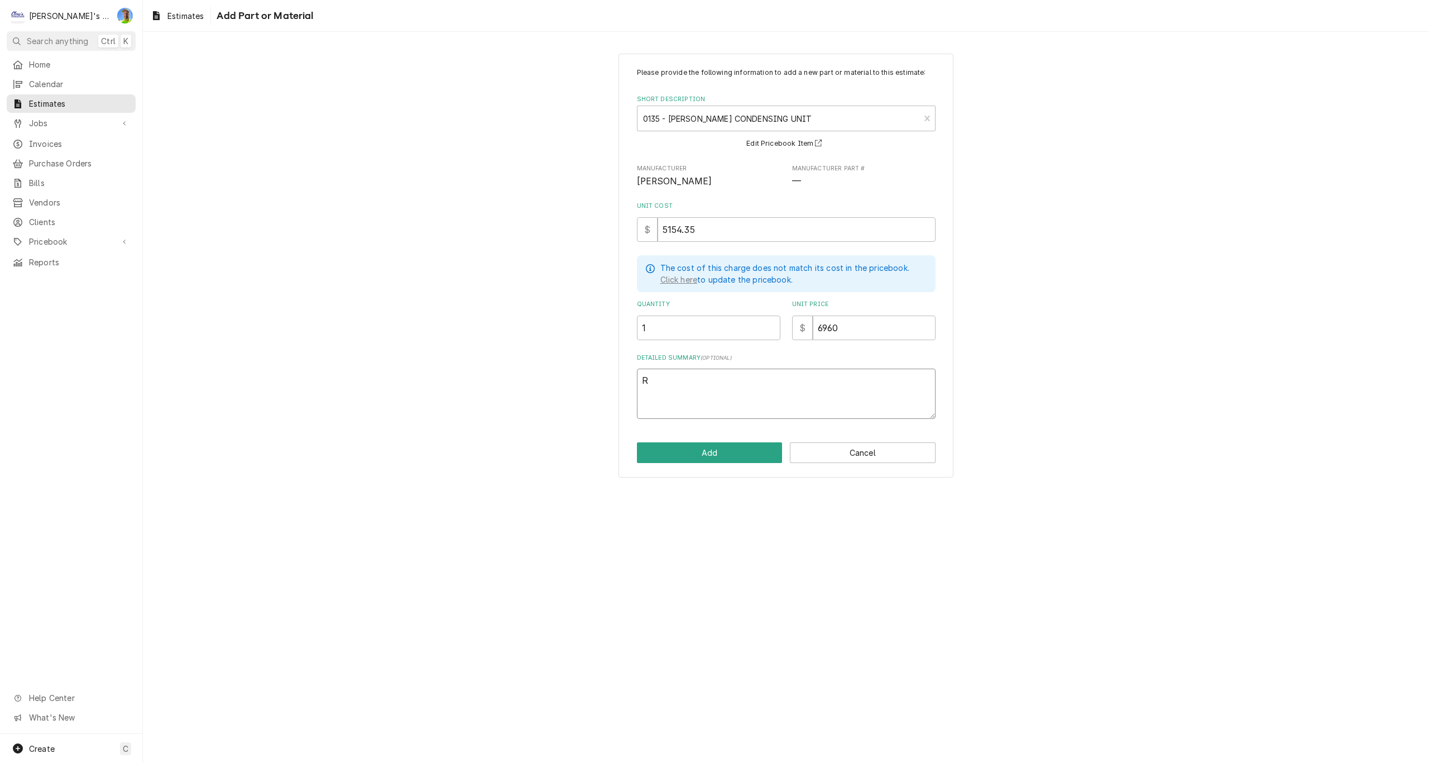
type textarea "RF"
type textarea "x"
type textarea "RFO"
type textarea "x"
type textarea "RFO4"
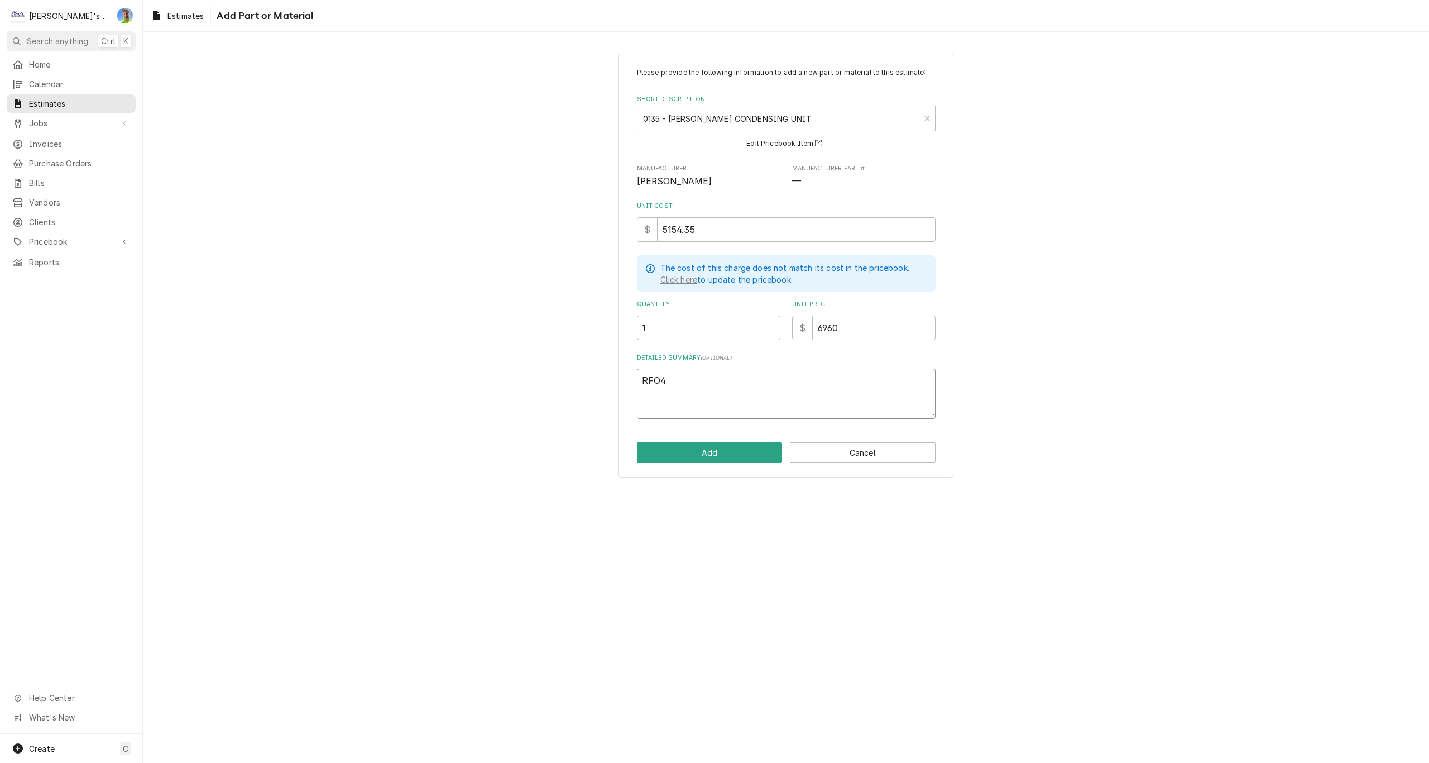
type textarea "x"
type textarea "RFO45"
type textarea "x"
type textarea "RFO450"
type textarea "x"
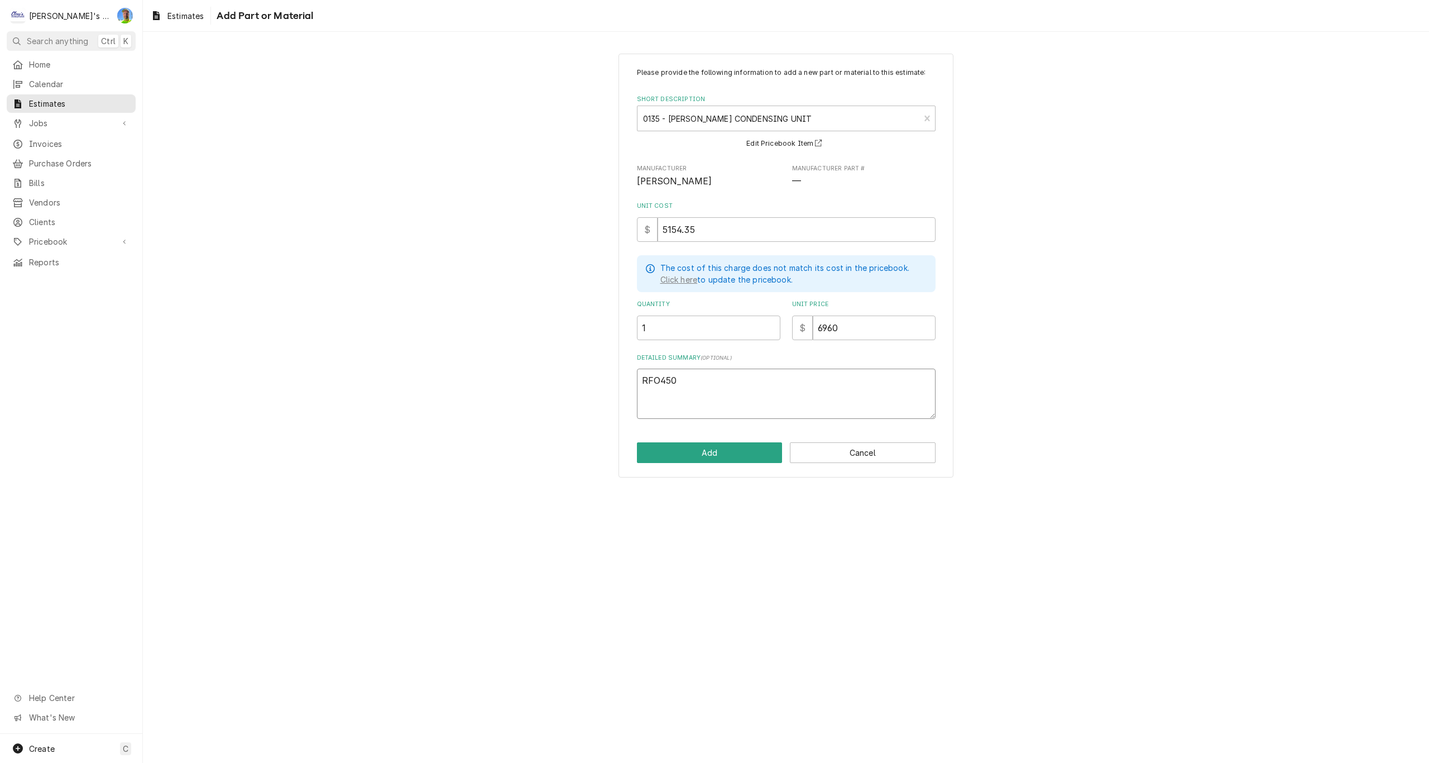
type textarea "RFO450E"
type textarea "x"
type textarea "RFO450E4"
type textarea "x"
type textarea "RFO450E4S"
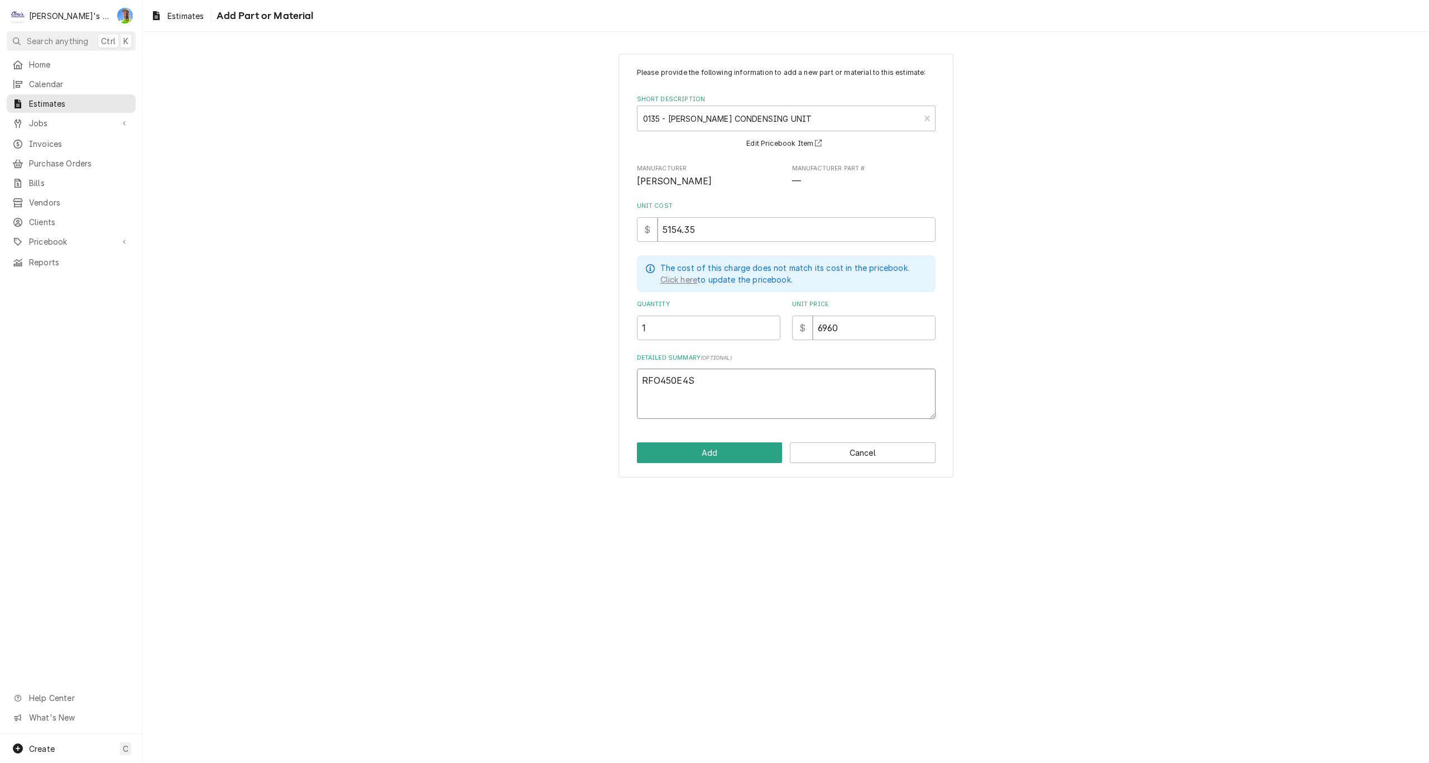
type textarea "x"
type textarea "RFO450E4SG"
type textarea "x"
type textarea "RFO450E4SGA"
type textarea "x"
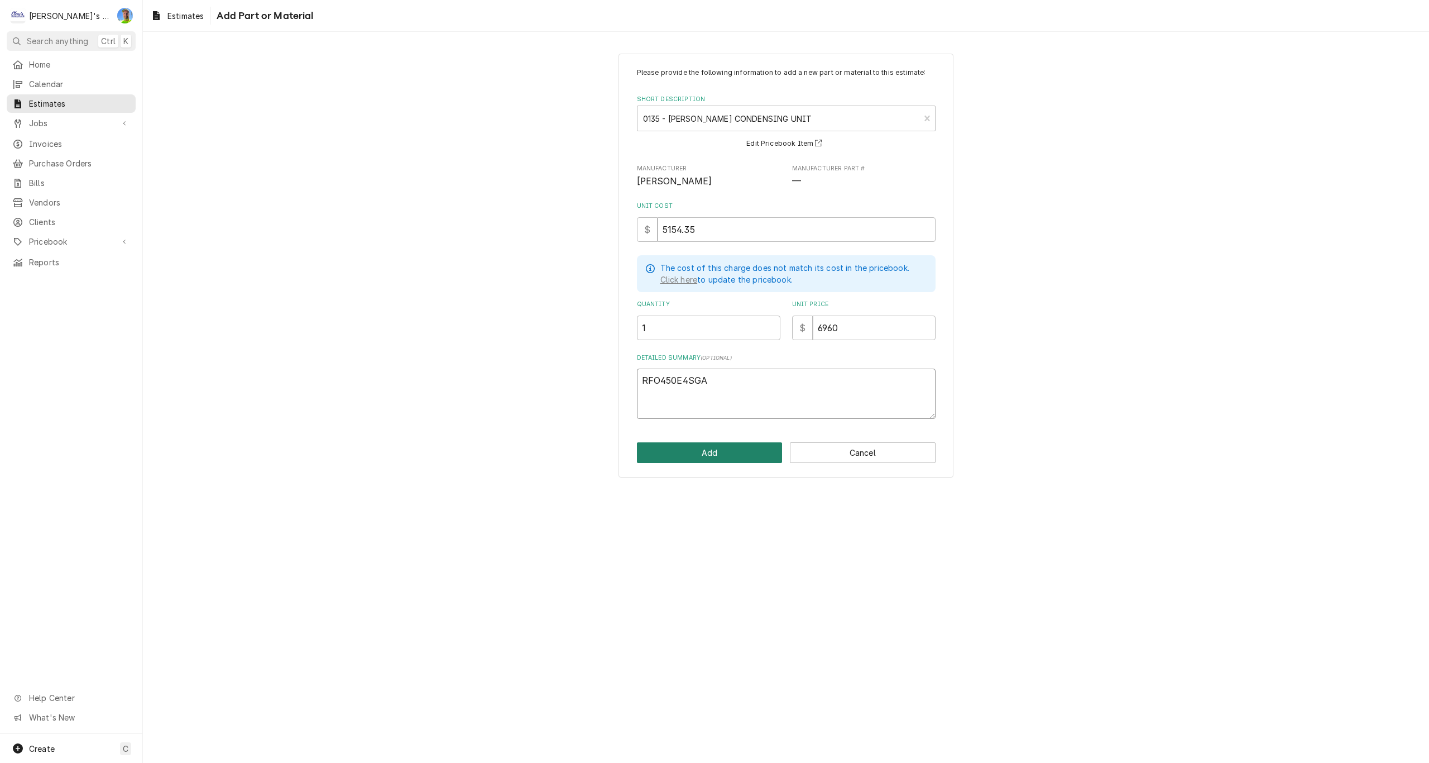
type textarea "RFO450E4SGA"
click at [738, 446] on button "Add" at bounding box center [710, 452] width 146 height 21
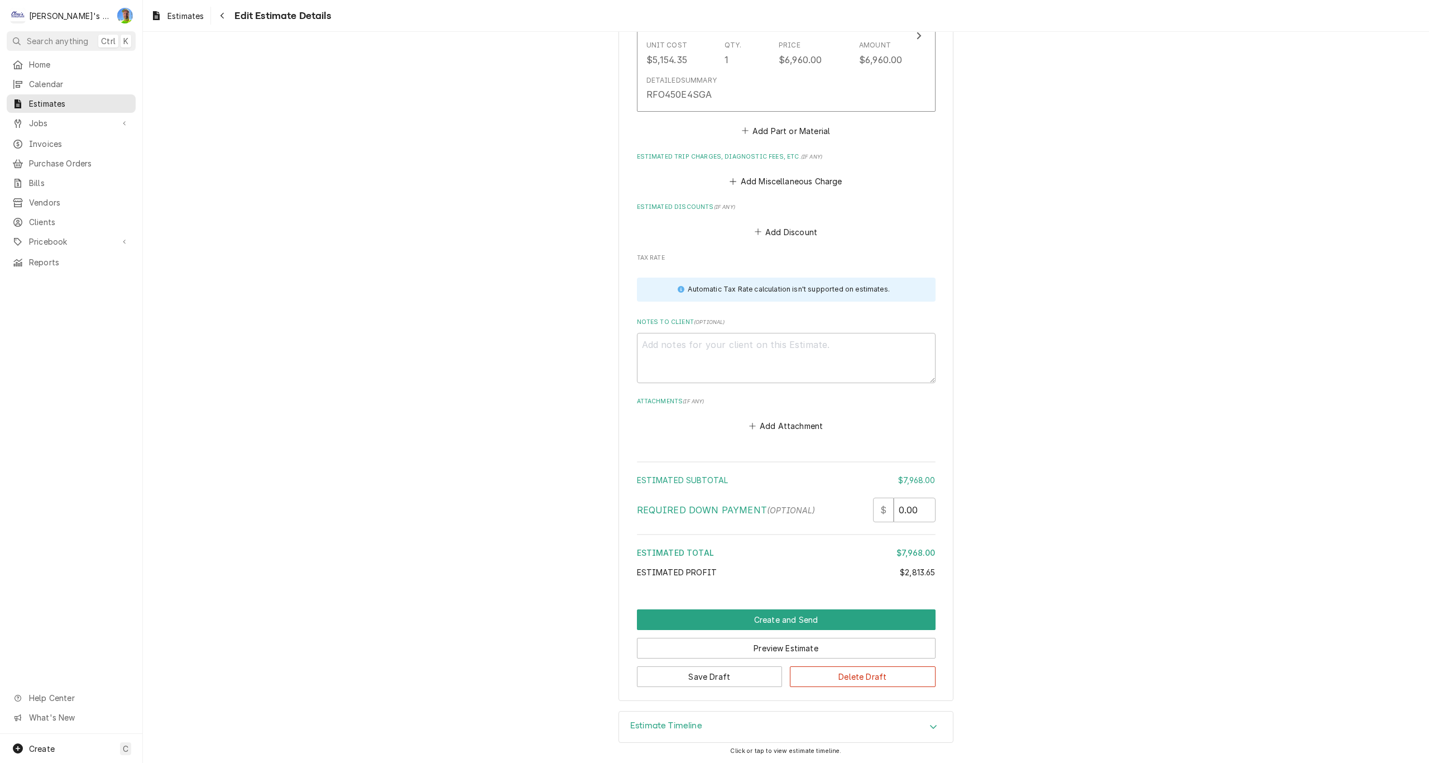
scroll to position [1405, 0]
click at [678, 682] on button "Save Draft" at bounding box center [710, 675] width 146 height 21
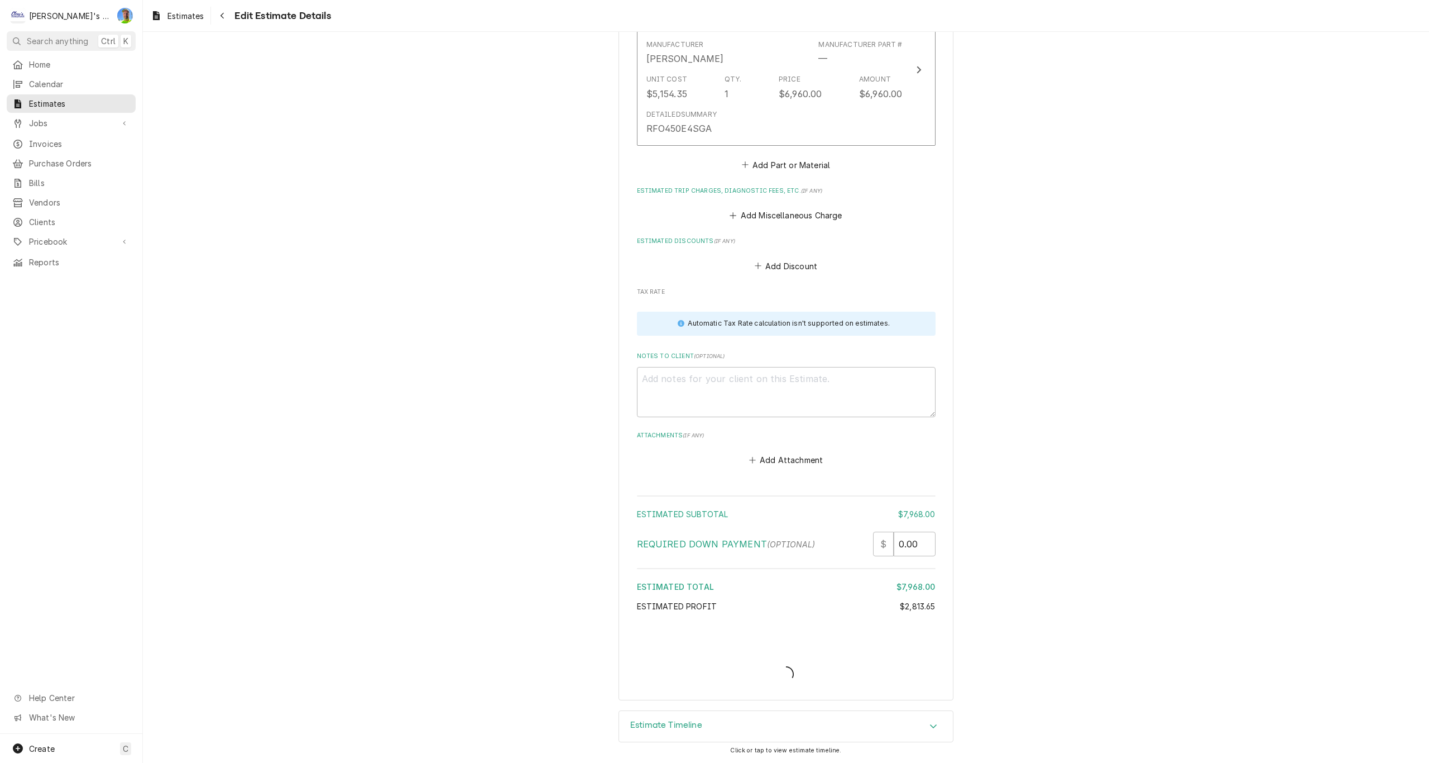
scroll to position [1370, 0]
type textarea "x"
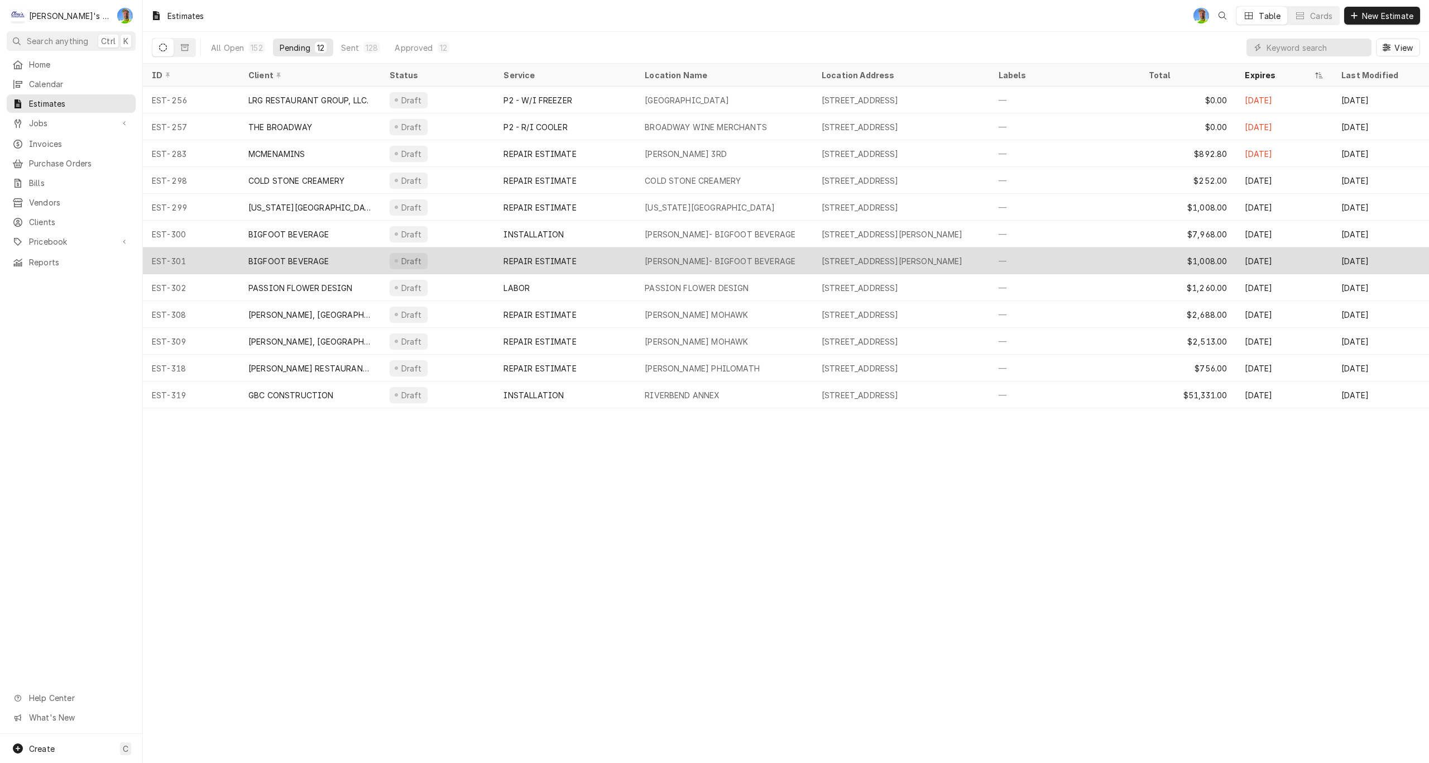
click at [595, 259] on div "REPAIR ESTIMATE" at bounding box center [565, 260] width 141 height 27
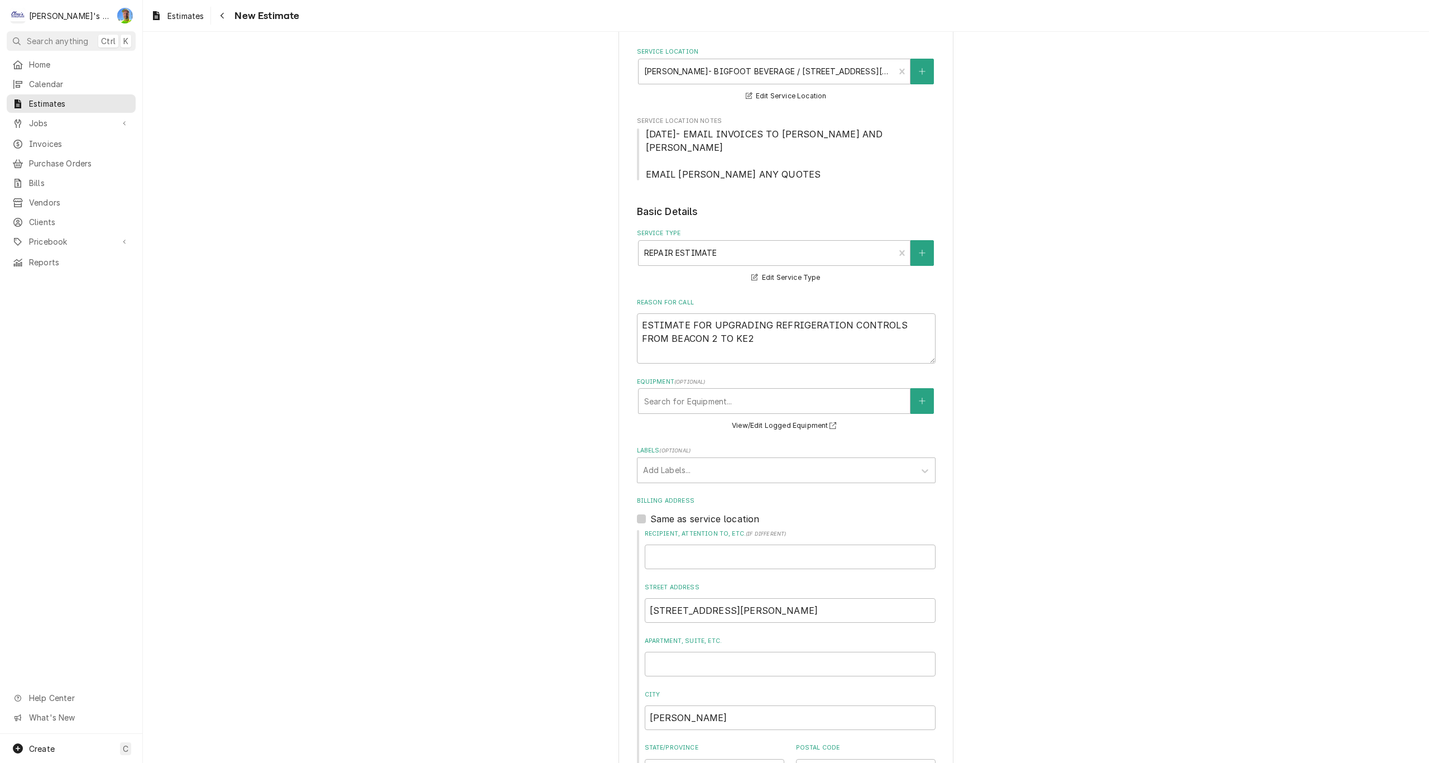
type textarea "x"
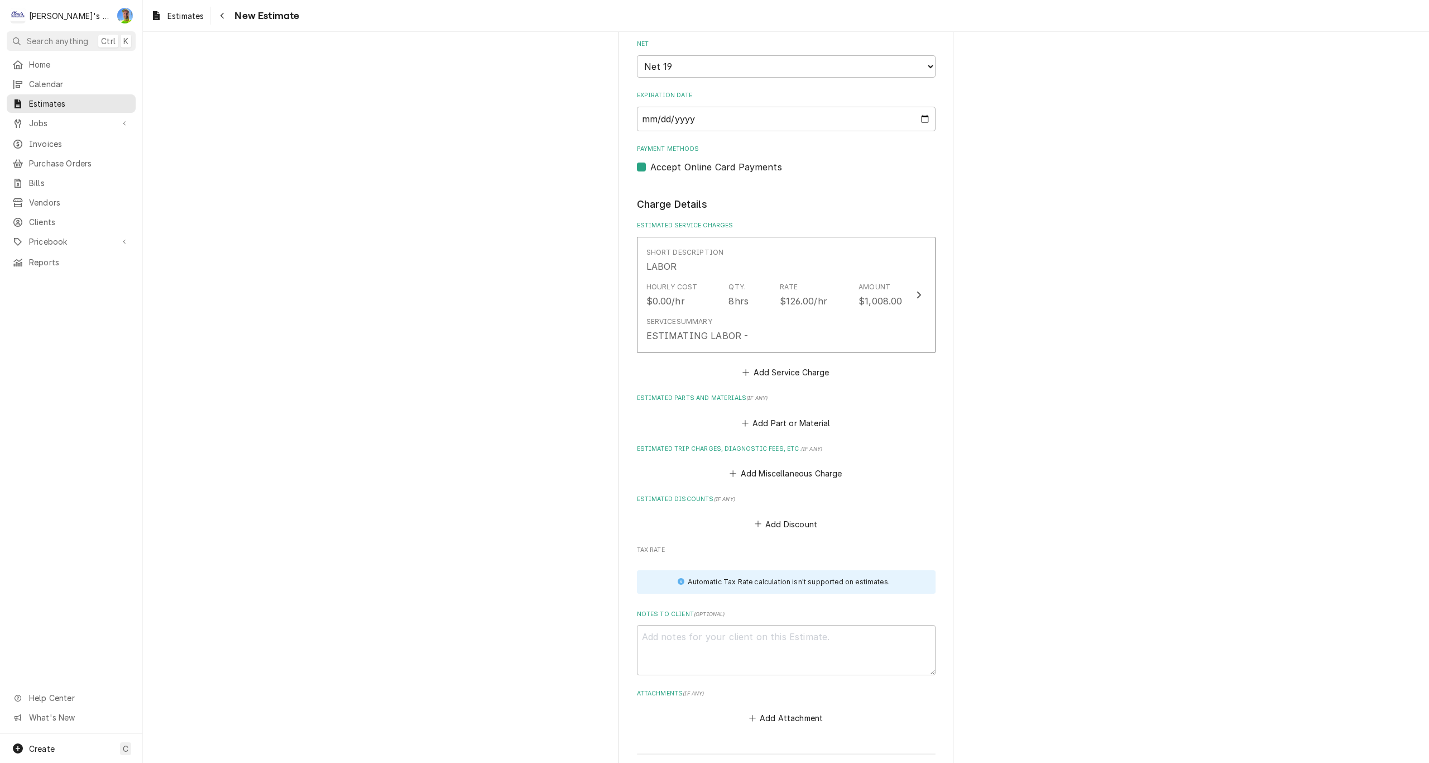
scroll to position [1061, 0]
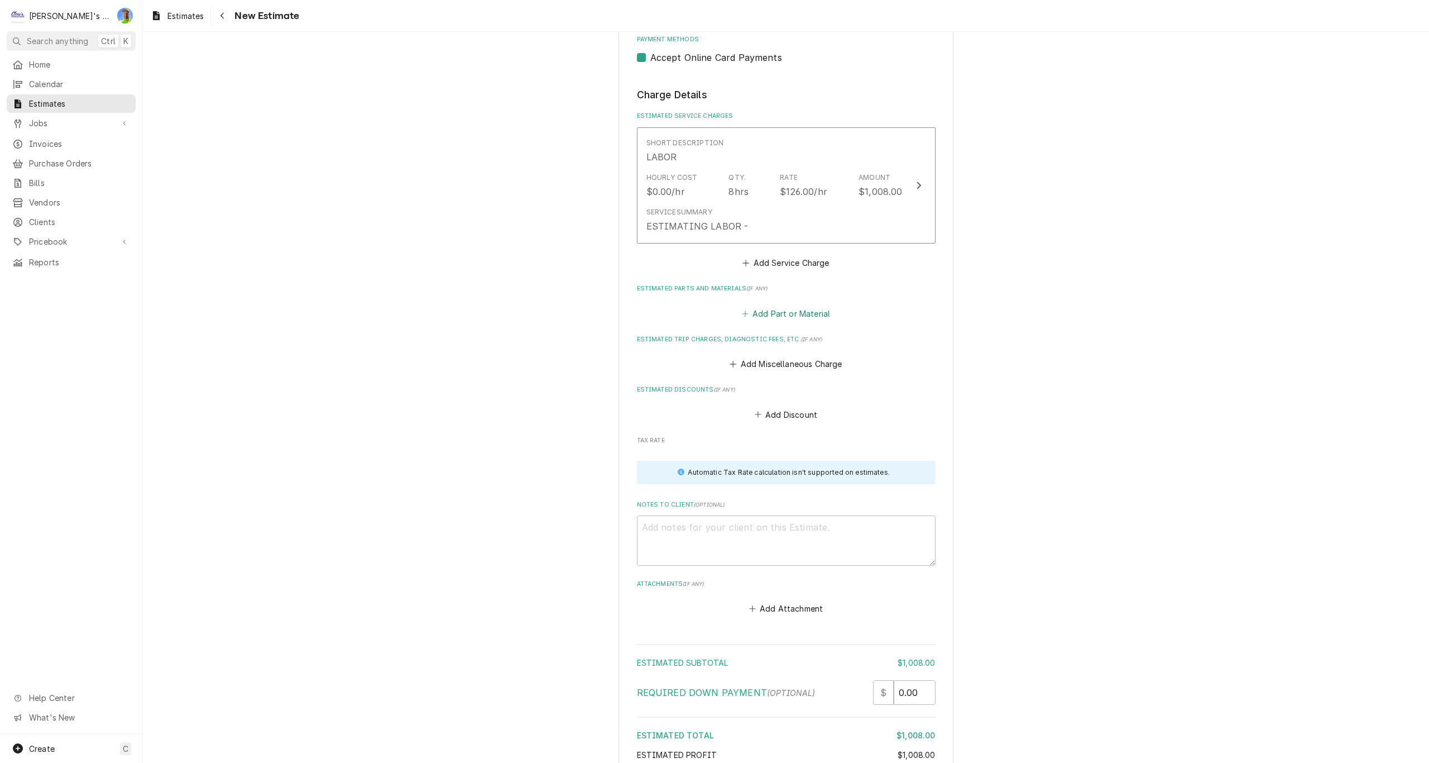
click at [757, 318] on button "Add Part or Material" at bounding box center [786, 313] width 92 height 16
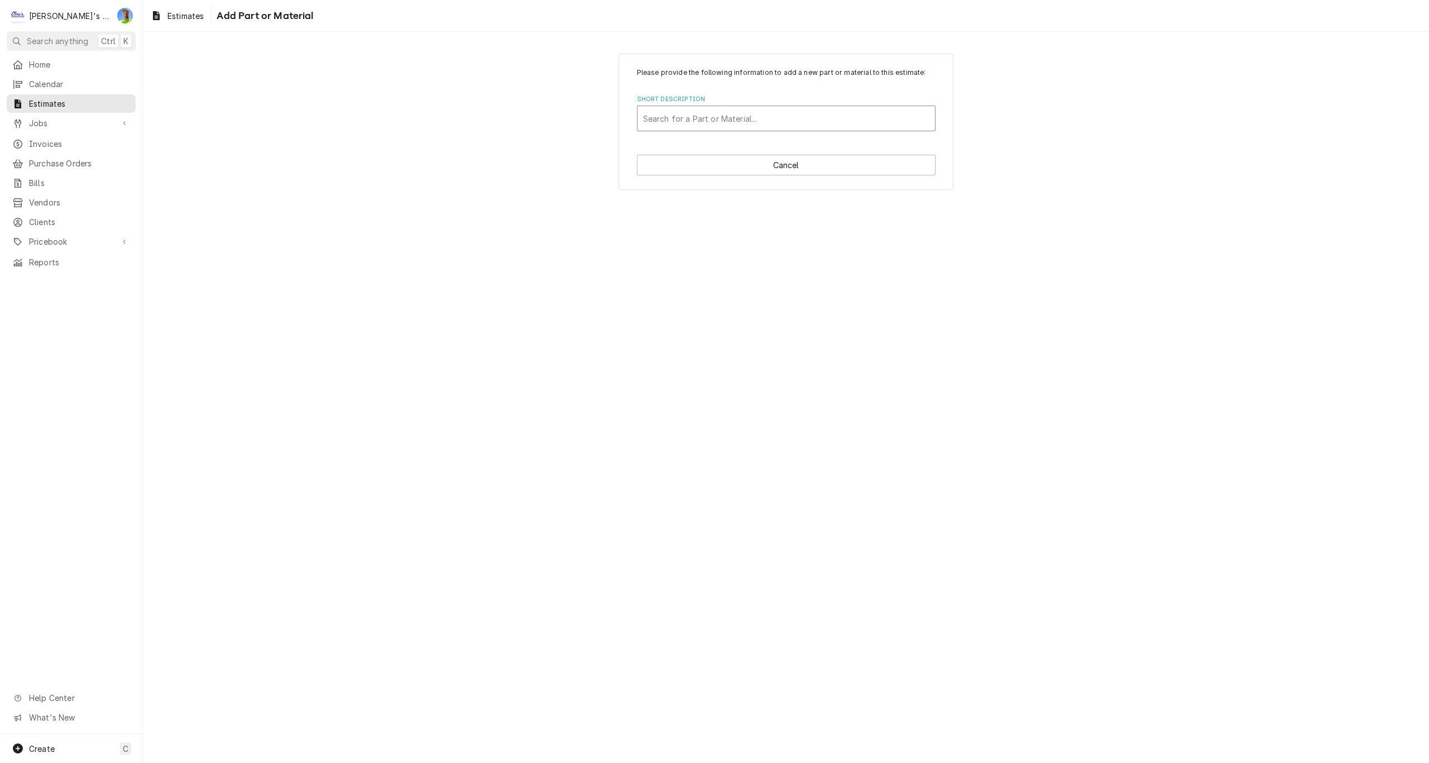
click at [709, 121] on div "Short Description" at bounding box center [786, 118] width 286 height 20
type input "KE2 RETROFIT KIT - 21845"
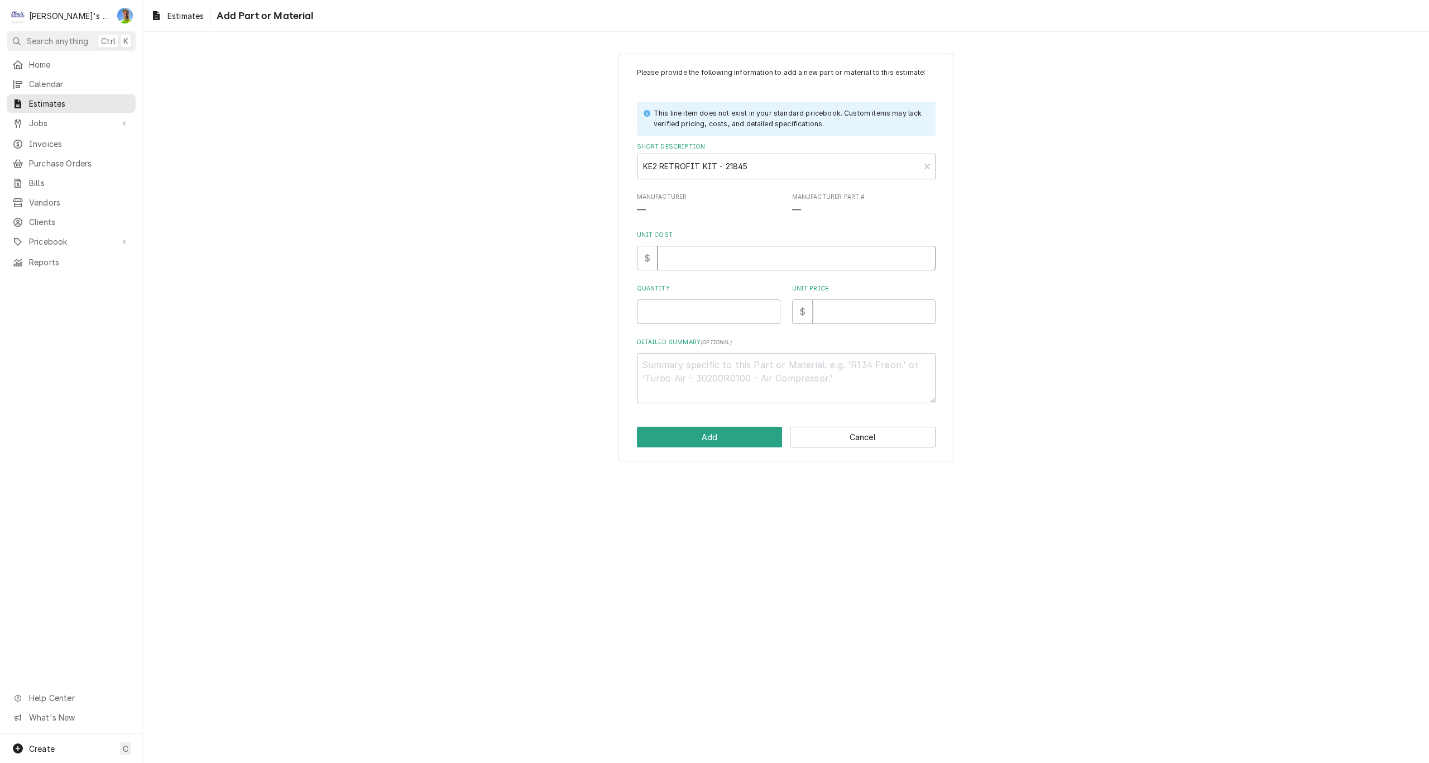
type textarea "x"
type input "5"
type textarea "x"
type input "53"
type textarea "x"
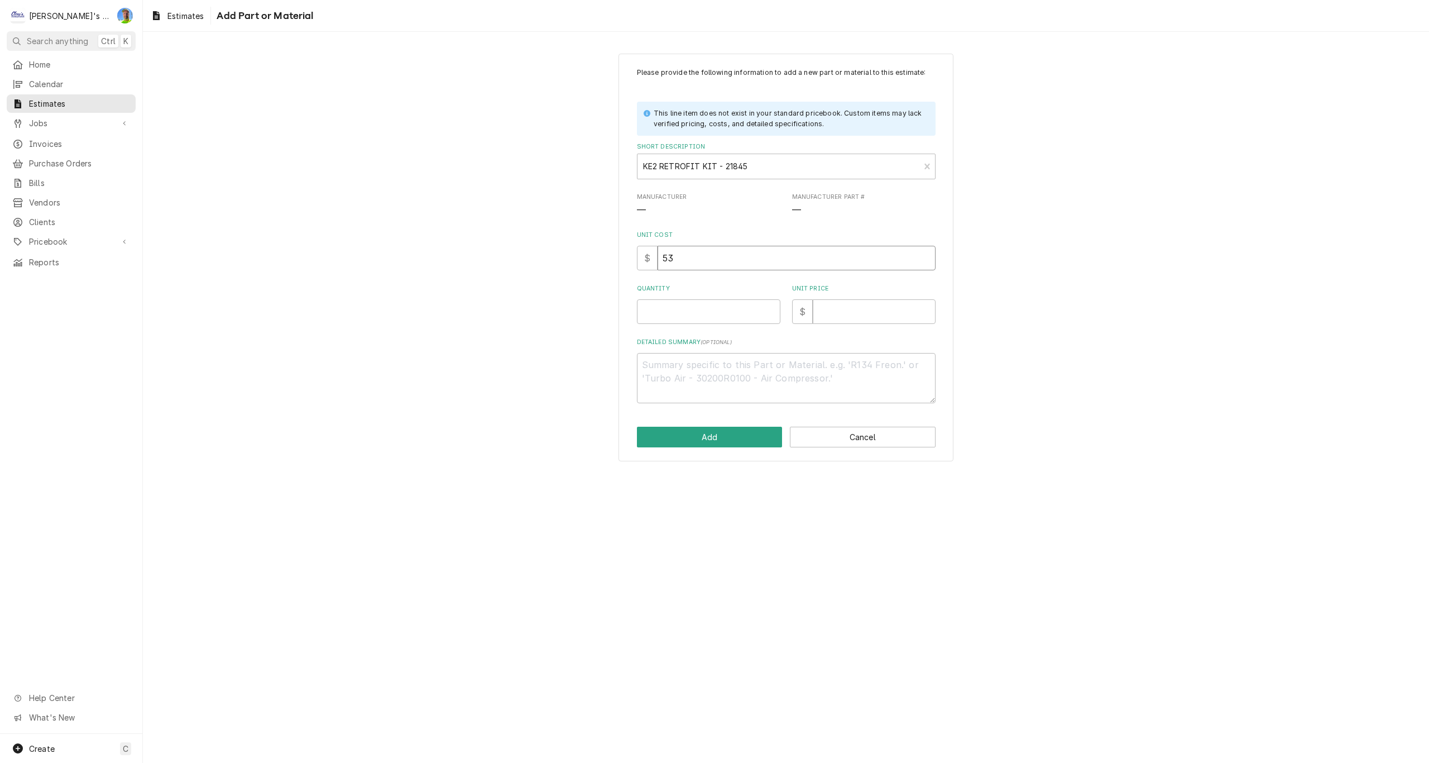
type input "530"
type textarea "x"
type input "530"
type textarea "x"
type input "4"
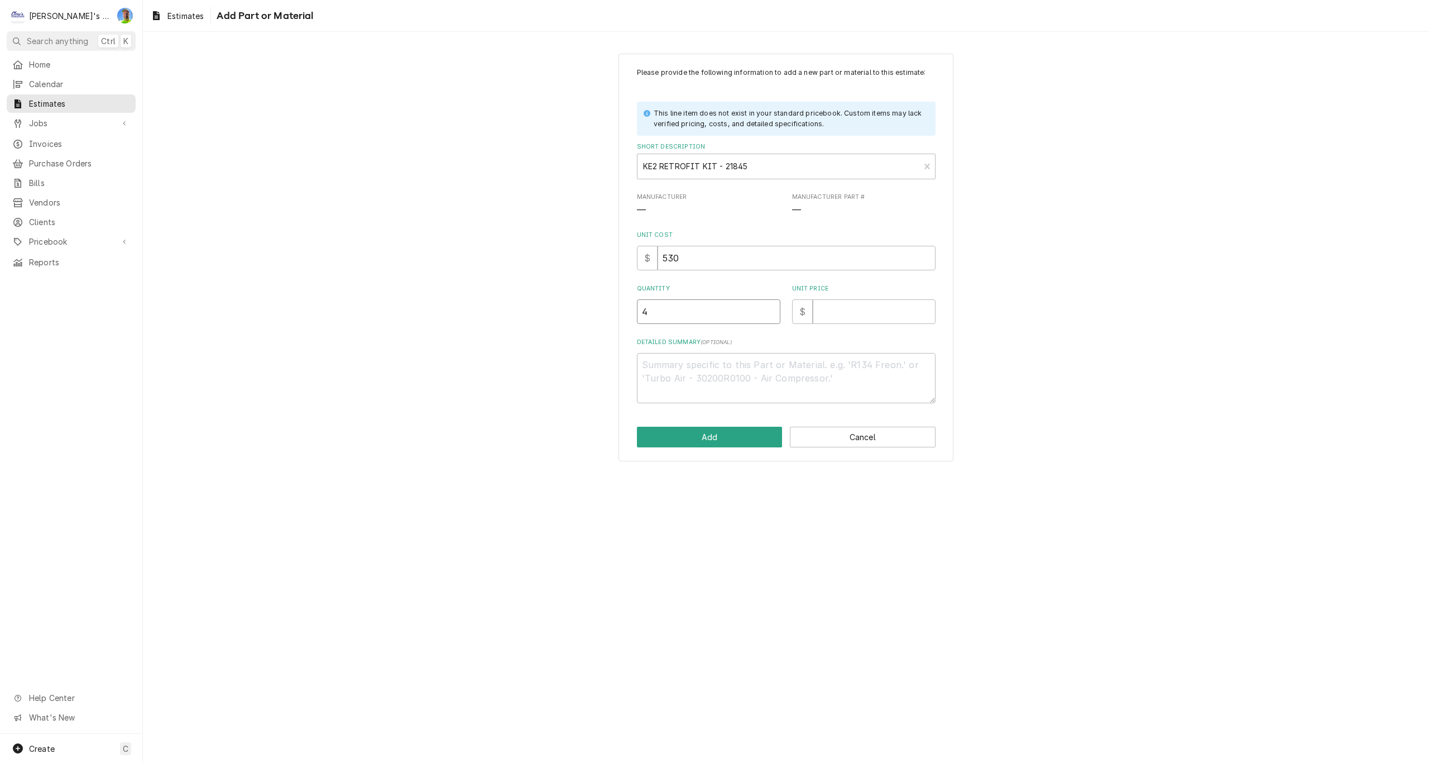
type textarea "x"
type input "4"
type textarea "x"
type input "9"
type textarea "x"
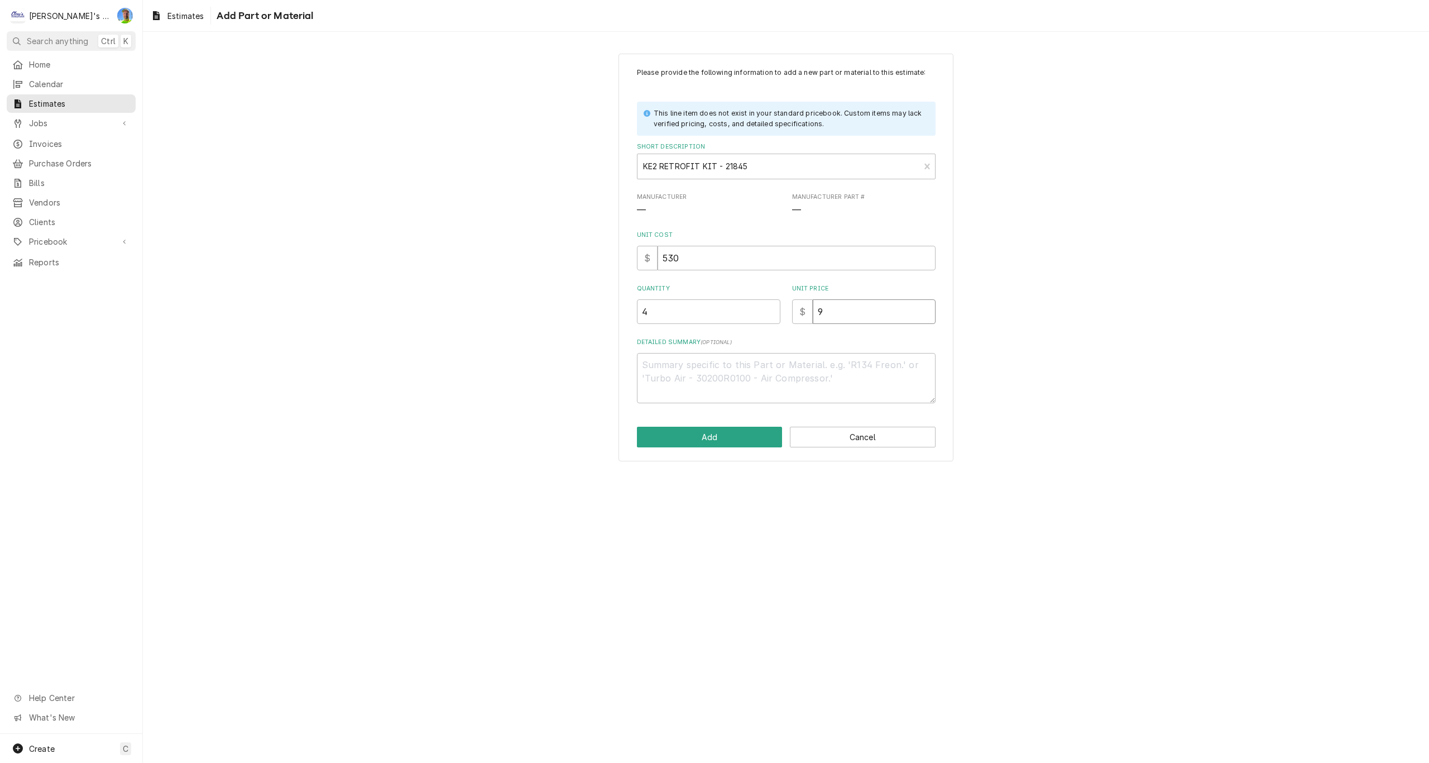
type input "95"
type textarea "x"
type input "954"
type textarea "x"
type input "954"
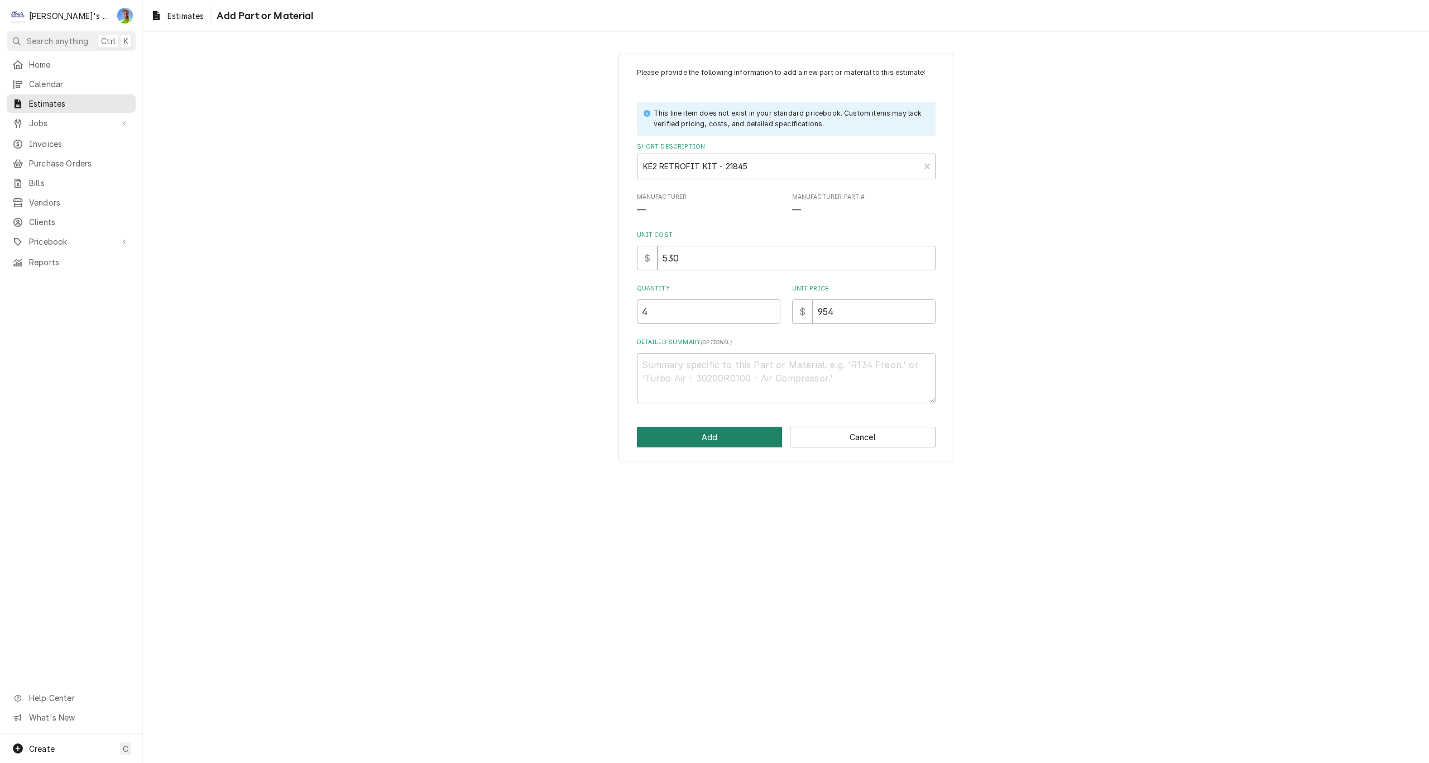
click at [741, 439] on button "Add" at bounding box center [710, 436] width 146 height 21
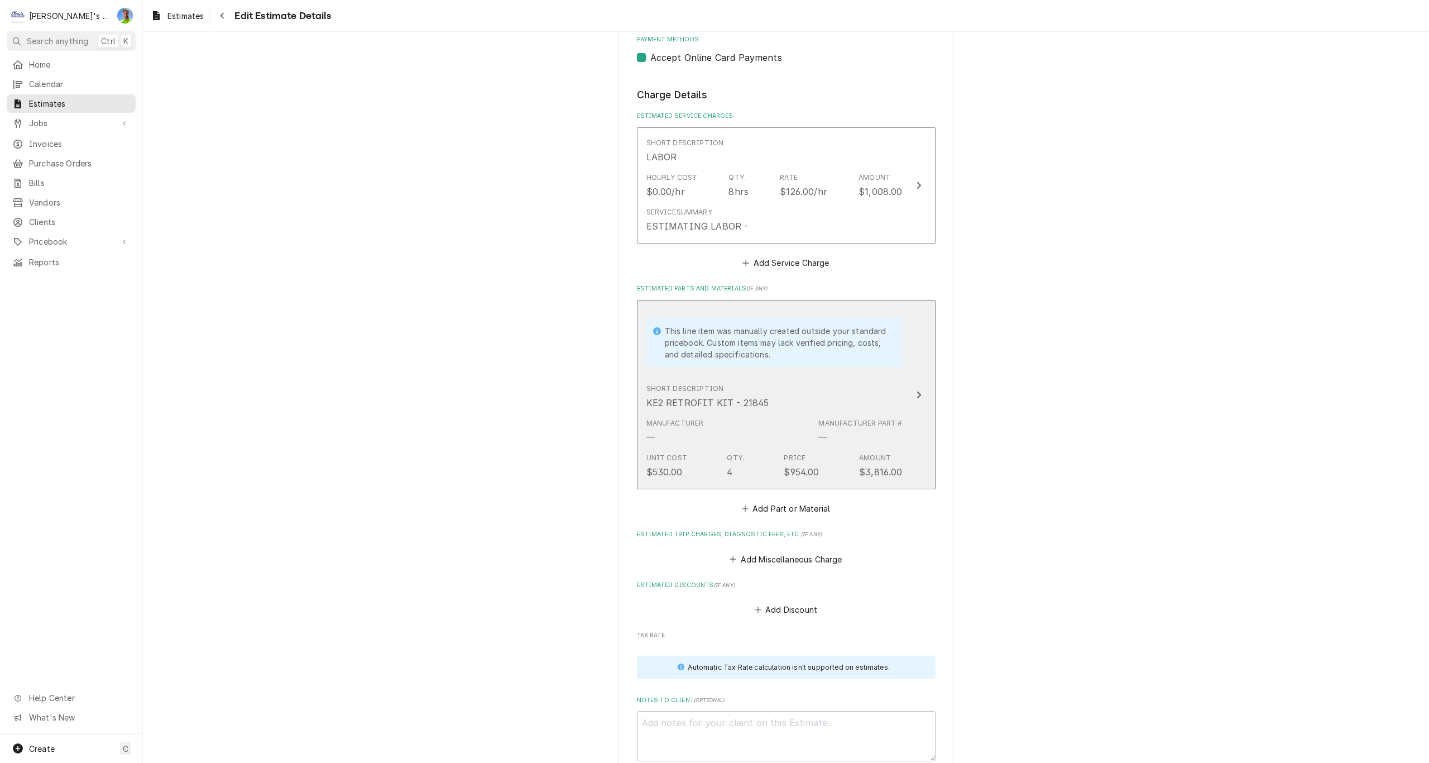
scroll to position [1047, 0]
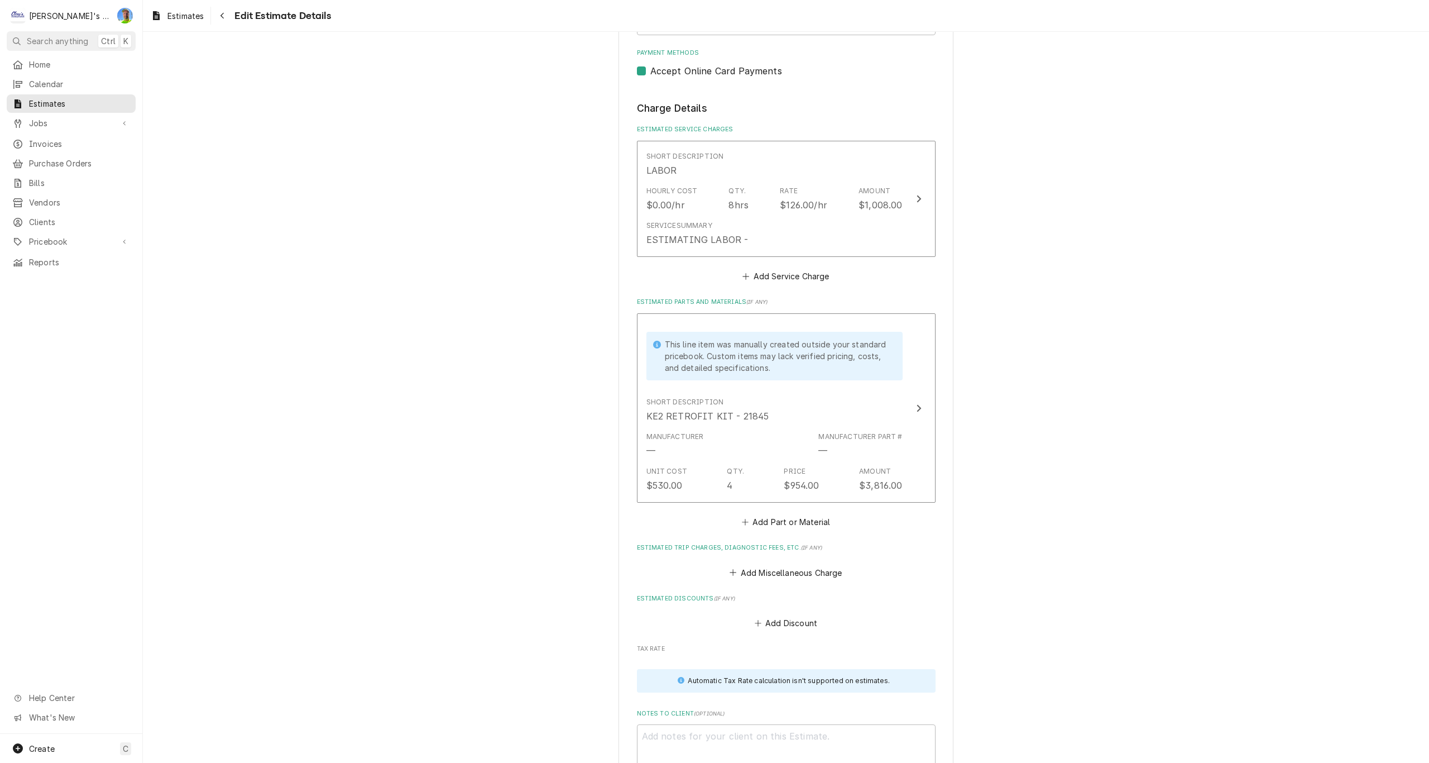
type textarea "x"
click at [760, 519] on button "Add Part or Material" at bounding box center [786, 522] width 92 height 16
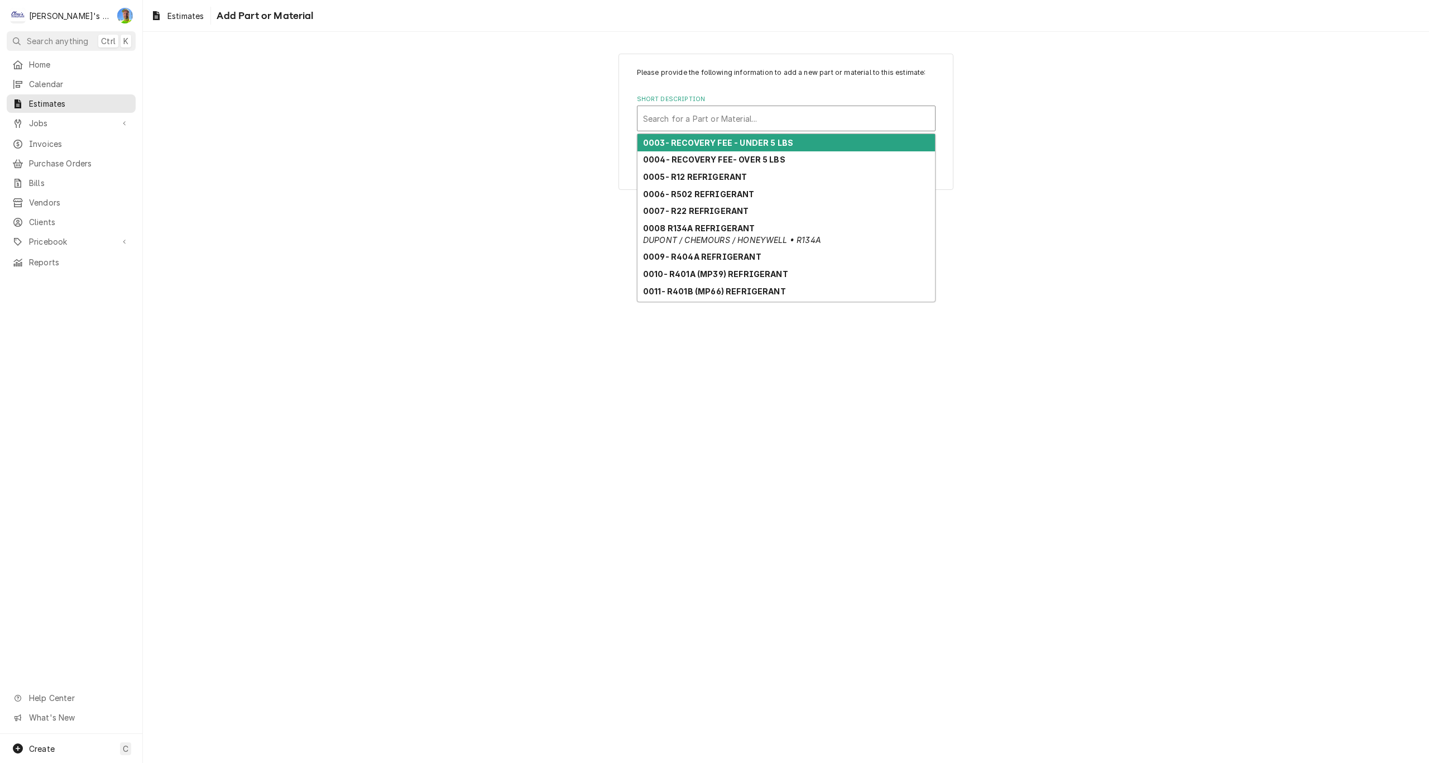
click at [725, 119] on div "Short Description" at bounding box center [786, 118] width 286 height 20
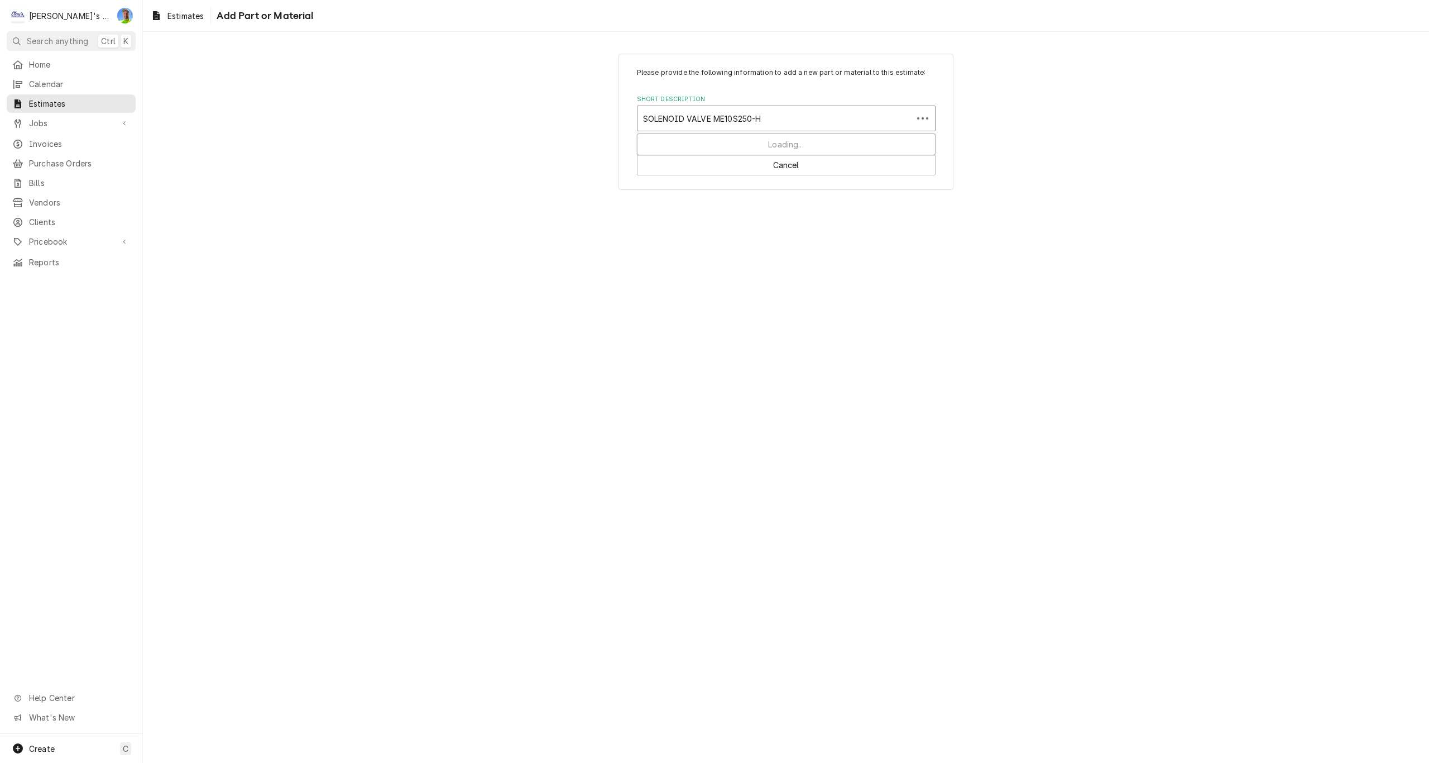
type input "SOLENOID VALVE ME10S250-HP"
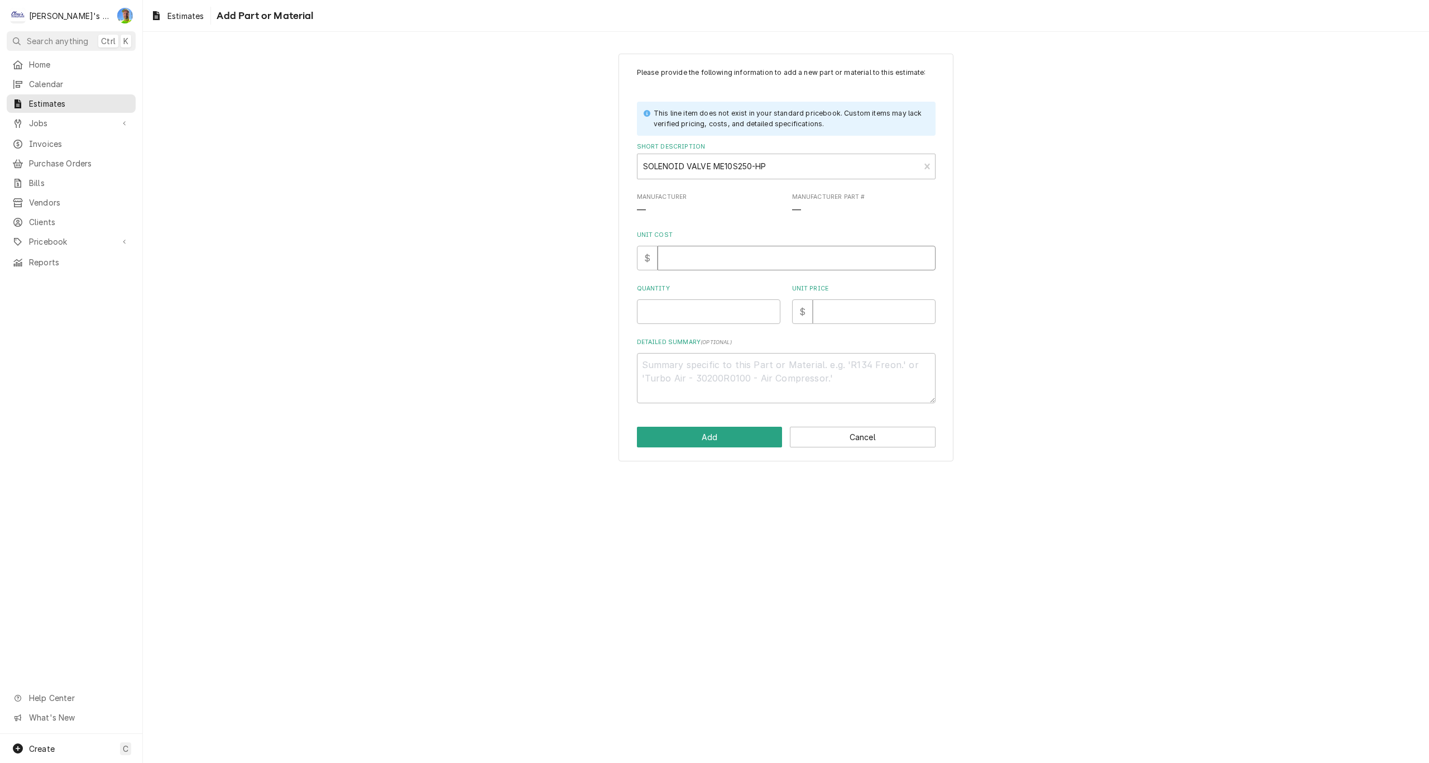
type textarea "x"
type input "2"
type textarea "x"
type input "20"
type textarea "x"
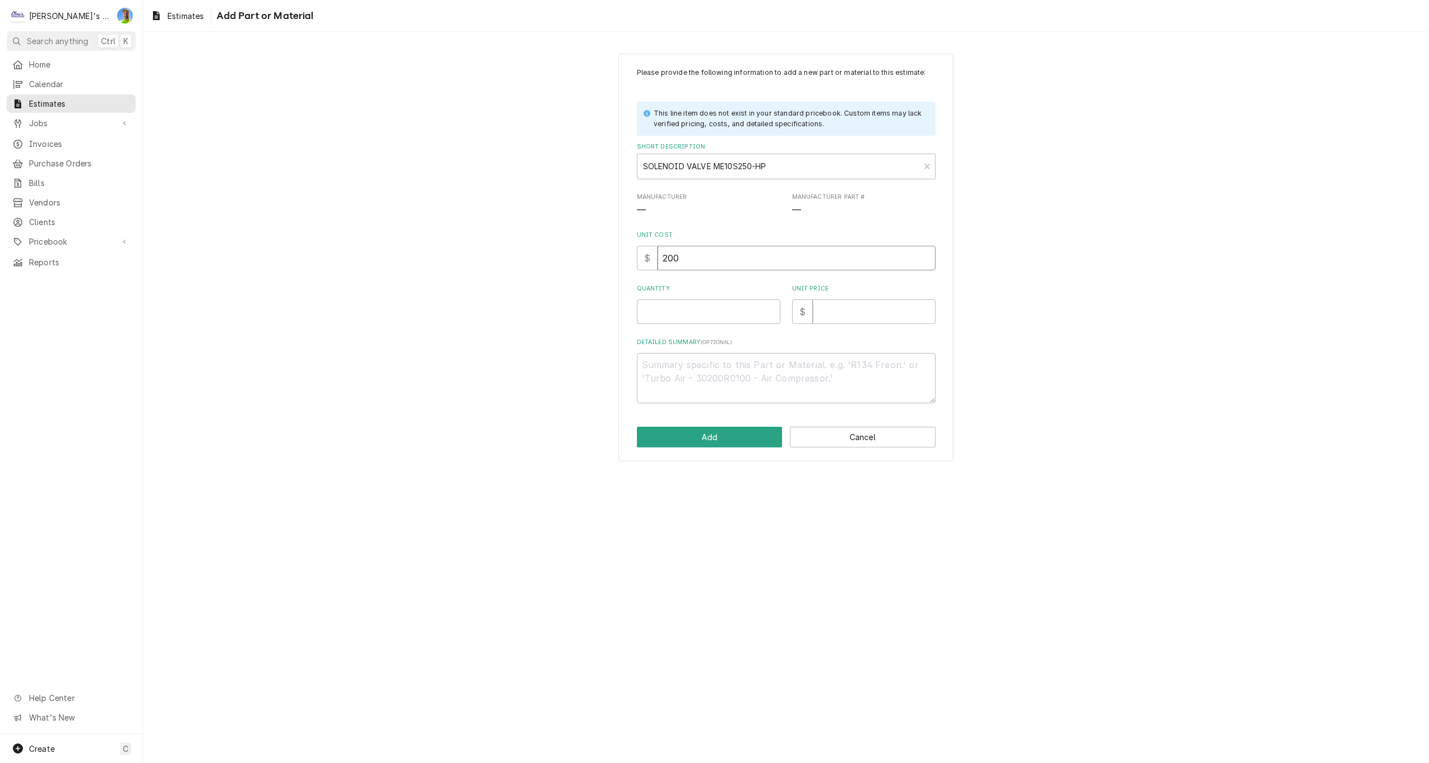
type input "200"
type textarea "x"
type input "4"
type textarea "x"
type input "3"
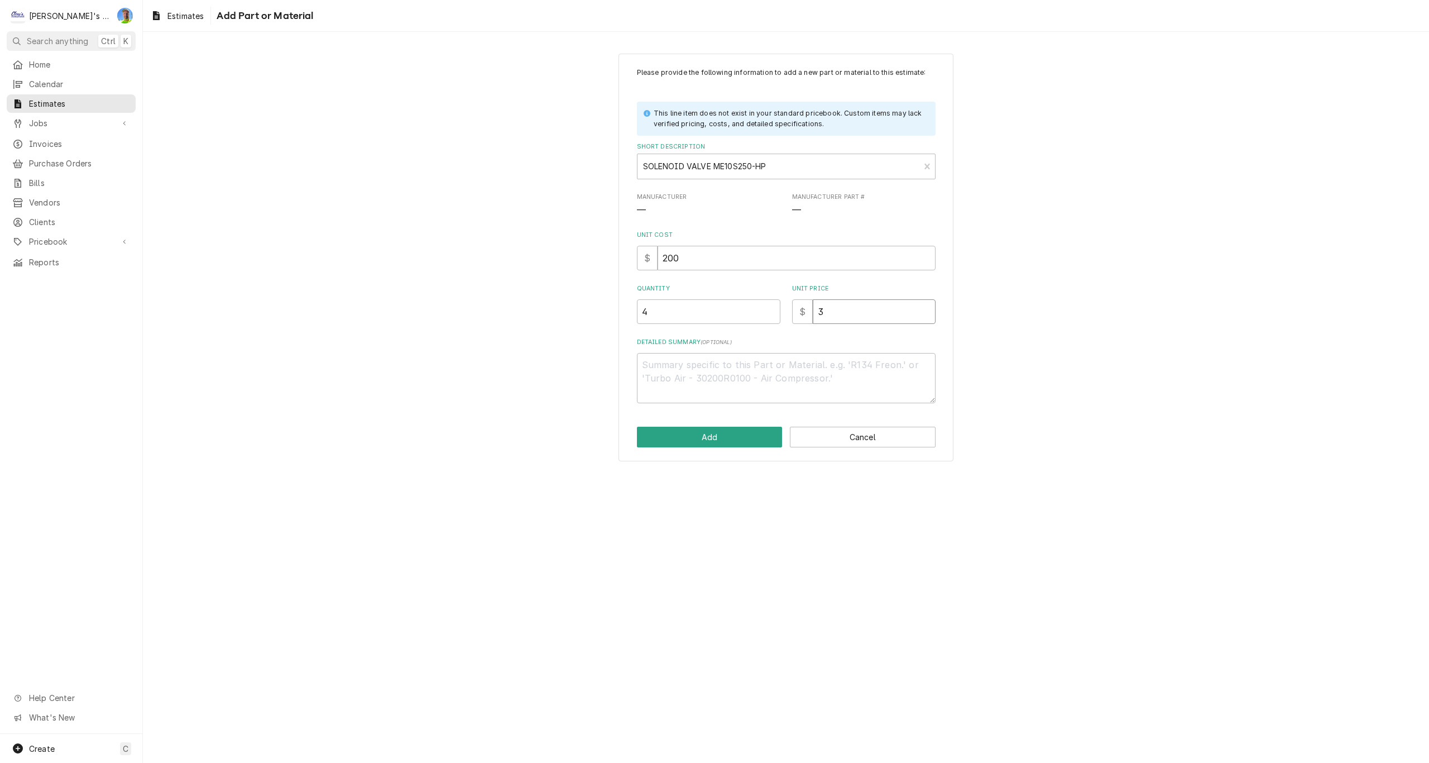
type textarea "x"
type input "36"
type textarea "x"
type input "360"
type textarea "x"
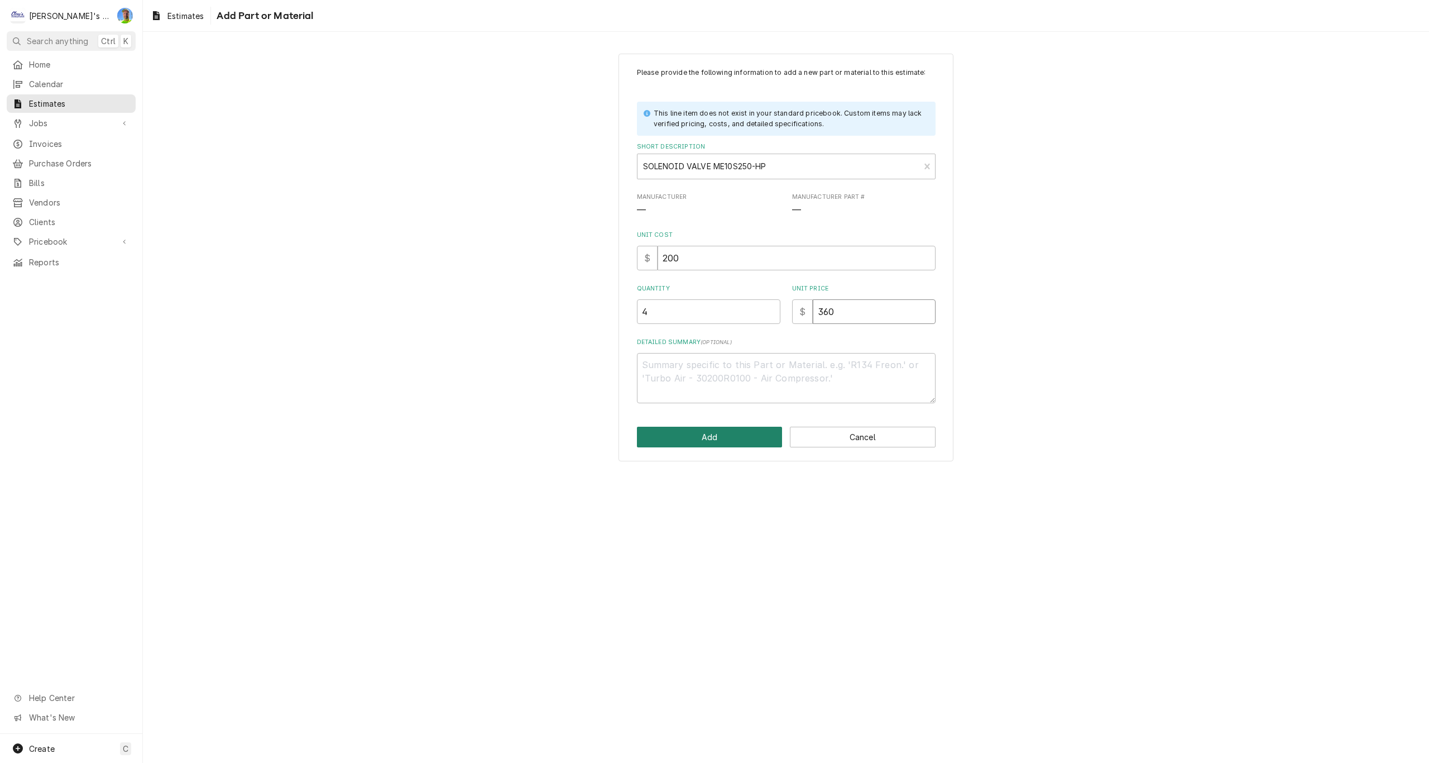
type input "360"
click at [722, 434] on button "Add" at bounding box center [710, 436] width 146 height 21
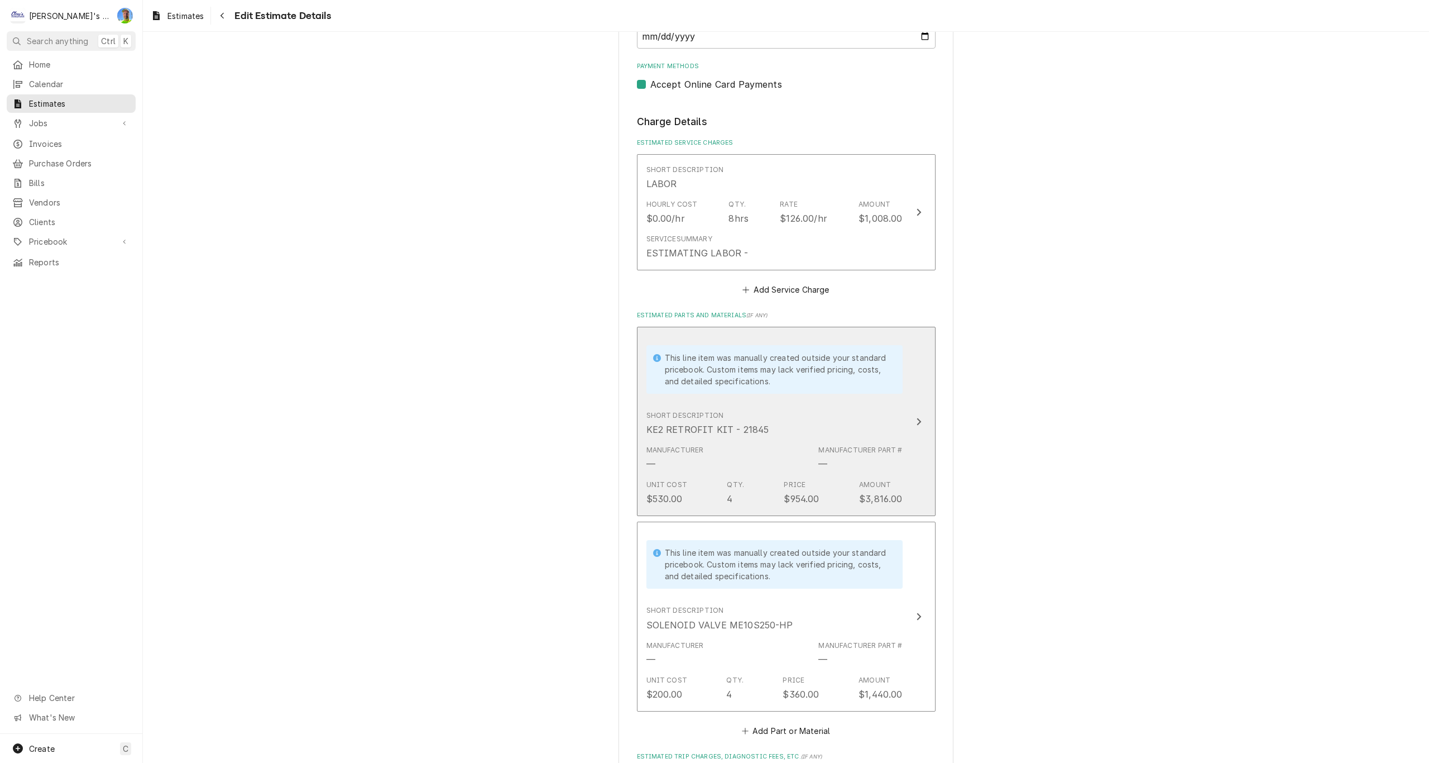
type textarea "x"
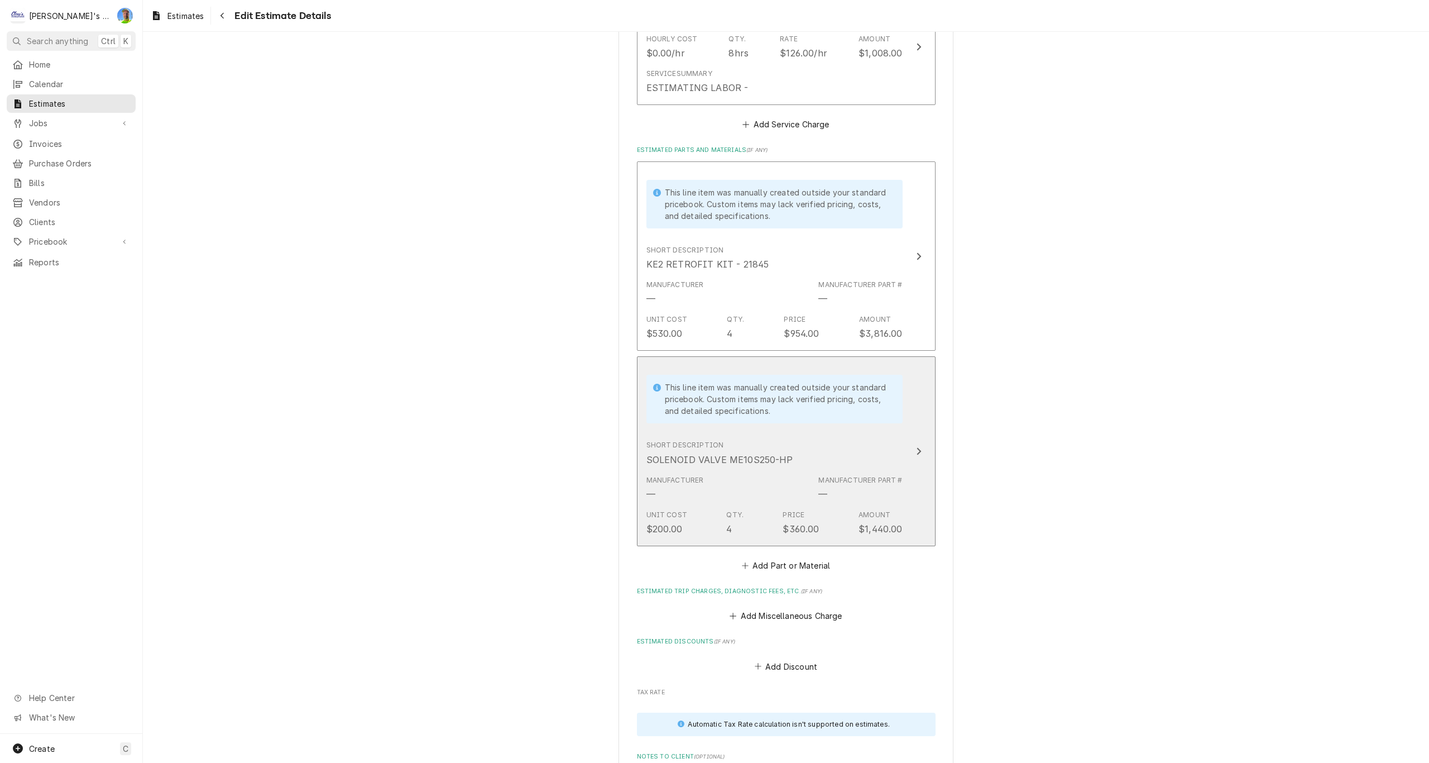
scroll to position [1201, 0]
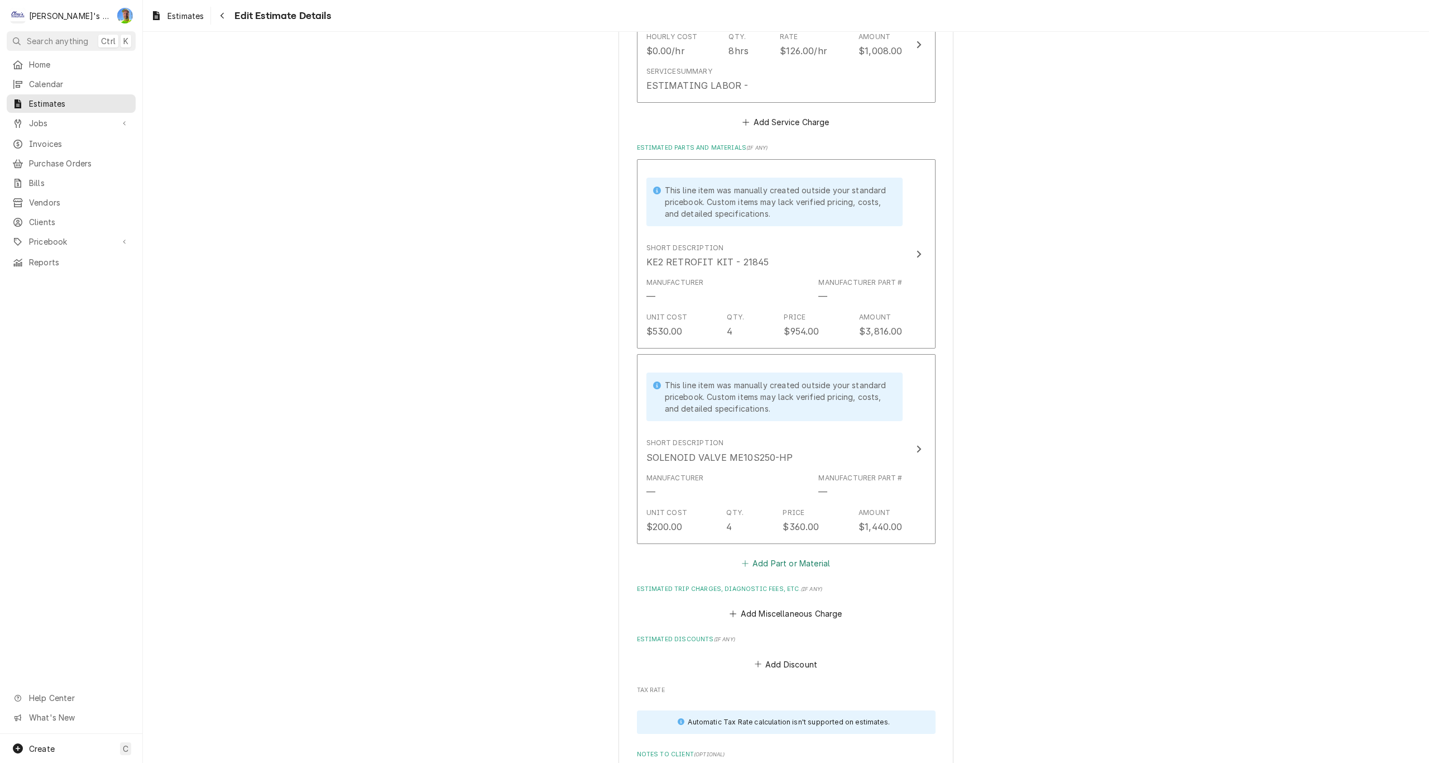
click at [761, 566] on button "Add Part or Material" at bounding box center [786, 563] width 92 height 16
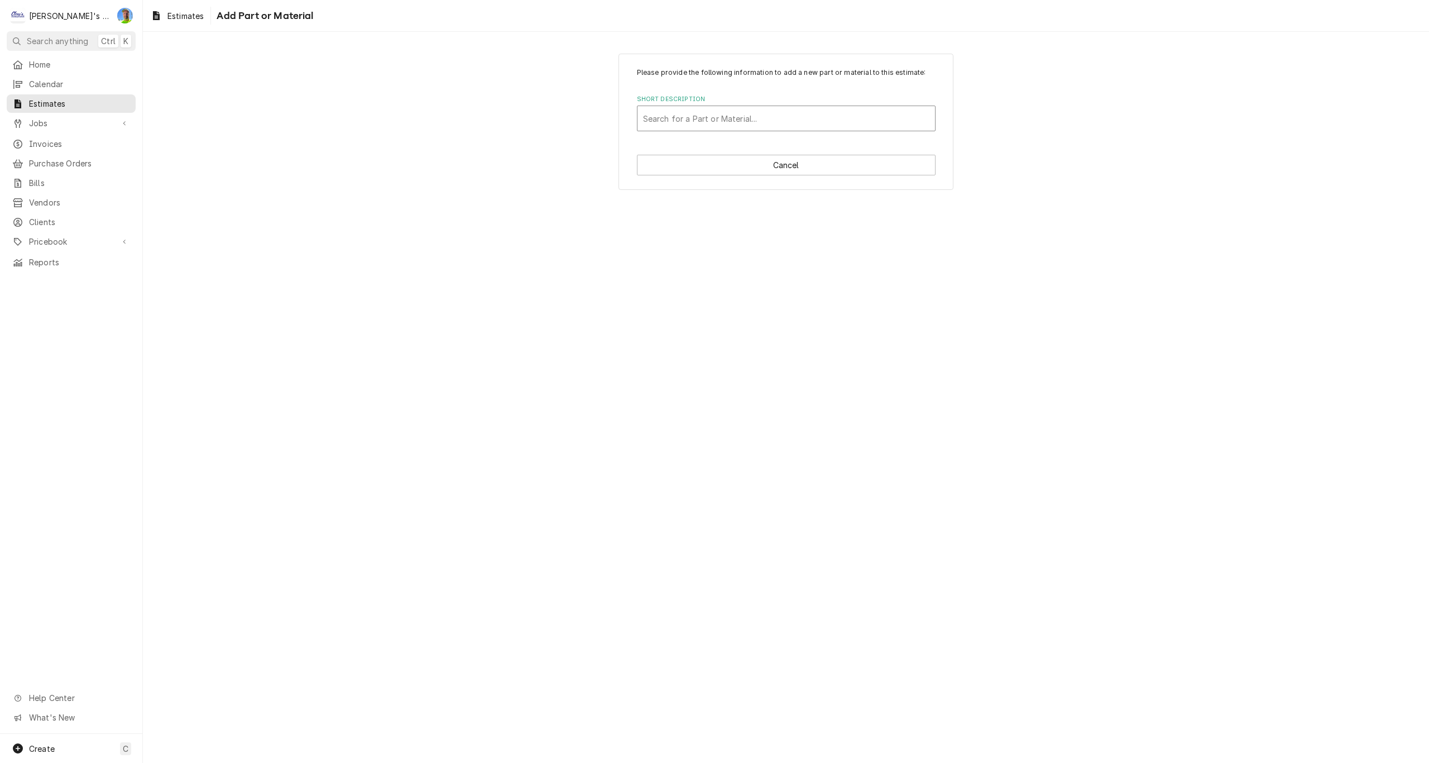
click at [728, 124] on div "Short Description" at bounding box center [786, 118] width 286 height 20
type input "MKC2 - DUAL"
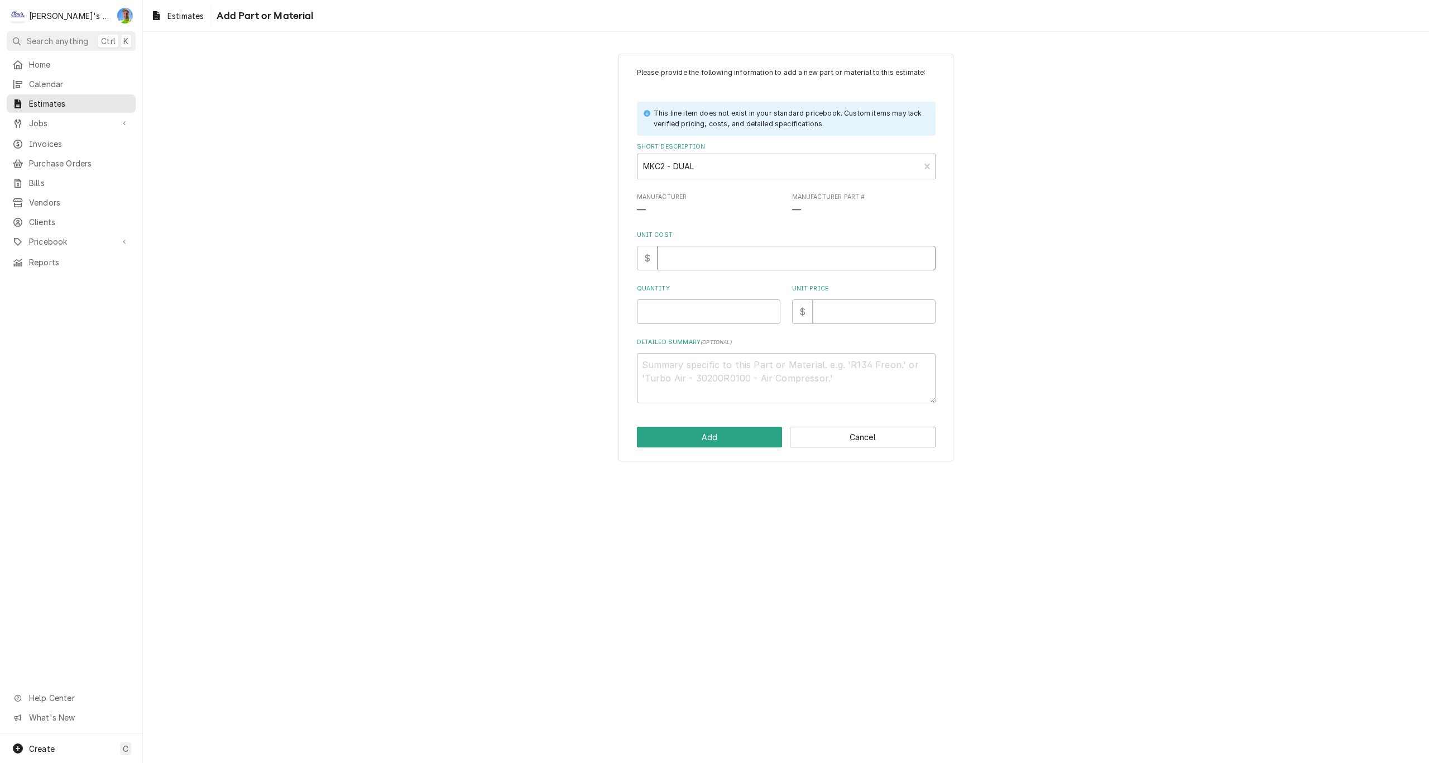
type textarea "x"
type input "1"
type textarea "x"
type input "10"
type textarea "x"
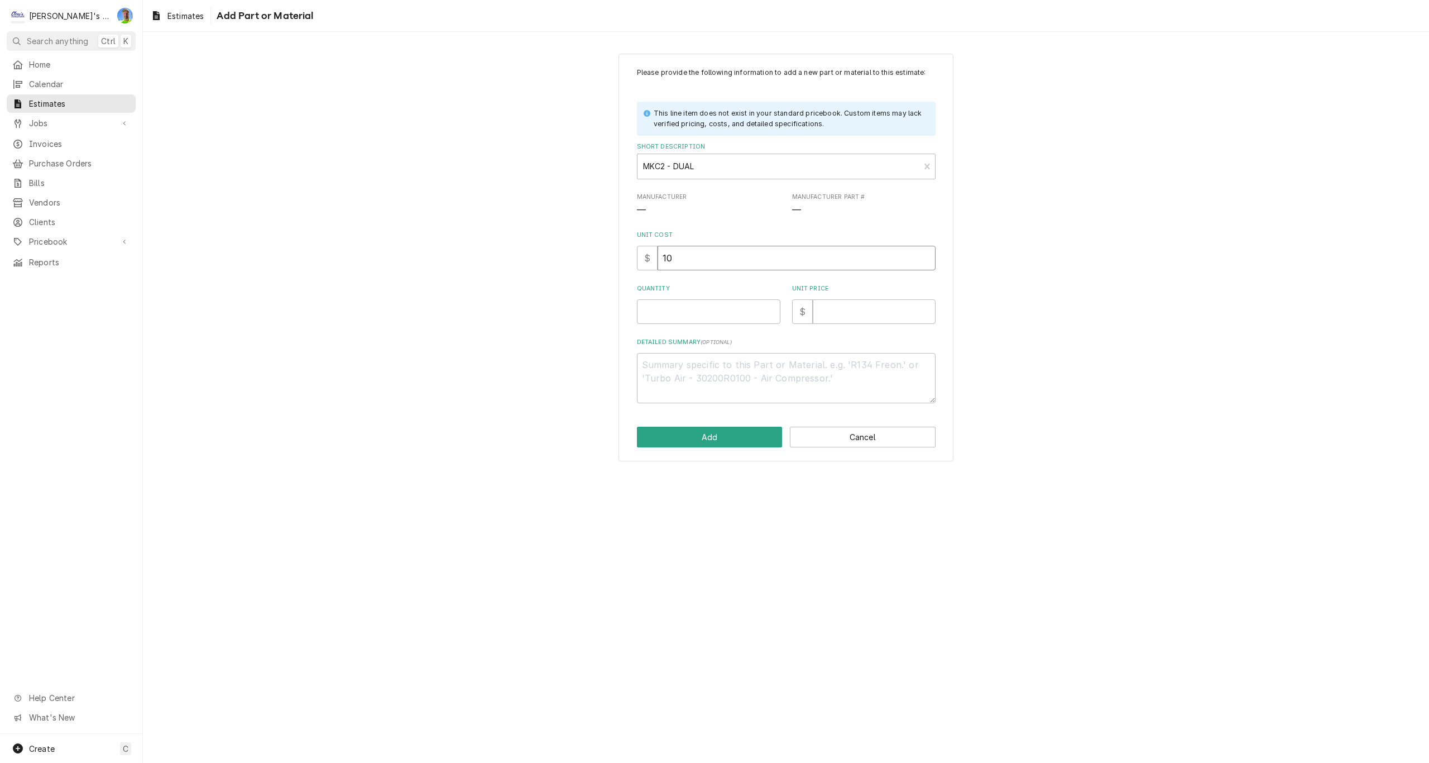
type input "101"
type textarea "x"
type input "101.7"
type textarea "x"
type input "101.77"
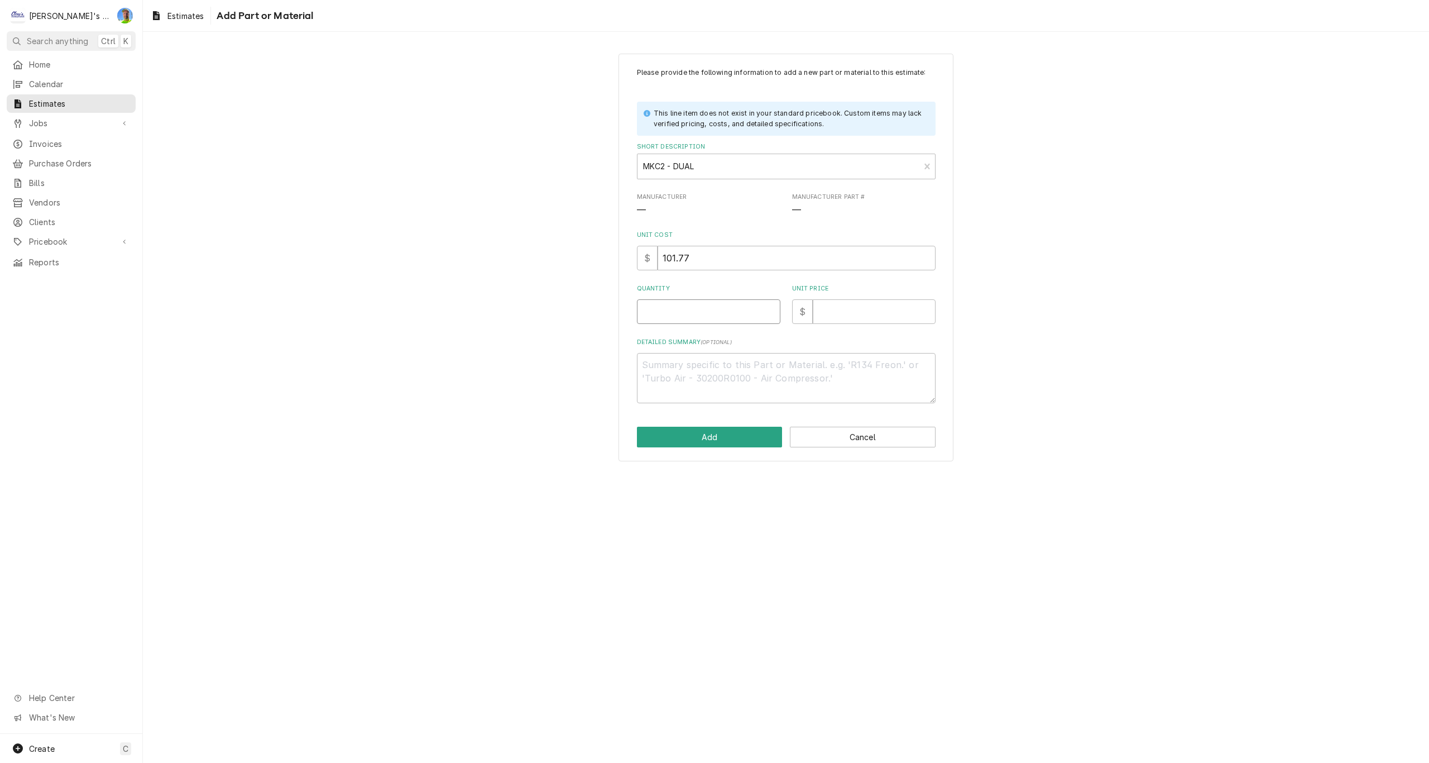
type textarea "x"
type input "1"
type textarea "x"
type input "18"
type textarea "x"
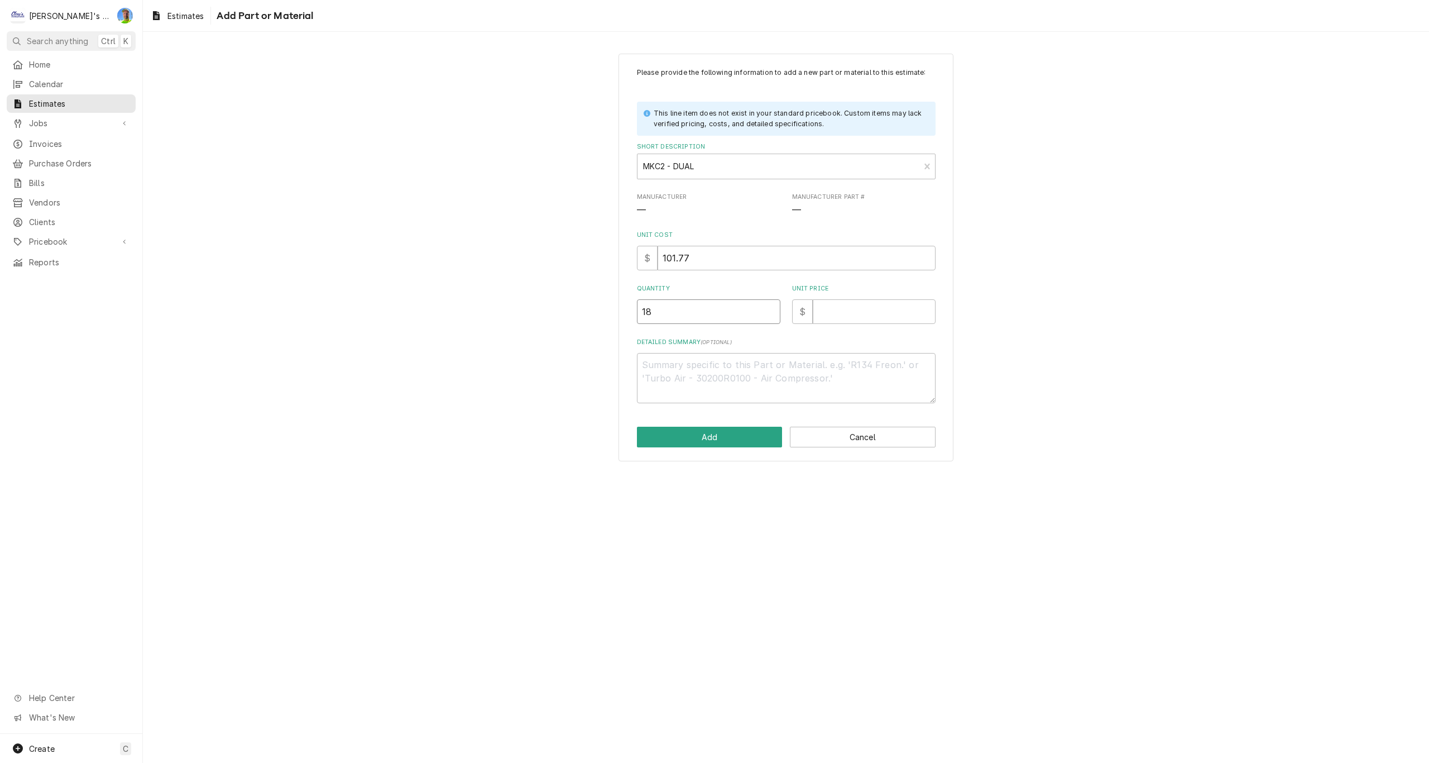
type input "184"
type textarea "x"
type input "18"
type textarea "x"
type input "1"
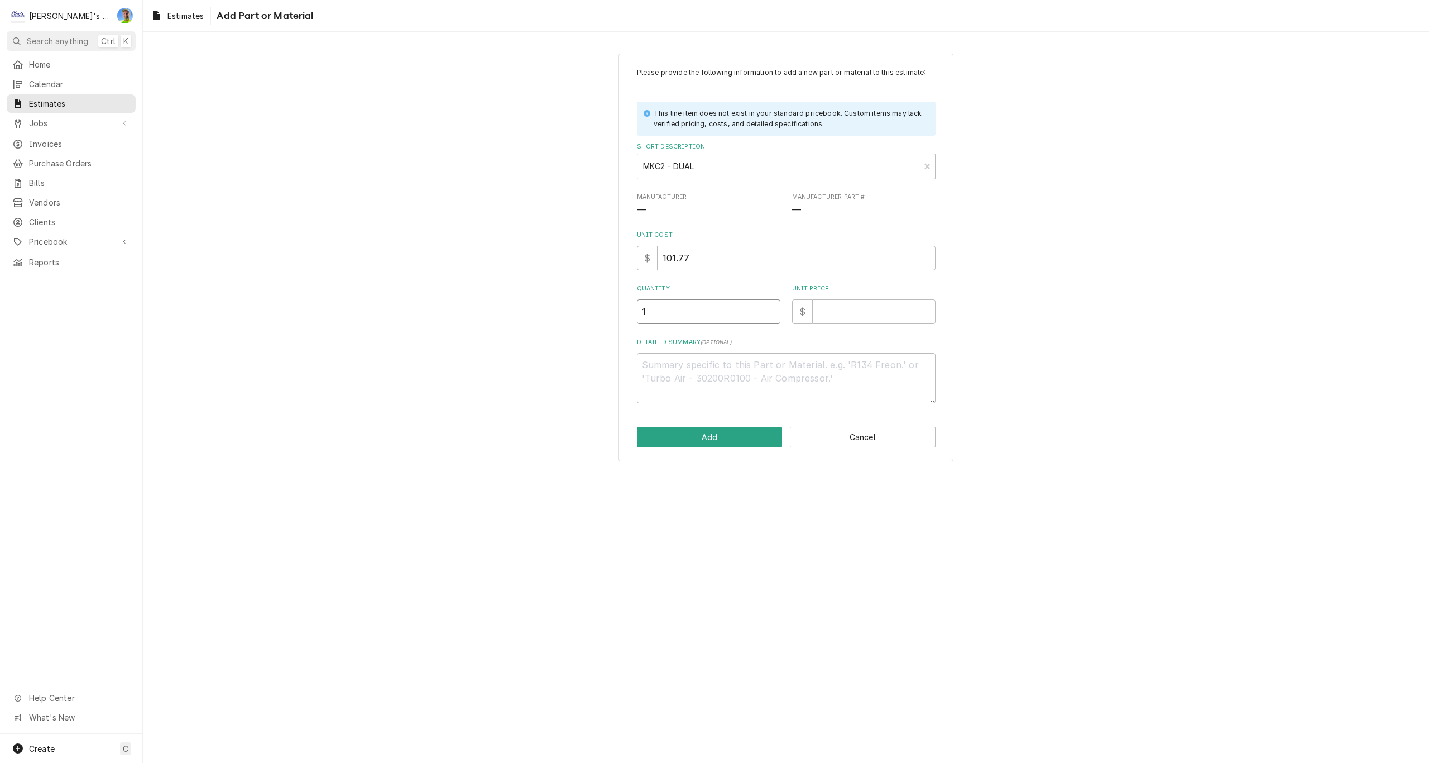
type textarea "x"
type input "4"
type textarea "x"
type input "1"
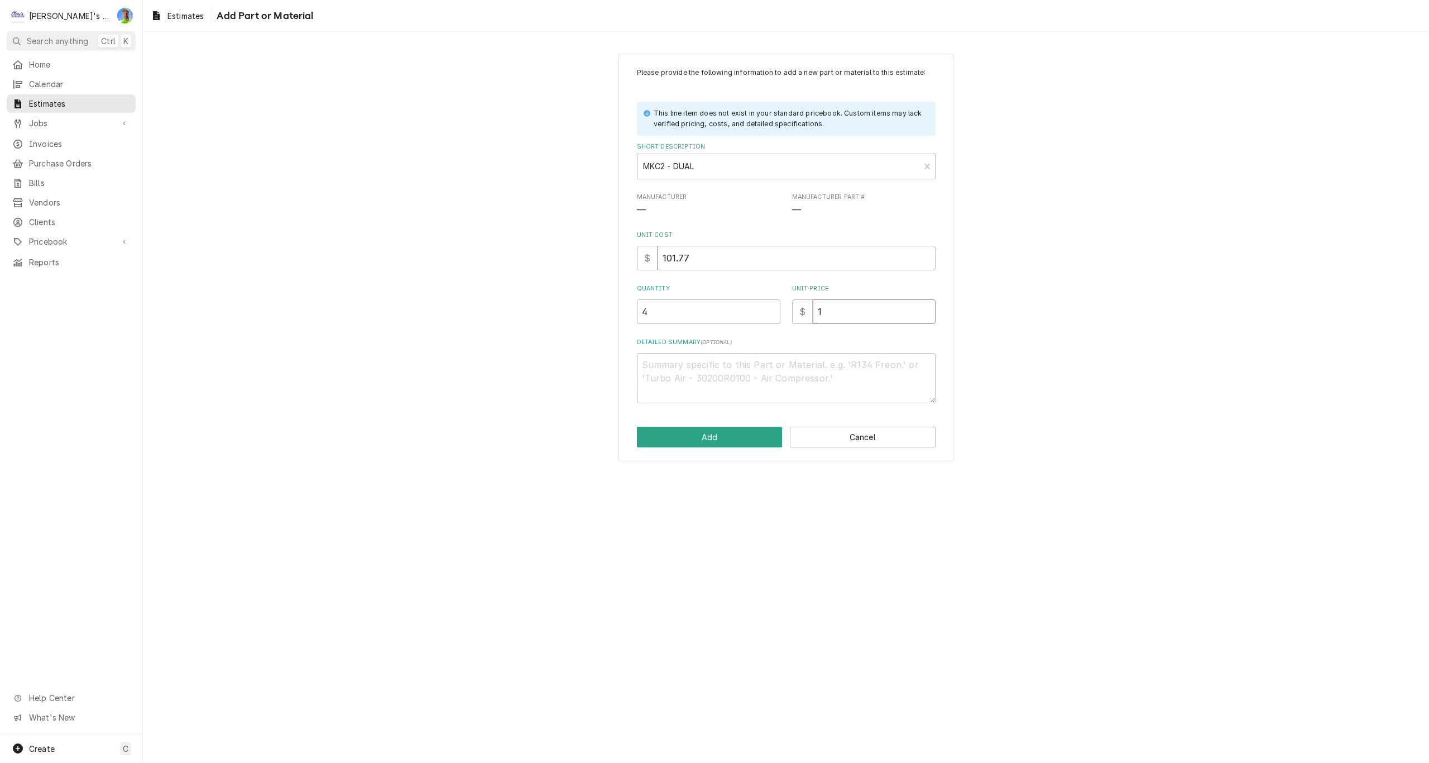
type textarea "x"
type input "18"
type textarea "x"
type input "184"
type textarea "x"
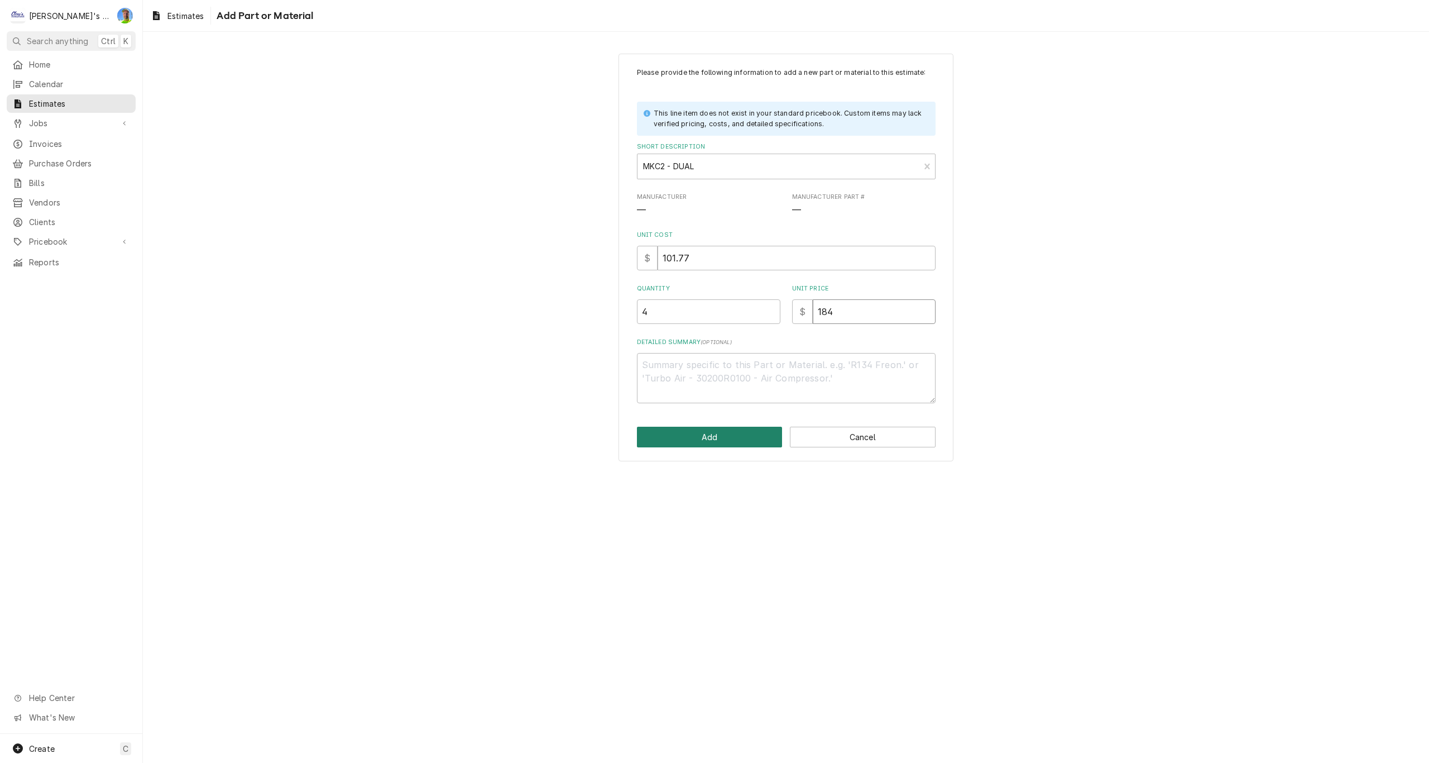
type input "184"
click at [707, 434] on button "Add" at bounding box center [710, 436] width 146 height 21
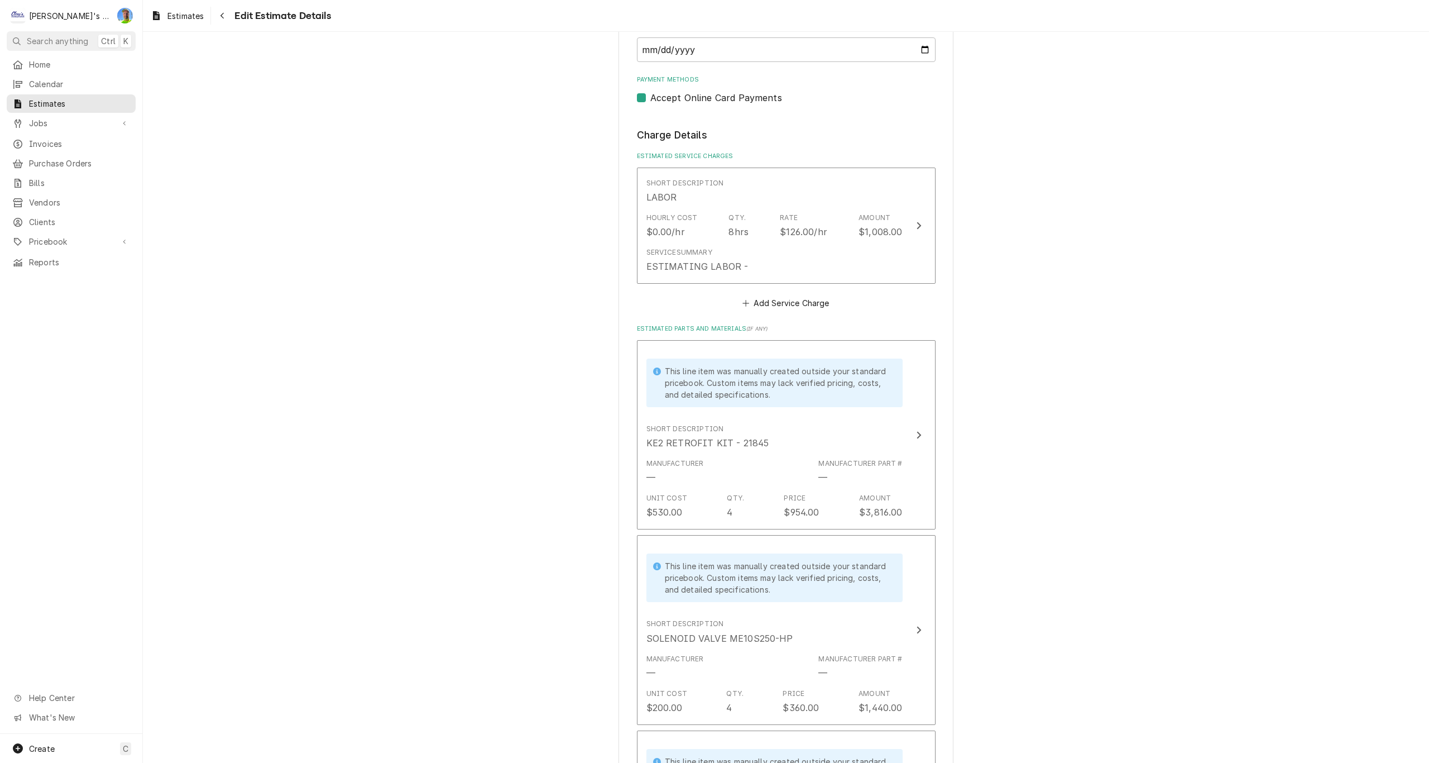
scroll to position [965, 0]
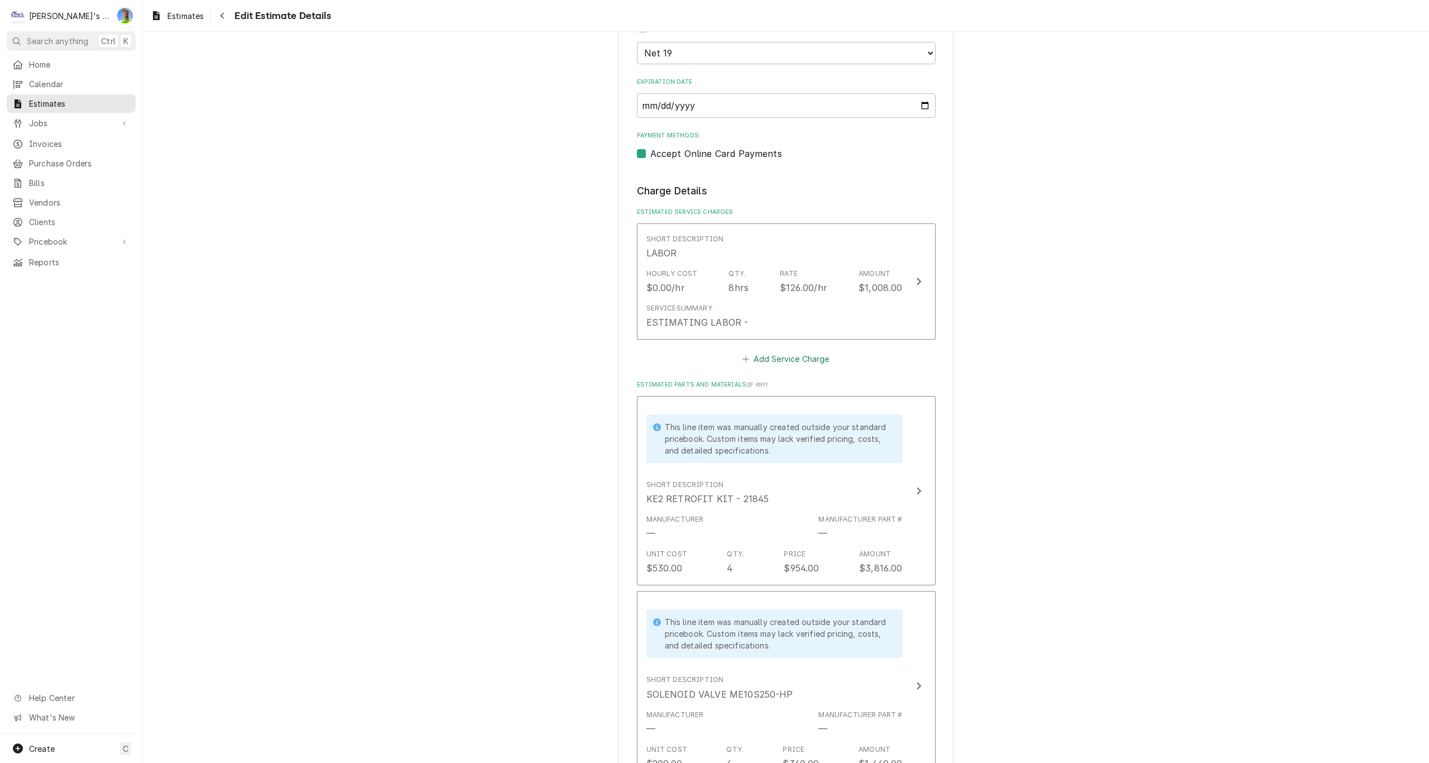
click at [786, 360] on button "Add Service Charge" at bounding box center [786, 359] width 90 height 16
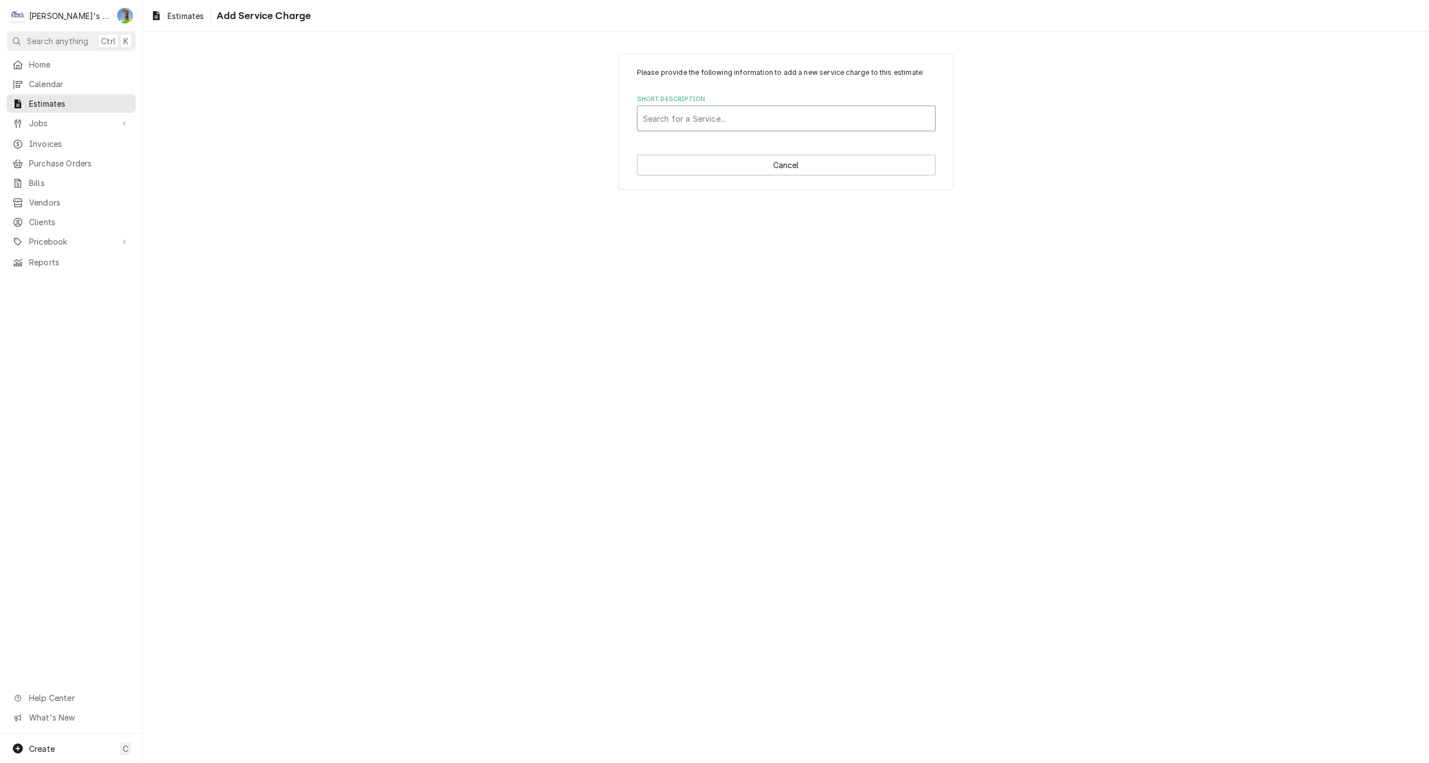
click at [688, 117] on div "Short Description" at bounding box center [786, 118] width 286 height 20
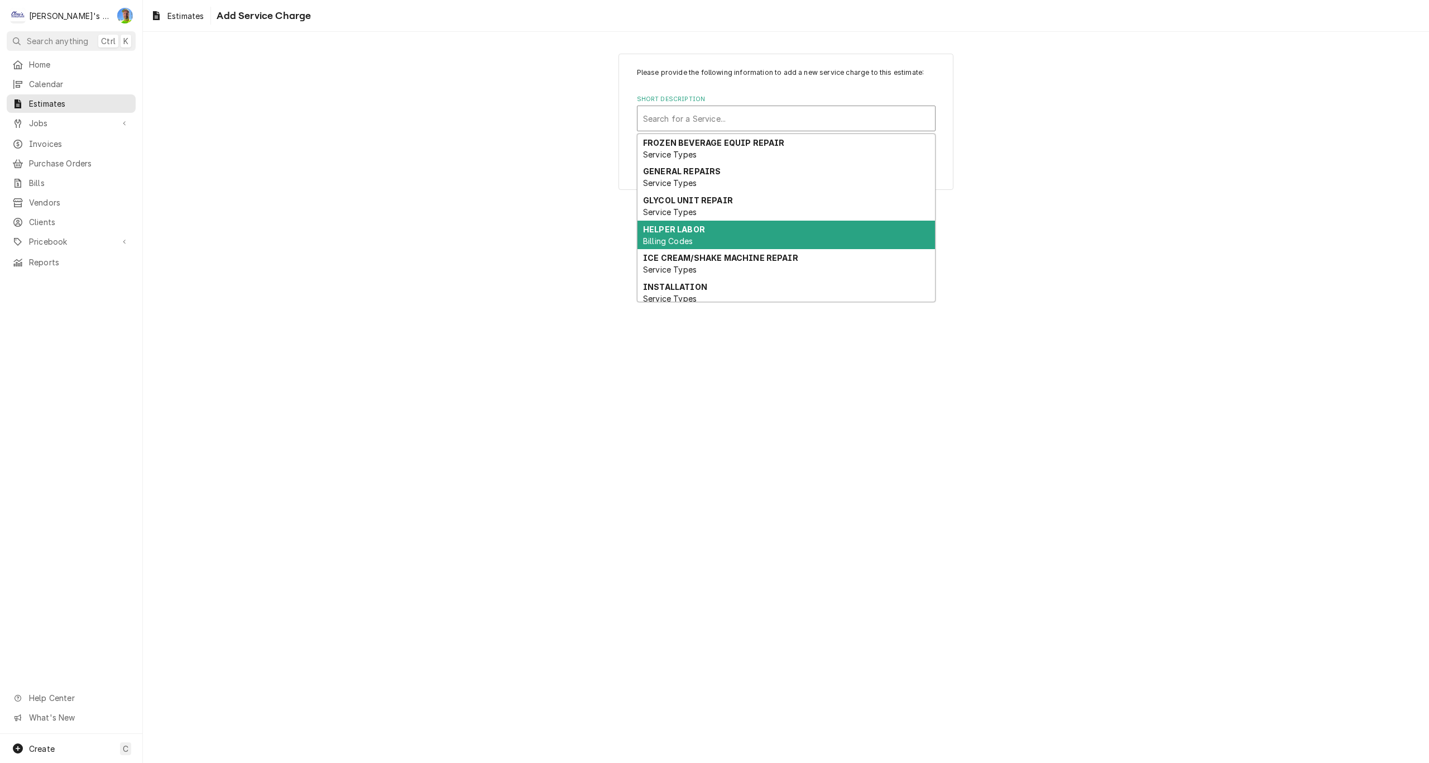
click at [679, 242] on span "Billing Codes" at bounding box center [668, 240] width 50 height 9
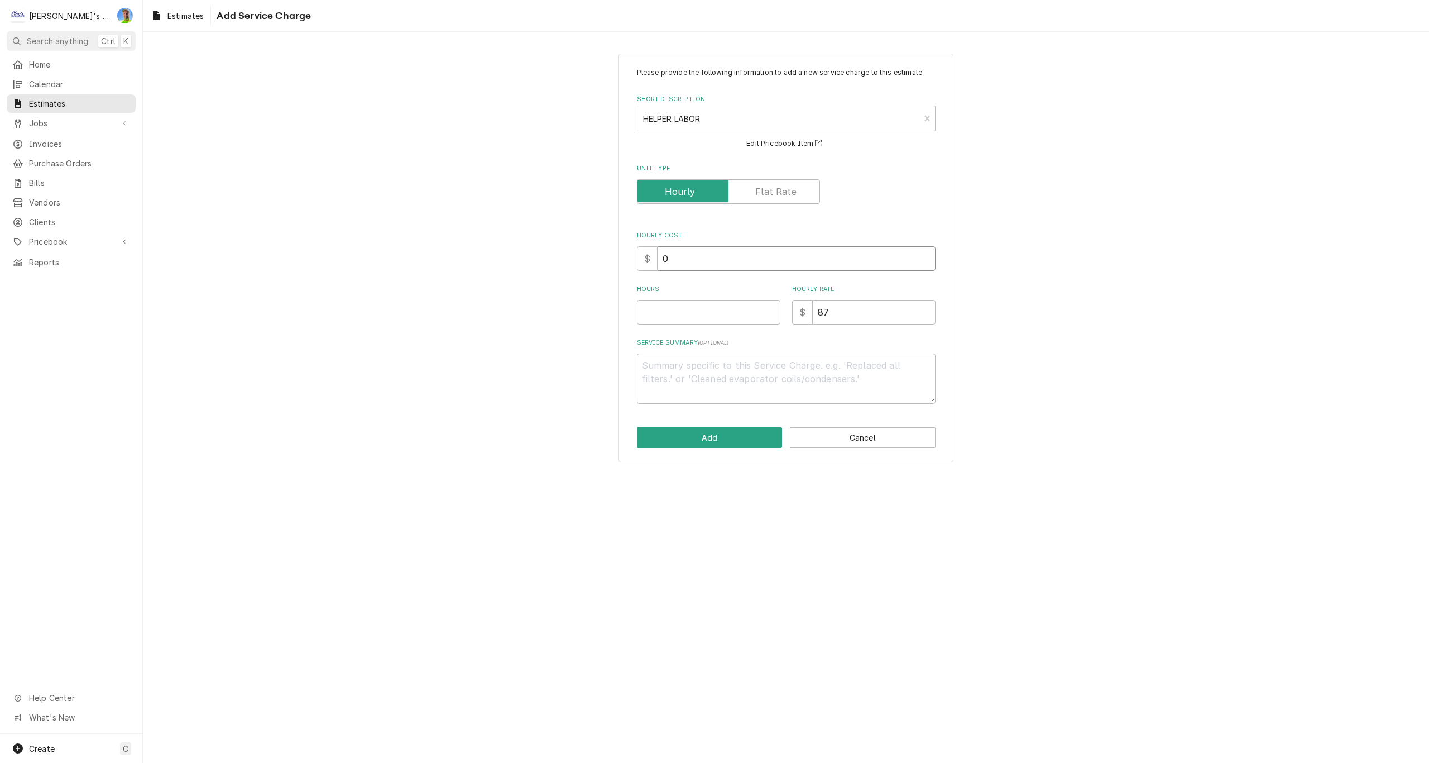
click at [684, 266] on input "0" at bounding box center [797, 258] width 278 height 25
type textarea "x"
type input "4"
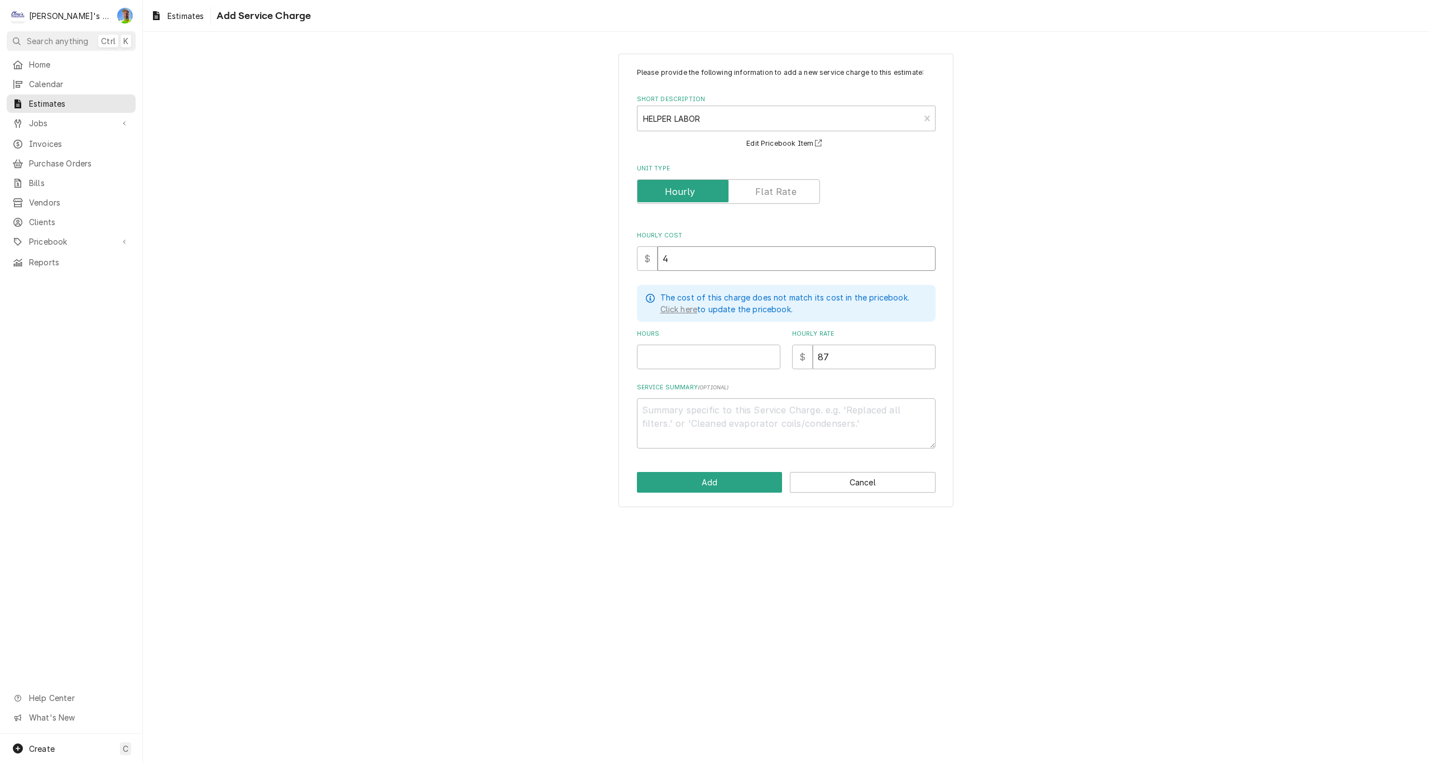
type textarea "x"
type input "45"
type textarea "x"
type input "45"
click at [694, 360] on input "Hours" at bounding box center [708, 356] width 143 height 25
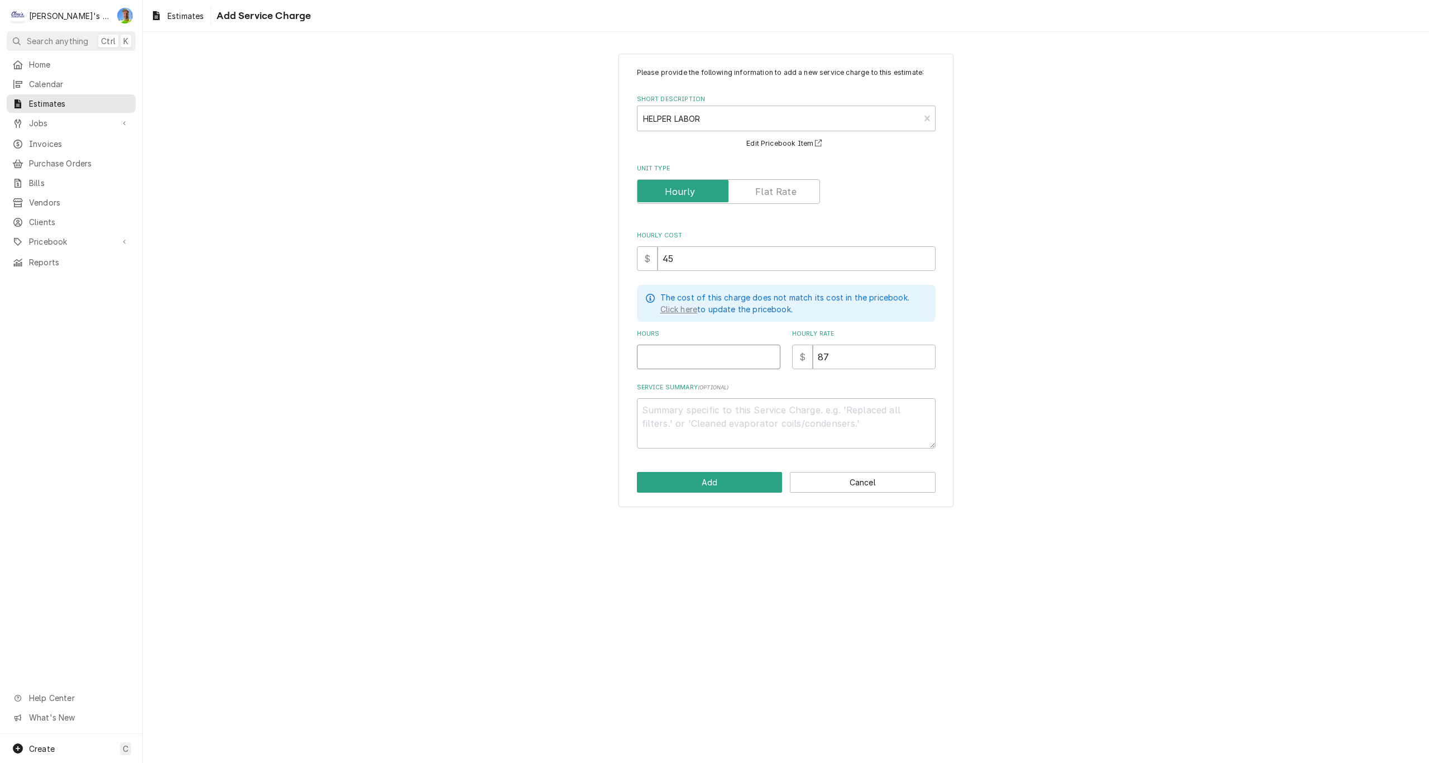
type textarea "x"
type input "2"
type textarea "x"
type input "26"
type textarea "x"
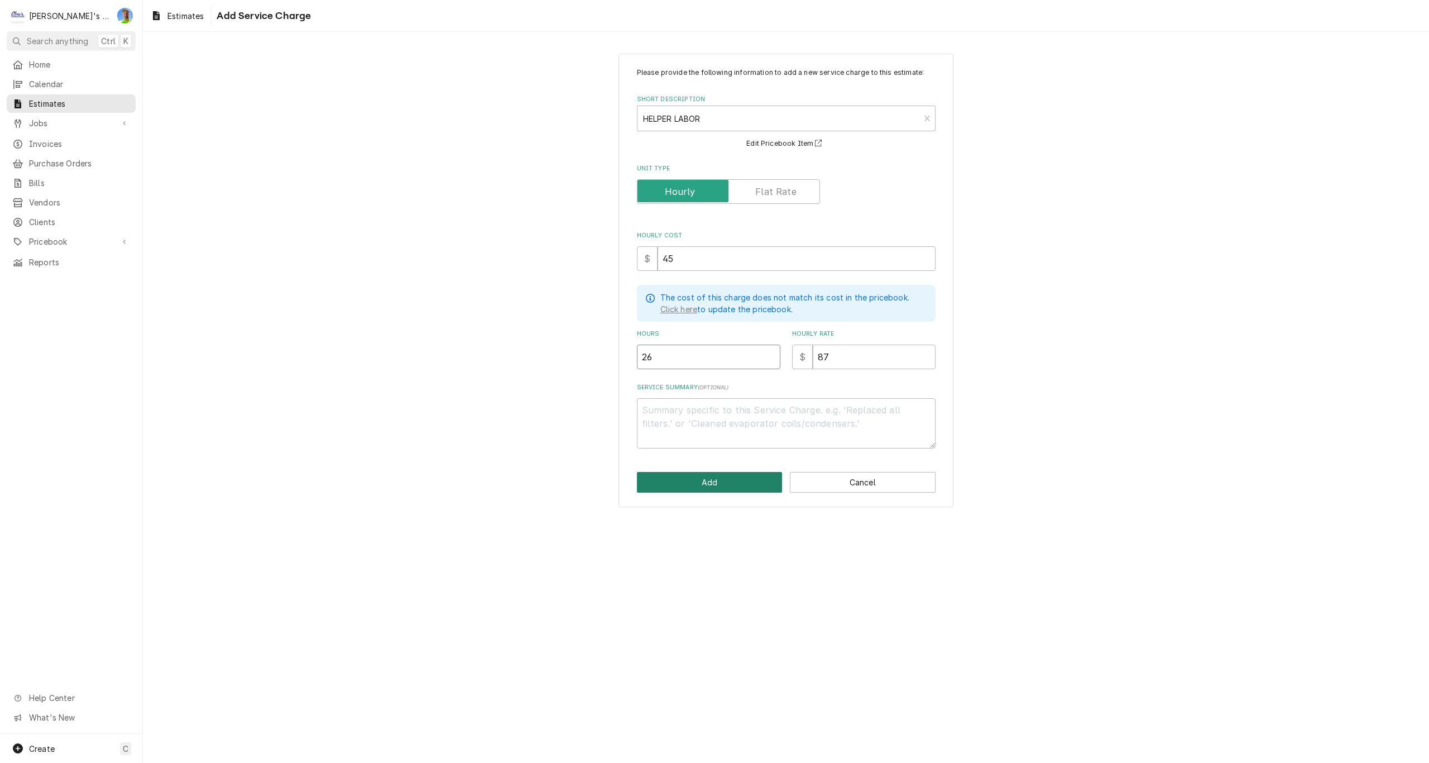
type input "26"
click at [715, 482] on button "Add" at bounding box center [710, 482] width 146 height 21
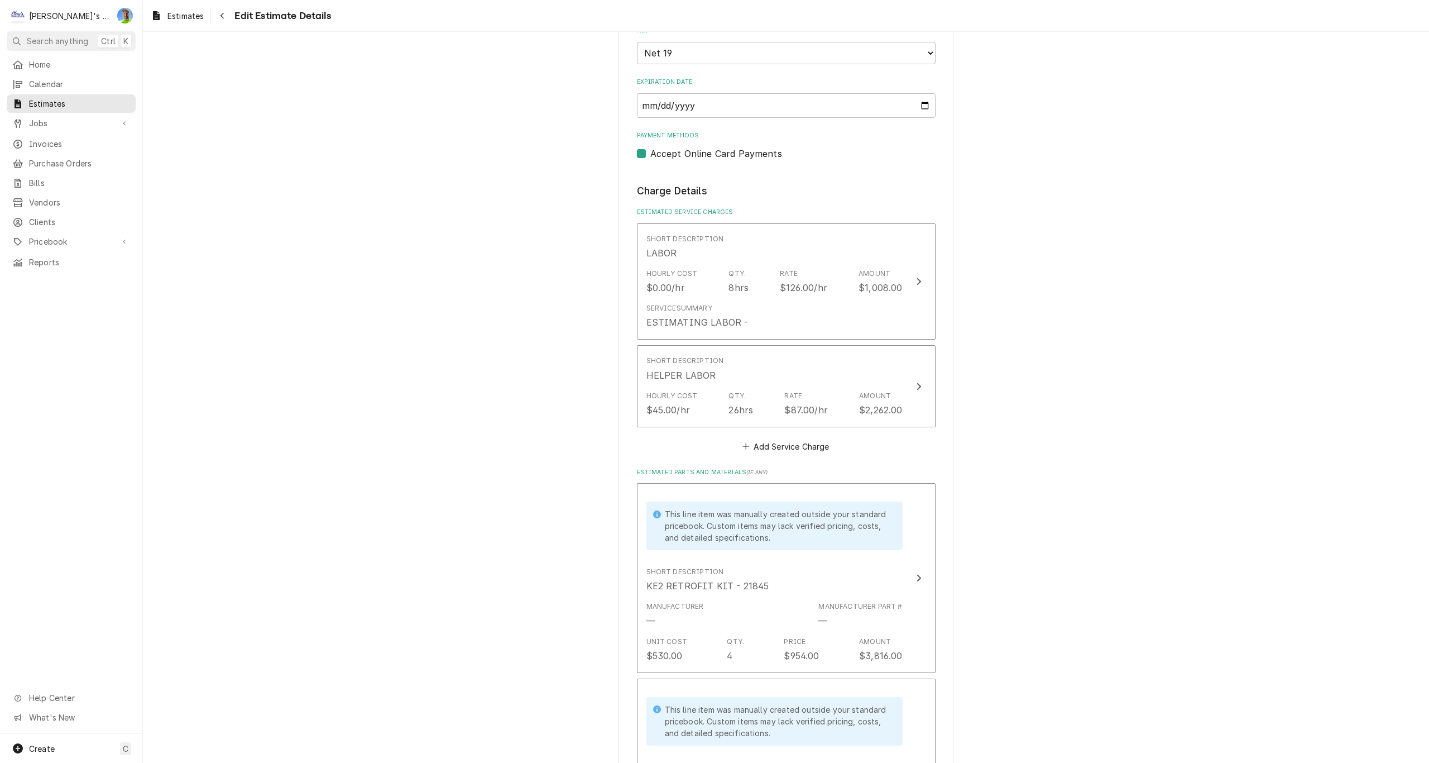
scroll to position [951, 0]
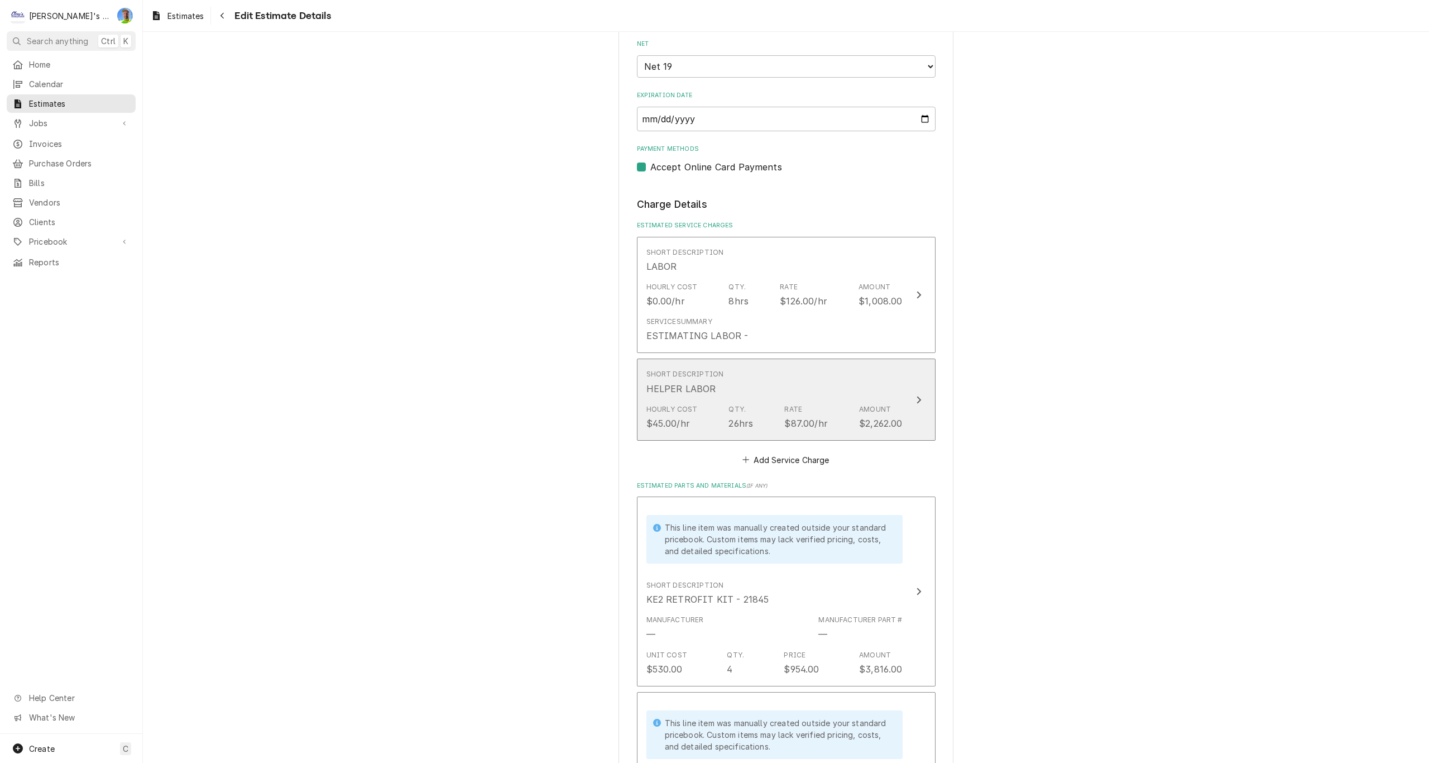
click at [761, 400] on div "Hourly Cost $45.00/hr Qty. 26hrs Rate $87.00/hr Amount $2,262.00" at bounding box center [774, 417] width 256 height 35
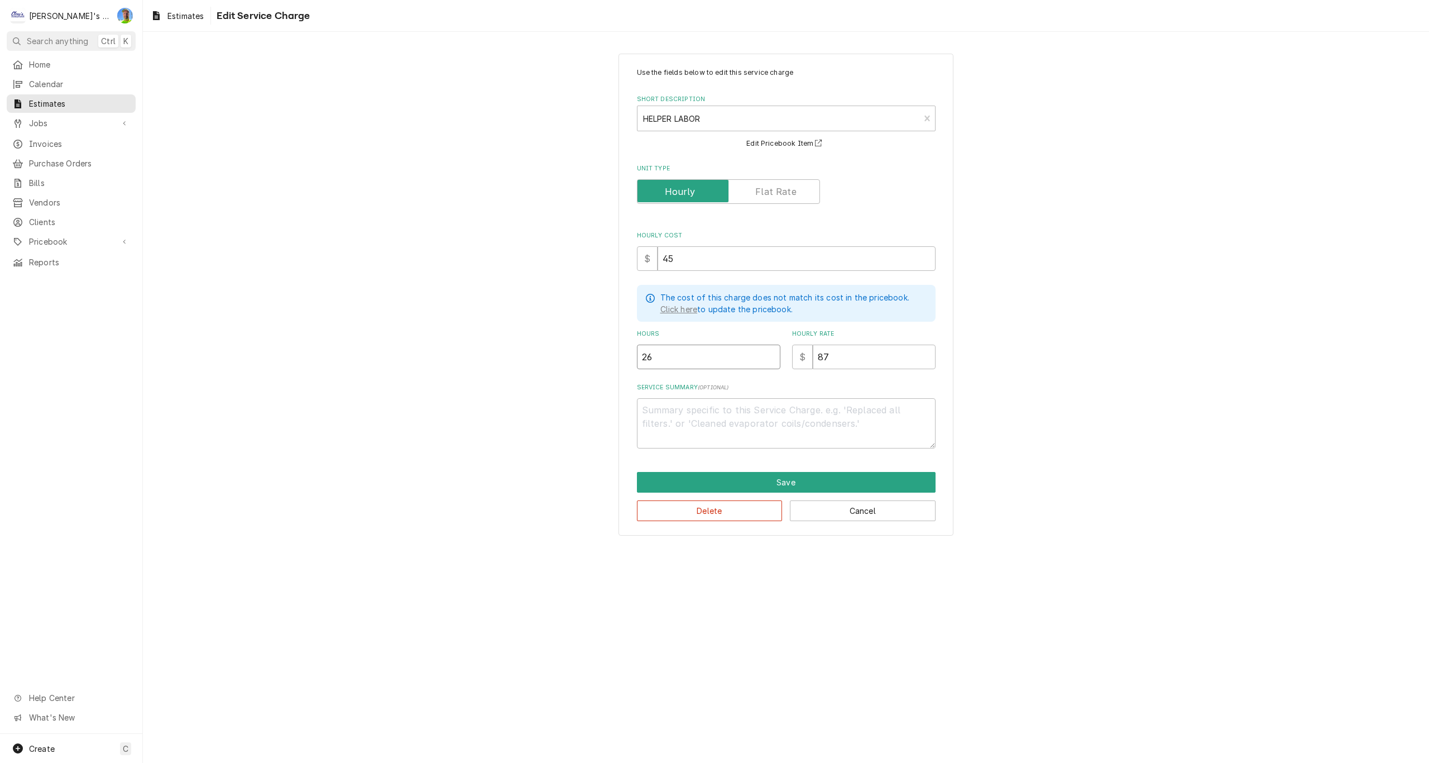
click at [669, 353] on input "26" at bounding box center [708, 356] width 143 height 25
type textarea "x"
type input "1"
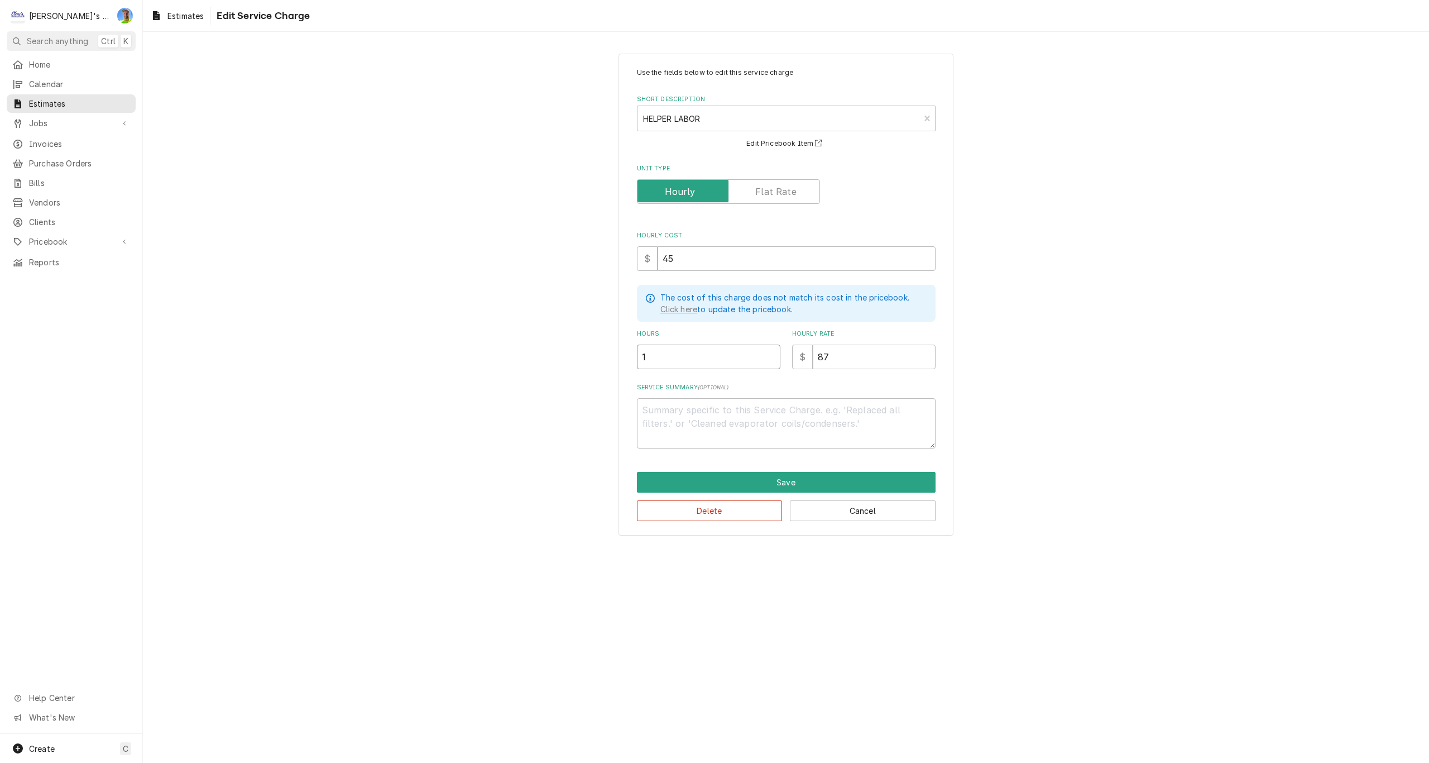
type textarea "x"
type input "16"
type textarea "x"
type input "16"
click at [725, 476] on button "Save" at bounding box center [786, 482] width 299 height 21
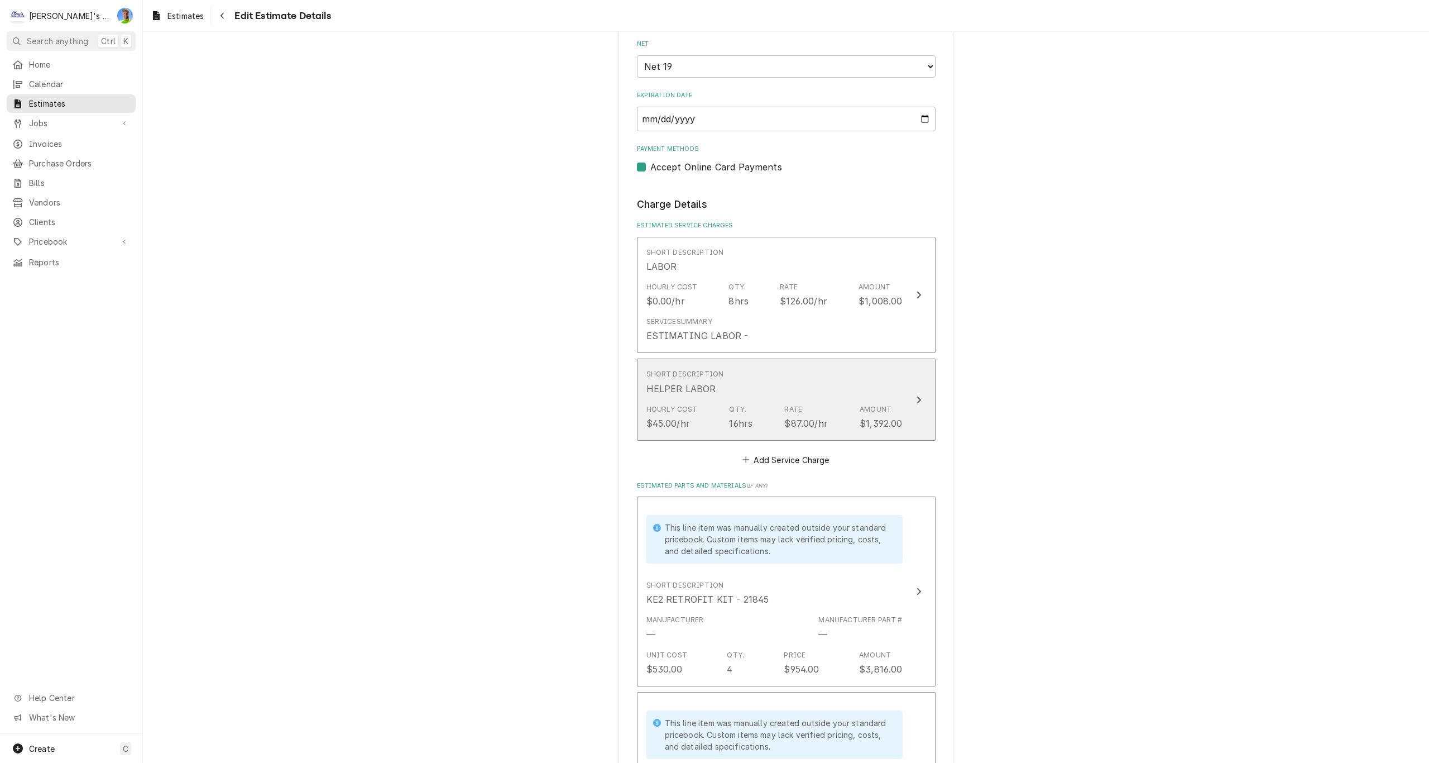
scroll to position [938, 0]
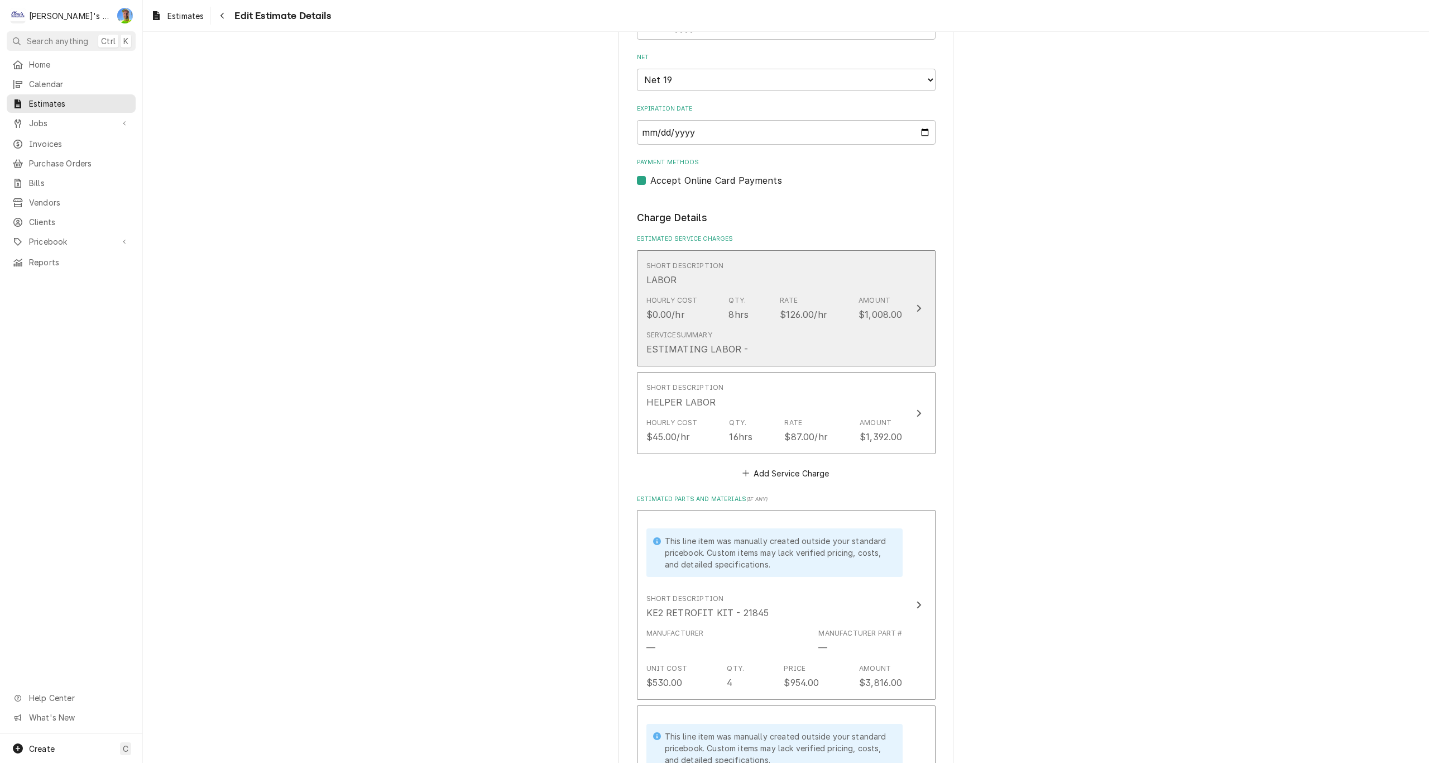
click at [741, 333] on div "Service Summary ESTIMATING LABOR -" at bounding box center [774, 342] width 256 height 35
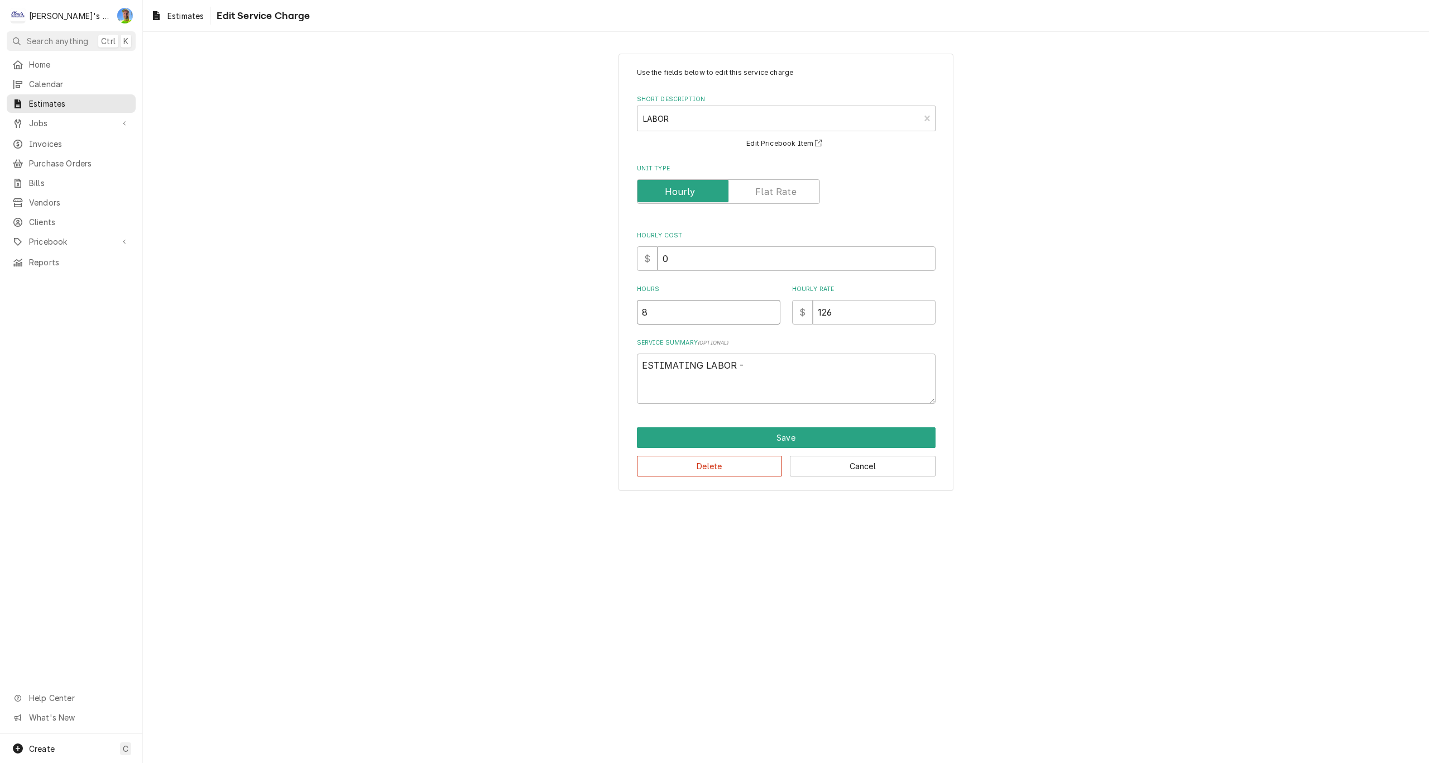
click at [688, 317] on input "8" at bounding box center [708, 312] width 143 height 25
type textarea "x"
type input "2"
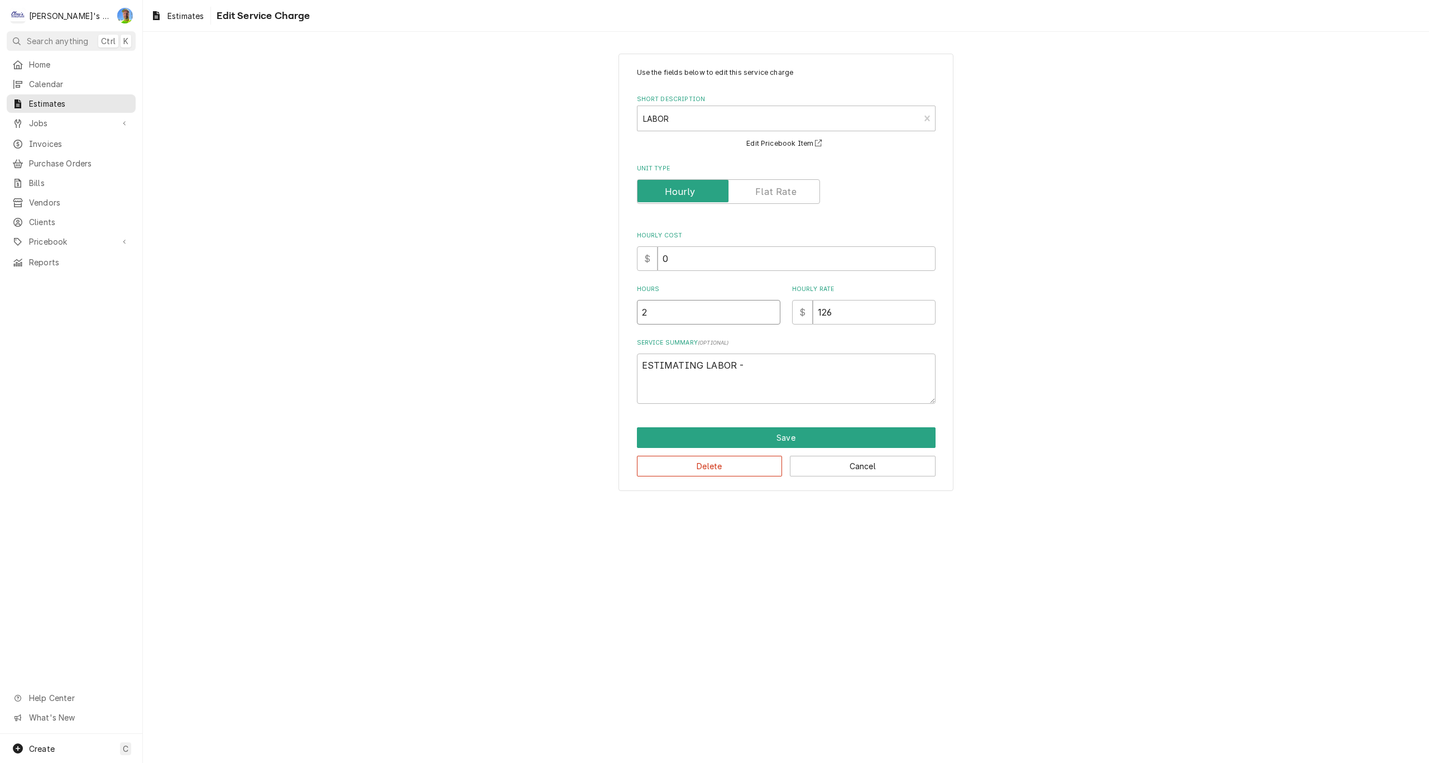
type textarea "x"
type input "20"
type textarea "x"
type input "20"
click at [780, 434] on button "Save" at bounding box center [786, 437] width 299 height 21
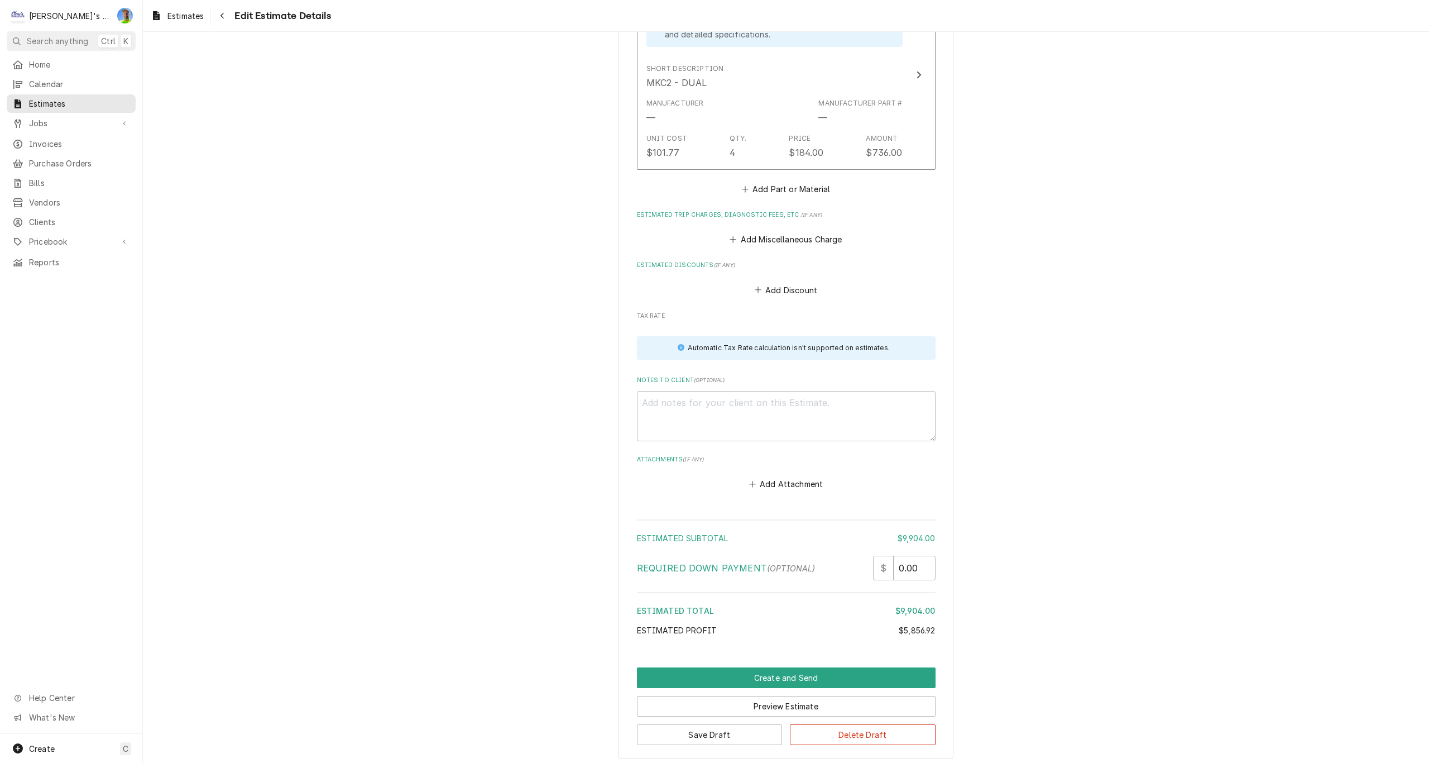
scroll to position [1916, 0]
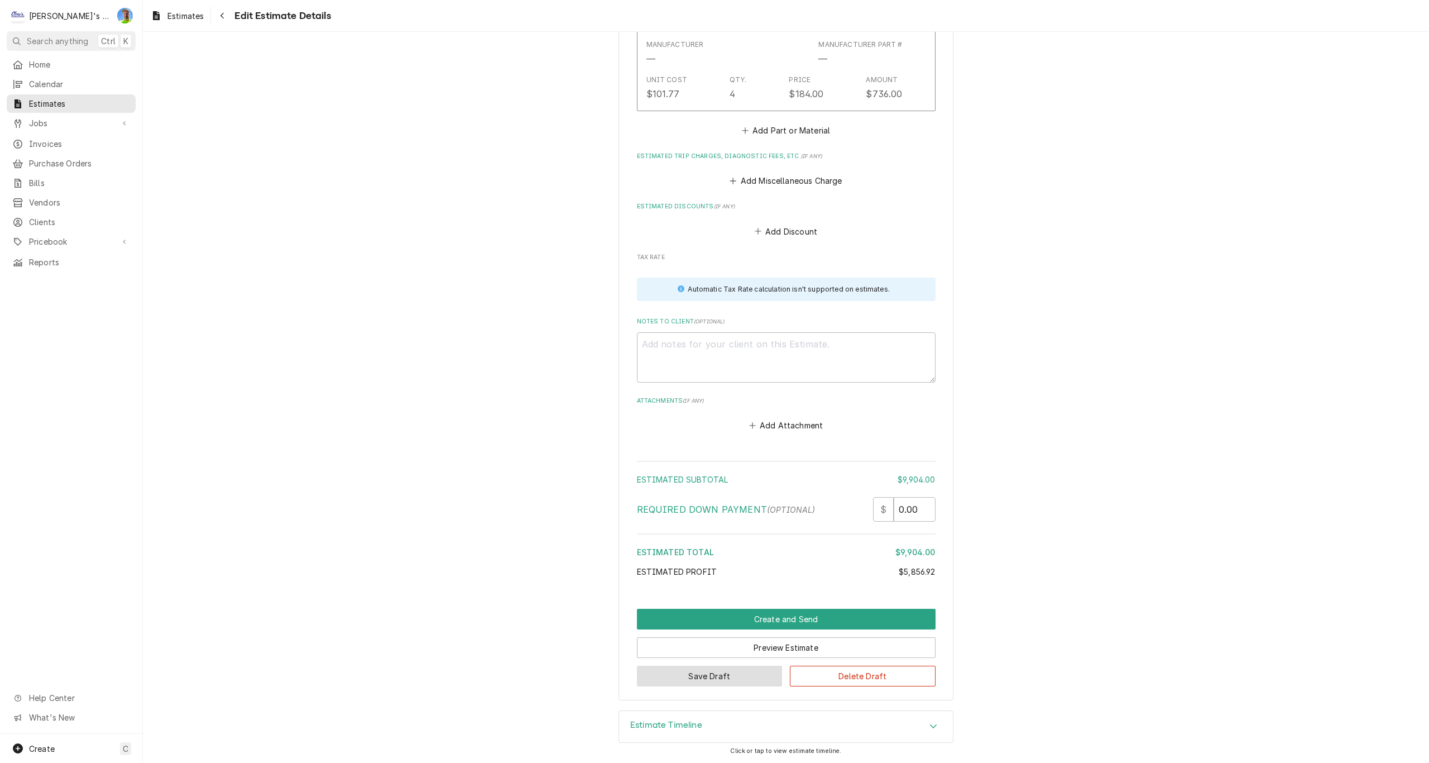
click at [719, 682] on button "Save Draft" at bounding box center [710, 675] width 146 height 21
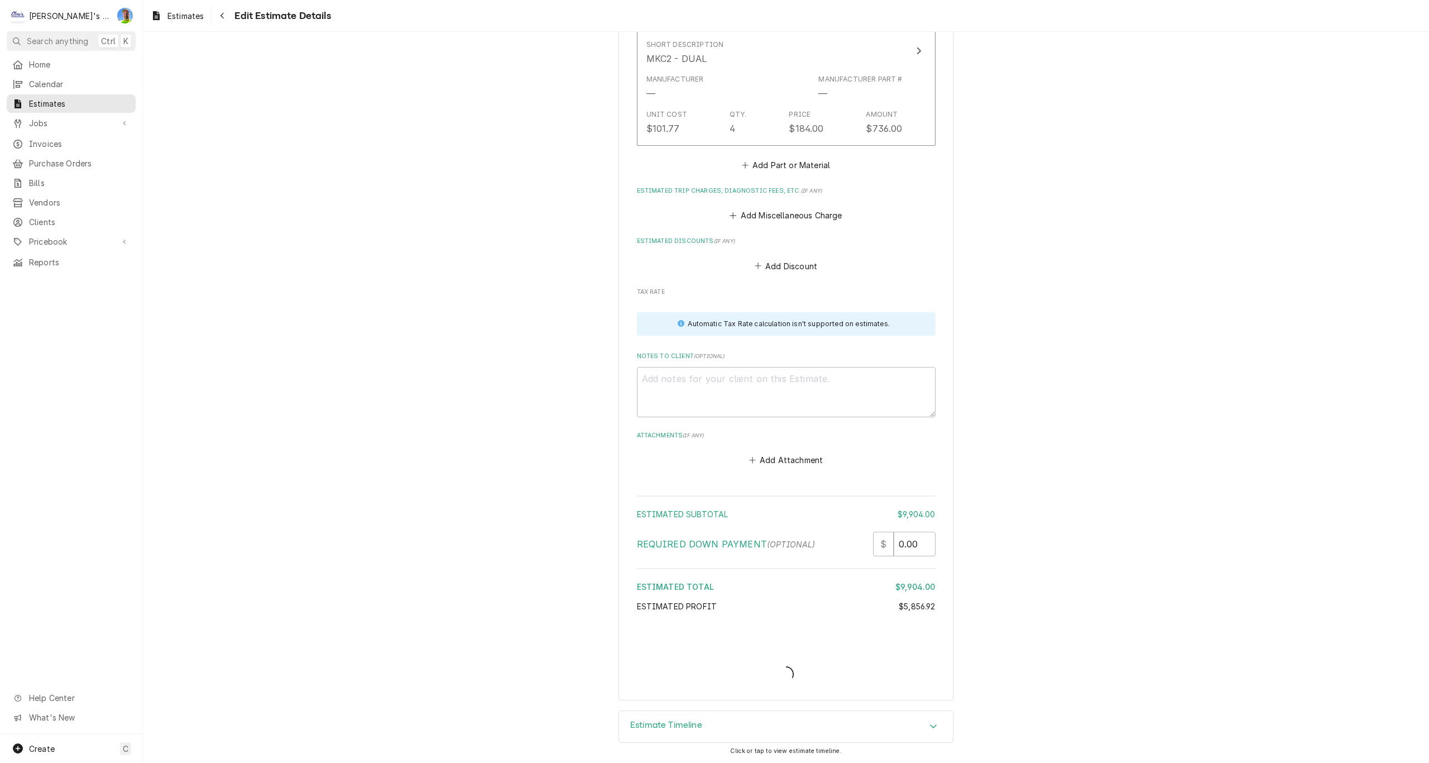
scroll to position [1882, 0]
type textarea "x"
